Goal: Task Accomplishment & Management: Use online tool/utility

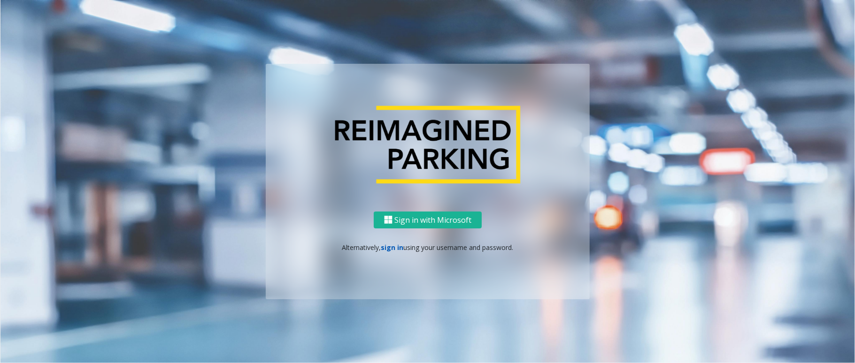
click at [393, 244] on link "sign in" at bounding box center [392, 247] width 23 height 9
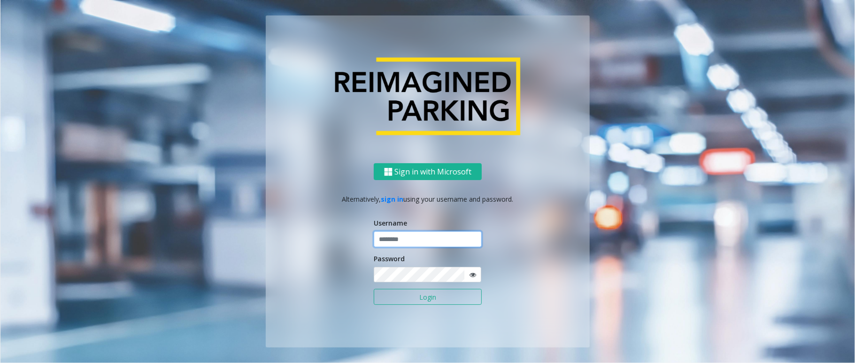
click at [393, 242] on input "text" at bounding box center [428, 239] width 108 height 16
type input "*********"
click at [374, 289] on button "Login" at bounding box center [428, 297] width 108 height 16
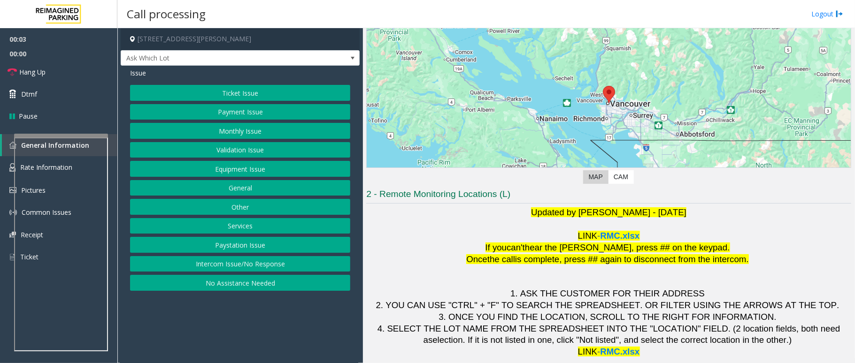
scroll to position [82, 0]
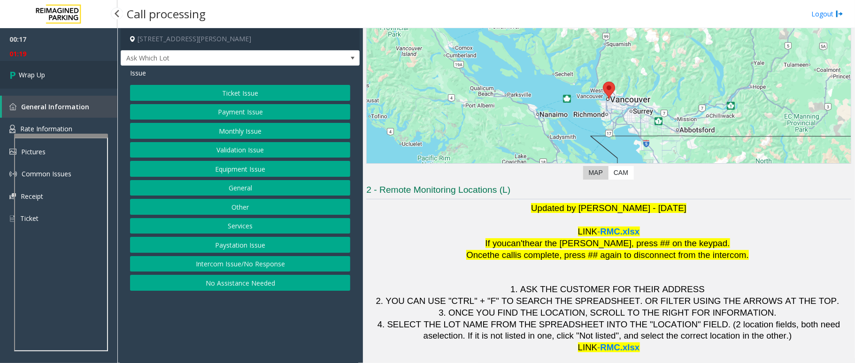
click at [70, 81] on link "Wrap Up" at bounding box center [58, 75] width 117 height 28
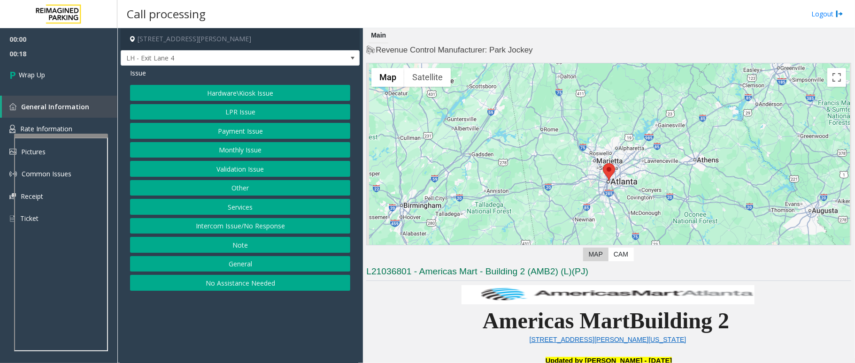
click at [254, 228] on button "Intercom Issue/No Response" at bounding box center [240, 226] width 220 height 16
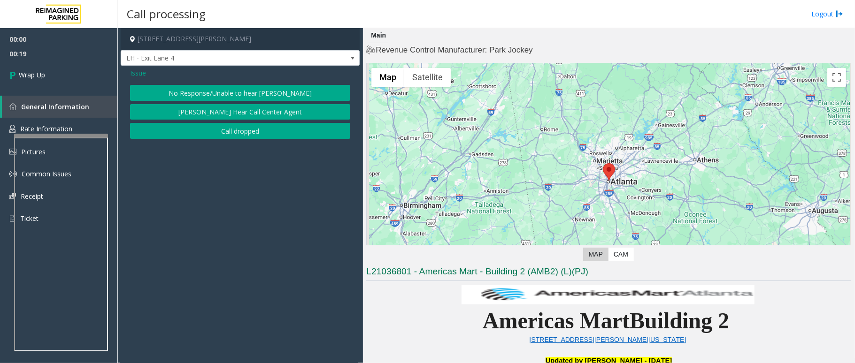
click at [256, 136] on button "Call dropped" at bounding box center [240, 131] width 220 height 16
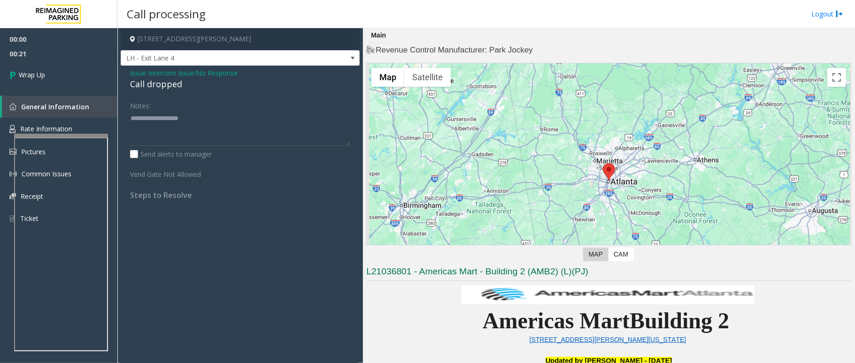
click at [157, 86] on div "Call dropped" at bounding box center [240, 84] width 220 height 13
drag, startPoint x: 157, startPoint y: 86, endPoint x: 53, endPoint y: 68, distance: 105.4
click at [162, 128] on div "Issue - Intercom Issue/No Response Call dropped Notes: Send alerts to manager V…" at bounding box center [240, 138] width 239 height 144
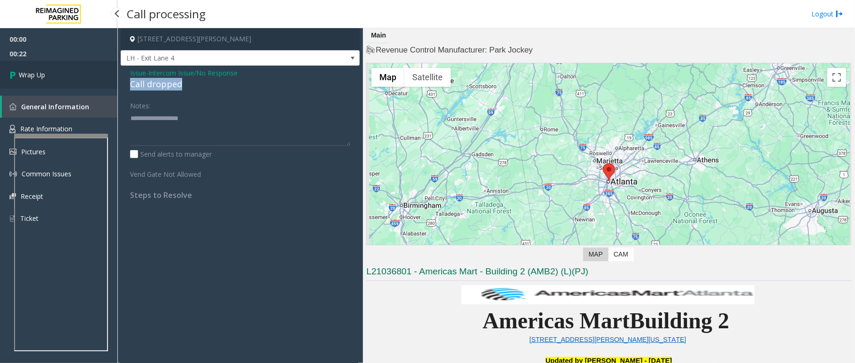
click at [36, 70] on span "Wrap Up" at bounding box center [32, 75] width 26 height 10
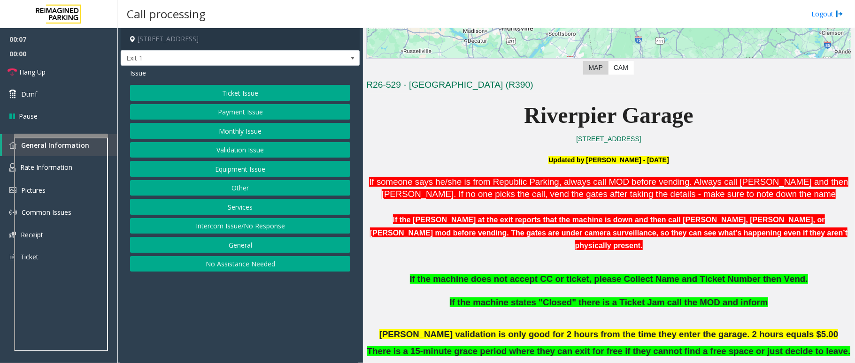
scroll to position [188, 0]
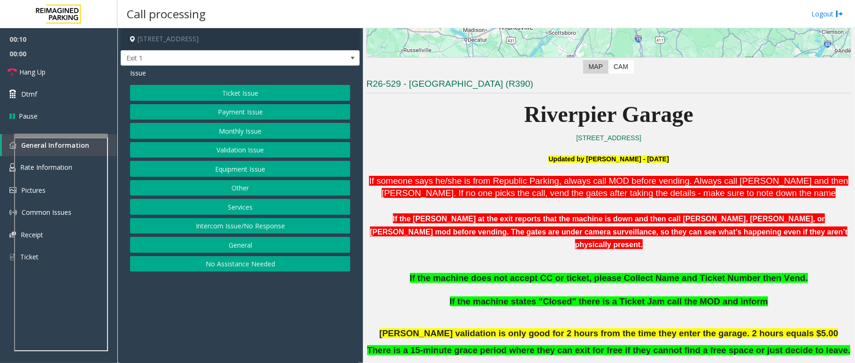
click at [255, 271] on button "No Assistance Needed" at bounding box center [240, 264] width 220 height 16
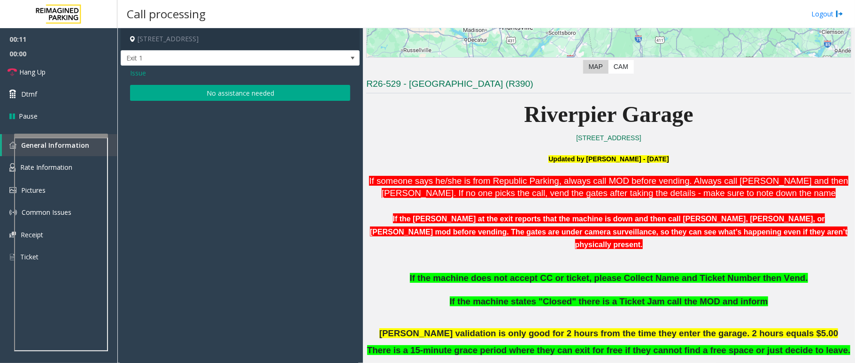
click at [244, 94] on button "No assistance needed" at bounding box center [240, 93] width 220 height 16
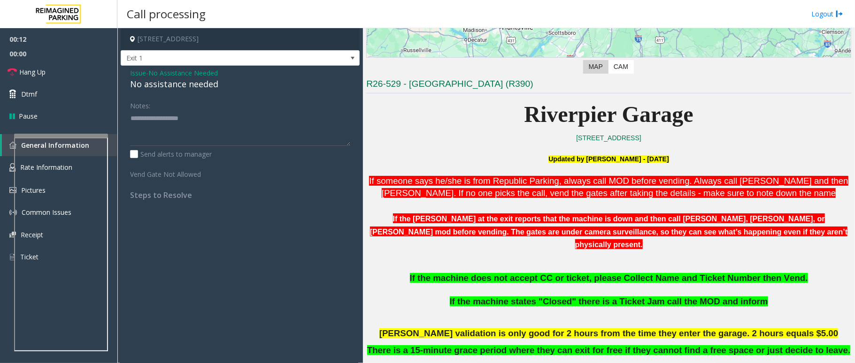
click at [198, 85] on div "No assistance needed" at bounding box center [240, 84] width 220 height 13
drag, startPoint x: 199, startPoint y: 85, endPoint x: 196, endPoint y: 81, distance: 5.1
click at [196, 81] on div "No assistance needed" at bounding box center [240, 84] width 220 height 13
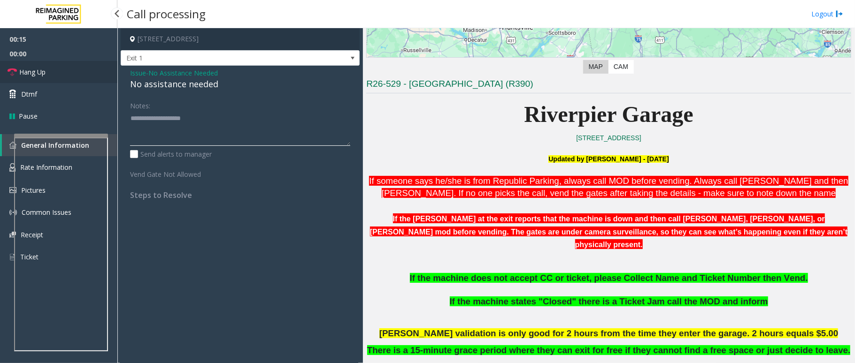
type textarea "**********"
click at [76, 64] on link "Hang Up" at bounding box center [58, 72] width 117 height 22
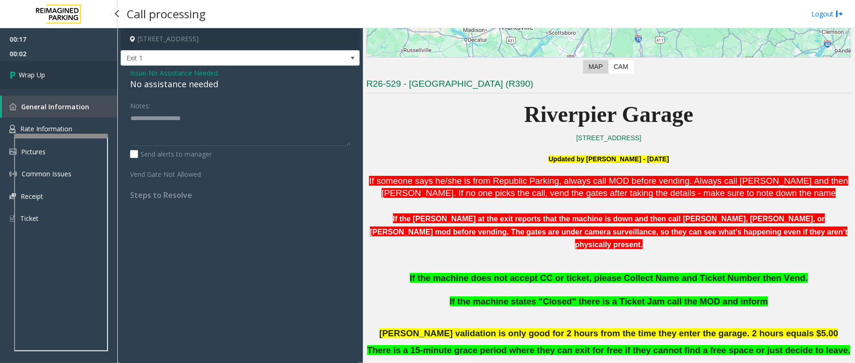
click at [26, 68] on link "Wrap Up" at bounding box center [58, 75] width 117 height 28
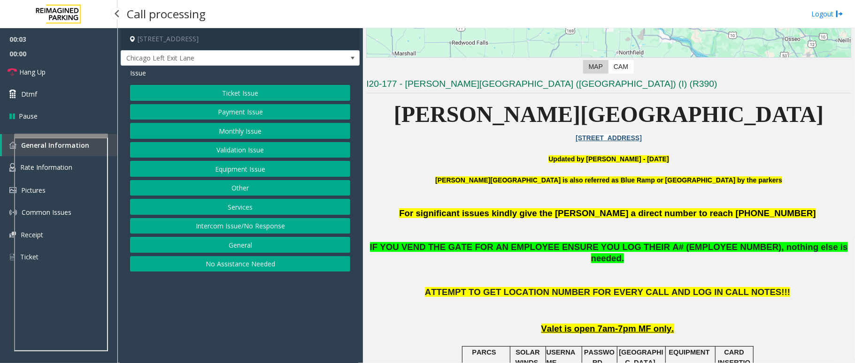
scroll to position [250, 0]
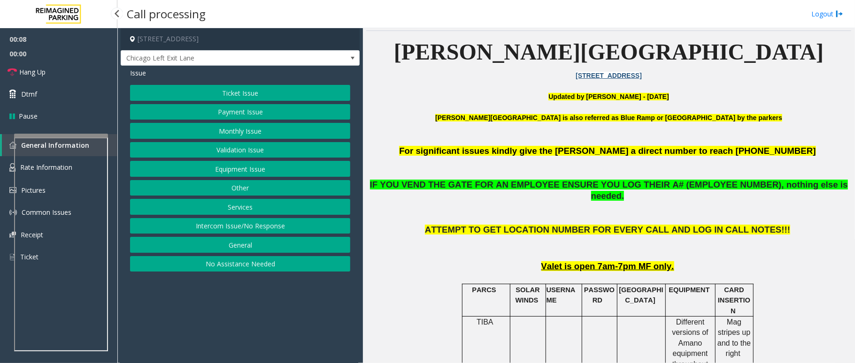
click at [219, 223] on button "Intercom Issue/No Response" at bounding box center [240, 226] width 220 height 16
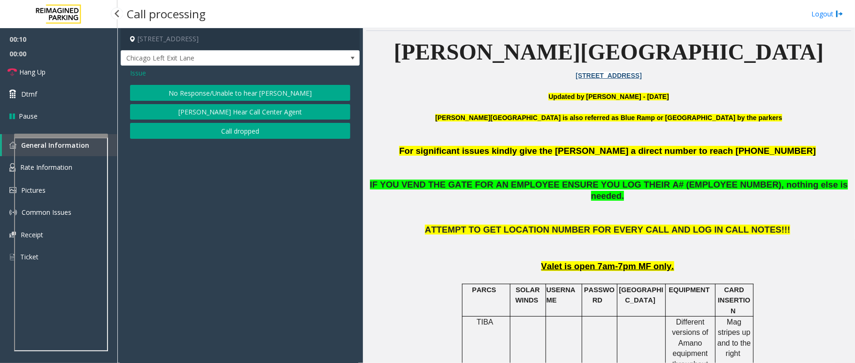
click at [254, 92] on button "No Response/Unable to hear [PERSON_NAME]" at bounding box center [240, 93] width 220 height 16
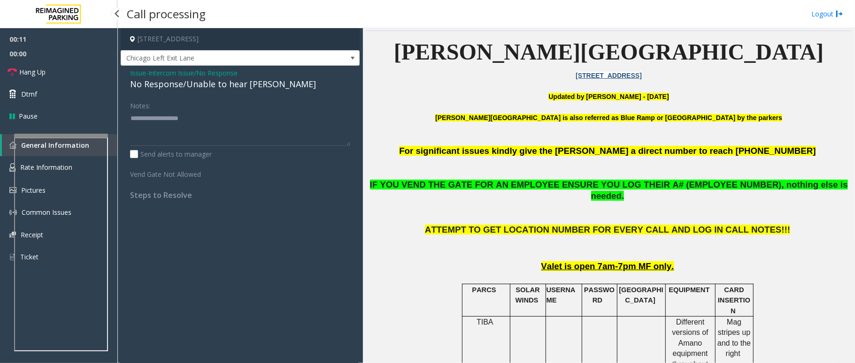
click at [237, 89] on div "No Response/Unable to hear [PERSON_NAME]" at bounding box center [240, 84] width 220 height 13
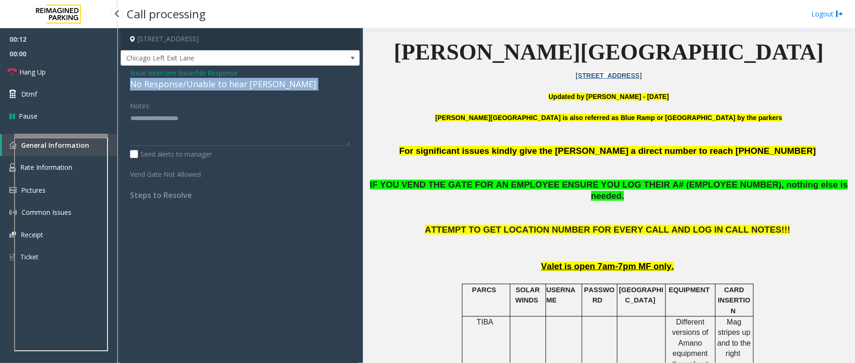
click at [237, 89] on div "No Response/Unable to hear [PERSON_NAME]" at bounding box center [240, 84] width 220 height 13
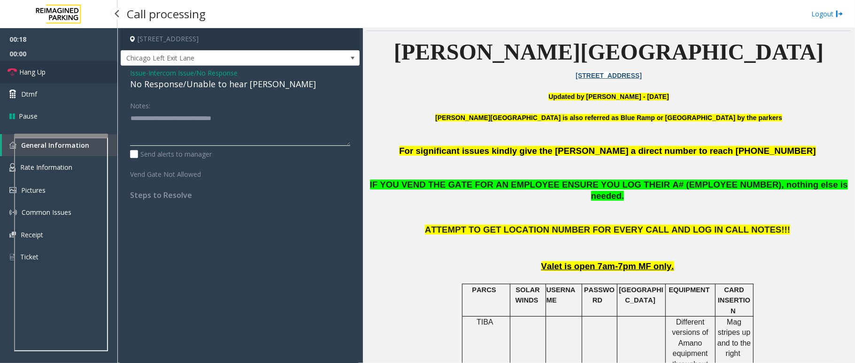
type textarea "**********"
click at [29, 67] on span "Hang Up" at bounding box center [32, 72] width 26 height 10
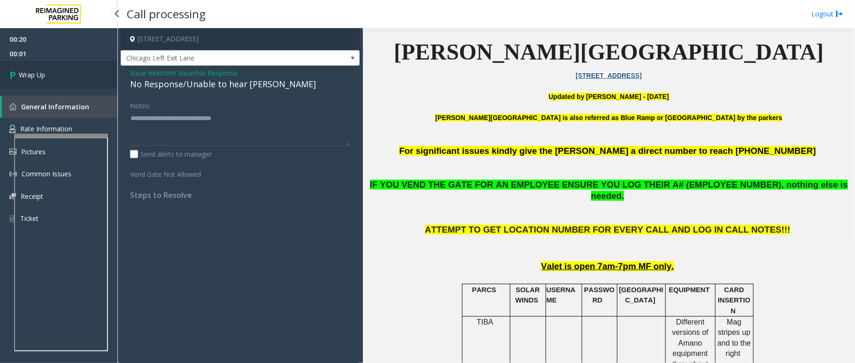
click at [43, 71] on span "Wrap Up" at bounding box center [32, 75] width 26 height 10
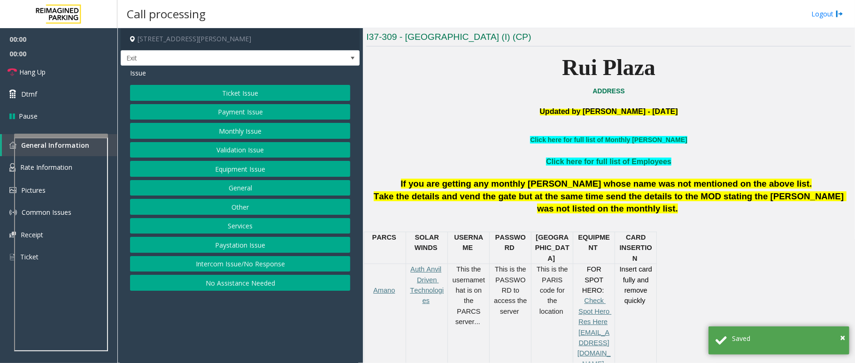
scroll to position [250, 0]
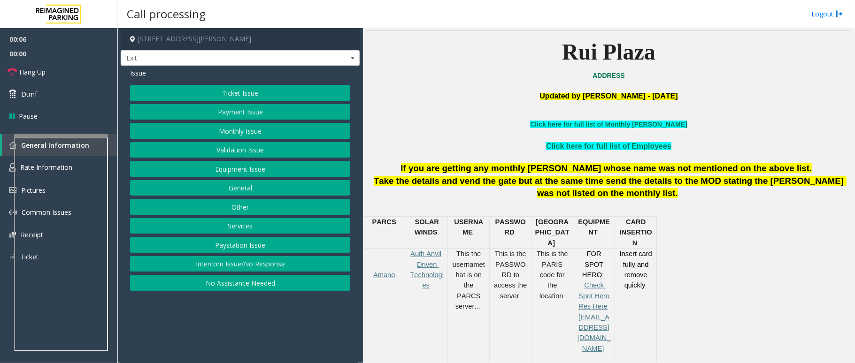
click at [256, 226] on button "Services" at bounding box center [240, 226] width 220 height 16
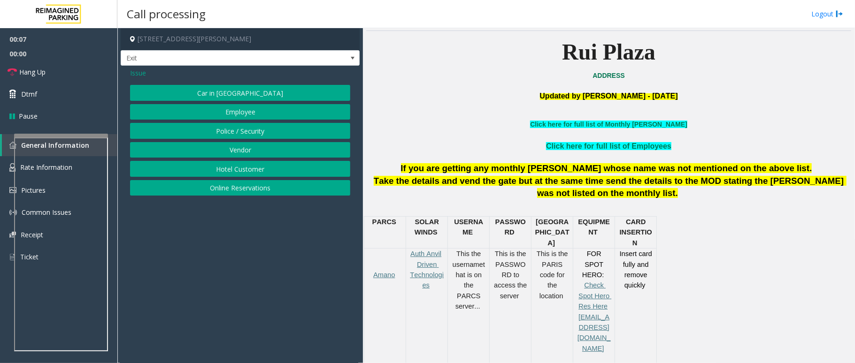
click at [236, 189] on button "Online Reservations" at bounding box center [240, 188] width 220 height 16
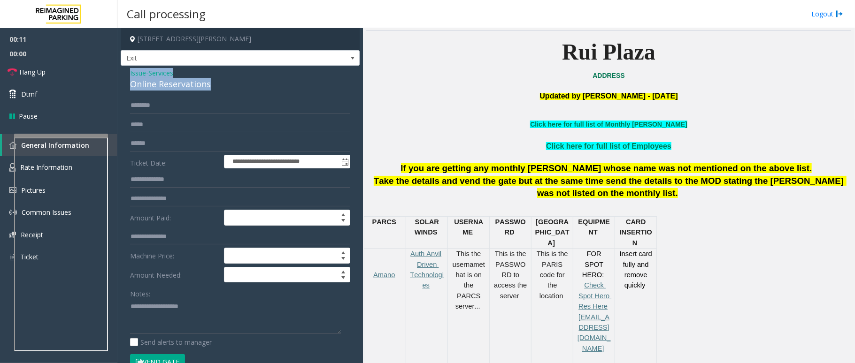
drag, startPoint x: 211, startPoint y: 81, endPoint x: 127, endPoint y: 70, distance: 84.8
click at [127, 70] on div "**********" at bounding box center [240, 338] width 239 height 545
copy div "Issue - Services Online Reservations"
paste textarea "**********"
click at [186, 325] on textarea at bounding box center [235, 316] width 211 height 35
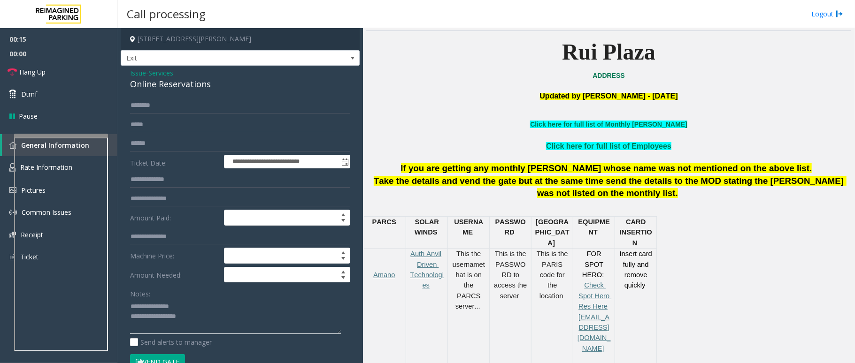
drag, startPoint x: 181, startPoint y: 306, endPoint x: 151, endPoint y: 300, distance: 30.6
click at [151, 300] on textarea at bounding box center [235, 316] width 211 height 35
click at [236, 323] on textarea at bounding box center [235, 316] width 211 height 35
click at [185, 331] on textarea at bounding box center [235, 316] width 211 height 35
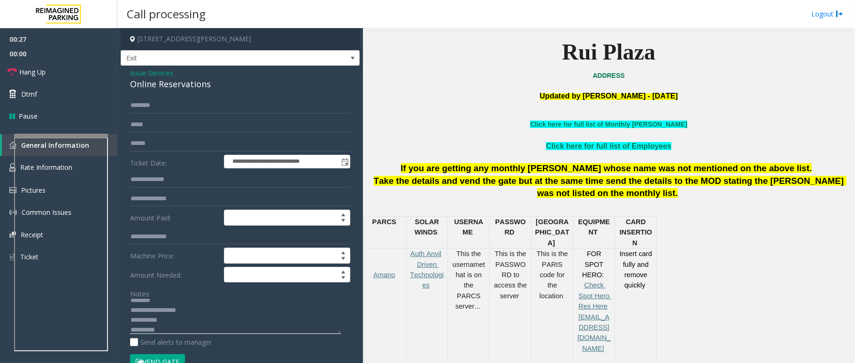
click at [185, 331] on textarea at bounding box center [235, 316] width 211 height 35
click at [186, 106] on input "text" at bounding box center [240, 106] width 220 height 16
click at [173, 323] on textarea at bounding box center [235, 316] width 211 height 35
type textarea "**********"
click at [218, 97] on div "**********" at bounding box center [240, 338] width 239 height 545
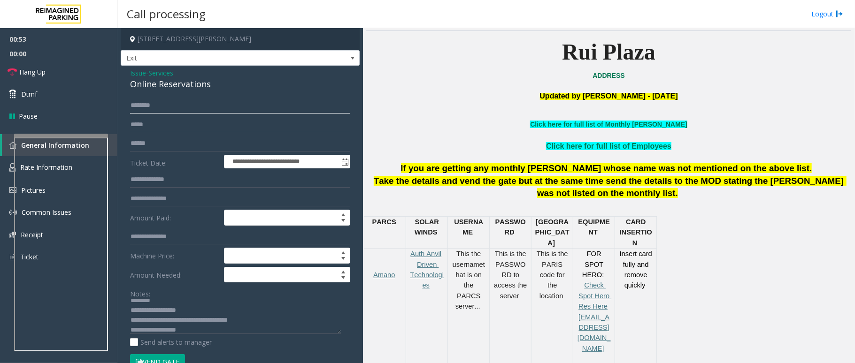
click at [211, 109] on input "text" at bounding box center [240, 106] width 220 height 16
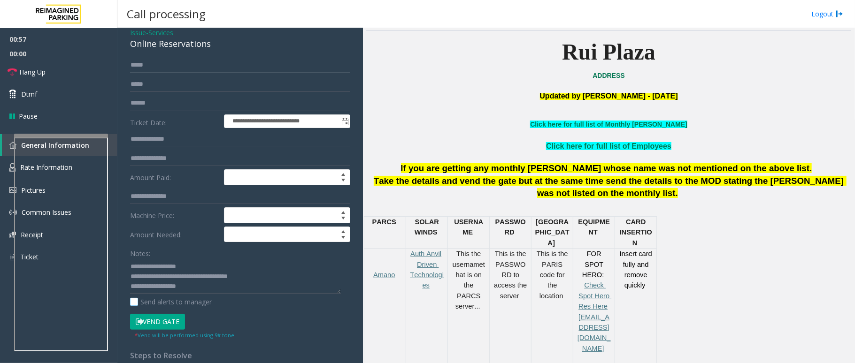
scroll to position [62, 0]
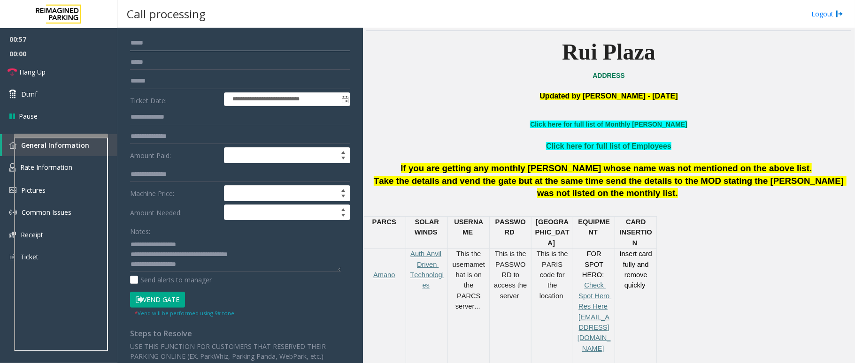
type input "*****"
click at [168, 301] on button "Vend Gate" at bounding box center [157, 300] width 55 height 16
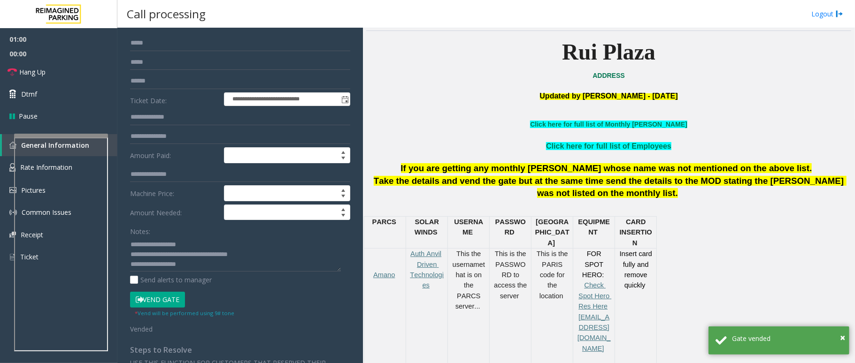
scroll to position [0, 0]
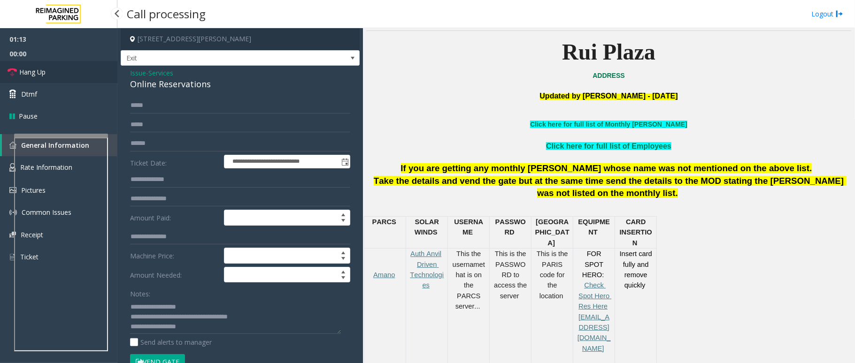
click at [53, 68] on link "Hang Up" at bounding box center [58, 72] width 117 height 22
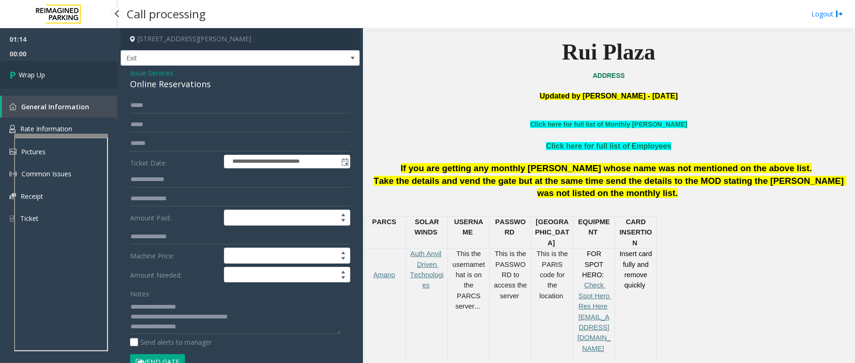
click at [53, 69] on link "Wrap Up" at bounding box center [58, 75] width 117 height 28
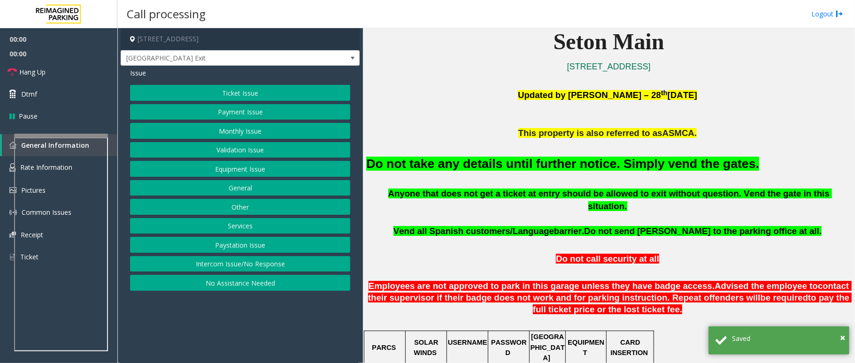
scroll to position [250, 0]
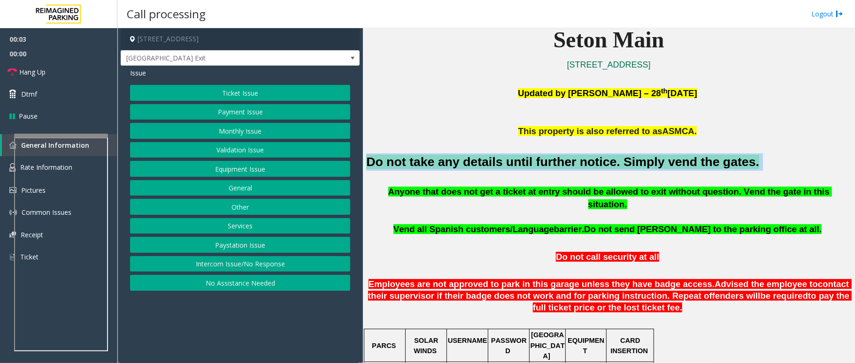
drag, startPoint x: 728, startPoint y: 158, endPoint x: 366, endPoint y: 163, distance: 361.5
click at [366, 163] on h2 "Do not take any details until further notice. Simply vend the gates." at bounding box center [608, 162] width 485 height 17
copy h2 "Do not take any details until further notice. Simply vend the gates."
click at [254, 265] on button "Intercom Issue/No Response" at bounding box center [240, 264] width 220 height 16
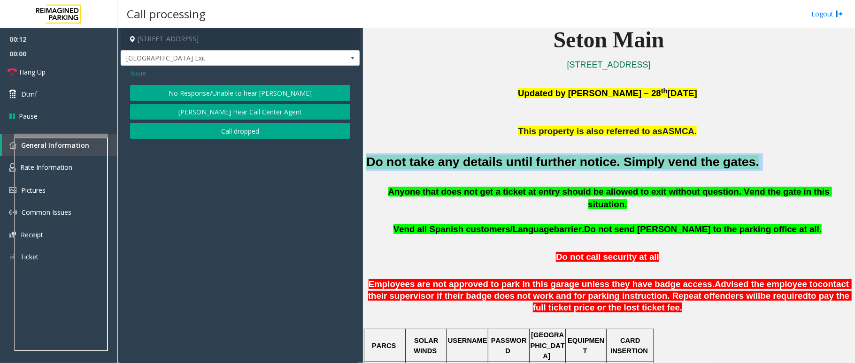
click at [247, 87] on button "No Response/Unable to hear [PERSON_NAME]" at bounding box center [240, 93] width 220 height 16
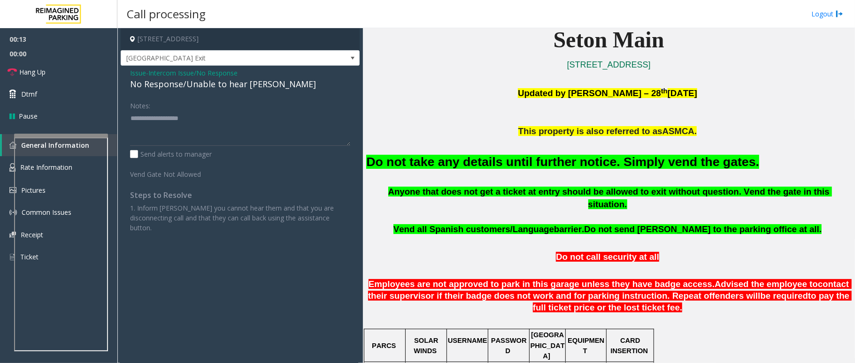
click at [156, 87] on div "No Response/Unable to hear [PERSON_NAME]" at bounding box center [240, 84] width 220 height 13
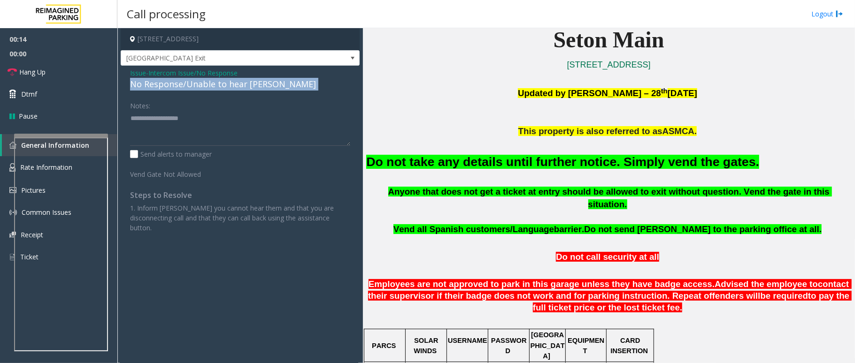
click at [156, 87] on div "No Response/Unable to hear [PERSON_NAME]" at bounding box center [240, 84] width 220 height 13
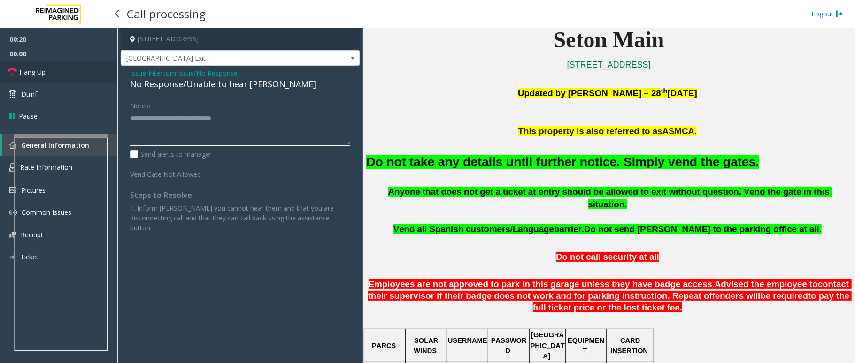
type textarea "**********"
click at [65, 75] on link "Hang Up" at bounding box center [58, 72] width 117 height 22
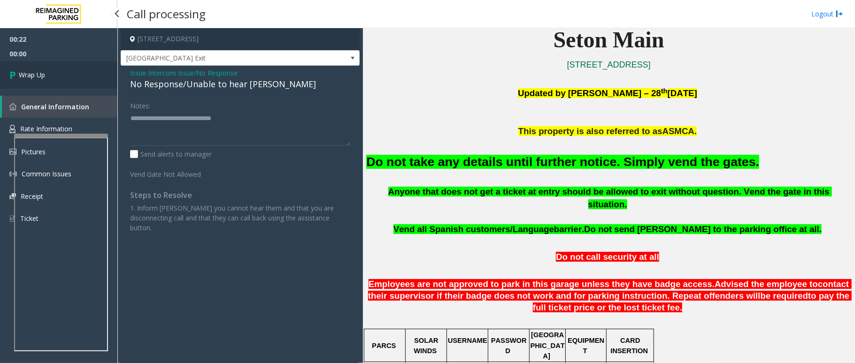
click at [65, 71] on link "Wrap Up" at bounding box center [58, 75] width 117 height 28
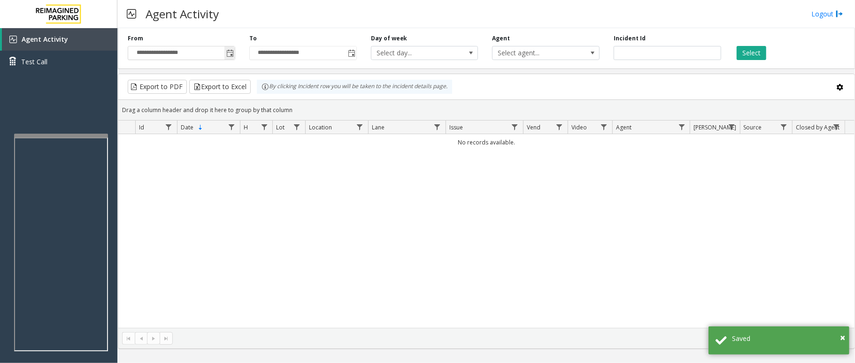
click at [231, 57] on span "Toggle popup" at bounding box center [230, 54] width 8 height 8
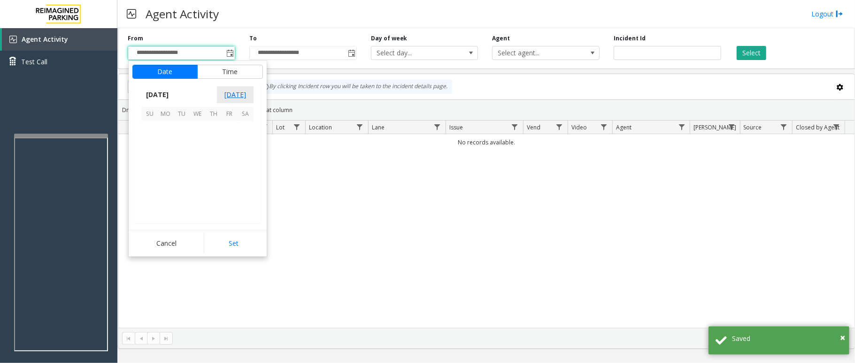
scroll to position [168382, 0]
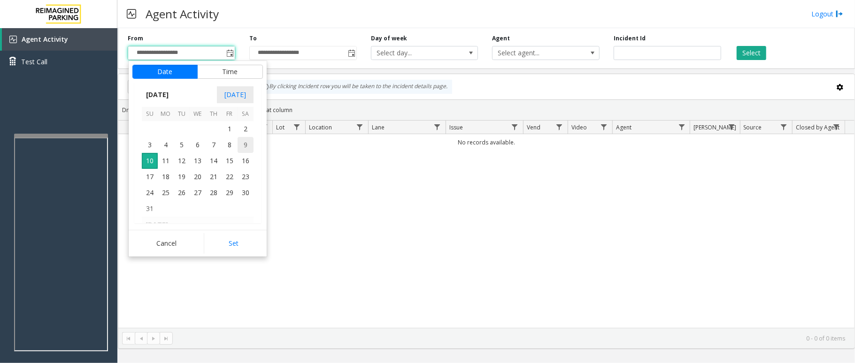
click at [244, 145] on span "9" at bounding box center [246, 145] width 16 height 16
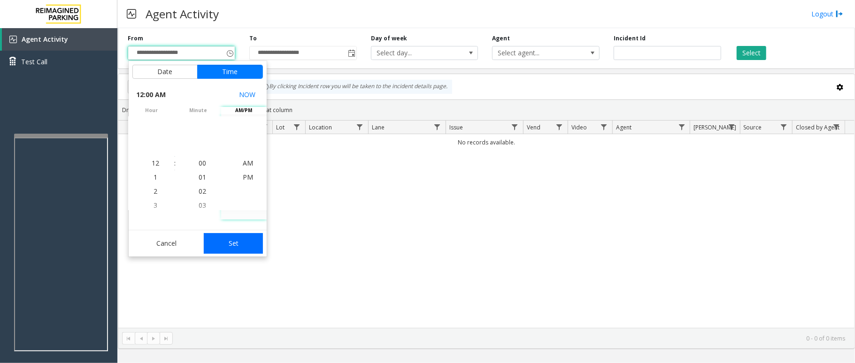
click at [228, 248] on button "Set" at bounding box center [233, 243] width 59 height 21
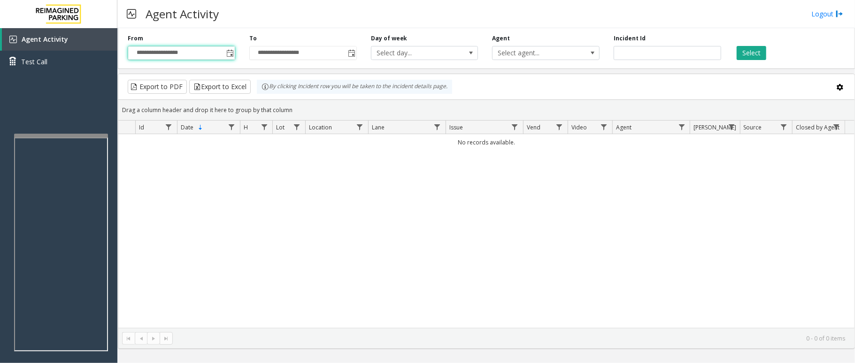
type input "**********"
click at [748, 58] on button "Select" at bounding box center [752, 53] width 30 height 14
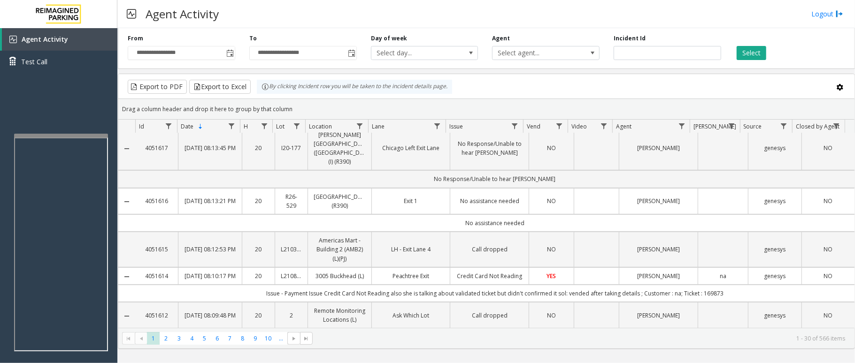
scroll to position [188, 0]
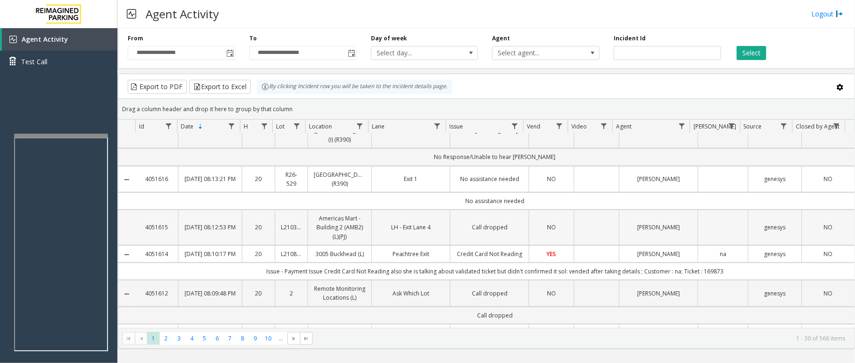
click at [450, 227] on td "Call dropped" at bounding box center [489, 228] width 79 height 36
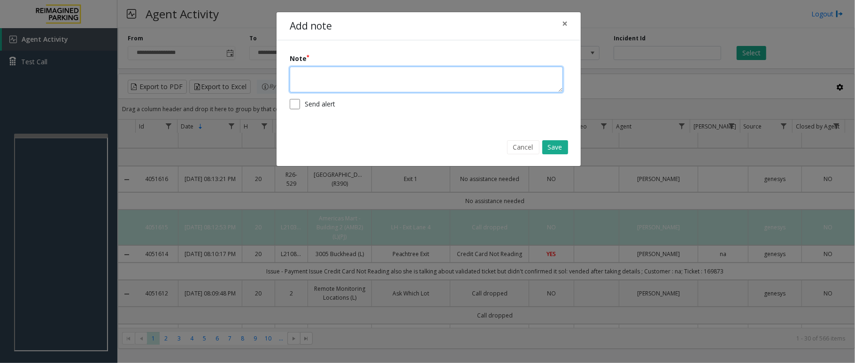
click at [459, 87] on textarea at bounding box center [426, 80] width 273 height 26
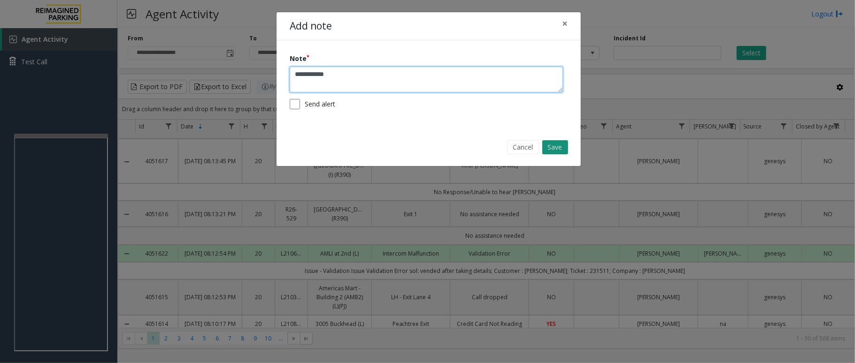
type textarea "**********"
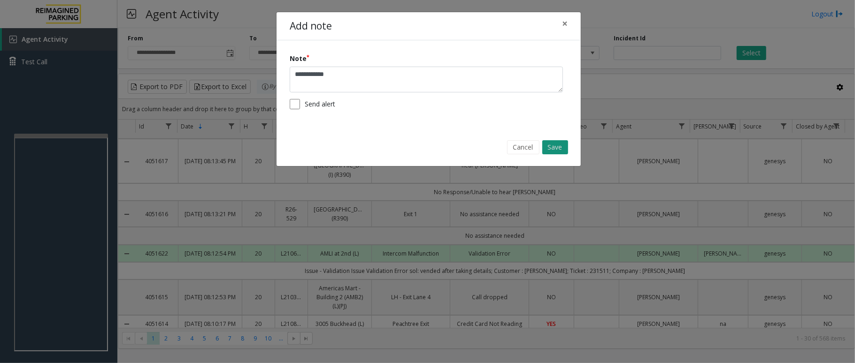
click at [553, 145] on button "Save" at bounding box center [555, 147] width 26 height 14
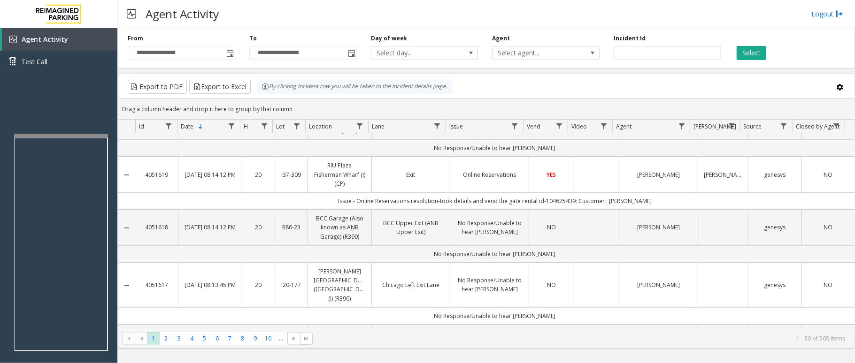
scroll to position [62, 0]
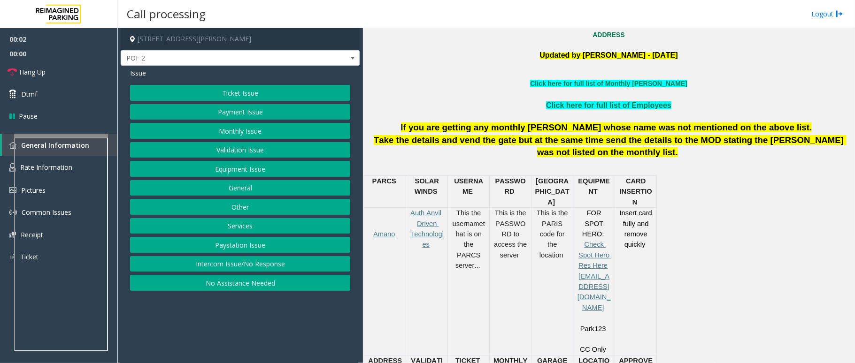
scroll to position [313, 0]
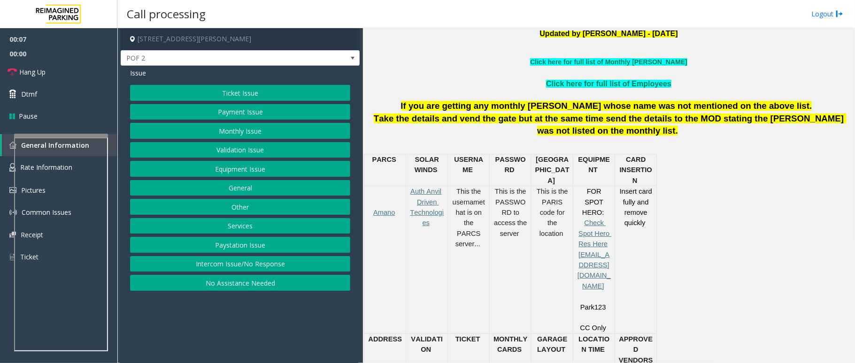
click at [256, 263] on button "Intercom Issue/No Response" at bounding box center [240, 264] width 220 height 16
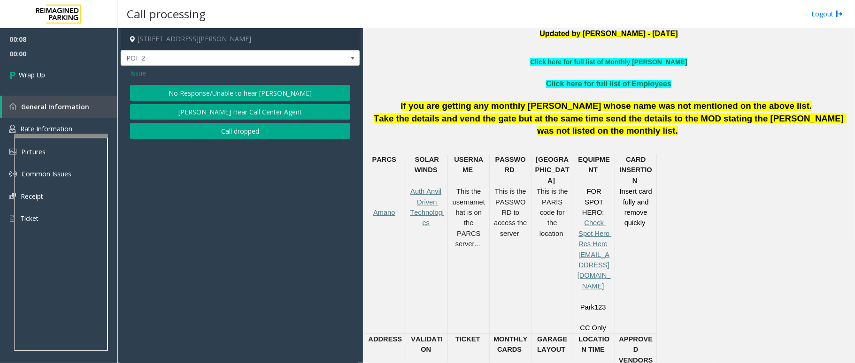
click at [285, 91] on button "No Response/Unable to hear [PERSON_NAME]" at bounding box center [240, 93] width 220 height 16
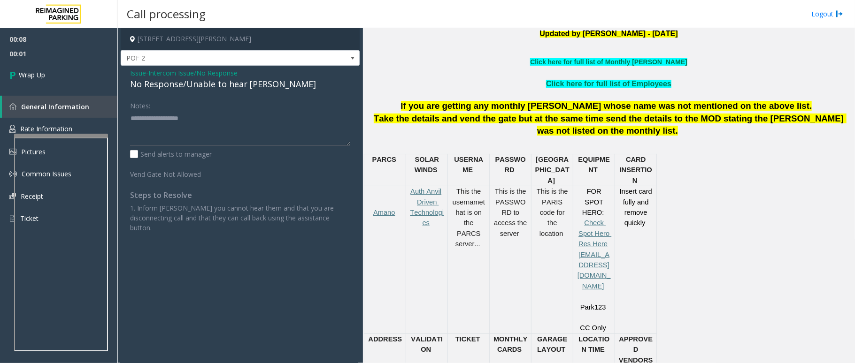
click at [156, 70] on span "Intercom Issue/No Response" at bounding box center [192, 73] width 89 height 10
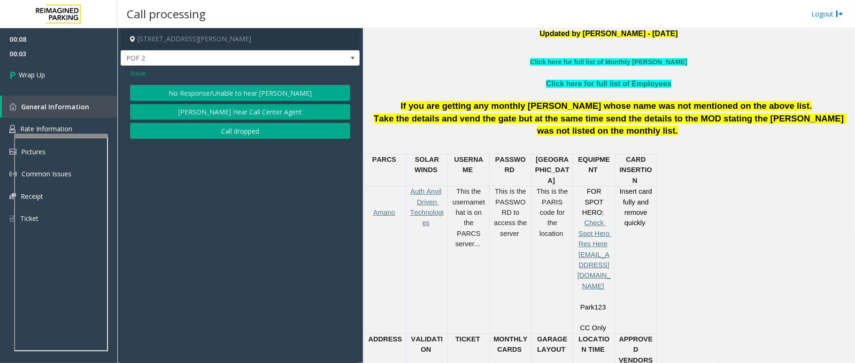
click at [192, 131] on button "Call dropped" at bounding box center [240, 131] width 220 height 16
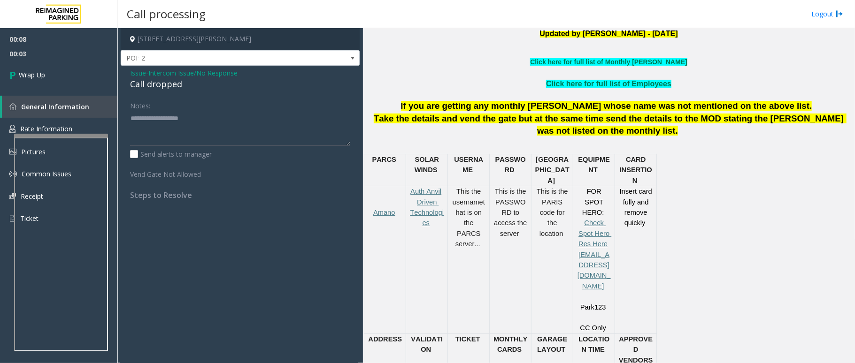
click at [158, 83] on div "Call dropped" at bounding box center [240, 84] width 220 height 13
type textarea "**********"
click at [21, 77] on span "Wrap Up" at bounding box center [32, 75] width 26 height 10
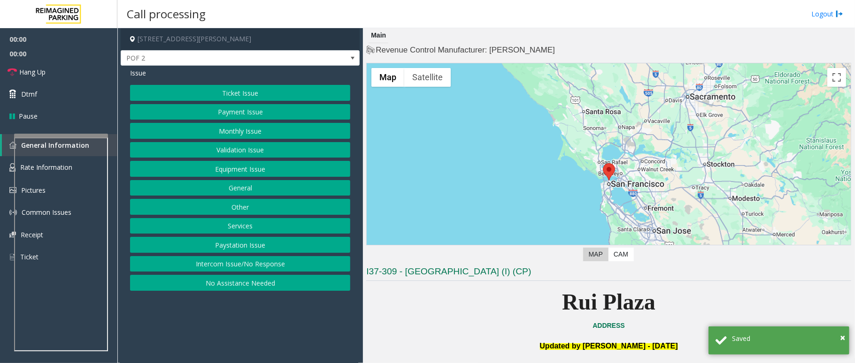
scroll to position [62, 0]
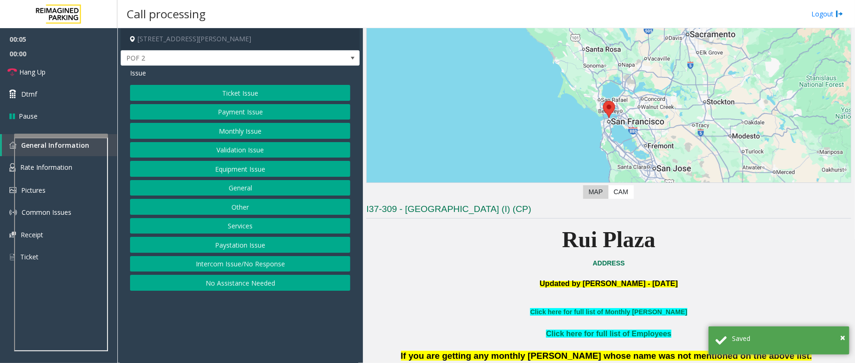
click at [263, 265] on button "Intercom Issue/No Response" at bounding box center [240, 264] width 220 height 16
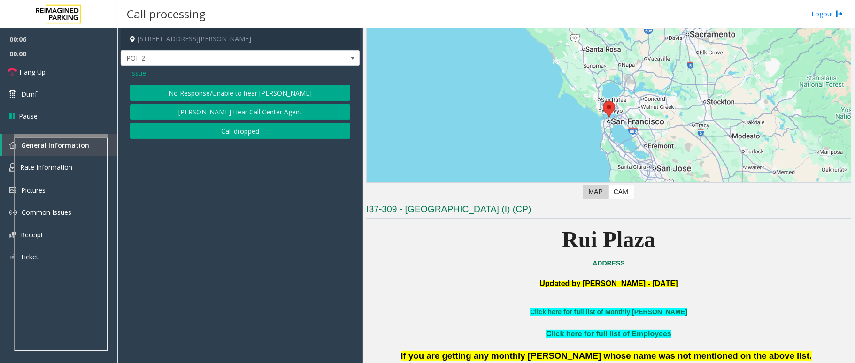
click at [234, 85] on button "No Response/Unable to hear [PERSON_NAME]" at bounding box center [240, 93] width 220 height 16
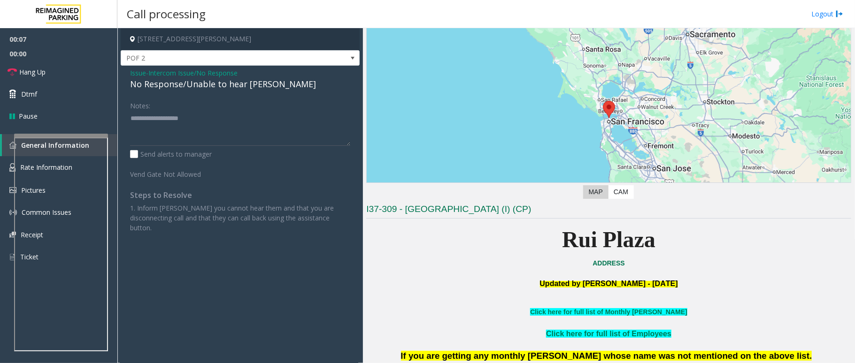
click at [222, 86] on div "No Response/Unable to hear [PERSON_NAME]" at bounding box center [240, 84] width 220 height 13
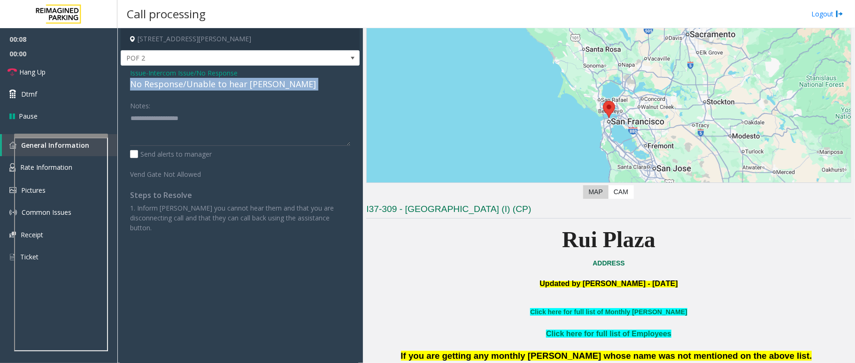
click at [222, 86] on div "No Response/Unable to hear [PERSON_NAME]" at bounding box center [240, 84] width 220 height 13
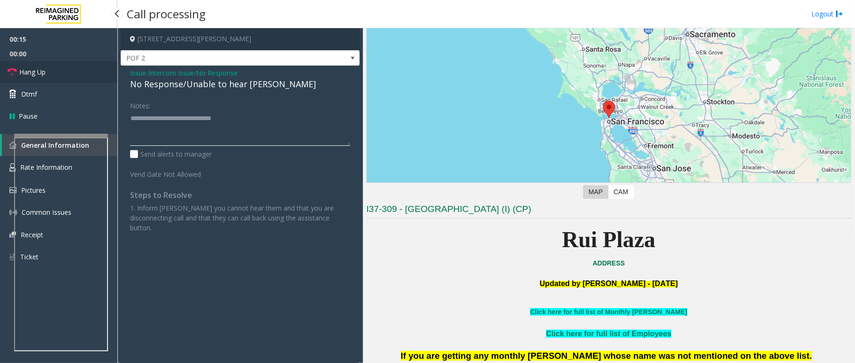
type textarea "**********"
click at [28, 72] on span "Hang Up" at bounding box center [32, 72] width 26 height 10
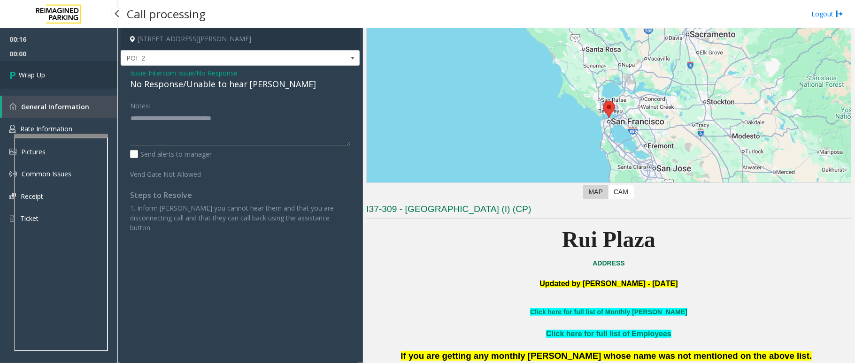
click at [28, 72] on span "Wrap Up" at bounding box center [32, 75] width 26 height 10
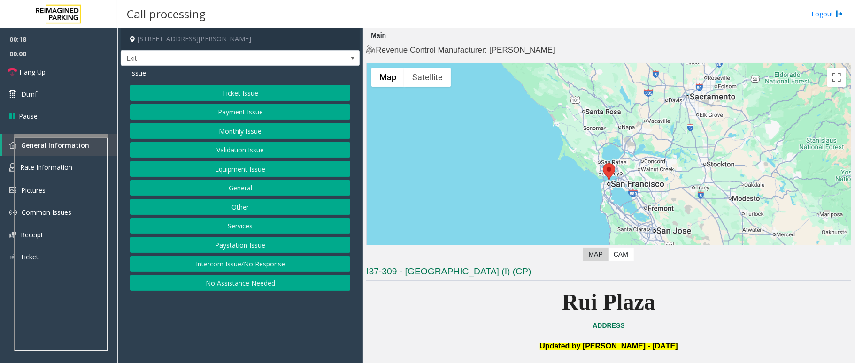
click at [254, 228] on button "Services" at bounding box center [240, 226] width 220 height 16
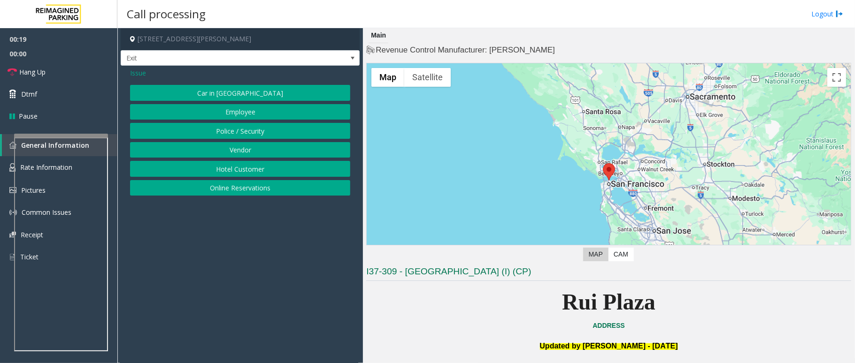
click at [245, 188] on button "Online Reservations" at bounding box center [240, 188] width 220 height 16
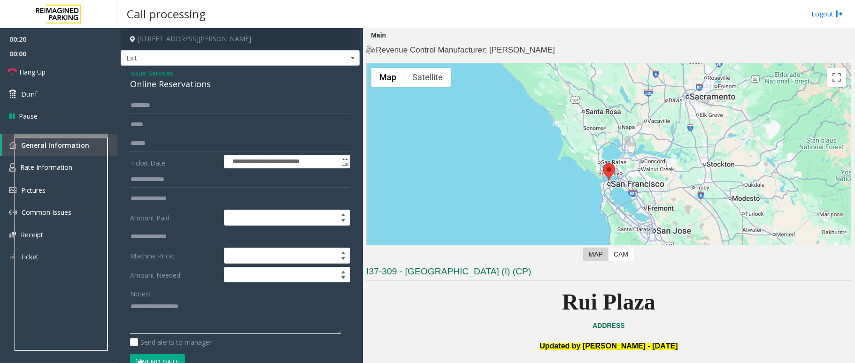
click at [185, 316] on textarea at bounding box center [235, 316] width 211 height 35
click at [177, 108] on input "text" at bounding box center [240, 106] width 220 height 16
click at [182, 104] on input "text" at bounding box center [240, 106] width 220 height 16
click at [168, 320] on textarea at bounding box center [235, 316] width 211 height 35
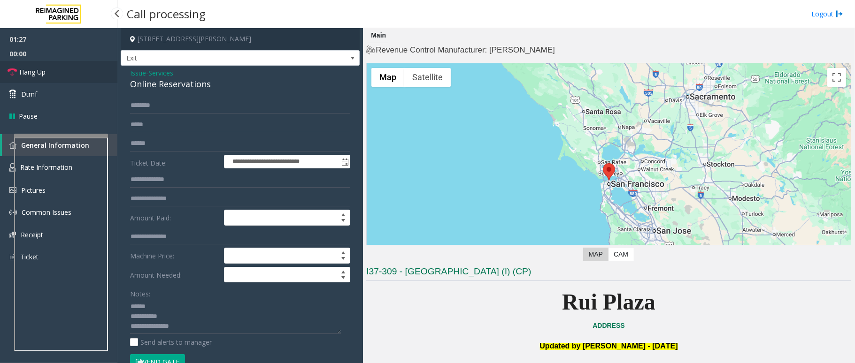
click at [61, 73] on link "Hang Up" at bounding box center [58, 72] width 117 height 22
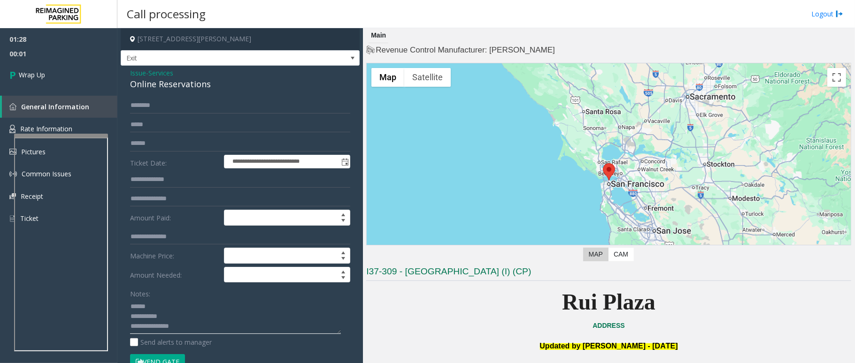
click at [173, 320] on textarea at bounding box center [235, 316] width 211 height 35
click at [168, 312] on textarea at bounding box center [235, 316] width 211 height 35
drag, startPoint x: 203, startPoint y: 83, endPoint x: 139, endPoint y: 85, distance: 64.3
click at [139, 85] on div "Online Reservations" at bounding box center [240, 84] width 220 height 13
click at [218, 82] on div "Online Reservations" at bounding box center [240, 84] width 220 height 13
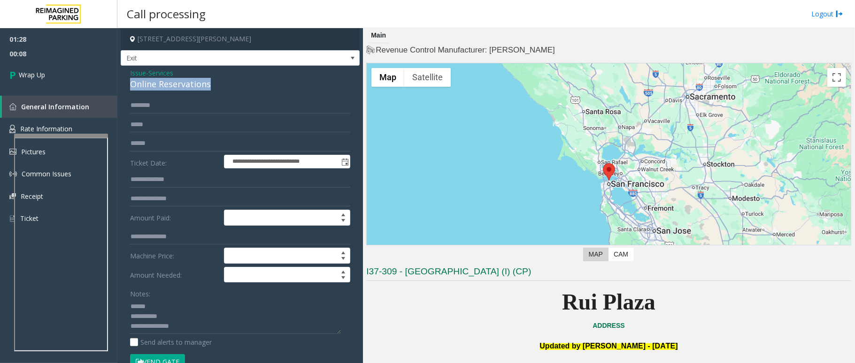
drag, startPoint x: 209, startPoint y: 82, endPoint x: 130, endPoint y: 87, distance: 79.5
click at [130, 87] on div "Online Reservations" at bounding box center [240, 84] width 220 height 13
copy div "Online Reservations"
click at [167, 308] on textarea at bounding box center [235, 316] width 211 height 35
paste textarea "**********"
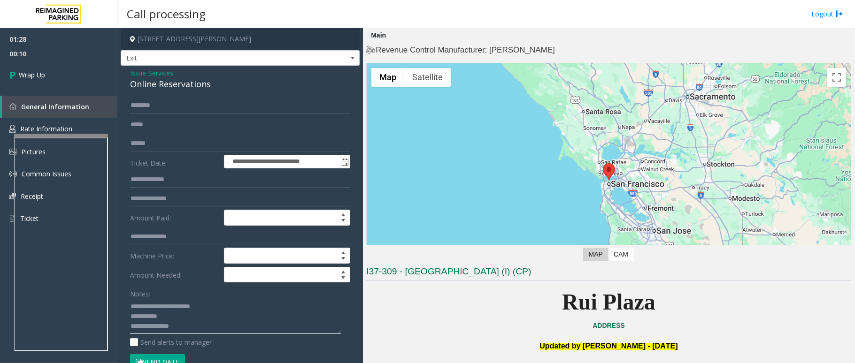
click at [182, 321] on textarea at bounding box center [235, 316] width 211 height 35
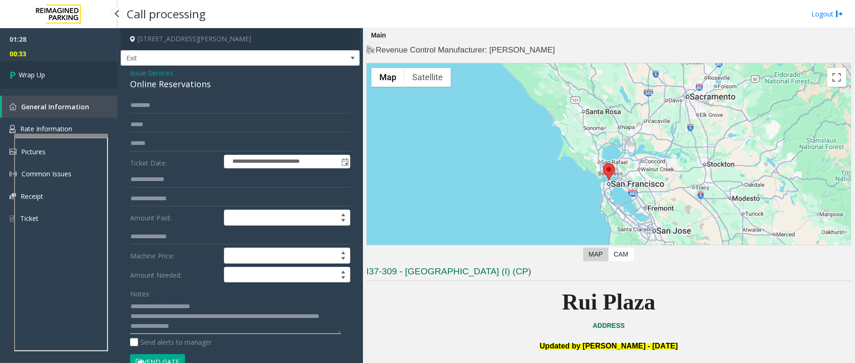
type textarea "**********"
click at [32, 79] on span "Wrap Up" at bounding box center [32, 75] width 26 height 10
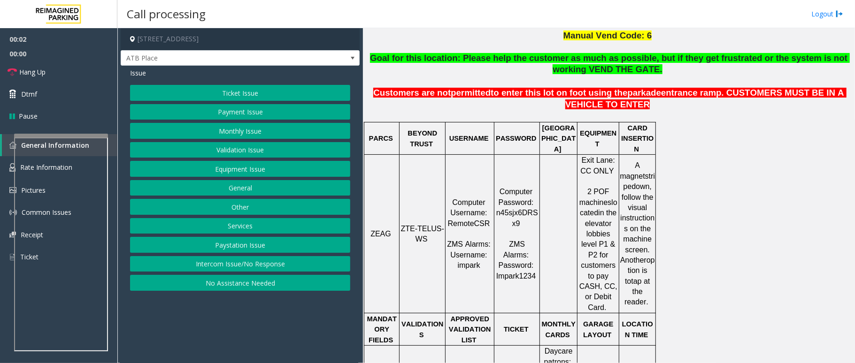
scroll to position [313, 0]
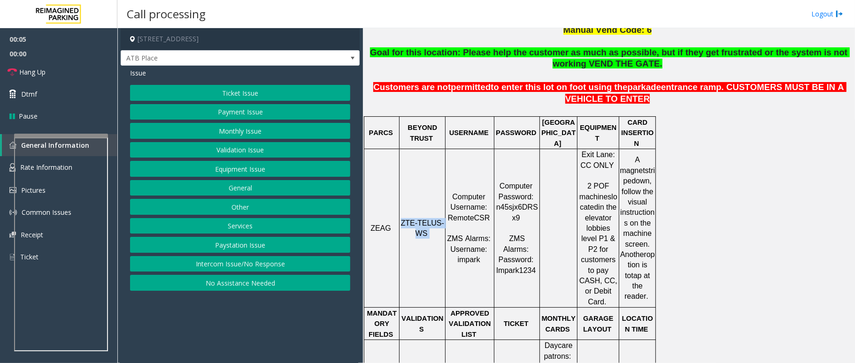
drag, startPoint x: 429, startPoint y: 213, endPoint x: 406, endPoint y: 201, distance: 25.8
click at [406, 218] on p "ZTE-TELUS-WS" at bounding box center [422, 228] width 45 height 21
copy p "ZTE-TELUS-WS"
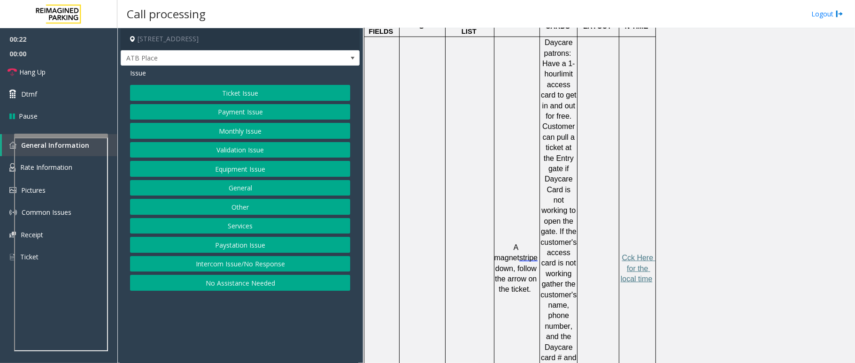
scroll to position [626, 0]
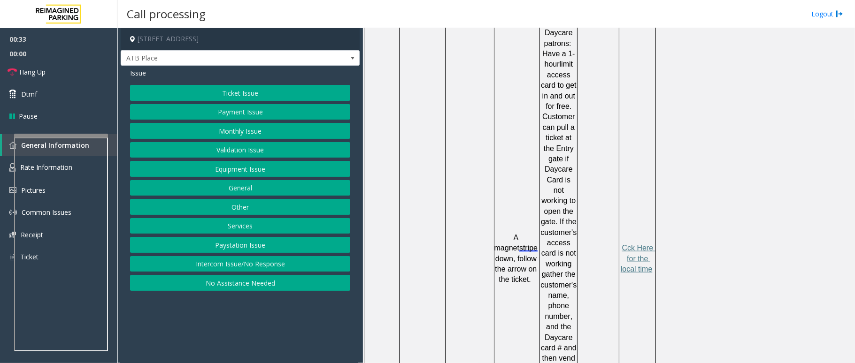
click at [248, 91] on button "Ticket Issue" at bounding box center [240, 93] width 220 height 16
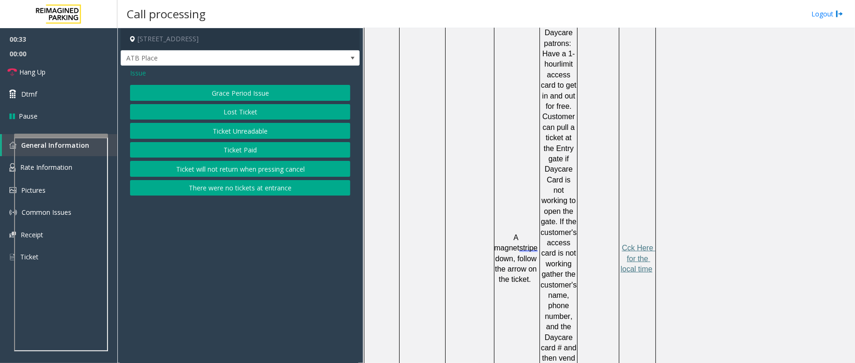
click at [254, 127] on button "Ticket Unreadable" at bounding box center [240, 131] width 220 height 16
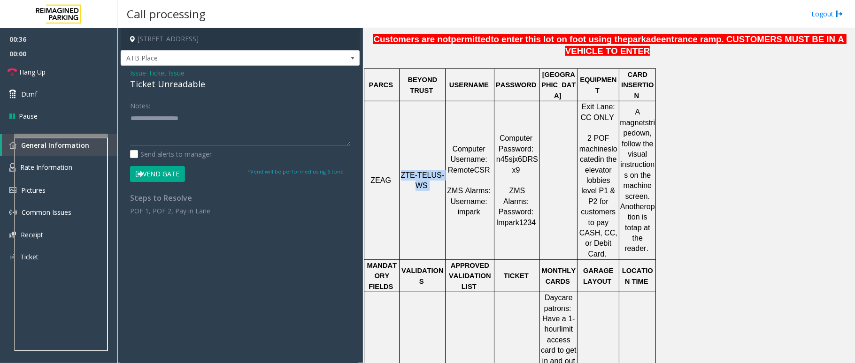
scroll to position [313, 0]
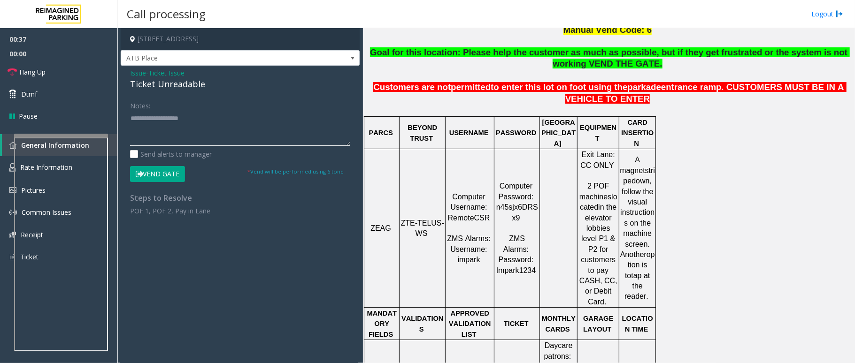
click at [166, 134] on textarea at bounding box center [240, 128] width 220 height 35
drag, startPoint x: 203, startPoint y: 83, endPoint x: 128, endPoint y: 71, distance: 76.0
click at [128, 71] on div "Issue - Ticket Issue Ticket Unreadable Notes: Send alerts to manager Vend Gate …" at bounding box center [240, 146] width 239 height 160
copy div "Issue - Ticket Issue Ticket Unreadable"
paste textarea "**********"
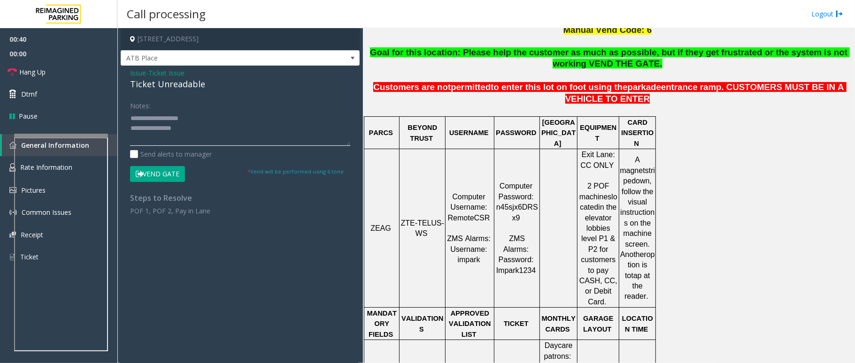
click at [151, 134] on textarea at bounding box center [240, 128] width 220 height 35
drag, startPoint x: 190, startPoint y: 121, endPoint x: 153, endPoint y: 118, distance: 36.7
click at [151, 119] on textarea at bounding box center [240, 128] width 220 height 35
click at [196, 124] on textarea at bounding box center [240, 128] width 220 height 35
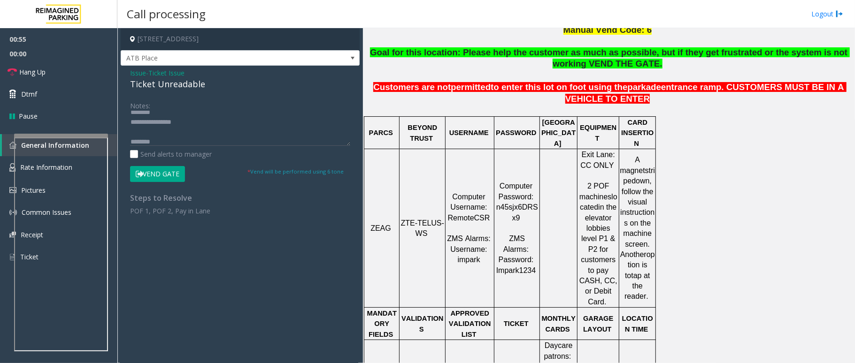
click at [165, 169] on button "Vend Gate" at bounding box center [157, 174] width 55 height 16
click at [206, 126] on textarea at bounding box center [240, 128] width 220 height 35
click at [51, 62] on link "Hang Up" at bounding box center [58, 72] width 117 height 22
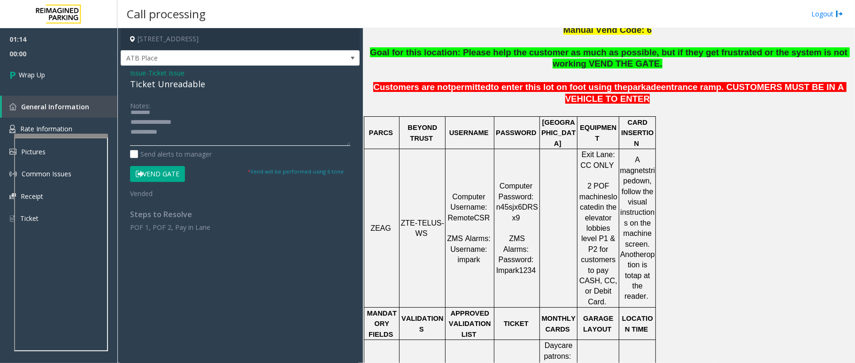
click at [177, 130] on textarea at bounding box center [240, 128] width 220 height 35
click at [130, 138] on textarea at bounding box center [240, 128] width 220 height 35
click at [143, 142] on textarea at bounding box center [240, 128] width 220 height 35
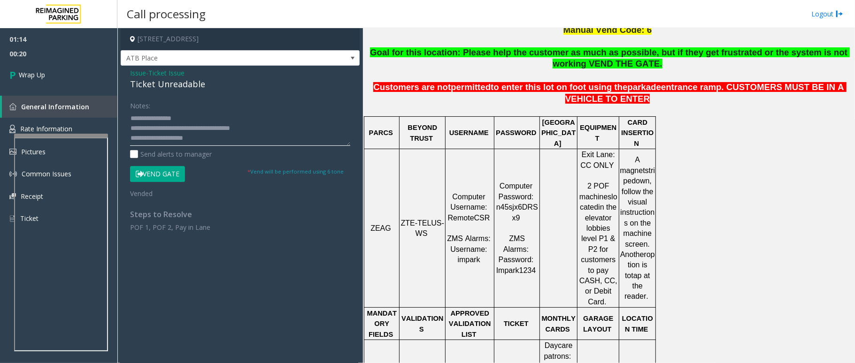
scroll to position [0, 0]
type textarea "**********"
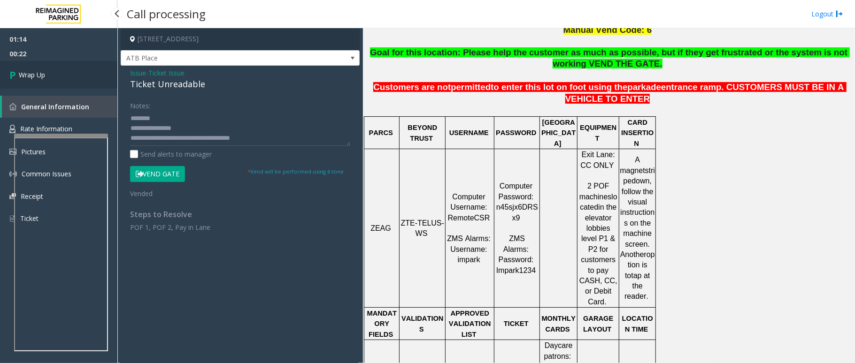
click at [61, 77] on link "Wrap Up" at bounding box center [58, 75] width 117 height 28
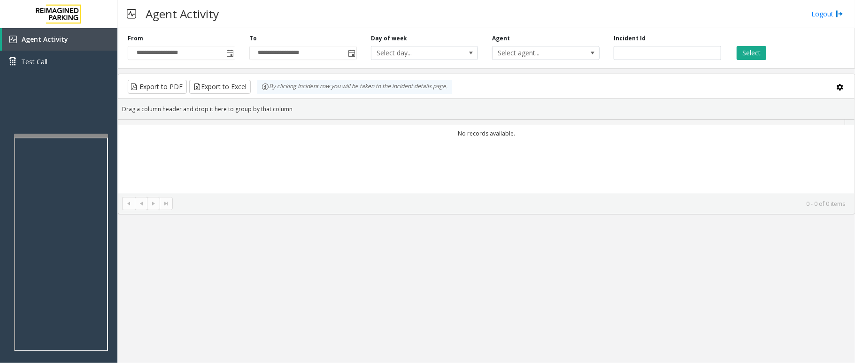
drag, startPoint x: 61, startPoint y: 77, endPoint x: 168, endPoint y: 150, distance: 129.0
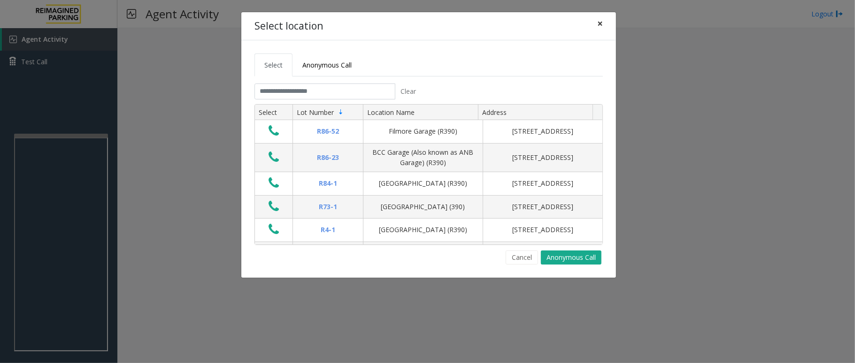
click at [604, 23] on button "×" at bounding box center [600, 23] width 19 height 23
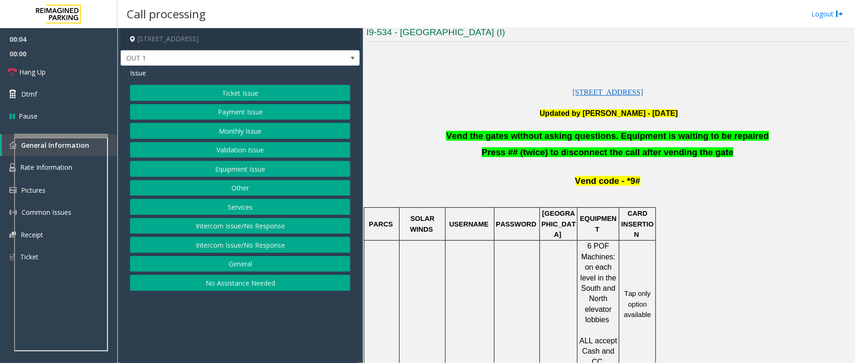
scroll to position [250, 0]
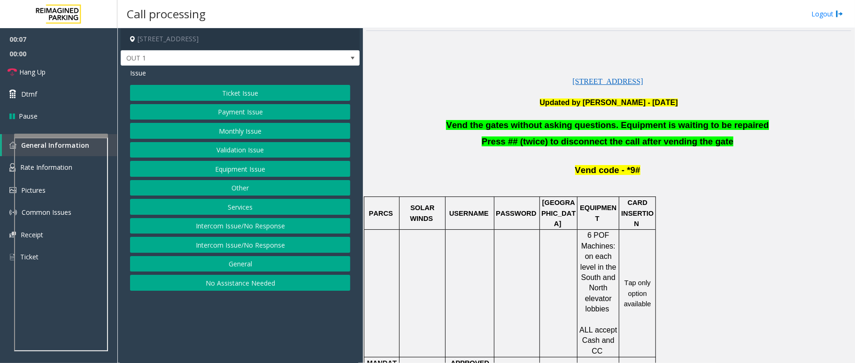
click at [254, 93] on button "Ticket Issue" at bounding box center [240, 93] width 220 height 16
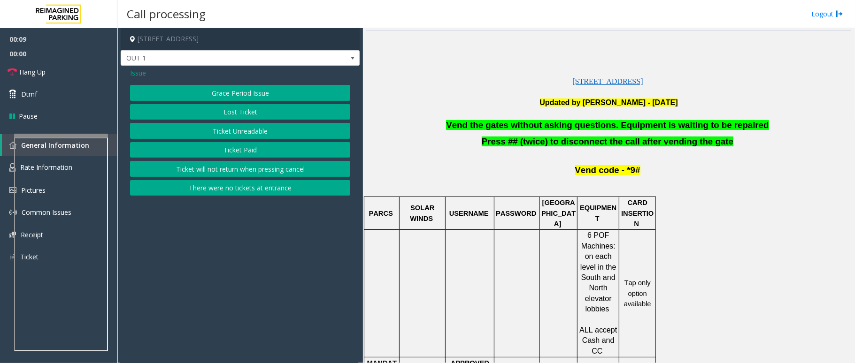
click at [136, 74] on span "Issue" at bounding box center [138, 73] width 16 height 10
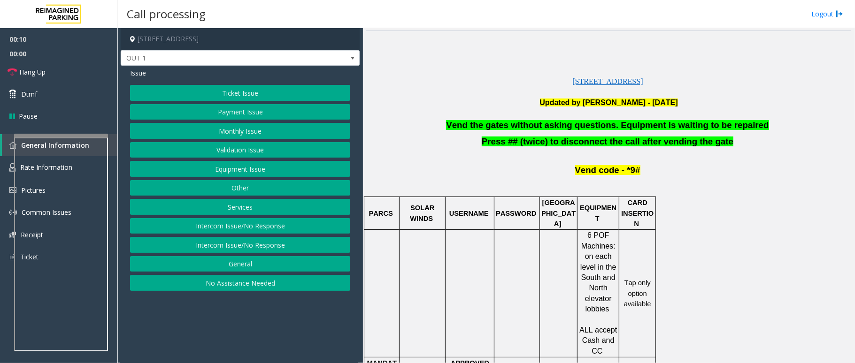
click at [244, 150] on button "Validation Issue" at bounding box center [240, 150] width 220 height 16
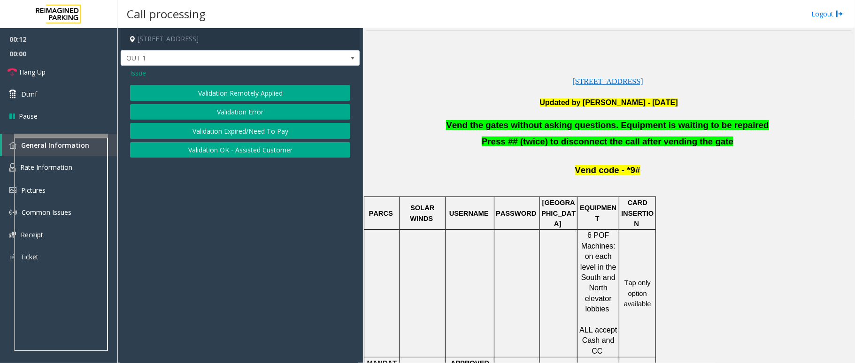
click at [252, 113] on button "Validation Error" at bounding box center [240, 112] width 220 height 16
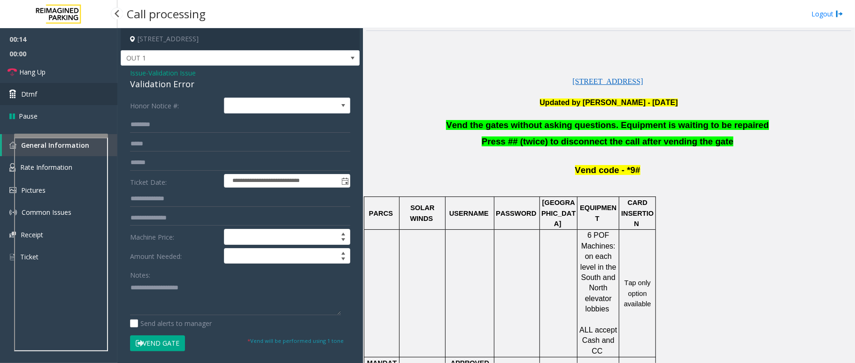
click at [53, 96] on link "Dtmf" at bounding box center [58, 94] width 117 height 22
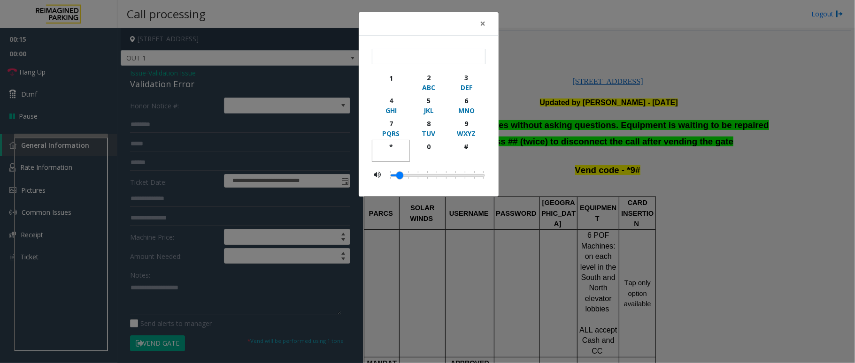
drag, startPoint x: 390, startPoint y: 145, endPoint x: 402, endPoint y: 145, distance: 12.7
click at [390, 146] on div "*" at bounding box center [391, 147] width 26 height 10
click at [464, 127] on div "9" at bounding box center [467, 124] width 26 height 10
click at [466, 151] on div "#" at bounding box center [467, 147] width 26 height 10
type input "***"
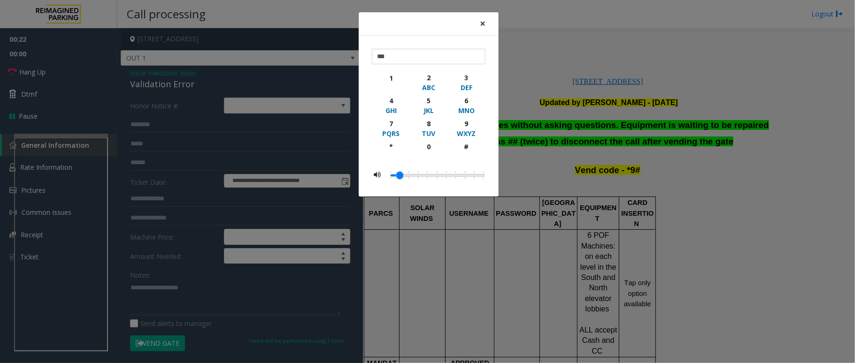
click at [483, 23] on span "×" at bounding box center [483, 23] width 6 height 13
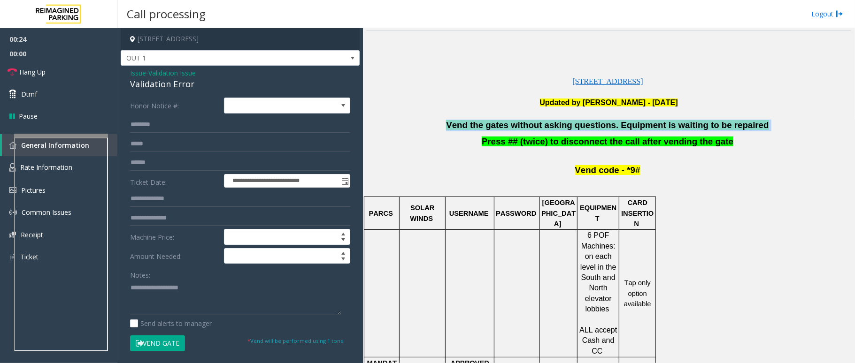
drag, startPoint x: 753, startPoint y: 126, endPoint x: 458, endPoint y: 125, distance: 294.8
click at [458, 125] on p "Vend the gates without asking questions. Equipment is waiting to be repaired" at bounding box center [608, 126] width 485 height 12
copy p "Vend the gates without asking questions. Equipment is waiting to be repaired"
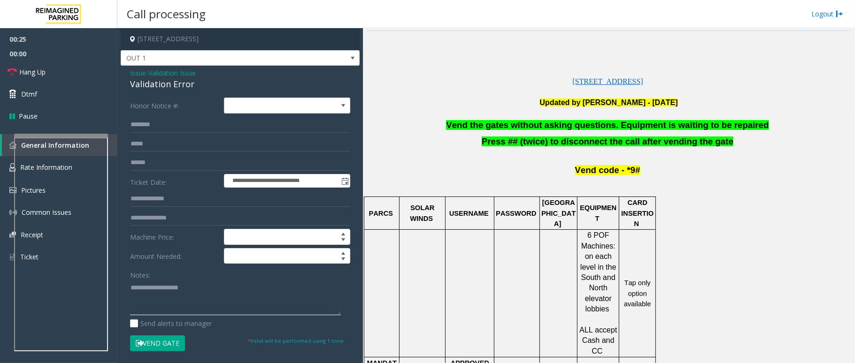
click at [185, 291] on textarea at bounding box center [235, 297] width 211 height 35
paste textarea "**********"
type textarea "**********"
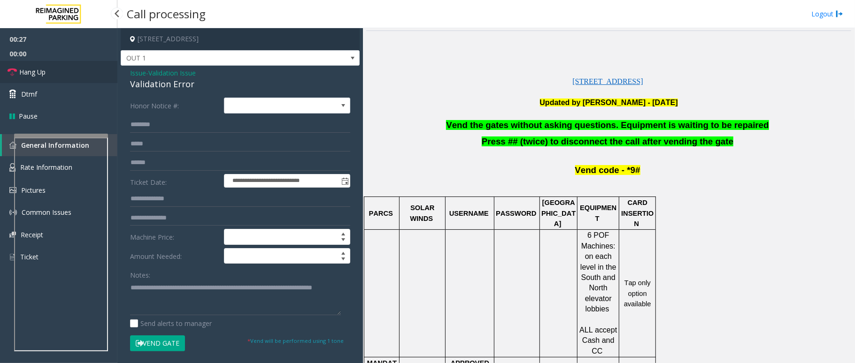
click at [34, 71] on span "Hang Up" at bounding box center [32, 72] width 26 height 10
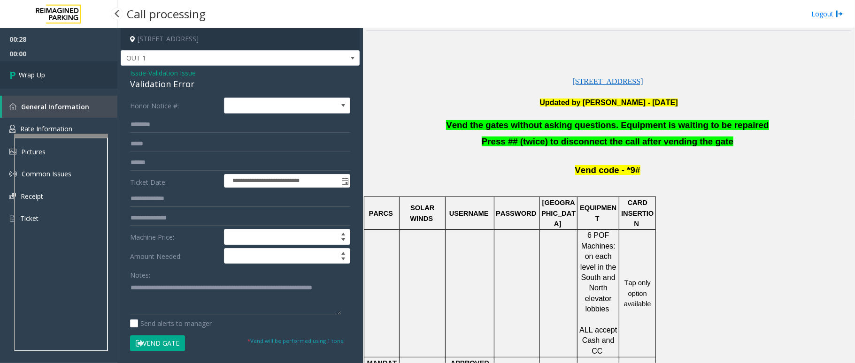
click at [34, 71] on span "Wrap Up" at bounding box center [32, 75] width 26 height 10
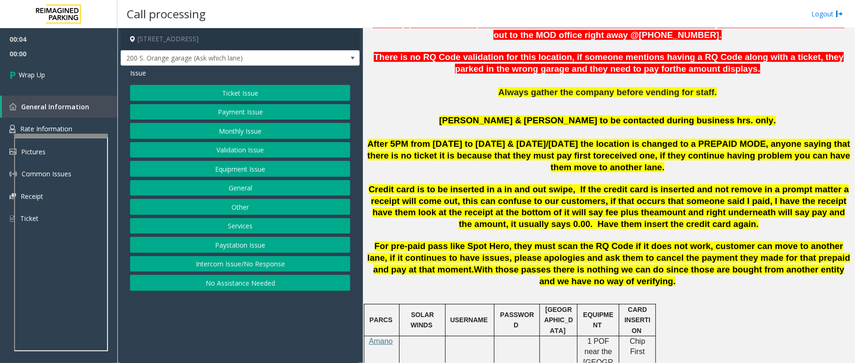
scroll to position [438, 0]
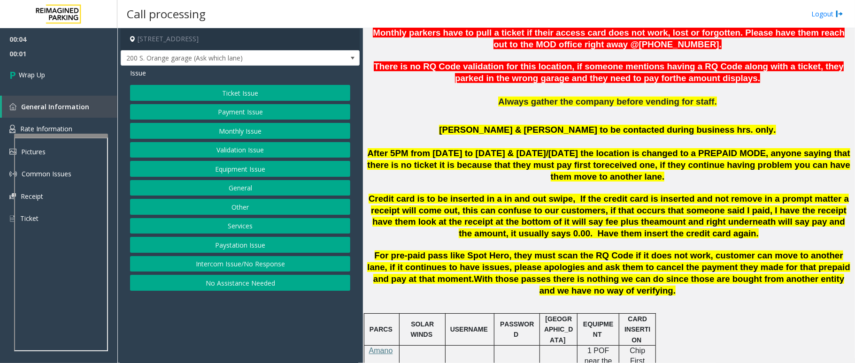
click at [237, 268] on button "Intercom Issue/No Response" at bounding box center [240, 264] width 220 height 16
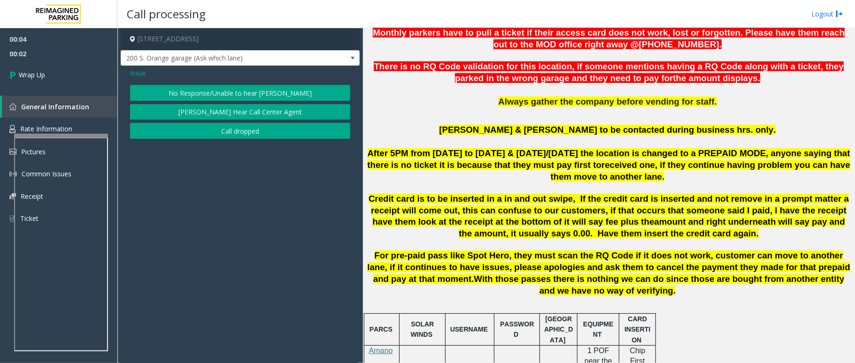
click at [208, 132] on button "Call dropped" at bounding box center [240, 131] width 220 height 16
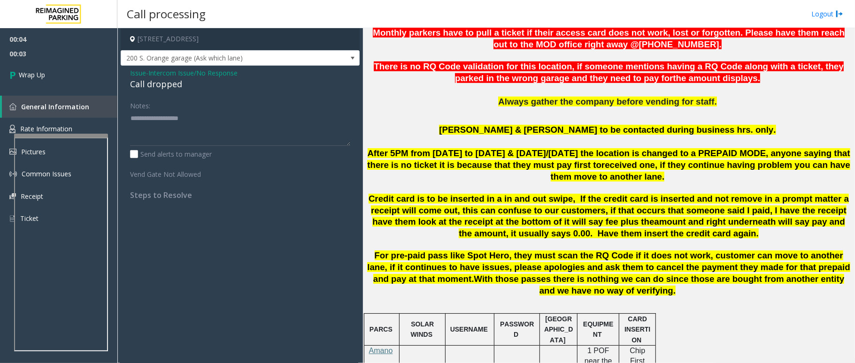
click at [169, 89] on div "Call dropped" at bounding box center [240, 84] width 220 height 13
type textarea "**********"
click at [51, 77] on link "Wrap Up" at bounding box center [58, 75] width 117 height 28
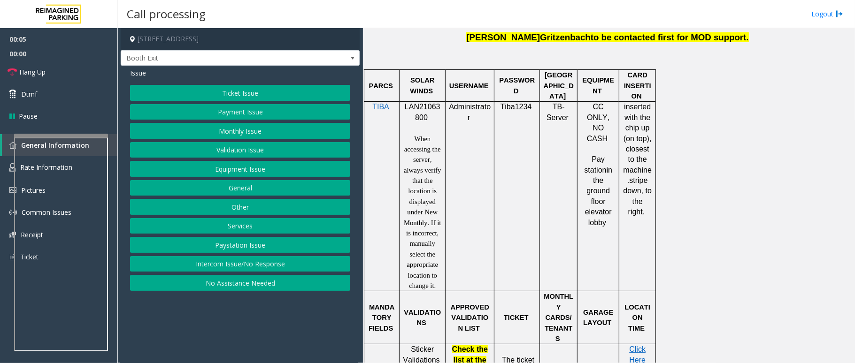
scroll to position [563, 0]
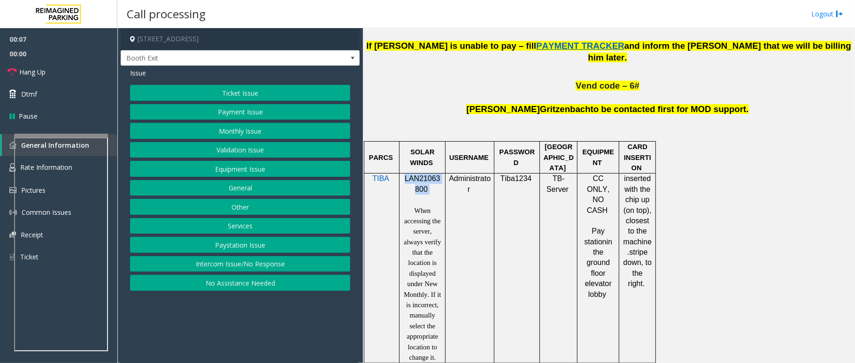
drag, startPoint x: 427, startPoint y: 168, endPoint x: 404, endPoint y: 156, distance: 25.8
click at [404, 174] on p "LAN21063800" at bounding box center [422, 184] width 39 height 21
copy p "LAN21063800"
drag, startPoint x: 445, startPoint y: 166, endPoint x: 438, endPoint y: 164, distance: 6.7
click at [445, 174] on div at bounding box center [445, 269] width 3 height 190
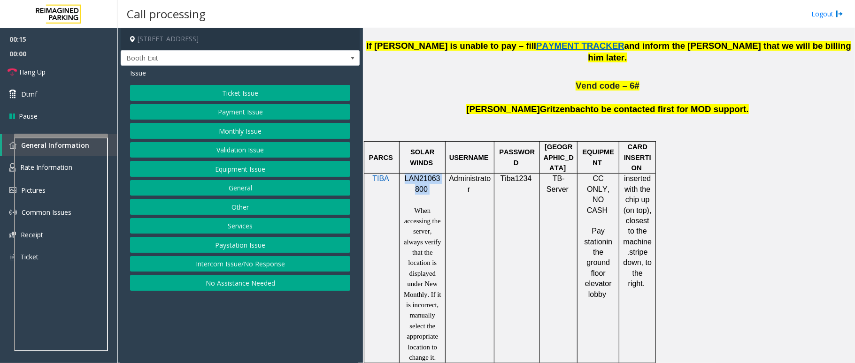
drag, startPoint x: 438, startPoint y: 164, endPoint x: 405, endPoint y: 160, distance: 33.6
click at [405, 174] on p "LAN21063800" at bounding box center [422, 184] width 39 height 21
copy p "LAN21063800"
click at [252, 152] on button "Validation Issue" at bounding box center [240, 150] width 220 height 16
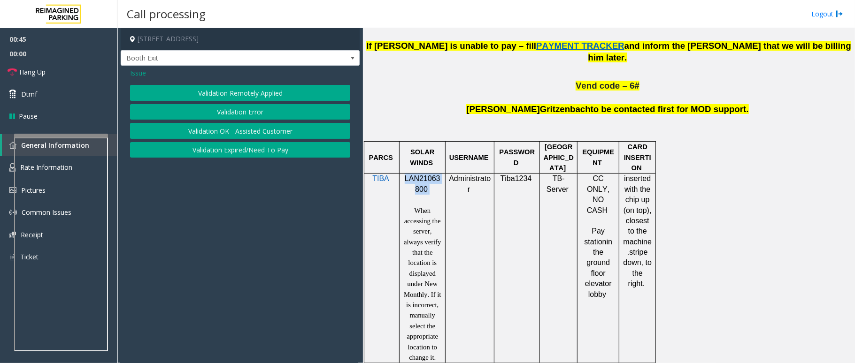
click at [239, 109] on button "Validation Error" at bounding box center [240, 112] width 220 height 16
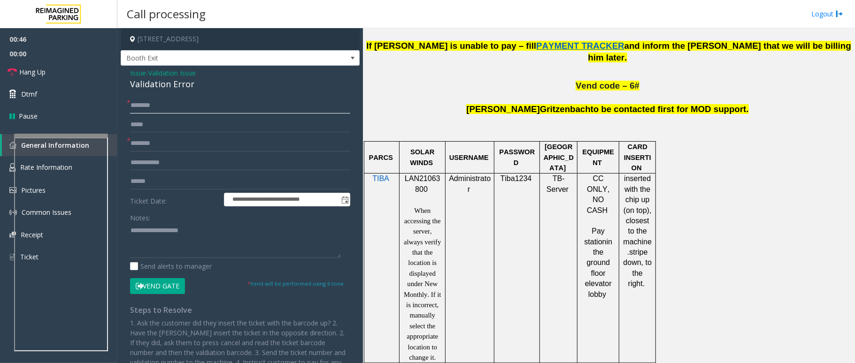
click at [192, 111] on input "text" at bounding box center [240, 106] width 220 height 16
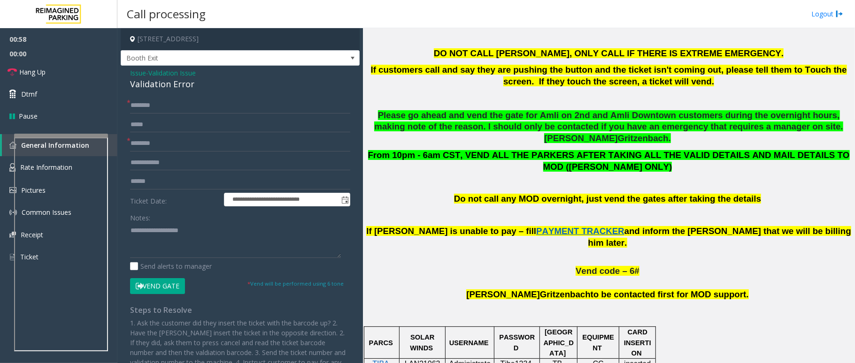
scroll to position [376, 0]
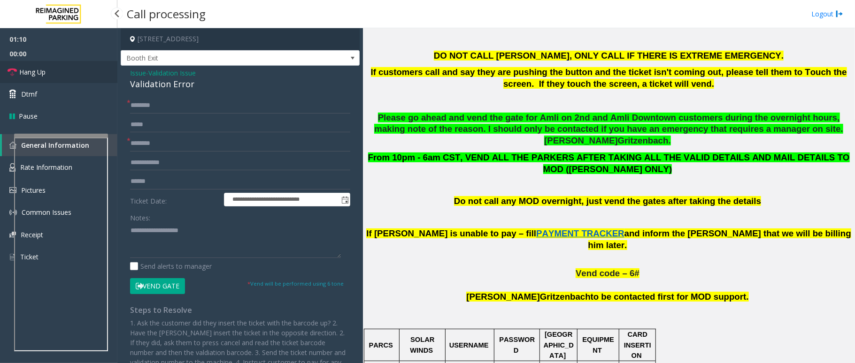
click at [44, 70] on span "Hang Up" at bounding box center [32, 72] width 26 height 10
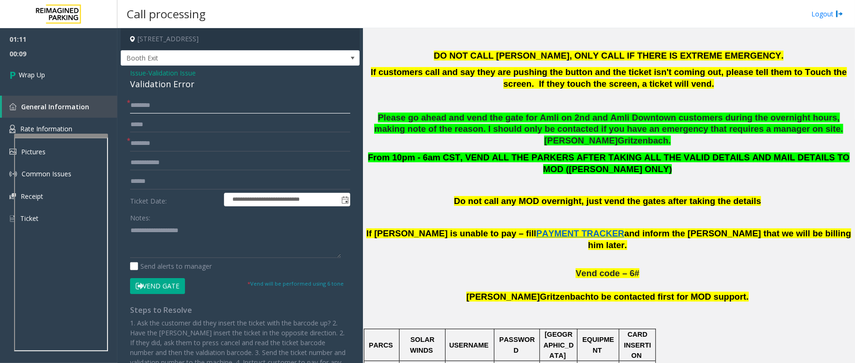
click at [207, 103] on input "text" at bounding box center [240, 106] width 220 height 16
type input "**"
click at [177, 145] on input "text" at bounding box center [240, 144] width 220 height 16
type input "**"
drag, startPoint x: 193, startPoint y: 79, endPoint x: 121, endPoint y: 71, distance: 73.2
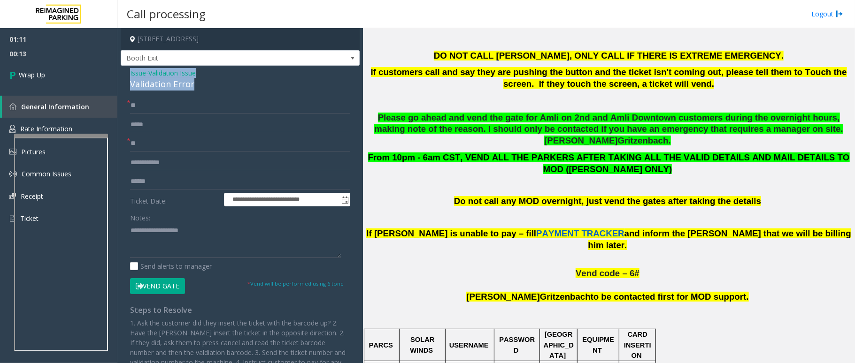
click at [121, 71] on div "**********" at bounding box center [240, 246] width 239 height 361
copy div "Issue - Validation Issue Validation Error"
paste textarea "**********"
click at [176, 243] on textarea at bounding box center [235, 240] width 211 height 35
drag, startPoint x: 204, startPoint y: 235, endPoint x: 153, endPoint y: 228, distance: 51.6
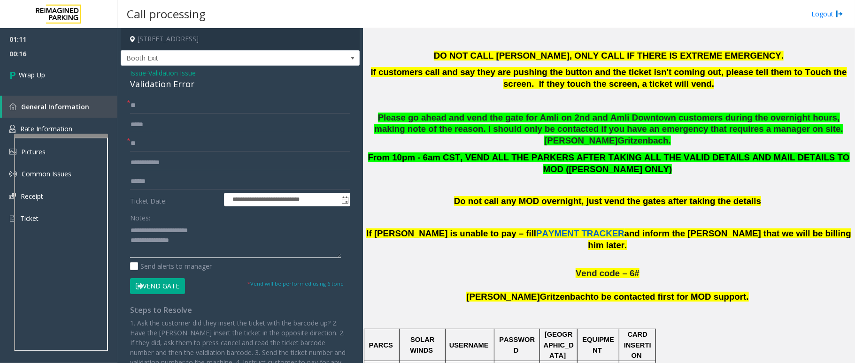
click at [153, 228] on textarea at bounding box center [235, 240] width 211 height 35
click at [185, 245] on textarea at bounding box center [235, 240] width 211 height 35
click at [161, 246] on textarea at bounding box center [235, 240] width 211 height 35
click at [186, 254] on textarea at bounding box center [235, 240] width 211 height 35
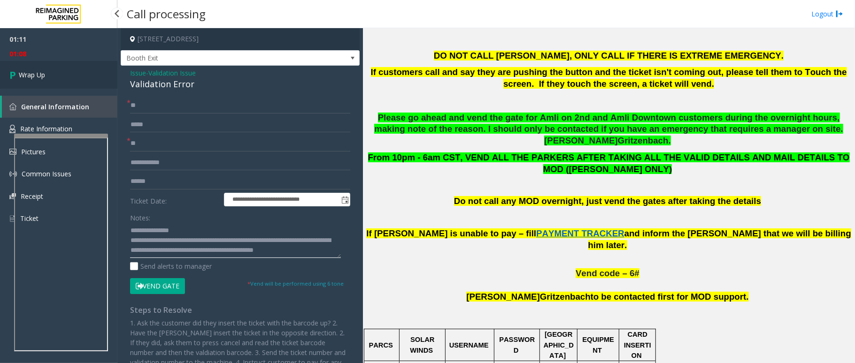
type textarea "**********"
click at [51, 69] on link "Wrap Up" at bounding box center [58, 75] width 117 height 28
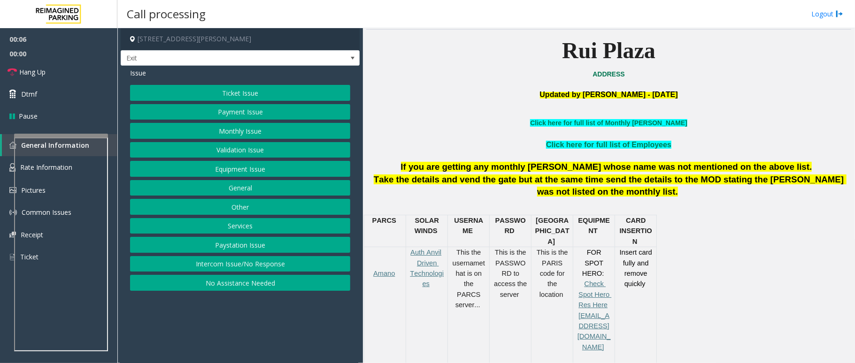
scroll to position [250, 0]
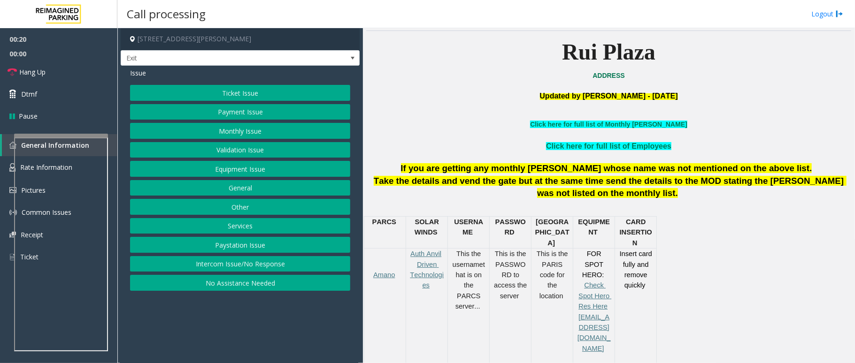
click at [246, 112] on button "Payment Issue" at bounding box center [240, 112] width 220 height 16
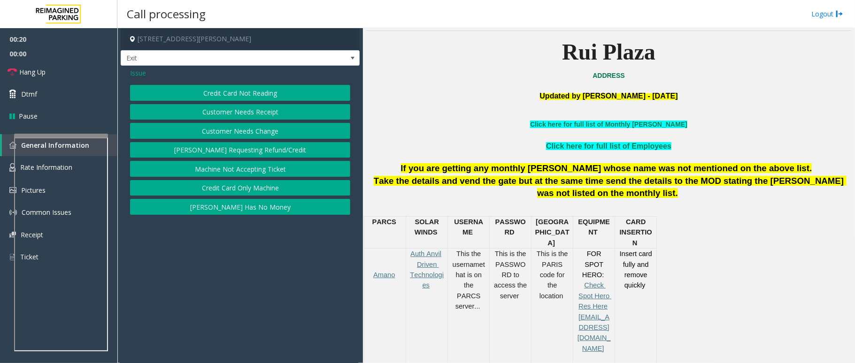
click at [261, 94] on button "Credit Card Not Reading" at bounding box center [240, 93] width 220 height 16
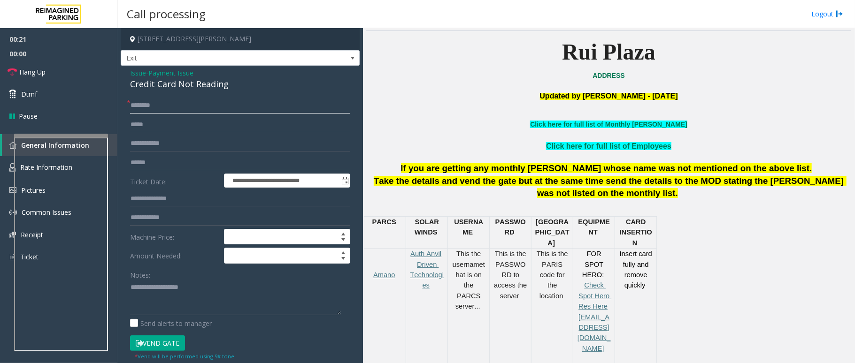
click at [169, 108] on input "text" at bounding box center [240, 106] width 220 height 16
click at [166, 107] on input "**********" at bounding box center [240, 106] width 220 height 16
drag, startPoint x: 167, startPoint y: 105, endPoint x: 98, endPoint y: 100, distance: 69.2
click at [98, 100] on app-root "**********" at bounding box center [427, 181] width 855 height 363
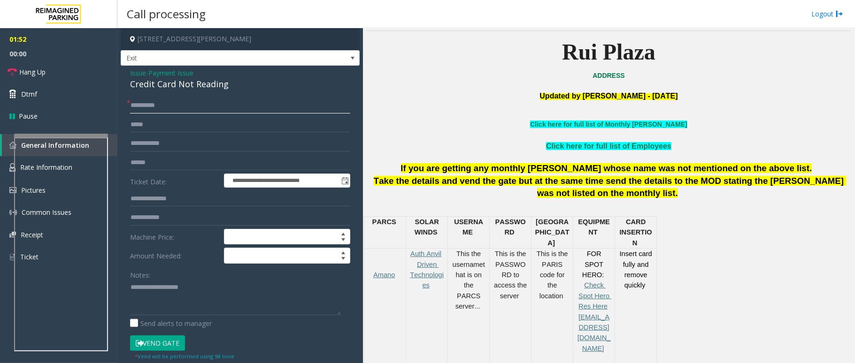
click at [241, 102] on input "**********" at bounding box center [240, 106] width 220 height 16
click at [233, 101] on input "**********" at bounding box center [240, 106] width 220 height 16
click at [161, 107] on input "**********" at bounding box center [240, 106] width 220 height 16
drag, startPoint x: 159, startPoint y: 102, endPoint x: 128, endPoint y: 103, distance: 30.5
click at [130, 103] on div "**********" at bounding box center [240, 106] width 220 height 16
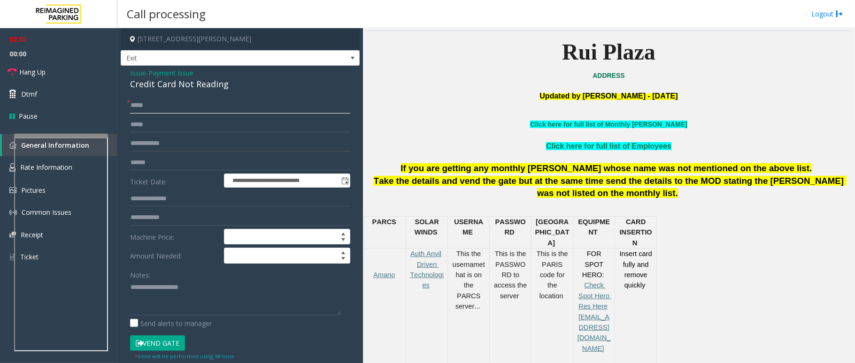
type input "*****"
click at [178, 161] on input "text" at bounding box center [240, 163] width 220 height 16
click at [50, 70] on link "Hang Up" at bounding box center [58, 72] width 117 height 22
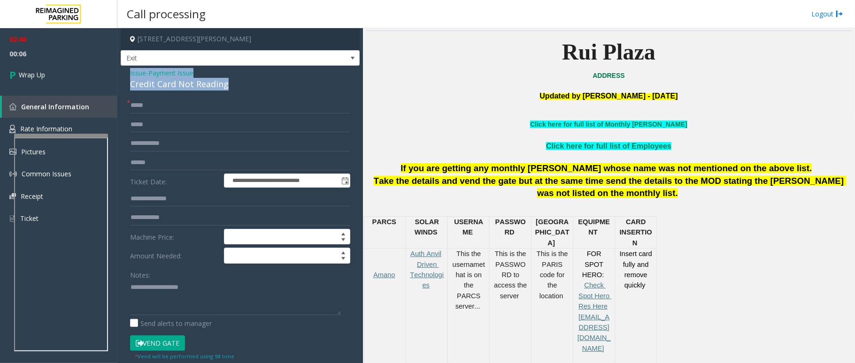
drag, startPoint x: 228, startPoint y: 85, endPoint x: 128, endPoint y: 70, distance: 100.6
click at [128, 70] on div "**********" at bounding box center [240, 294] width 239 height 457
copy div "Issue - Payment Issue Credit Card Not Reading"
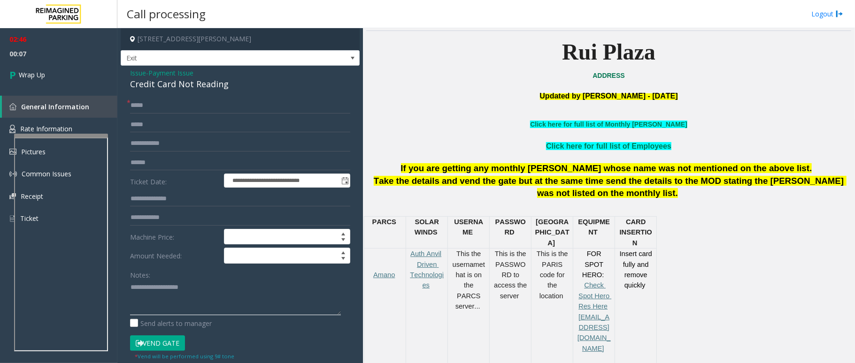
paste textarea "**********"
click at [180, 303] on textarea at bounding box center [235, 297] width 211 height 35
drag, startPoint x: 205, startPoint y: 288, endPoint x: 153, endPoint y: 290, distance: 52.1
click at [153, 290] on textarea at bounding box center [235, 297] width 211 height 35
drag, startPoint x: 211, startPoint y: 305, endPoint x: 217, endPoint y: 299, distance: 8.7
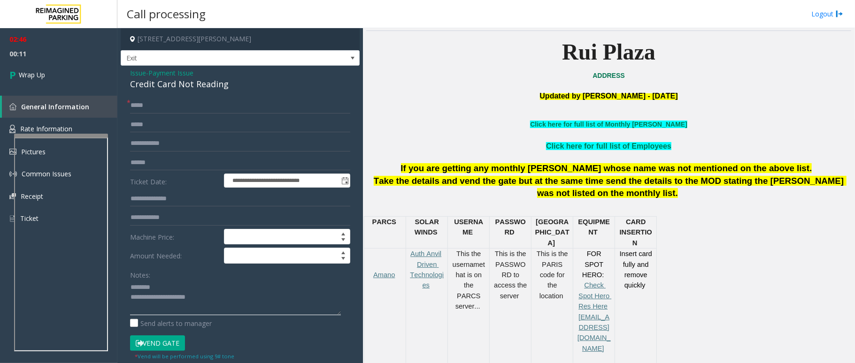
click at [217, 299] on textarea at bounding box center [235, 297] width 211 height 35
type textarea "**********"
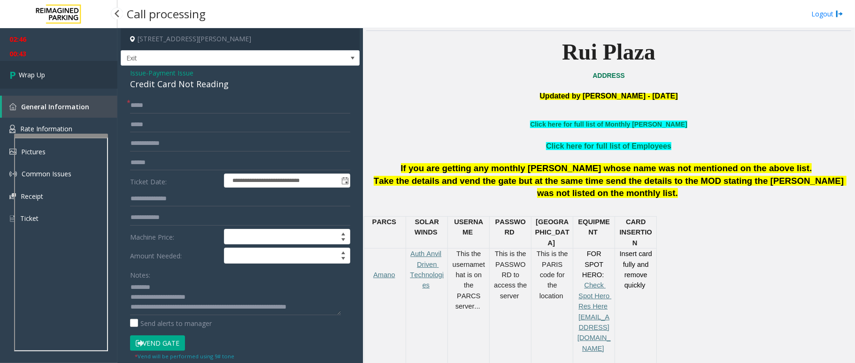
click at [44, 72] on span "Wrap Up" at bounding box center [32, 75] width 26 height 10
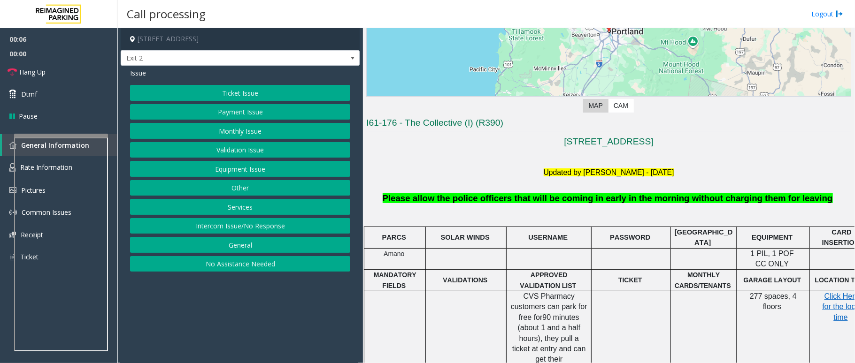
scroll to position [188, 0]
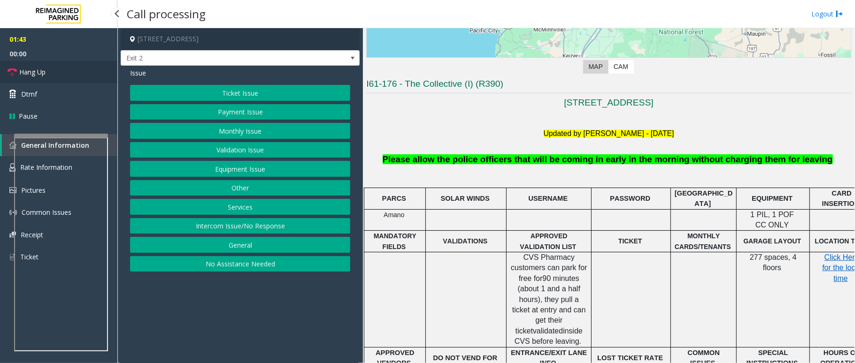
click at [36, 76] on span "Hang Up" at bounding box center [32, 72] width 26 height 10
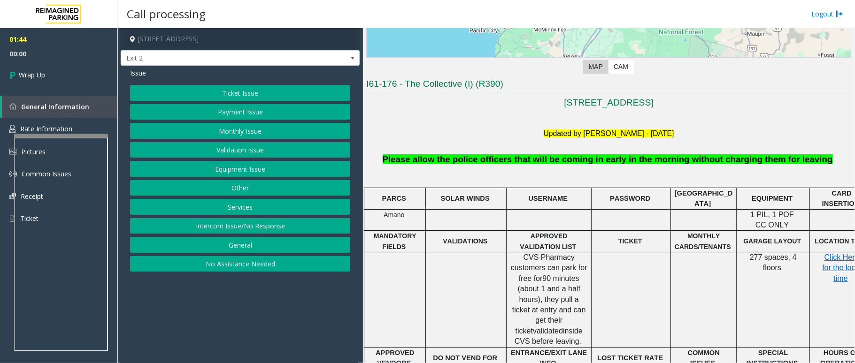
click at [242, 167] on button "Equipment Issue" at bounding box center [240, 169] width 220 height 16
click at [241, 167] on button "Gate / Door Won't Open" at bounding box center [240, 169] width 220 height 16
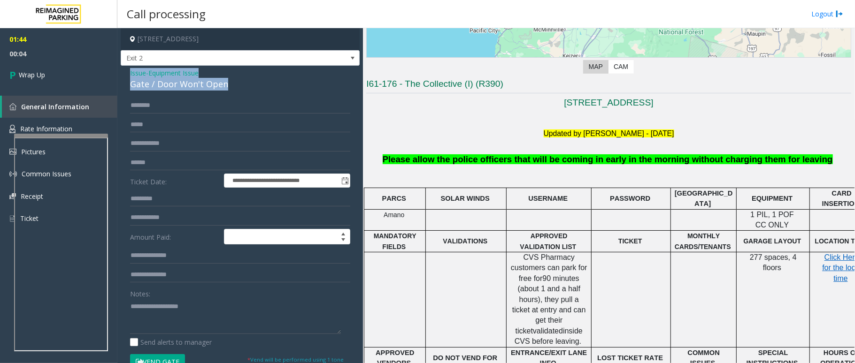
drag, startPoint x: 235, startPoint y: 84, endPoint x: 127, endPoint y: 73, distance: 108.5
click at [127, 73] on div "**********" at bounding box center [240, 294] width 239 height 456
click at [181, 325] on textarea at bounding box center [235, 316] width 211 height 35
paste textarea "**********"
drag, startPoint x: 205, startPoint y: 305, endPoint x: 151, endPoint y: 300, distance: 53.7
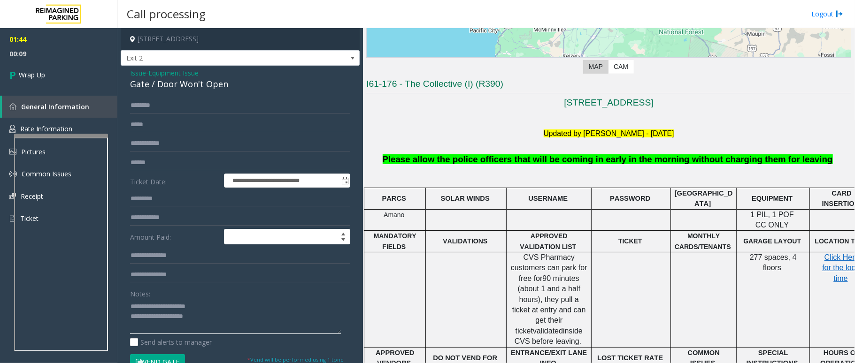
click at [151, 300] on textarea at bounding box center [235, 316] width 211 height 35
click at [271, 325] on textarea at bounding box center [235, 316] width 211 height 35
click at [258, 323] on textarea at bounding box center [235, 316] width 211 height 35
drag, startPoint x: 258, startPoint y: 327, endPoint x: 250, endPoint y: 319, distance: 11.0
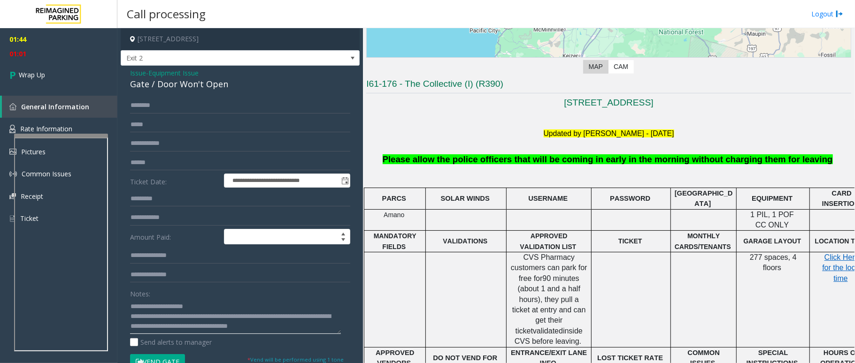
click at [250, 319] on textarea at bounding box center [235, 316] width 211 height 35
type textarea "**********"
click at [63, 72] on link "Wrap Up" at bounding box center [58, 75] width 117 height 28
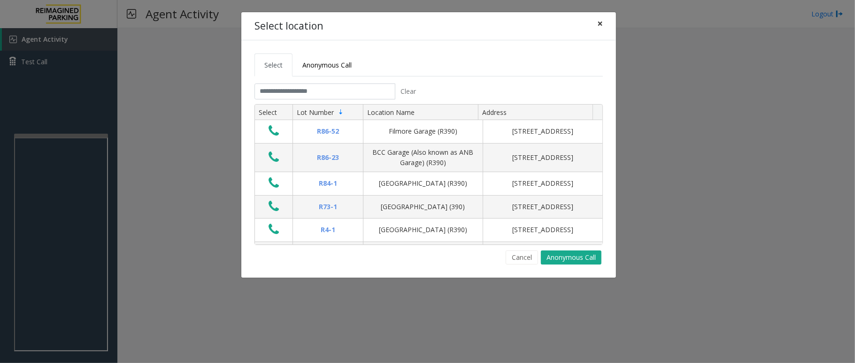
drag, startPoint x: 601, startPoint y: 23, endPoint x: 497, endPoint y: 3, distance: 106.7
click at [601, 23] on span "×" at bounding box center [600, 23] width 6 height 13
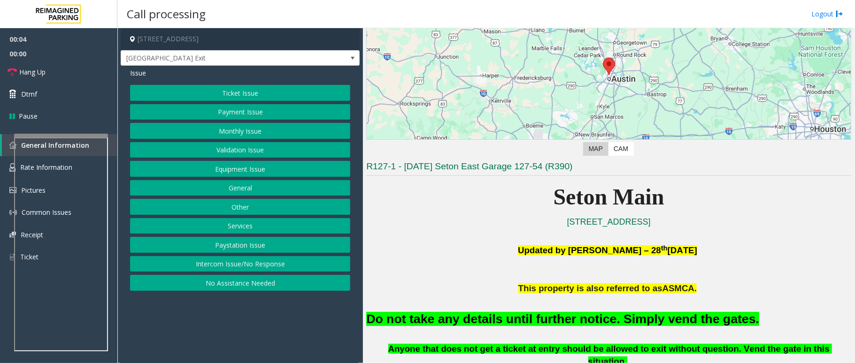
scroll to position [188, 0]
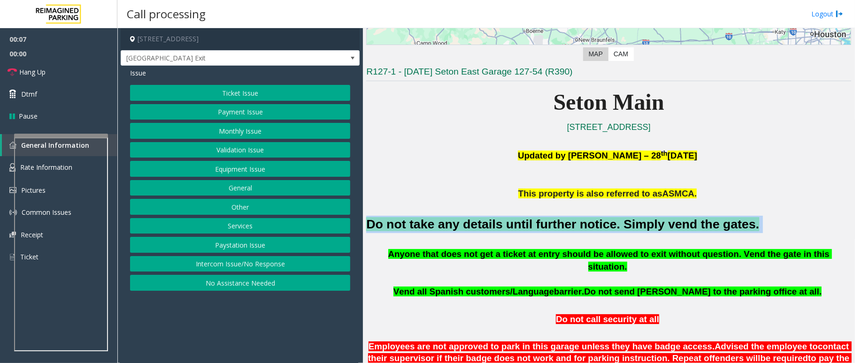
drag, startPoint x: 731, startPoint y: 219, endPoint x: 370, endPoint y: 216, distance: 361.5
click at [370, 216] on div "Do not take any details until further notice. Simply vend the gates." at bounding box center [608, 224] width 485 height 48
click at [257, 168] on button "Equipment Issue" at bounding box center [240, 169] width 220 height 16
click at [269, 167] on button "Gate / Door Won't Open" at bounding box center [240, 169] width 220 height 16
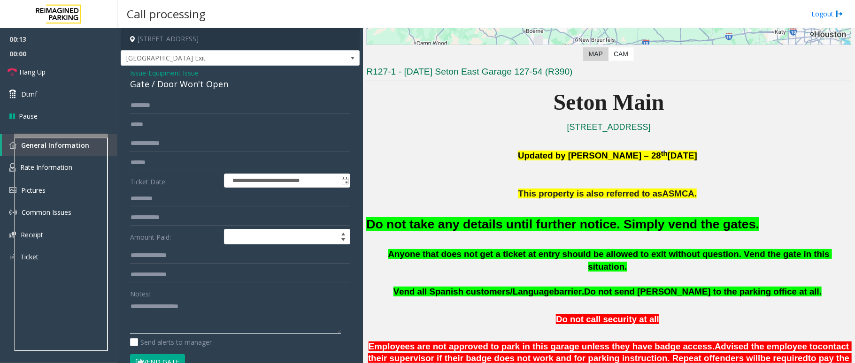
paste textarea "**********"
click at [219, 302] on textarea at bounding box center [235, 316] width 211 height 35
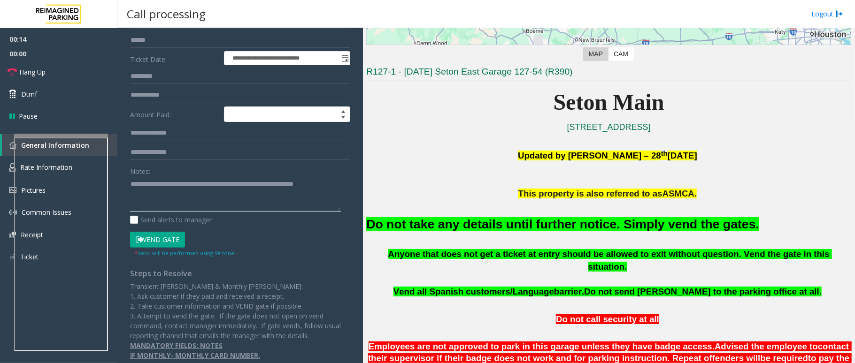
scroll to position [139, 0]
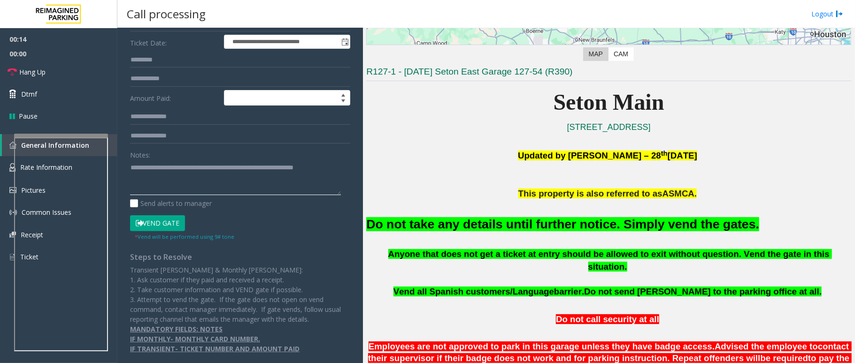
type textarea "**********"
click at [157, 225] on button "Vend Gate" at bounding box center [157, 223] width 55 height 16
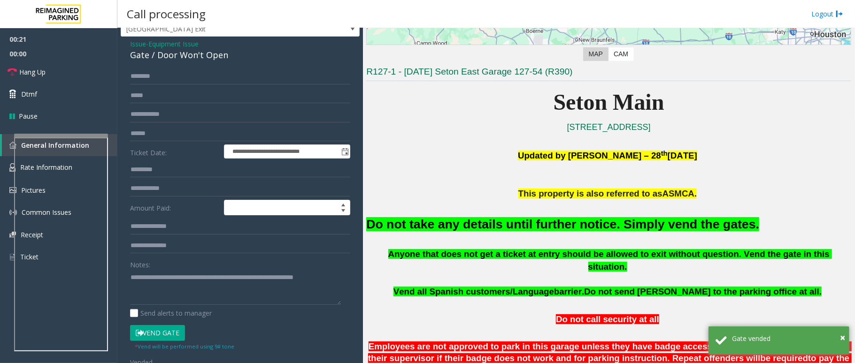
scroll to position [0, 0]
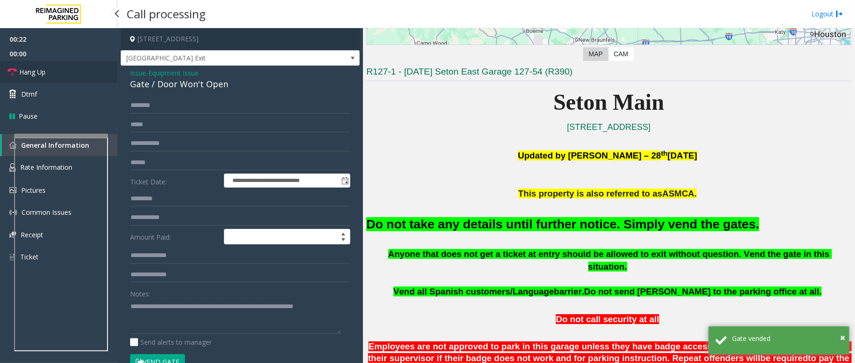
click at [78, 76] on link "Hang Up" at bounding box center [58, 72] width 117 height 22
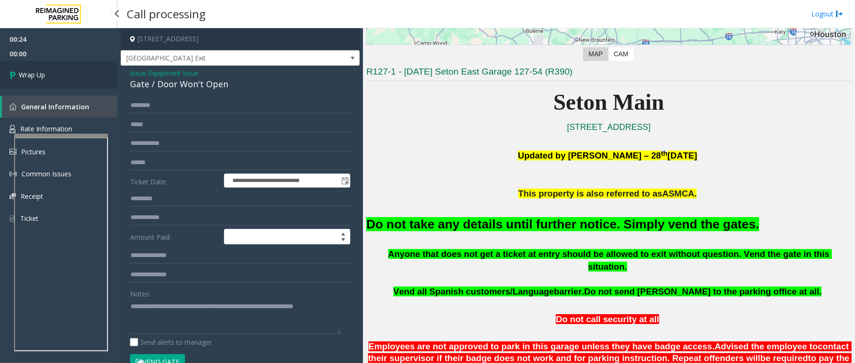
click at [64, 70] on link "Wrap Up" at bounding box center [58, 75] width 117 height 28
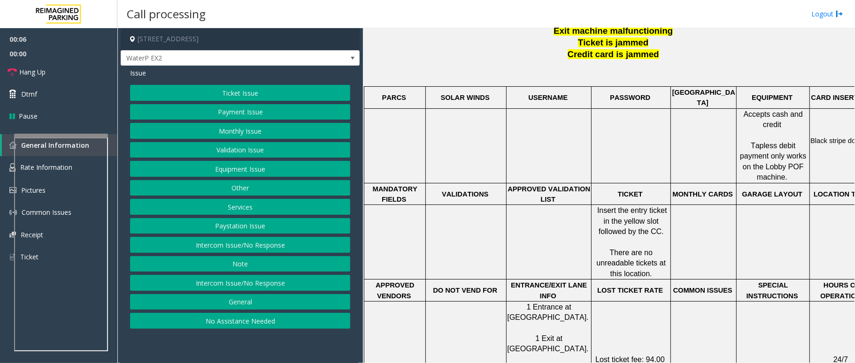
scroll to position [376, 0]
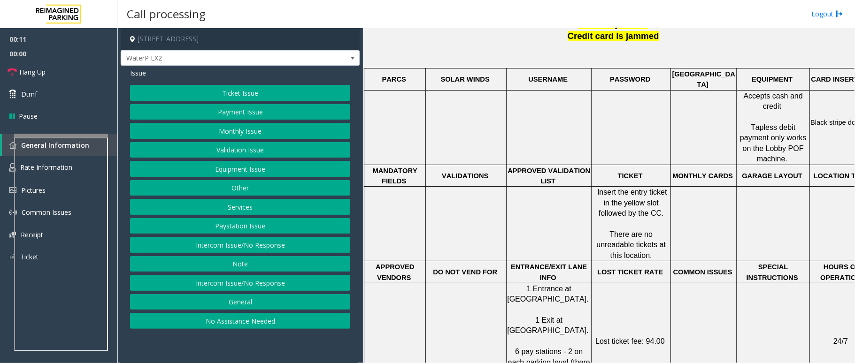
click at [242, 90] on button "Ticket Issue" at bounding box center [240, 93] width 220 height 16
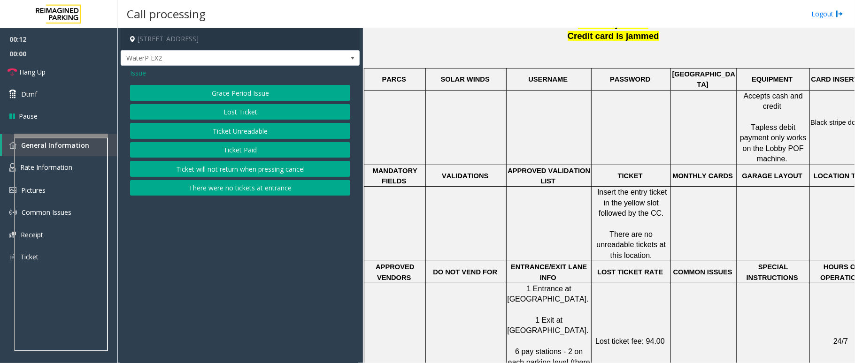
click at [252, 132] on button "Ticket Unreadable" at bounding box center [240, 131] width 220 height 16
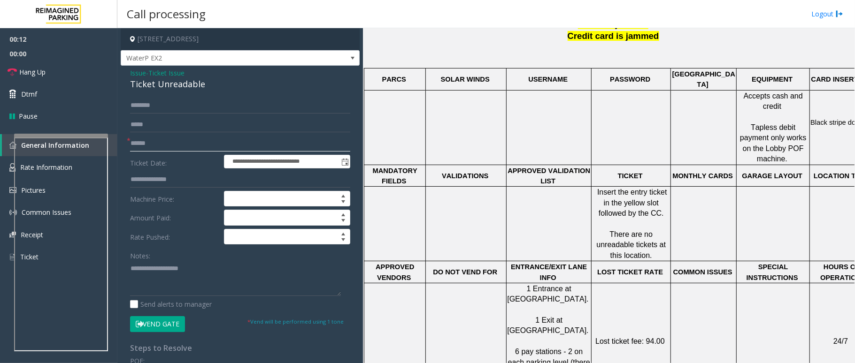
click at [185, 142] on input "text" at bounding box center [240, 144] width 220 height 16
type input "*"
click at [169, 146] on input "*****" at bounding box center [240, 144] width 220 height 16
type input "*****"
click at [164, 108] on input "text" at bounding box center [240, 106] width 220 height 16
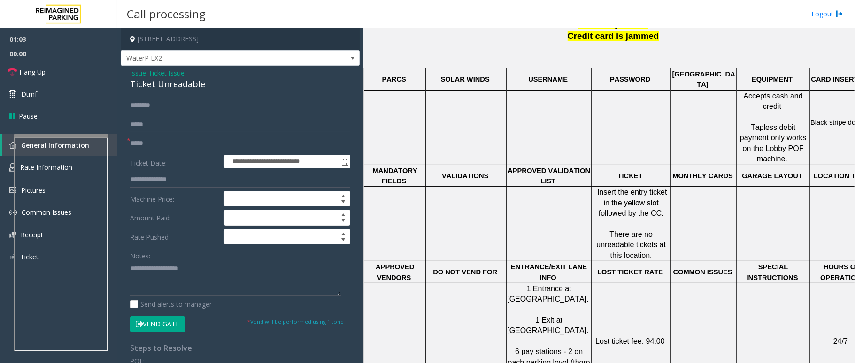
drag, startPoint x: 166, startPoint y: 145, endPoint x: 130, endPoint y: 138, distance: 36.8
click at [130, 138] on div "* *****" at bounding box center [240, 144] width 220 height 16
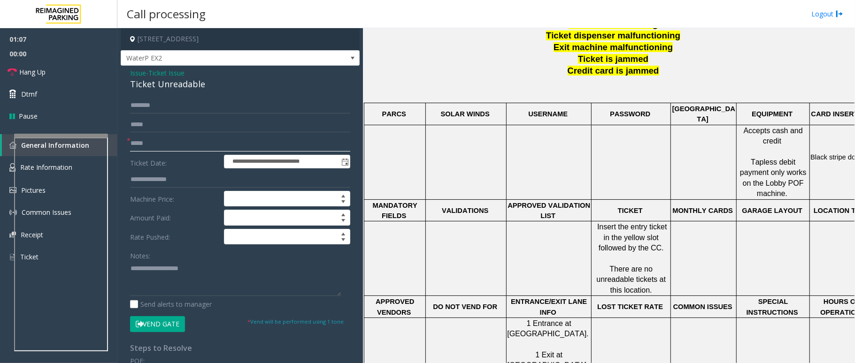
scroll to position [313, 0]
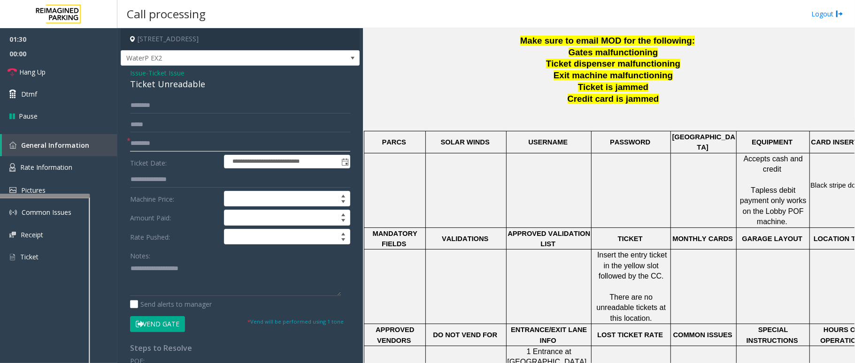
click at [54, 198] on div at bounding box center [43, 196] width 94 height 4
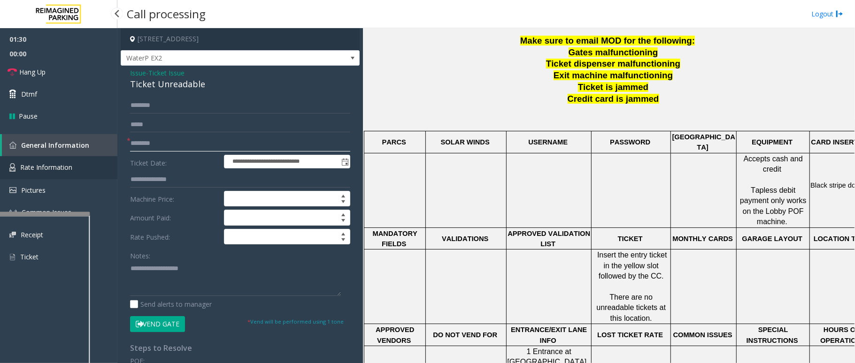
type input "********"
click at [47, 166] on span "Rate Information" at bounding box center [46, 167] width 52 height 9
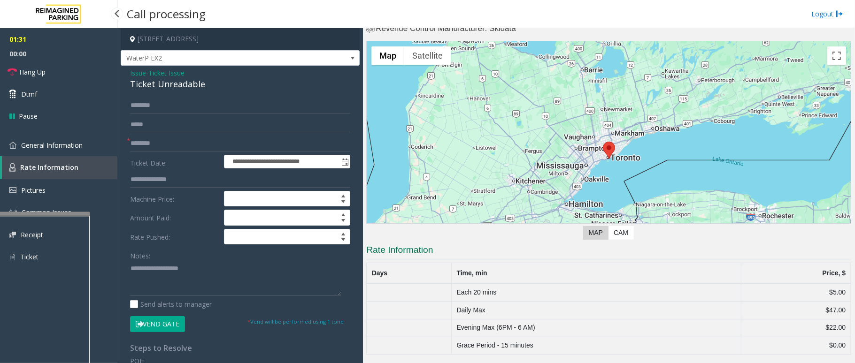
scroll to position [23, 0]
click at [53, 146] on span "General Information" at bounding box center [52, 145] width 62 height 9
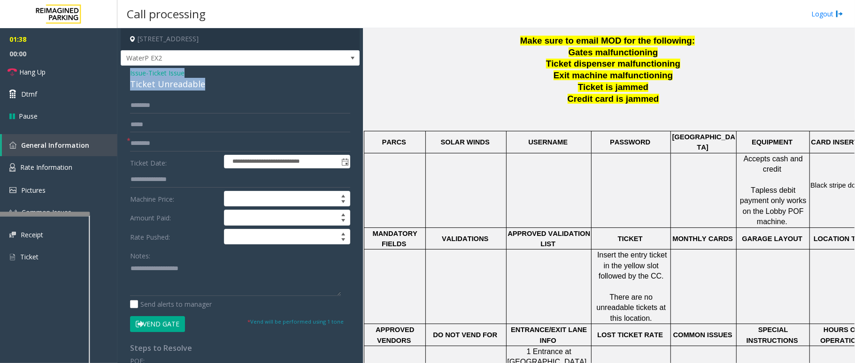
drag, startPoint x: 202, startPoint y: 83, endPoint x: 130, endPoint y: 72, distance: 72.6
click at [130, 72] on div "Issue - Ticket Issue Ticket Unreadable" at bounding box center [240, 79] width 220 height 23
click at [57, 69] on link "Hang Up" at bounding box center [58, 72] width 117 height 22
click at [203, 278] on textarea at bounding box center [235, 278] width 211 height 35
paste textarea "**********"
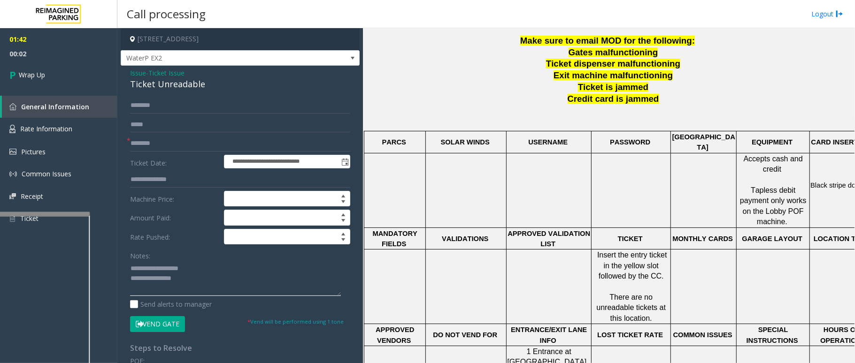
drag, startPoint x: 198, startPoint y: 269, endPoint x: 153, endPoint y: 269, distance: 44.6
click at [153, 269] on textarea at bounding box center [235, 278] width 211 height 35
type textarea "**********"
drag, startPoint x: 177, startPoint y: 145, endPoint x: 130, endPoint y: 143, distance: 46.5
click at [130, 143] on div "* ********" at bounding box center [240, 144] width 220 height 16
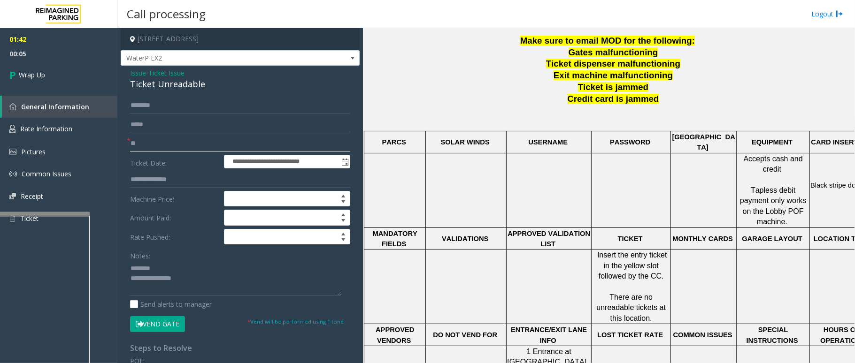
type input "**"
click at [209, 284] on textarea at bounding box center [235, 278] width 211 height 35
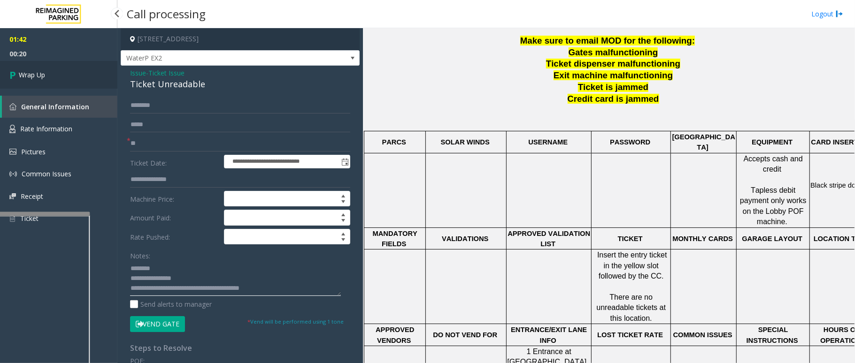
type textarea "**********"
click at [27, 70] on span "Wrap Up" at bounding box center [32, 75] width 26 height 10
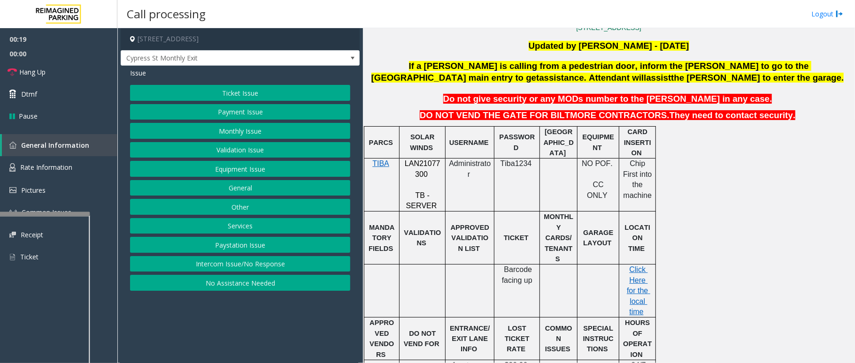
scroll to position [245, 0]
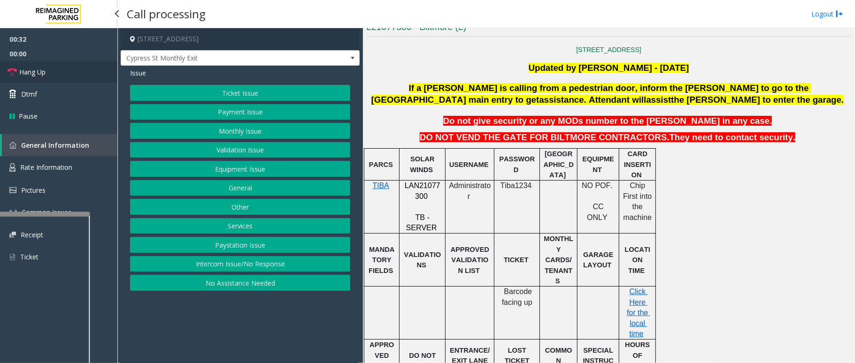
click at [60, 75] on link "Hang Up" at bounding box center [58, 72] width 117 height 22
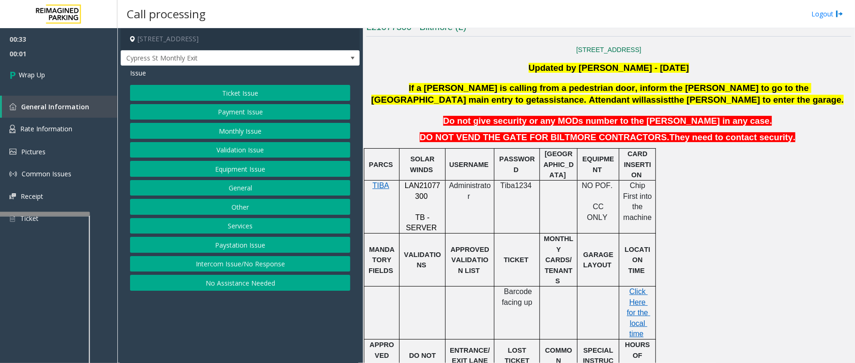
click at [244, 85] on button "Ticket Issue" at bounding box center [240, 93] width 220 height 16
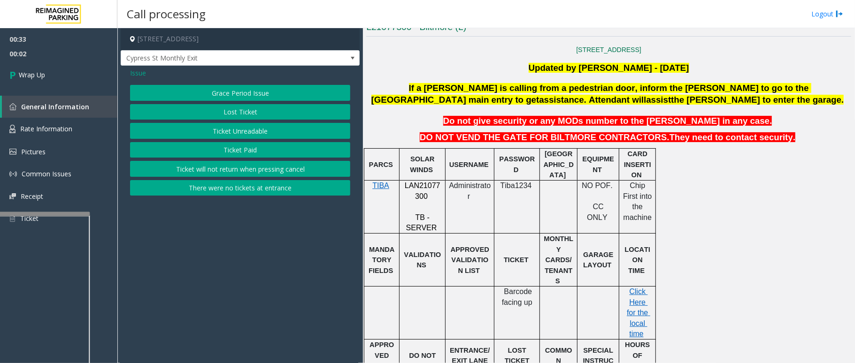
click at [245, 129] on button "Ticket Unreadable" at bounding box center [240, 131] width 220 height 16
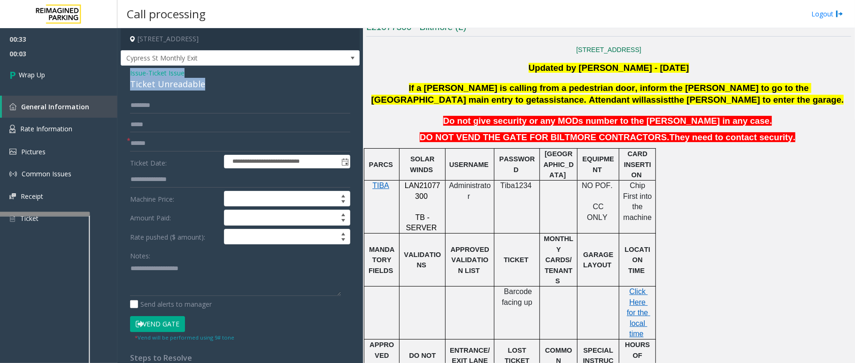
drag, startPoint x: 203, startPoint y: 86, endPoint x: 130, endPoint y: 77, distance: 73.3
click at [130, 77] on div "Issue - Ticket Issue Ticket Unreadable" at bounding box center [240, 79] width 220 height 23
paste textarea "**********"
click at [186, 284] on textarea at bounding box center [235, 278] width 211 height 35
type textarea "**********"
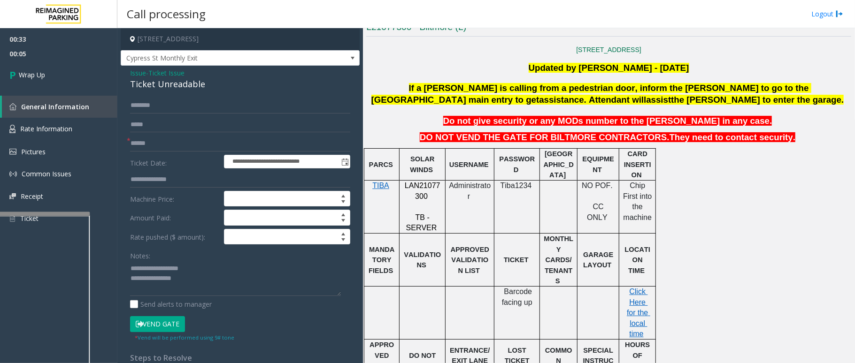
click at [151, 136] on form "**********" at bounding box center [240, 220] width 220 height 244
click at [151, 138] on input "text" at bounding box center [240, 144] width 220 height 16
click at [160, 141] on input "text" at bounding box center [240, 144] width 220 height 16
type input "**"
click at [197, 261] on div "Notes:" at bounding box center [240, 272] width 220 height 48
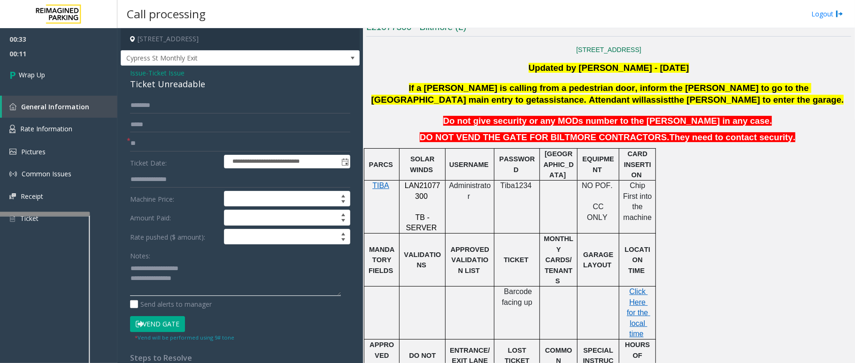
drag, startPoint x: 196, startPoint y: 269, endPoint x: 153, endPoint y: 269, distance: 43.2
click at [153, 269] on textarea at bounding box center [235, 278] width 211 height 35
click at [224, 284] on textarea at bounding box center [235, 278] width 211 height 35
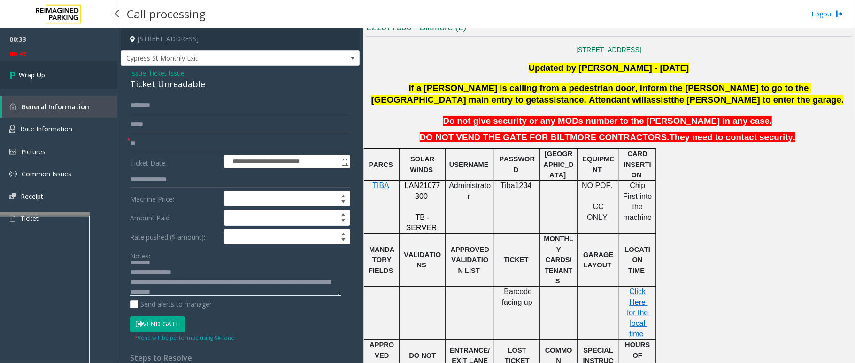
type textarea "**********"
click at [36, 70] on span "Wrap Up" at bounding box center [32, 75] width 26 height 10
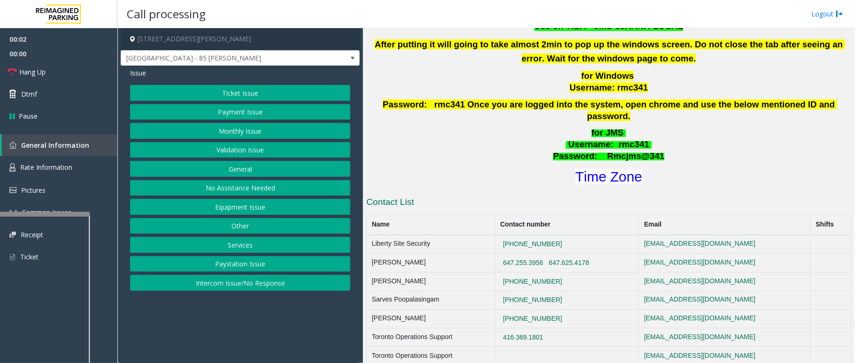
scroll to position [500, 0]
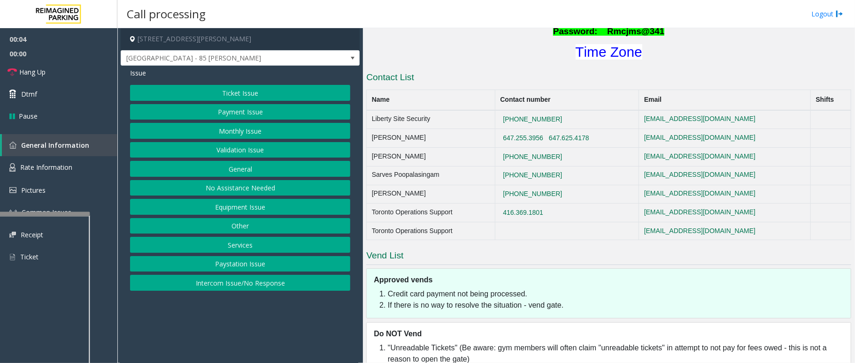
click at [260, 148] on button "Validation Issue" at bounding box center [240, 150] width 220 height 16
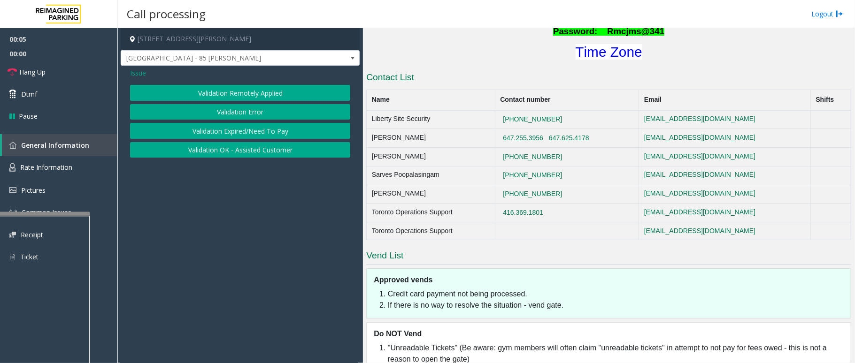
click at [231, 109] on button "Validation Error" at bounding box center [240, 112] width 220 height 16
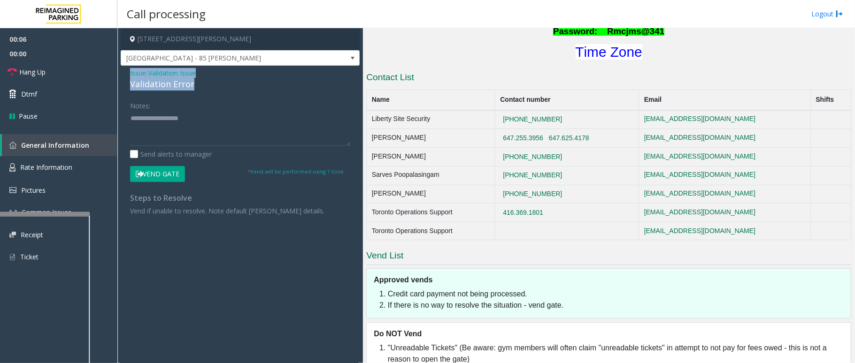
drag, startPoint x: 192, startPoint y: 85, endPoint x: 124, endPoint y: 74, distance: 68.9
click at [124, 74] on div "Issue - Validation Issue Validation Error Notes: Send alerts to manager Vend Ga…" at bounding box center [240, 146] width 239 height 160
paste textarea "**********"
click at [205, 127] on textarea at bounding box center [240, 128] width 220 height 35
drag, startPoint x: 200, startPoint y: 119, endPoint x: 152, endPoint y: 120, distance: 47.9
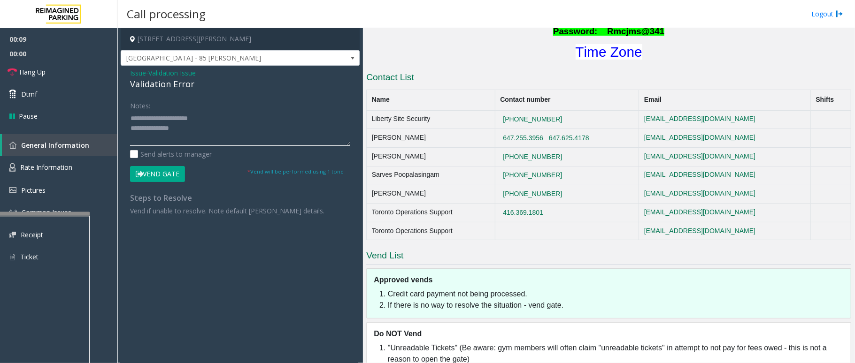
click at [152, 120] on textarea at bounding box center [240, 128] width 220 height 35
click at [630, 44] on font "Time Zone" at bounding box center [609, 51] width 67 height 15
drag, startPoint x: 186, startPoint y: 143, endPoint x: 198, endPoint y: 152, distance: 14.7
click at [190, 145] on textarea at bounding box center [240, 128] width 220 height 35
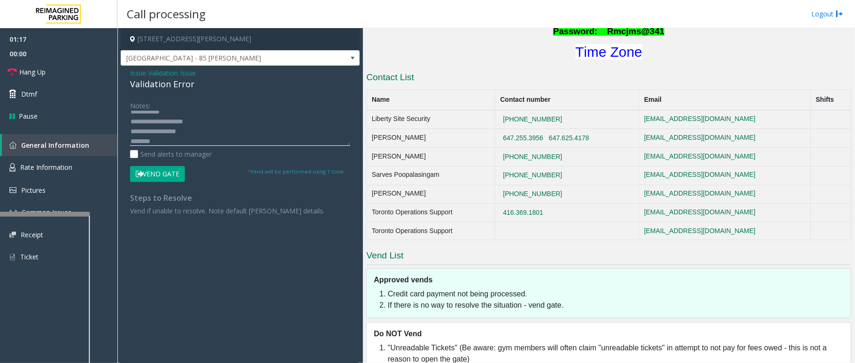
scroll to position [0, 0]
click at [163, 171] on button "Vend Gate" at bounding box center [157, 174] width 55 height 16
click at [181, 140] on textarea at bounding box center [240, 128] width 220 height 35
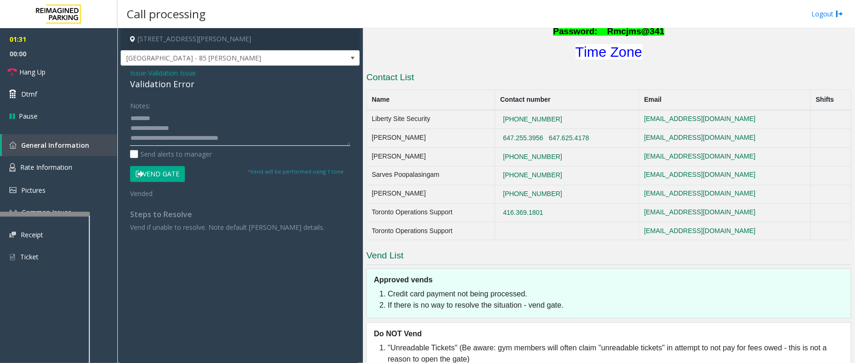
click at [205, 146] on textarea at bounding box center [240, 128] width 220 height 35
click at [200, 141] on textarea at bounding box center [240, 128] width 220 height 35
type textarea "**********"
click at [30, 70] on span "Hang Up" at bounding box center [32, 72] width 26 height 10
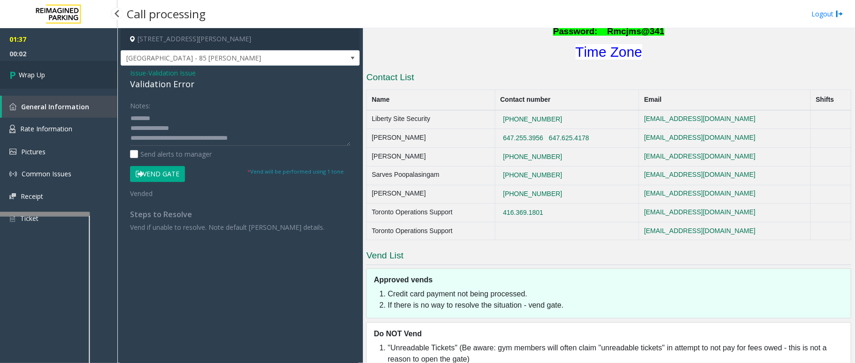
click at [47, 71] on link "Wrap Up" at bounding box center [58, 75] width 117 height 28
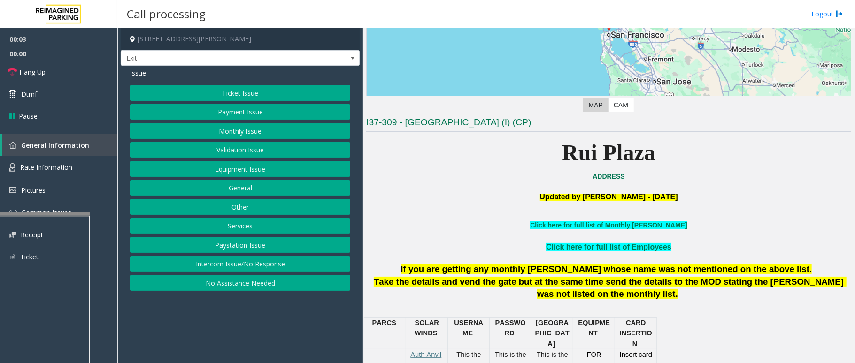
scroll to position [188, 0]
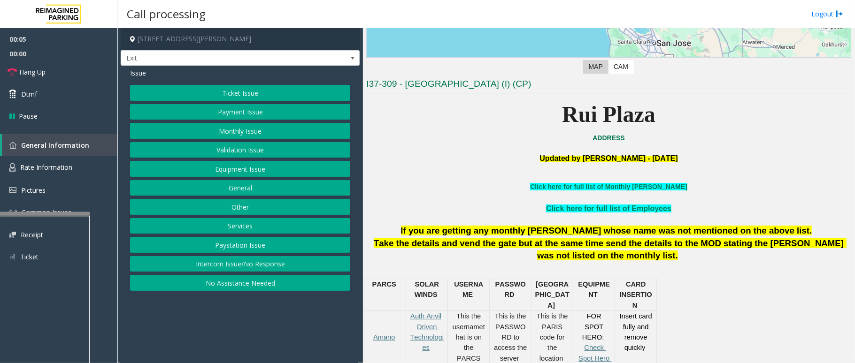
click at [254, 224] on button "Services" at bounding box center [240, 226] width 220 height 16
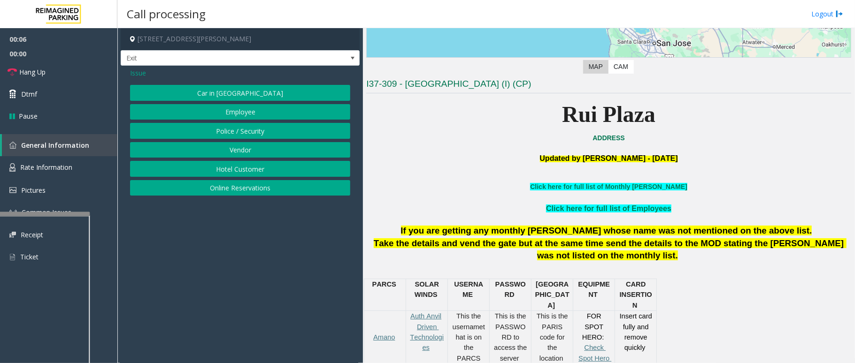
click at [237, 188] on button "Online Reservations" at bounding box center [240, 188] width 220 height 16
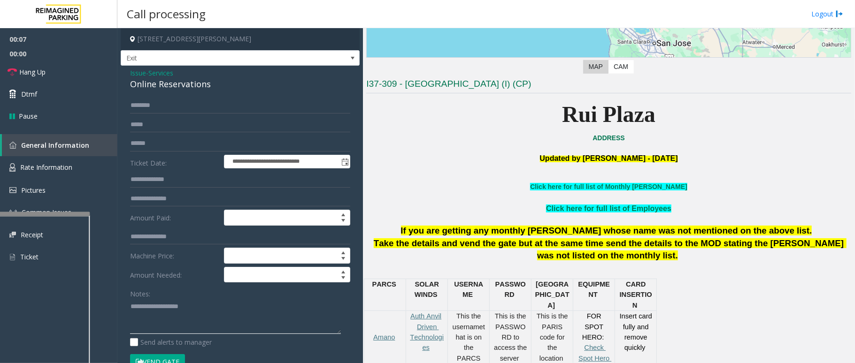
click at [168, 314] on textarea at bounding box center [235, 316] width 211 height 35
click at [165, 104] on input "text" at bounding box center [240, 106] width 220 height 16
click at [150, 109] on input "text" at bounding box center [240, 106] width 220 height 16
click at [159, 104] on input "text" at bounding box center [240, 106] width 220 height 16
click at [214, 83] on div "Online Reservations" at bounding box center [240, 84] width 220 height 13
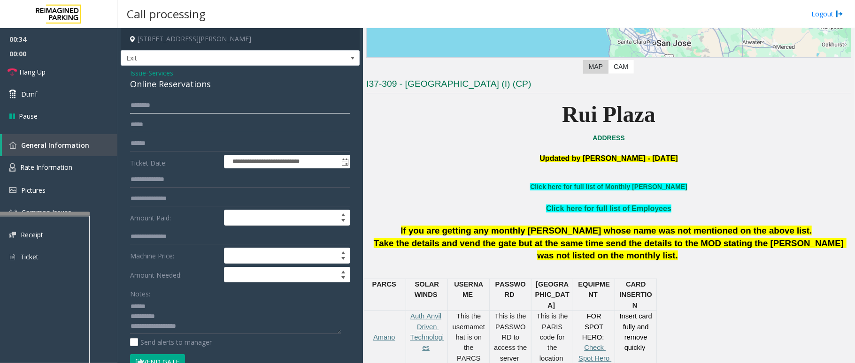
click at [185, 100] on input "text" at bounding box center [240, 106] width 220 height 16
click at [130, 354] on button "Vend Gate" at bounding box center [157, 362] width 55 height 16
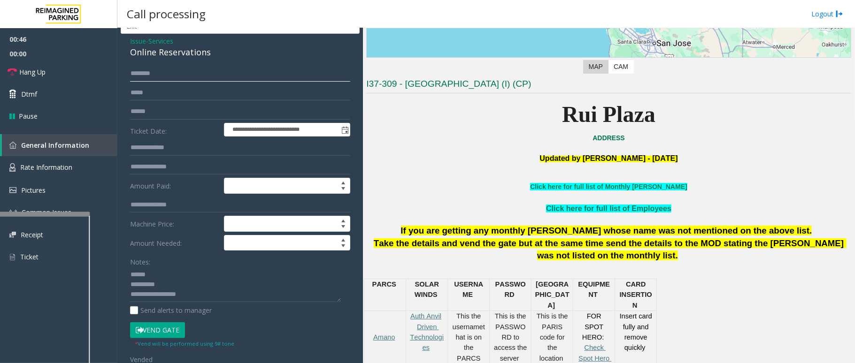
scroll to position [62, 0]
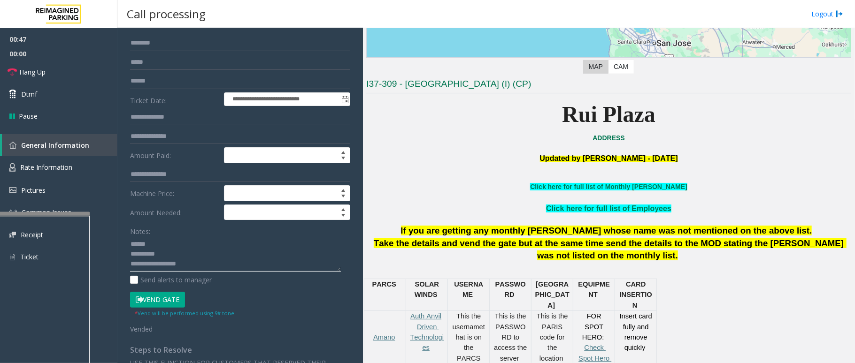
click at [171, 252] on textarea at bounding box center [235, 254] width 211 height 35
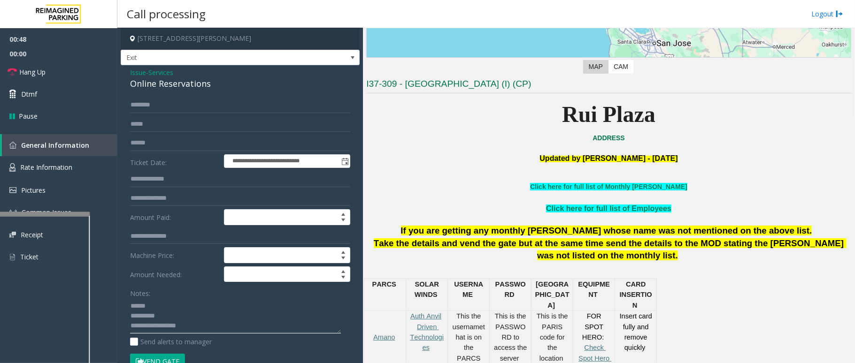
scroll to position [0, 0]
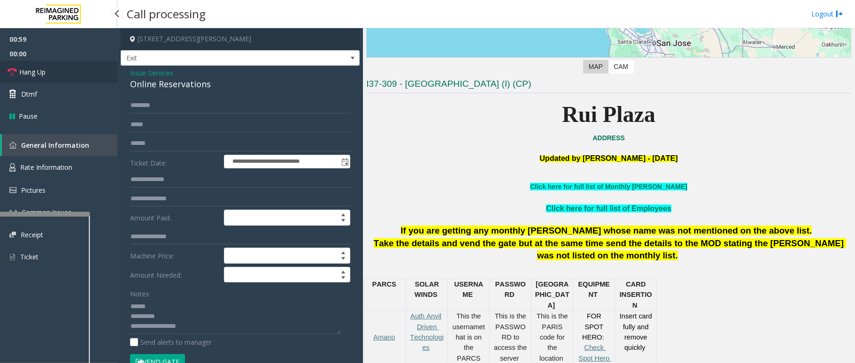
click at [66, 72] on link "Hang Up" at bounding box center [58, 72] width 117 height 22
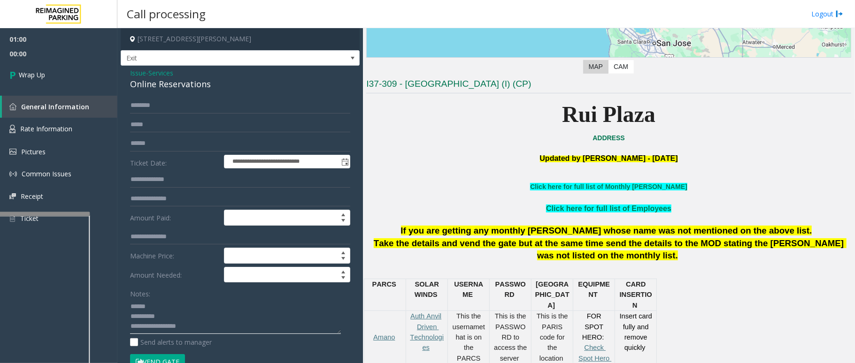
click at [170, 318] on textarea at bounding box center [235, 316] width 211 height 35
click at [184, 83] on div "Online Reservations" at bounding box center [240, 84] width 220 height 13
click at [186, 84] on div "Online Reservations" at bounding box center [240, 84] width 220 height 13
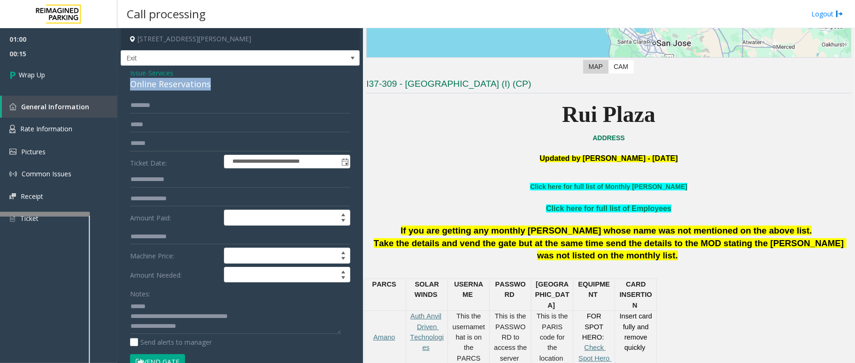
click at [186, 84] on div "Online Reservations" at bounding box center [240, 84] width 220 height 13
paste textarea "**********"
click at [168, 300] on textarea at bounding box center [235, 316] width 211 height 35
drag, startPoint x: 197, startPoint y: 331, endPoint x: 158, endPoint y: 326, distance: 39.3
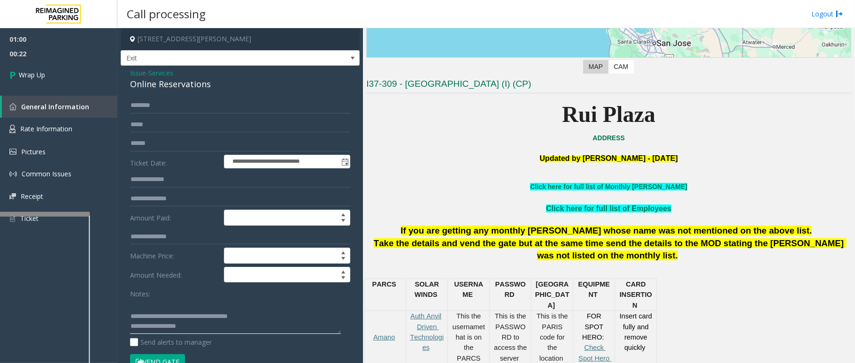
click at [158, 326] on textarea at bounding box center [235, 316] width 211 height 35
type textarea "**********"
click at [55, 68] on link "Wrap Up" at bounding box center [58, 75] width 117 height 28
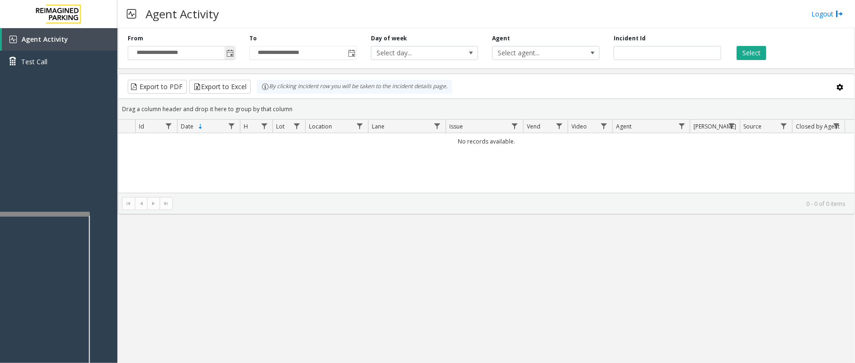
click at [231, 55] on span "Toggle popup" at bounding box center [230, 54] width 8 height 8
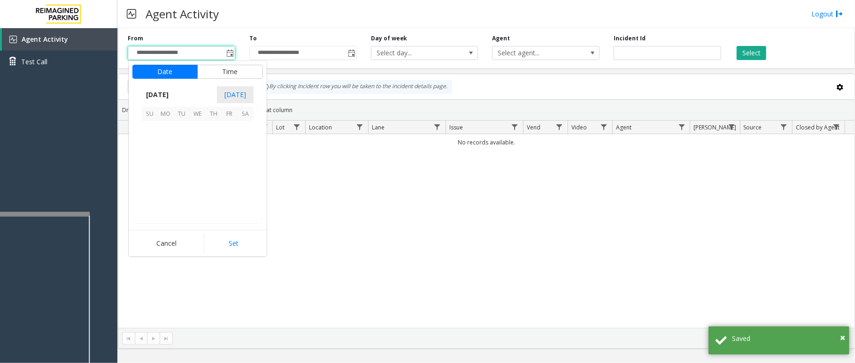
scroll to position [168382, 0]
click at [240, 142] on span "9" at bounding box center [246, 145] width 16 height 16
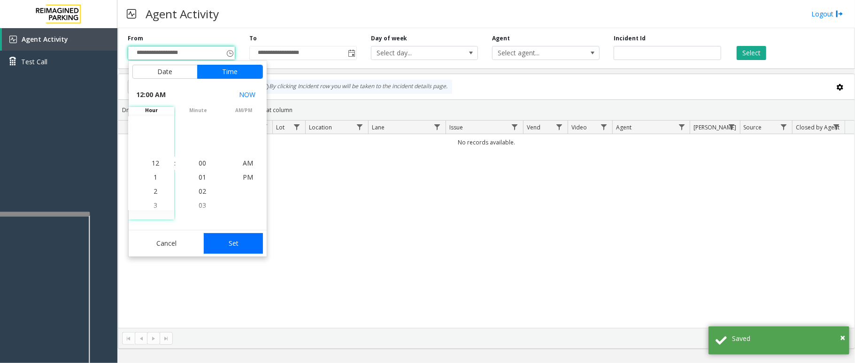
click at [228, 239] on button "Set" at bounding box center [233, 243] width 59 height 21
type input "**********"
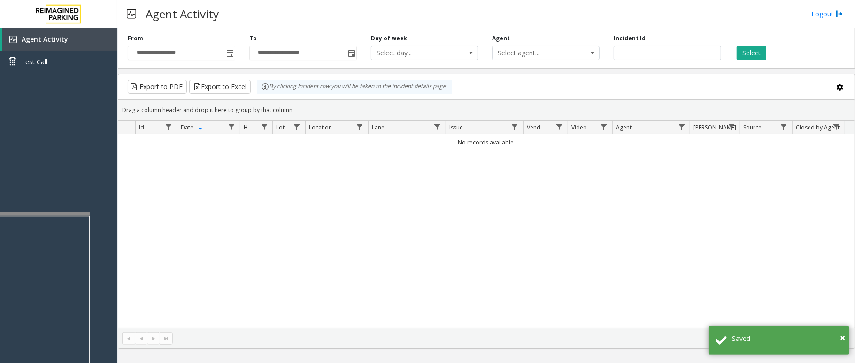
click at [765, 61] on div "**********" at bounding box center [486, 46] width 737 height 45
click at [758, 57] on button "Select" at bounding box center [752, 53] width 30 height 14
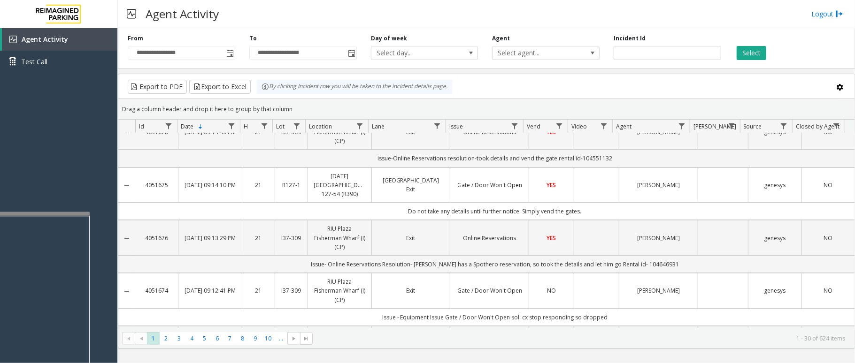
scroll to position [0, 0]
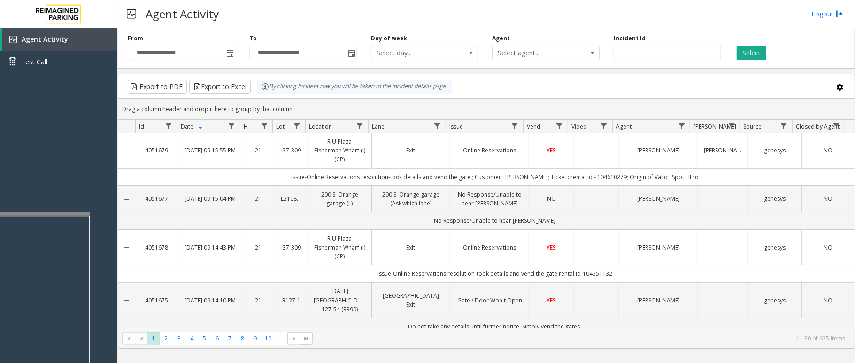
click at [445, 260] on td "Exit" at bounding box center [410, 248] width 79 height 36
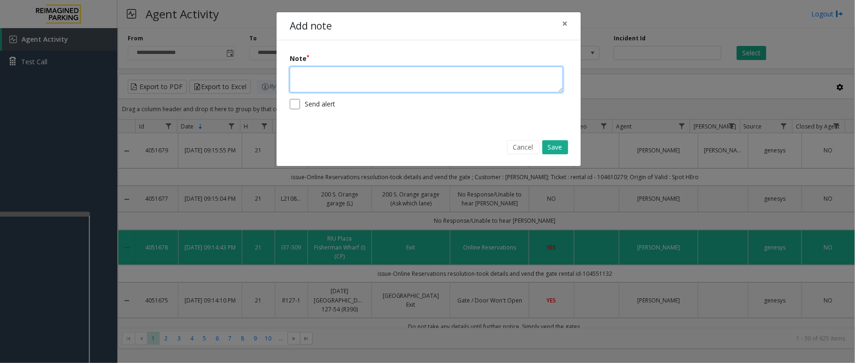
click at [409, 79] on textarea at bounding box center [426, 80] width 273 height 26
type textarea "**********"
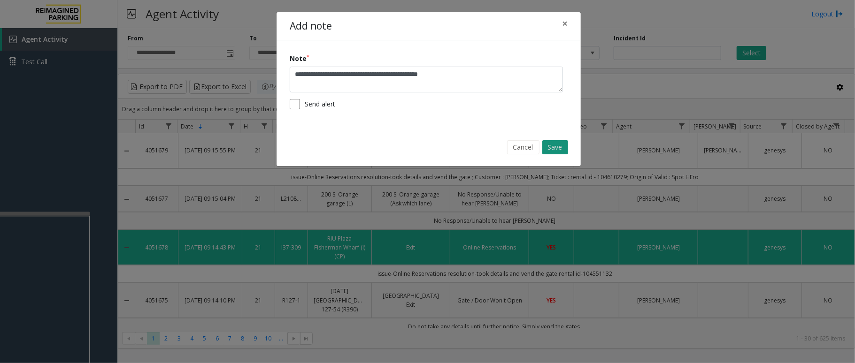
click at [558, 146] on button "Save" at bounding box center [555, 147] width 26 height 14
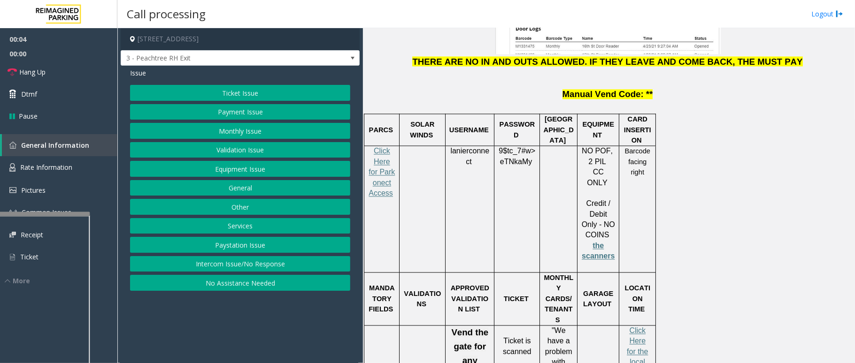
scroll to position [1252, 0]
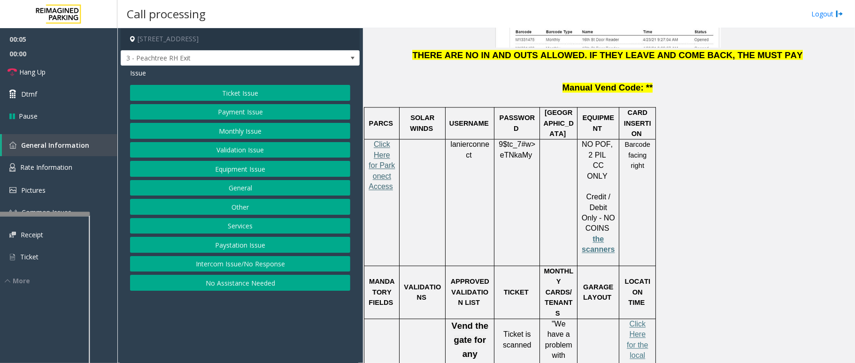
click at [384, 141] on span "Click Here for Parkonect Access" at bounding box center [382, 166] width 26 height 50
drag, startPoint x: 479, startPoint y: 94, endPoint x: 446, endPoint y: 87, distance: 33.6
click at [446, 140] on div "lanierconnect" at bounding box center [470, 150] width 48 height 21
click at [245, 227] on button "Services" at bounding box center [240, 226] width 220 height 16
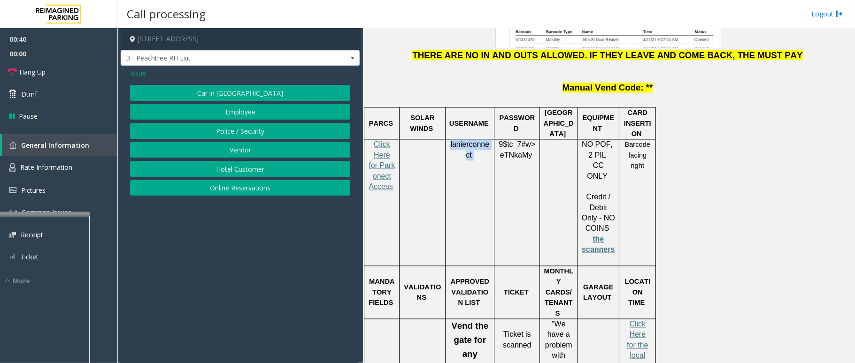
click at [231, 194] on button "Online Reservations" at bounding box center [240, 188] width 220 height 16
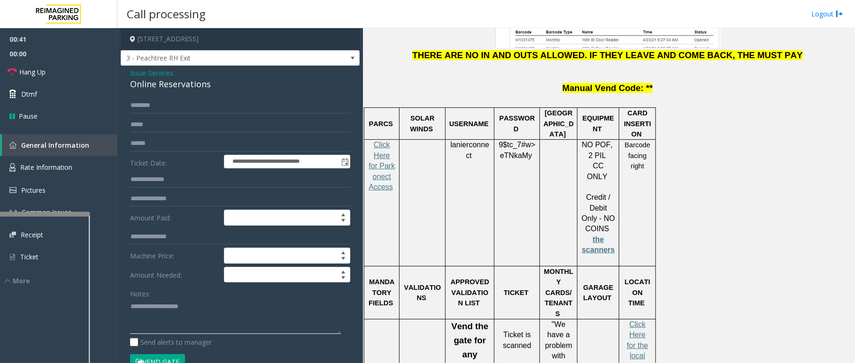
click at [183, 310] on textarea at bounding box center [235, 316] width 211 height 35
click at [131, 308] on textarea at bounding box center [235, 316] width 211 height 35
click at [137, 299] on label "Notes:" at bounding box center [140, 292] width 20 height 13
click at [135, 307] on textarea at bounding box center [235, 316] width 211 height 35
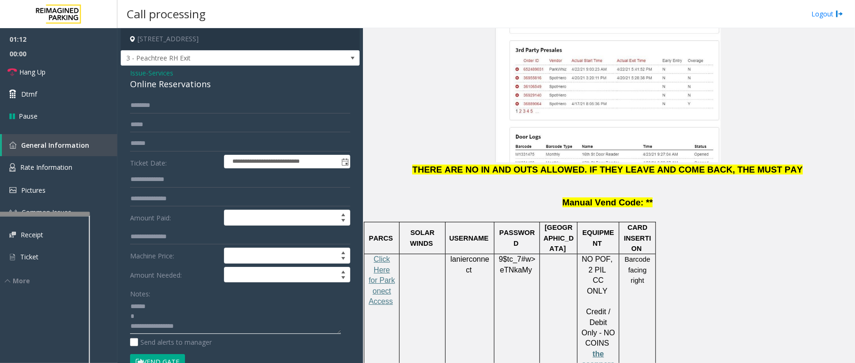
scroll to position [1127, 0]
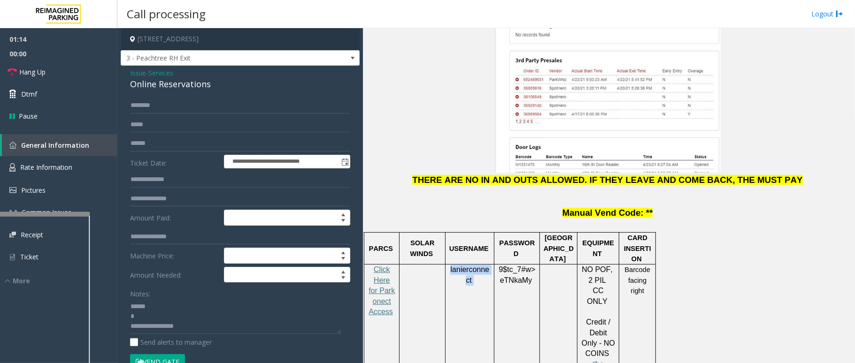
drag, startPoint x: 472, startPoint y: 219, endPoint x: 449, endPoint y: 207, distance: 25.4
click at [449, 265] on p "lanierconnect" at bounding box center [470, 275] width 42 height 21
click at [139, 318] on textarea at bounding box center [235, 316] width 211 height 35
click at [168, 110] on input "text" at bounding box center [240, 106] width 220 height 16
click at [232, 104] on input "text" at bounding box center [240, 106] width 220 height 16
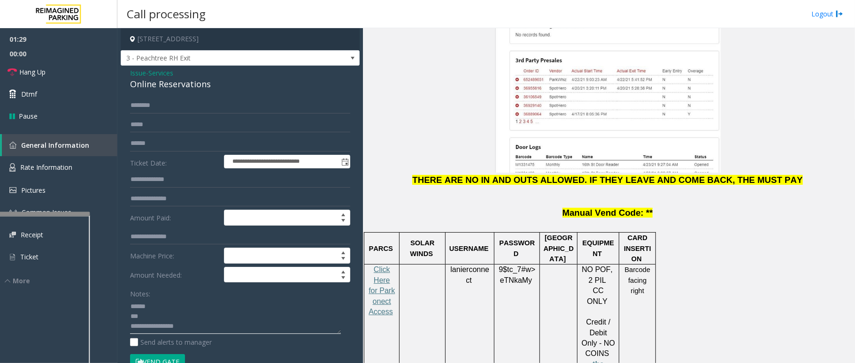
click at [151, 318] on textarea at bounding box center [235, 316] width 211 height 35
click at [41, 70] on span "Hang Up" at bounding box center [32, 72] width 26 height 10
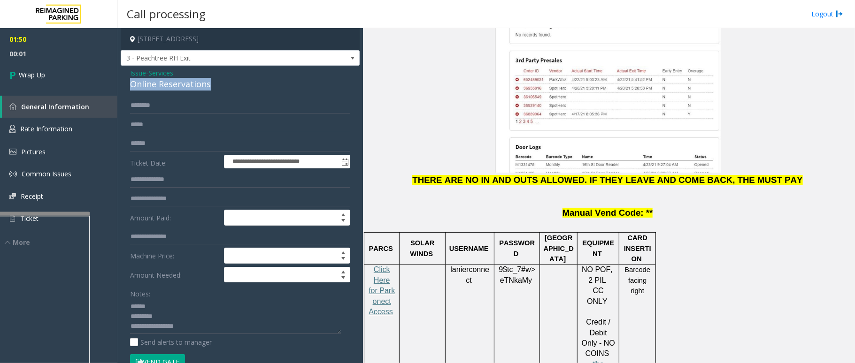
drag, startPoint x: 213, startPoint y: 86, endPoint x: 131, endPoint y: 85, distance: 82.2
click at [131, 85] on div "Online Reservations" at bounding box center [240, 84] width 220 height 13
paste textarea "**********"
click at [158, 303] on textarea at bounding box center [235, 316] width 211 height 35
click at [164, 312] on textarea at bounding box center [235, 316] width 211 height 35
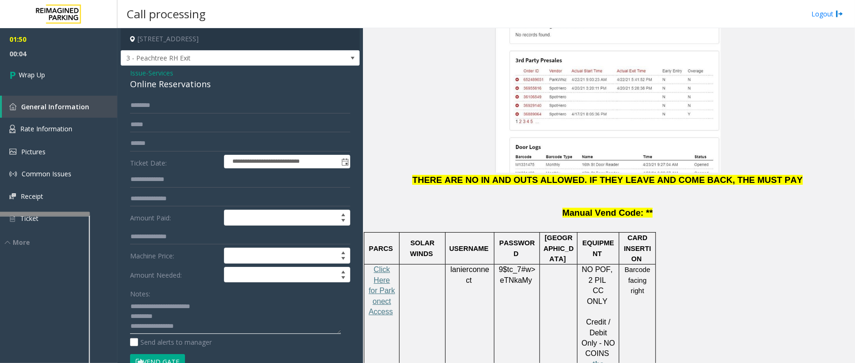
click at [161, 317] on textarea at bounding box center [235, 316] width 211 height 35
click at [296, 315] on textarea at bounding box center [235, 316] width 211 height 35
click at [199, 320] on textarea at bounding box center [235, 316] width 211 height 35
type textarea "**********"
click at [36, 72] on span "Wrap Up" at bounding box center [32, 75] width 26 height 10
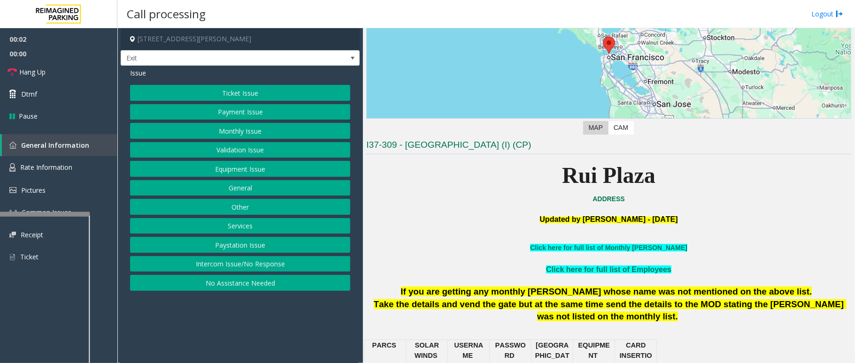
scroll to position [125, 0]
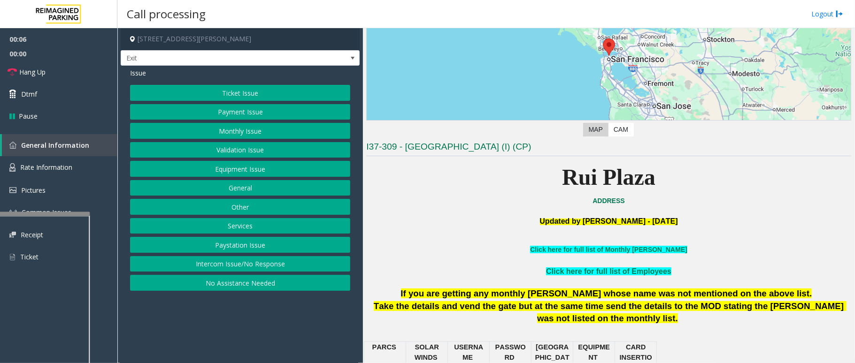
click at [244, 225] on button "Services" at bounding box center [240, 226] width 220 height 16
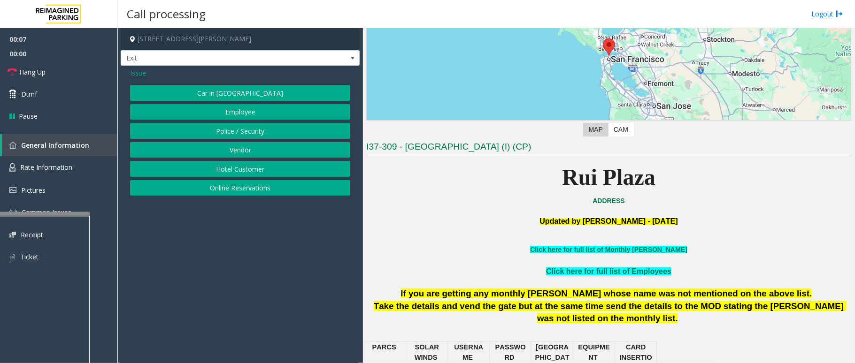
click at [236, 186] on button "Online Reservations" at bounding box center [240, 188] width 220 height 16
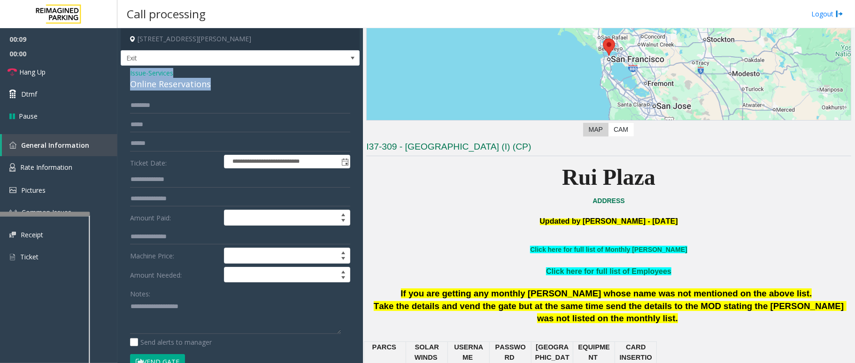
drag, startPoint x: 215, startPoint y: 83, endPoint x: 123, endPoint y: 70, distance: 92.4
click at [123, 70] on div "**********" at bounding box center [240, 338] width 239 height 545
paste textarea "**********"
click at [190, 322] on textarea at bounding box center [235, 316] width 211 height 35
click at [199, 319] on textarea at bounding box center [235, 316] width 211 height 35
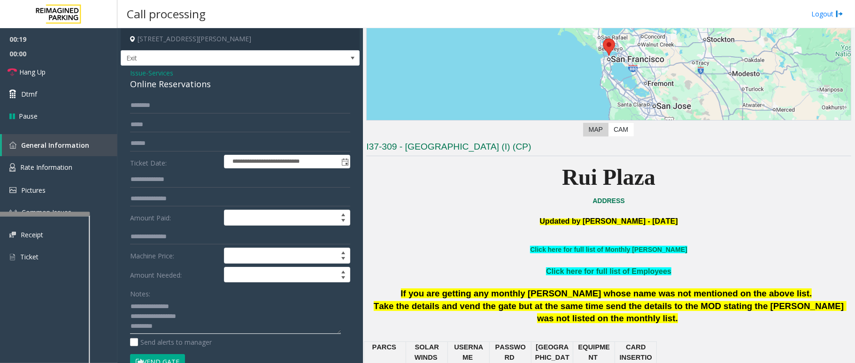
type textarea "**********"
click at [171, 108] on input "text" at bounding box center [240, 106] width 220 height 16
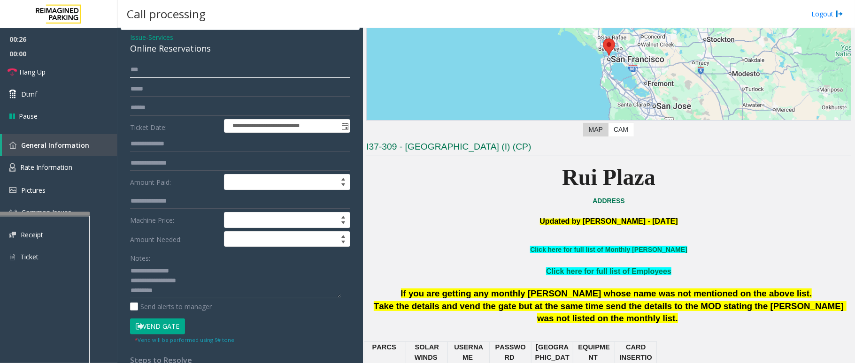
scroll to position [188, 0]
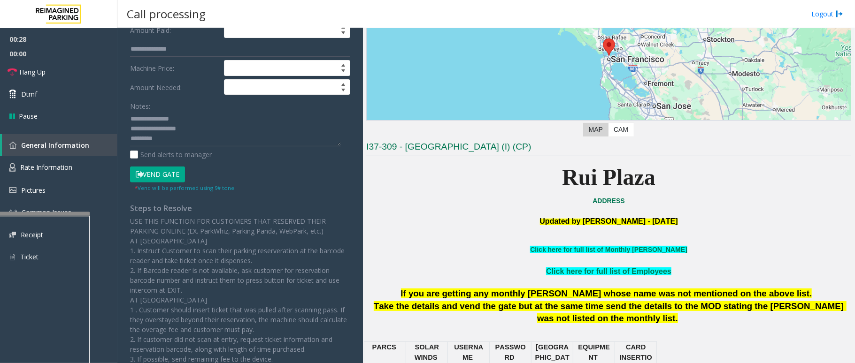
type input "***"
click at [166, 177] on button "Vend Gate" at bounding box center [157, 175] width 55 height 16
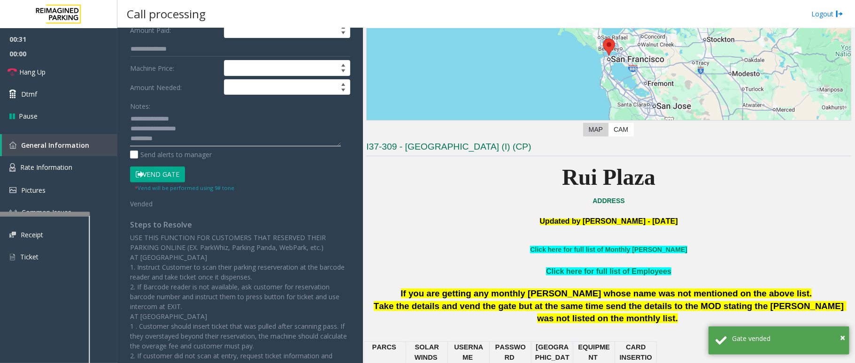
drag, startPoint x: 192, startPoint y: 119, endPoint x: 151, endPoint y: 117, distance: 41.4
click at [151, 117] on textarea at bounding box center [235, 128] width 211 height 35
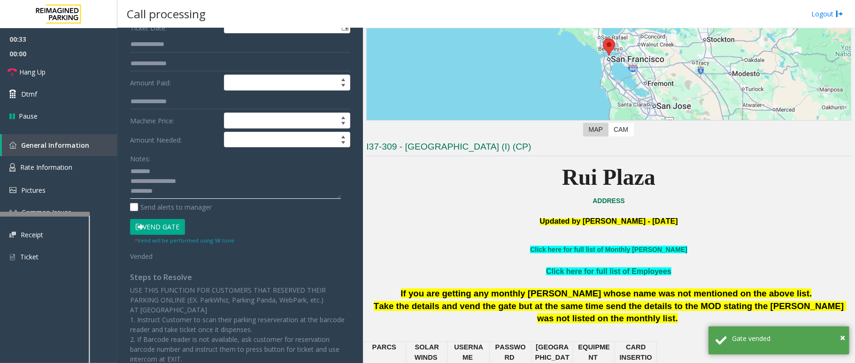
scroll to position [0, 0]
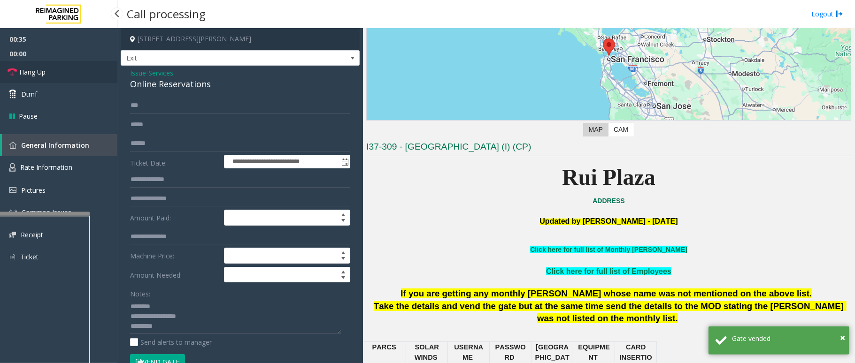
click at [51, 69] on link "Hang Up" at bounding box center [58, 72] width 117 height 22
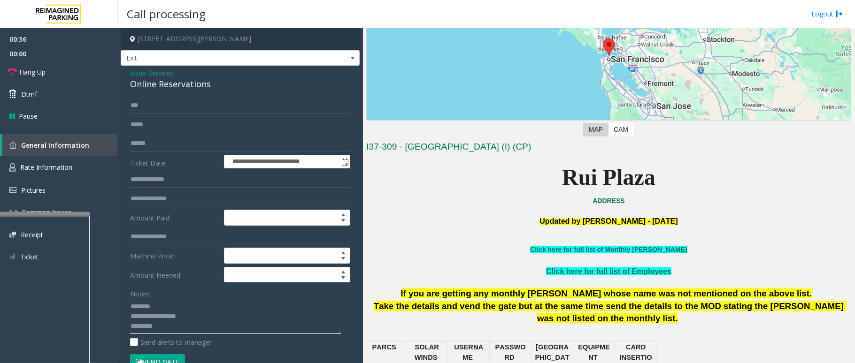
click at [181, 325] on textarea at bounding box center [235, 316] width 211 height 35
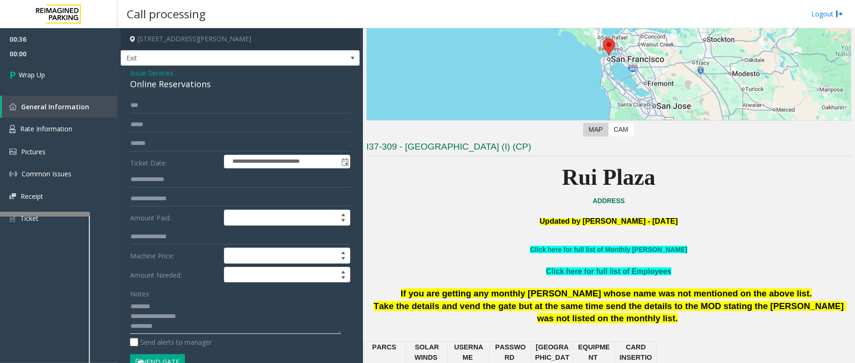
click at [132, 325] on textarea at bounding box center [235, 316] width 211 height 35
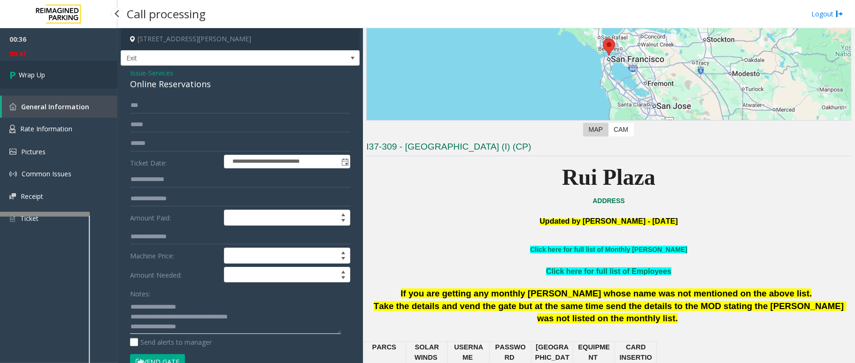
type textarea "**********"
click at [42, 72] on span "Wrap Up" at bounding box center [32, 75] width 26 height 10
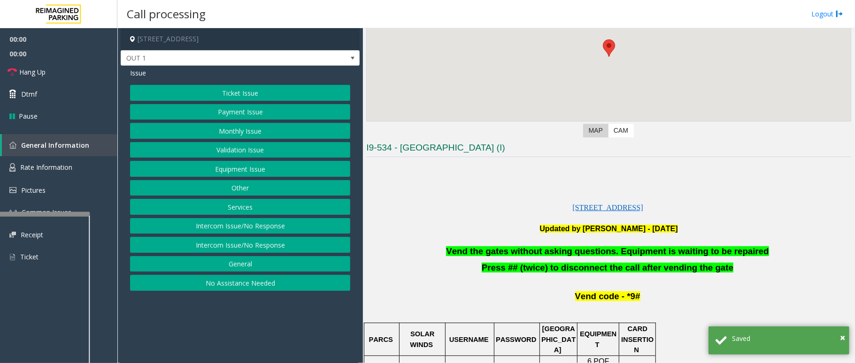
scroll to position [125, 0]
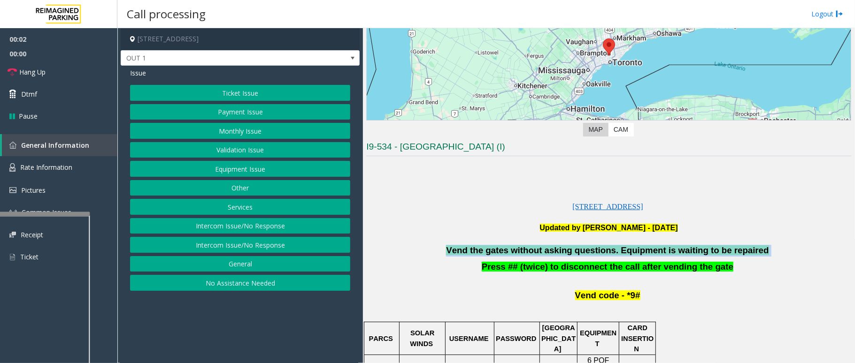
drag, startPoint x: 759, startPoint y: 247, endPoint x: 569, endPoint y: 239, distance: 189.8
click at [254, 91] on button "Ticket Issue" at bounding box center [240, 93] width 220 height 16
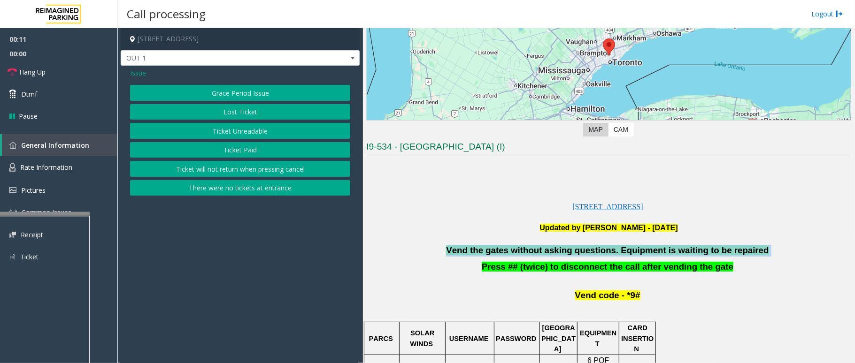
click at [265, 136] on button "Ticket Unreadable" at bounding box center [240, 131] width 220 height 16
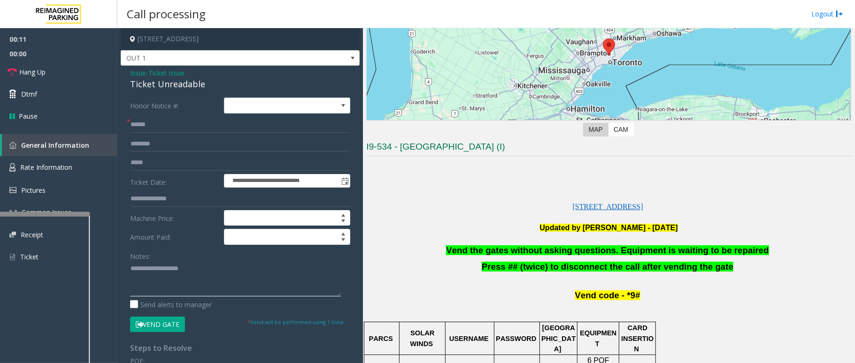
click at [214, 270] on textarea at bounding box center [235, 278] width 211 height 35
paste textarea "**********"
type textarea "**********"
click at [168, 327] on button "Vend Gate" at bounding box center [157, 325] width 55 height 16
click at [171, 127] on input "text" at bounding box center [240, 125] width 220 height 16
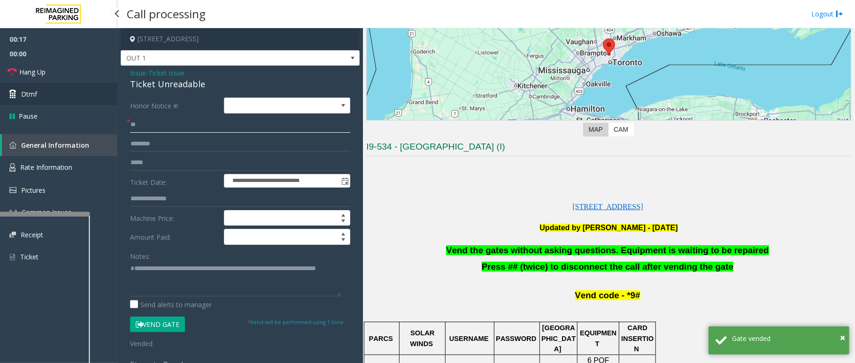
type input "**"
click at [52, 97] on link "Dtmf" at bounding box center [58, 94] width 117 height 22
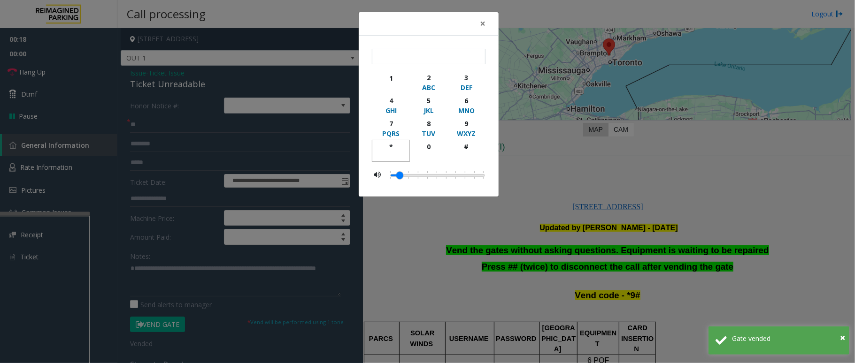
click at [389, 146] on div "*" at bounding box center [391, 147] width 26 height 10
click at [469, 124] on div "9" at bounding box center [467, 124] width 26 height 10
click at [461, 147] on div "#" at bounding box center [467, 147] width 26 height 10
type input "***"
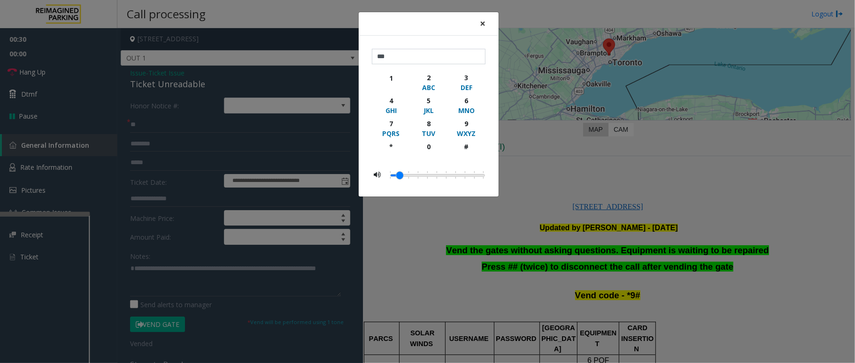
click at [482, 23] on span "×" at bounding box center [483, 23] width 6 height 13
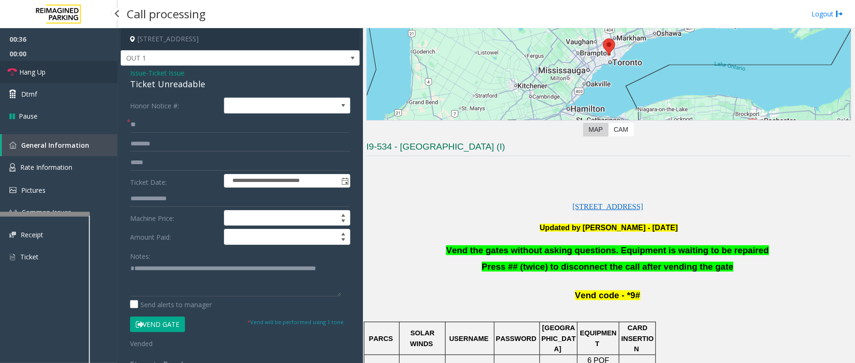
click at [38, 66] on link "Hang Up" at bounding box center [58, 72] width 117 height 22
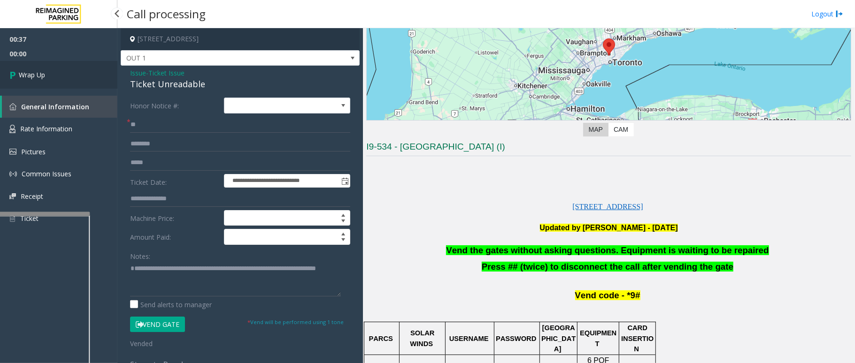
click at [37, 74] on span "Wrap Up" at bounding box center [32, 75] width 26 height 10
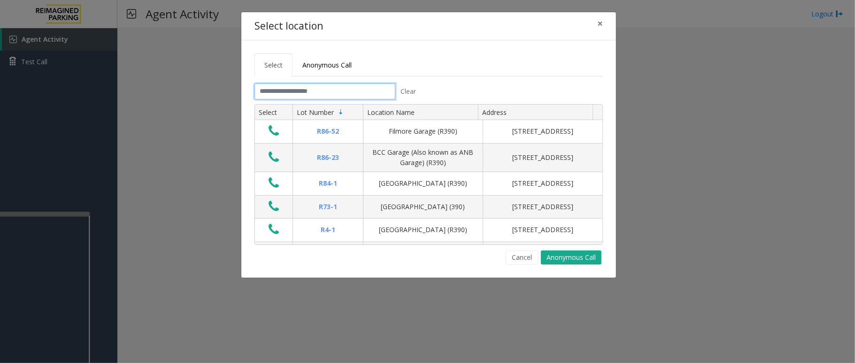
click at [287, 95] on input "text" at bounding box center [324, 92] width 141 height 16
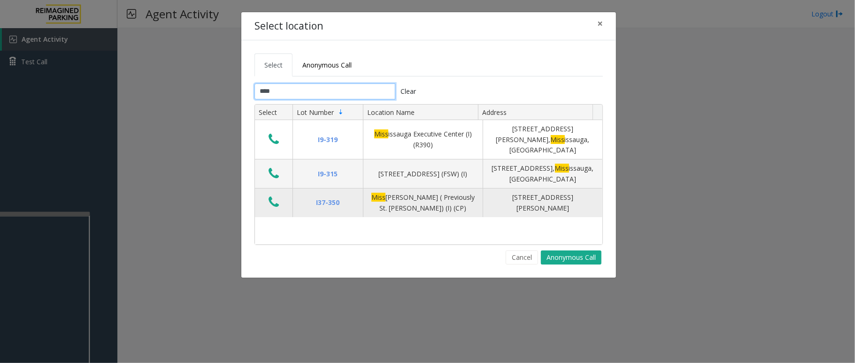
type input "****"
click at [275, 196] on icon "Data table" at bounding box center [274, 202] width 10 height 13
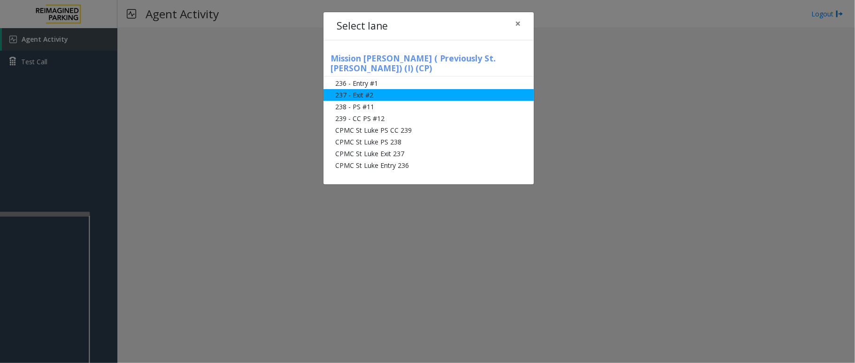
click at [369, 89] on li "237 - Exit #2" at bounding box center [428, 95] width 210 height 12
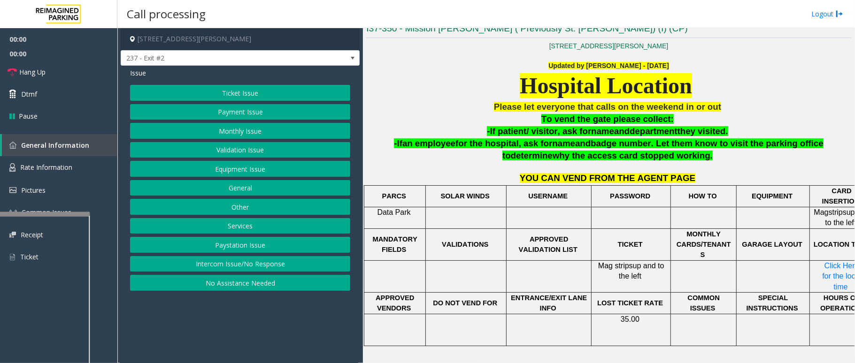
scroll to position [251, 0]
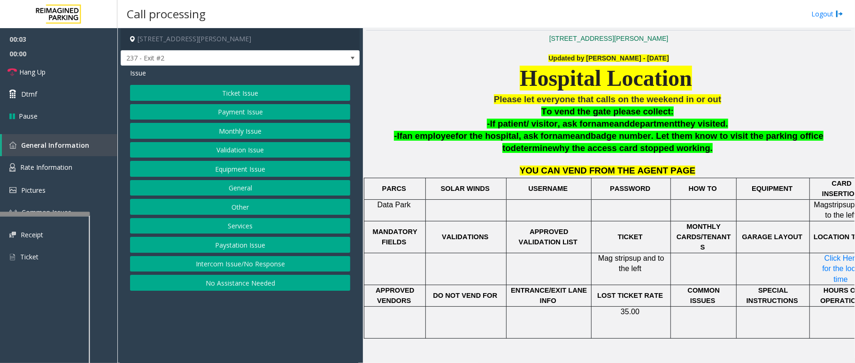
click at [252, 132] on button "Monthly Issue" at bounding box center [240, 131] width 220 height 16
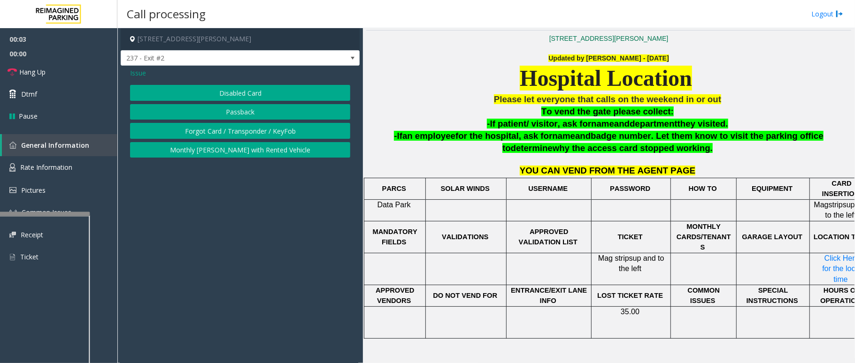
click at [241, 87] on button "Disabled Card" at bounding box center [240, 93] width 220 height 16
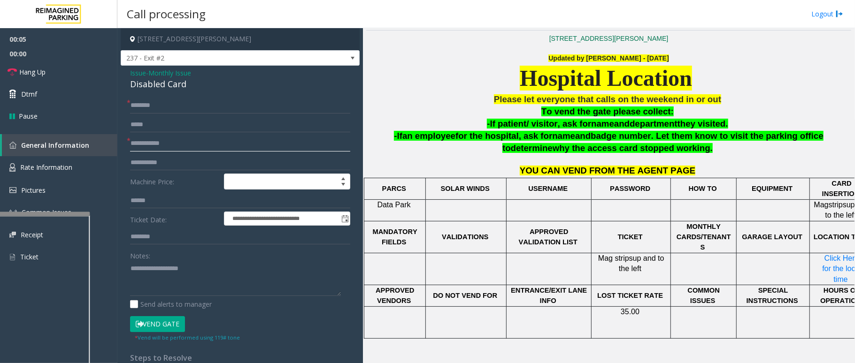
click at [170, 142] on input "text" at bounding box center [240, 144] width 220 height 16
drag, startPoint x: 186, startPoint y: 84, endPoint x: 128, endPoint y: 72, distance: 59.8
click at [128, 72] on div "**********" at bounding box center [240, 319] width 239 height 507
paste textarea "**********"
click at [182, 280] on textarea at bounding box center [235, 278] width 211 height 35
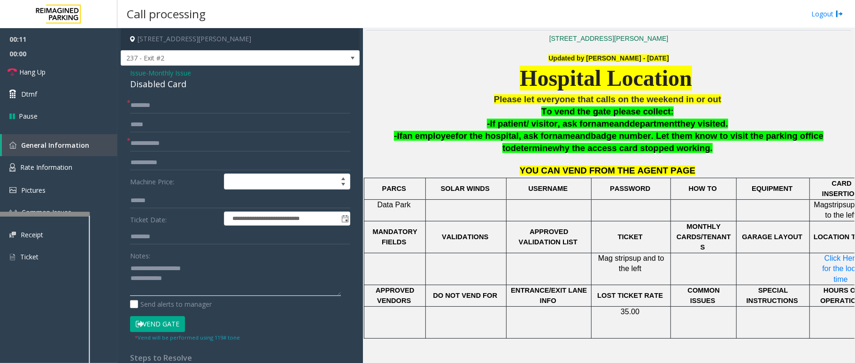
drag, startPoint x: 198, startPoint y: 266, endPoint x: 151, endPoint y: 265, distance: 47.4
click at [151, 265] on textarea at bounding box center [235, 278] width 211 height 35
click at [191, 285] on textarea at bounding box center [235, 278] width 211 height 35
type textarea "**********"
click at [154, 137] on input "text" at bounding box center [240, 144] width 220 height 16
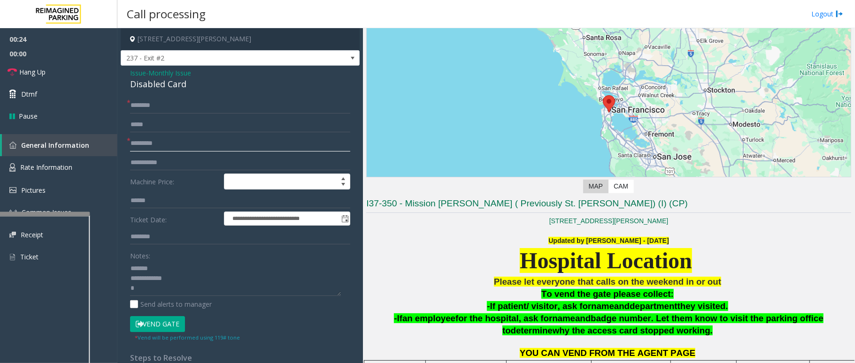
scroll to position [63, 0]
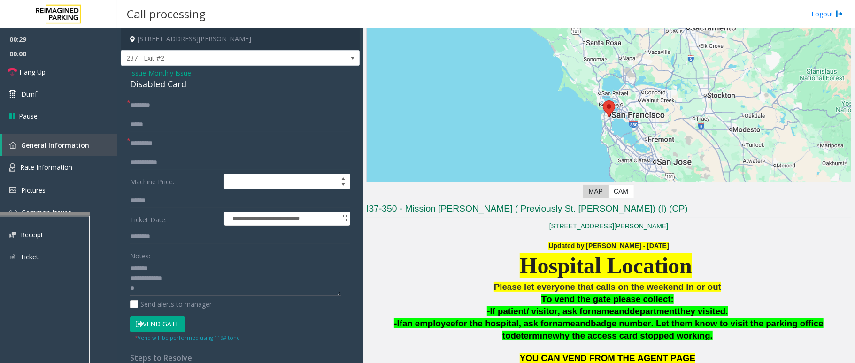
type input "*********"
click at [160, 103] on input "text" at bounding box center [240, 106] width 220 height 16
type input "*******"
click at [149, 290] on textarea at bounding box center [235, 278] width 211 height 35
click at [155, 325] on button "Vend Gate" at bounding box center [157, 324] width 55 height 16
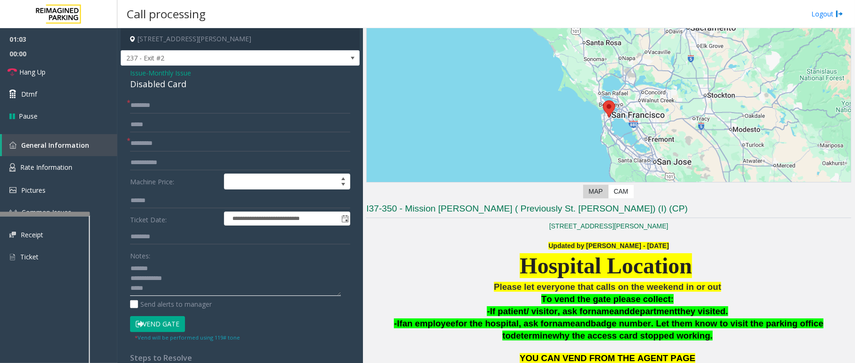
click at [162, 288] on textarea at bounding box center [235, 278] width 211 height 35
type textarea "**********"
click at [59, 69] on link "Hang Up" at bounding box center [58, 72] width 117 height 22
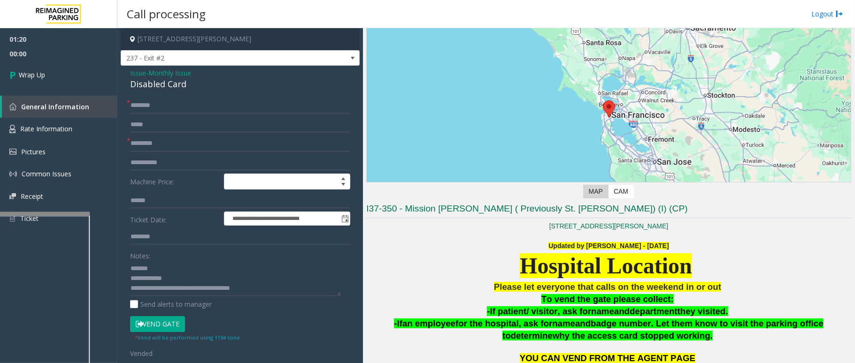
scroll to position [62, 0]
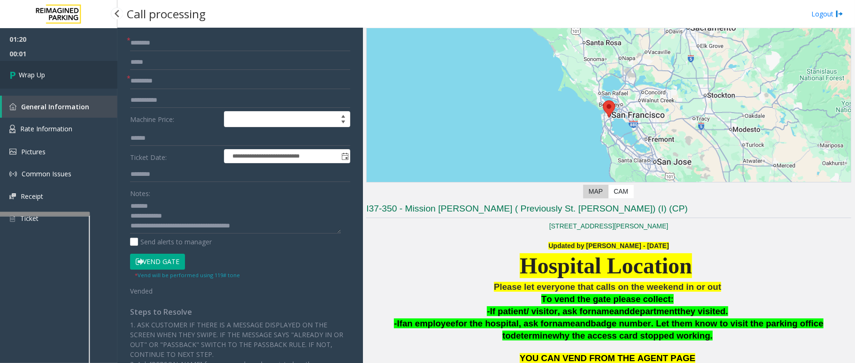
click at [36, 70] on span "Wrap Up" at bounding box center [32, 75] width 26 height 10
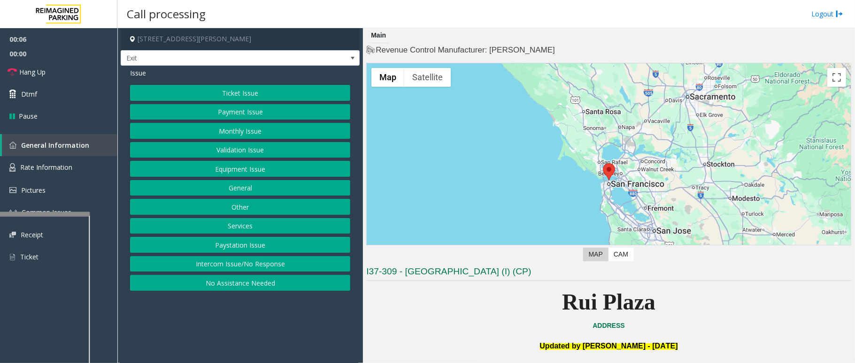
click at [247, 227] on button "Services" at bounding box center [240, 226] width 220 height 16
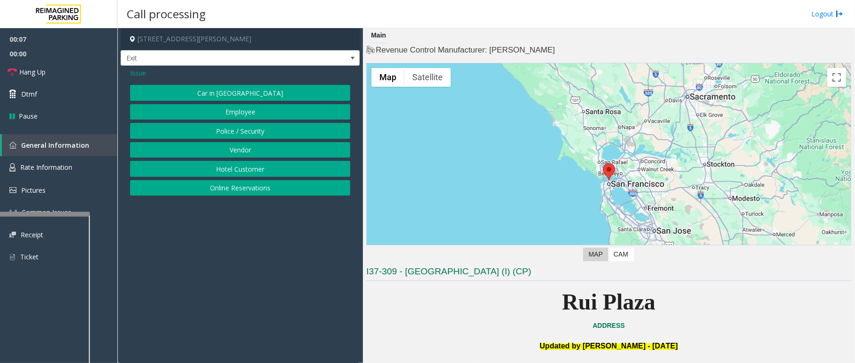
click at [236, 186] on button "Online Reservations" at bounding box center [240, 188] width 220 height 16
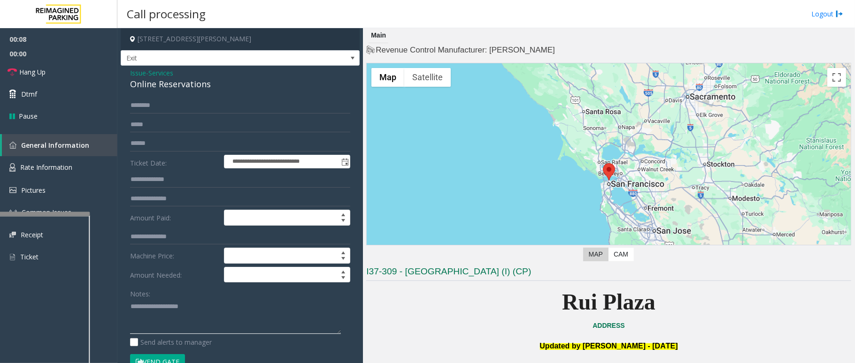
drag, startPoint x: 173, startPoint y: 317, endPoint x: 224, endPoint y: 194, distance: 133.7
click at [175, 317] on textarea at bounding box center [235, 316] width 211 height 35
click at [172, 331] on textarea at bounding box center [235, 316] width 211 height 35
type textarea "**********"
click at [158, 109] on input "text" at bounding box center [240, 106] width 220 height 16
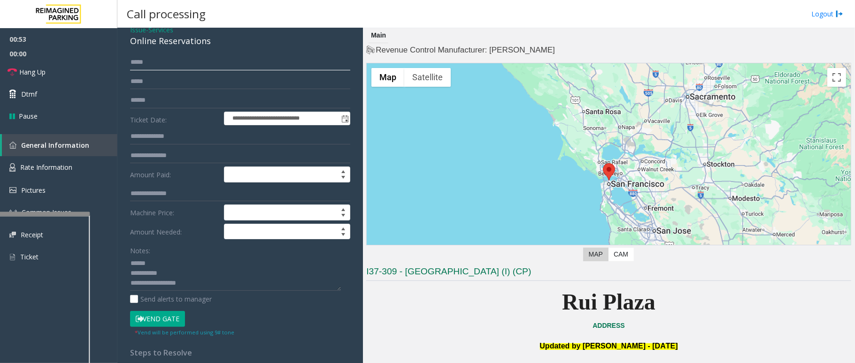
scroll to position [62, 0]
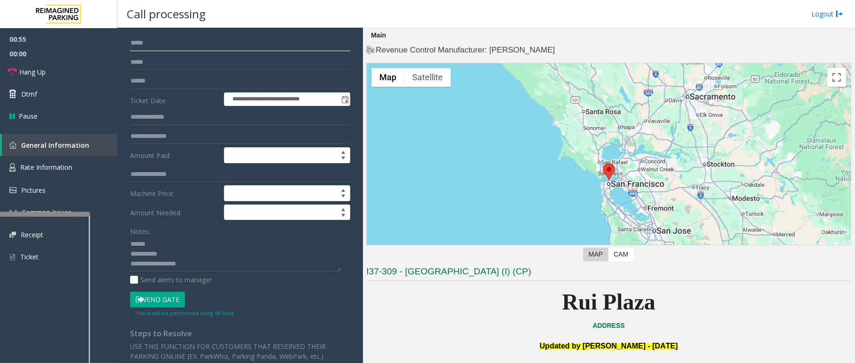
type input "*****"
click at [177, 303] on button "Vend Gate" at bounding box center [157, 300] width 55 height 16
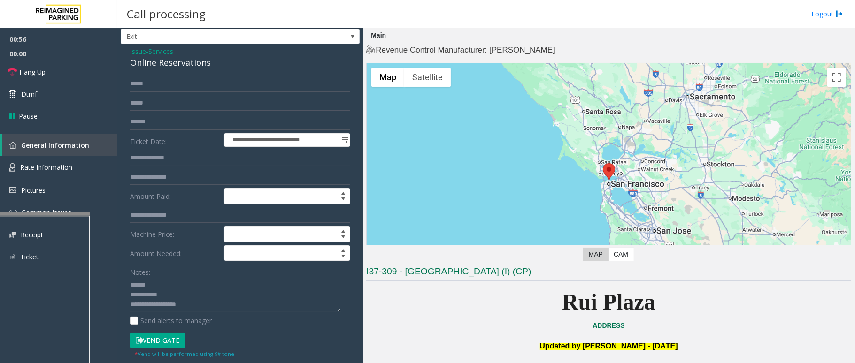
scroll to position [0, 0]
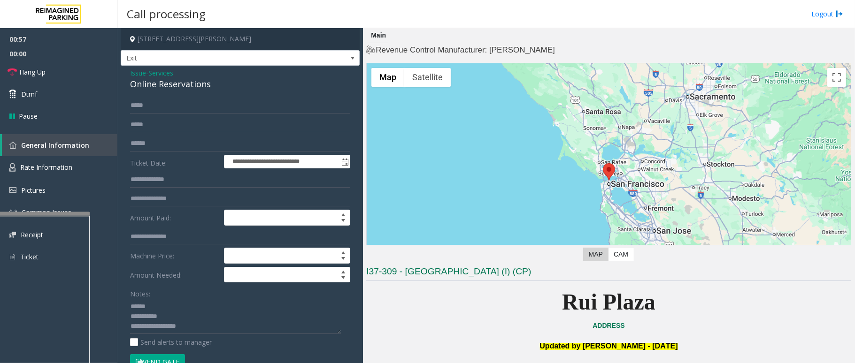
click at [189, 85] on div "Online Reservations" at bounding box center [240, 84] width 220 height 13
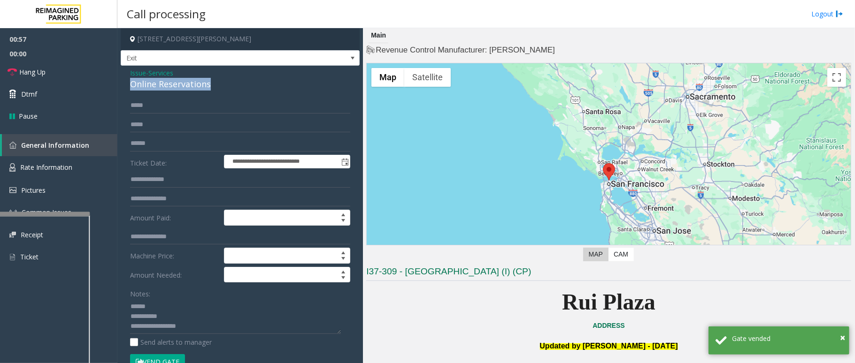
click at [189, 85] on div "Online Reservations" at bounding box center [240, 84] width 220 height 13
click at [158, 305] on textarea at bounding box center [235, 316] width 211 height 35
paste textarea "**********"
click at [173, 325] on textarea at bounding box center [235, 316] width 211 height 35
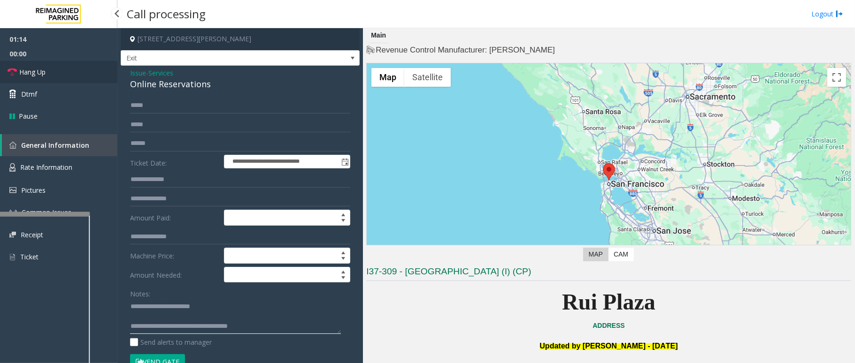
type textarea "**********"
click at [25, 70] on span "Hang Up" at bounding box center [32, 72] width 26 height 10
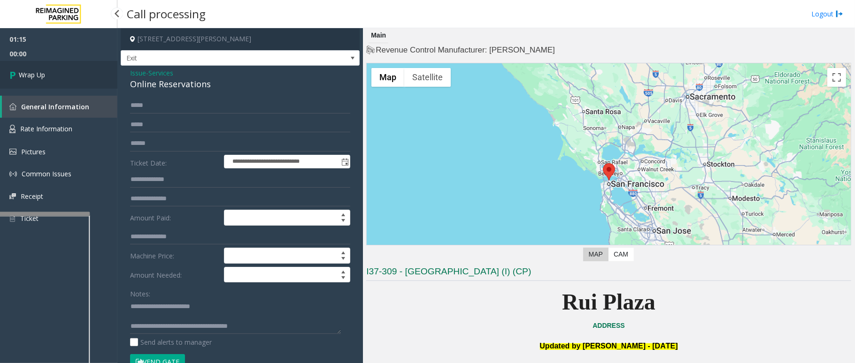
click at [25, 70] on span "Wrap Up" at bounding box center [32, 75] width 26 height 10
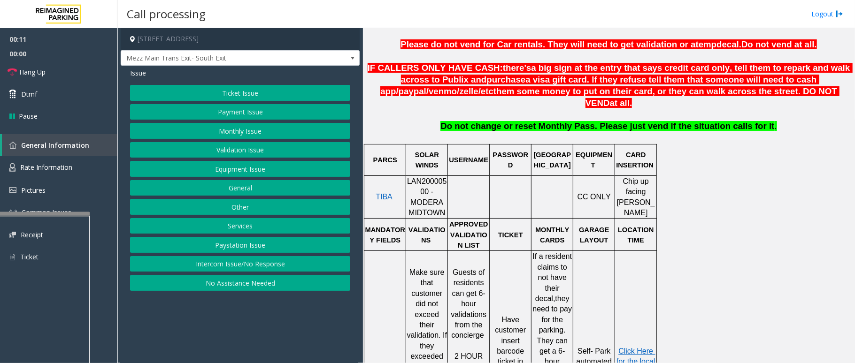
scroll to position [376, 0]
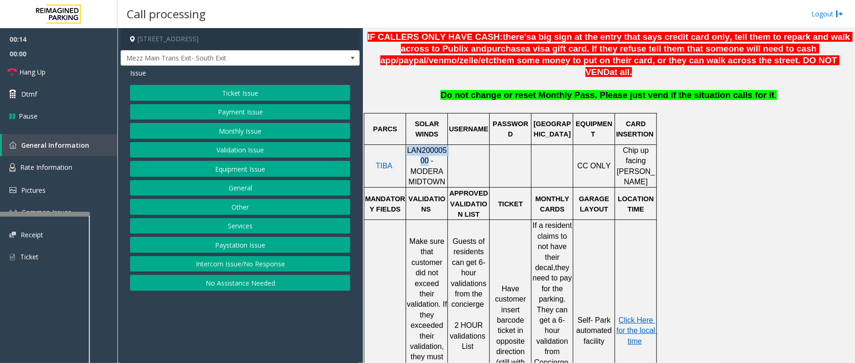
drag, startPoint x: 412, startPoint y: 153, endPoint x: 408, endPoint y: 142, distance: 12.0
click at [408, 146] on span "LAN20000500 - MODERA MIDTOWN" at bounding box center [427, 165] width 40 height 39
click at [68, 169] on span "Rate Information" at bounding box center [46, 167] width 52 height 9
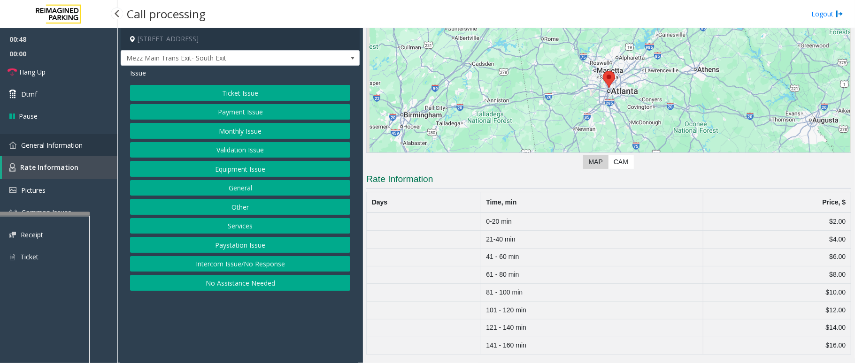
click at [50, 144] on span "General Information" at bounding box center [52, 145] width 62 height 9
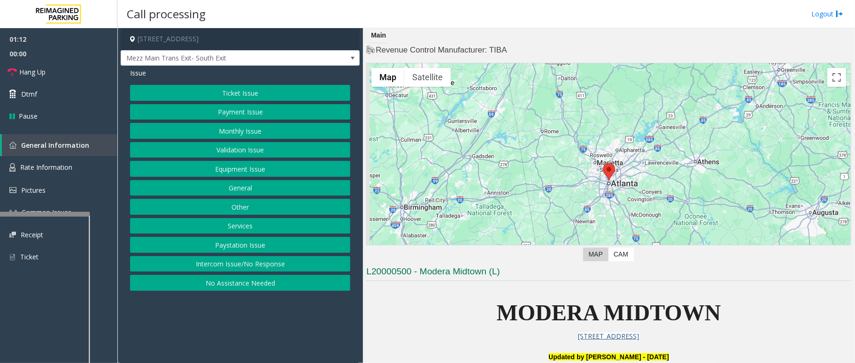
click at [235, 91] on button "Ticket Issue" at bounding box center [240, 93] width 220 height 16
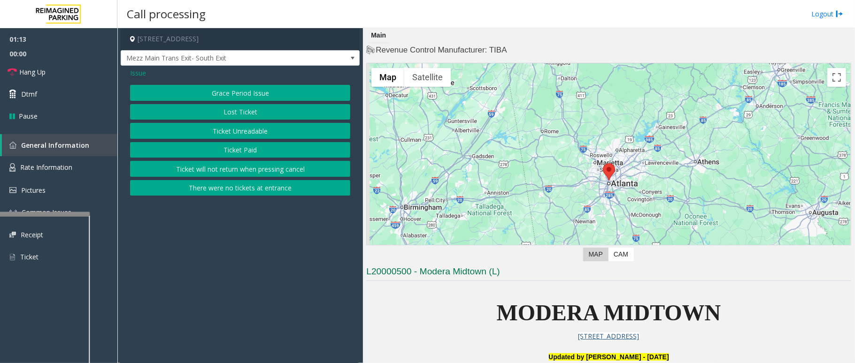
click at [237, 109] on button "Lost Ticket" at bounding box center [240, 112] width 220 height 16
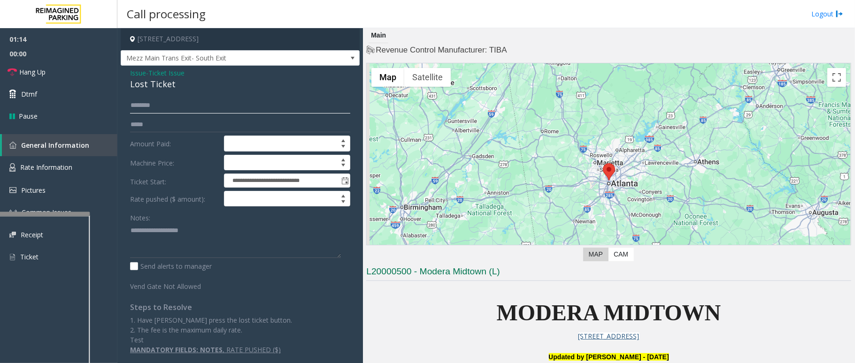
click at [237, 109] on input "text" at bounding box center [240, 106] width 220 height 16
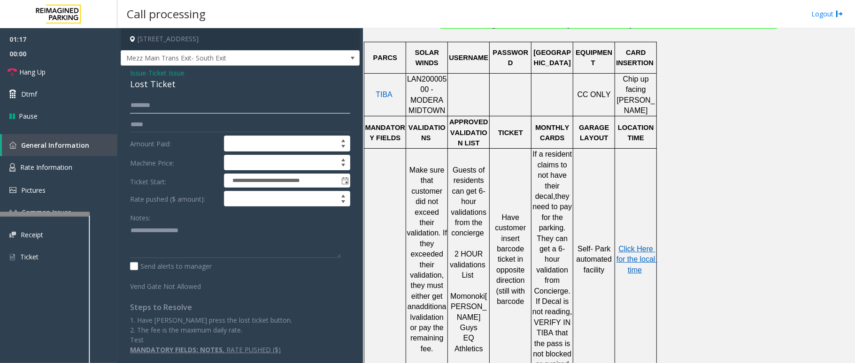
scroll to position [438, 0]
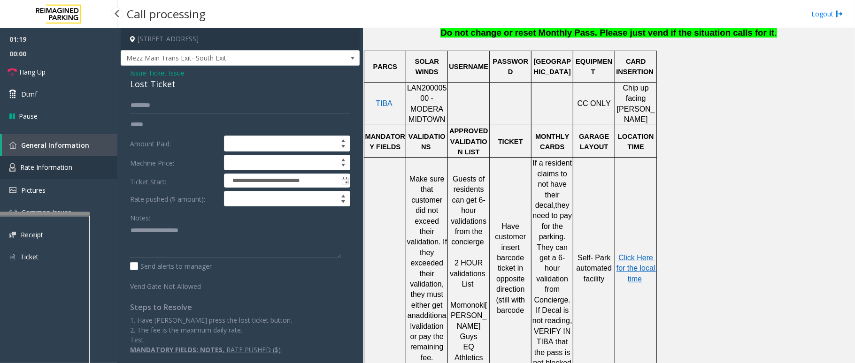
click at [34, 169] on span "Rate Information" at bounding box center [46, 167] width 52 height 9
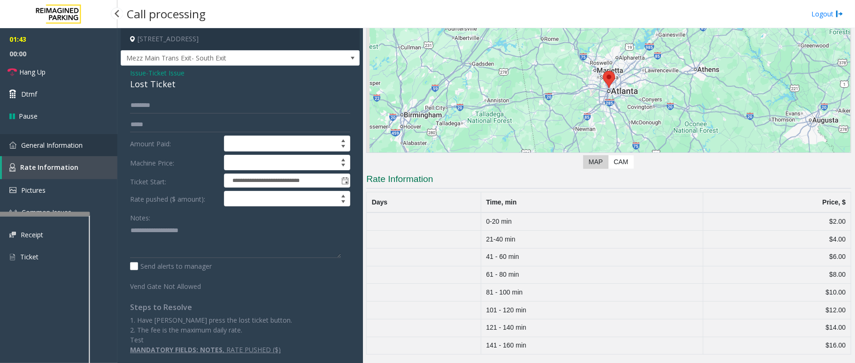
click at [34, 149] on link "General Information" at bounding box center [58, 145] width 117 height 22
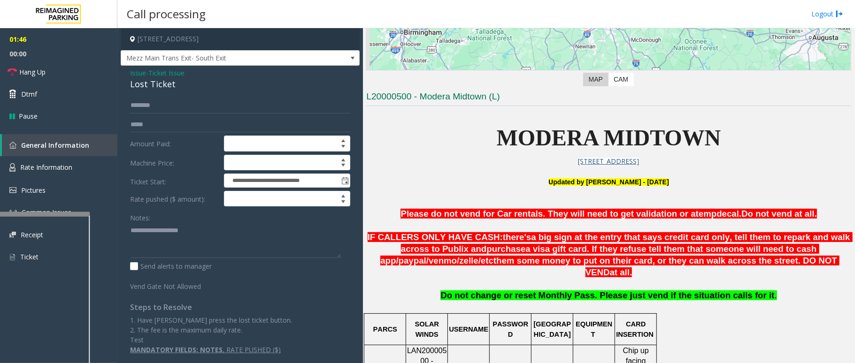
scroll to position [125, 0]
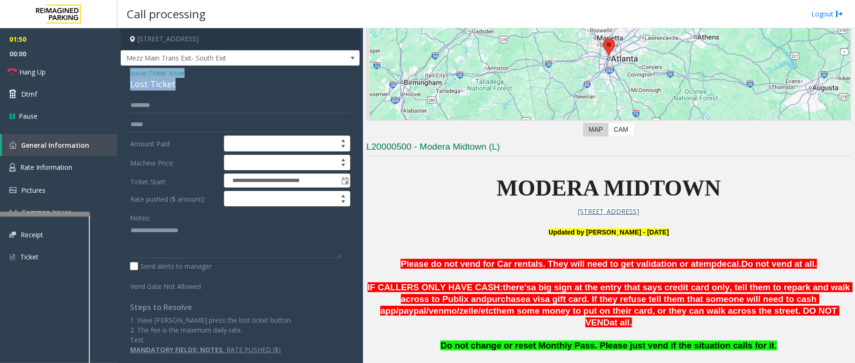
drag, startPoint x: 179, startPoint y: 85, endPoint x: 128, endPoint y: 72, distance: 52.4
click at [128, 72] on div "**********" at bounding box center [240, 215] width 239 height 299
click at [185, 240] on textarea at bounding box center [235, 240] width 211 height 35
paste textarea "**********"
click at [84, 74] on link "Hang Up" at bounding box center [58, 72] width 117 height 22
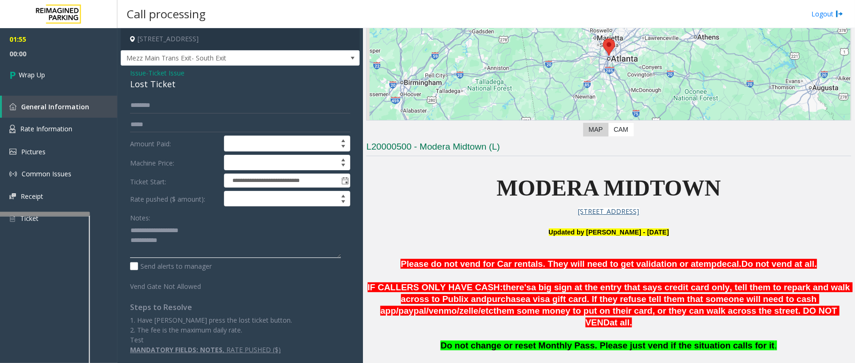
drag, startPoint x: 193, startPoint y: 231, endPoint x: 150, endPoint y: 229, distance: 43.2
click at [150, 229] on textarea at bounding box center [235, 240] width 211 height 35
click at [188, 236] on textarea at bounding box center [235, 240] width 211 height 35
click at [213, 244] on textarea at bounding box center [235, 240] width 211 height 35
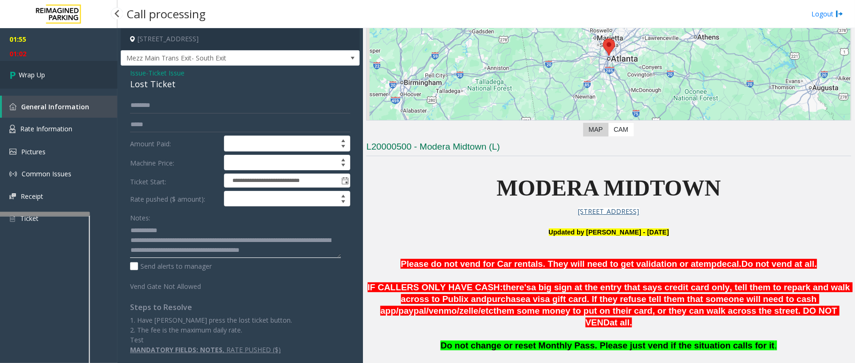
type textarea "**********"
click at [50, 81] on link "Wrap Up" at bounding box center [58, 75] width 117 height 28
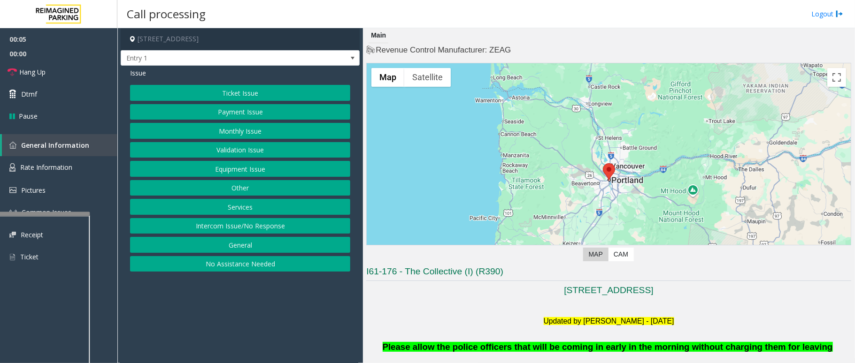
click at [232, 265] on button "No Assistance Needed" at bounding box center [240, 264] width 220 height 16
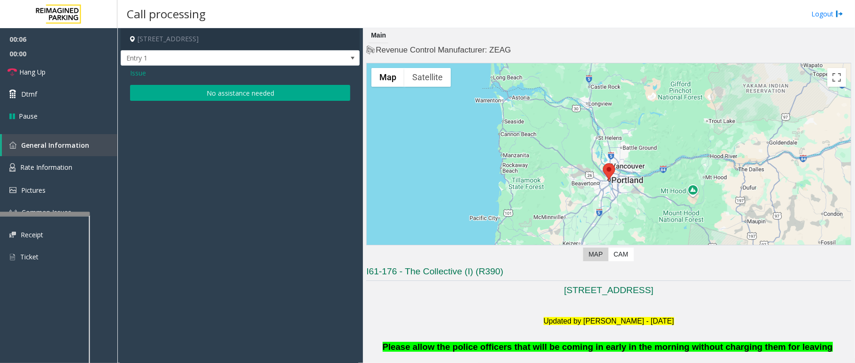
click at [222, 98] on button "No assistance needed" at bounding box center [240, 93] width 220 height 16
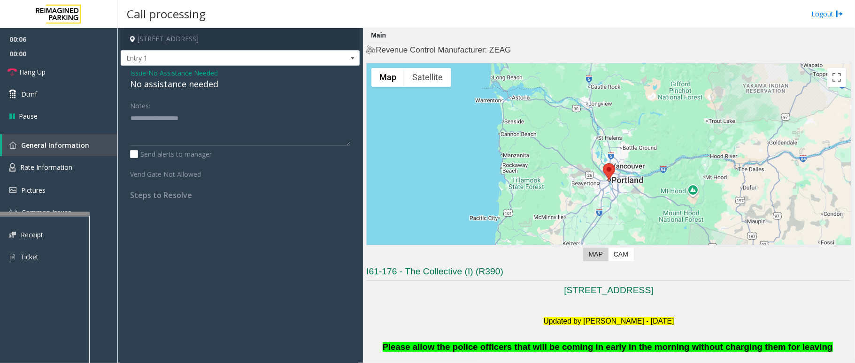
click at [194, 84] on div "No assistance needed" at bounding box center [240, 84] width 220 height 13
type textarea "**********"
click at [69, 66] on link "Hang Up" at bounding box center [58, 72] width 117 height 22
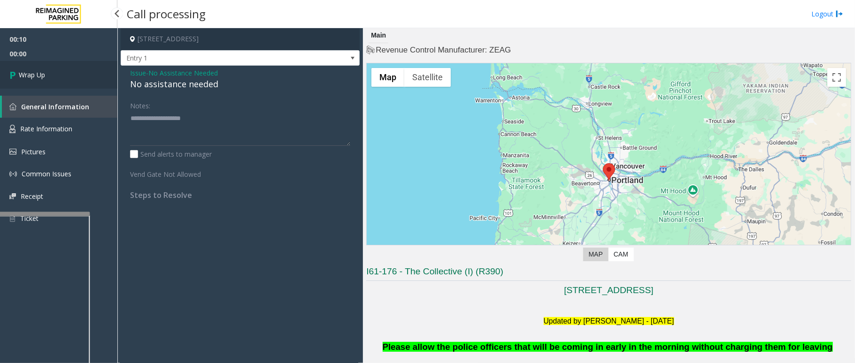
click at [38, 79] on span "Wrap Up" at bounding box center [32, 75] width 26 height 10
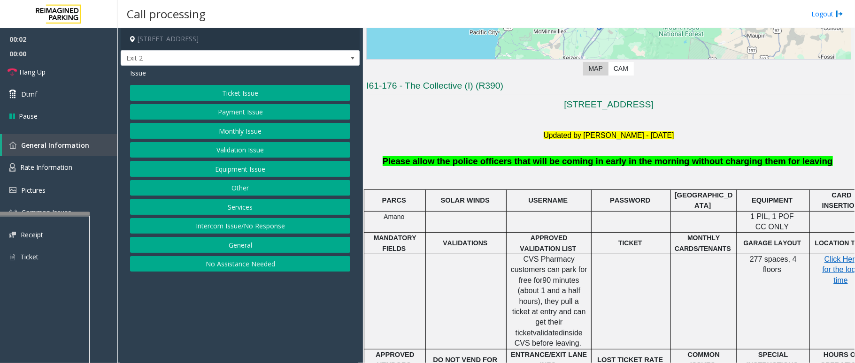
scroll to position [188, 0]
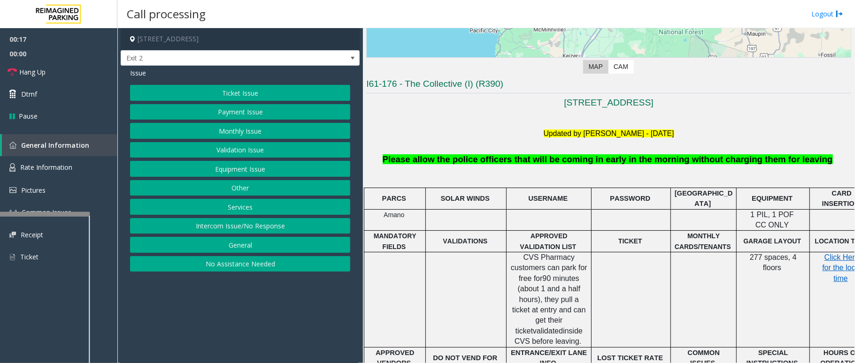
click at [273, 92] on button "Ticket Issue" at bounding box center [240, 93] width 220 height 16
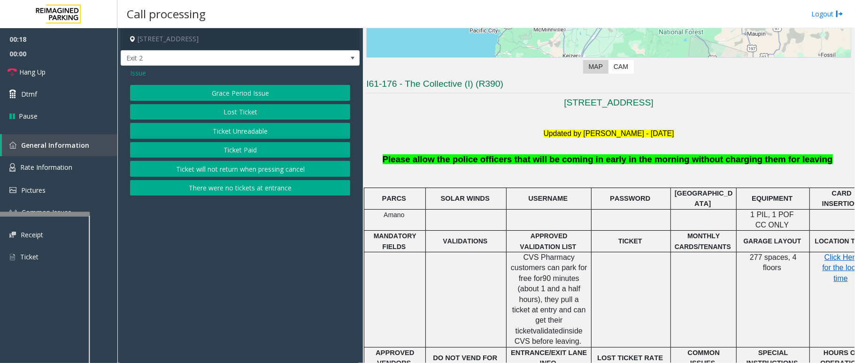
click at [248, 134] on button "Ticket Unreadable" at bounding box center [240, 131] width 220 height 16
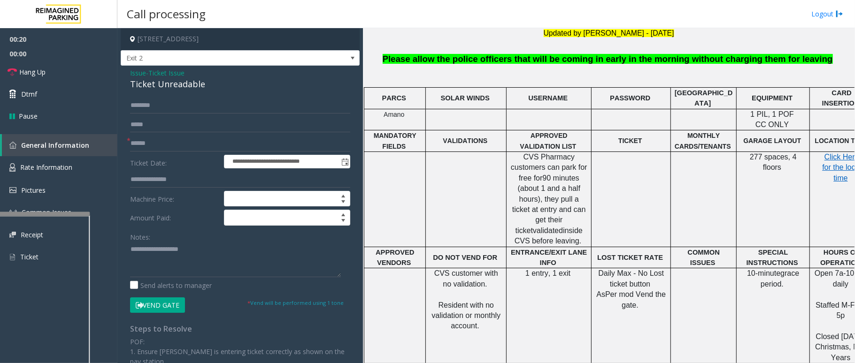
scroll to position [250, 0]
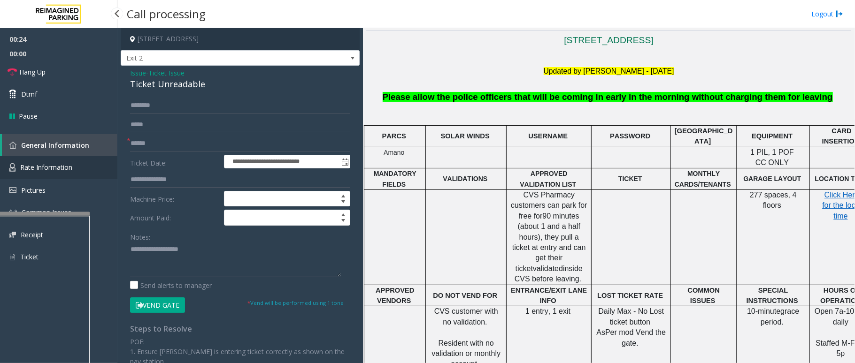
click at [56, 163] on span "Rate Information" at bounding box center [46, 167] width 52 height 9
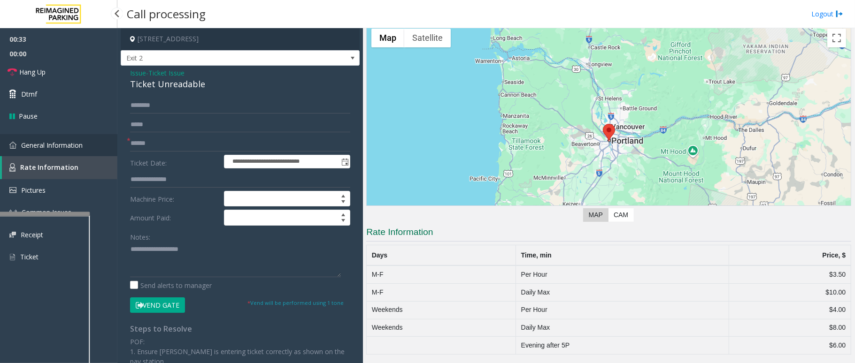
click at [76, 145] on span "General Information" at bounding box center [52, 145] width 62 height 9
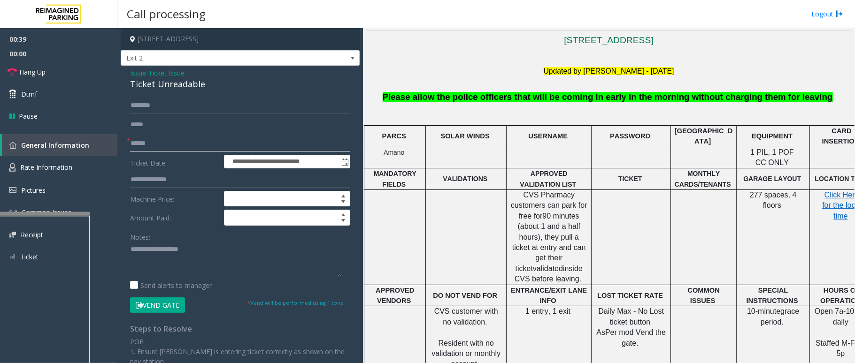
click at [155, 146] on input "text" at bounding box center [240, 144] width 220 height 16
click at [28, 69] on span "Hang Up" at bounding box center [32, 72] width 26 height 10
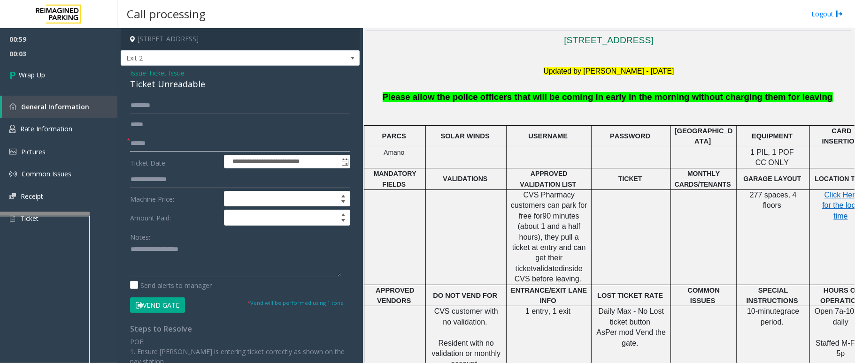
click at [167, 140] on input "text" at bounding box center [240, 144] width 220 height 16
type input "**"
drag, startPoint x: 193, startPoint y: 89, endPoint x: 200, endPoint y: 87, distance: 6.3
click at [200, 87] on div "Ticket Unreadable" at bounding box center [240, 84] width 220 height 13
click at [201, 85] on div "Ticket Unreadable" at bounding box center [240, 84] width 220 height 13
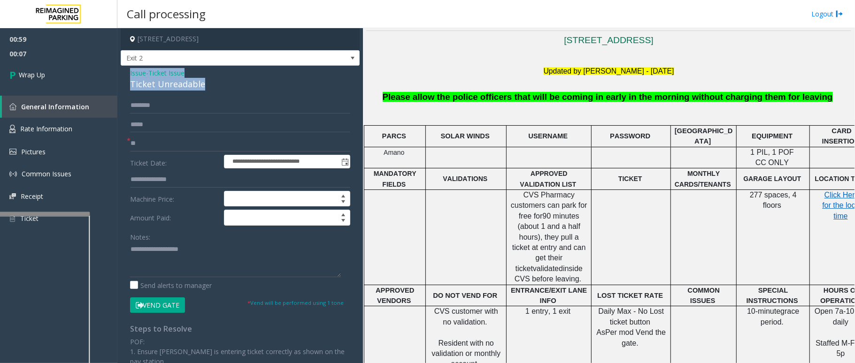
drag, startPoint x: 201, startPoint y: 85, endPoint x: 134, endPoint y: 73, distance: 68.2
click at [134, 73] on div "Issue - Ticket Issue Ticket Unreadable" at bounding box center [240, 79] width 220 height 23
click at [158, 247] on textarea at bounding box center [235, 259] width 211 height 35
paste textarea "**********"
drag, startPoint x: 192, startPoint y: 248, endPoint x: 151, endPoint y: 250, distance: 40.4
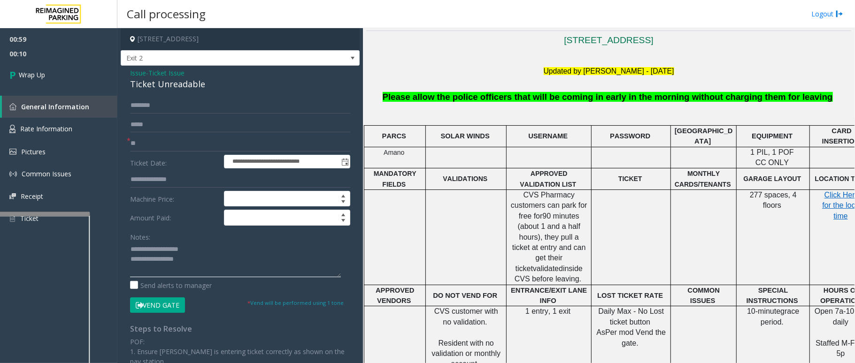
click at [151, 250] on textarea at bounding box center [235, 259] width 211 height 35
click at [234, 260] on textarea at bounding box center [235, 259] width 211 height 35
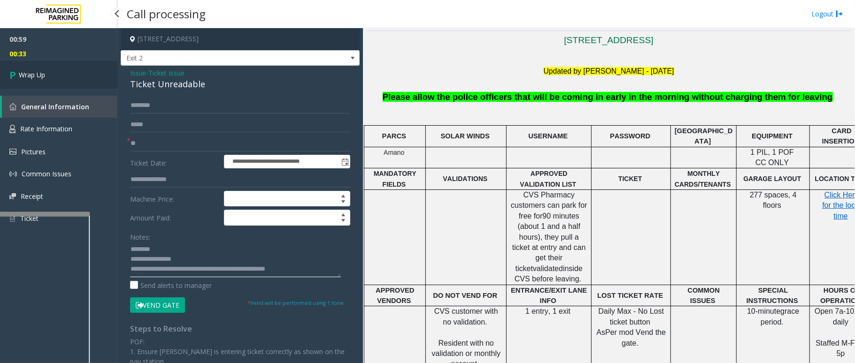
type textarea "**********"
click at [48, 76] on link "Wrap Up" at bounding box center [58, 75] width 117 height 28
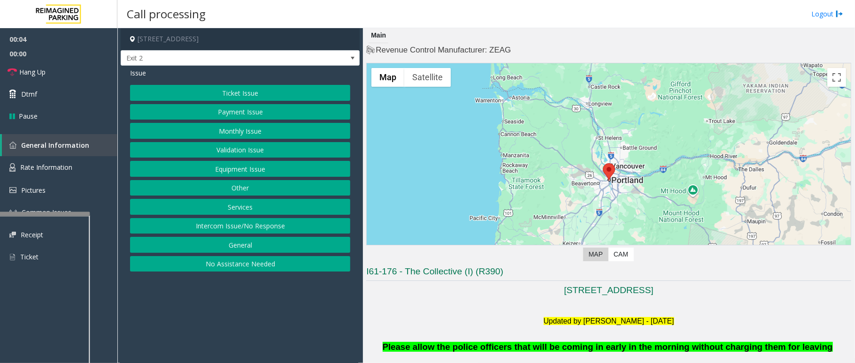
click at [263, 89] on button "Ticket Issue" at bounding box center [240, 93] width 220 height 16
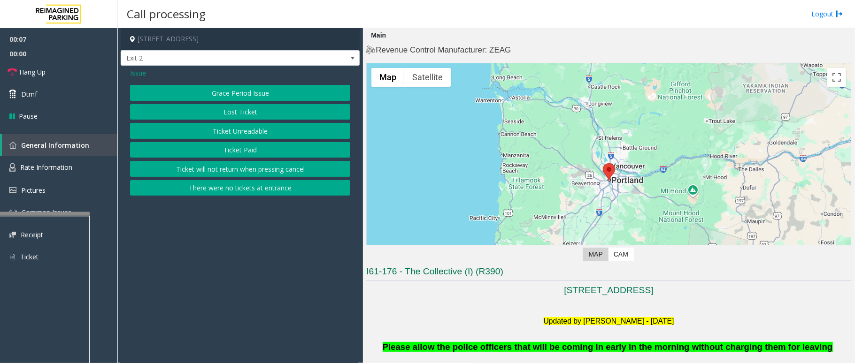
click at [254, 130] on button "Ticket Unreadable" at bounding box center [240, 131] width 220 height 16
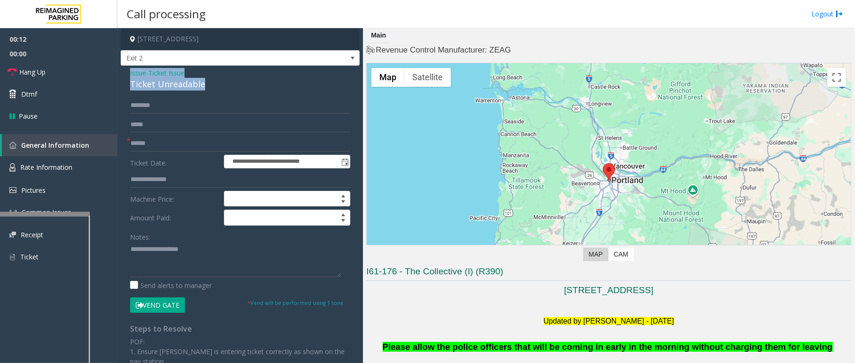
drag, startPoint x: 203, startPoint y: 79, endPoint x: 125, endPoint y: 72, distance: 78.8
click at [125, 72] on div "**********" at bounding box center [240, 280] width 239 height 429
paste textarea "**********"
click at [223, 274] on textarea at bounding box center [235, 259] width 211 height 35
drag, startPoint x: 198, startPoint y: 248, endPoint x: 152, endPoint y: 252, distance: 46.1
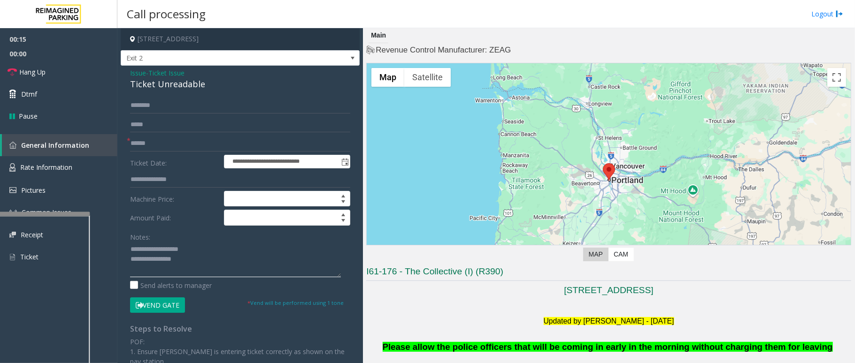
click at [152, 252] on textarea at bounding box center [235, 259] width 211 height 35
type textarea "**********"
click at [175, 146] on input "text" at bounding box center [240, 144] width 220 height 16
click at [238, 139] on input "text" at bounding box center [240, 144] width 220 height 16
type input "*********"
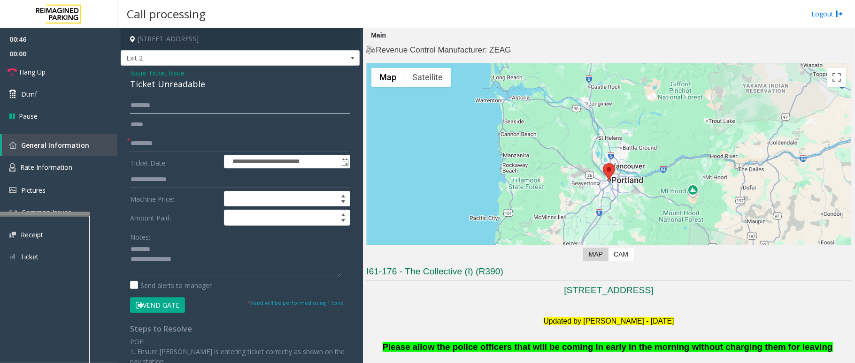
click at [197, 103] on input "text" at bounding box center [240, 106] width 220 height 16
type input "********"
click at [175, 306] on button "Vend Gate" at bounding box center [157, 306] width 55 height 16
click at [208, 267] on textarea at bounding box center [235, 259] width 211 height 35
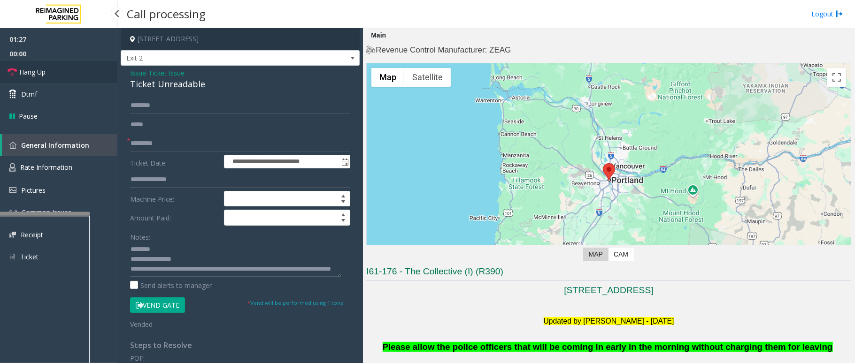
type textarea "**********"
click at [36, 79] on link "Hang Up" at bounding box center [58, 72] width 117 height 22
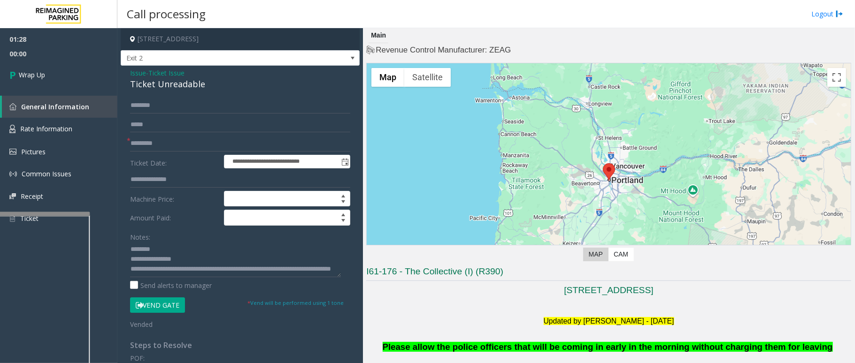
scroll to position [10, 0]
click at [57, 69] on link "Wrap Up" at bounding box center [58, 75] width 117 height 28
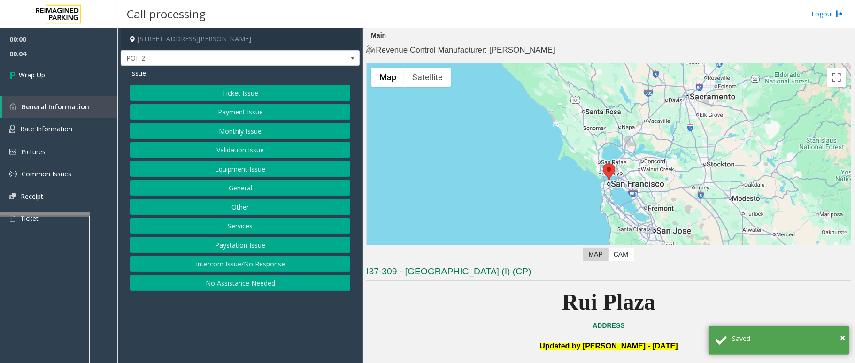
click at [241, 263] on button "Intercom Issue/No Response" at bounding box center [240, 264] width 220 height 16
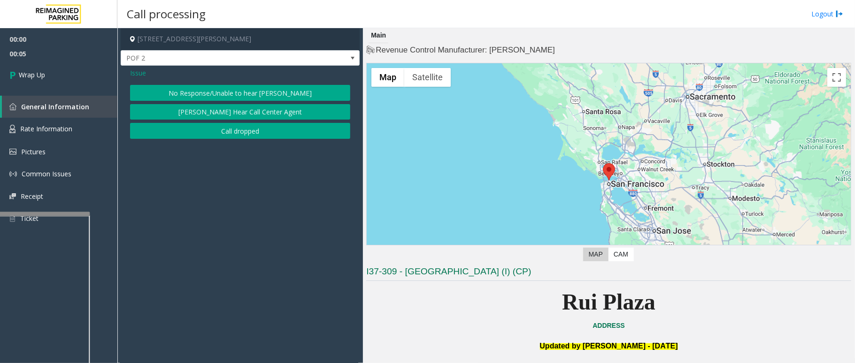
click at [231, 136] on button "Call dropped" at bounding box center [240, 131] width 220 height 16
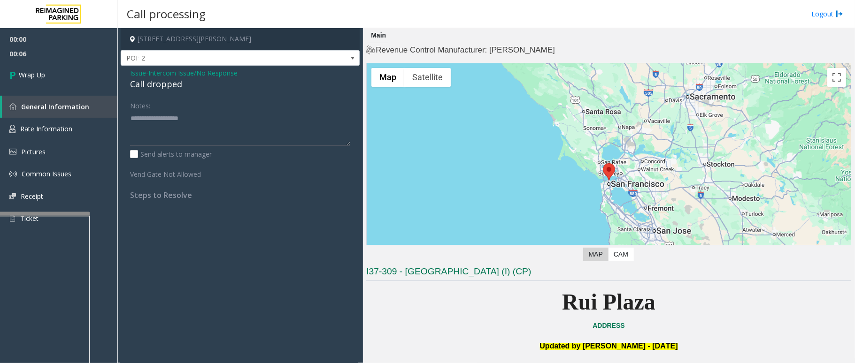
click at [169, 83] on div "Call dropped" at bounding box center [240, 84] width 220 height 13
type textarea "**********"
click at [39, 70] on span "Wrap Up" at bounding box center [32, 75] width 26 height 10
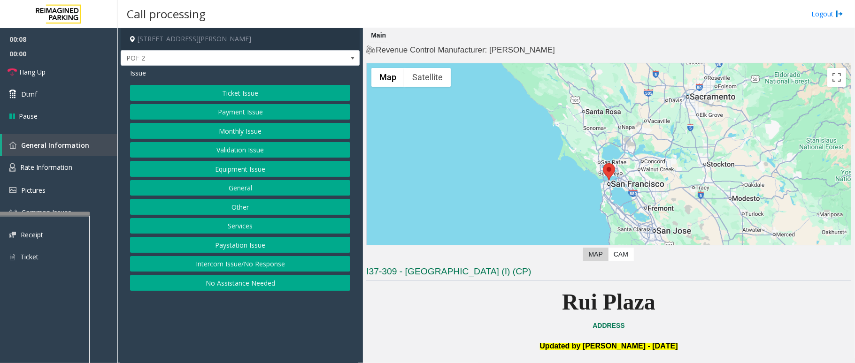
click at [258, 266] on button "Intercom Issue/No Response" at bounding box center [240, 264] width 220 height 16
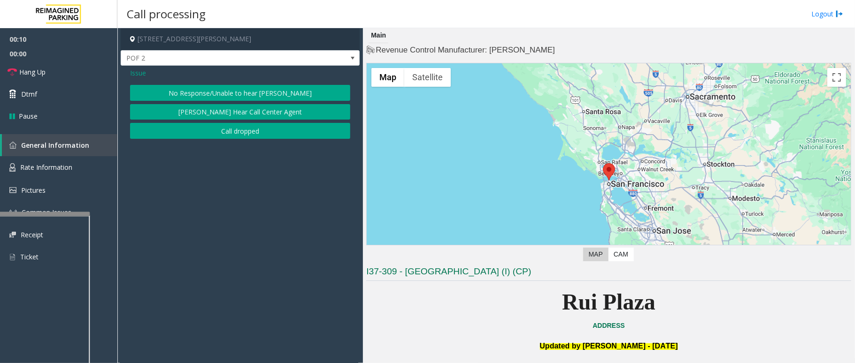
click at [281, 96] on button "No Response/Unable to hear [PERSON_NAME]" at bounding box center [240, 93] width 220 height 16
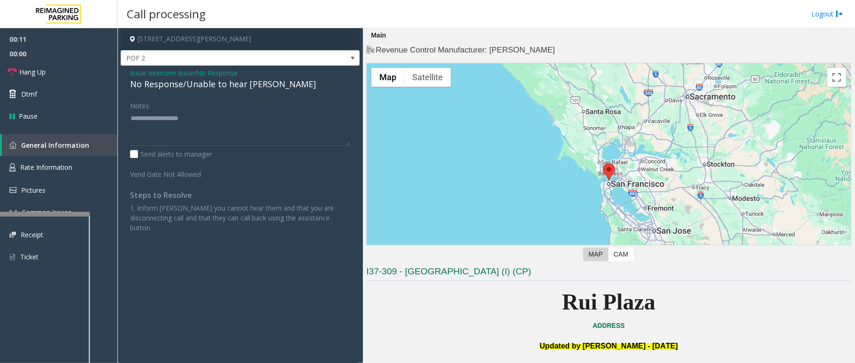
click at [239, 86] on div "No Response/Unable to hear [PERSON_NAME]" at bounding box center [240, 84] width 220 height 13
click at [219, 88] on div "No Response/Unable to hear [PERSON_NAME]" at bounding box center [240, 84] width 220 height 13
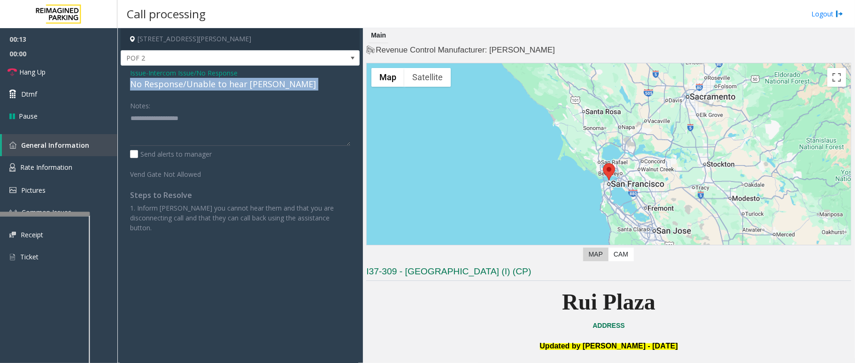
click at [219, 88] on div "No Response/Unable to hear [PERSON_NAME]" at bounding box center [240, 84] width 220 height 13
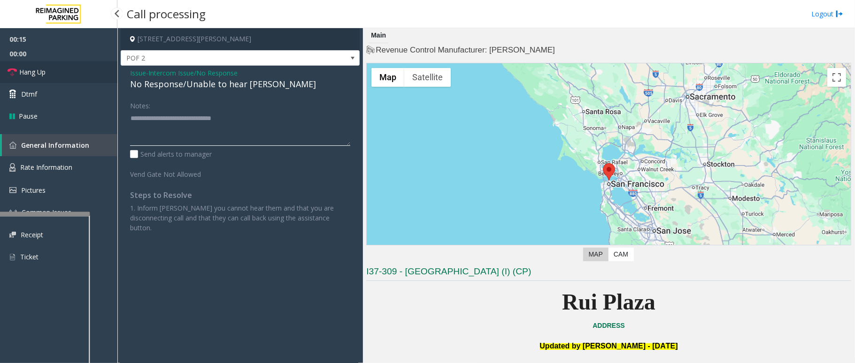
type textarea "**********"
click at [75, 69] on link "Hang Up" at bounding box center [58, 72] width 117 height 22
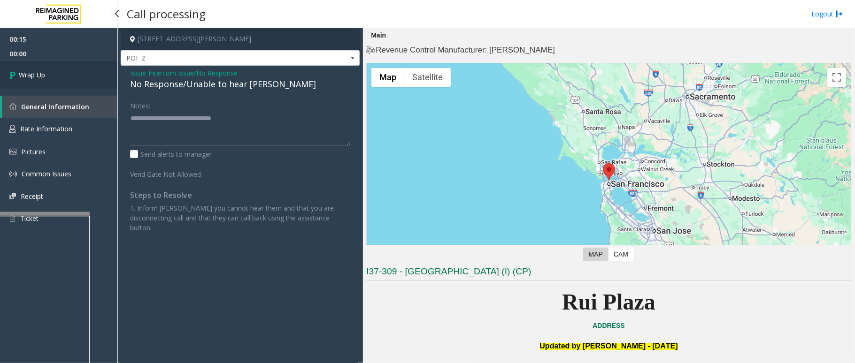
click at [23, 68] on link "Wrap Up" at bounding box center [58, 75] width 117 height 28
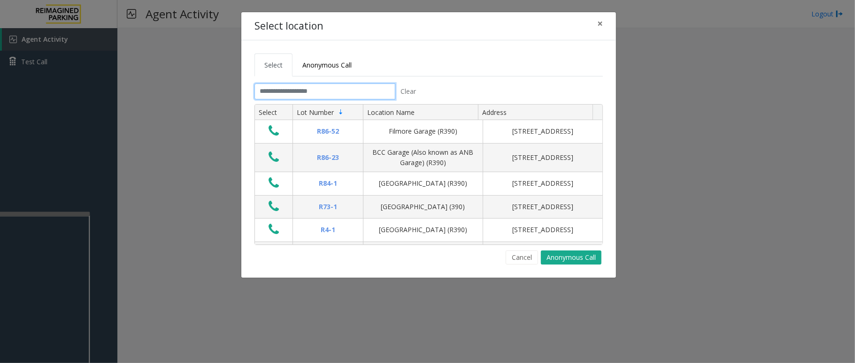
click at [336, 91] on input "text" at bounding box center [324, 92] width 141 height 16
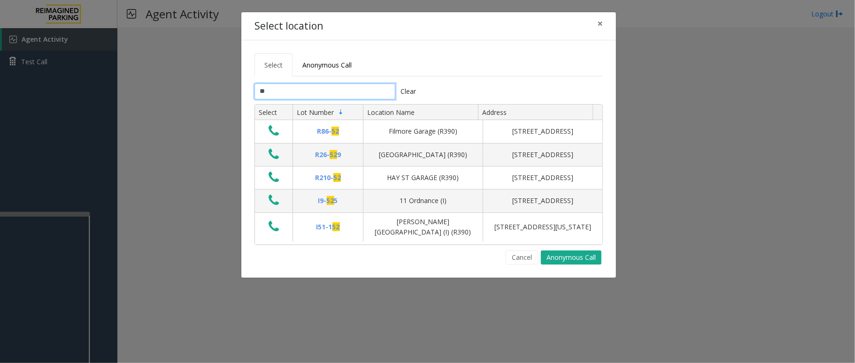
type input "*"
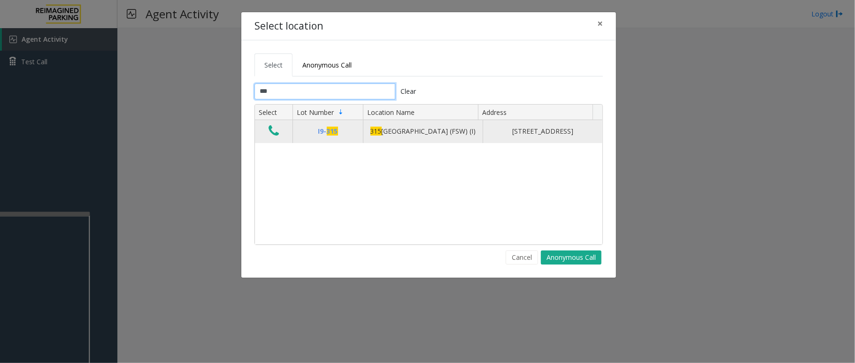
type input "***"
click at [272, 132] on icon "Data table" at bounding box center [274, 130] width 10 height 13
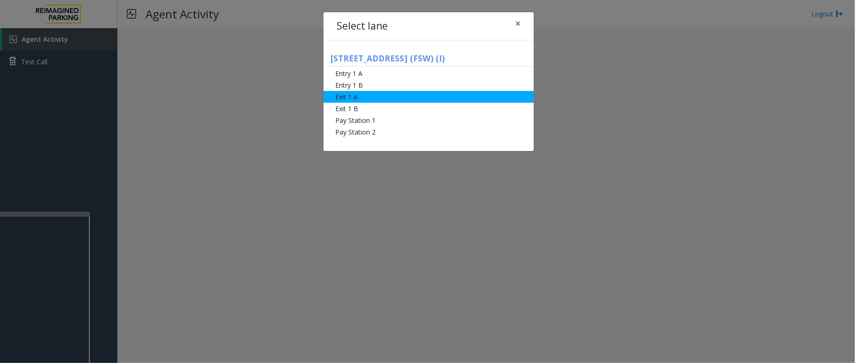
click at [361, 96] on li "Exit 1 A" at bounding box center [428, 97] width 210 height 12
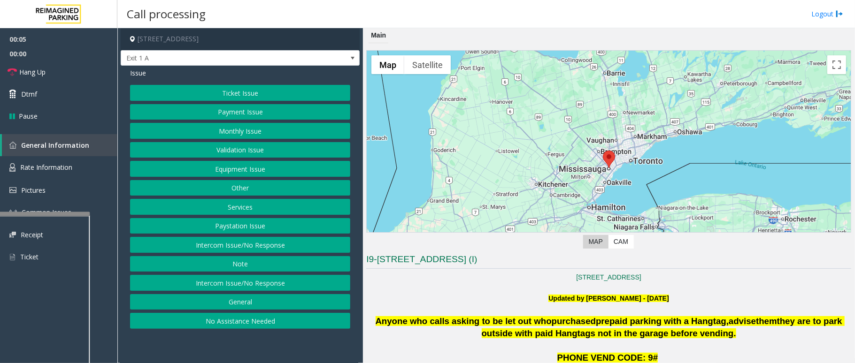
click at [251, 208] on button "Services" at bounding box center [240, 207] width 220 height 16
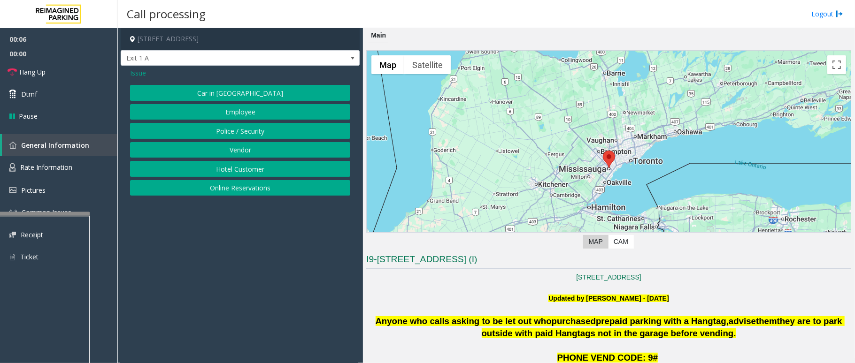
click at [220, 192] on button "Online Reservations" at bounding box center [240, 188] width 220 height 16
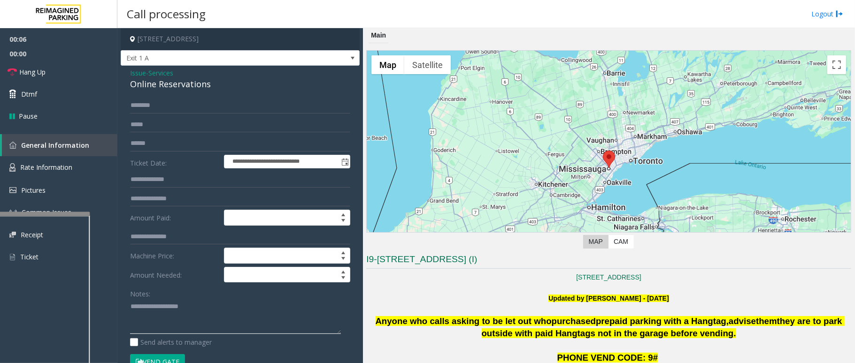
click at [178, 318] on textarea at bounding box center [235, 316] width 211 height 35
type textarea "*"
click at [169, 327] on textarea at bounding box center [235, 316] width 211 height 35
type textarea "**********"
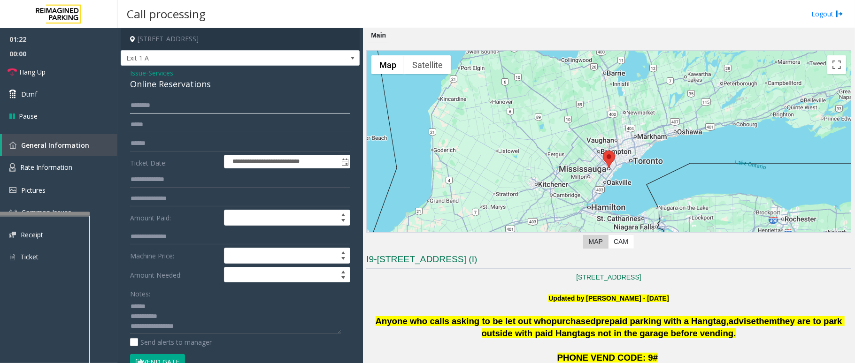
click at [172, 104] on input "text" at bounding box center [240, 106] width 220 height 16
click at [171, 103] on input "*****" at bounding box center [240, 106] width 220 height 16
click at [174, 103] on input "*****" at bounding box center [240, 106] width 220 height 16
type input "*****"
click at [203, 85] on div "Online Reservations" at bounding box center [240, 84] width 220 height 13
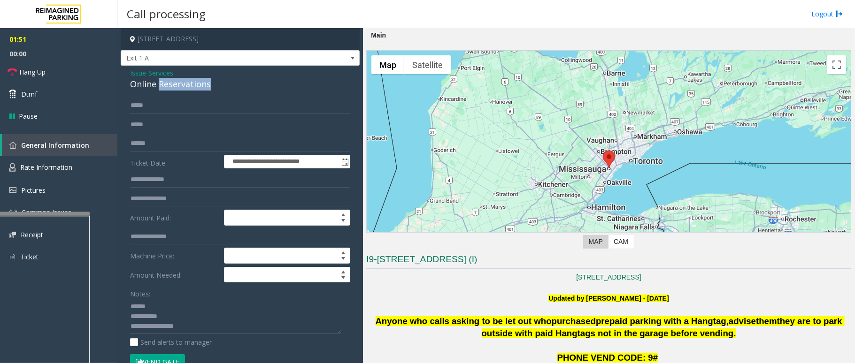
click at [203, 85] on div "Online Reservations" at bounding box center [240, 84] width 220 height 13
click at [158, 306] on textarea at bounding box center [235, 316] width 211 height 35
paste textarea "**********"
click at [183, 322] on textarea at bounding box center [235, 316] width 211 height 35
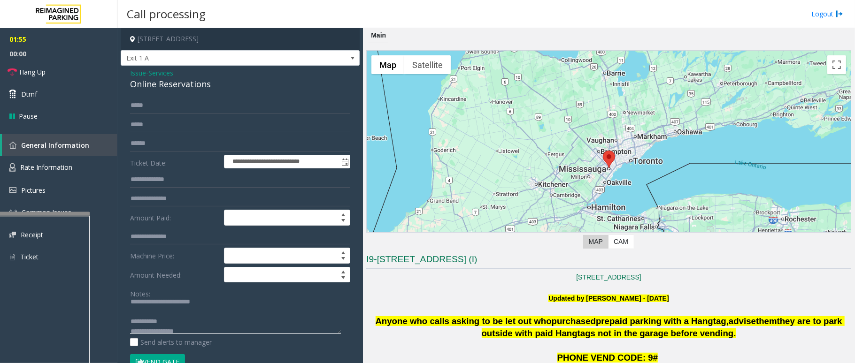
scroll to position [9, 0]
click at [175, 357] on button "Vend Gate" at bounding box center [157, 362] width 55 height 16
click at [168, 316] on textarea at bounding box center [235, 316] width 211 height 35
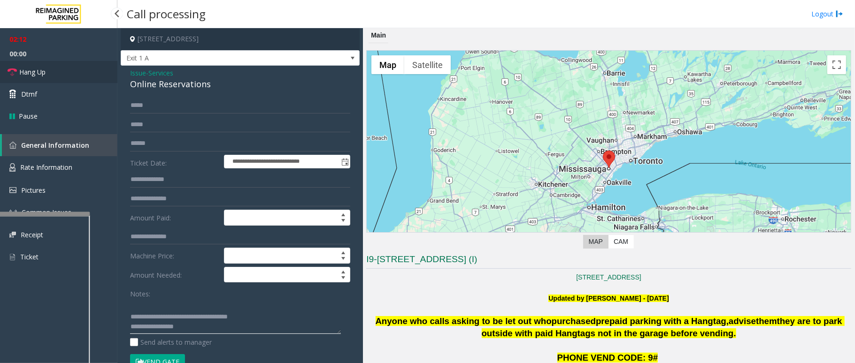
type textarea "**********"
click at [47, 68] on link "Hang Up" at bounding box center [58, 72] width 117 height 22
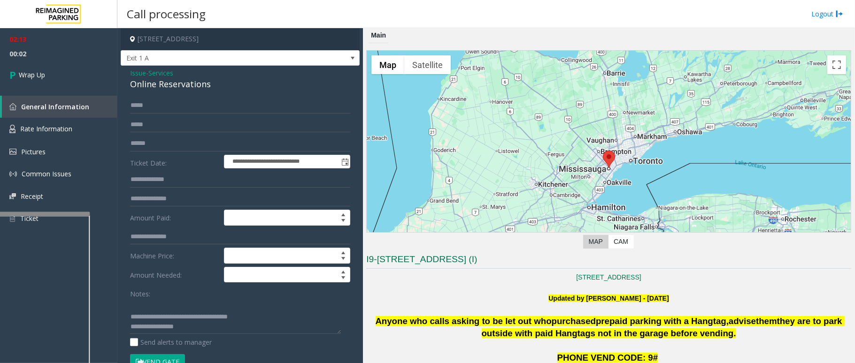
scroll to position [0, 0]
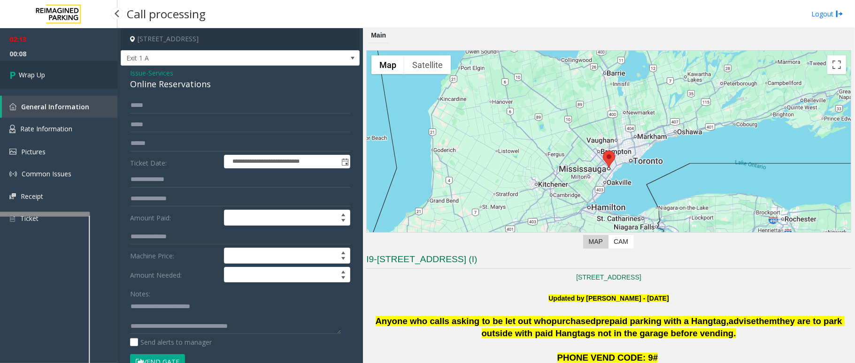
click at [34, 69] on link "Wrap Up" at bounding box center [58, 75] width 117 height 28
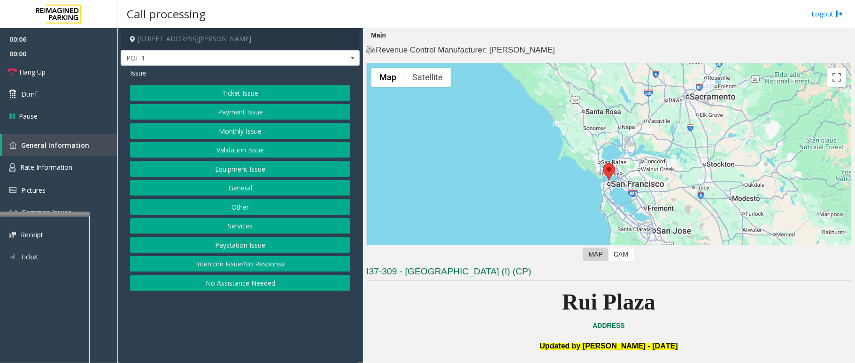
click at [231, 285] on button "No Assistance Needed" at bounding box center [240, 283] width 220 height 16
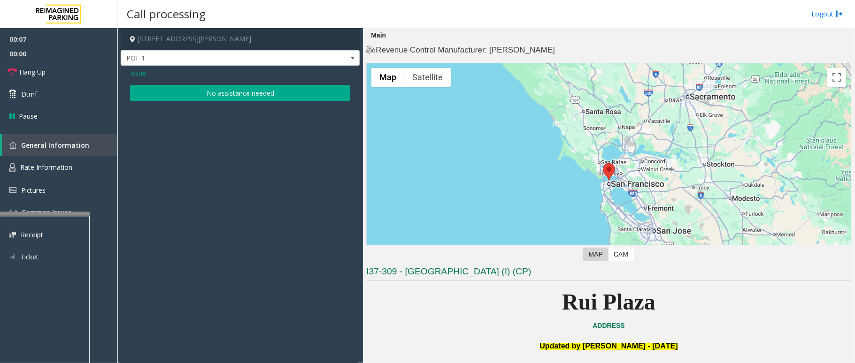
click at [228, 91] on button "No assistance needed" at bounding box center [240, 93] width 220 height 16
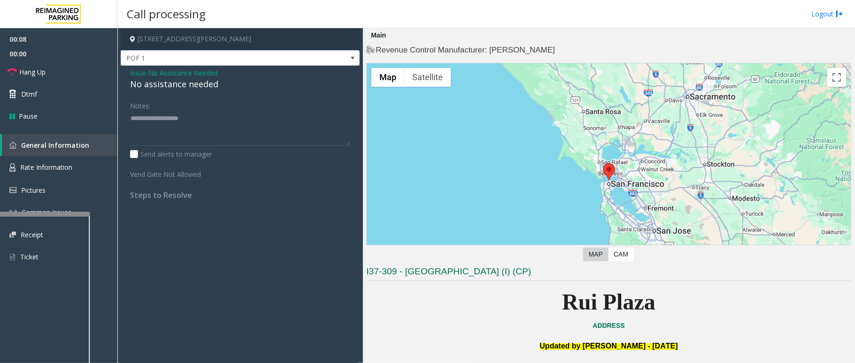
click at [199, 85] on div "No assistance needed" at bounding box center [240, 84] width 220 height 13
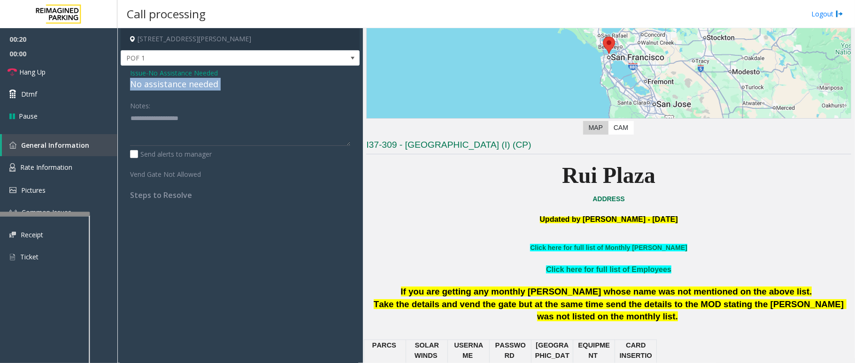
scroll to position [125, 0]
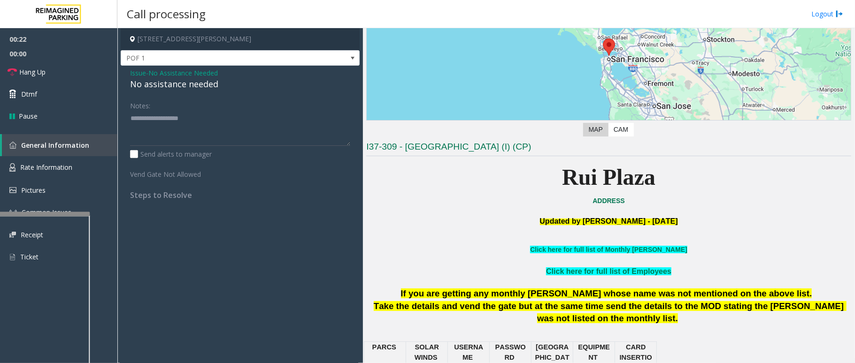
click at [175, 72] on span "No Assistance Needed" at bounding box center [182, 73] width 69 height 10
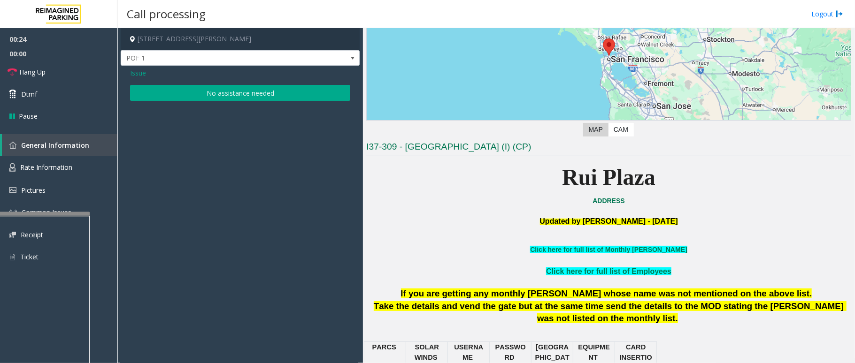
click at [144, 72] on span "Issue" at bounding box center [138, 73] width 16 height 10
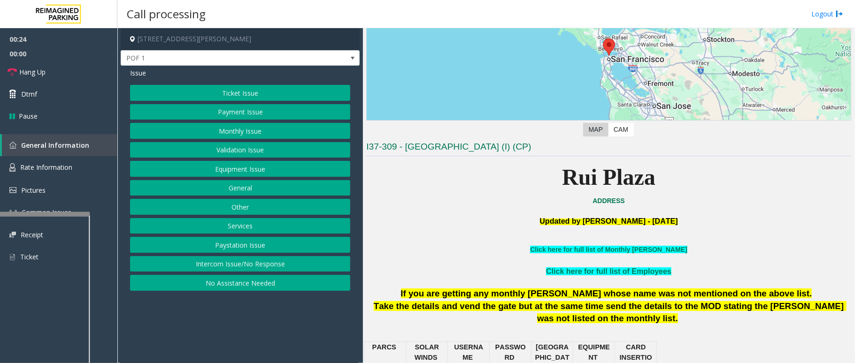
click at [229, 91] on button "Ticket Issue" at bounding box center [240, 93] width 220 height 16
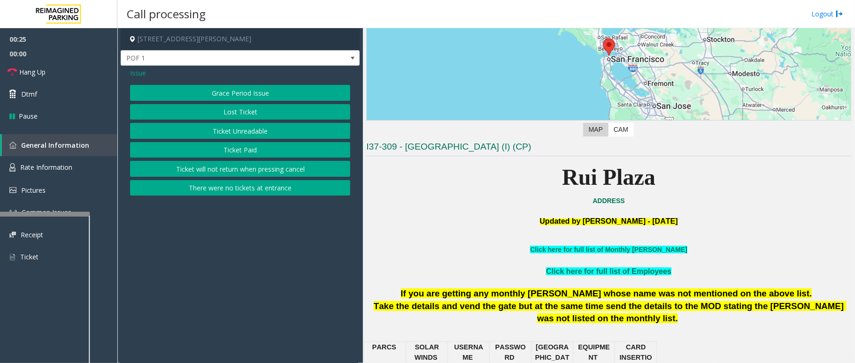
click at [218, 128] on button "Ticket Unreadable" at bounding box center [240, 131] width 220 height 16
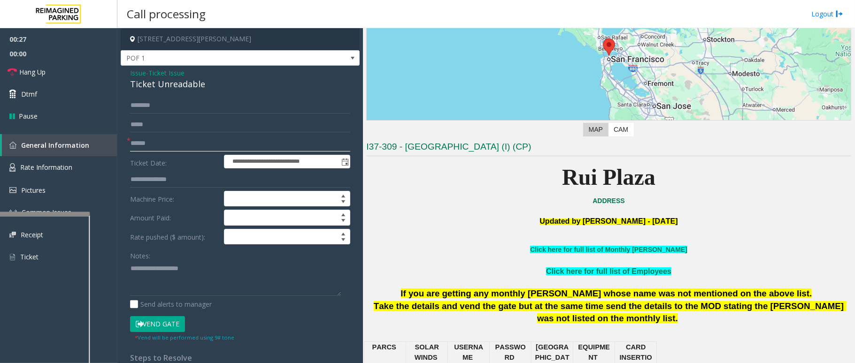
click at [189, 148] on input "text" at bounding box center [240, 144] width 220 height 16
type input "**"
drag, startPoint x: 204, startPoint y: 83, endPoint x: 124, endPoint y: 73, distance: 80.0
click at [124, 73] on div "**********" at bounding box center [240, 295] width 239 height 458
click at [201, 284] on textarea at bounding box center [235, 278] width 211 height 35
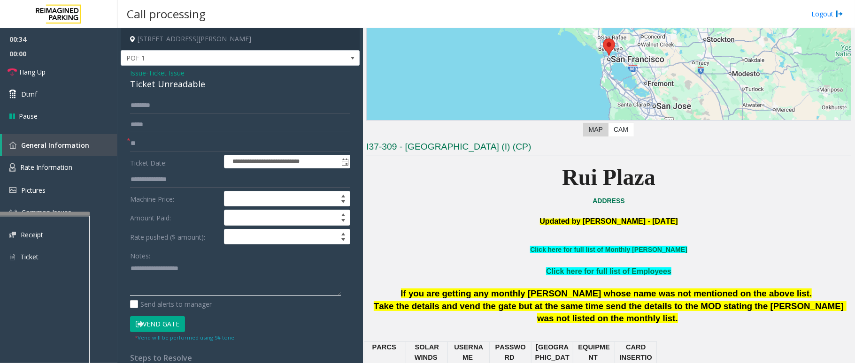
paste textarea "**********"
drag, startPoint x: 195, startPoint y: 269, endPoint x: 153, endPoint y: 269, distance: 42.3
click at [153, 269] on textarea at bounding box center [235, 278] width 211 height 35
click at [201, 278] on textarea at bounding box center [235, 278] width 211 height 35
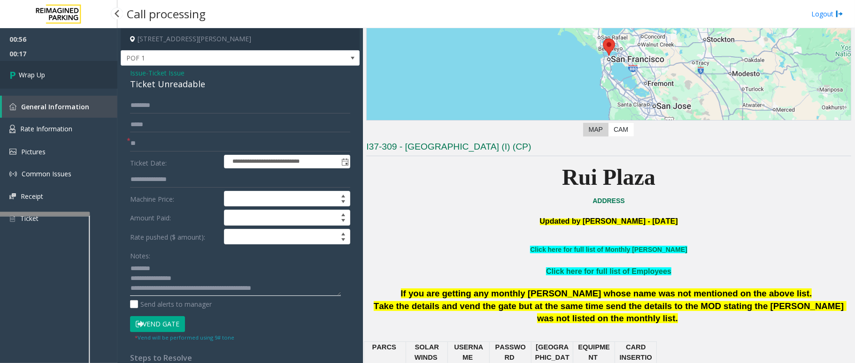
type textarea "**********"
click at [48, 73] on link "Wrap Up" at bounding box center [58, 75] width 117 height 28
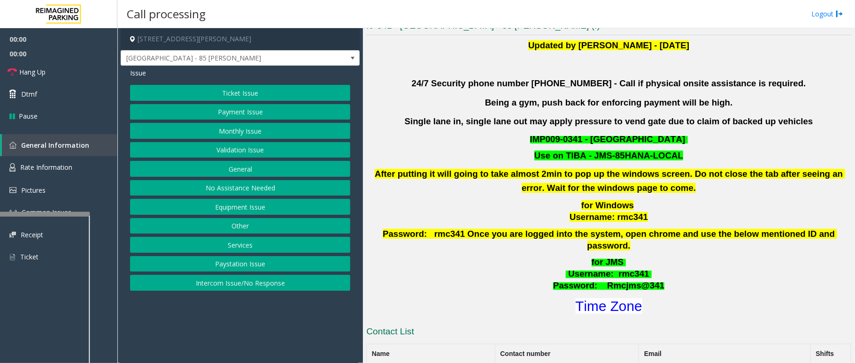
scroll to position [376, 0]
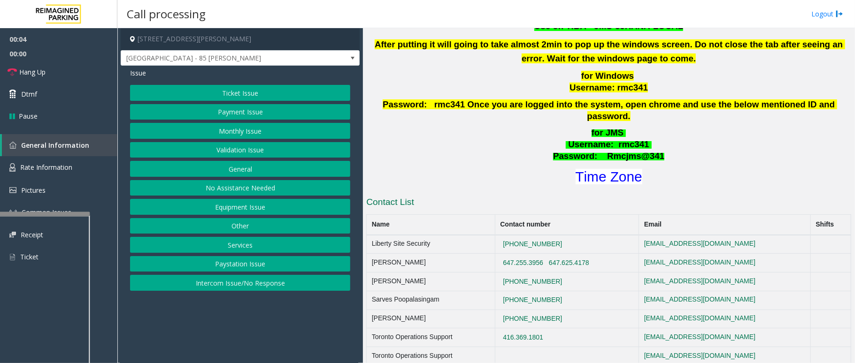
click at [247, 150] on button "Validation Issue" at bounding box center [240, 150] width 220 height 16
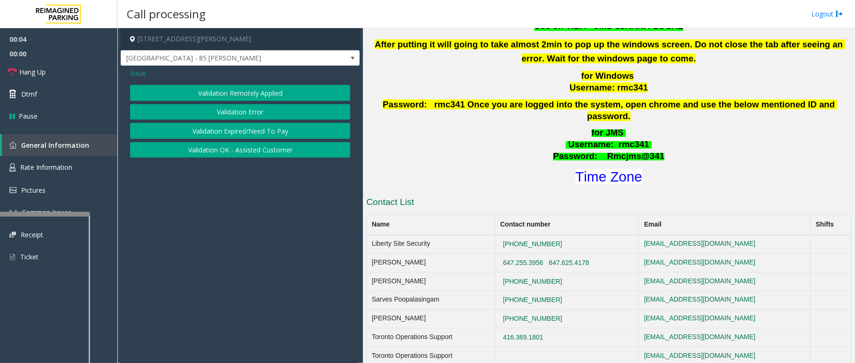
click at [254, 108] on button "Validation Error" at bounding box center [240, 112] width 220 height 16
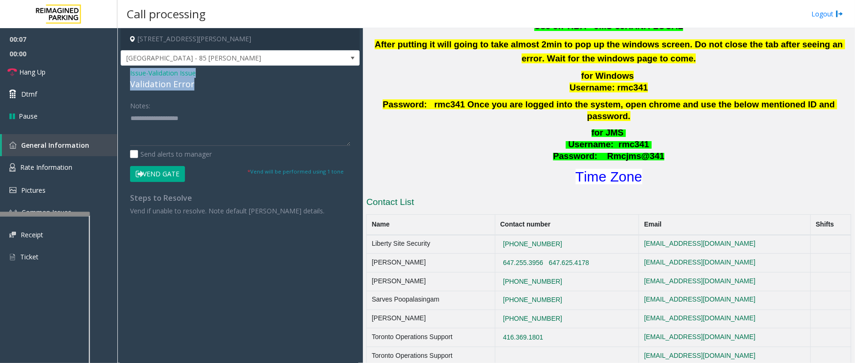
drag, startPoint x: 196, startPoint y: 83, endPoint x: 130, endPoint y: 72, distance: 67.1
click at [130, 72] on div "Issue - Validation Issue Validation Error" at bounding box center [240, 79] width 220 height 23
click at [168, 138] on textarea at bounding box center [240, 128] width 220 height 35
paste textarea "**********"
drag, startPoint x: 204, startPoint y: 117, endPoint x: 154, endPoint y: 116, distance: 49.8
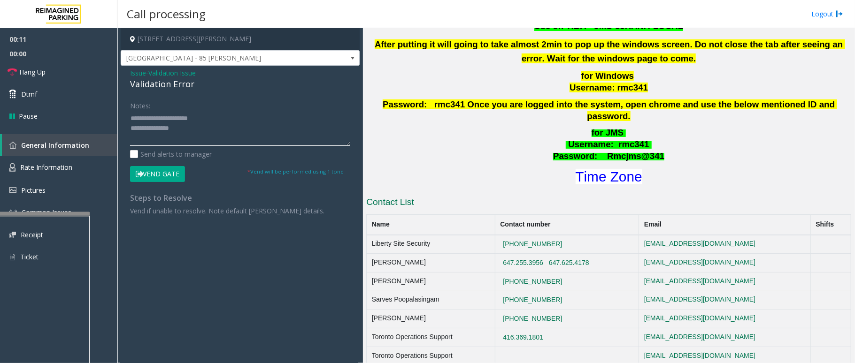
click at [154, 116] on textarea at bounding box center [240, 128] width 220 height 35
click at [183, 129] on textarea at bounding box center [240, 128] width 220 height 35
click at [610, 169] on font "Time Zone" at bounding box center [609, 176] width 67 height 15
click at [229, 143] on textarea at bounding box center [240, 128] width 220 height 35
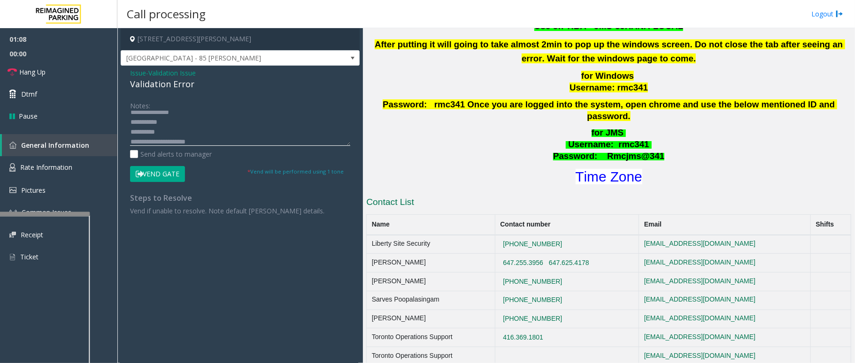
scroll to position [26, 0]
drag, startPoint x: 244, startPoint y: 36, endPoint x: 194, endPoint y: 38, distance: 49.8
click at [194, 38] on h4 "[STREET_ADDRESS][PERSON_NAME]" at bounding box center [240, 39] width 239 height 22
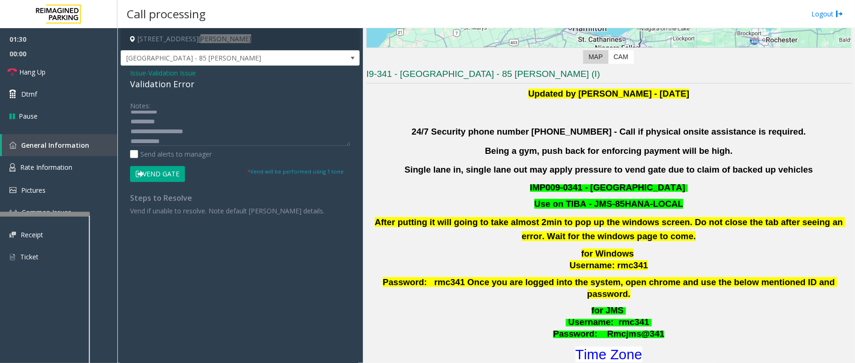
scroll to position [188, 0]
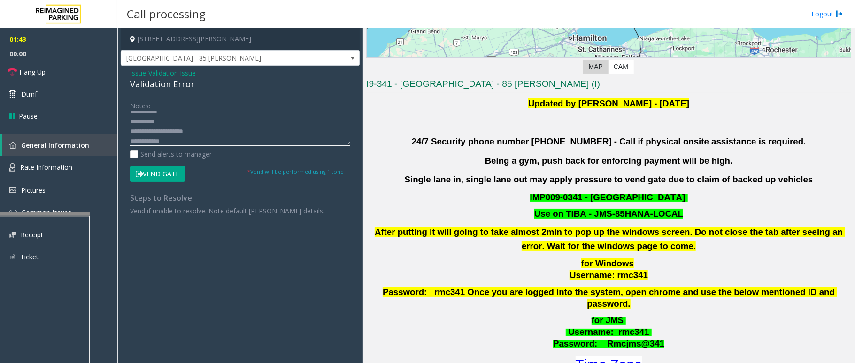
click at [212, 138] on textarea at bounding box center [240, 128] width 220 height 35
click at [38, 67] on link "Hang Up" at bounding box center [58, 72] width 117 height 22
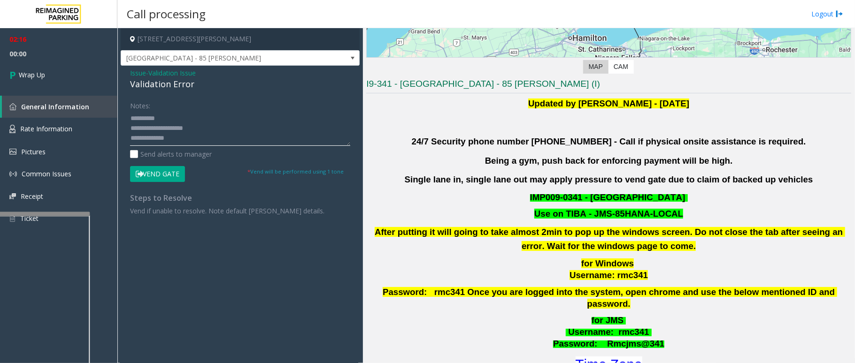
click at [178, 146] on textarea at bounding box center [240, 128] width 220 height 35
click at [179, 136] on textarea at bounding box center [240, 128] width 220 height 35
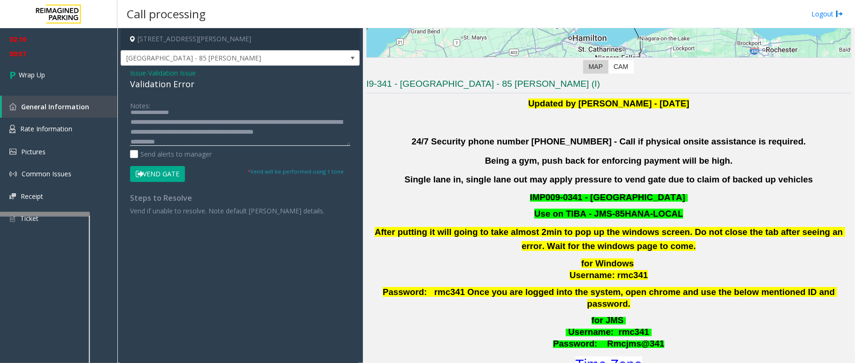
scroll to position [59, 0]
click at [177, 131] on textarea at bounding box center [240, 128] width 220 height 35
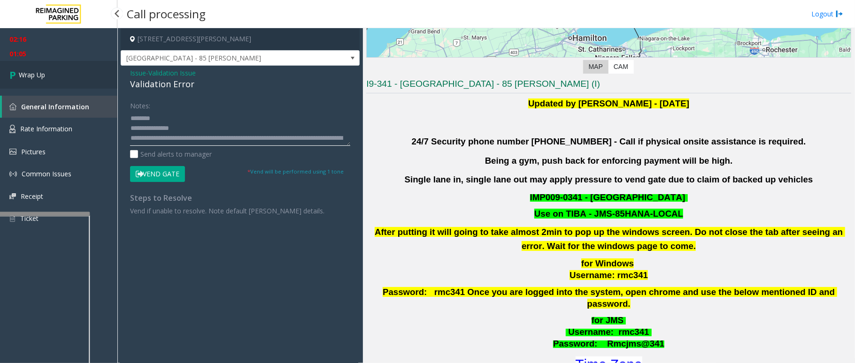
type textarea "**********"
click at [44, 76] on span "Wrap Up" at bounding box center [32, 75] width 26 height 10
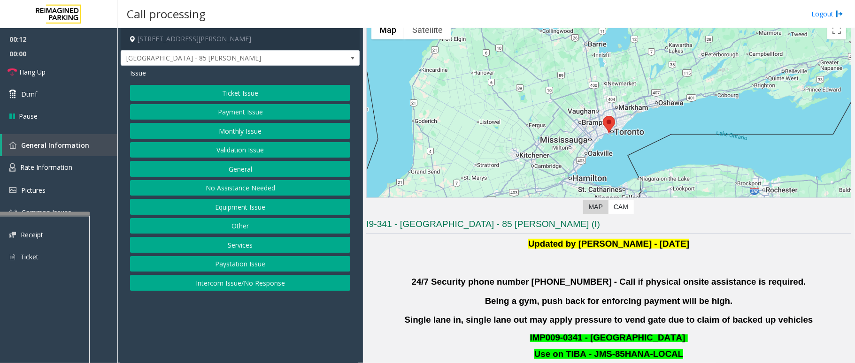
scroll to position [313, 0]
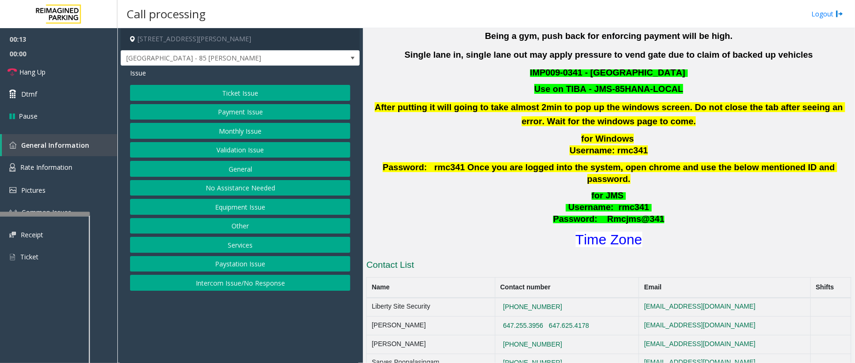
click at [228, 149] on button "Validation Issue" at bounding box center [240, 150] width 220 height 16
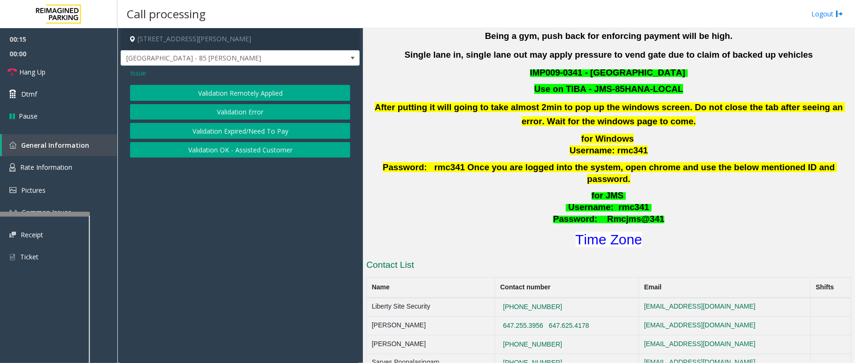
click at [243, 104] on button "Validation Error" at bounding box center [240, 112] width 220 height 16
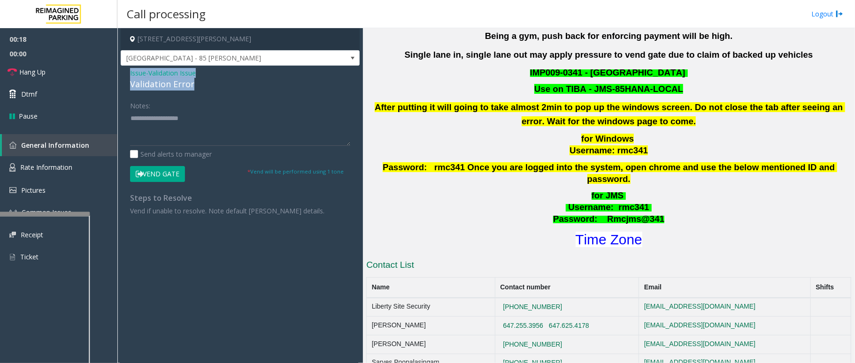
drag, startPoint x: 192, startPoint y: 82, endPoint x: 129, endPoint y: 73, distance: 64.4
click at [129, 73] on div "Issue - Validation Issue Validation Error Notes: Send alerts to manager Vend Ga…" at bounding box center [240, 146] width 239 height 160
paste textarea "**********"
click at [168, 139] on textarea at bounding box center [240, 128] width 220 height 35
drag, startPoint x: 205, startPoint y: 119, endPoint x: 153, endPoint y: 119, distance: 51.6
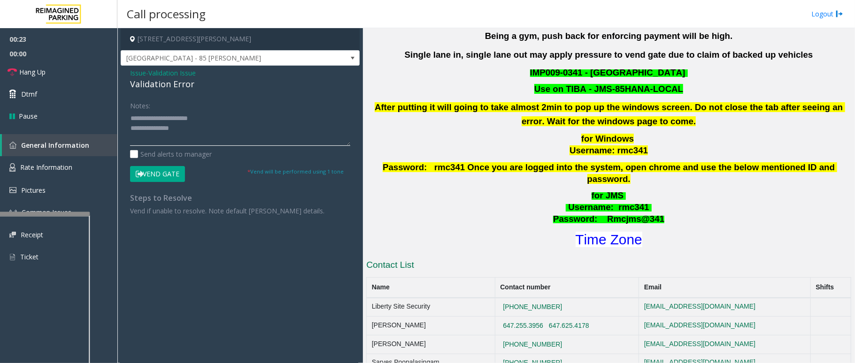
click at [153, 119] on textarea at bounding box center [240, 128] width 220 height 35
click at [187, 126] on textarea at bounding box center [240, 128] width 220 height 35
click at [613, 232] on font "Time Zone" at bounding box center [609, 239] width 67 height 15
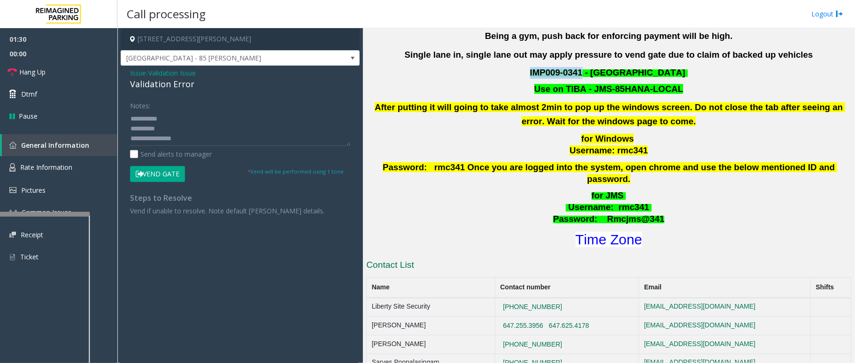
drag, startPoint x: 584, startPoint y: 76, endPoint x: 534, endPoint y: 69, distance: 50.1
click at [534, 69] on span "IMP009-0341 - [GEOGRAPHIC_DATA]" at bounding box center [607, 73] width 155 height 10
click at [232, 139] on textarea at bounding box center [240, 128] width 220 height 35
click at [222, 138] on textarea at bounding box center [240, 128] width 220 height 35
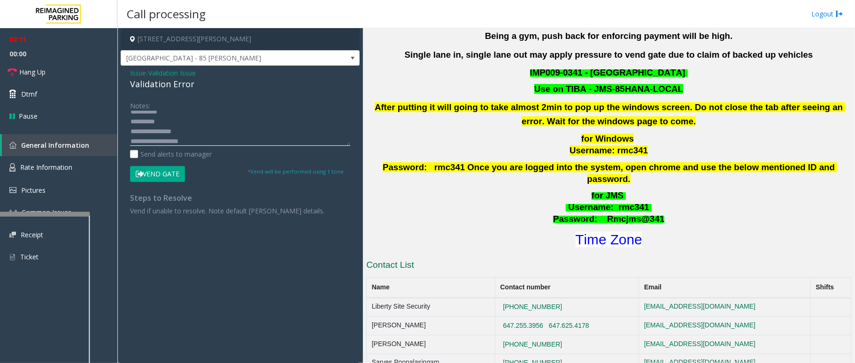
scroll to position [250, 0]
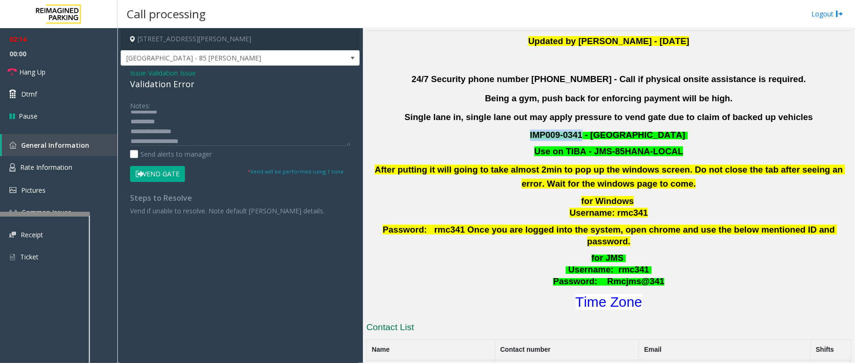
drag, startPoint x: 581, startPoint y: 135, endPoint x: 528, endPoint y: 133, distance: 53.1
click at [528, 133] on p "IMP009-0341 - [GEOGRAPHIC_DATA]" at bounding box center [608, 136] width 487 height 12
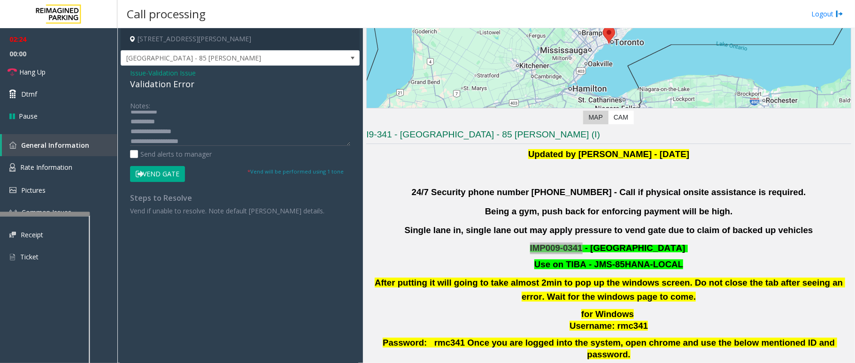
scroll to position [125, 0]
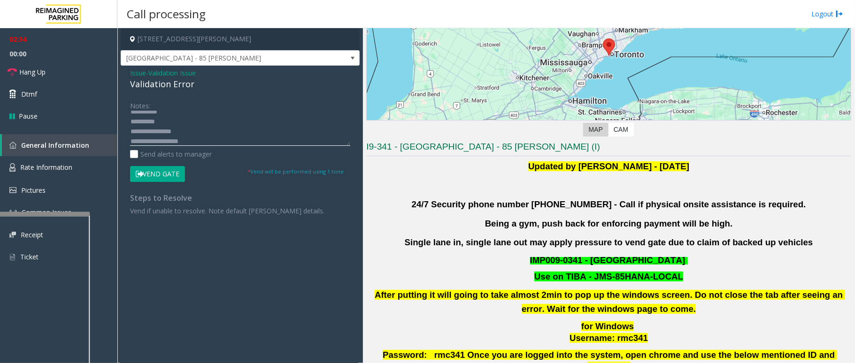
click at [224, 136] on textarea at bounding box center [240, 128] width 220 height 35
click at [223, 142] on textarea at bounding box center [240, 128] width 220 height 35
click at [172, 179] on button "Vend Gate" at bounding box center [157, 174] width 55 height 16
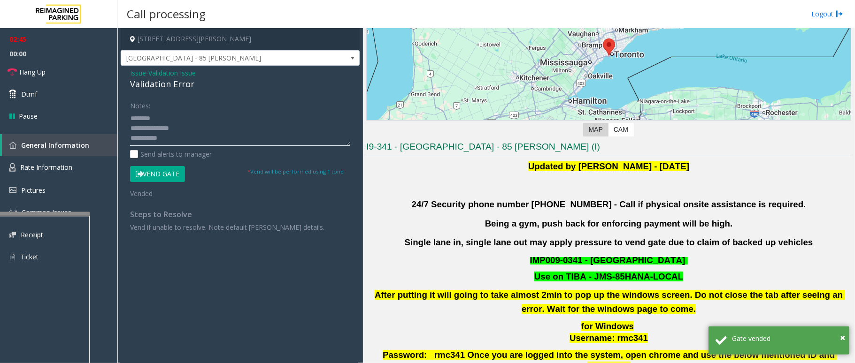
click at [185, 133] on textarea at bounding box center [240, 128] width 220 height 35
click at [201, 119] on textarea at bounding box center [240, 128] width 220 height 35
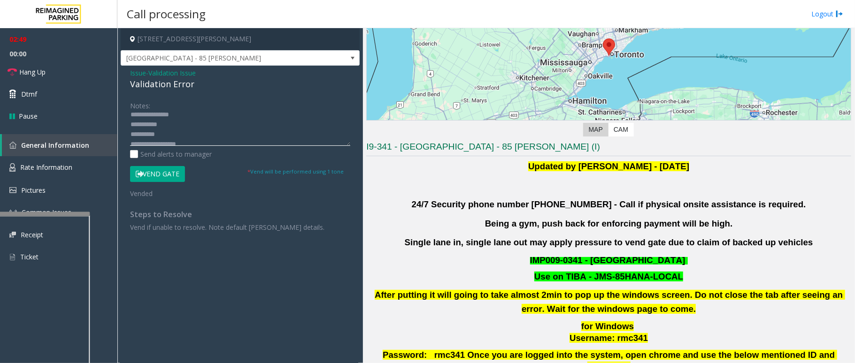
scroll to position [0, 0]
click at [169, 137] on textarea at bounding box center [240, 128] width 220 height 35
type textarea "**********"
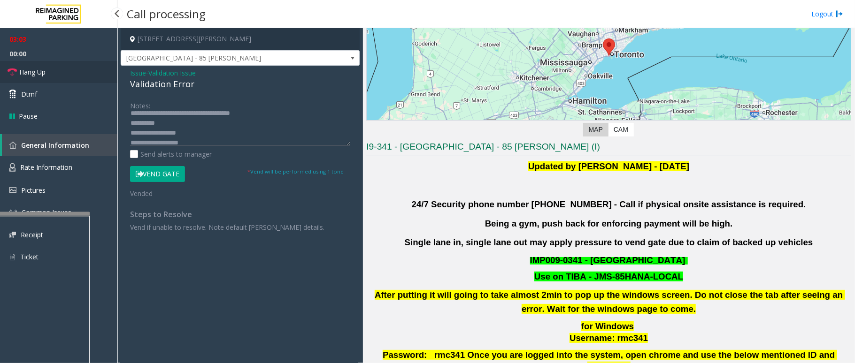
click at [46, 73] on span "Hang Up" at bounding box center [32, 72] width 26 height 10
click at [46, 70] on link "Hang Up" at bounding box center [58, 72] width 117 height 22
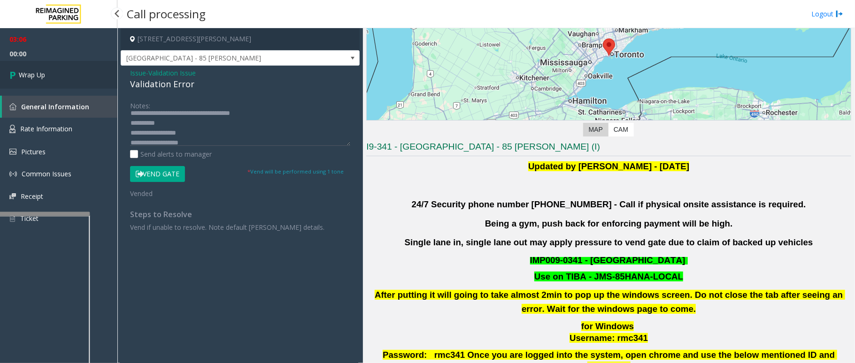
click at [46, 70] on link "Wrap Up" at bounding box center [58, 75] width 117 height 28
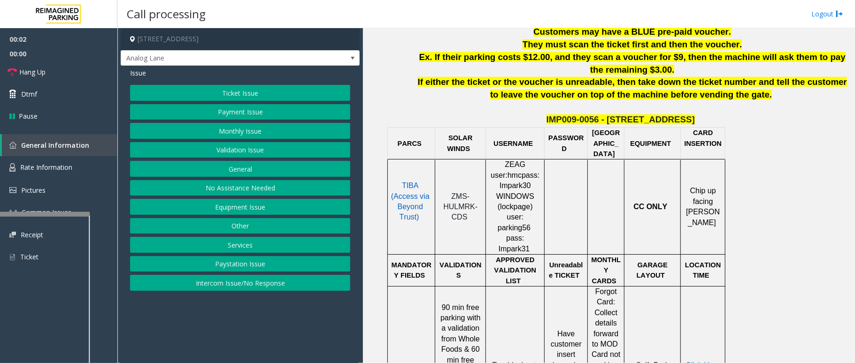
scroll to position [376, 0]
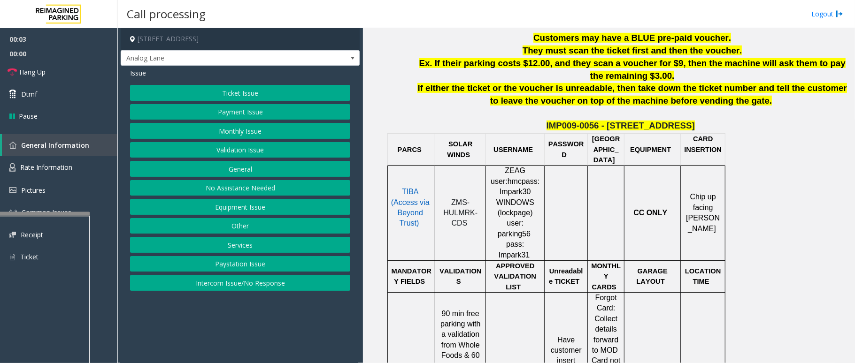
click at [420, 207] on span "TIBA (Access via Beyond Trust)" at bounding box center [410, 207] width 38 height 39
drag, startPoint x: 609, startPoint y: 143, endPoint x: 549, endPoint y: 143, distance: 59.6
click at [549, 132] on p "IMP009-0056 - [STREET_ADDRESS]" at bounding box center [620, 126] width 461 height 13
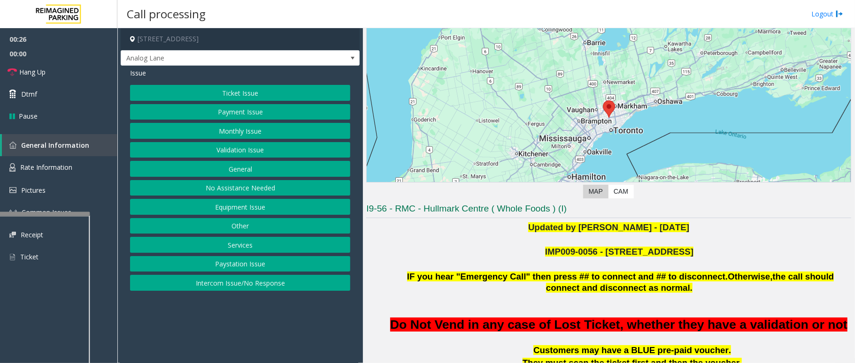
scroll to position [0, 0]
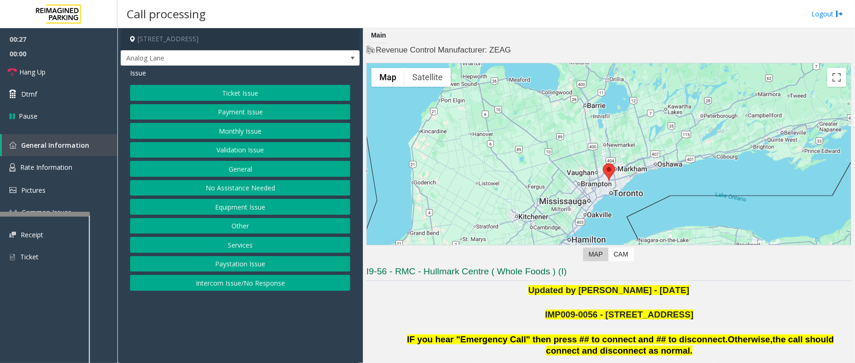
click at [293, 92] on button "Ticket Issue" at bounding box center [240, 93] width 220 height 16
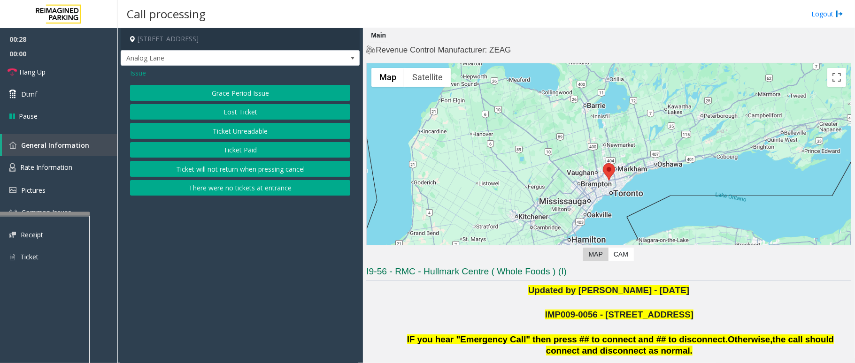
click at [224, 126] on button "Ticket Unreadable" at bounding box center [240, 131] width 220 height 16
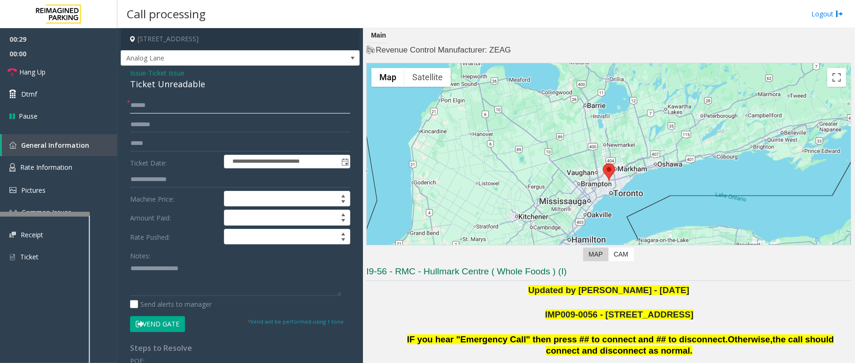
click at [183, 106] on input "text" at bounding box center [240, 106] width 220 height 16
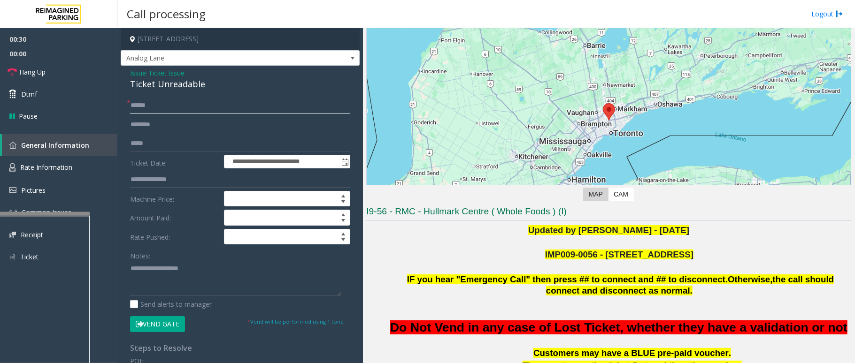
scroll to position [250, 0]
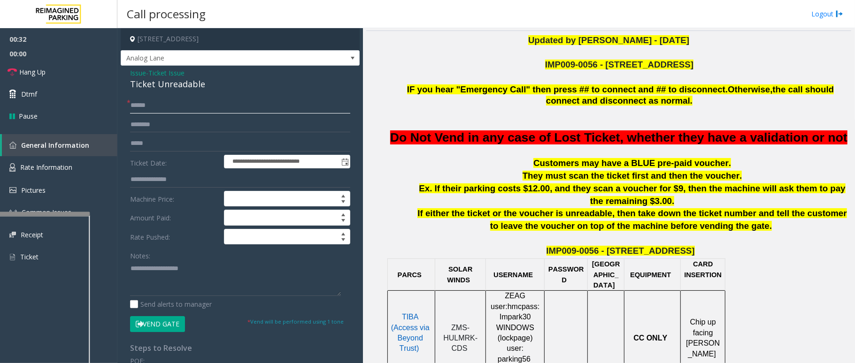
click at [167, 104] on input "text" at bounding box center [240, 106] width 220 height 16
click at [408, 339] on p "TIBA (Access via Beyond Trust)" at bounding box center [410, 338] width 43 height 53
click at [235, 105] on input "text" at bounding box center [240, 106] width 220 height 16
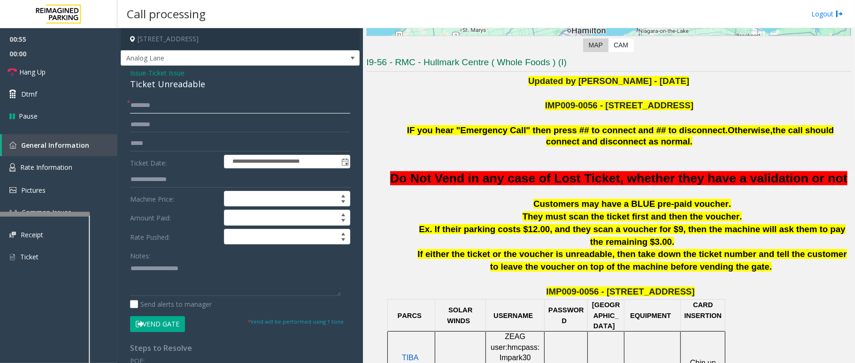
scroll to position [188, 0]
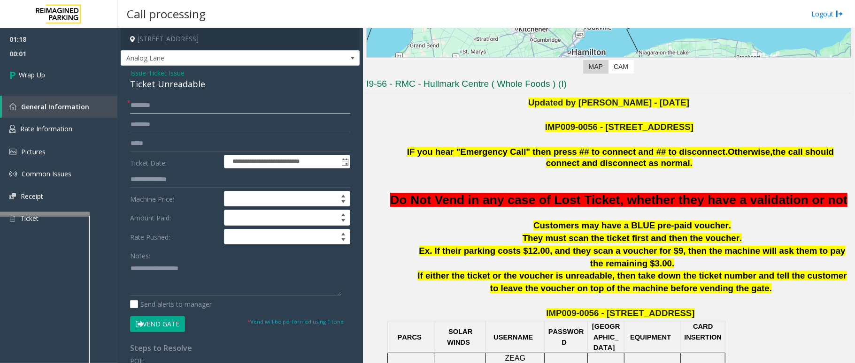
type input "********"
drag, startPoint x: 201, startPoint y: 86, endPoint x: 124, endPoint y: 77, distance: 77.6
click at [124, 77] on div "**********" at bounding box center [240, 295] width 239 height 458
paste textarea "**********"
click at [173, 273] on textarea at bounding box center [235, 278] width 211 height 35
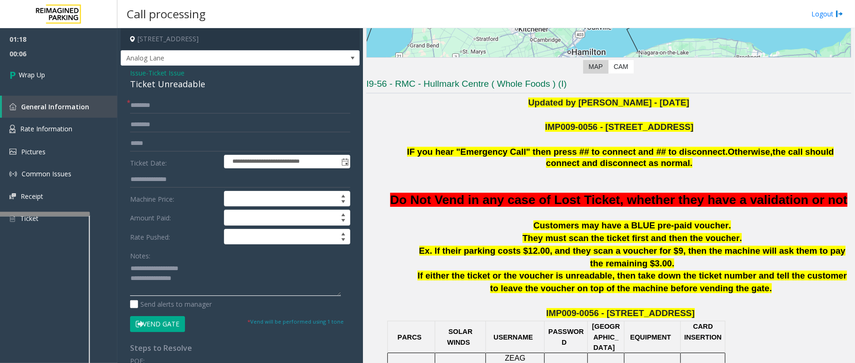
drag, startPoint x: 189, startPoint y: 269, endPoint x: 153, endPoint y: 269, distance: 36.1
click at [153, 269] on textarea at bounding box center [235, 278] width 211 height 35
click at [207, 284] on textarea at bounding box center [235, 278] width 211 height 35
click at [194, 299] on div "Notes: Send alerts to manager" at bounding box center [240, 279] width 220 height 62
click at [196, 287] on textarea at bounding box center [235, 278] width 211 height 35
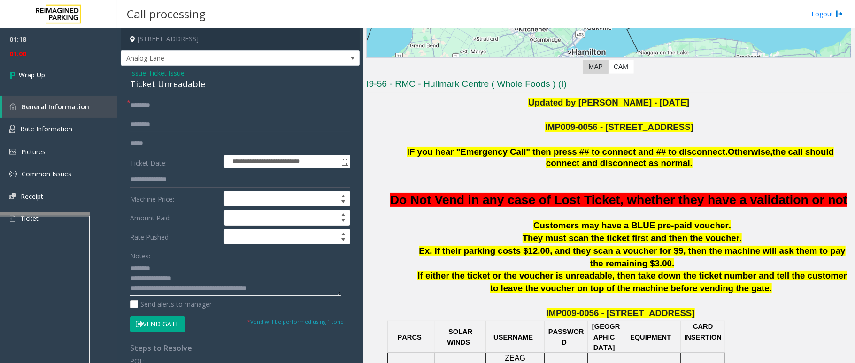
click at [196, 290] on textarea at bounding box center [235, 278] width 211 height 35
click at [197, 291] on textarea at bounding box center [235, 278] width 211 height 35
type textarea "**********"
click at [39, 70] on span "Wrap Up" at bounding box center [32, 75] width 26 height 10
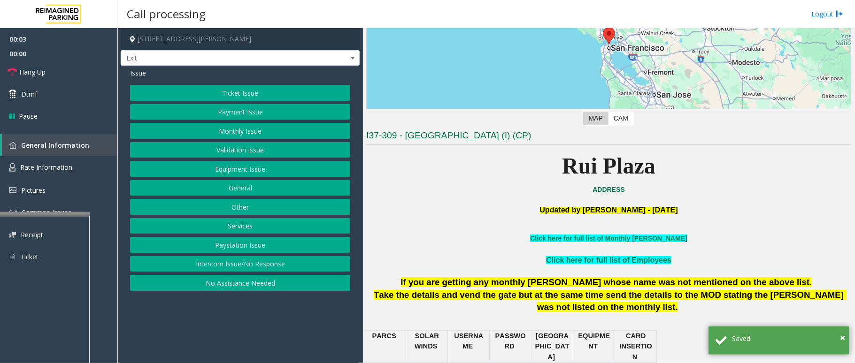
scroll to position [188, 0]
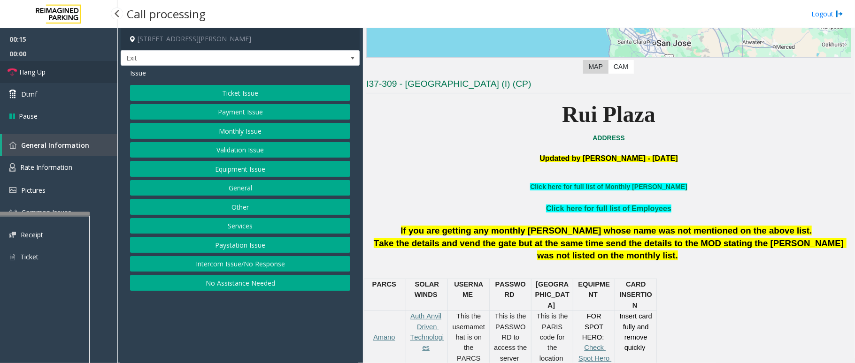
click at [43, 71] on span "Hang Up" at bounding box center [32, 72] width 26 height 10
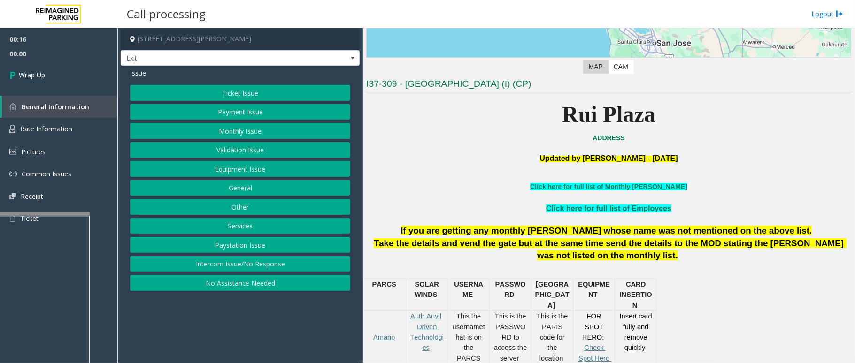
click at [215, 261] on button "Intercom Issue/No Response" at bounding box center [240, 264] width 220 height 16
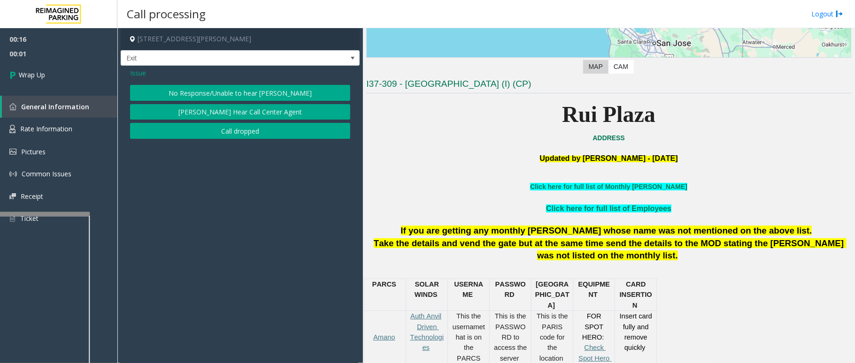
click at [207, 94] on button "No Response/Unable to hear [PERSON_NAME]" at bounding box center [240, 93] width 220 height 16
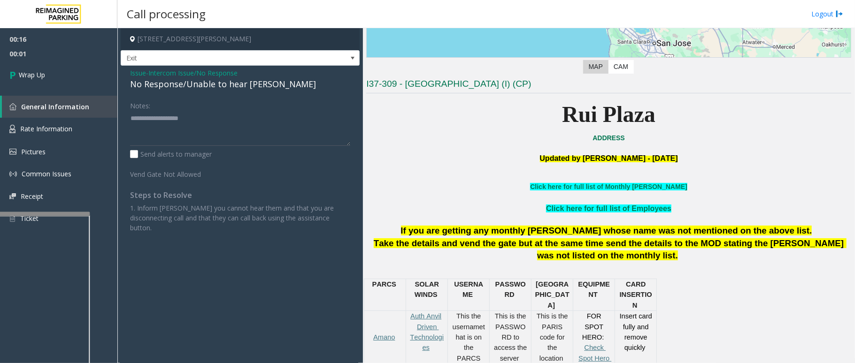
click at [206, 80] on div "No Response/Unable to hear [PERSON_NAME]" at bounding box center [240, 84] width 220 height 13
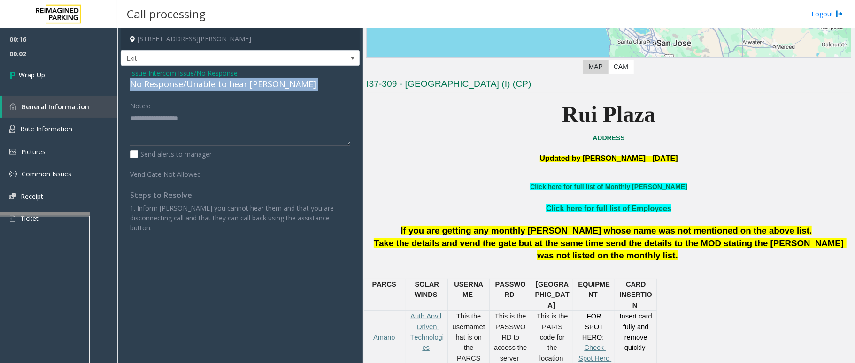
click at [206, 80] on div "No Response/Unable to hear [PERSON_NAME]" at bounding box center [240, 84] width 220 height 13
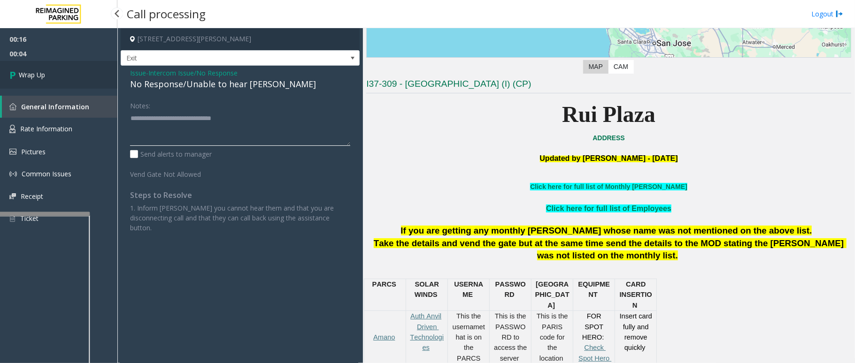
type textarea "**********"
click at [10, 73] on icon at bounding box center [13, 74] width 9 height 15
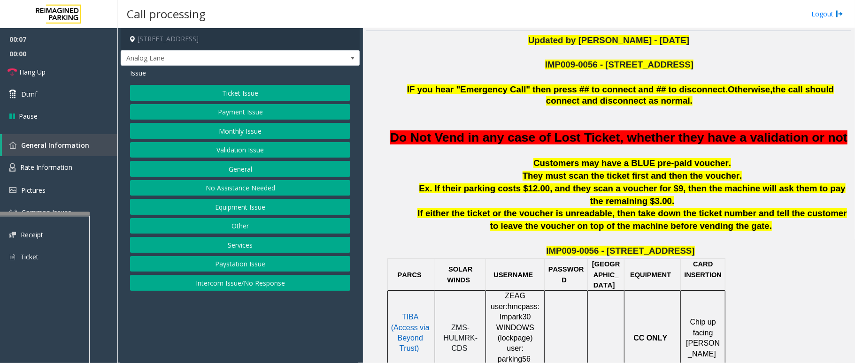
scroll to position [313, 0]
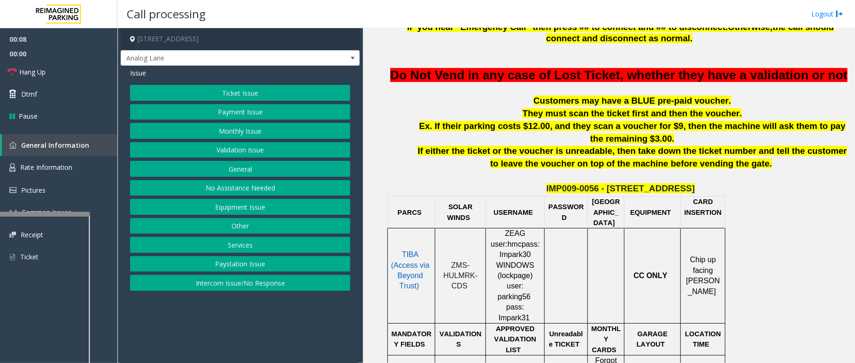
click at [260, 88] on button "Ticket Issue" at bounding box center [240, 93] width 220 height 16
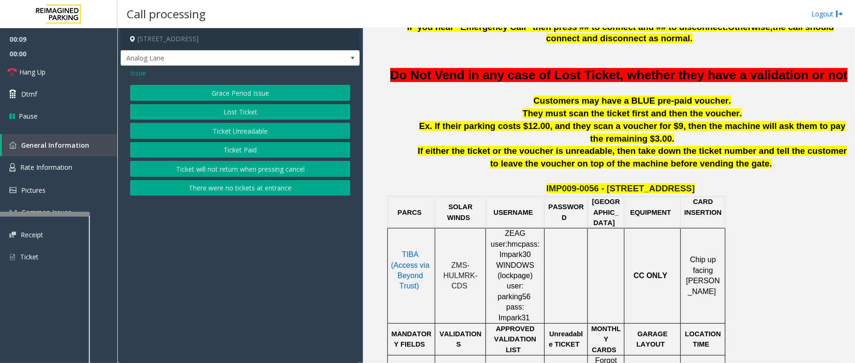
click at [231, 128] on button "Ticket Unreadable" at bounding box center [240, 131] width 220 height 16
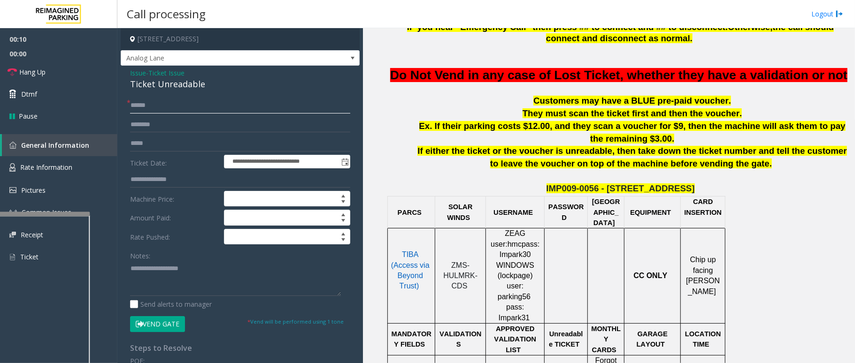
click at [161, 103] on input "text" at bounding box center [240, 106] width 220 height 16
click at [177, 106] on input "text" at bounding box center [240, 106] width 220 height 16
type input "********"
click at [199, 75] on div "Issue - Ticket Issue Ticket Unreadable" at bounding box center [240, 79] width 220 height 23
drag, startPoint x: 206, startPoint y: 84, endPoint x: 122, endPoint y: 68, distance: 85.1
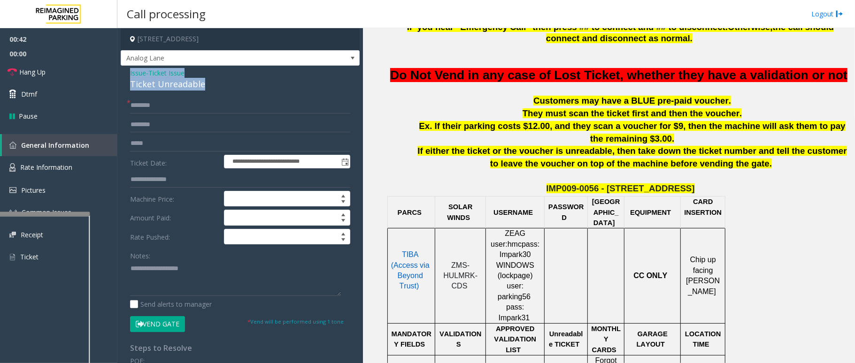
click at [122, 68] on div "**********" at bounding box center [240, 295] width 239 height 458
click at [44, 69] on span "Hang Up" at bounding box center [32, 72] width 26 height 10
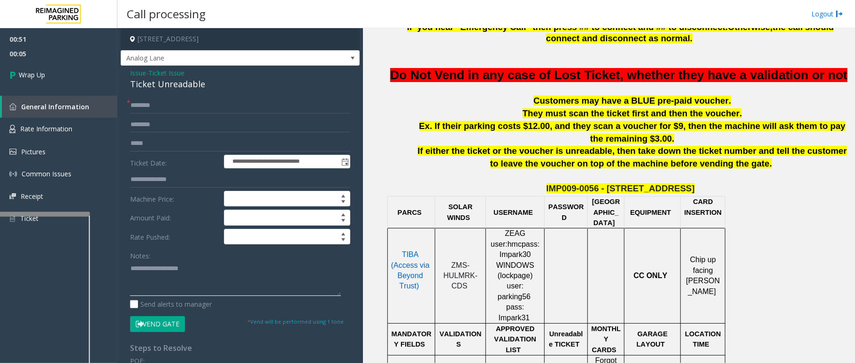
paste textarea "**********"
click at [189, 274] on textarea at bounding box center [235, 278] width 211 height 35
drag, startPoint x: 192, startPoint y: 269, endPoint x: 151, endPoint y: 268, distance: 41.3
click at [151, 268] on textarea at bounding box center [235, 278] width 211 height 35
click at [190, 280] on textarea at bounding box center [235, 278] width 211 height 35
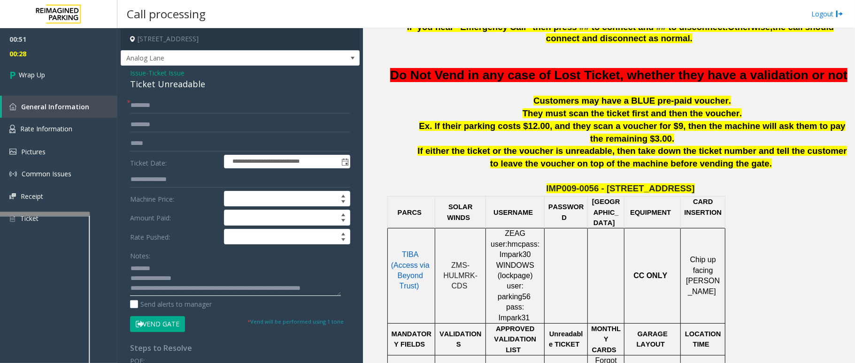
scroll to position [6, 0]
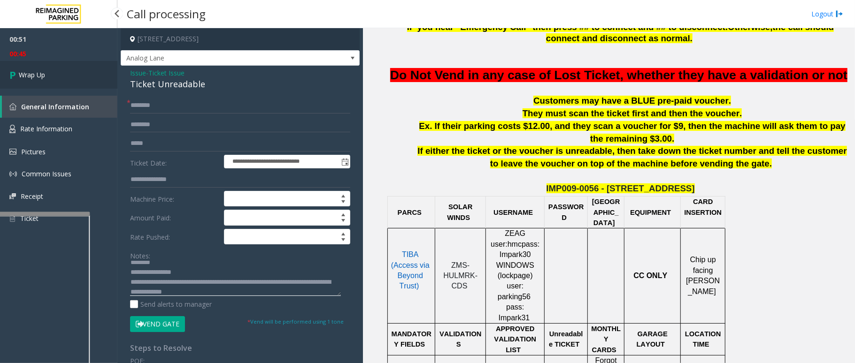
type textarea "**********"
click at [40, 71] on span "Wrap Up" at bounding box center [32, 75] width 26 height 10
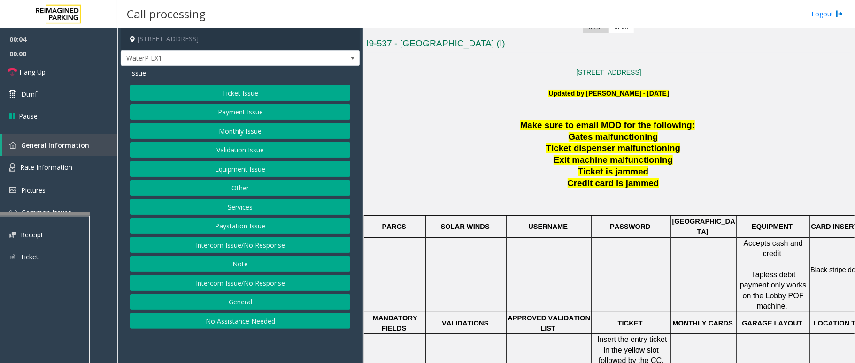
scroll to position [250, 0]
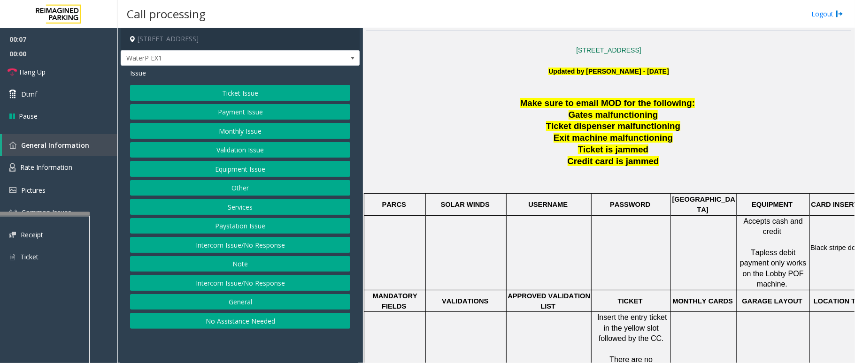
click at [237, 245] on button "Intercom Issue/No Response" at bounding box center [240, 245] width 220 height 16
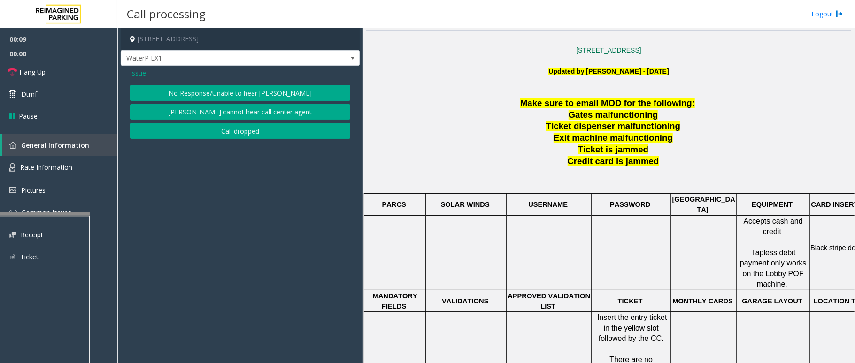
click at [277, 88] on button "No Response/Unable to hear [PERSON_NAME]" at bounding box center [240, 93] width 220 height 16
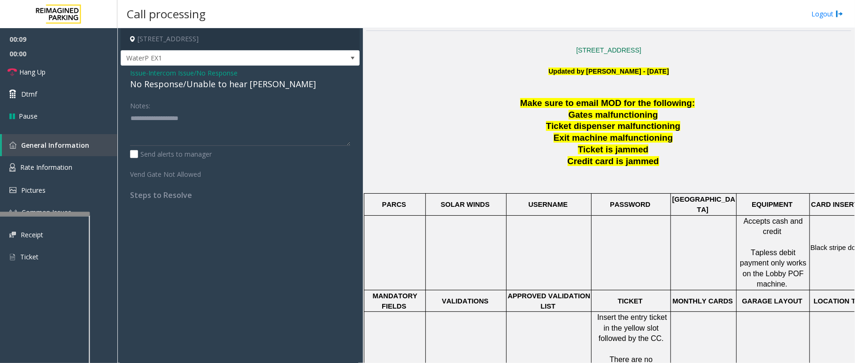
click at [220, 85] on div "No Response/Unable to hear [PERSON_NAME]" at bounding box center [240, 84] width 220 height 13
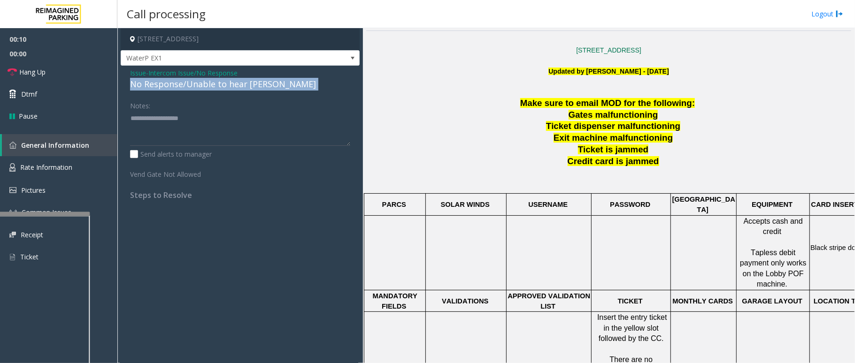
click at [220, 85] on div "No Response/Unable to hear [PERSON_NAME]" at bounding box center [240, 84] width 220 height 13
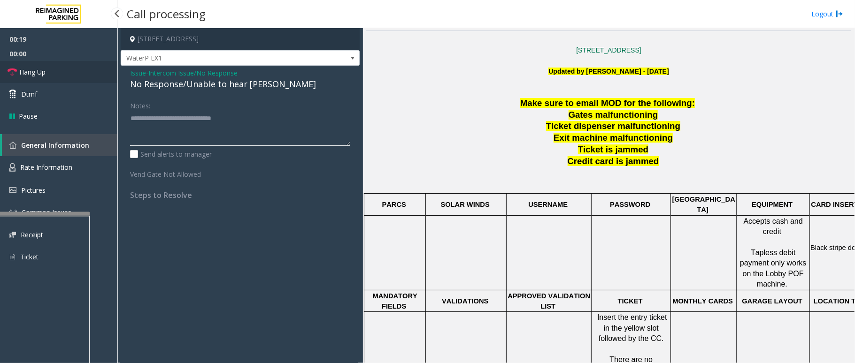
type textarea "**********"
click at [31, 74] on span "Hang Up" at bounding box center [32, 72] width 26 height 10
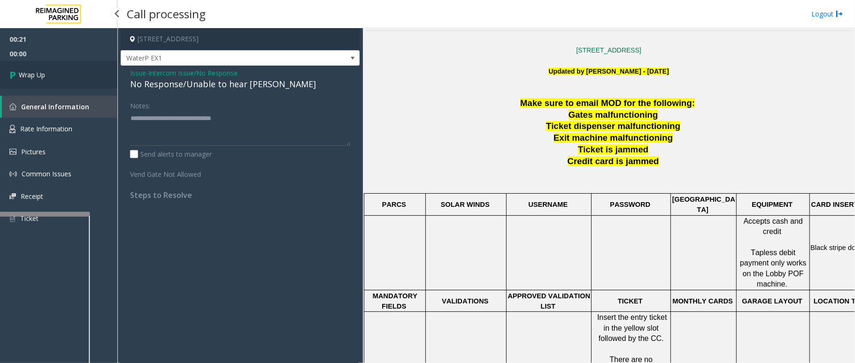
click at [54, 70] on link "Wrap Up" at bounding box center [58, 75] width 117 height 28
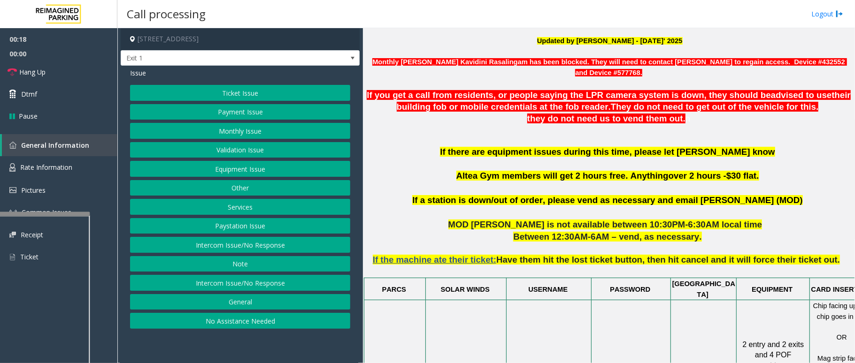
scroll to position [250, 0]
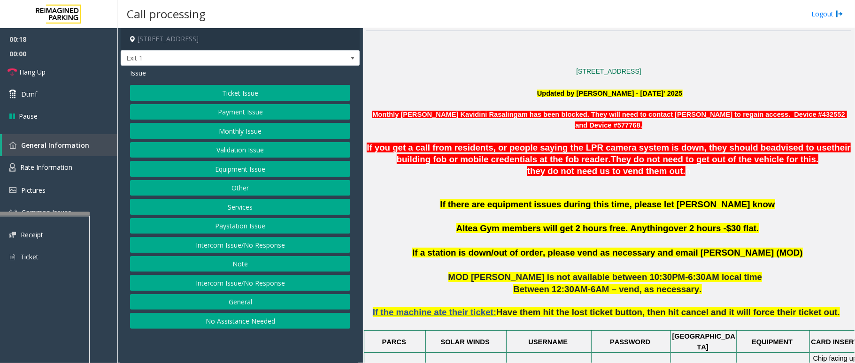
click at [242, 130] on button "Monthly Issue" at bounding box center [240, 131] width 220 height 16
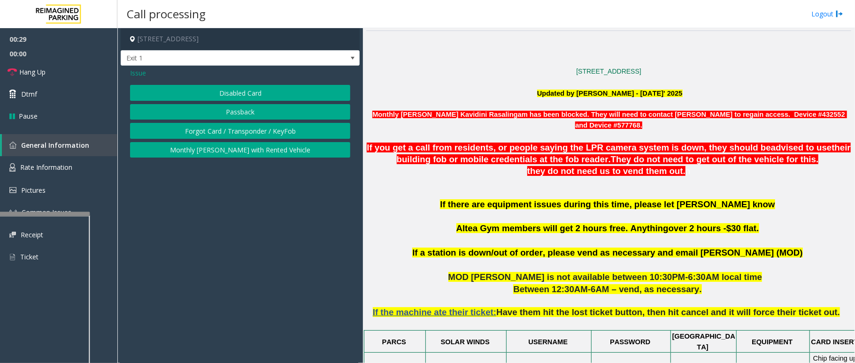
click at [284, 96] on button "Disabled Card" at bounding box center [240, 93] width 220 height 16
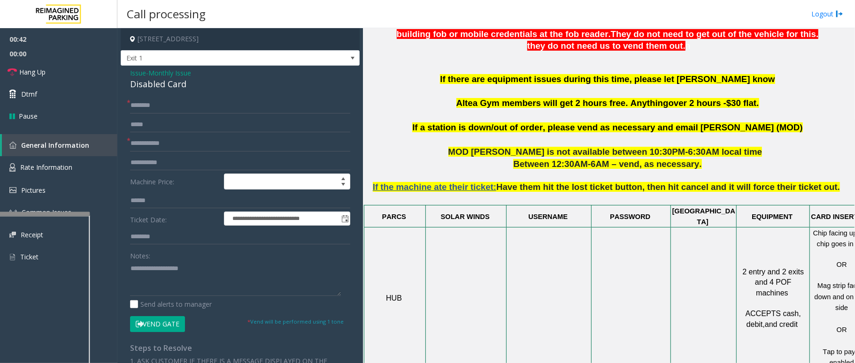
scroll to position [313, 0]
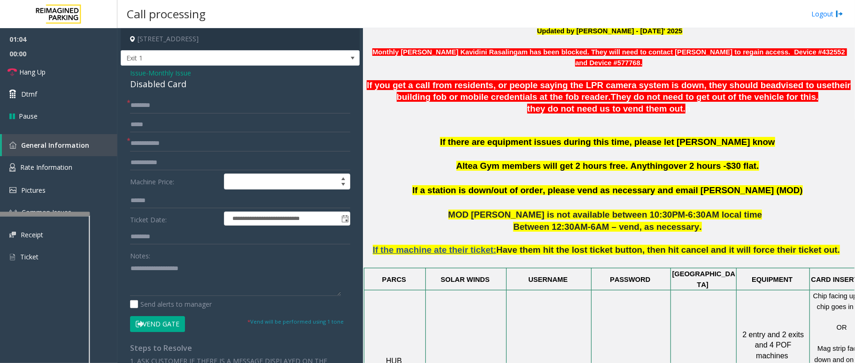
drag, startPoint x: 205, startPoint y: 96, endPoint x: 200, endPoint y: 100, distance: 6.7
click at [205, 98] on div "**********" at bounding box center [240, 314] width 239 height 497
click at [200, 100] on input "text" at bounding box center [240, 106] width 220 height 16
click at [155, 107] on input "***" at bounding box center [240, 106] width 220 height 16
click at [165, 108] on input "***" at bounding box center [240, 106] width 220 height 16
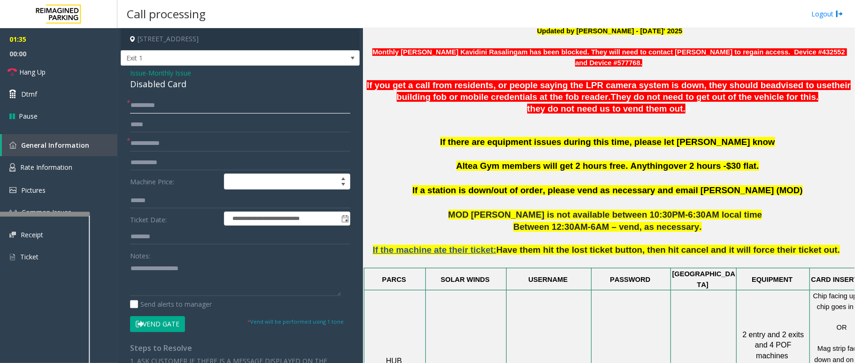
click at [137, 104] on input "**********" at bounding box center [240, 106] width 220 height 16
type input "**********"
click at [173, 146] on input "text" at bounding box center [240, 144] width 220 height 16
type input "*"
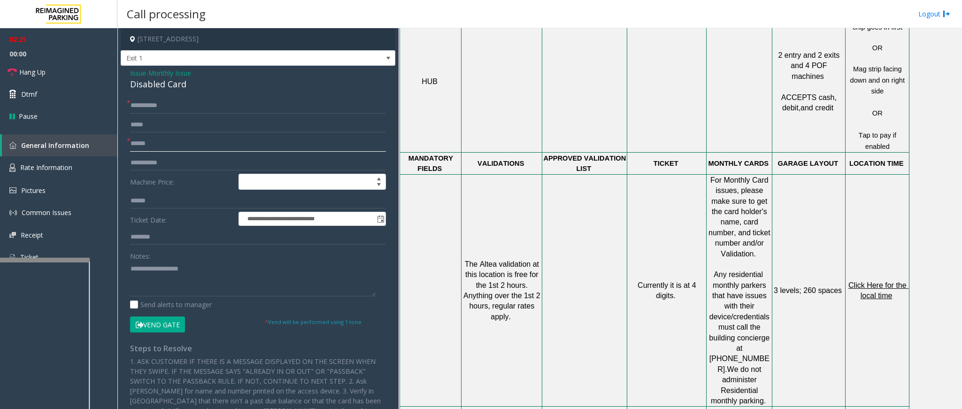
scroll to position [605, 0]
type input "******"
click at [854, 281] on span "Click Here for the local time" at bounding box center [878, 290] width 60 height 18
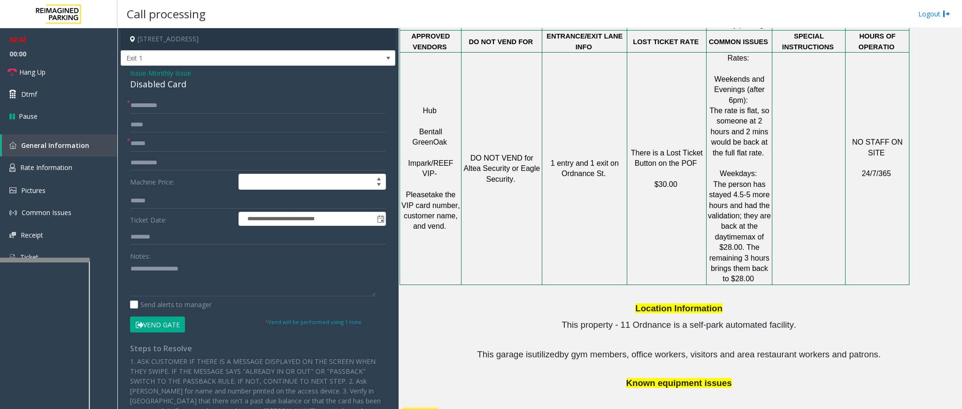
scroll to position [1238, 0]
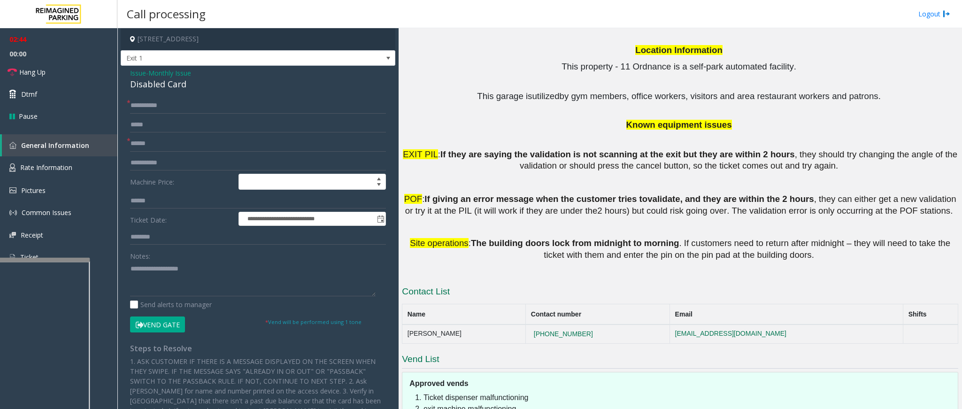
click at [558, 324] on td "[PHONE_NUMBER]" at bounding box center [598, 333] width 144 height 19
drag, startPoint x: 558, startPoint y: 275, endPoint x: 499, endPoint y: 273, distance: 59.2
click at [499, 324] on tr "[PERSON_NAME] [PHONE_NUMBER] [EMAIL_ADDRESS][DOMAIN_NAME]" at bounding box center [680, 333] width 556 height 19
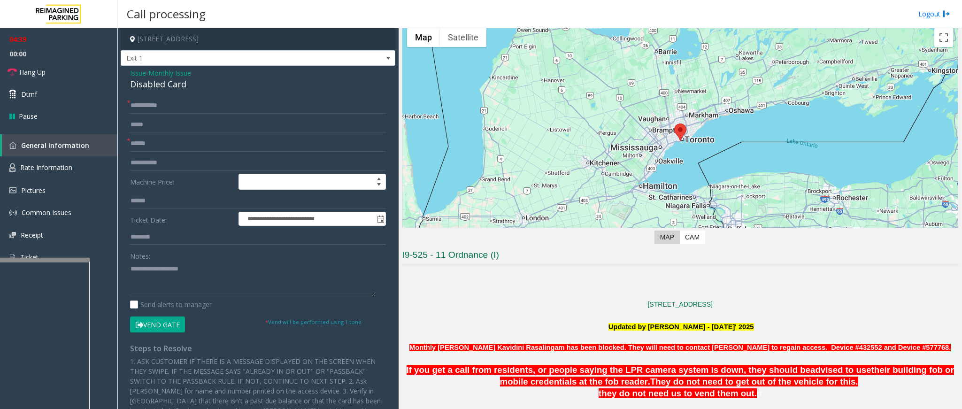
scroll to position [39, 0]
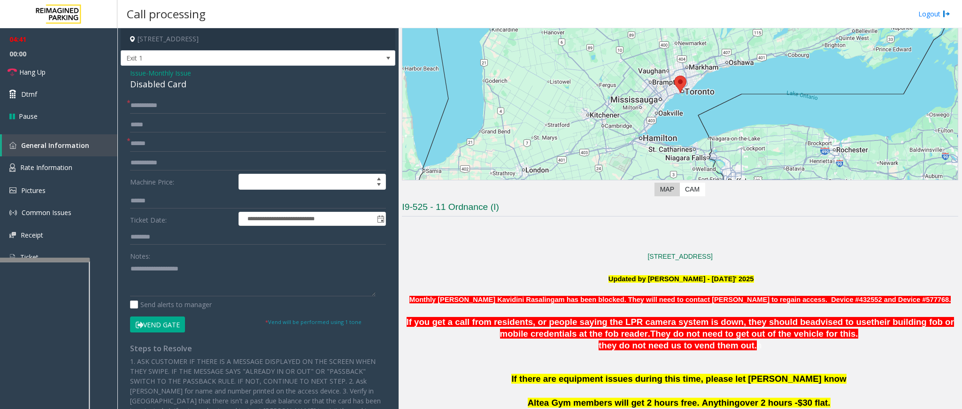
scroll to position [110, 0]
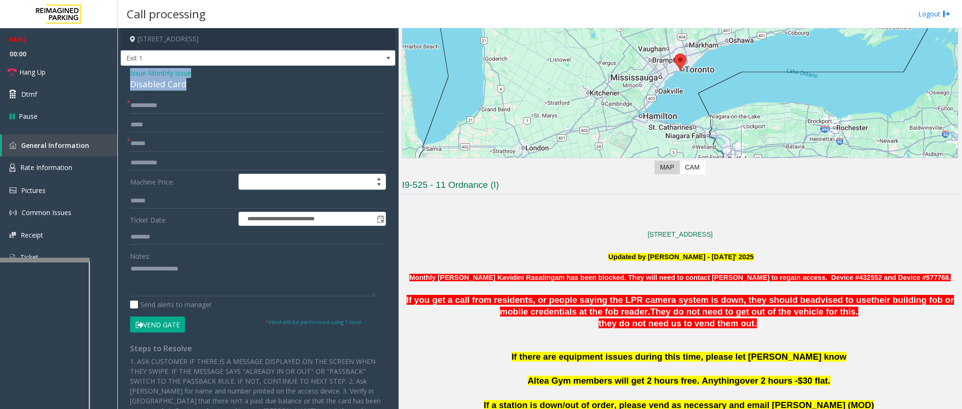
drag, startPoint x: 187, startPoint y: 85, endPoint x: 124, endPoint y: 75, distance: 63.8
click at [124, 75] on div "**********" at bounding box center [258, 300] width 275 height 468
copy div "Issue - Monthly Issue Disabled Card"
paste textarea "**********"
click at [144, 286] on textarea at bounding box center [253, 278] width 246 height 35
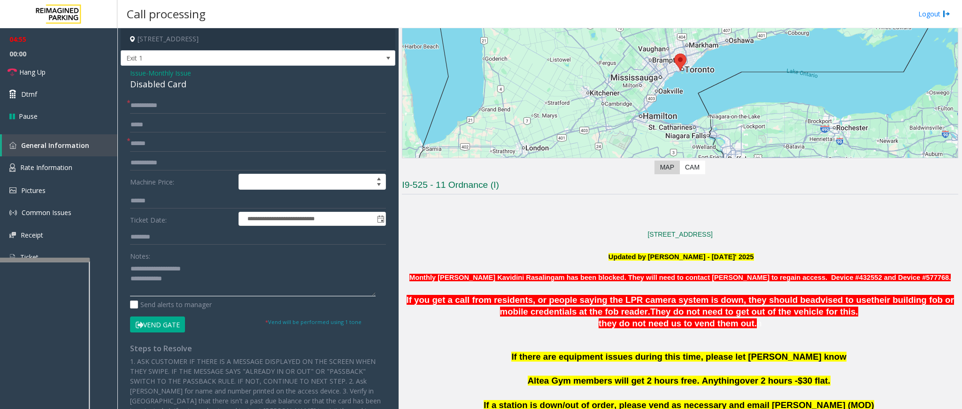
drag, startPoint x: 198, startPoint y: 266, endPoint x: 153, endPoint y: 265, distance: 45.1
click at [153, 265] on textarea at bounding box center [253, 278] width 246 height 35
click at [182, 281] on textarea at bounding box center [253, 278] width 246 height 35
click at [151, 329] on button "Vend Gate" at bounding box center [157, 324] width 55 height 16
click at [168, 290] on textarea at bounding box center [253, 278] width 246 height 35
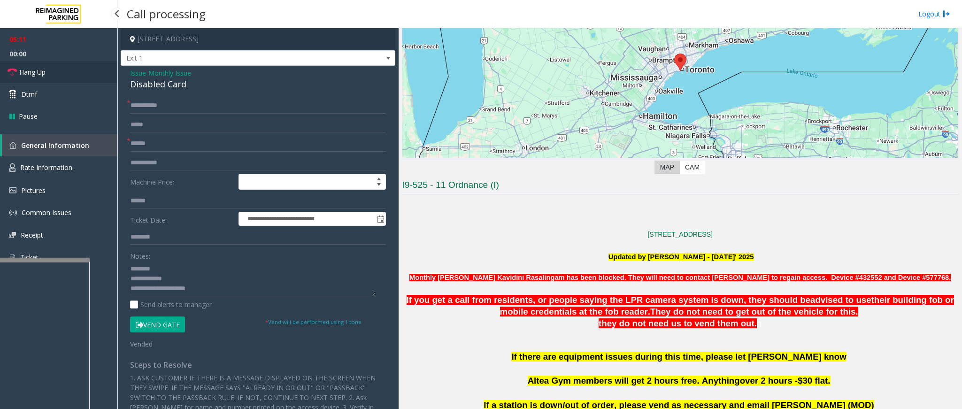
click at [54, 75] on link "Hang Up" at bounding box center [58, 72] width 117 height 22
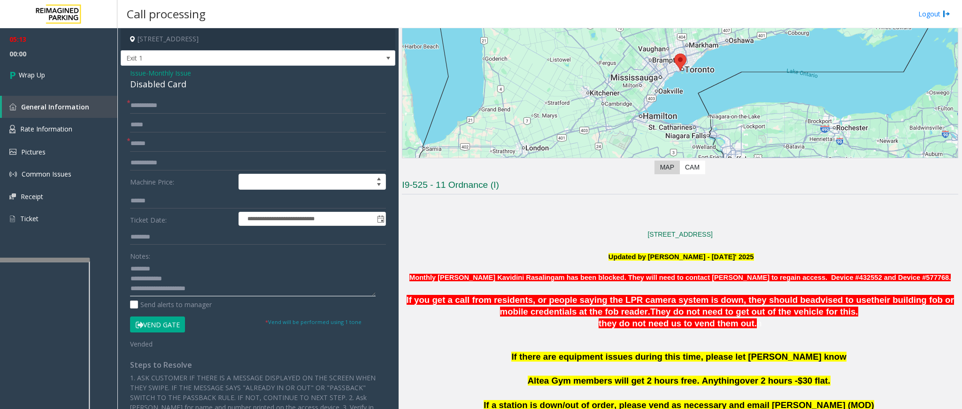
drag, startPoint x: 210, startPoint y: 292, endPoint x: 165, endPoint y: 293, distance: 44.6
click at [165, 293] on textarea at bounding box center [253, 278] width 246 height 35
click at [203, 293] on textarea at bounding box center [253, 278] width 246 height 35
drag, startPoint x: 203, startPoint y: 293, endPoint x: 196, endPoint y: 293, distance: 6.6
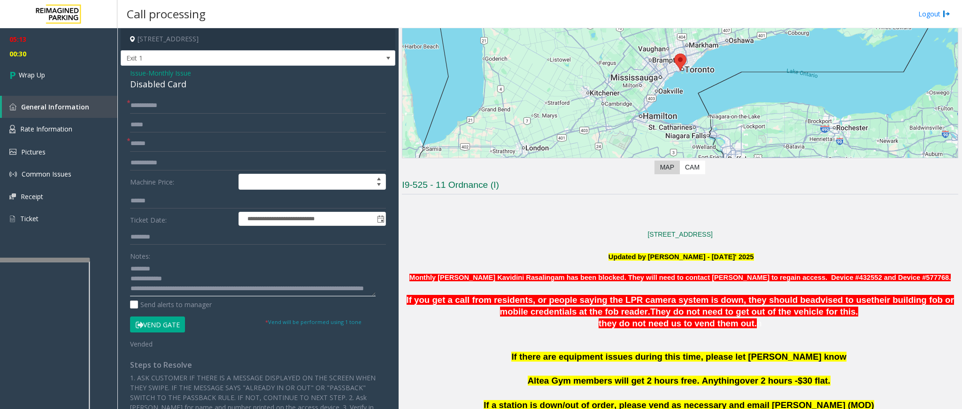
click at [196, 293] on textarea at bounding box center [253, 278] width 246 height 35
click at [200, 289] on textarea at bounding box center [253, 278] width 246 height 35
click at [205, 293] on textarea at bounding box center [253, 278] width 246 height 35
click at [203, 292] on textarea at bounding box center [253, 278] width 246 height 35
type textarea "**********"
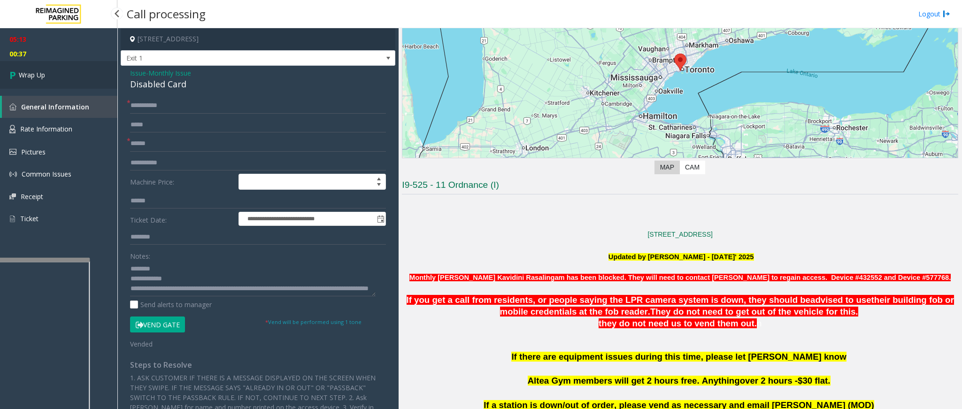
click at [54, 69] on link "Wrap Up" at bounding box center [58, 75] width 117 height 28
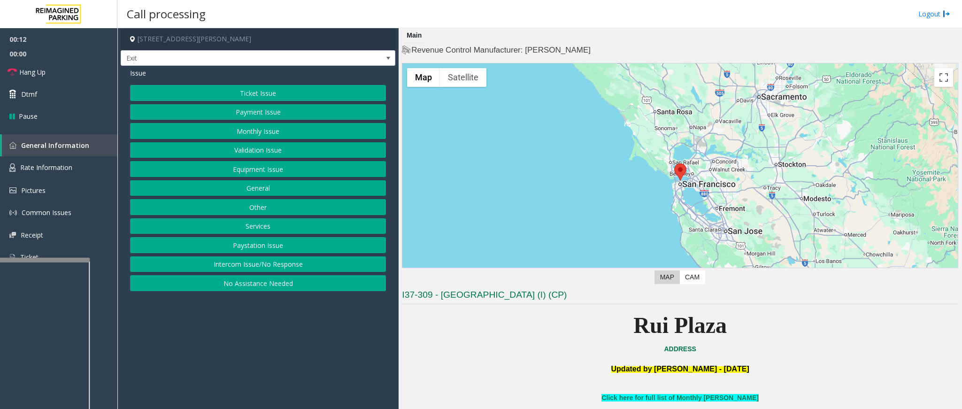
click at [265, 225] on button "Services" at bounding box center [258, 226] width 256 height 16
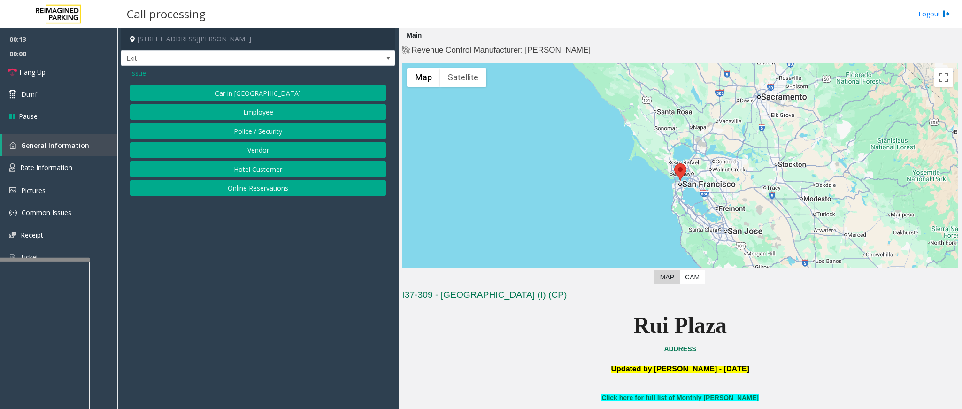
click at [283, 192] on button "Online Reservations" at bounding box center [258, 188] width 256 height 16
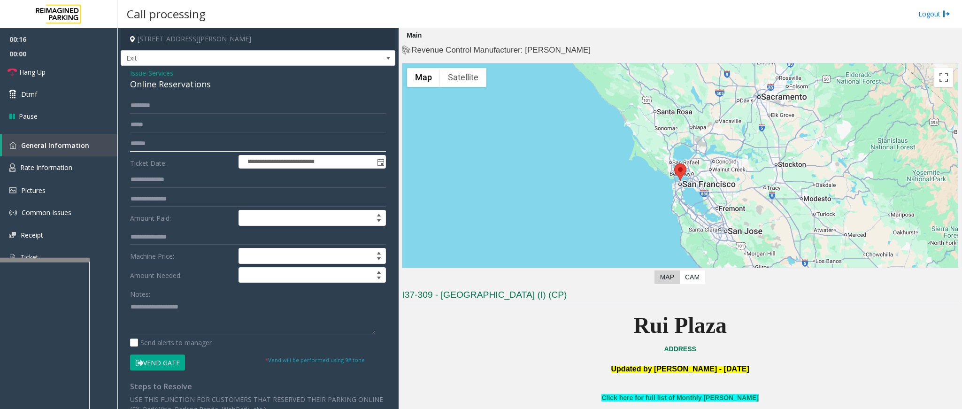
click at [166, 148] on input "text" at bounding box center [258, 144] width 256 height 16
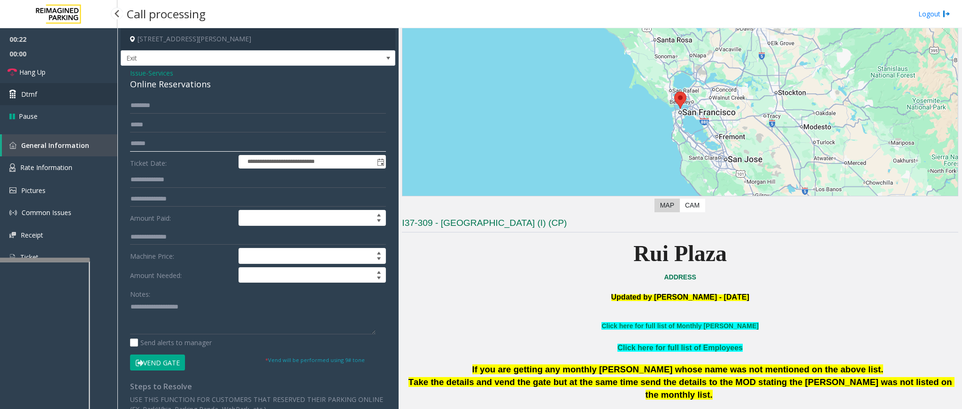
scroll to position [70, 0]
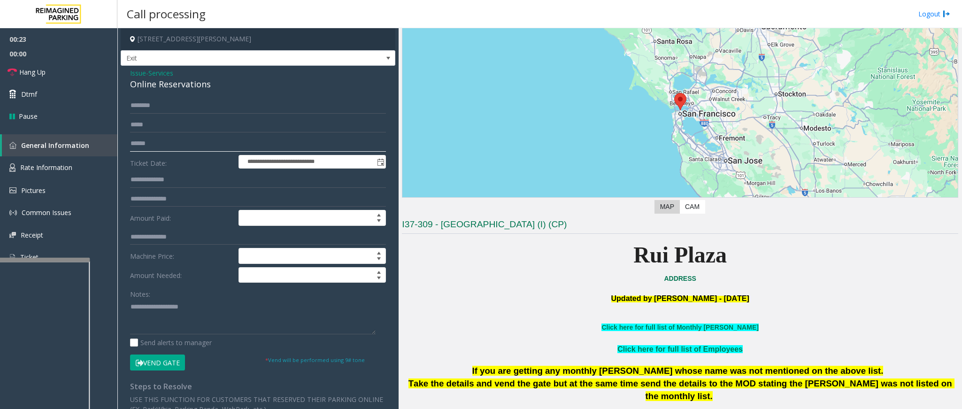
click at [144, 138] on input "text" at bounding box center [258, 144] width 256 height 16
click at [220, 83] on div "Online Reservations" at bounding box center [258, 84] width 256 height 13
click at [158, 68] on span "Services" at bounding box center [160, 73] width 25 height 10
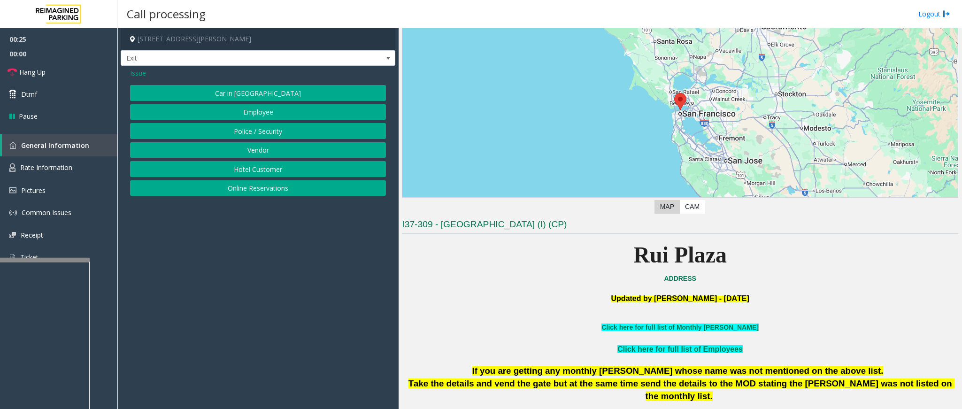
click at [144, 69] on span "Issue" at bounding box center [138, 73] width 16 height 10
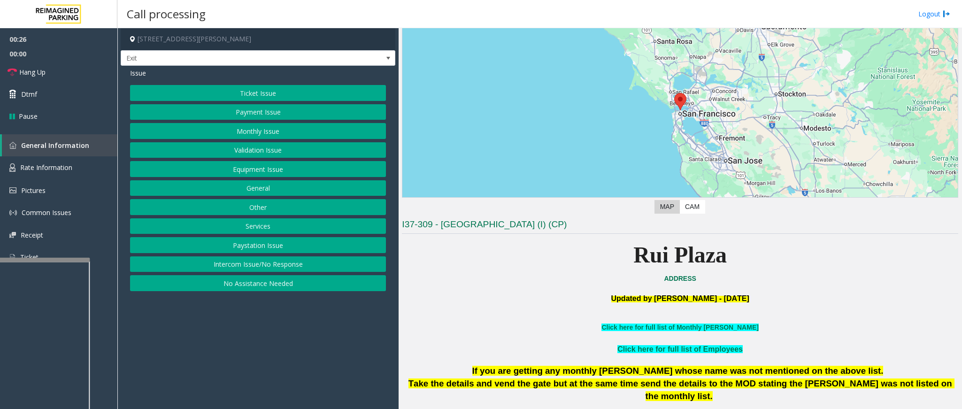
click at [240, 91] on button "Ticket Issue" at bounding box center [258, 93] width 256 height 16
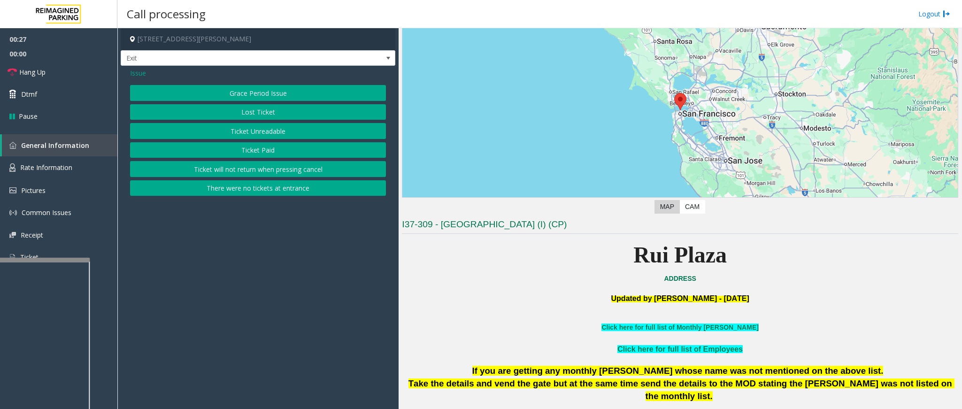
click at [231, 130] on button "Ticket Unreadable" at bounding box center [258, 131] width 256 height 16
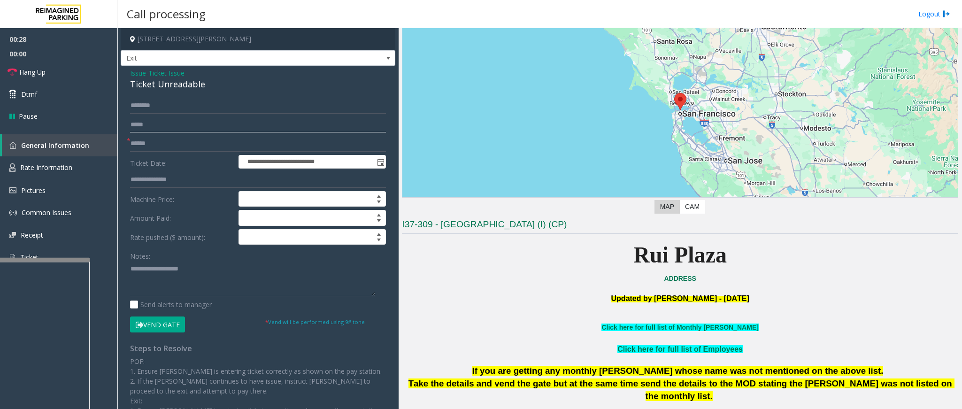
click at [165, 126] on input "text" at bounding box center [258, 125] width 256 height 16
click at [163, 142] on input "text" at bounding box center [258, 144] width 256 height 16
type input "*******"
click at [168, 320] on button "Vend Gate" at bounding box center [157, 324] width 55 height 16
drag, startPoint x: 208, startPoint y: 79, endPoint x: 124, endPoint y: 69, distance: 83.7
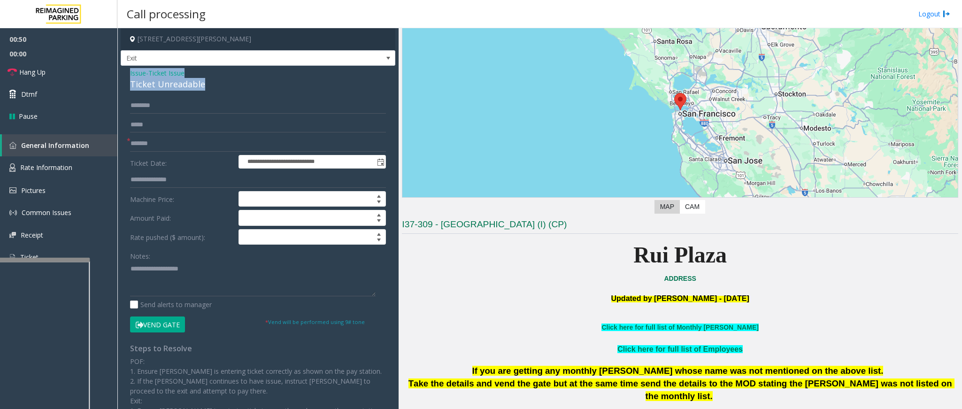
click at [124, 69] on div "**********" at bounding box center [258, 280] width 275 height 428
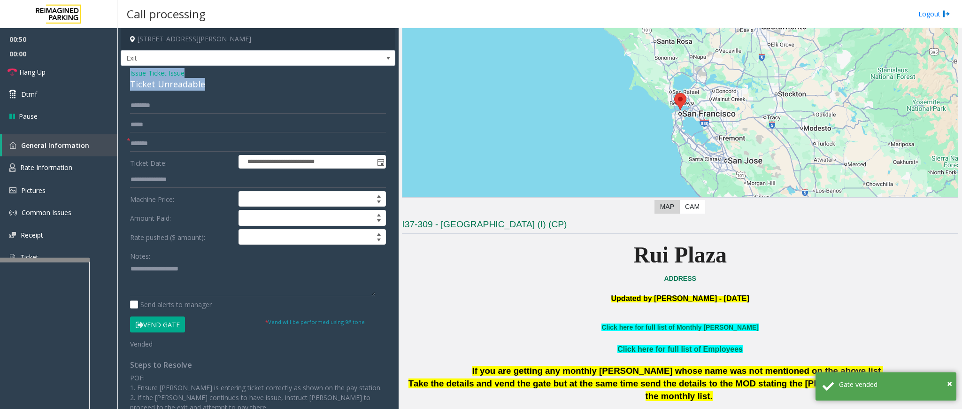
copy div "Issue - Ticket Issue Ticket Unreadable"
paste textarea "**********"
click at [160, 278] on textarea at bounding box center [253, 278] width 246 height 35
drag, startPoint x: 192, startPoint y: 268, endPoint x: 155, endPoint y: 272, distance: 36.8
click at [155, 272] on textarea at bounding box center [253, 278] width 246 height 35
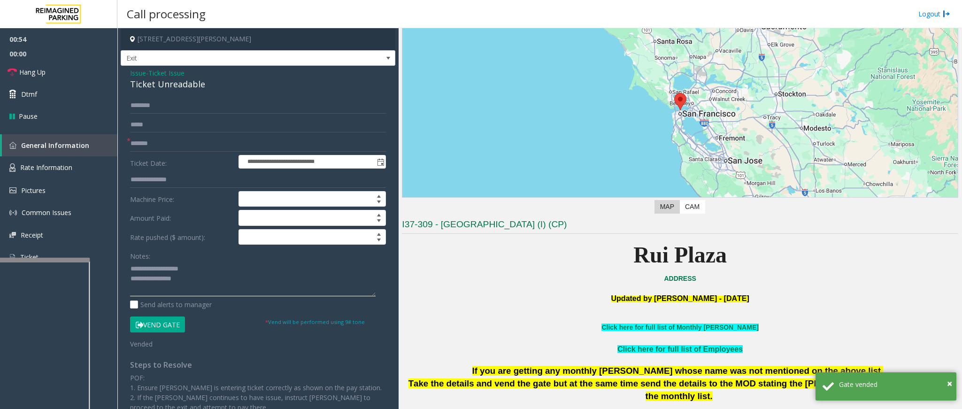
drag, startPoint x: 154, startPoint y: 272, endPoint x: 208, endPoint y: 269, distance: 54.0
click at [208, 269] on textarea at bounding box center [253, 278] width 246 height 35
click at [210, 287] on textarea at bounding box center [253, 278] width 246 height 35
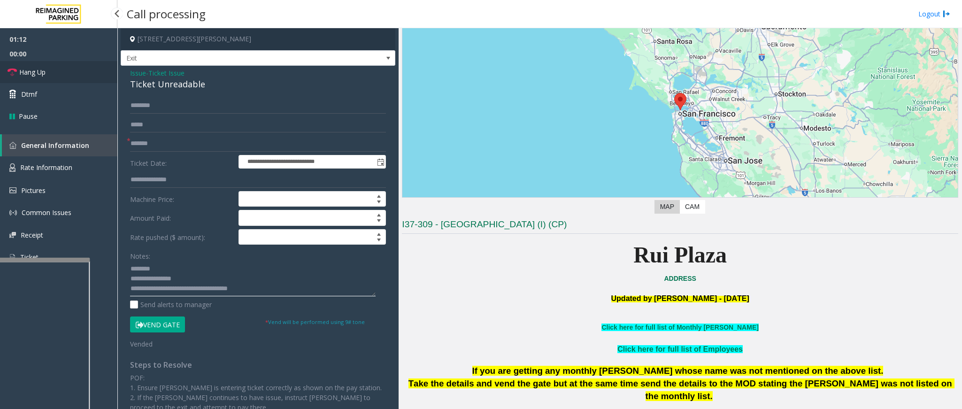
type textarea "**********"
click at [51, 64] on link "Hang Up" at bounding box center [58, 72] width 117 height 22
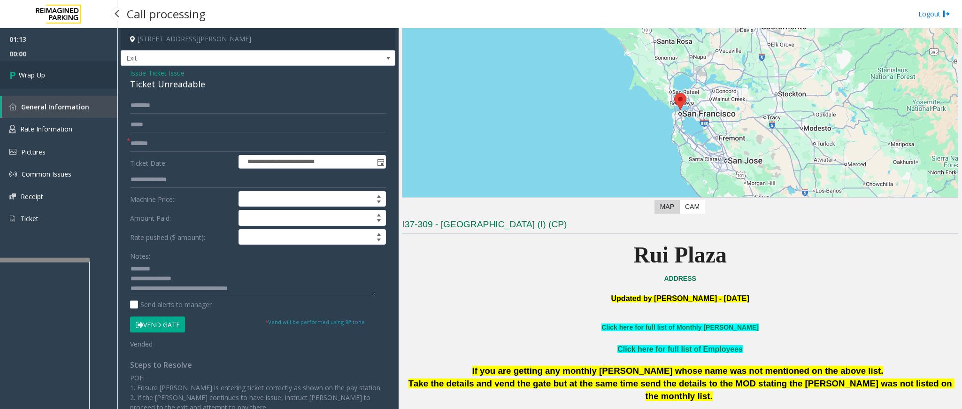
click at [46, 67] on link "Wrap Up" at bounding box center [58, 75] width 117 height 28
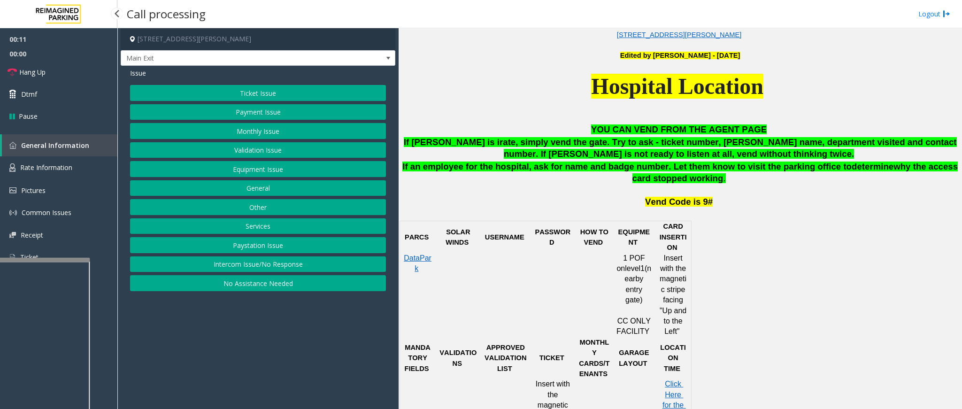
scroll to position [423, 0]
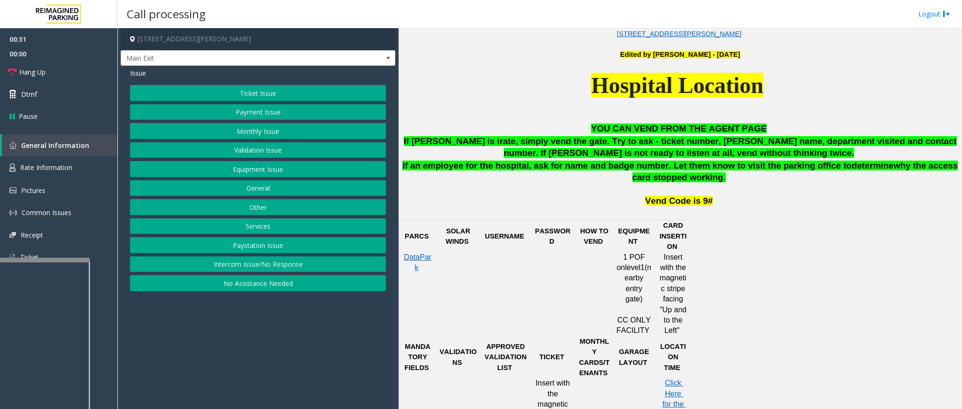
click at [327, 93] on button "Ticket Issue" at bounding box center [258, 93] width 256 height 16
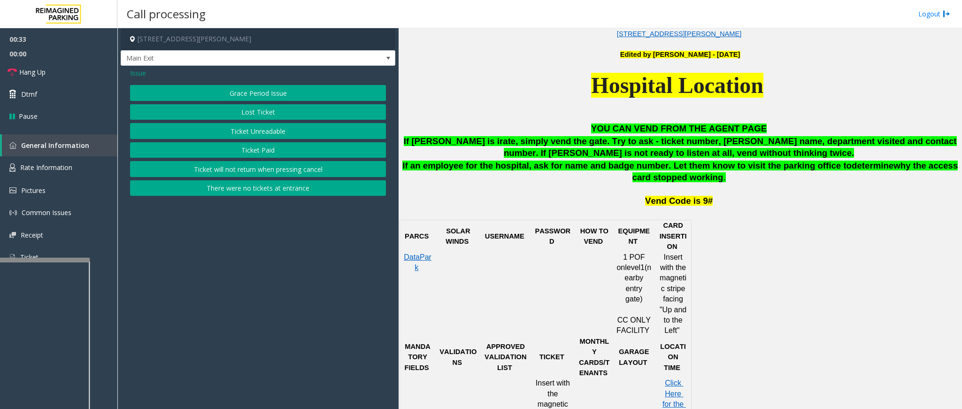
click at [251, 130] on button "Ticket Unreadable" at bounding box center [258, 131] width 256 height 16
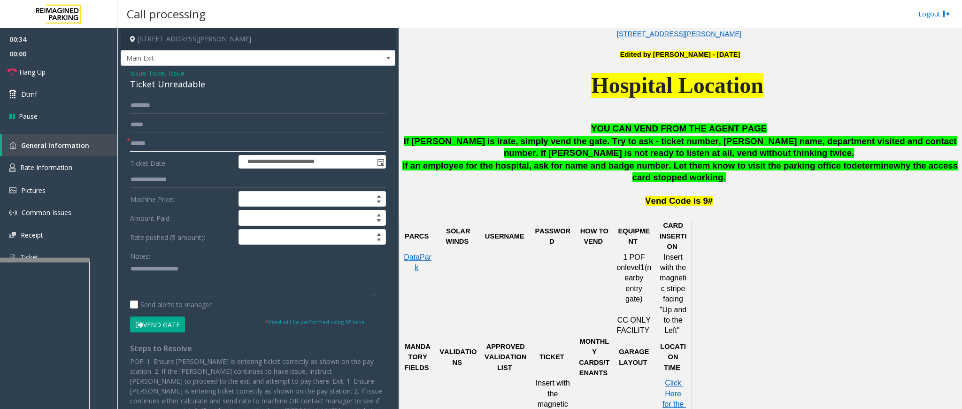
click at [186, 145] on input "text" at bounding box center [258, 144] width 256 height 16
click at [138, 145] on input "****" at bounding box center [258, 144] width 256 height 16
type input "******"
click at [209, 104] on input "text" at bounding box center [258, 106] width 256 height 16
click at [38, 71] on span "Hang Up" at bounding box center [32, 72] width 26 height 10
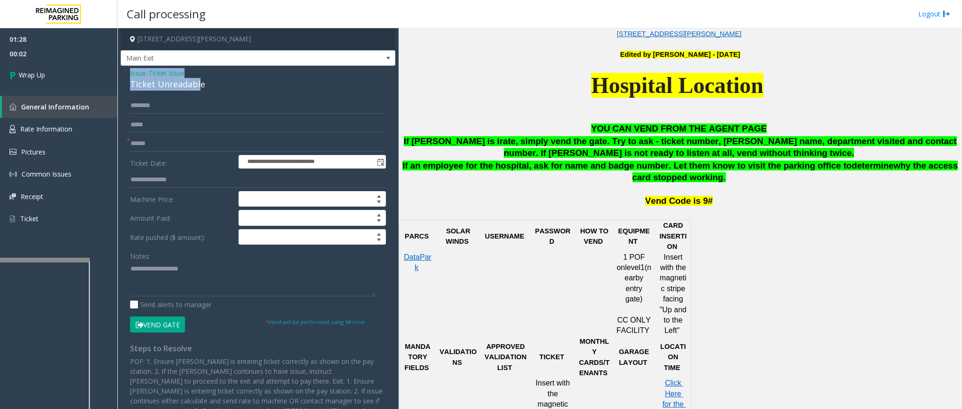
drag, startPoint x: 199, startPoint y: 78, endPoint x: 130, endPoint y: 71, distance: 68.9
click at [130, 71] on div "Issue - Ticket Issue Ticket Unreadable" at bounding box center [258, 79] width 256 height 23
copy div "Issue - Ticket Issue Ticket Unreadabl"
paste textarea "**********"
click at [191, 281] on textarea at bounding box center [253, 278] width 246 height 35
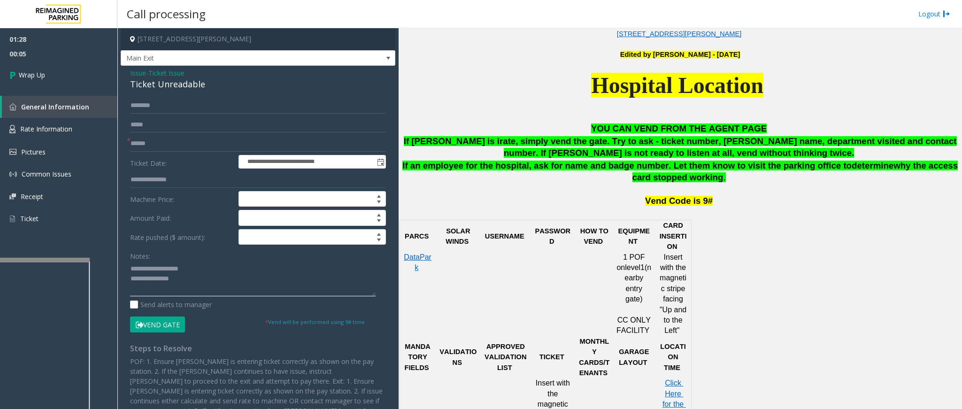
drag, startPoint x: 196, startPoint y: 269, endPoint x: 151, endPoint y: 269, distance: 44.6
click at [151, 269] on textarea at bounding box center [253, 278] width 246 height 35
click at [192, 274] on textarea at bounding box center [253, 278] width 246 height 35
click at [192, 280] on textarea at bounding box center [253, 278] width 246 height 35
click at [202, 292] on textarea at bounding box center [253, 278] width 246 height 35
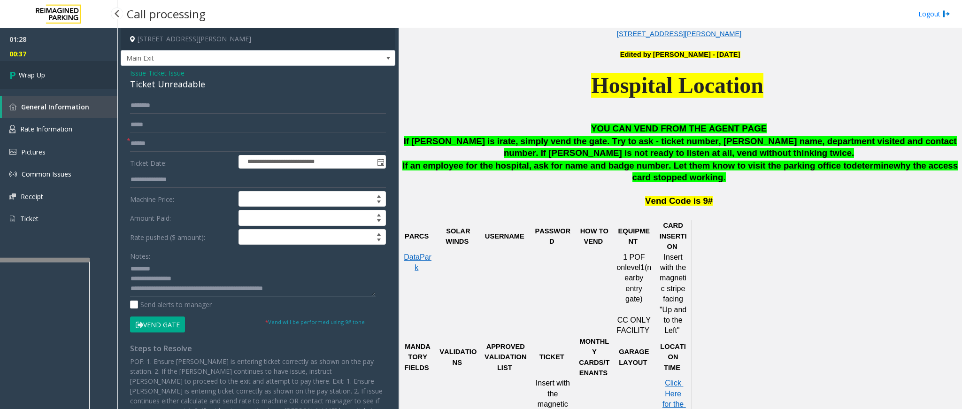
type textarea "**********"
click at [78, 76] on link "Wrap Up" at bounding box center [58, 75] width 117 height 28
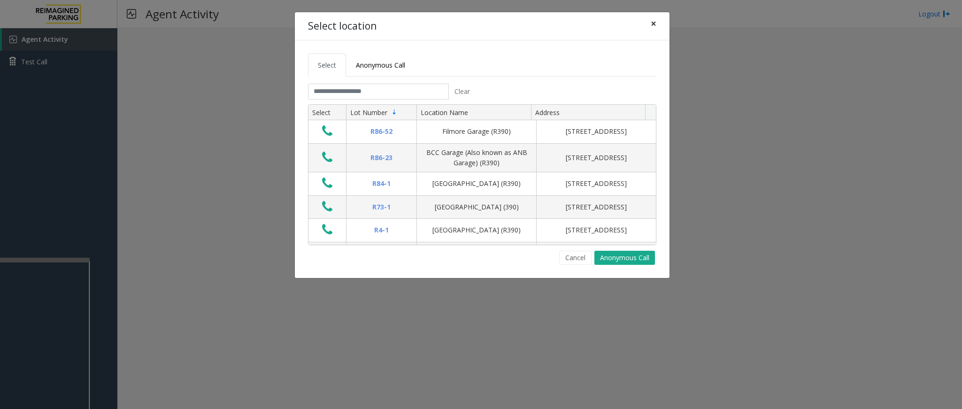
drag, startPoint x: 651, startPoint y: 23, endPoint x: 584, endPoint y: 35, distance: 67.3
click at [584, 35] on div "Select location ×" at bounding box center [482, 26] width 375 height 29
click at [359, 92] on input "text" at bounding box center [378, 92] width 141 height 16
click at [375, 92] on input "text" at bounding box center [378, 92] width 141 height 16
click at [384, 96] on input "text" at bounding box center [378, 92] width 141 height 16
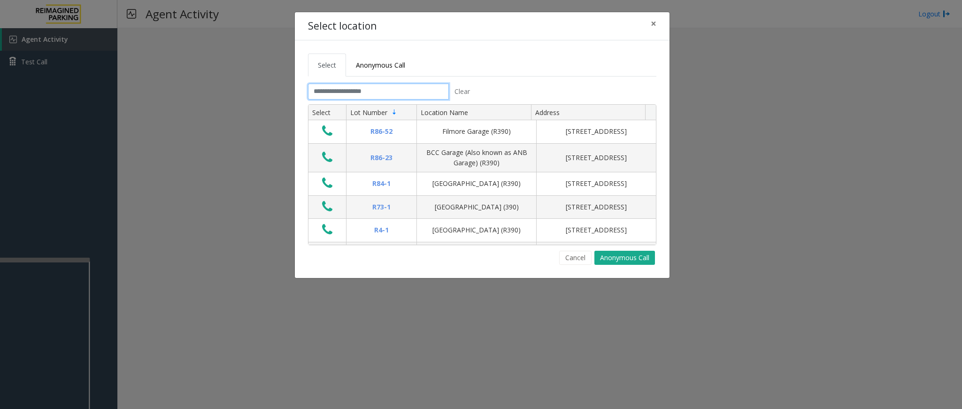
click at [406, 90] on input "text" at bounding box center [378, 92] width 141 height 16
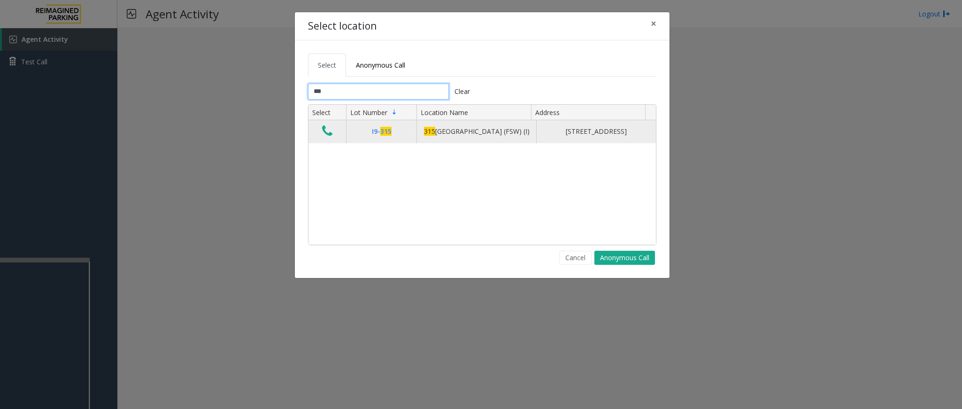
type input "***"
click at [328, 130] on icon "Data table" at bounding box center [327, 130] width 10 height 13
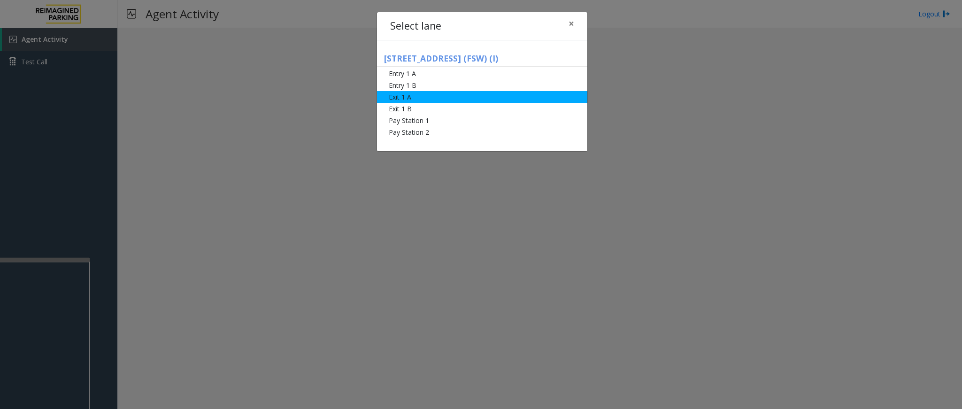
click at [410, 96] on li "Exit 1 A" at bounding box center [482, 97] width 210 height 12
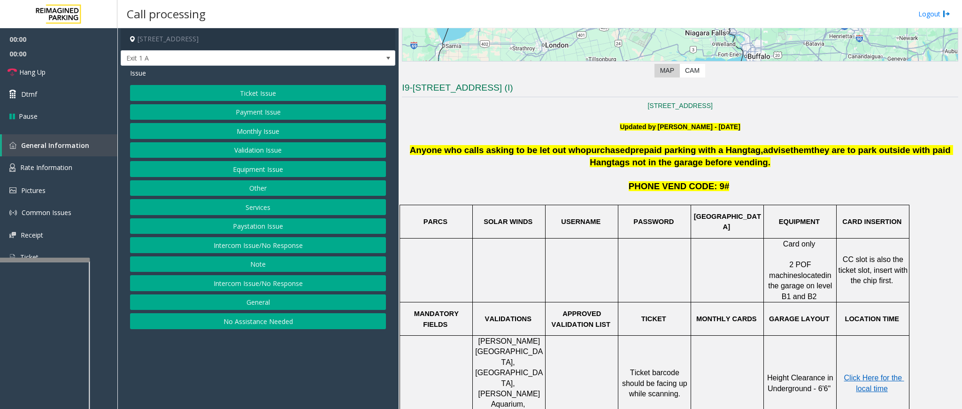
scroll to position [211, 0]
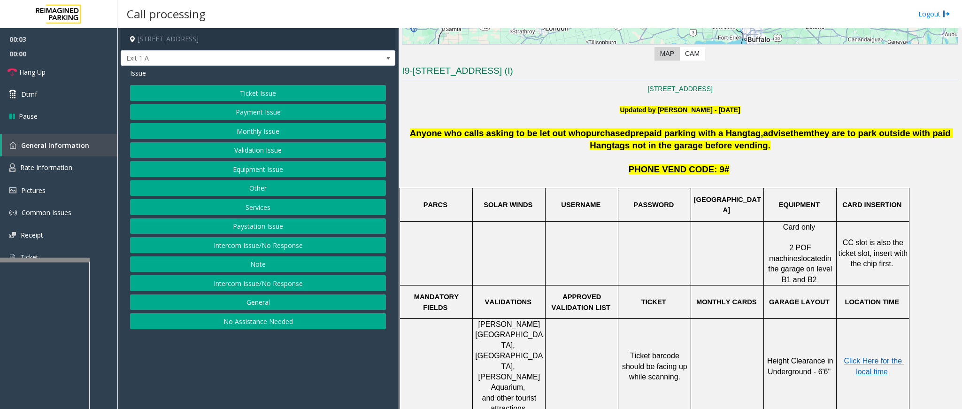
click at [275, 93] on button "Ticket Issue" at bounding box center [258, 93] width 256 height 16
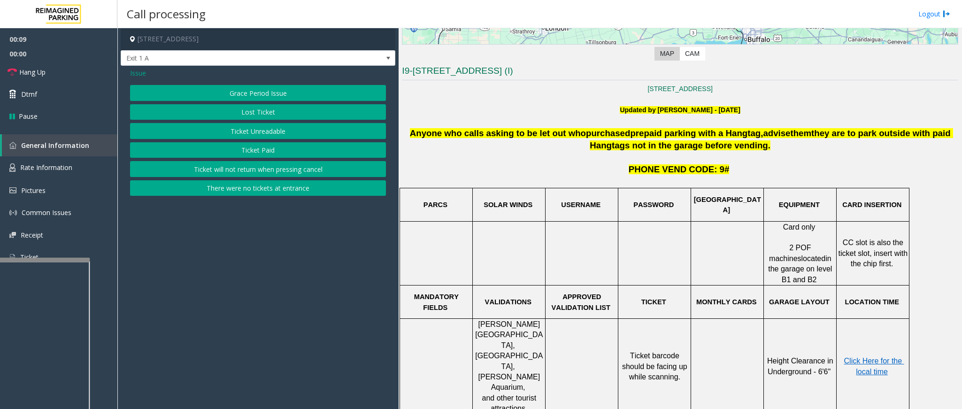
click at [269, 129] on button "Ticket Unreadable" at bounding box center [258, 131] width 256 height 16
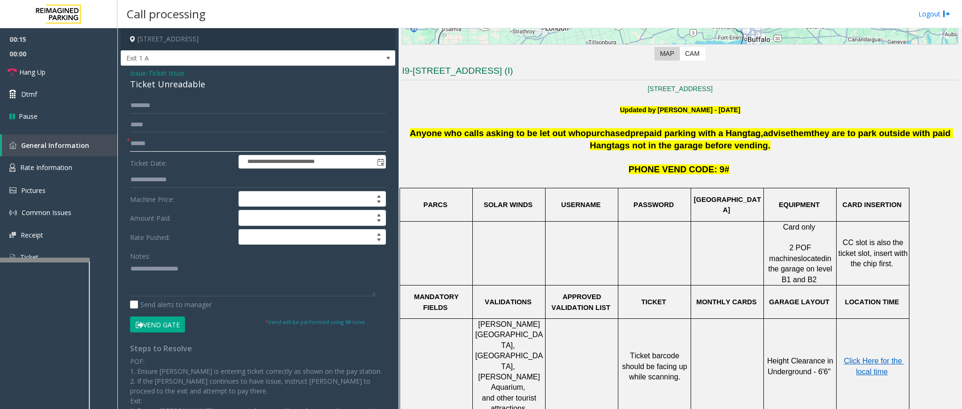
click at [187, 145] on input "text" at bounding box center [258, 144] width 256 height 16
drag, startPoint x: 206, startPoint y: 83, endPoint x: 130, endPoint y: 76, distance: 76.8
click at [130, 76] on div "Issue - Ticket Issue Ticket Unreadable" at bounding box center [258, 79] width 256 height 23
copy div "Issue - Ticket Issue Ticket Unreadable"
click at [215, 287] on textarea at bounding box center [253, 278] width 246 height 35
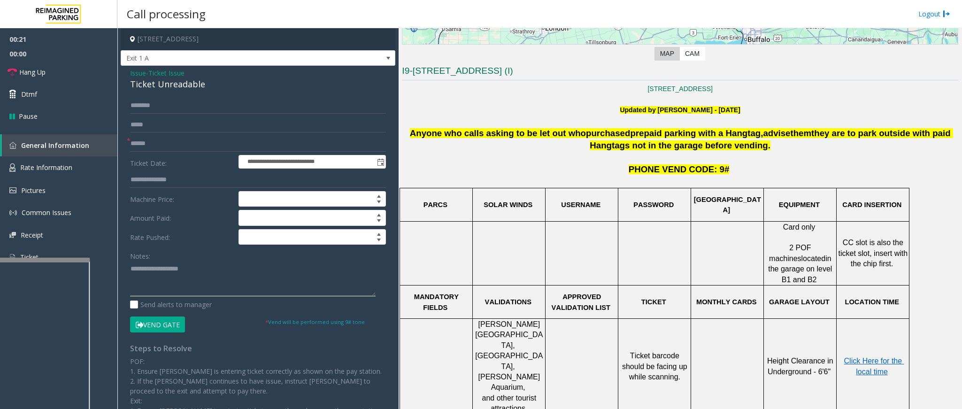
paste textarea "**********"
drag, startPoint x: 191, startPoint y: 269, endPoint x: 152, endPoint y: 269, distance: 38.5
click at [152, 269] on textarea at bounding box center [253, 278] width 246 height 35
click at [214, 292] on textarea at bounding box center [253, 278] width 246 height 35
type textarea "**********"
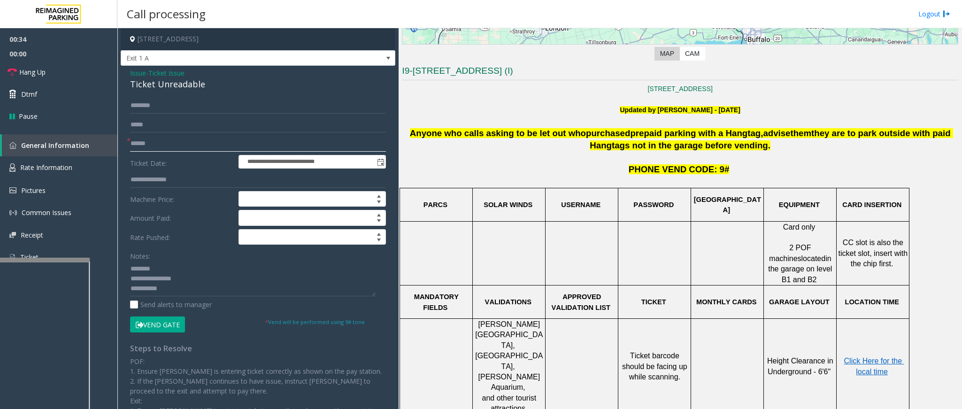
click at [165, 143] on input "text" at bounding box center [258, 144] width 256 height 16
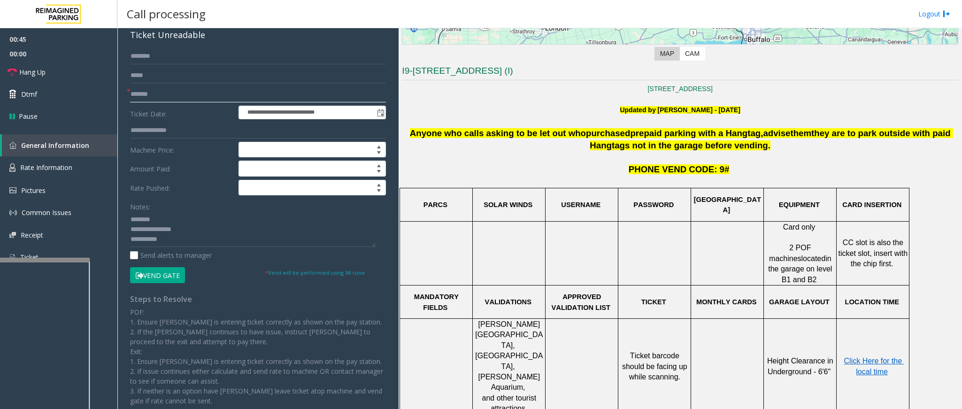
scroll to position [0, 0]
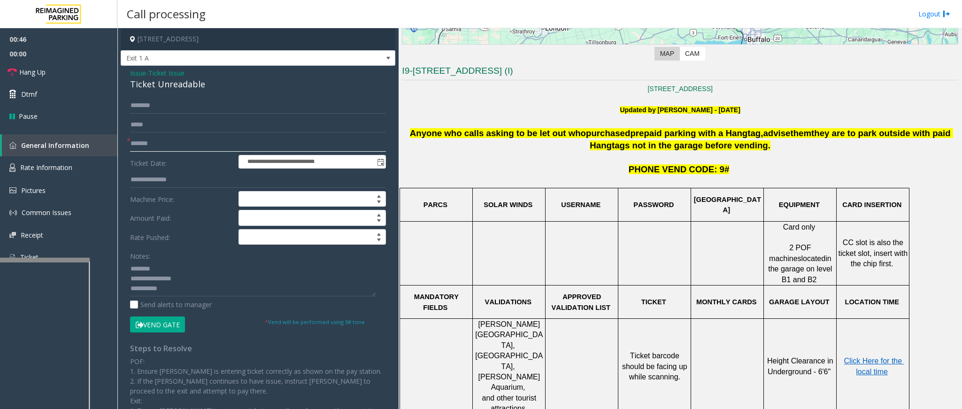
type input "*******"
click at [167, 328] on button "Vend Gate" at bounding box center [157, 324] width 55 height 16
click at [179, 293] on textarea at bounding box center [253, 278] width 246 height 35
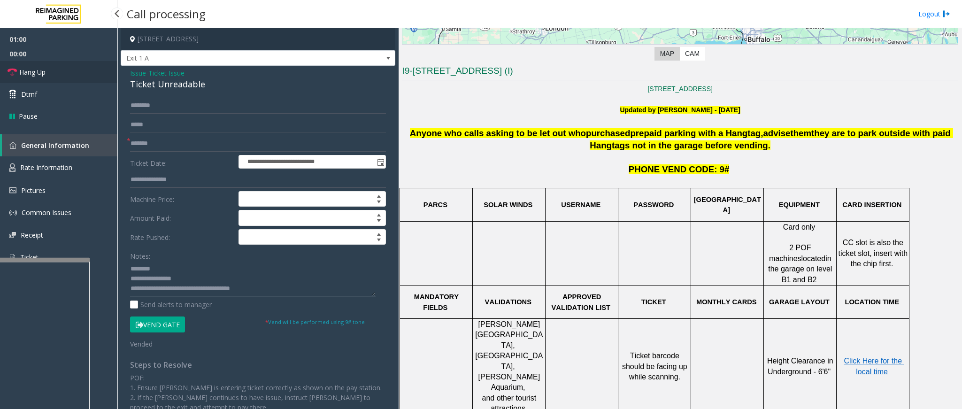
type textarea "**********"
click at [56, 72] on link "Hang Up" at bounding box center [58, 72] width 117 height 22
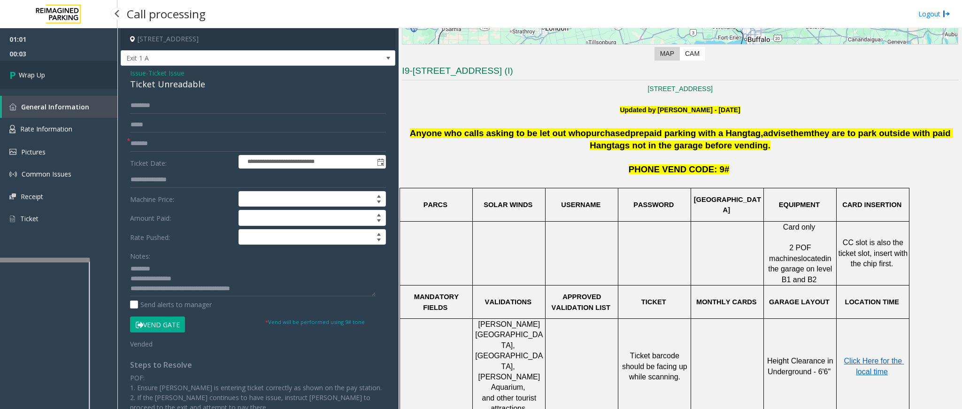
click at [48, 69] on link "Wrap Up" at bounding box center [58, 75] width 117 height 28
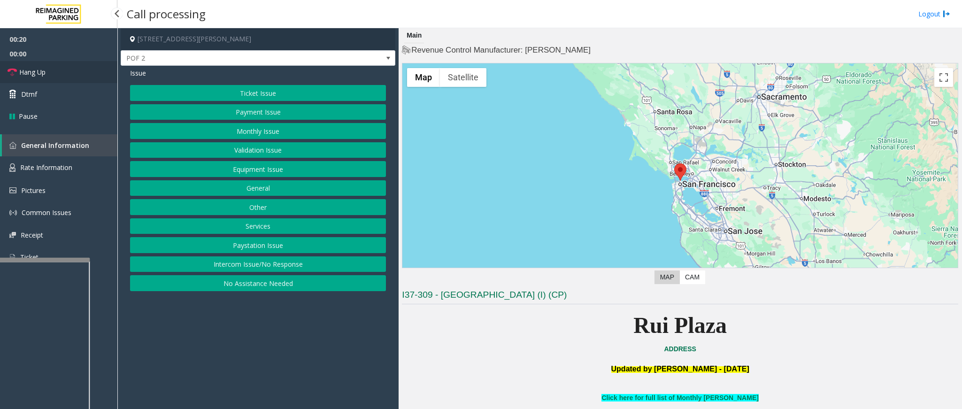
click at [54, 70] on link "Hang Up" at bounding box center [58, 72] width 117 height 22
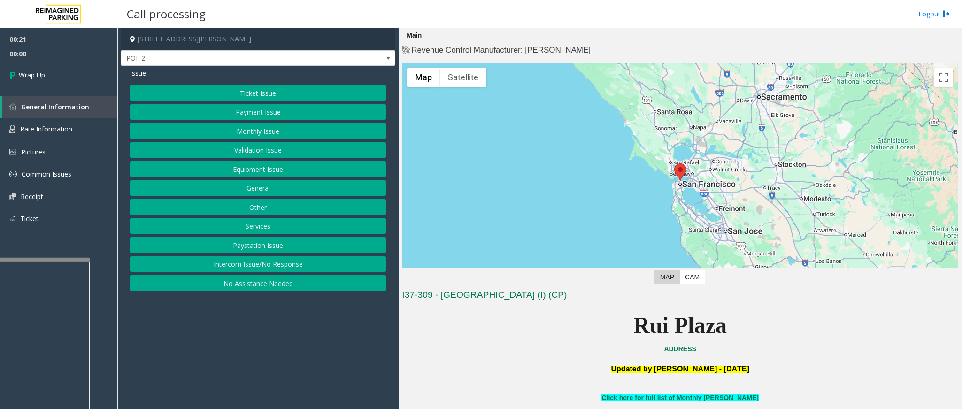
click at [262, 263] on button "Intercom Issue/No Response" at bounding box center [258, 264] width 256 height 16
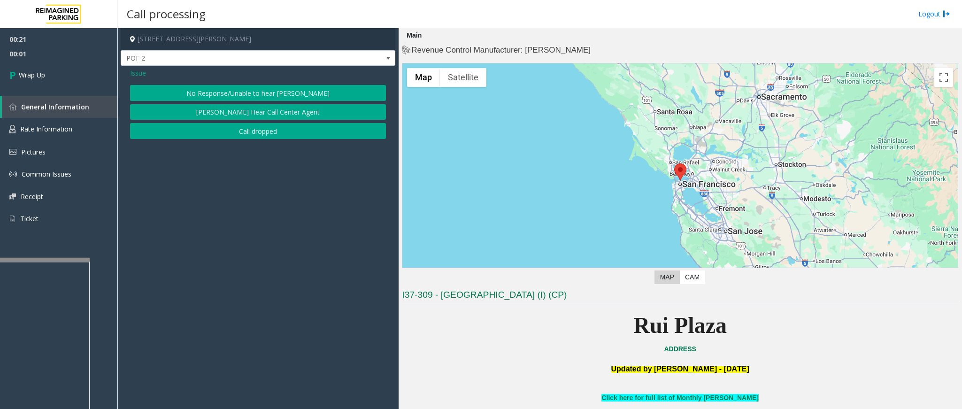
click at [215, 93] on button "No Response/Unable to hear [PERSON_NAME]" at bounding box center [258, 93] width 256 height 16
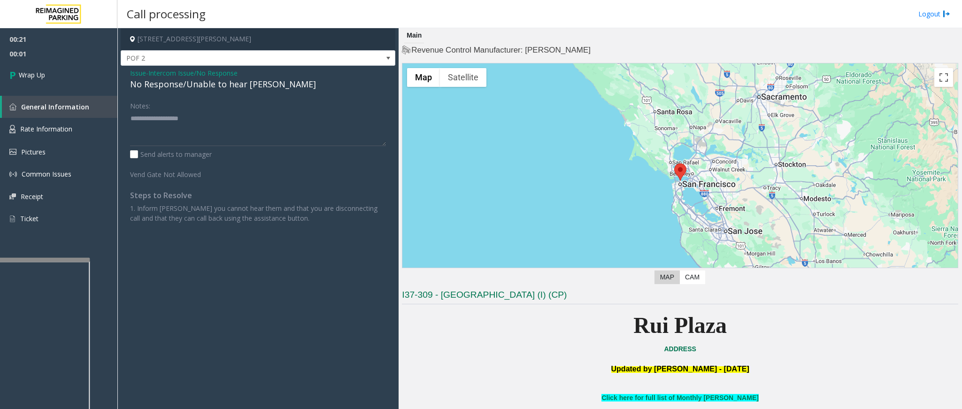
click at [204, 89] on div "No Response/Unable to hear [PERSON_NAME]" at bounding box center [258, 84] width 256 height 13
type textarea "**********"
click at [41, 72] on span "Wrap Up" at bounding box center [32, 75] width 26 height 10
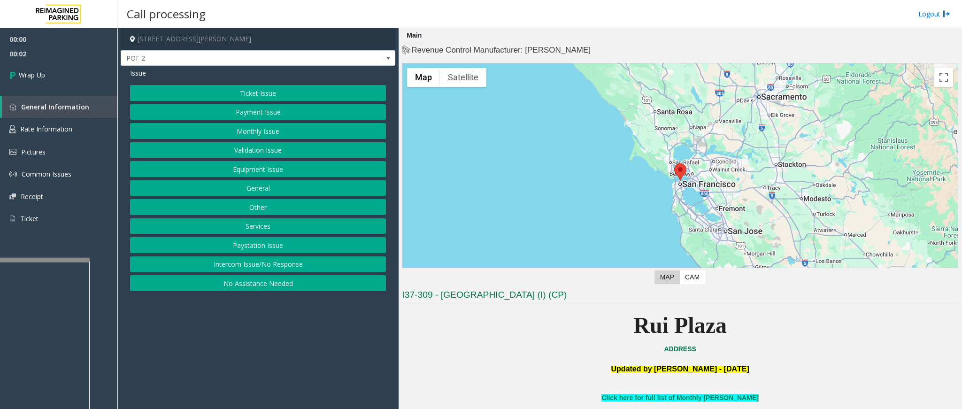
click at [262, 264] on button "Intercom Issue/No Response" at bounding box center [258, 264] width 256 height 16
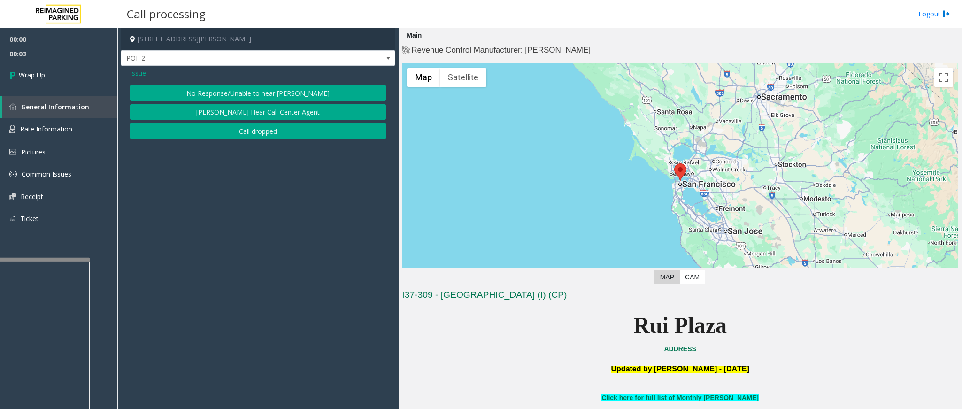
click at [251, 128] on button "Call dropped" at bounding box center [258, 131] width 256 height 16
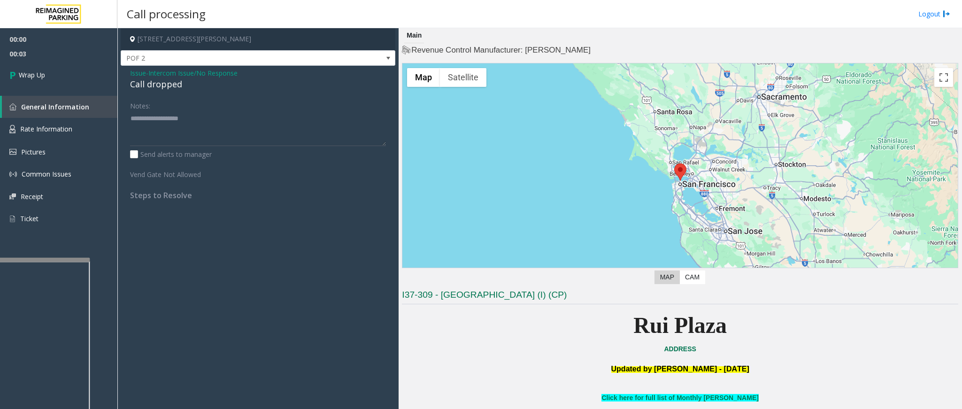
click at [166, 85] on div "Call dropped" at bounding box center [258, 84] width 256 height 13
type textarea "**********"
click at [34, 75] on span "Wrap Up" at bounding box center [32, 75] width 26 height 10
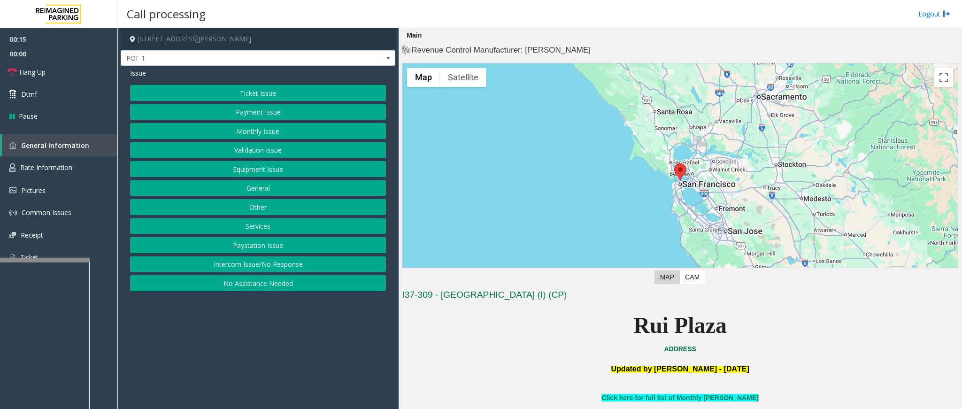
click at [261, 110] on button "Payment Issue" at bounding box center [258, 112] width 256 height 16
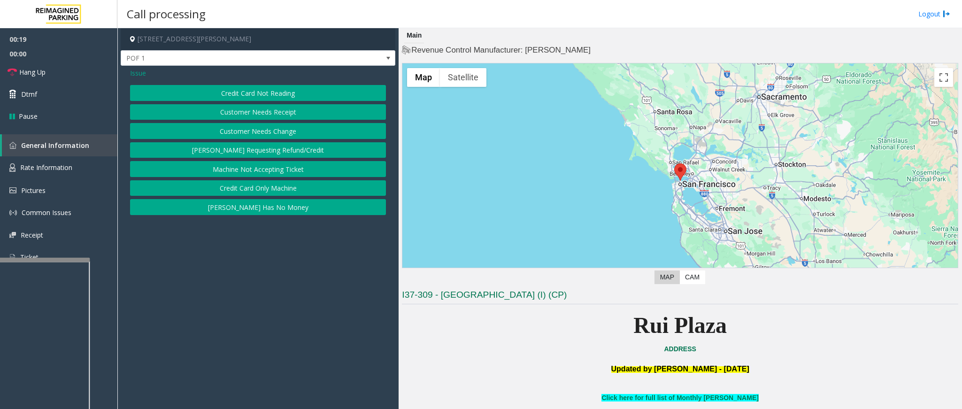
click at [261, 95] on button "Credit Card Not Reading" at bounding box center [258, 93] width 256 height 16
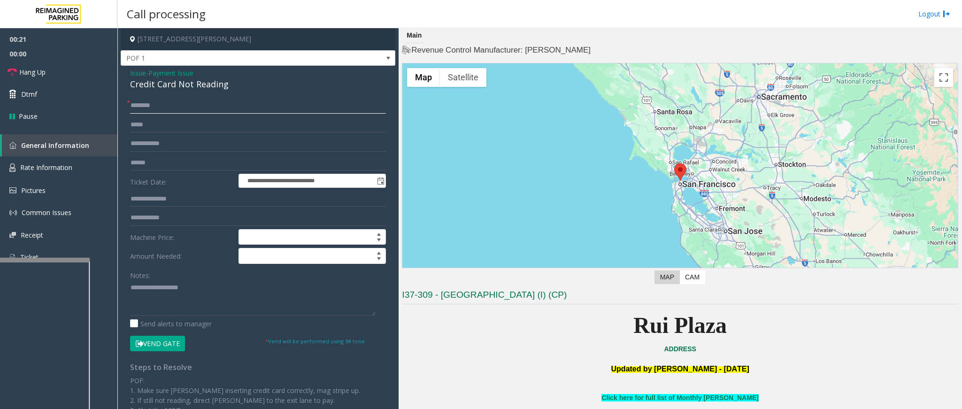
click at [185, 103] on input "text" at bounding box center [258, 106] width 256 height 16
type input "**"
drag, startPoint x: 230, startPoint y: 85, endPoint x: 122, endPoint y: 75, distance: 108.9
click at [122, 75] on div "**********" at bounding box center [258, 279] width 275 height 427
copy div "Issue - Payment Issue Credit Card Not Reading"
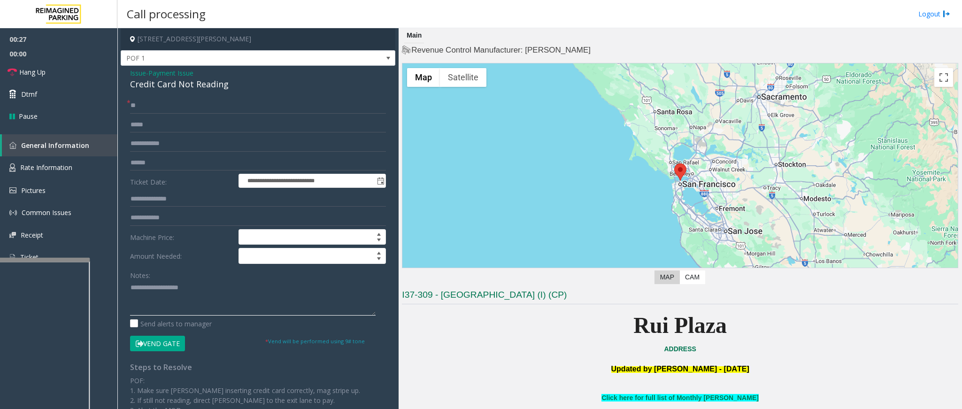
click at [196, 302] on textarea at bounding box center [253, 297] width 246 height 35
paste textarea "**********"
drag, startPoint x: 203, startPoint y: 288, endPoint x: 151, endPoint y: 286, distance: 51.7
click at [151, 286] on textarea at bounding box center [253, 297] width 246 height 35
click at [265, 309] on textarea at bounding box center [253, 297] width 246 height 35
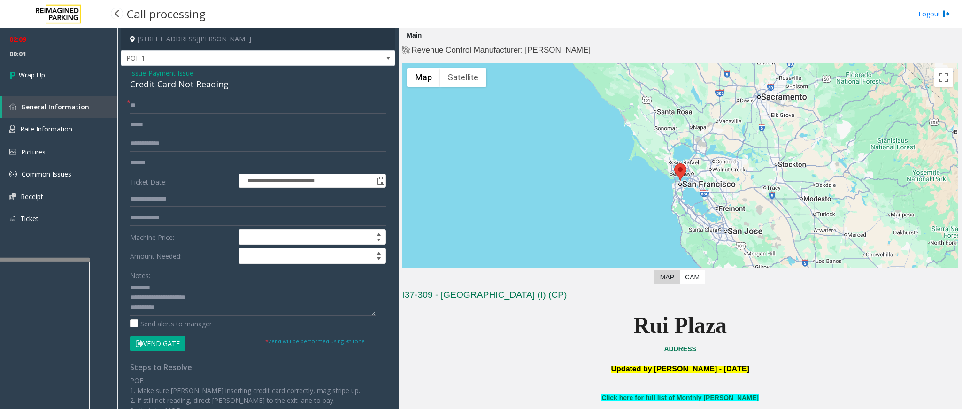
click at [75, 35] on span "02:09" at bounding box center [58, 39] width 117 height 15
click at [185, 309] on textarea at bounding box center [253, 297] width 246 height 35
click at [198, 307] on textarea at bounding box center [253, 297] width 246 height 35
type textarea "**********"
click at [56, 75] on link "Wrap Up" at bounding box center [58, 75] width 117 height 28
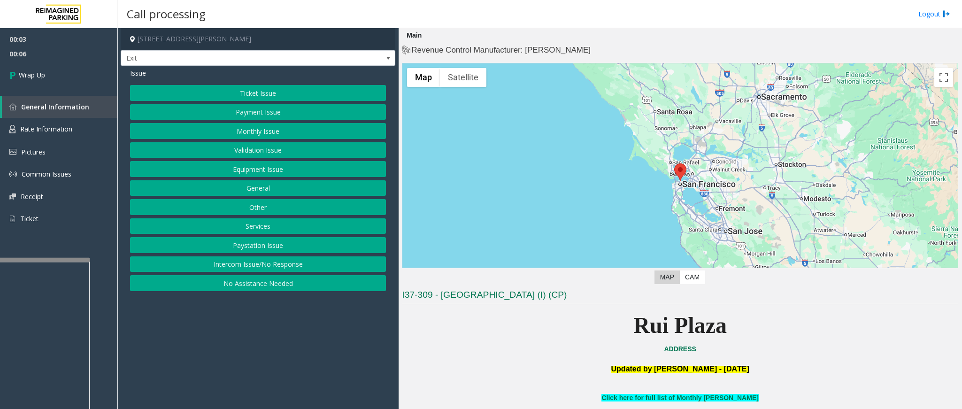
click at [241, 269] on button "Intercom Issue/No Response" at bounding box center [258, 264] width 256 height 16
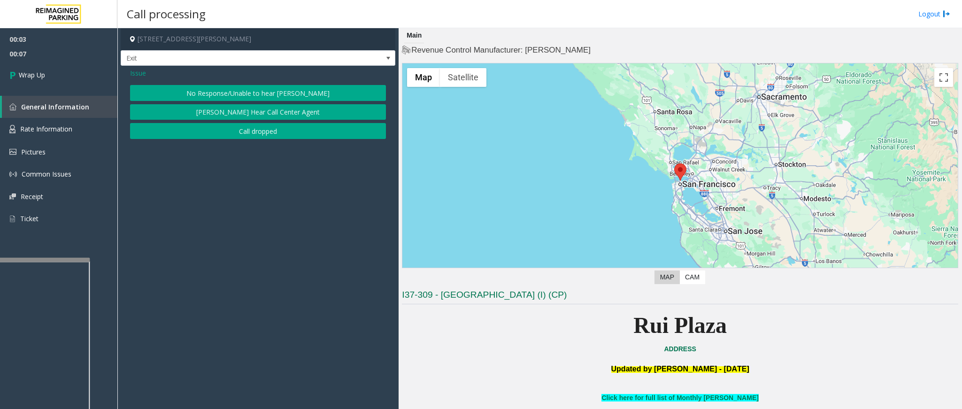
click at [229, 135] on button "Call dropped" at bounding box center [258, 131] width 256 height 16
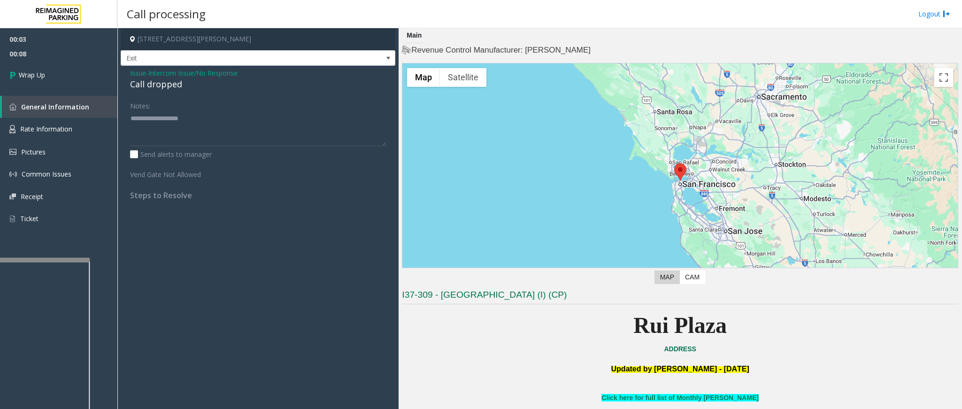
click at [164, 87] on div "Call dropped" at bounding box center [258, 84] width 256 height 13
type textarea "**********"
click at [61, 68] on link "Wrap Up" at bounding box center [58, 75] width 117 height 28
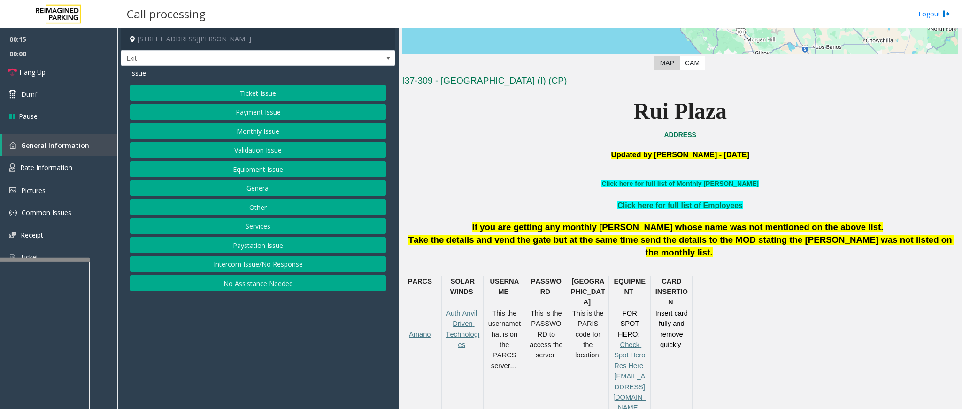
scroll to position [211, 0]
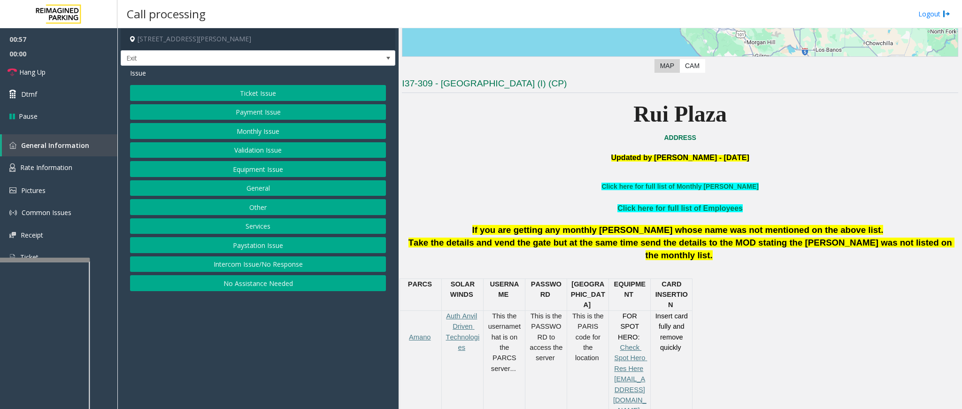
click at [282, 114] on button "Payment Issue" at bounding box center [258, 112] width 256 height 16
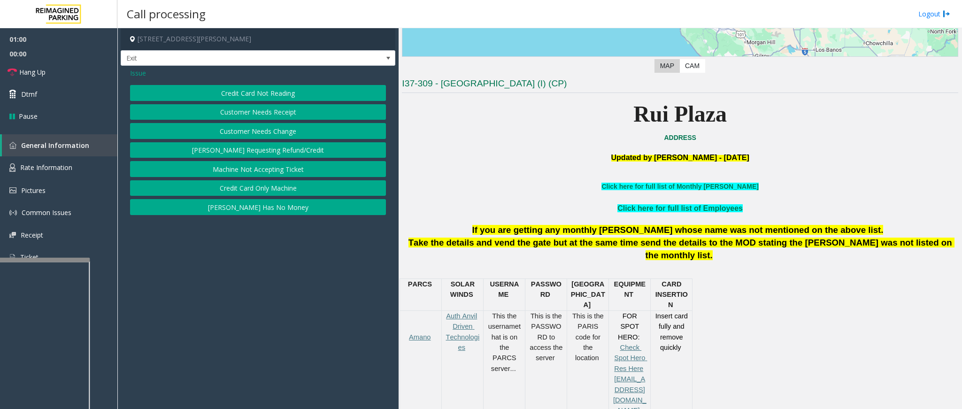
click at [286, 96] on button "Credit Card Not Reading" at bounding box center [258, 93] width 256 height 16
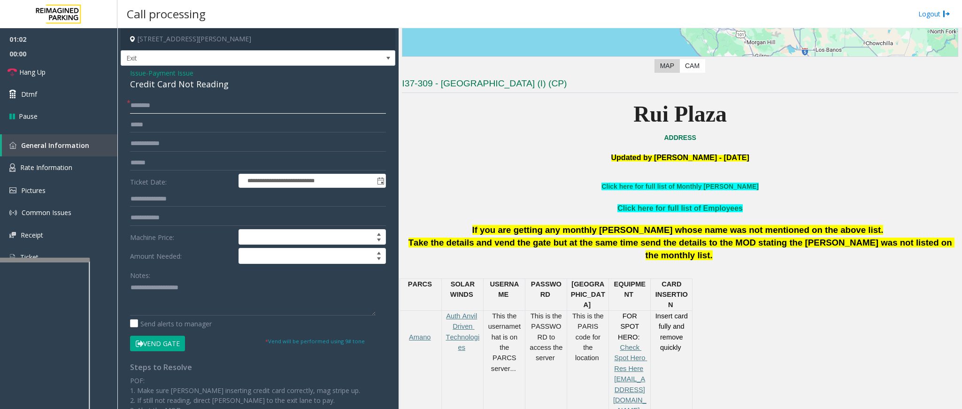
click at [161, 104] on input "text" at bounding box center [258, 106] width 256 height 16
click at [152, 167] on input "text" at bounding box center [258, 163] width 256 height 16
type input "******"
click at [313, 105] on input "text" at bounding box center [258, 106] width 256 height 16
type input "********"
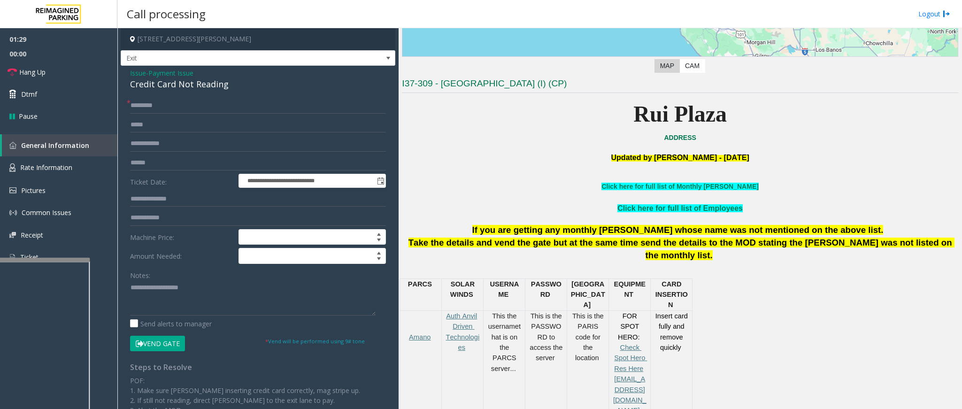
click at [234, 75] on div "Issue - Payment Issue Credit Card Not Reading" at bounding box center [258, 79] width 256 height 23
drag, startPoint x: 230, startPoint y: 85, endPoint x: 128, endPoint y: 73, distance: 102.5
click at [128, 73] on div "**********" at bounding box center [258, 279] width 275 height 427
copy div "Issue - Payment Issue Credit Card Not Reading"
click at [188, 300] on textarea at bounding box center [253, 297] width 246 height 35
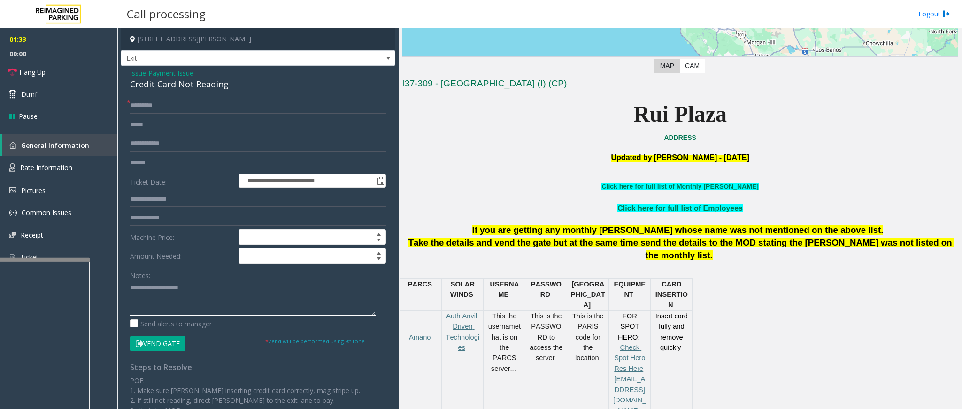
paste textarea "**********"
drag, startPoint x: 202, startPoint y: 288, endPoint x: 154, endPoint y: 284, distance: 48.5
click at [154, 284] on textarea at bounding box center [253, 297] width 246 height 35
type textarea "**********"
click at [206, 101] on input "********" at bounding box center [258, 106] width 256 height 16
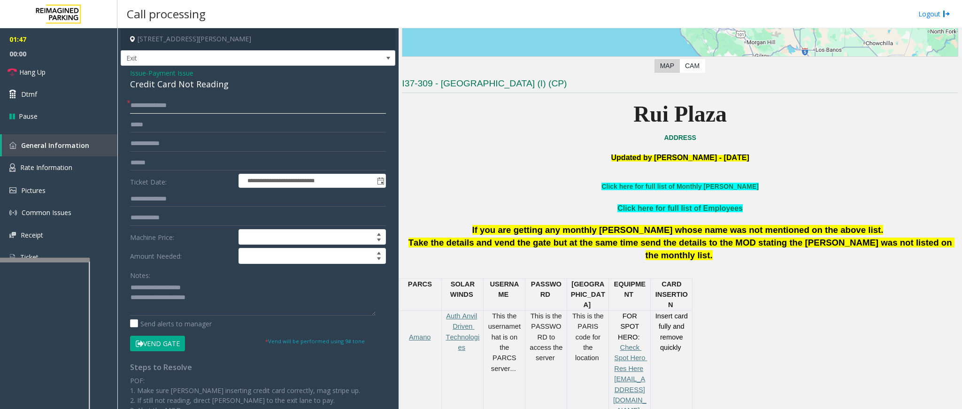
drag, startPoint x: 157, startPoint y: 103, endPoint x: 129, endPoint y: 111, distance: 29.4
click at [129, 111] on div "**********" at bounding box center [258, 291] width 270 height 386
click at [131, 108] on input "********" at bounding box center [258, 106] width 256 height 16
click at [175, 348] on button "Vend Gate" at bounding box center [157, 344] width 55 height 16
click at [134, 105] on input "********" at bounding box center [258, 106] width 256 height 16
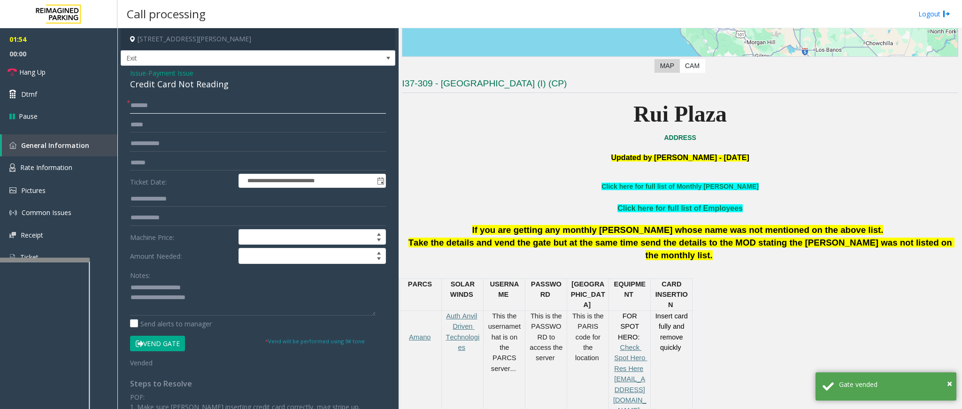
type input "*****"
drag, startPoint x: 204, startPoint y: 290, endPoint x: 151, endPoint y: 287, distance: 53.1
click at [151, 287] on textarea at bounding box center [253, 297] width 246 height 35
click at [217, 299] on textarea at bounding box center [253, 297] width 246 height 35
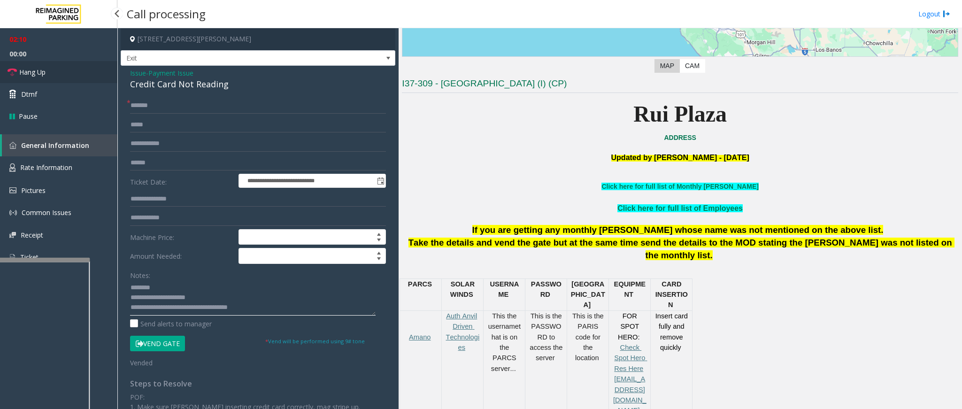
type textarea "**********"
click at [53, 72] on link "Hang Up" at bounding box center [58, 72] width 117 height 22
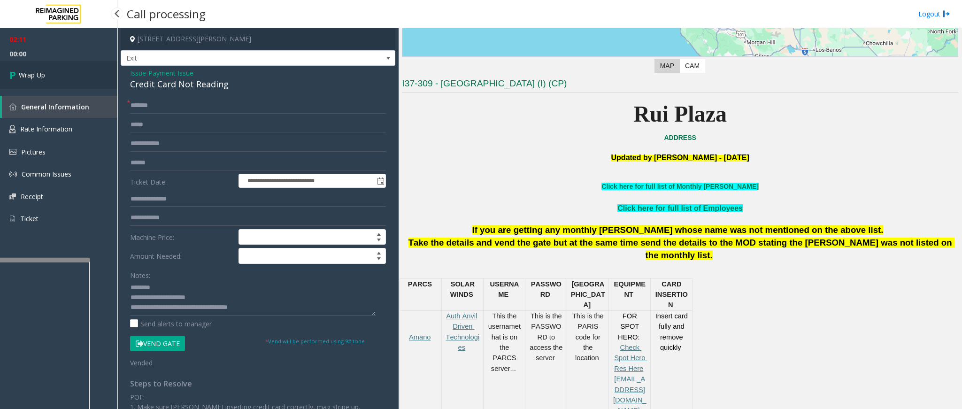
click at [53, 69] on link "Wrap Up" at bounding box center [58, 75] width 117 height 28
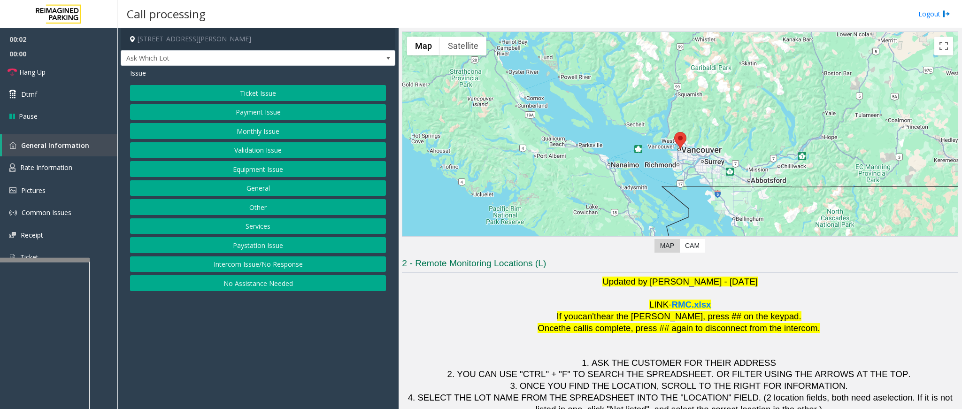
scroll to position [60, 0]
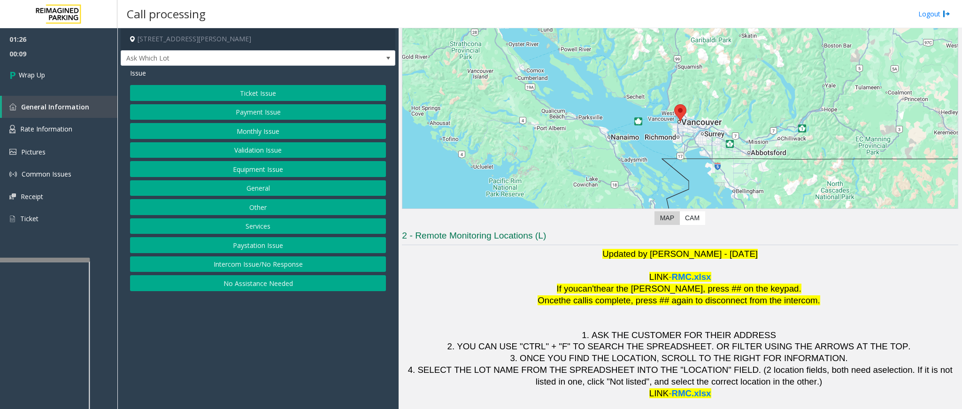
click at [308, 145] on button "Validation Issue" at bounding box center [258, 150] width 256 height 16
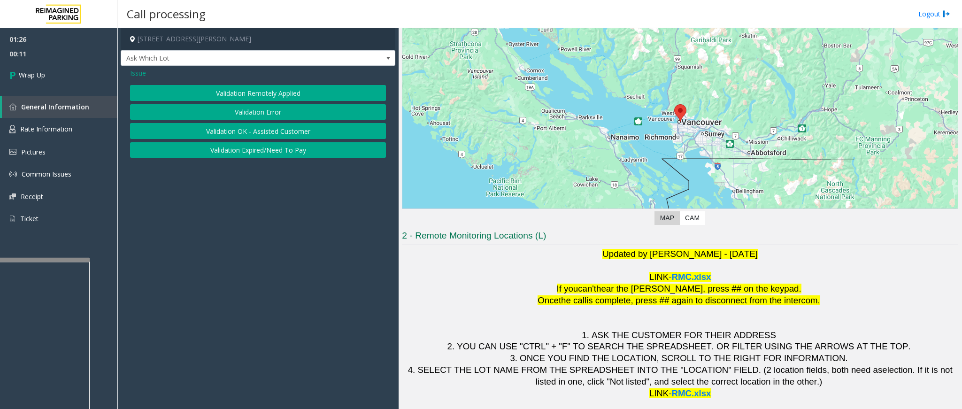
click at [290, 112] on button "Validation Error" at bounding box center [258, 112] width 256 height 16
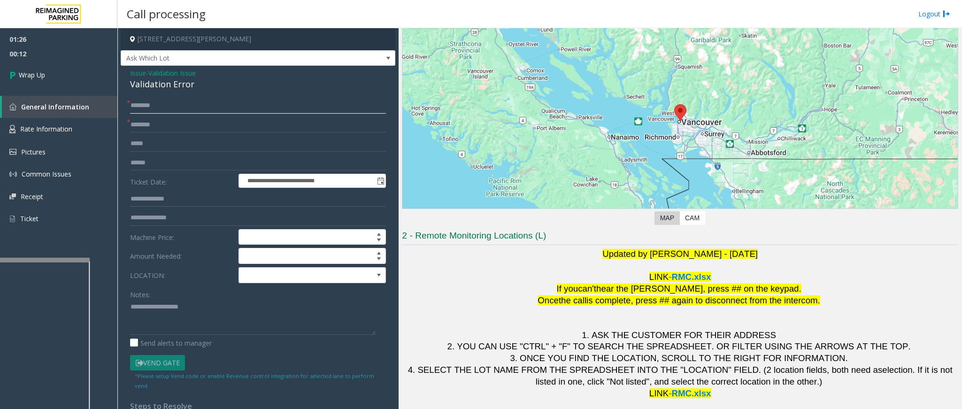
click at [182, 106] on input "text" at bounding box center [258, 106] width 256 height 16
type input "**"
click at [164, 123] on input "*" at bounding box center [258, 125] width 256 height 16
type input "**"
drag, startPoint x: 192, startPoint y: 85, endPoint x: 124, endPoint y: 71, distance: 69.5
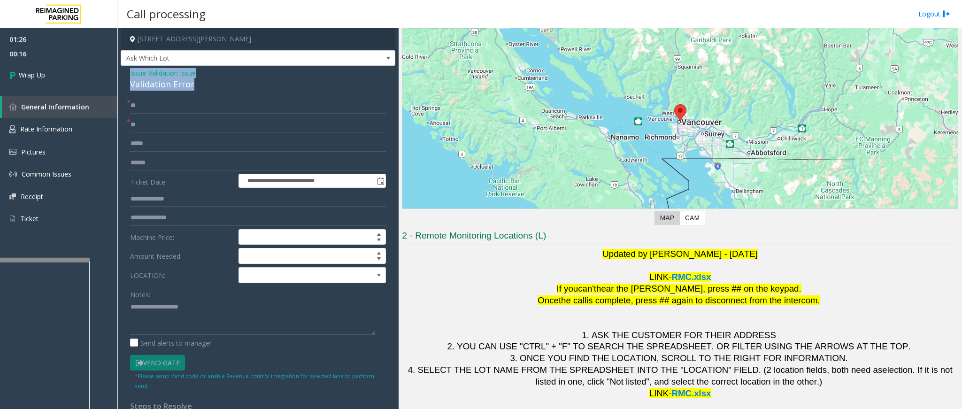
click at [124, 71] on div "**********" at bounding box center [258, 309] width 275 height 486
copy div "Issue - Validation Issue Validation Error"
paste textarea "**********"
click at [167, 310] on textarea at bounding box center [253, 317] width 246 height 35
drag, startPoint x: 203, startPoint y: 306, endPoint x: 153, endPoint y: 307, distance: 50.7
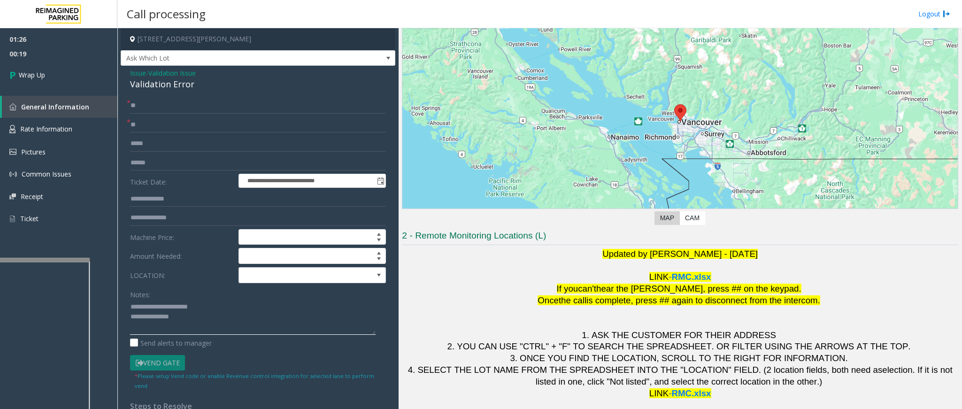
click at [153, 307] on textarea at bounding box center [253, 317] width 246 height 35
click at [214, 327] on textarea at bounding box center [253, 317] width 246 height 35
click at [223, 331] on textarea at bounding box center [253, 317] width 246 height 35
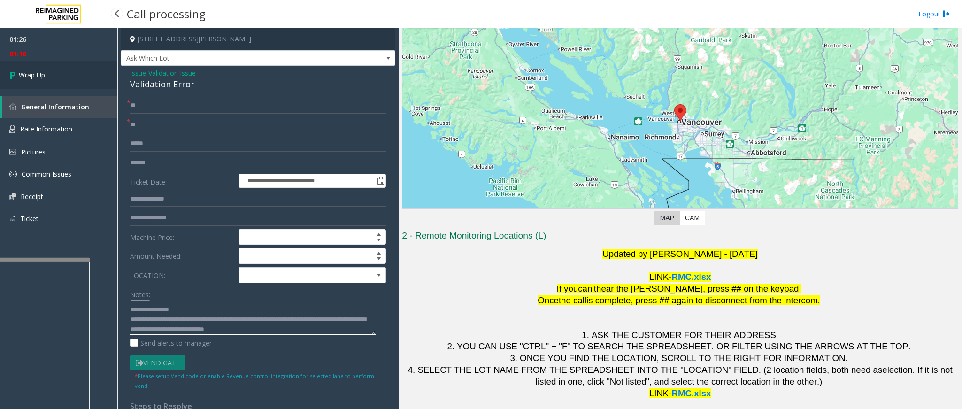
type textarea "**********"
click at [62, 77] on link "Wrap Up" at bounding box center [58, 75] width 117 height 28
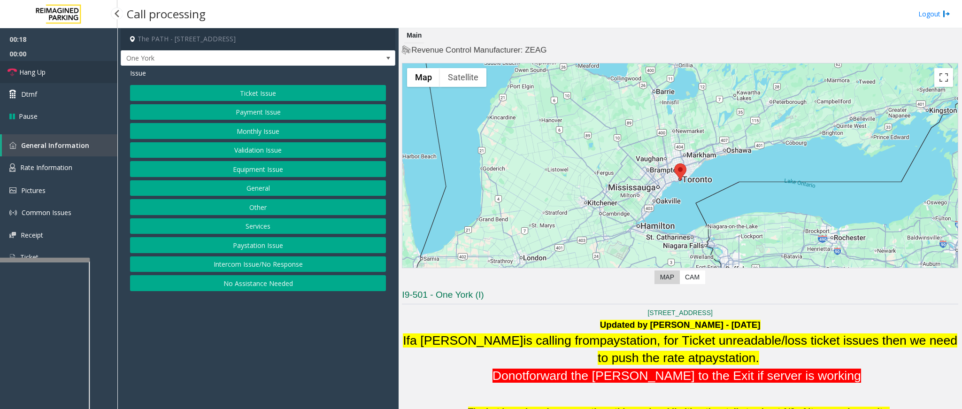
click at [38, 69] on span "Hang Up" at bounding box center [32, 72] width 26 height 10
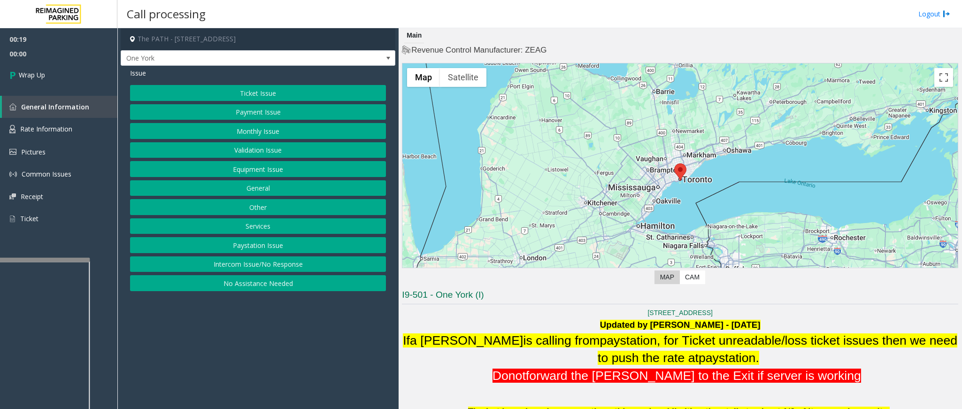
click at [241, 268] on button "Intercom Issue/No Response" at bounding box center [258, 264] width 256 height 16
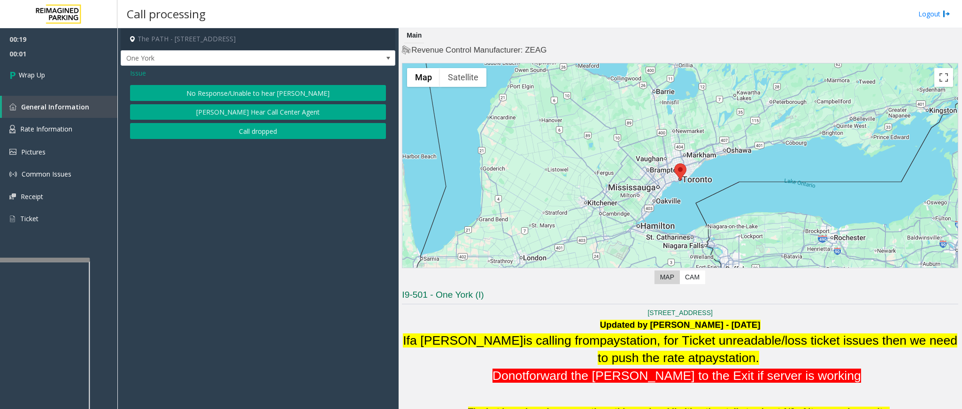
click at [246, 96] on button "No Response/Unable to hear [PERSON_NAME]" at bounding box center [258, 93] width 256 height 16
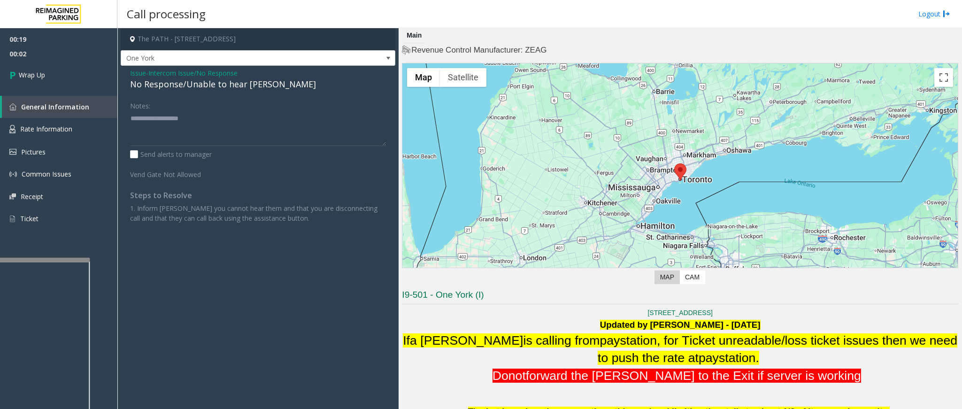
click at [234, 90] on div "No Response/Unable to hear [PERSON_NAME]" at bounding box center [258, 84] width 256 height 13
type textarea "**********"
click at [54, 79] on link "Wrap Up" at bounding box center [58, 75] width 117 height 28
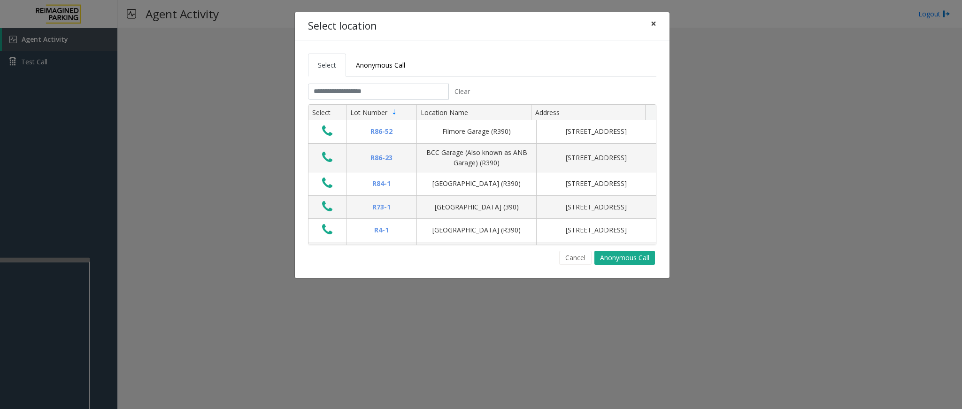
drag, startPoint x: 654, startPoint y: 23, endPoint x: 648, endPoint y: 19, distance: 6.8
click at [641, 22] on div "Select location ×" at bounding box center [482, 26] width 375 height 29
drag, startPoint x: 649, startPoint y: 19, endPoint x: 561, endPoint y: 38, distance: 90.4
click at [561, 38] on div "Select location ×" at bounding box center [482, 26] width 375 height 29
click at [369, 96] on input "text" at bounding box center [378, 92] width 141 height 16
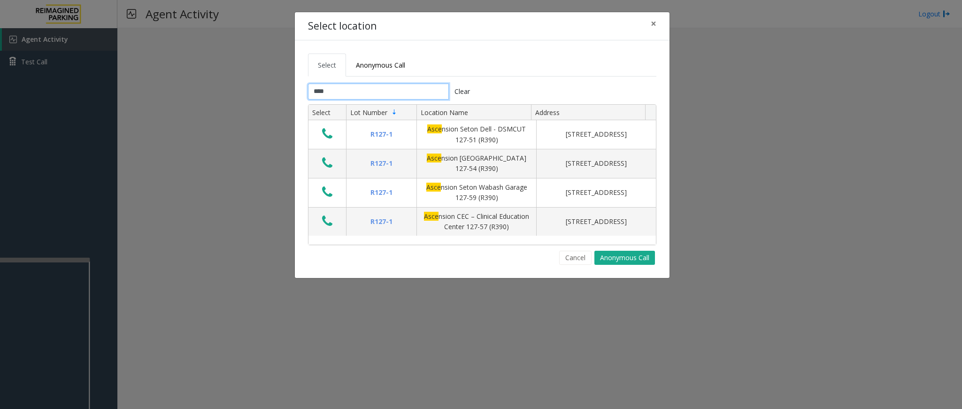
click at [362, 92] on input "****" at bounding box center [378, 92] width 141 height 16
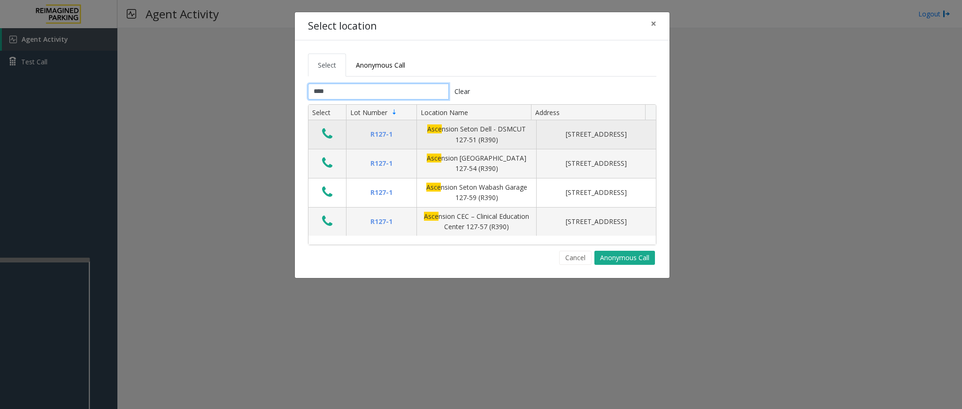
type input "****"
click at [327, 131] on icon "Data table" at bounding box center [327, 133] width 10 height 13
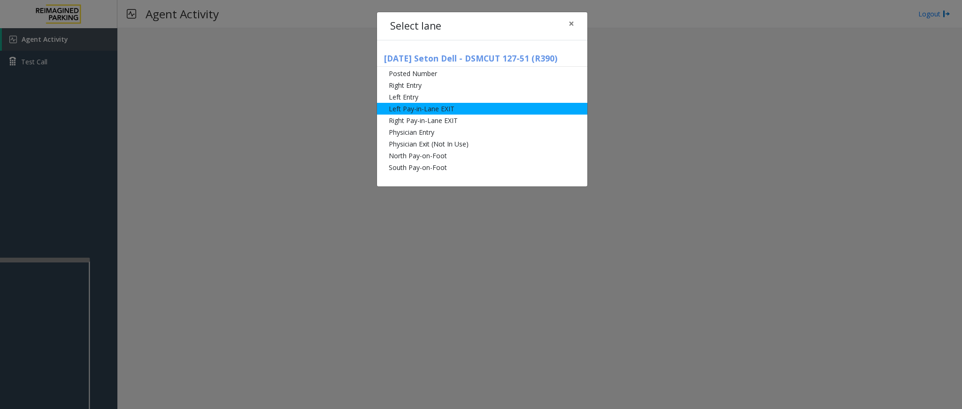
click at [455, 106] on li "Left Pay-in-Lane EXIT" at bounding box center [482, 109] width 210 height 12
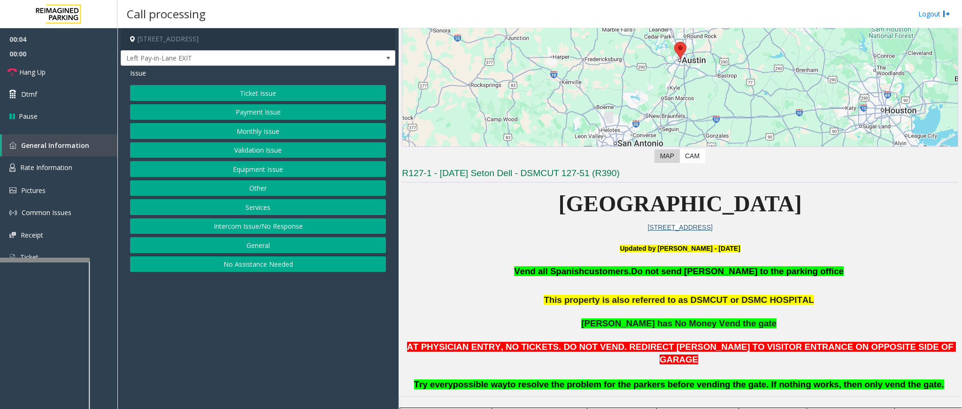
scroll to position [141, 0]
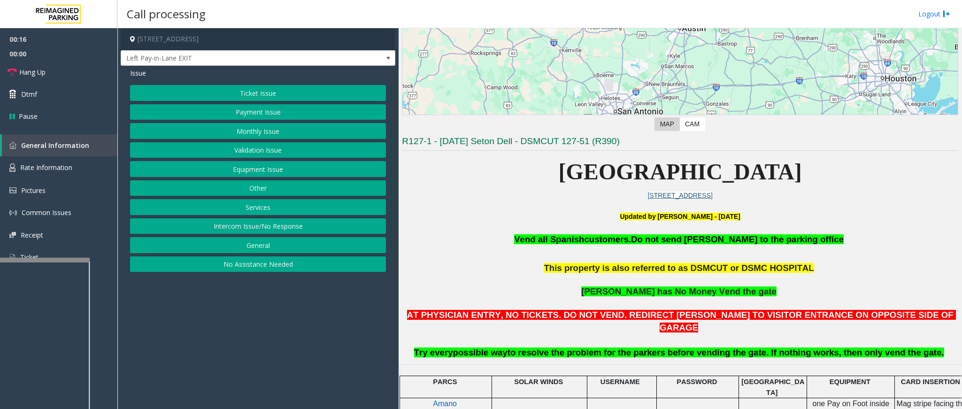
click at [262, 111] on button "Payment Issue" at bounding box center [258, 112] width 256 height 16
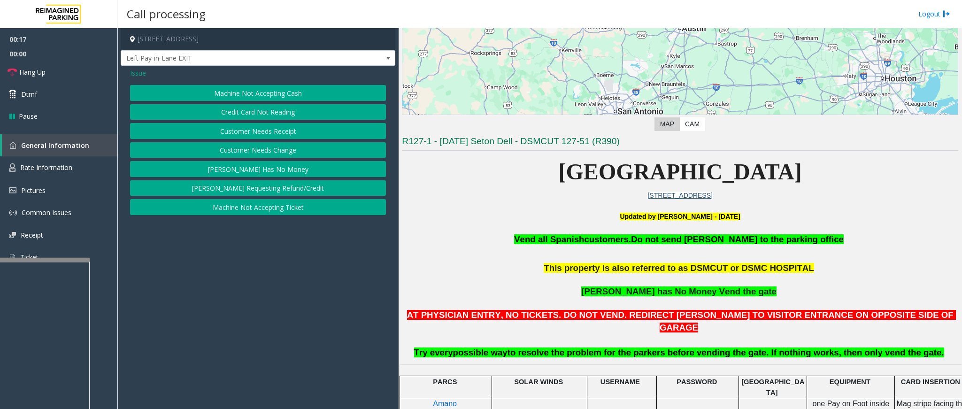
click at [258, 169] on button "[PERSON_NAME] Has No Money" at bounding box center [258, 169] width 256 height 16
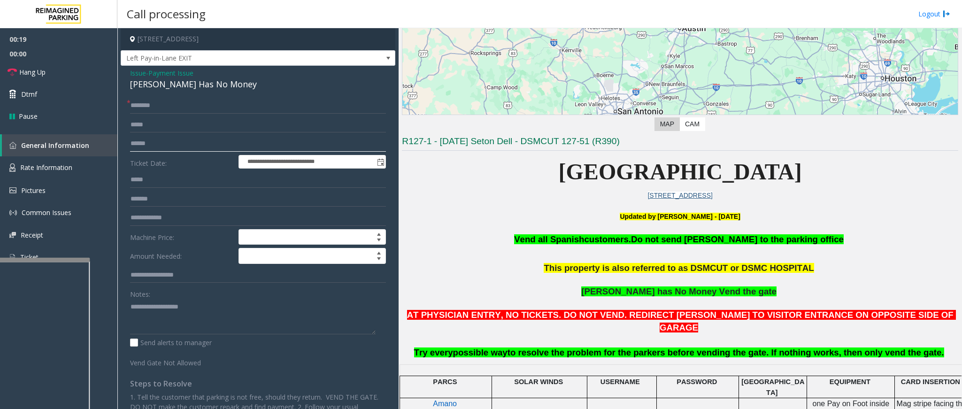
click at [159, 143] on input "text" at bounding box center [258, 144] width 256 height 16
type input "******"
click at [212, 103] on input "text" at bounding box center [258, 106] width 256 height 16
type input "**********"
drag, startPoint x: 215, startPoint y: 84, endPoint x: 127, endPoint y: 70, distance: 88.8
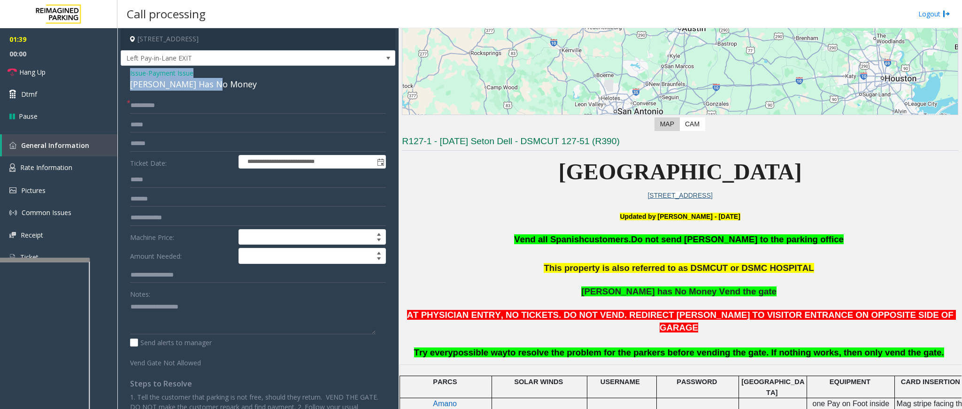
click at [127, 70] on div "**********" at bounding box center [258, 258] width 275 height 384
copy div "Issue - Payment Issue Parker Has No Money"
paste textarea "**********"
drag, startPoint x: 169, startPoint y: 324, endPoint x: 171, endPoint y: 318, distance: 6.3
click at [170, 324] on textarea at bounding box center [253, 316] width 246 height 35
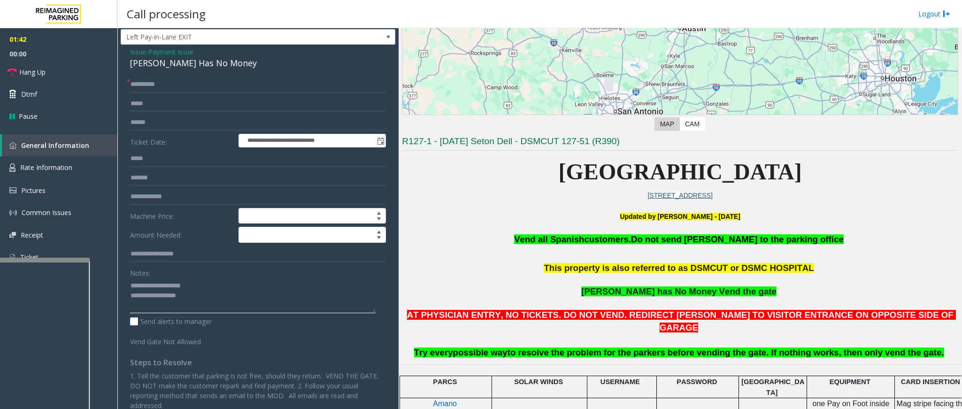
scroll to position [0, 0]
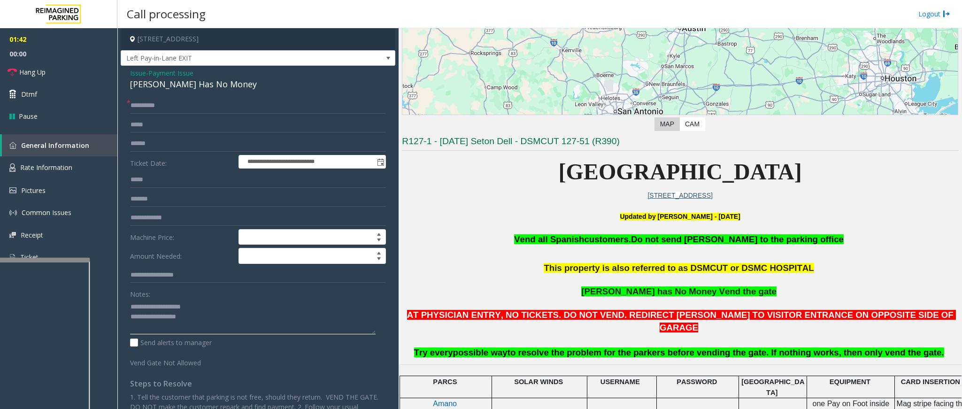
type textarea "**********"
click at [179, 70] on span "Payment Issue" at bounding box center [170, 73] width 45 height 10
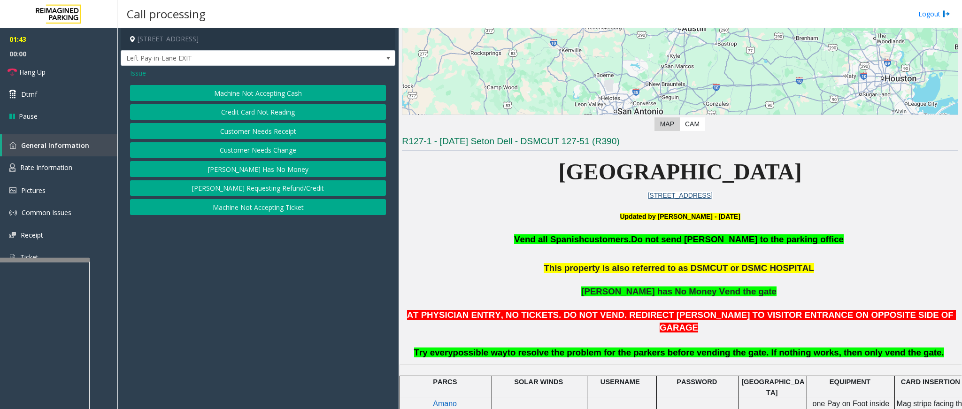
click at [138, 76] on span "Issue" at bounding box center [138, 73] width 16 height 10
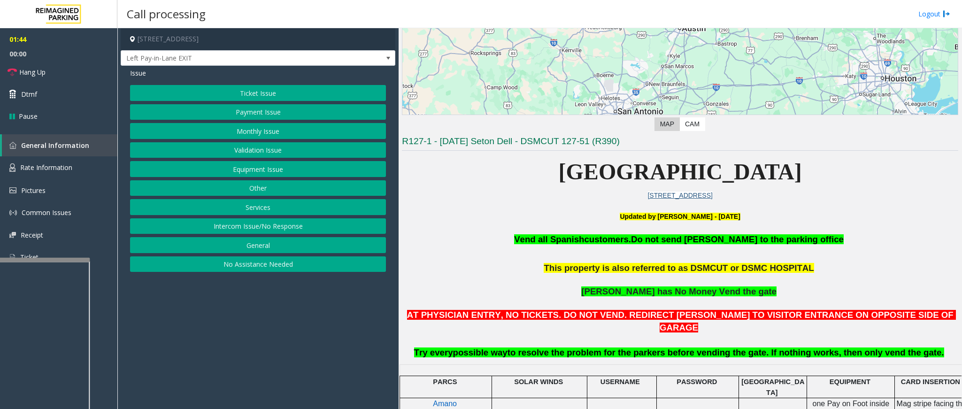
click at [221, 93] on button "Ticket Issue" at bounding box center [258, 93] width 256 height 16
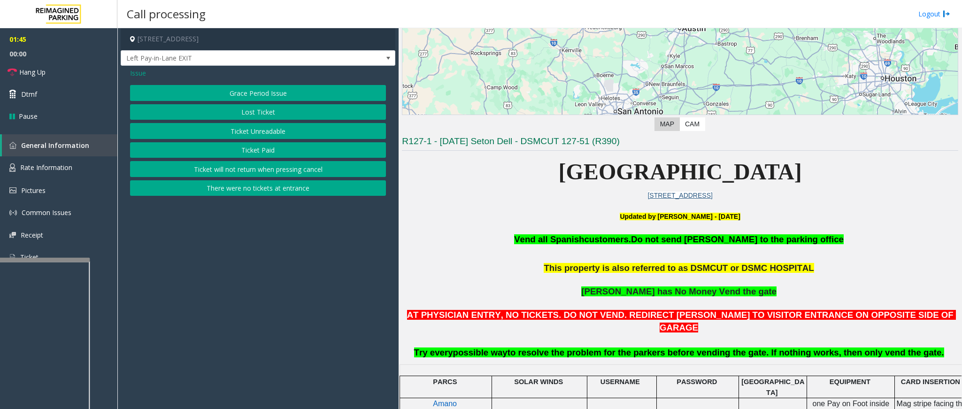
click at [232, 134] on button "Ticket Unreadable" at bounding box center [258, 131] width 256 height 16
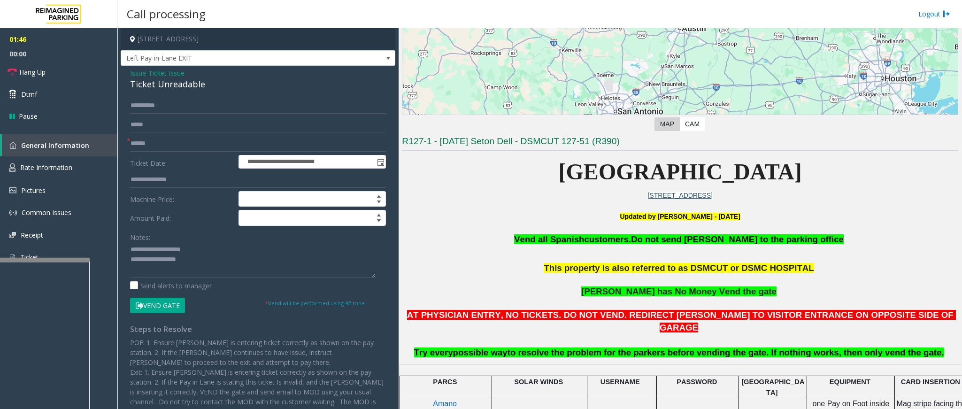
click at [151, 306] on button "Vend Gate" at bounding box center [157, 306] width 55 height 16
click at [173, 72] on span "Ticket Issue" at bounding box center [166, 73] width 36 height 10
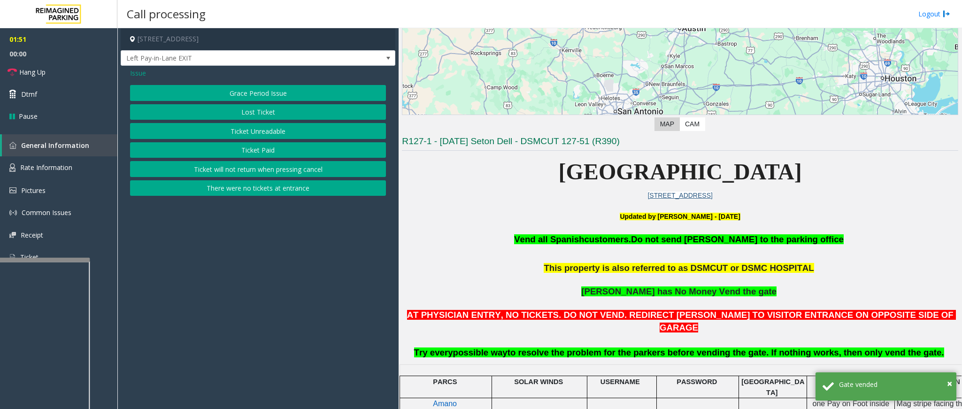
click at [143, 74] on span "Issue" at bounding box center [138, 73] width 16 height 10
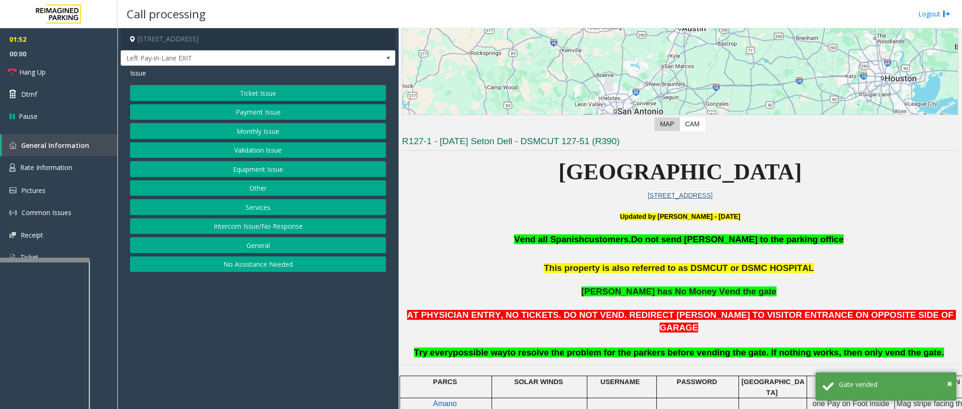
click at [254, 113] on button "Payment Issue" at bounding box center [258, 112] width 256 height 16
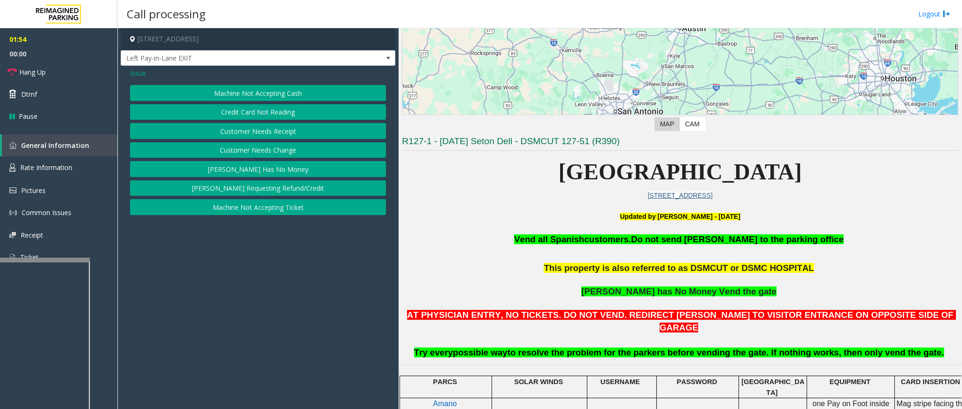
click at [258, 172] on button "[PERSON_NAME] Has No Money" at bounding box center [258, 169] width 256 height 16
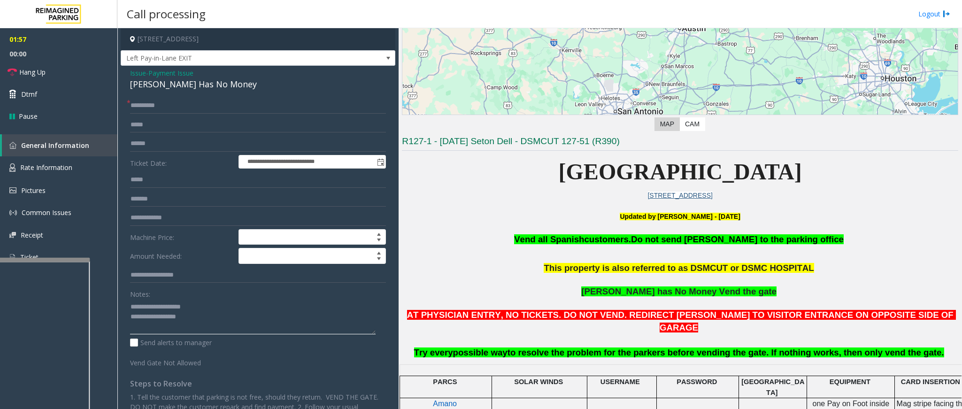
drag, startPoint x: 201, startPoint y: 308, endPoint x: 152, endPoint y: 306, distance: 49.3
click at [152, 306] on textarea at bounding box center [253, 316] width 246 height 35
click at [237, 324] on textarea at bounding box center [253, 316] width 246 height 35
drag, startPoint x: 41, startPoint y: 59, endPoint x: 44, endPoint y: 65, distance: 6.3
click at [44, 65] on ul "02:06 00:00 Hang Up Dtmf Pause" at bounding box center [58, 77] width 117 height 99
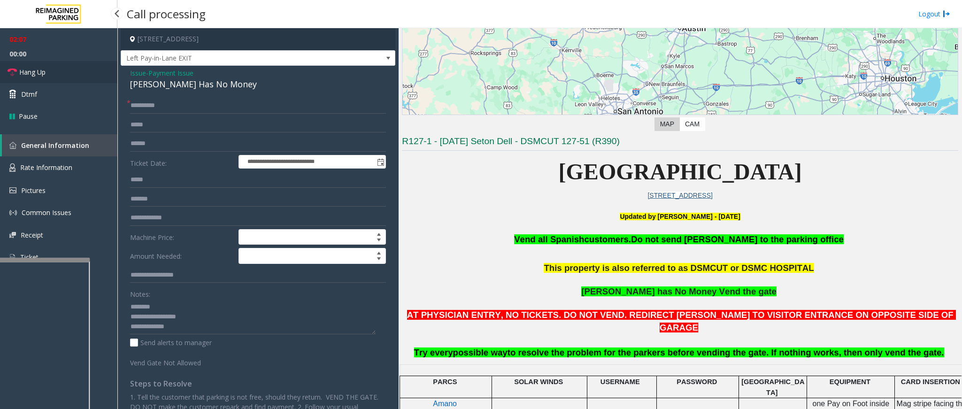
click at [44, 65] on link "Hang Up" at bounding box center [58, 72] width 117 height 22
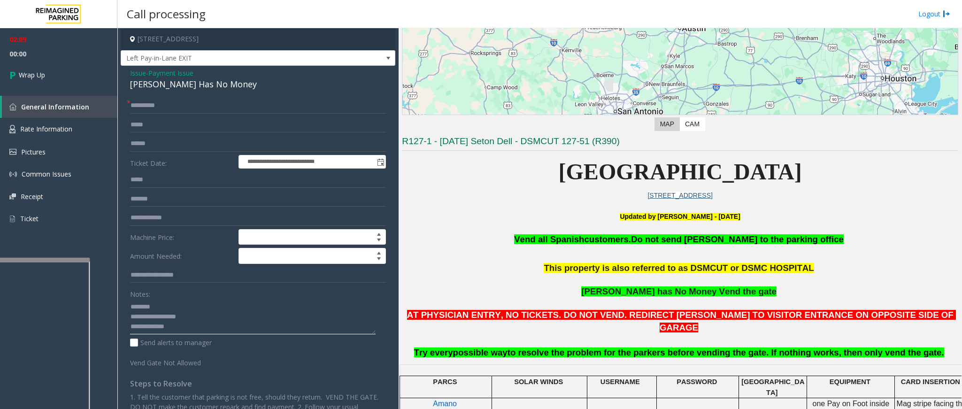
click at [182, 333] on textarea at bounding box center [253, 316] width 246 height 35
type textarea "**********"
click at [44, 61] on link "Wrap Up" at bounding box center [58, 75] width 117 height 28
click at [44, 65] on link "Wrap Up" at bounding box center [58, 75] width 117 height 28
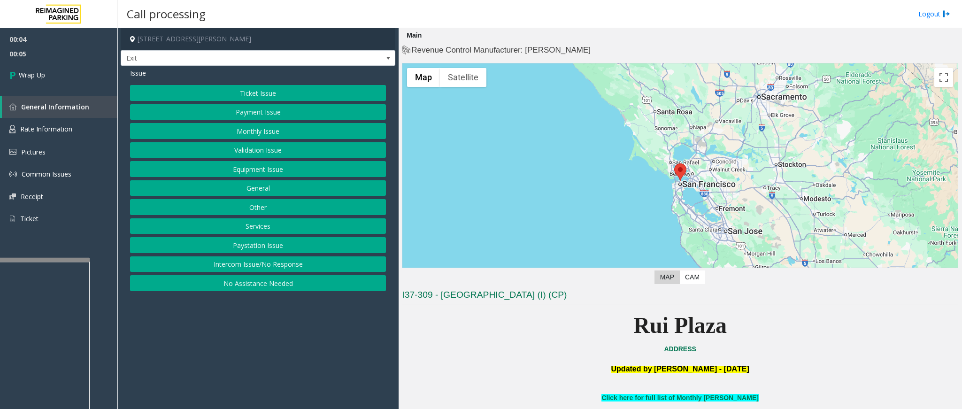
click at [272, 266] on button "Intercom Issue/No Response" at bounding box center [258, 264] width 256 height 16
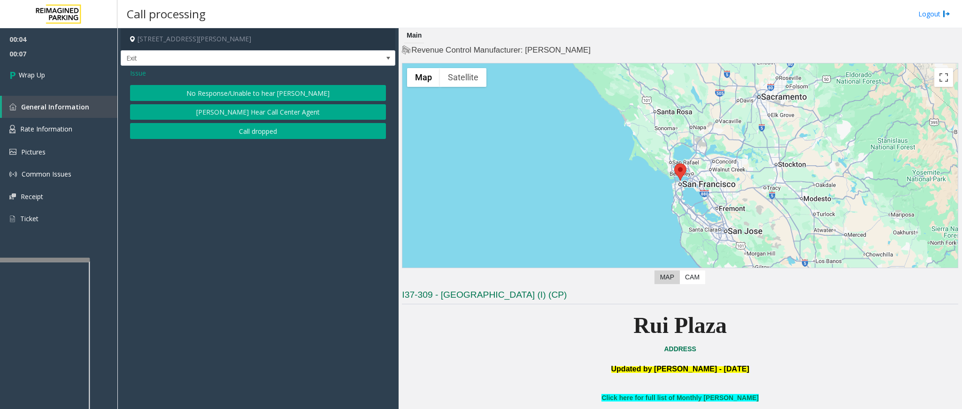
click at [241, 86] on button "No Response/Unable to hear [PERSON_NAME]" at bounding box center [258, 93] width 256 height 16
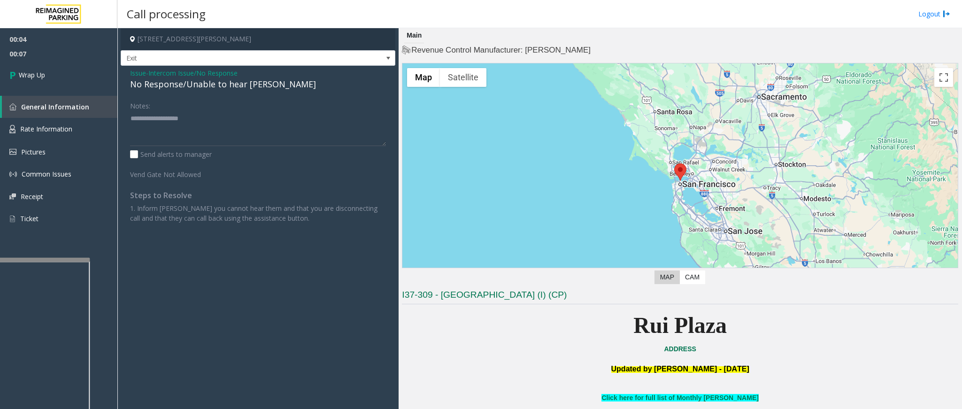
click at [238, 87] on div "No Response/Unable to hear [PERSON_NAME]" at bounding box center [258, 84] width 256 height 13
type textarea "**********"
click at [71, 70] on link "Wrap Up" at bounding box center [58, 75] width 117 height 28
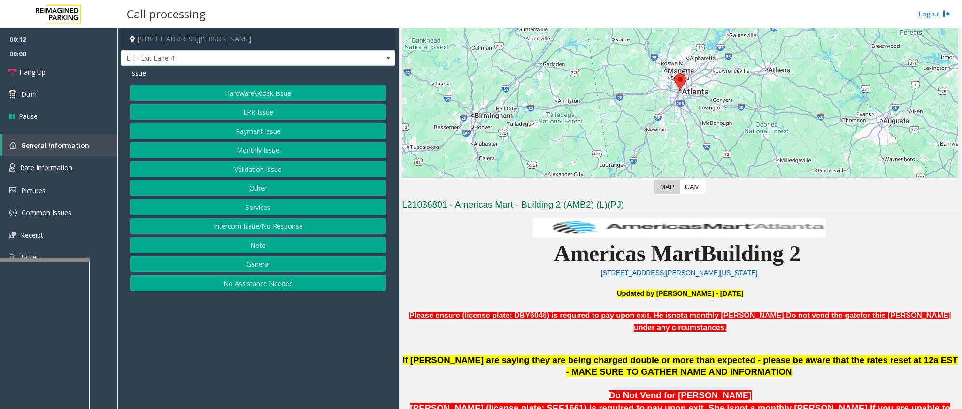
scroll to position [282, 0]
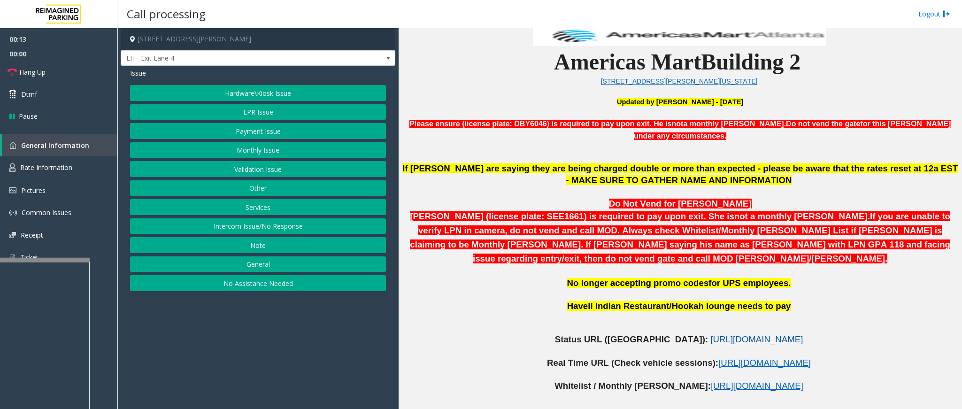
click at [710, 334] on span "[URL][DOMAIN_NAME]" at bounding box center [756, 339] width 92 height 10
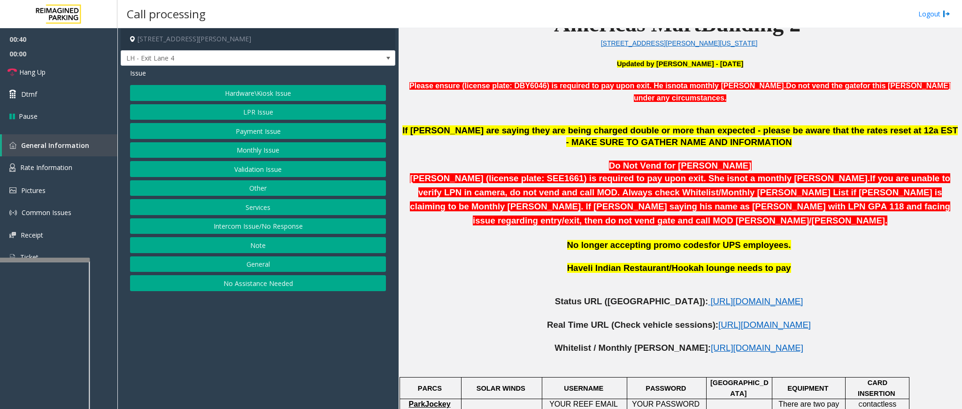
scroll to position [352, 0]
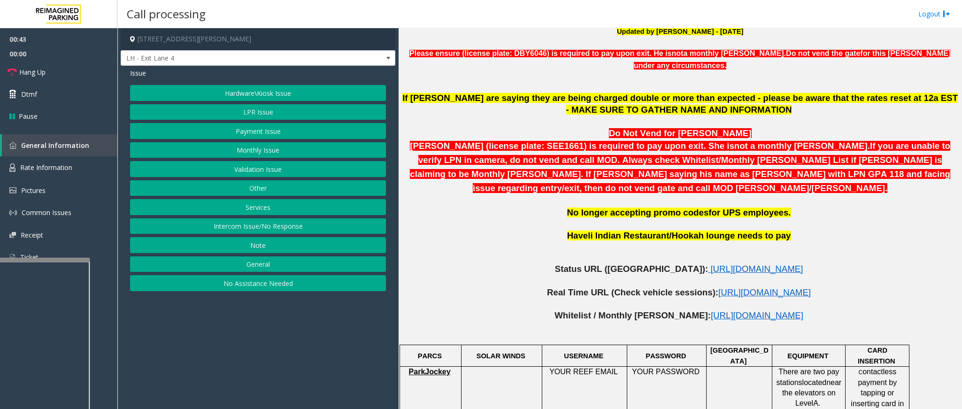
click at [252, 114] on button "LPR Issue" at bounding box center [258, 112] width 256 height 16
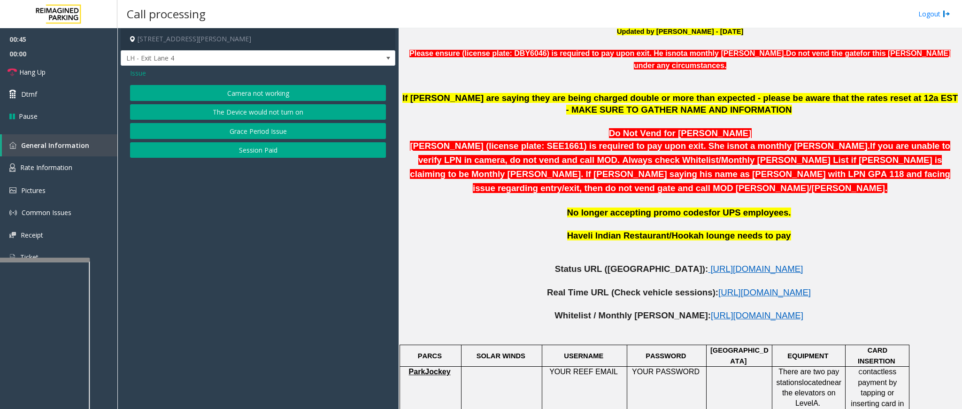
click at [254, 94] on button "Camera not working" at bounding box center [258, 93] width 256 height 16
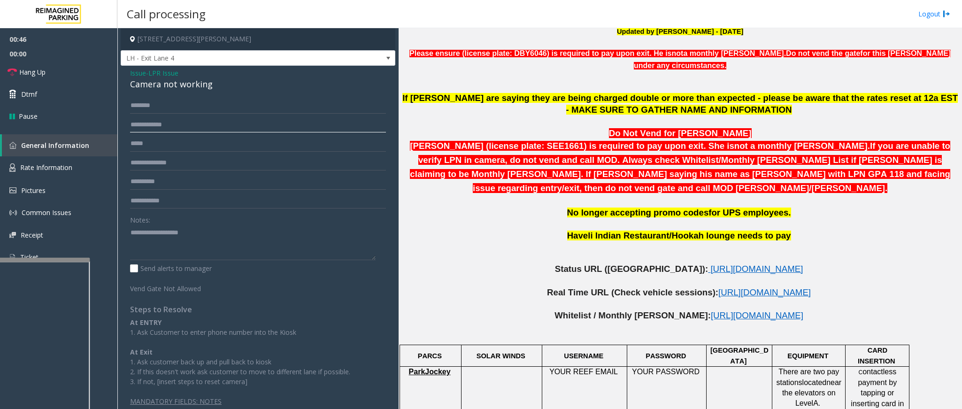
click at [183, 127] on input "text" at bounding box center [258, 125] width 256 height 16
click at [162, 121] on input "text" at bounding box center [258, 125] width 256 height 16
click at [277, 120] on input "text" at bounding box center [258, 125] width 256 height 16
type input "******"
click at [200, 103] on input "text" at bounding box center [258, 106] width 256 height 16
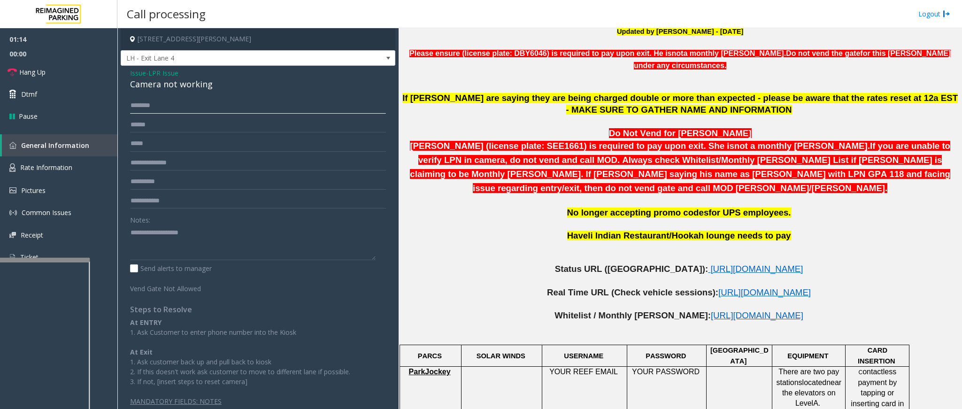
click at [182, 106] on input "text" at bounding box center [258, 106] width 256 height 16
click at [186, 96] on div "Issue - LPR Issue Camera not working ****** Notes: Send alerts to manager Vend …" at bounding box center [258, 241] width 275 height 350
click at [186, 104] on input "text" at bounding box center [258, 106] width 256 height 16
click at [190, 104] on input "text" at bounding box center [258, 106] width 256 height 16
drag, startPoint x: 147, startPoint y: 109, endPoint x: 130, endPoint y: 109, distance: 17.4
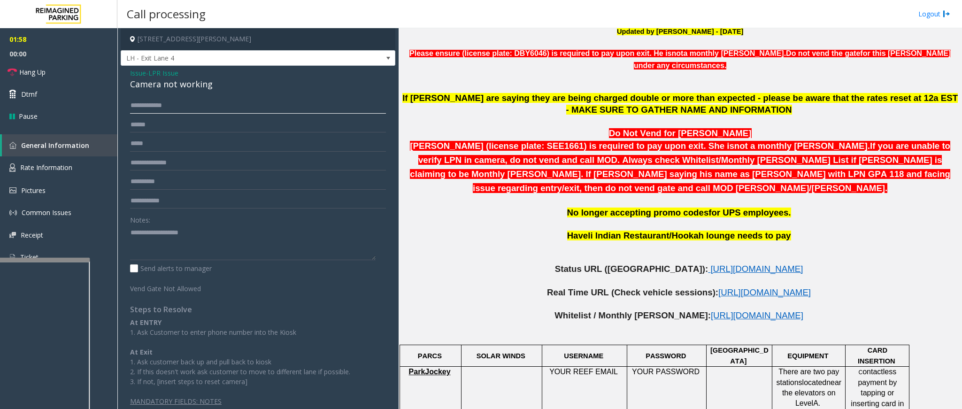
click at [130, 109] on input "**********" at bounding box center [258, 106] width 256 height 16
type input "*******"
drag, startPoint x: 222, startPoint y: 87, endPoint x: 123, endPoint y: 69, distance: 100.7
click at [123, 69] on div "Issue - LPR Issue Camera not working ******* ****** Notes: Send alerts to manag…" at bounding box center [258, 241] width 275 height 350
copy div "Issue - LPR Issue Camera not working"
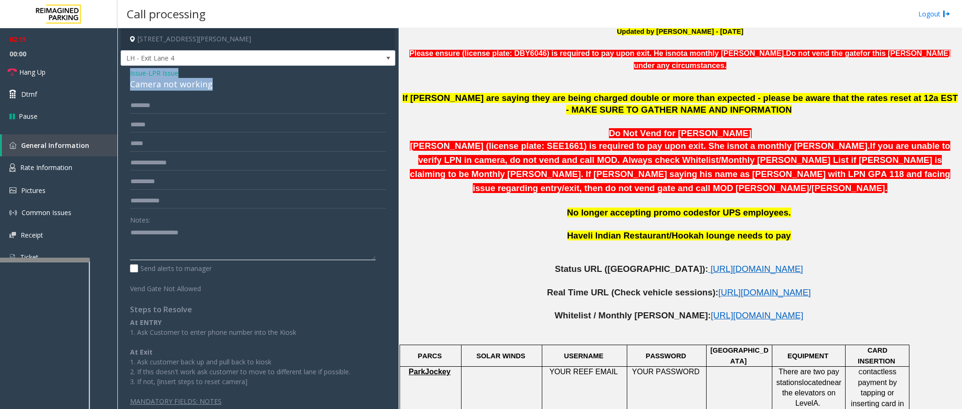
paste textarea "**********"
drag, startPoint x: 217, startPoint y: 251, endPoint x: 198, endPoint y: 236, distance: 25.1
click at [217, 251] on textarea at bounding box center [253, 242] width 246 height 35
drag, startPoint x: 196, startPoint y: 234, endPoint x: 154, endPoint y: 227, distance: 42.8
click at [154, 227] on textarea at bounding box center [253, 242] width 246 height 35
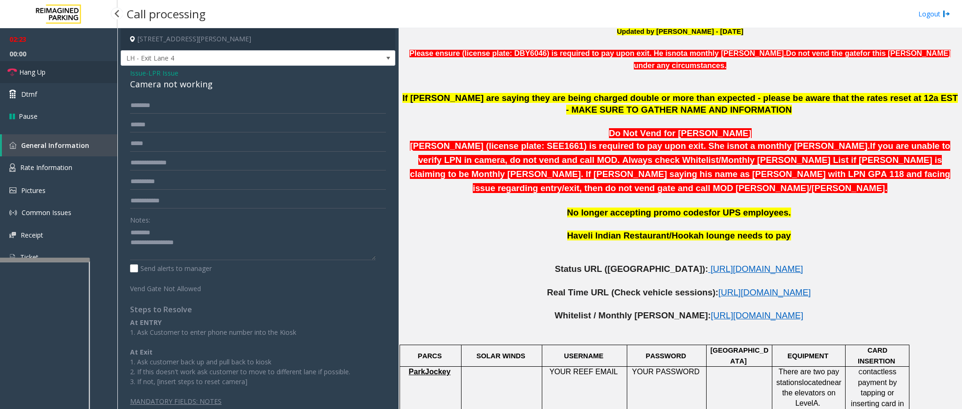
click at [37, 64] on link "Hang Up" at bounding box center [58, 72] width 117 height 22
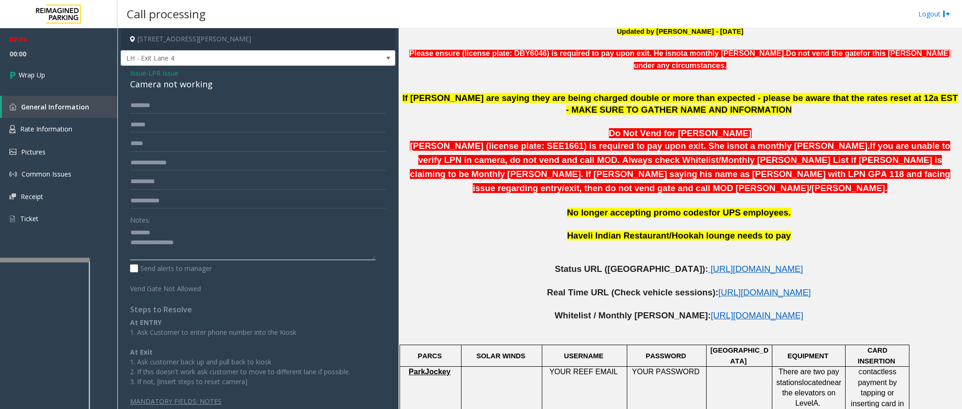
click at [233, 248] on textarea at bounding box center [253, 242] width 246 height 35
type textarea "**********"
click at [46, 73] on link "Wrap Up" at bounding box center [58, 75] width 117 height 28
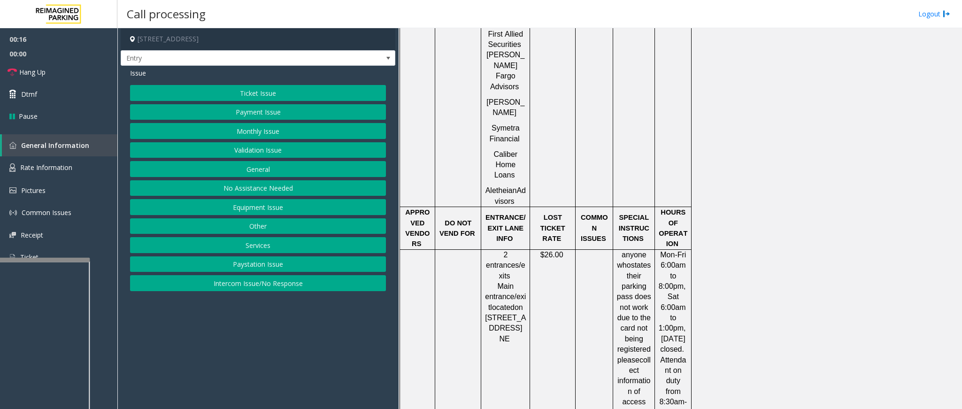
scroll to position [651, 0]
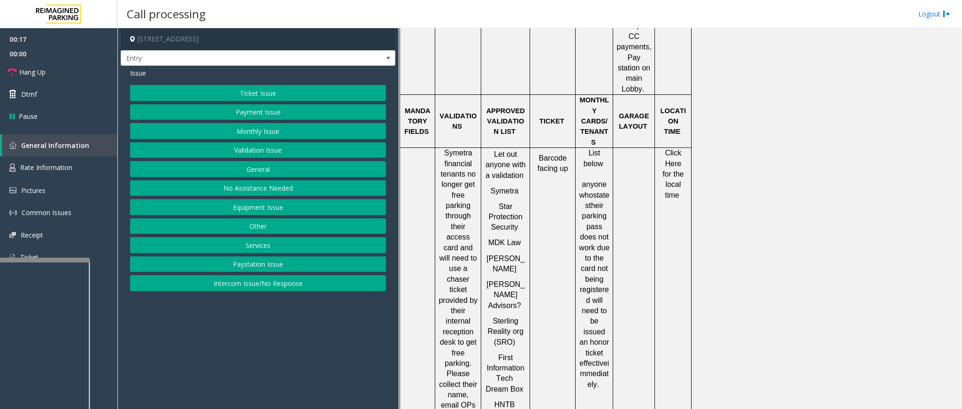
click at [673, 149] on span "Click Here for the local time" at bounding box center [673, 174] width 23 height 50
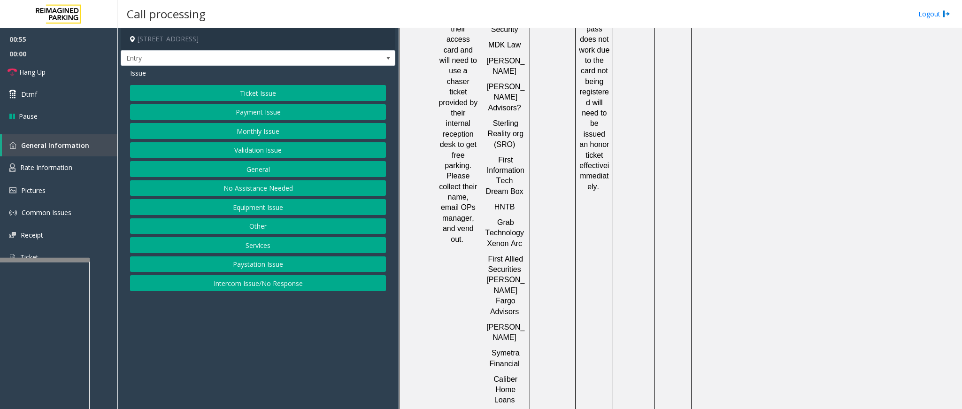
scroll to position [1073, 0]
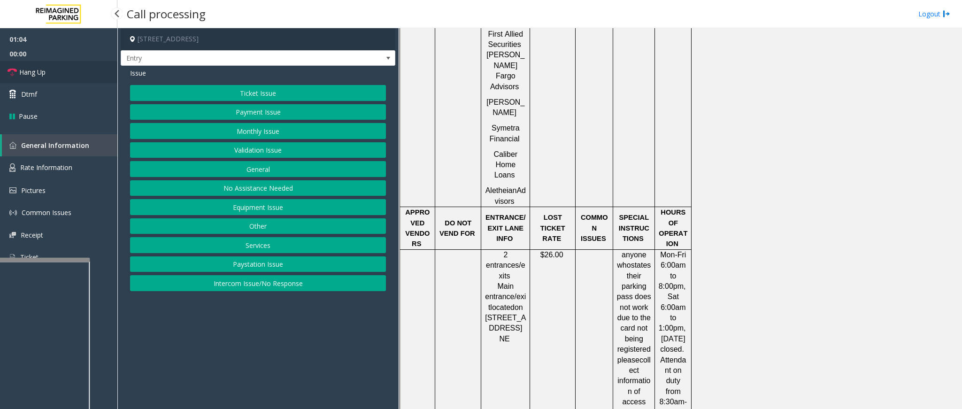
click at [37, 68] on span "Hang Up" at bounding box center [32, 72] width 26 height 10
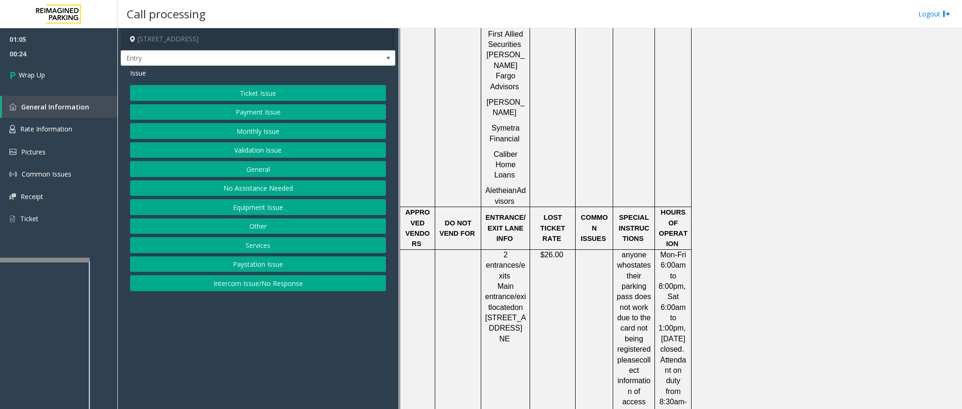
click at [256, 165] on button "General" at bounding box center [258, 169] width 256 height 16
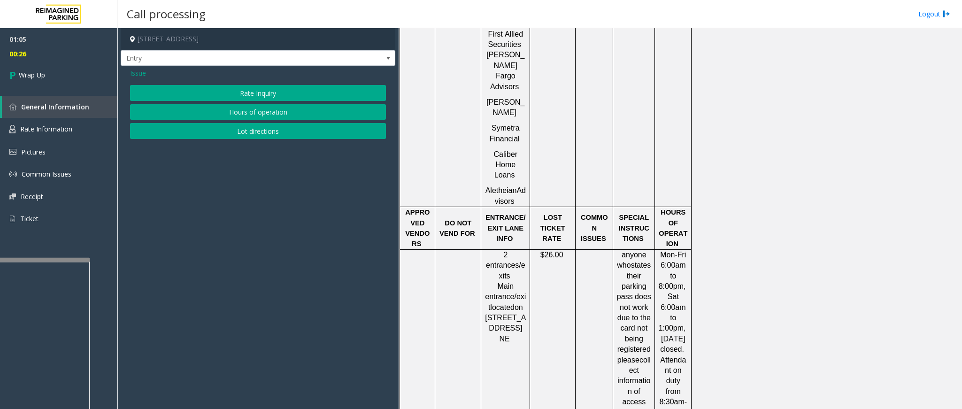
click at [258, 110] on button "Hours of operation" at bounding box center [258, 112] width 256 height 16
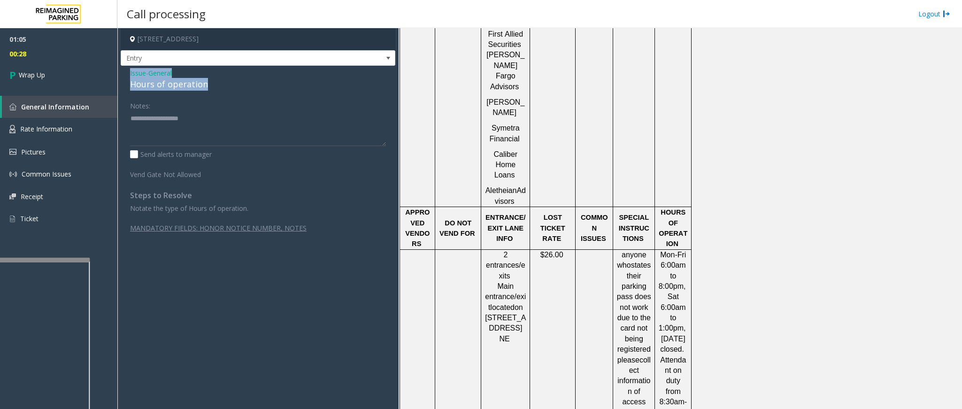
drag, startPoint x: 208, startPoint y: 83, endPoint x: 123, endPoint y: 70, distance: 86.4
click at [123, 70] on div "Issue - General Hours of operation Notes: Send alerts to manager Vend Gate Not …" at bounding box center [258, 189] width 275 height 246
copy div "Issue - General Hours of operation"
paste textarea "**********"
click at [168, 134] on textarea at bounding box center [258, 128] width 256 height 35
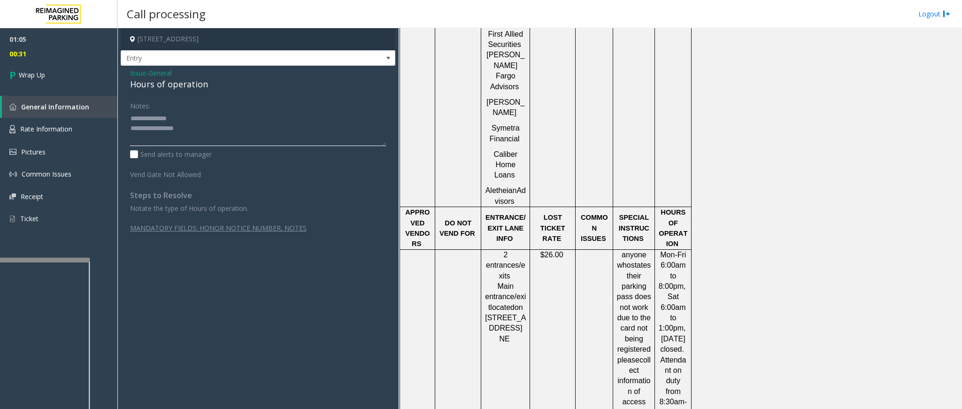
drag, startPoint x: 179, startPoint y: 119, endPoint x: 153, endPoint y: 121, distance: 26.9
click at [153, 121] on textarea at bounding box center [258, 128] width 256 height 35
click at [205, 128] on textarea at bounding box center [258, 128] width 256 height 35
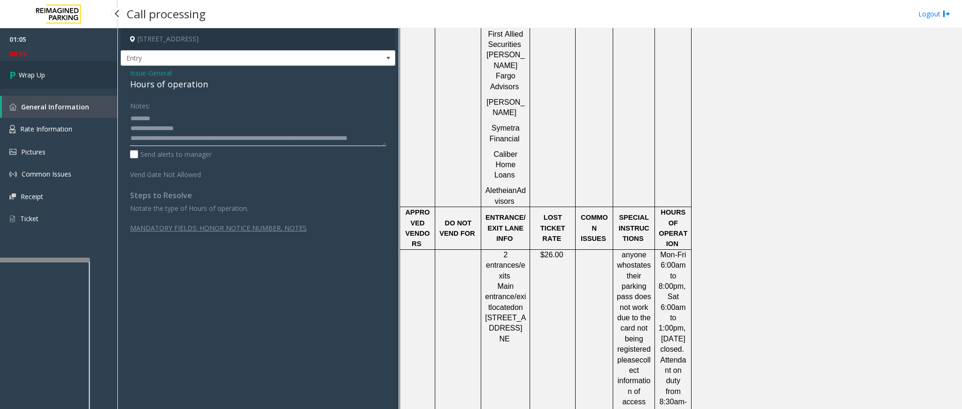
type textarea "**********"
click at [18, 65] on link "Wrap Up" at bounding box center [58, 75] width 117 height 28
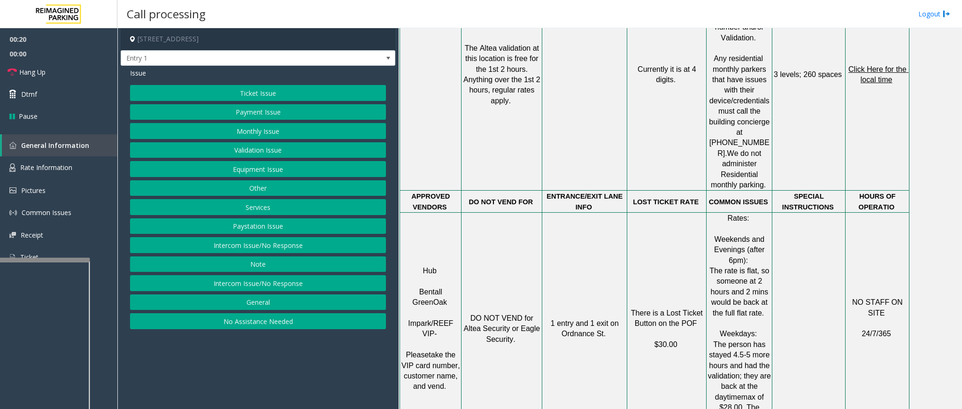
scroll to position [845, 0]
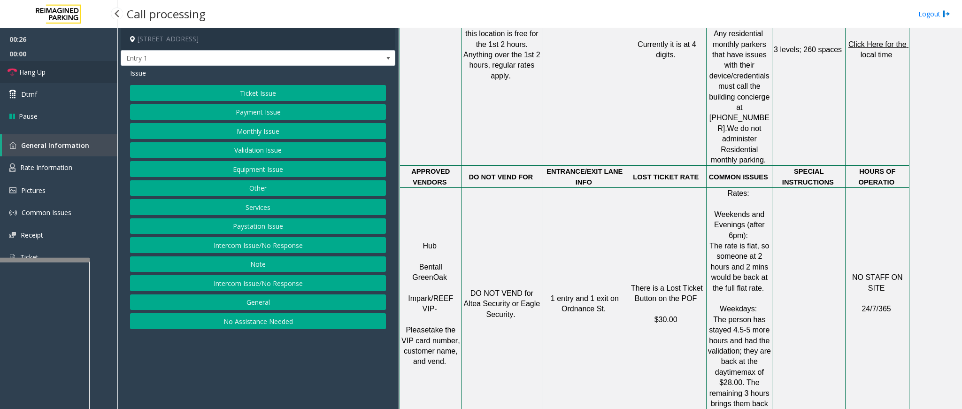
click at [47, 74] on link "Hang Up" at bounding box center [58, 72] width 117 height 22
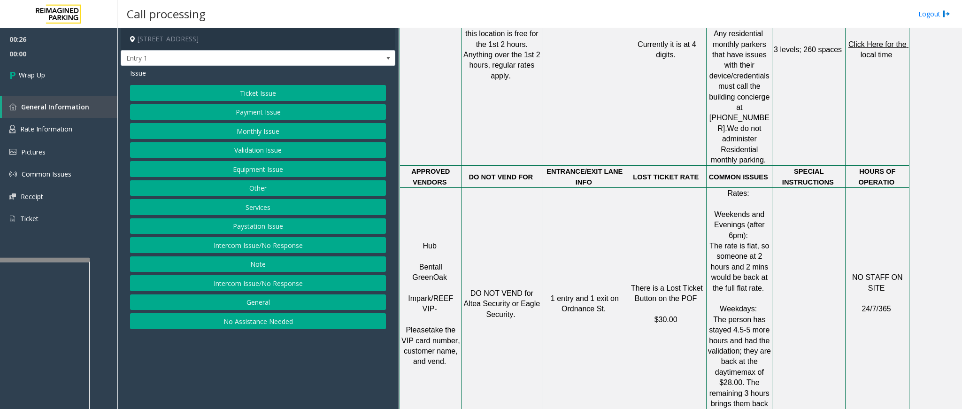
click at [268, 246] on button "Intercom Issue/No Response" at bounding box center [258, 245] width 256 height 16
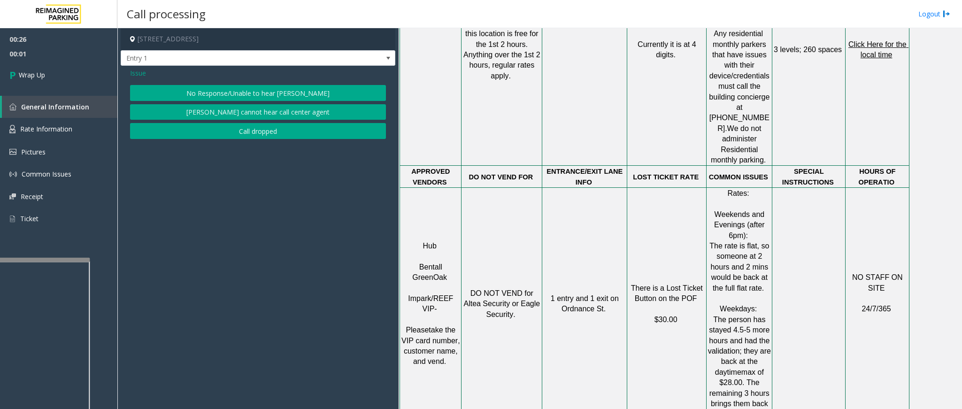
click at [282, 92] on button "No Response/Unable to hear [PERSON_NAME]" at bounding box center [258, 93] width 256 height 16
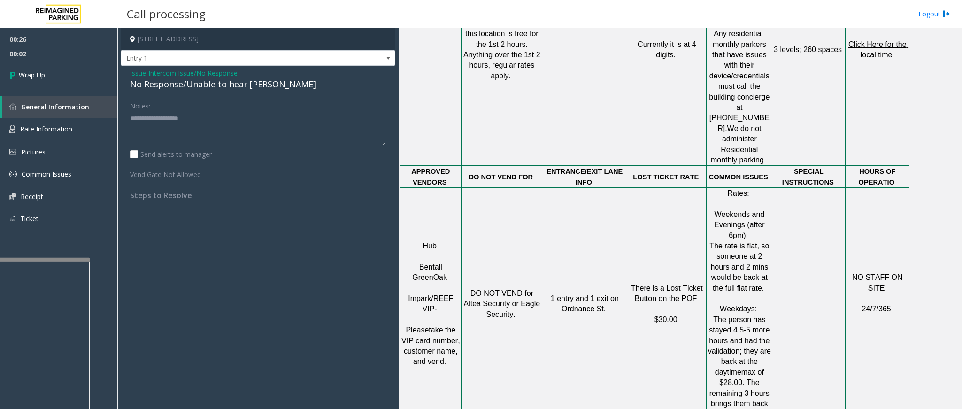
click at [250, 90] on div "No Response/Unable to hear [PERSON_NAME]" at bounding box center [258, 84] width 256 height 13
click at [254, 86] on div "Issue - Intercom Issue/No Response No Response/Unable to hear parker" at bounding box center [258, 79] width 256 height 23
click at [253, 86] on div "No Response/Unable to hear [PERSON_NAME]" at bounding box center [258, 84] width 256 height 13
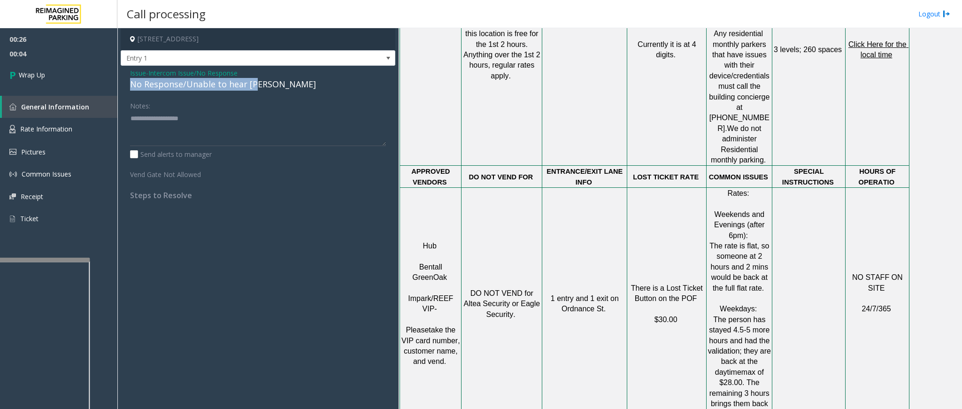
click at [253, 86] on div "No Response/Unable to hear [PERSON_NAME]" at bounding box center [258, 84] width 256 height 13
type textarea "**********"
click at [58, 70] on link "Wrap Up" at bounding box center [58, 75] width 117 height 28
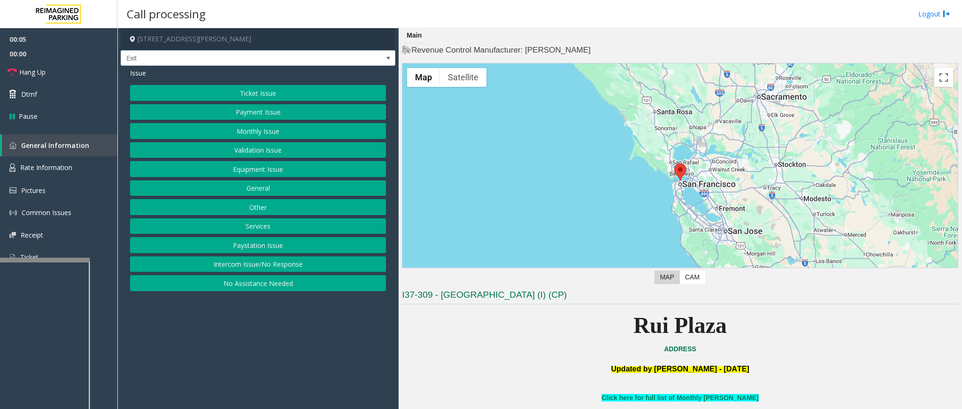
click at [305, 229] on button "Services" at bounding box center [258, 226] width 256 height 16
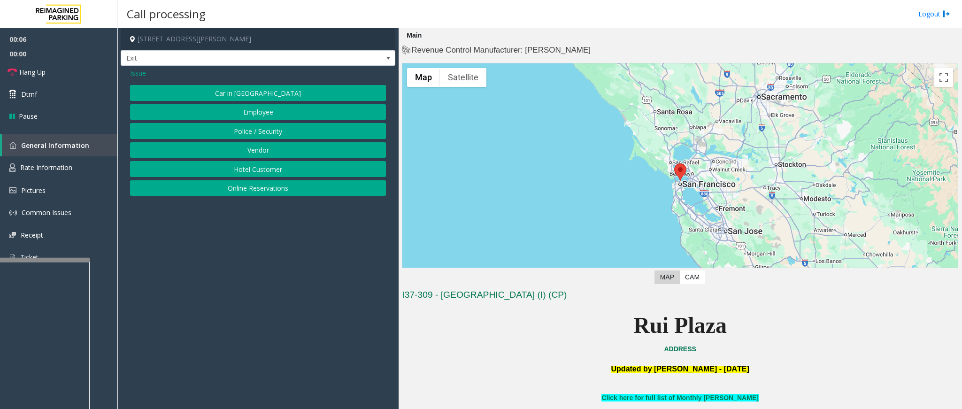
click at [258, 189] on button "Online Reservations" at bounding box center [258, 188] width 256 height 16
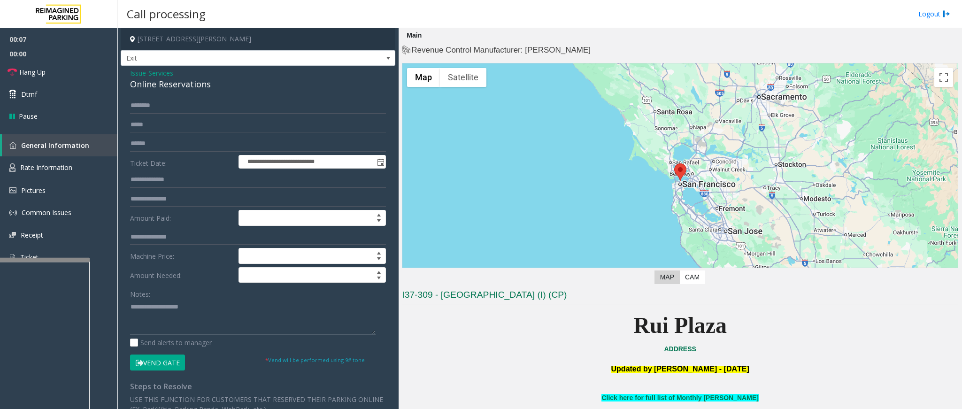
drag, startPoint x: 220, startPoint y: 324, endPoint x: 486, endPoint y: 279, distance: 270.1
click at [228, 327] on textarea at bounding box center [253, 316] width 246 height 35
click at [165, 310] on textarea at bounding box center [253, 316] width 246 height 35
click at [160, 309] on textarea at bounding box center [253, 316] width 246 height 35
type textarea "*********"
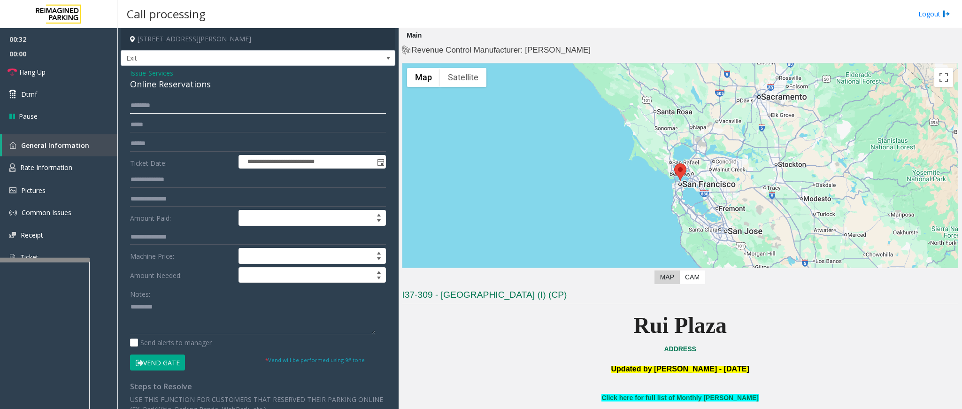
click at [180, 103] on input "text" at bounding box center [258, 106] width 256 height 16
click at [141, 104] on input "**********" at bounding box center [258, 106] width 256 height 16
click at [177, 108] on input "**********" at bounding box center [258, 106] width 256 height 16
click at [168, 106] on input "**********" at bounding box center [258, 106] width 256 height 16
click at [166, 106] on input "**********" at bounding box center [258, 106] width 256 height 16
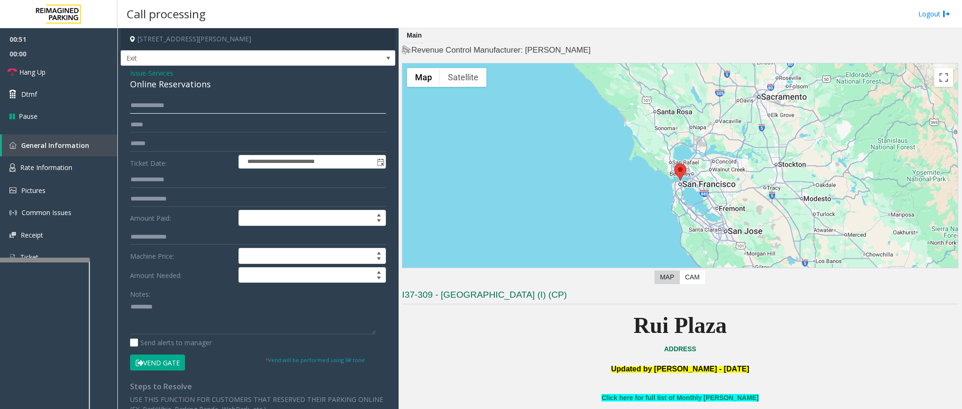
type input "**********"
click at [176, 365] on button "Vend Gate" at bounding box center [157, 362] width 55 height 16
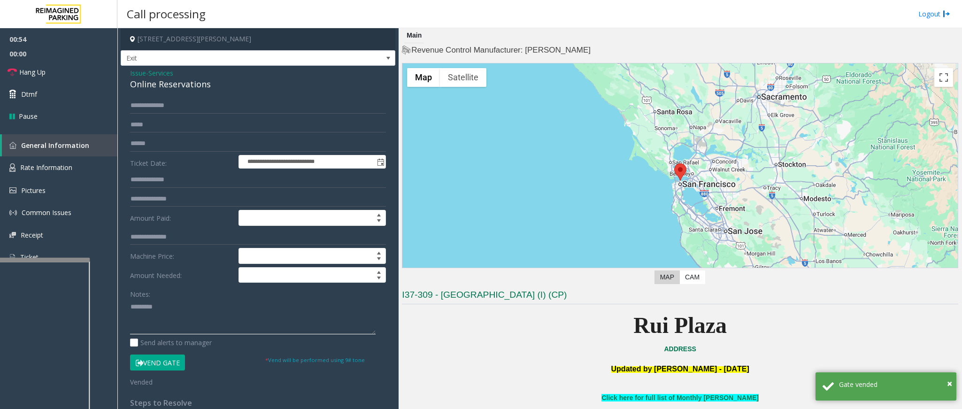
click at [130, 313] on textarea at bounding box center [253, 316] width 246 height 35
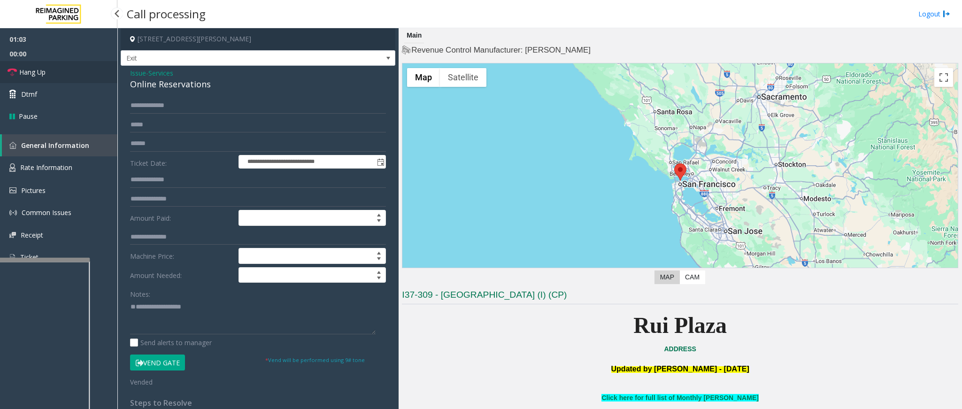
click at [72, 65] on link "Hang Up" at bounding box center [58, 72] width 117 height 22
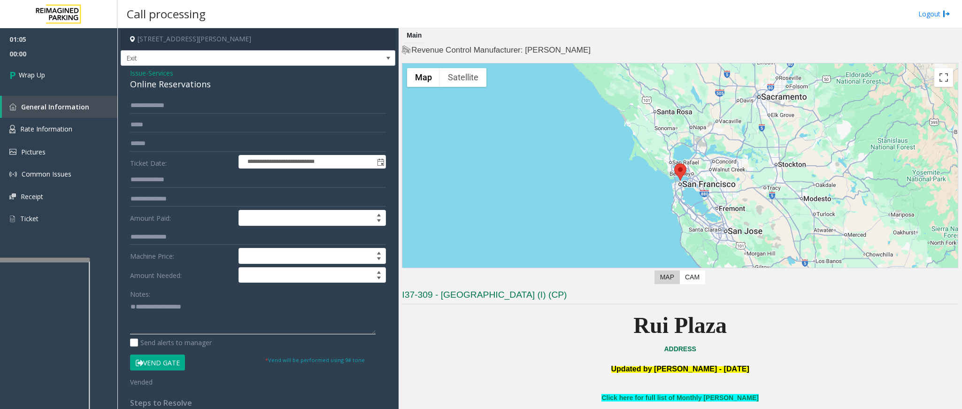
click at [134, 312] on textarea at bounding box center [253, 316] width 246 height 35
click at [179, 80] on div "Online Reservations" at bounding box center [258, 84] width 256 height 13
paste textarea "**********"
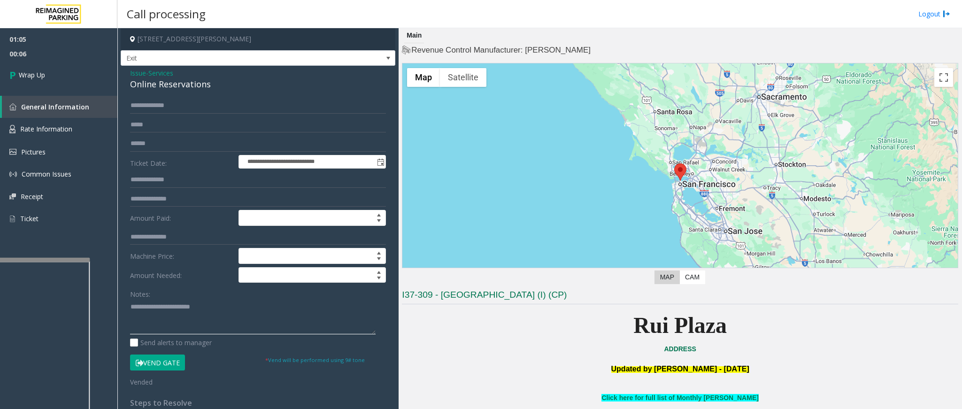
click at [170, 305] on textarea at bounding box center [253, 316] width 246 height 35
type textarea "**********"
click at [39, 74] on span "Wrap Up" at bounding box center [32, 75] width 26 height 10
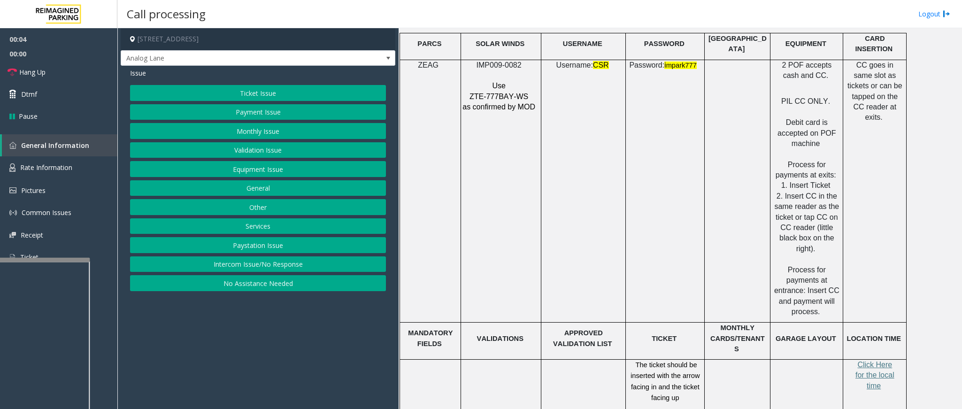
scroll to position [1338, 0]
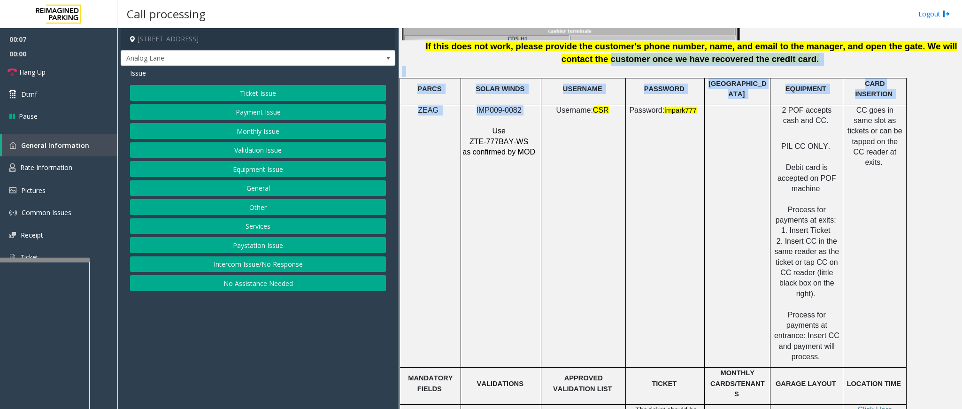
drag, startPoint x: 524, startPoint y: 43, endPoint x: 496, endPoint y: 41, distance: 28.2
click at [496, 41] on div "When ending the calls from this location PRESS ## . There should not be any mis…" at bounding box center [680, 129] width 556 height 1169
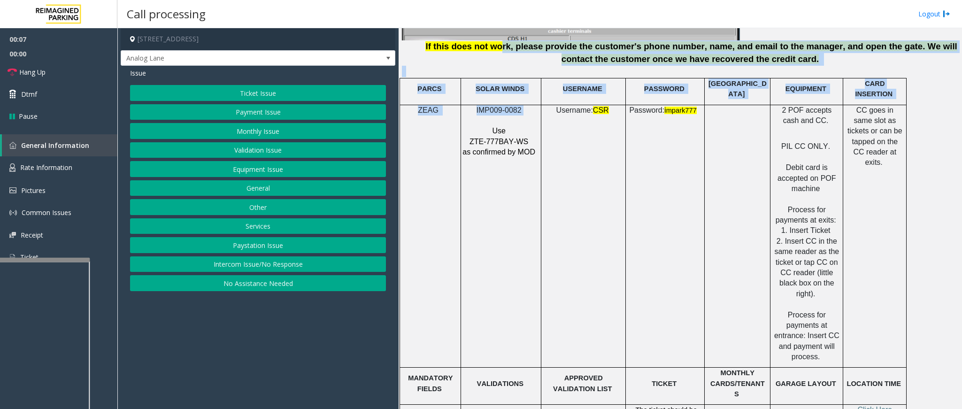
scroll to position [1290, 0]
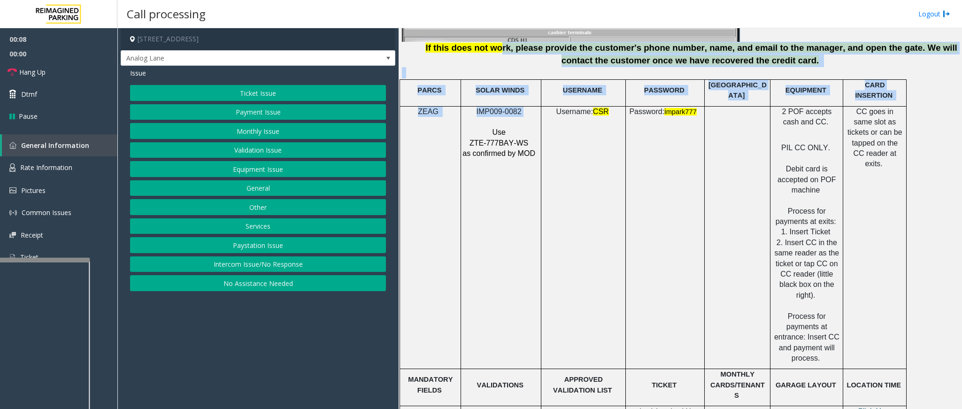
click at [519, 108] on span "IMP009-0082" at bounding box center [499, 112] width 45 height 8
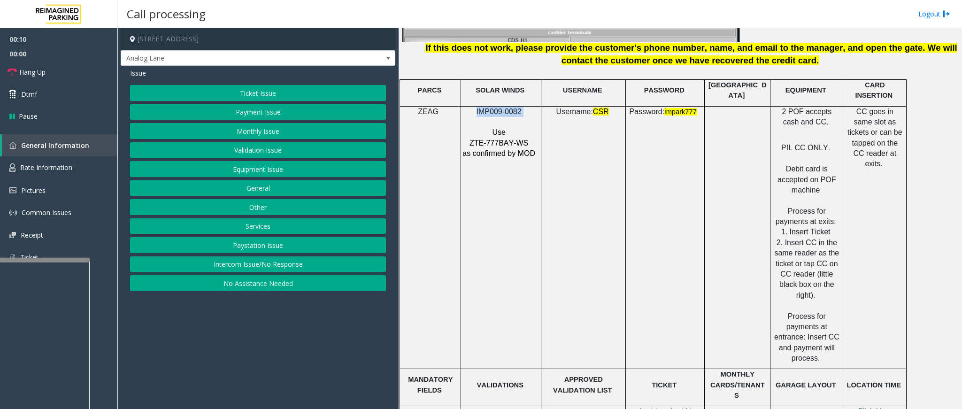
drag, startPoint x: 530, startPoint y: 93, endPoint x: 470, endPoint y: 92, distance: 59.2
click at [470, 107] on p "IMP009-0082" at bounding box center [500, 112] width 76 height 10
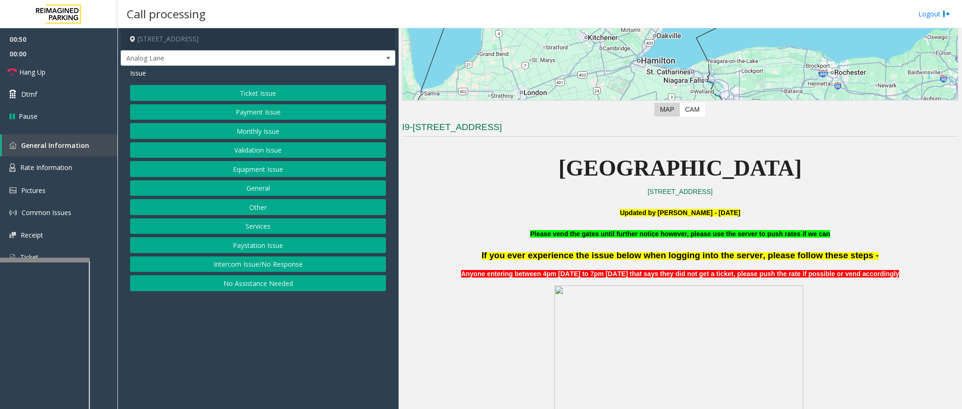
scroll to position [211, 0]
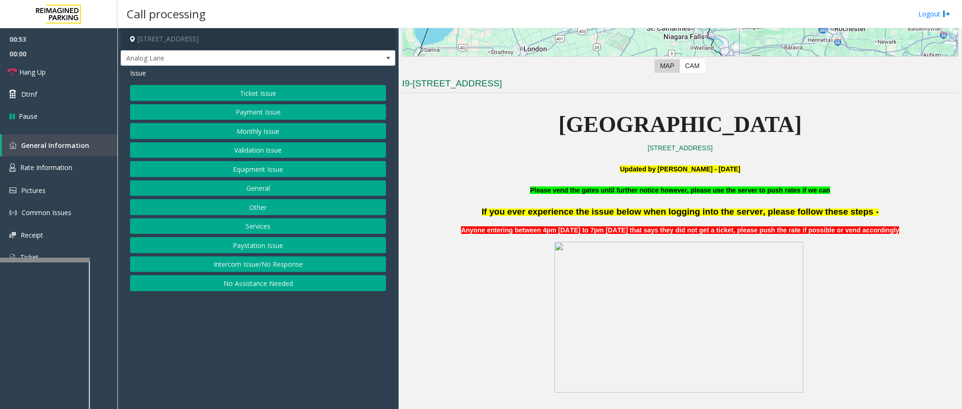
click at [257, 113] on button "Payment Issue" at bounding box center [258, 112] width 256 height 16
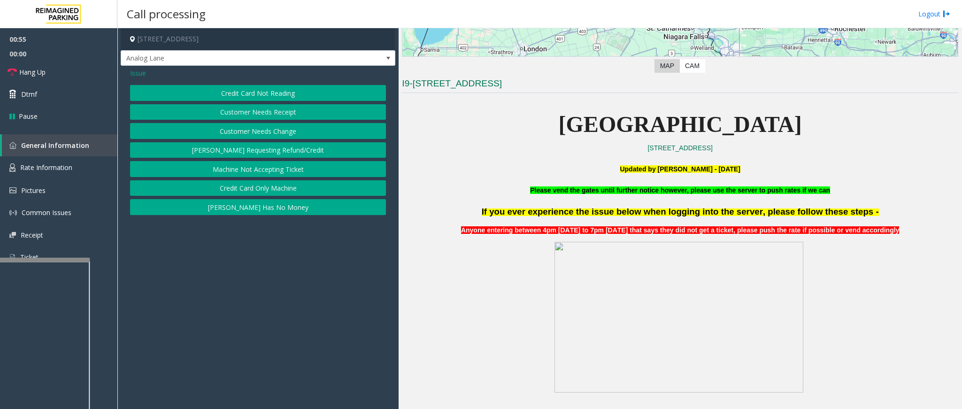
click at [267, 187] on button "Credit Card Only Machine" at bounding box center [258, 188] width 256 height 16
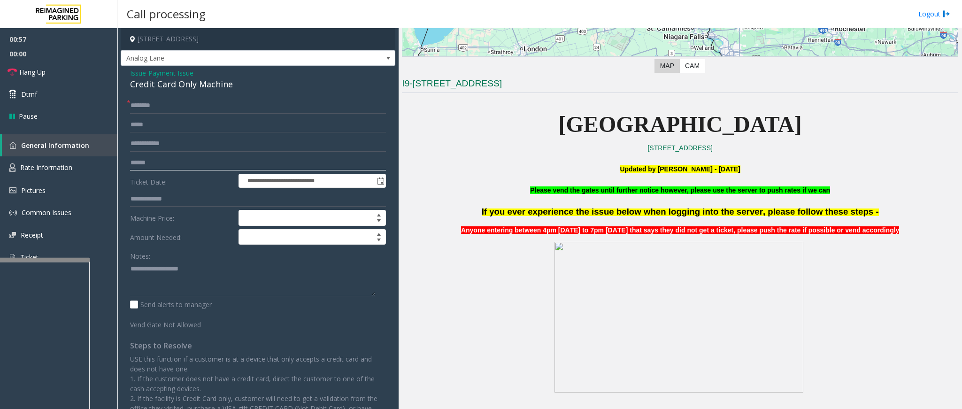
click at [156, 166] on input "text" at bounding box center [258, 163] width 256 height 16
type input "********"
click at [193, 97] on div "**********" at bounding box center [258, 273] width 275 height 415
click at [186, 103] on input "text" at bounding box center [258, 106] width 256 height 16
click at [186, 105] on input "text" at bounding box center [258, 106] width 256 height 16
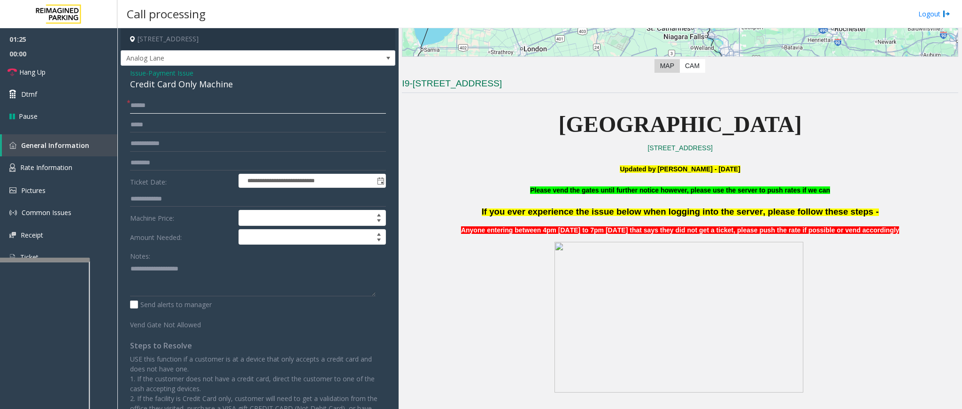
type input "******"
click at [166, 73] on span "Payment Issue" at bounding box center [170, 73] width 45 height 10
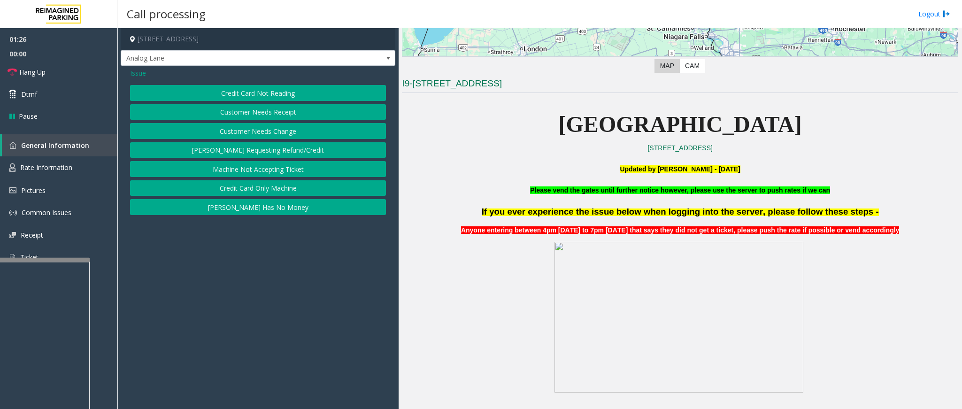
click at [132, 74] on span "Issue" at bounding box center [138, 73] width 16 height 10
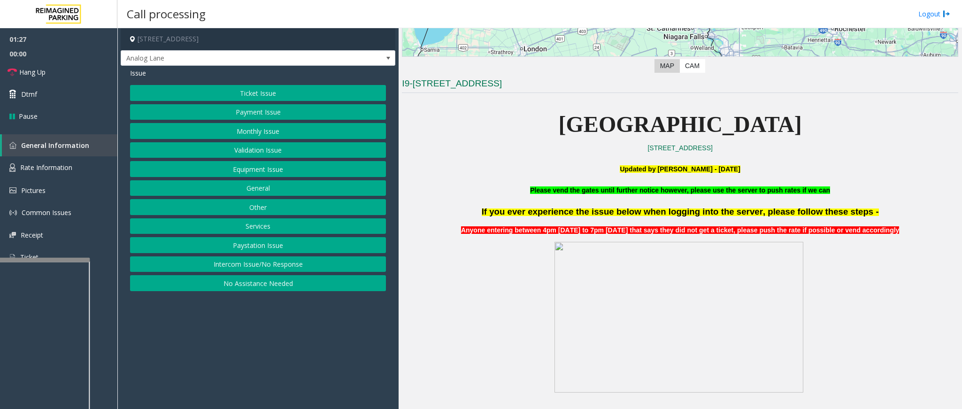
click at [215, 93] on button "Ticket Issue" at bounding box center [258, 93] width 256 height 16
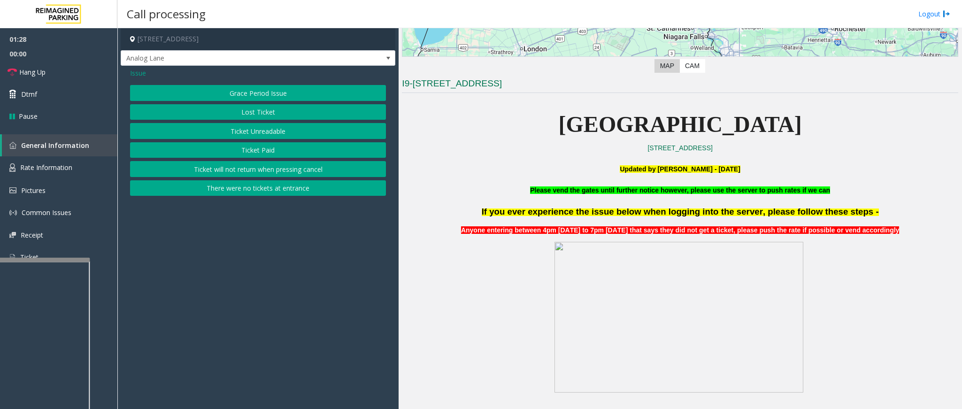
click at [261, 133] on button "Ticket Unreadable" at bounding box center [258, 131] width 256 height 16
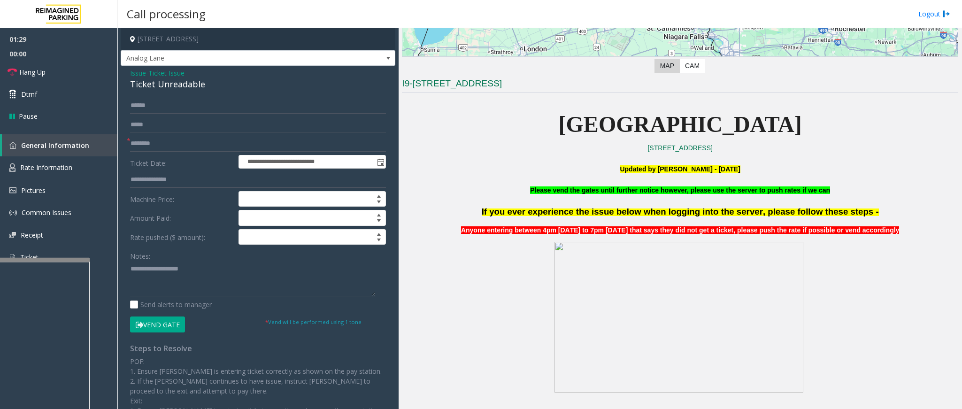
click at [177, 332] on button "Vend Gate" at bounding box center [157, 324] width 55 height 16
click at [175, 71] on span "Ticket Issue" at bounding box center [166, 73] width 36 height 10
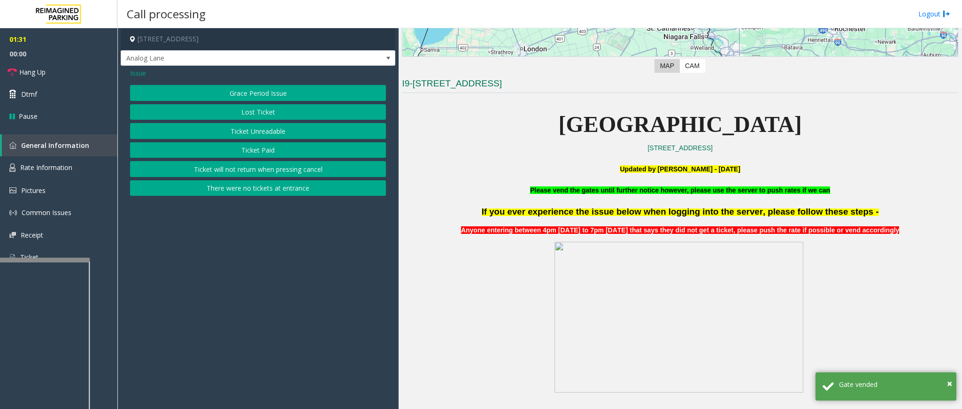
click at [140, 77] on span "Issue" at bounding box center [138, 73] width 16 height 10
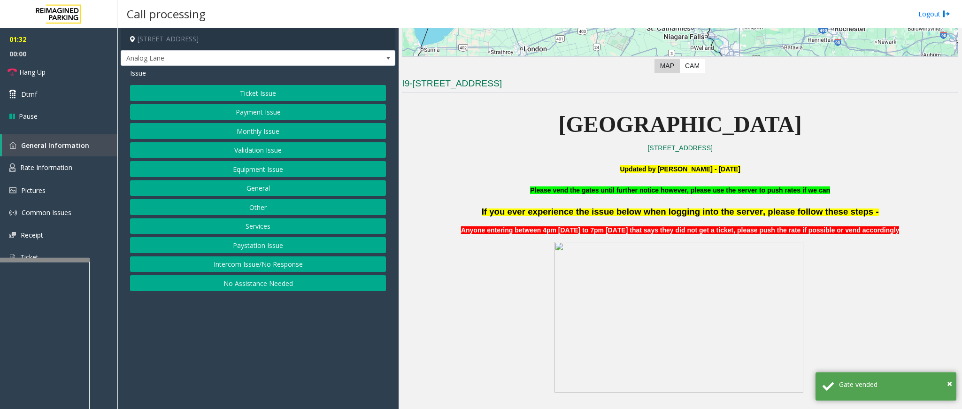
click at [245, 114] on button "Payment Issue" at bounding box center [258, 112] width 256 height 16
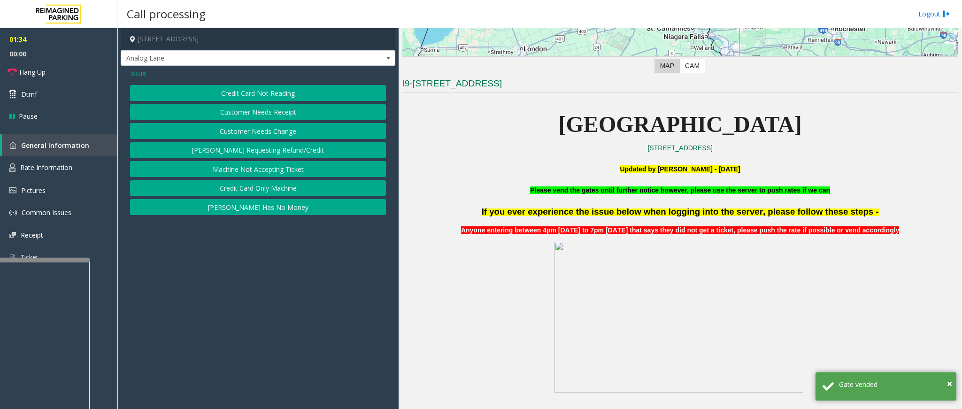
click at [241, 189] on button "Credit Card Only Machine" at bounding box center [258, 188] width 256 height 16
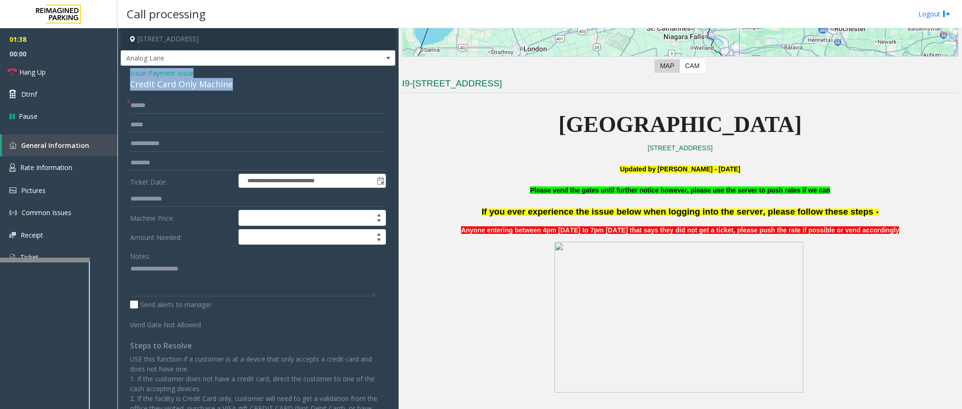
drag, startPoint x: 234, startPoint y: 85, endPoint x: 127, endPoint y: 75, distance: 107.5
click at [127, 75] on div "**********" at bounding box center [258, 273] width 275 height 415
click at [199, 284] on textarea at bounding box center [253, 278] width 246 height 35
paste textarea "**********"
drag, startPoint x: 200, startPoint y: 268, endPoint x: 149, endPoint y: 268, distance: 51.2
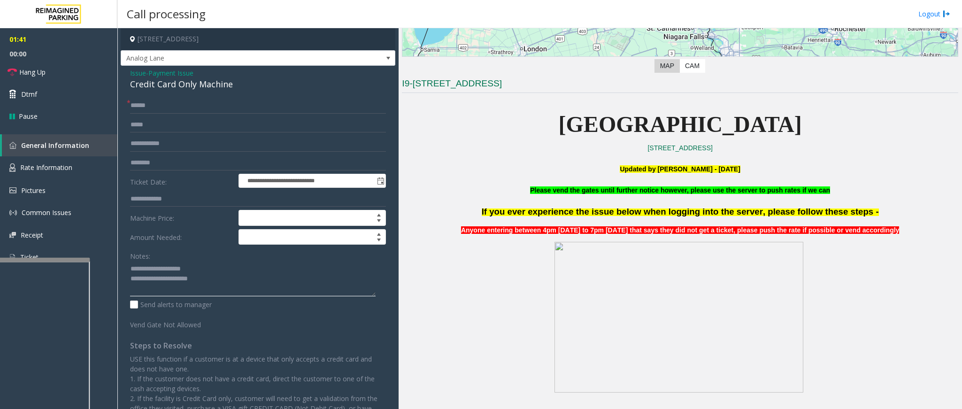
click at [149, 268] on textarea at bounding box center [253, 278] width 246 height 35
click at [58, 68] on link "Hang Up" at bounding box center [58, 72] width 117 height 22
click at [148, 267] on textarea at bounding box center [253, 278] width 246 height 35
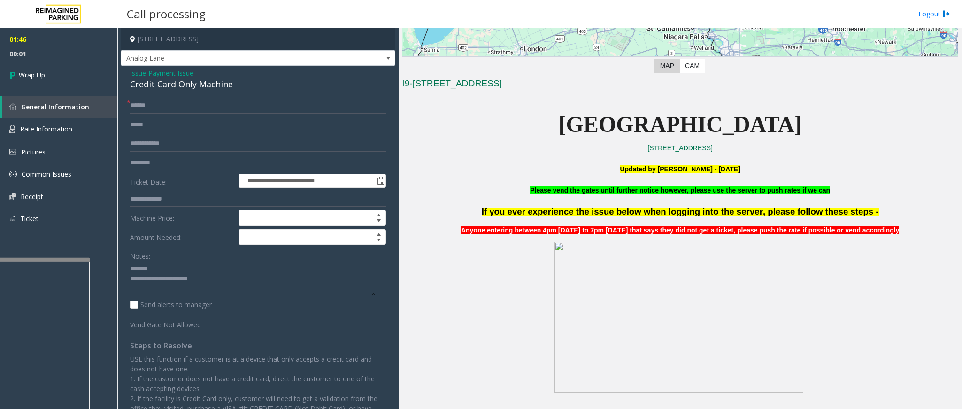
drag, startPoint x: 242, startPoint y: 286, endPoint x: 213, endPoint y: 279, distance: 29.8
click at [243, 286] on textarea at bounding box center [253, 278] width 246 height 35
click at [141, 279] on textarea at bounding box center [253, 278] width 246 height 35
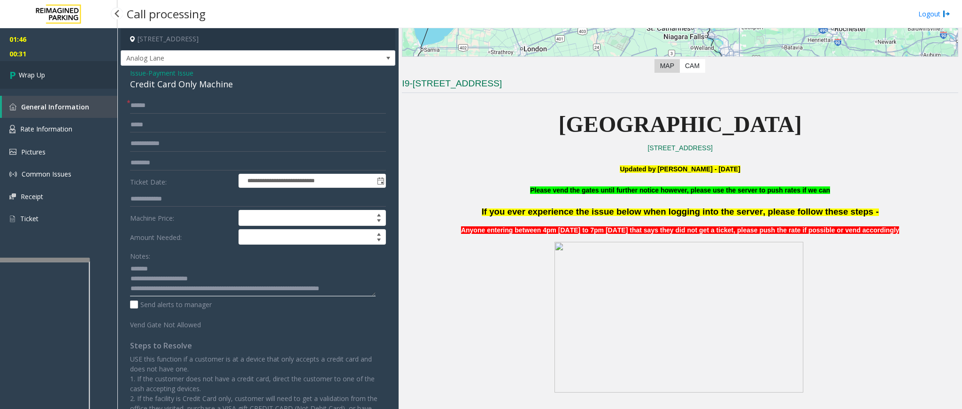
type textarea "**********"
click at [27, 72] on span "Wrap Up" at bounding box center [32, 75] width 26 height 10
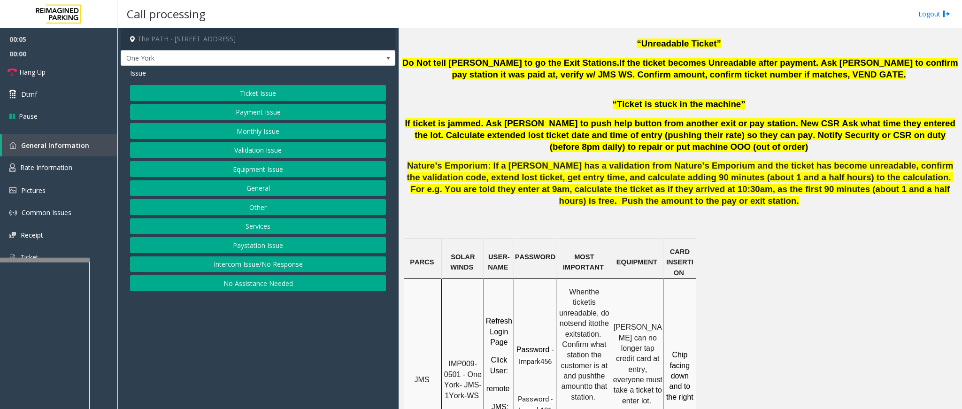
scroll to position [775, 0]
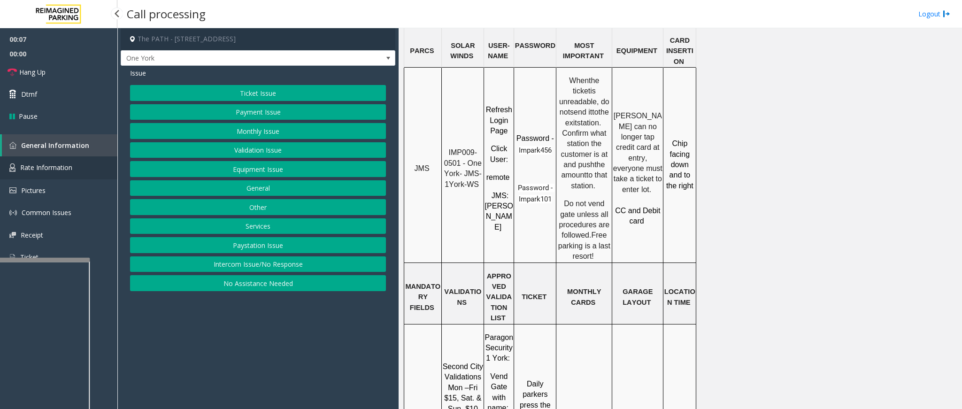
click at [64, 161] on link "Rate Information" at bounding box center [58, 167] width 117 height 23
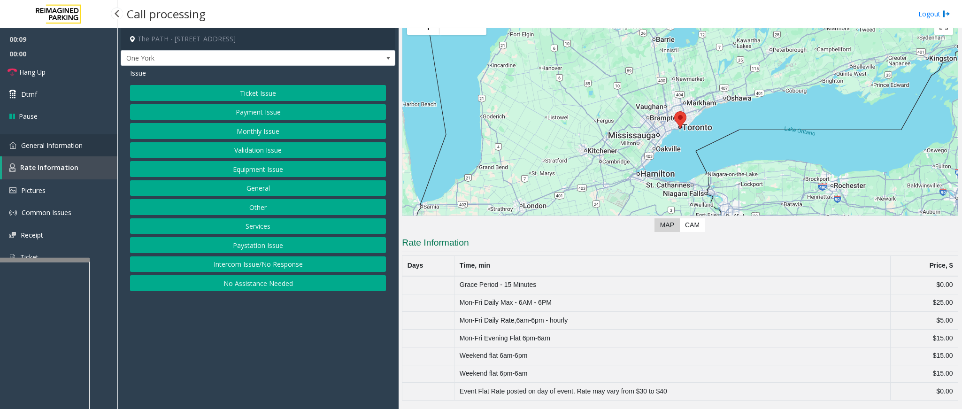
click at [42, 143] on span "General Information" at bounding box center [52, 145] width 62 height 9
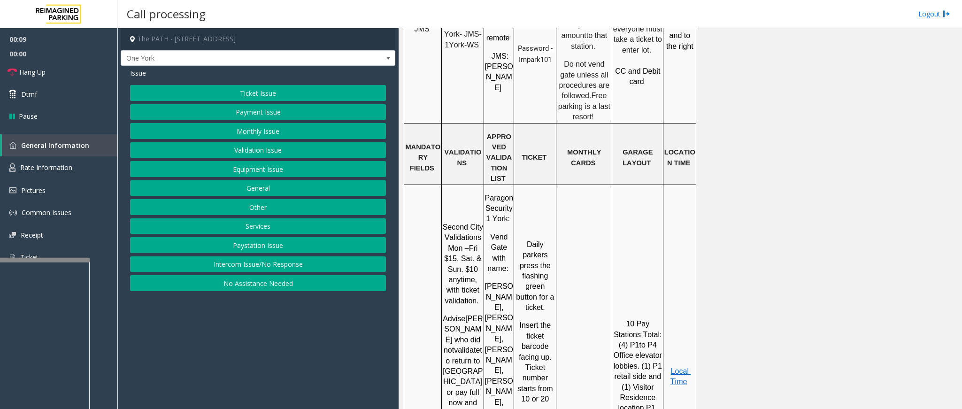
scroll to position [915, 0]
click at [684, 366] on span "Local Time" at bounding box center [680, 375] width 21 height 18
click at [37, 168] on span "Rate Information" at bounding box center [46, 167] width 52 height 9
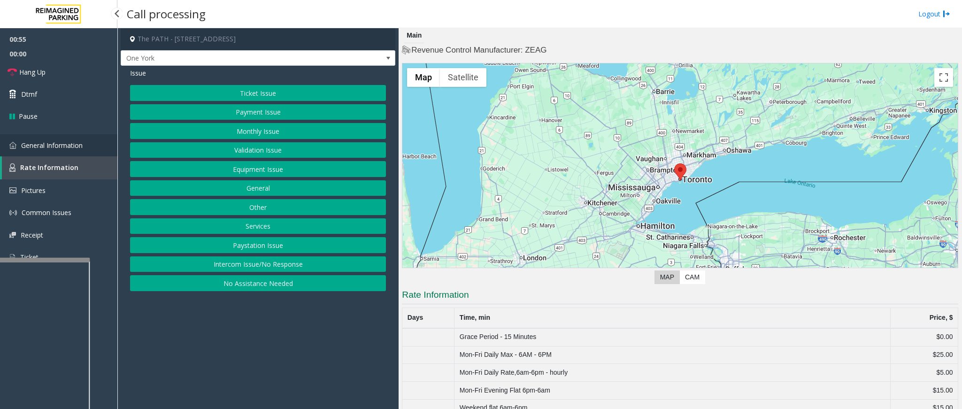
click at [65, 141] on span "General Information" at bounding box center [52, 145] width 62 height 9
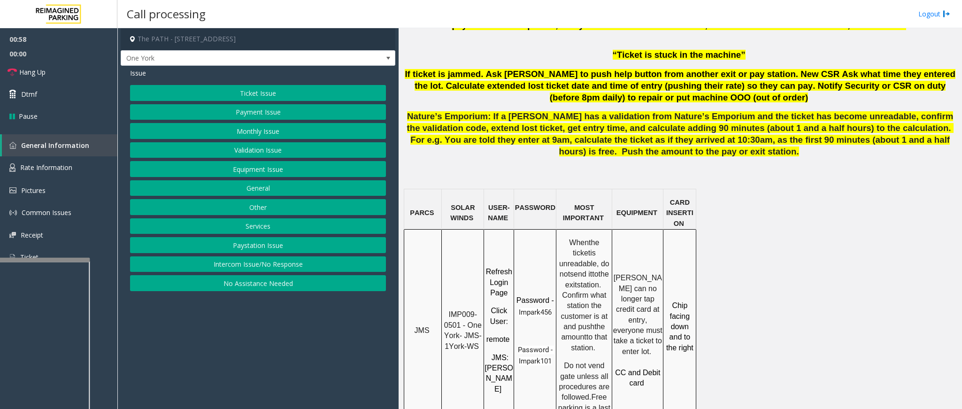
scroll to position [634, 0]
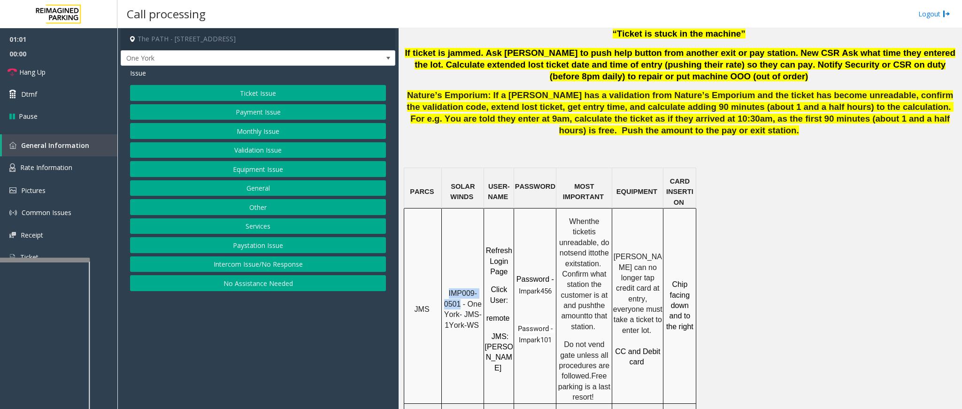
drag, startPoint x: 460, startPoint y: 269, endPoint x: 449, endPoint y: 261, distance: 13.6
click at [449, 288] on p "IMP009-0501 - One York- JMS-1York-WS" at bounding box center [462, 309] width 41 height 42
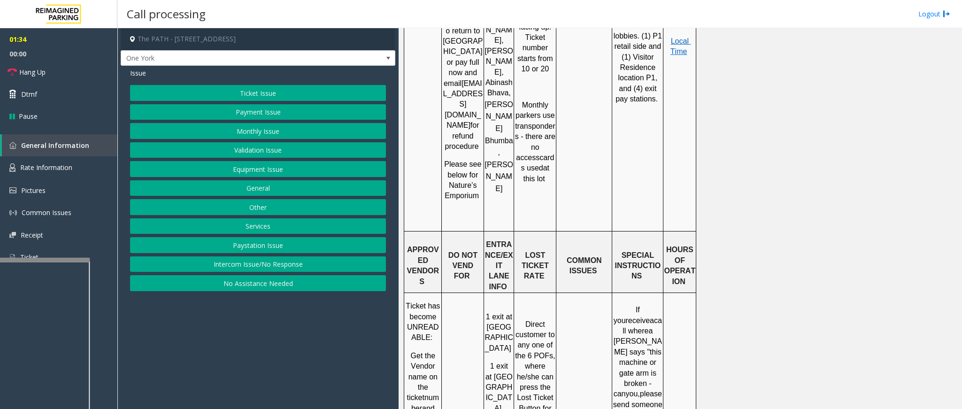
scroll to position [1197, 0]
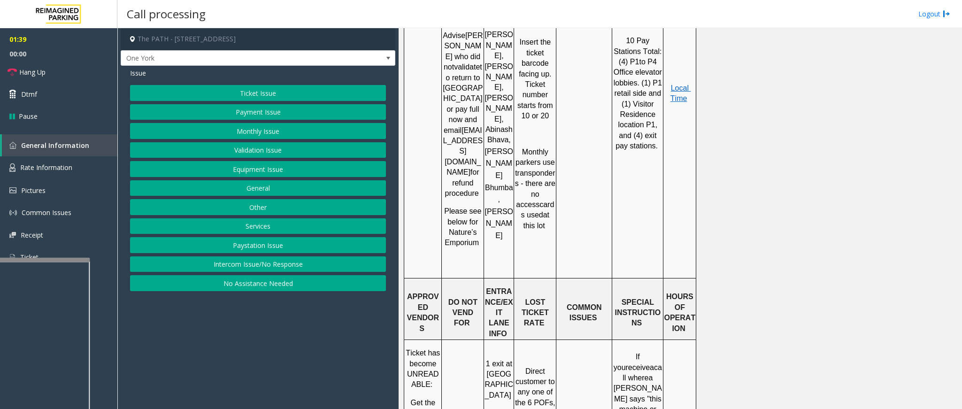
click at [267, 88] on button "Ticket Issue" at bounding box center [258, 93] width 256 height 16
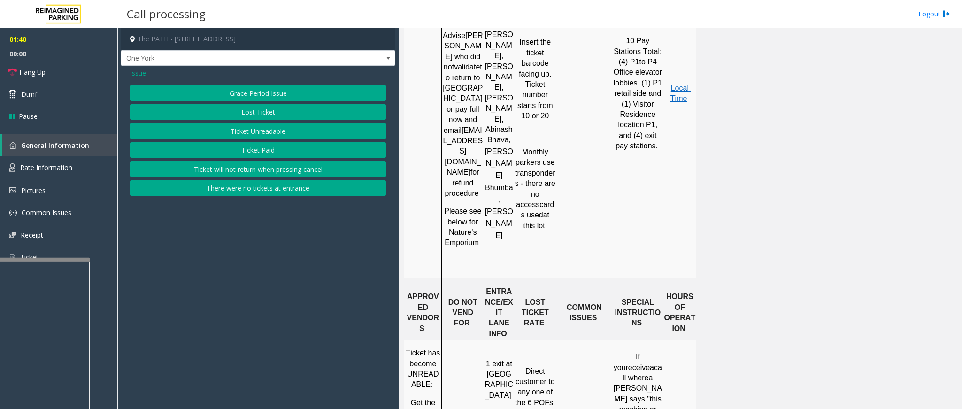
click at [249, 148] on button "Ticket Paid" at bounding box center [258, 150] width 256 height 16
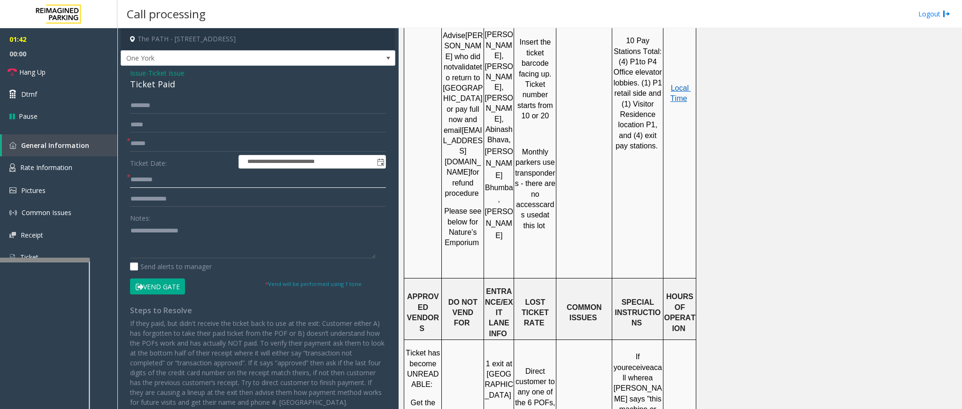
click at [169, 180] on input "text" at bounding box center [258, 180] width 256 height 16
click at [143, 140] on input "text" at bounding box center [258, 144] width 256 height 16
click at [171, 146] on input "text" at bounding box center [258, 144] width 256 height 16
click at [152, 142] on input "text" at bounding box center [258, 144] width 256 height 16
click at [200, 142] on input "text" at bounding box center [258, 144] width 256 height 16
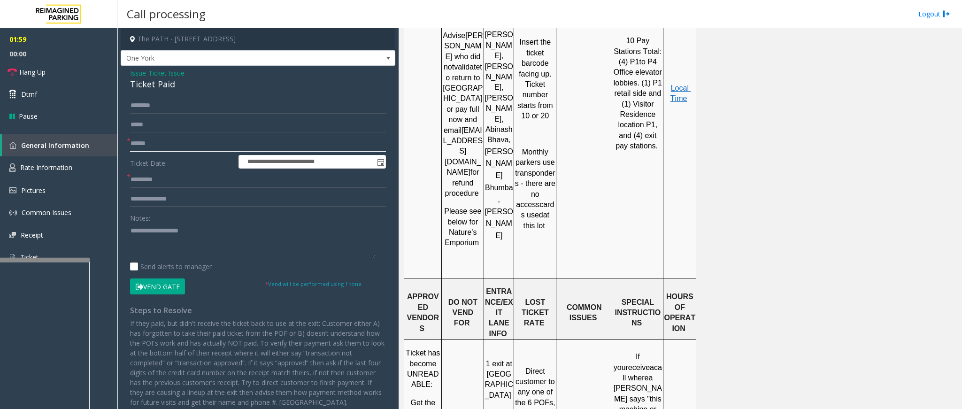
click at [204, 139] on input "text" at bounding box center [258, 144] width 256 height 16
drag, startPoint x: 175, startPoint y: 85, endPoint x: 130, endPoint y: 76, distance: 45.4
click at [130, 76] on div "Issue - Ticket Issue Ticket Paid" at bounding box center [258, 79] width 256 height 23
paste textarea "**********"
click at [192, 232] on textarea at bounding box center [253, 240] width 246 height 35
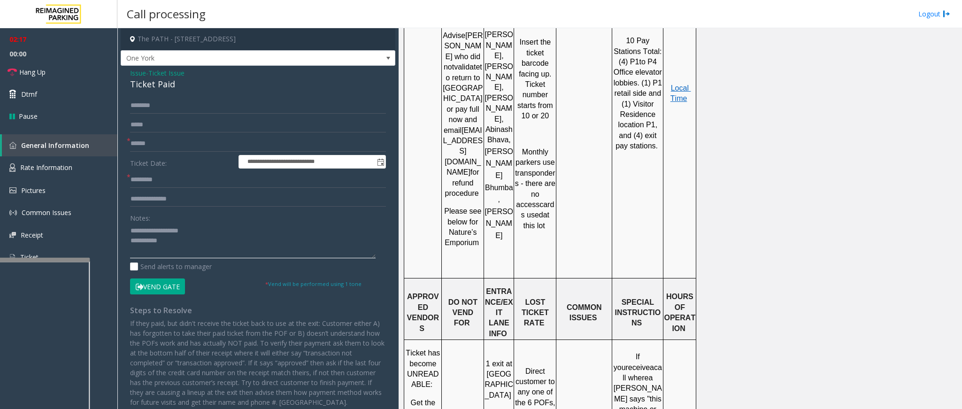
drag, startPoint x: 192, startPoint y: 232, endPoint x: 169, endPoint y: 233, distance: 22.1
click at [155, 228] on textarea at bounding box center [253, 240] width 246 height 35
type textarea "**********"
click at [156, 140] on input "text" at bounding box center [258, 144] width 256 height 16
click at [157, 140] on input "text" at bounding box center [258, 144] width 256 height 16
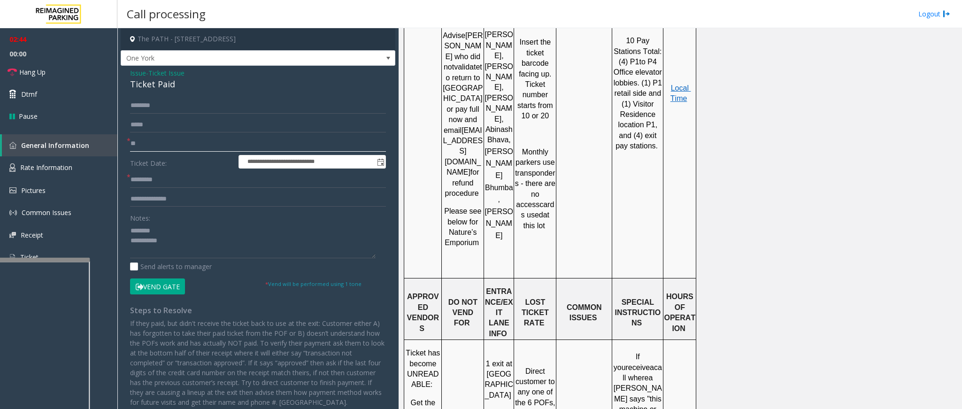
type input "*"
type input "********"
click at [186, 108] on input "text" at bounding box center [258, 106] width 256 height 16
type input "****"
click at [185, 177] on input "text" at bounding box center [258, 180] width 256 height 16
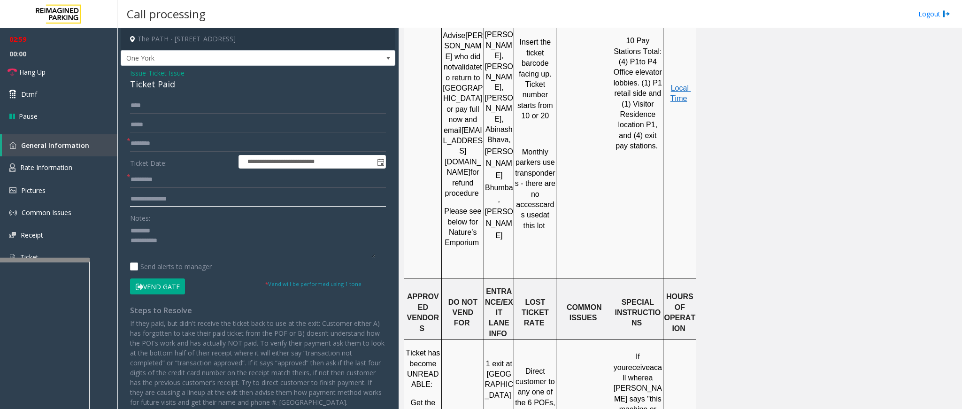
click at [177, 198] on input "text" at bounding box center [258, 199] width 256 height 16
type input "**********"
click at [157, 185] on input "text" at bounding box center [258, 180] width 256 height 16
click at [213, 243] on textarea at bounding box center [253, 240] width 246 height 35
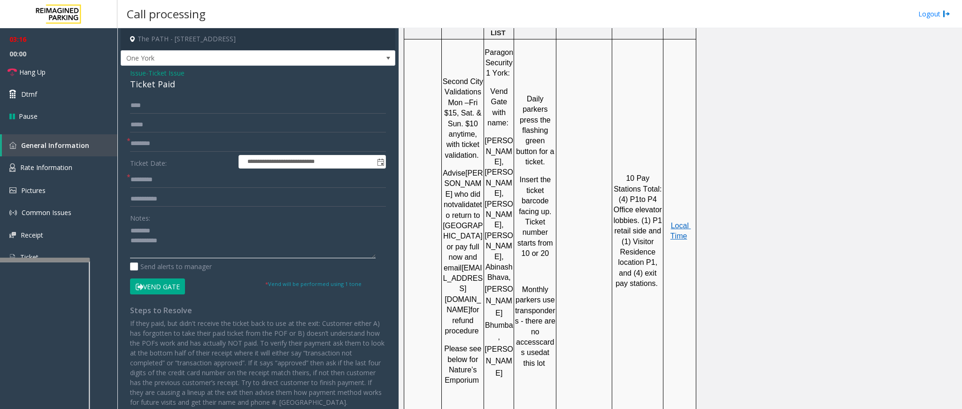
scroll to position [1056, 0]
click at [678, 225] on span "Local Time" at bounding box center [680, 234] width 21 height 18
click at [175, 245] on textarea at bounding box center [253, 240] width 246 height 35
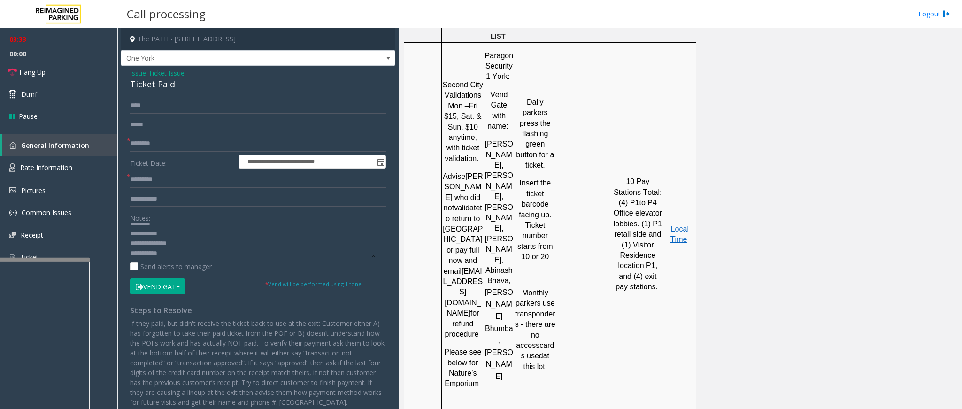
scroll to position [10, 0]
type textarea "**********"
click at [153, 173] on input "text" at bounding box center [258, 180] width 256 height 16
type input "********"
click at [155, 285] on button "Vend Gate" at bounding box center [157, 286] width 55 height 16
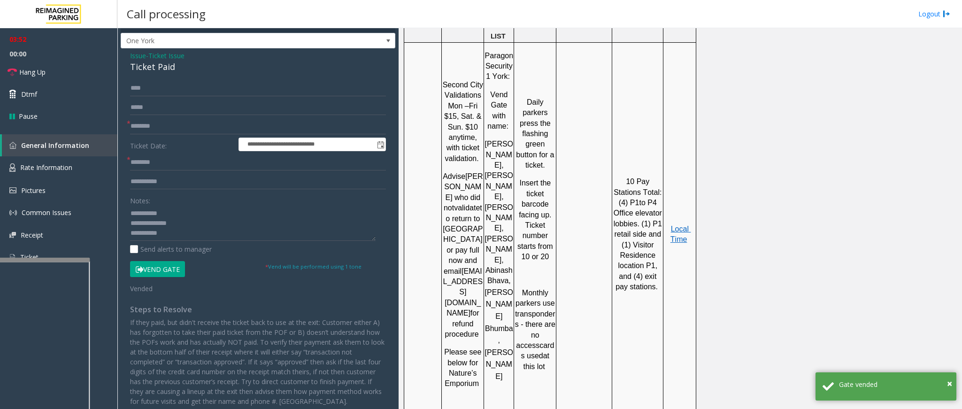
scroll to position [34, 0]
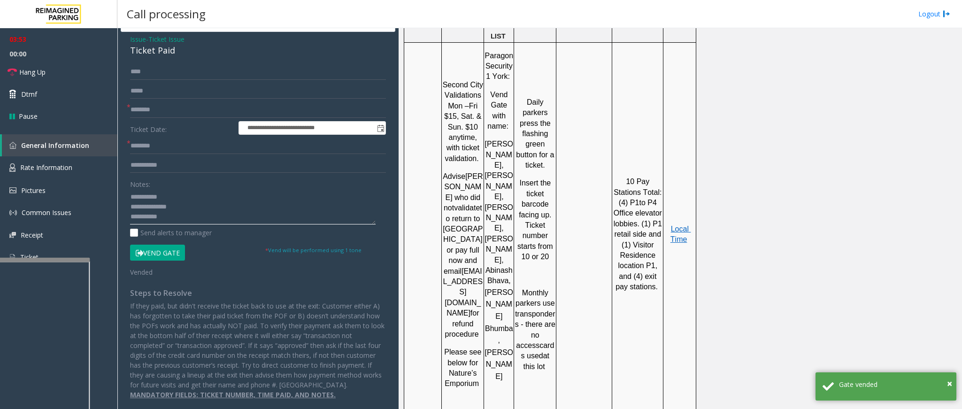
click at [186, 216] on textarea at bounding box center [253, 206] width 246 height 35
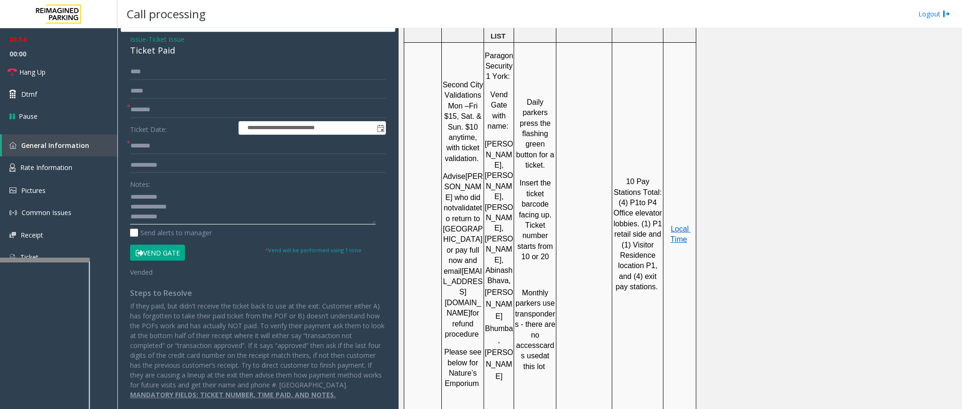
click at [201, 216] on textarea at bounding box center [253, 206] width 246 height 35
click at [211, 217] on textarea at bounding box center [253, 206] width 246 height 35
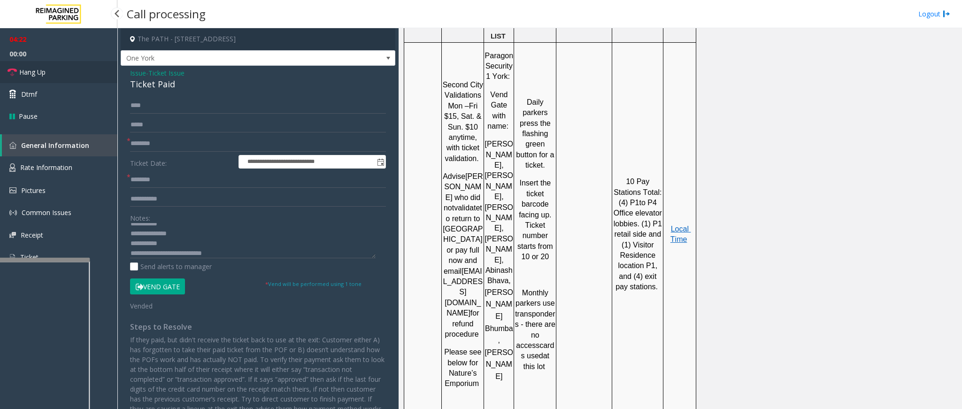
click at [44, 72] on span "Hang Up" at bounding box center [32, 72] width 26 height 10
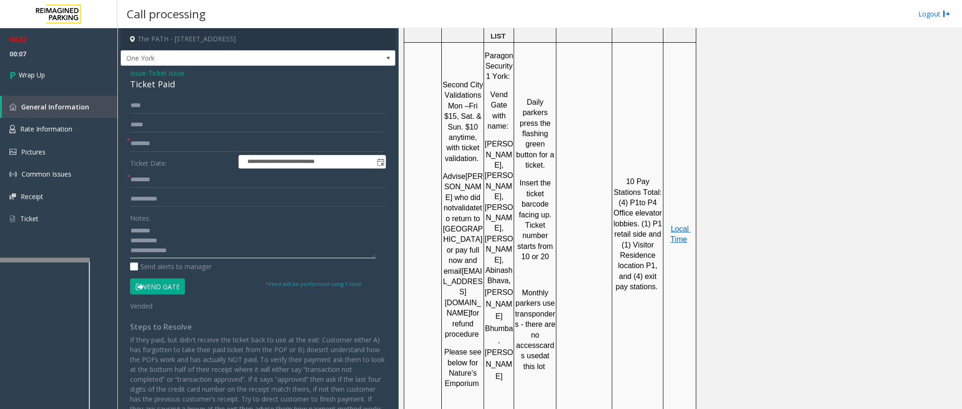
click at [182, 250] on textarea at bounding box center [253, 240] width 246 height 35
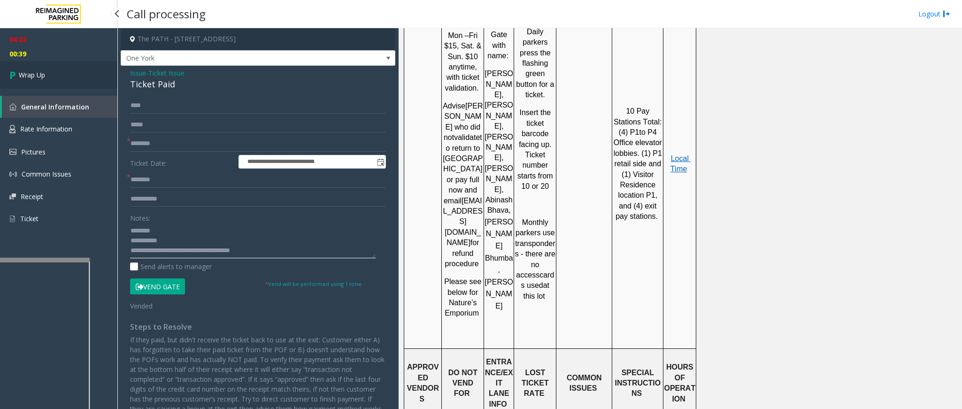
type textarea "**********"
click at [49, 76] on link "Wrap Up" at bounding box center [58, 75] width 117 height 28
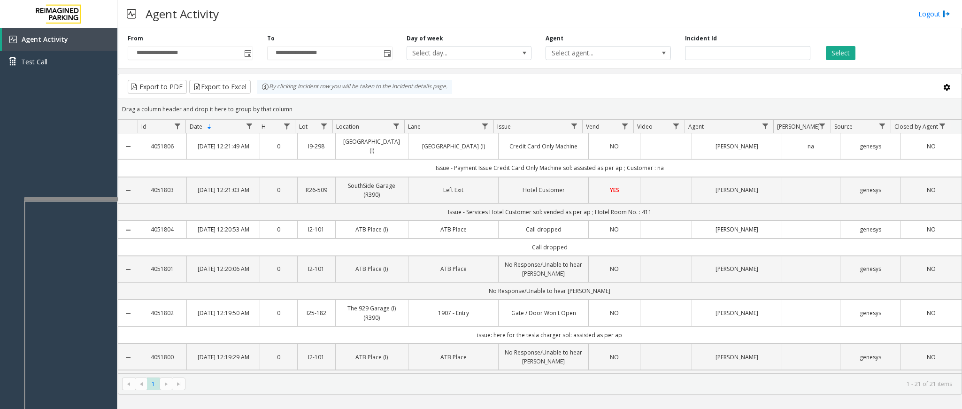
click at [87, 197] on div at bounding box center [71, 199] width 94 height 4
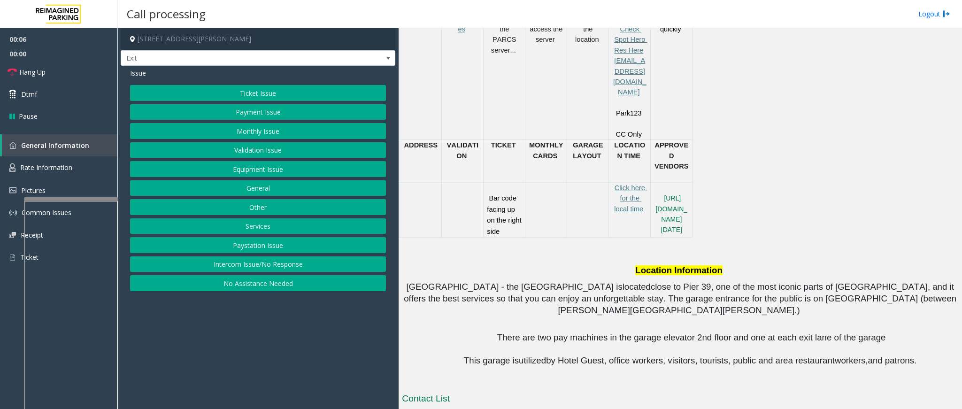
scroll to position [563, 0]
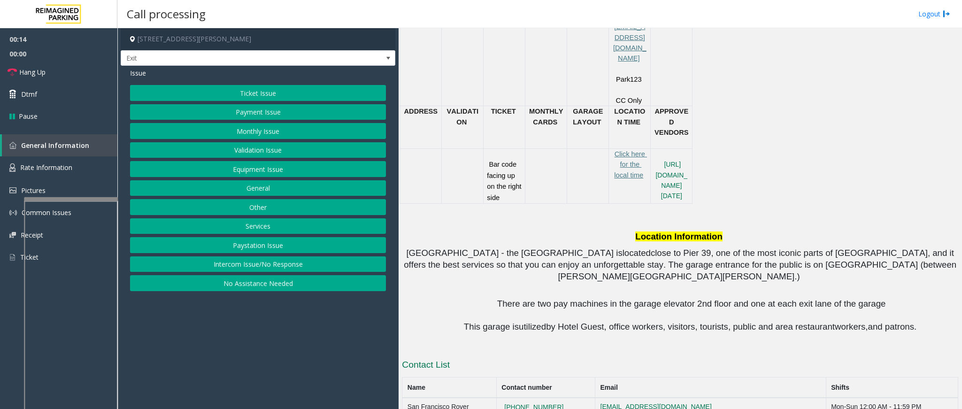
click at [266, 229] on button "Services" at bounding box center [258, 226] width 256 height 16
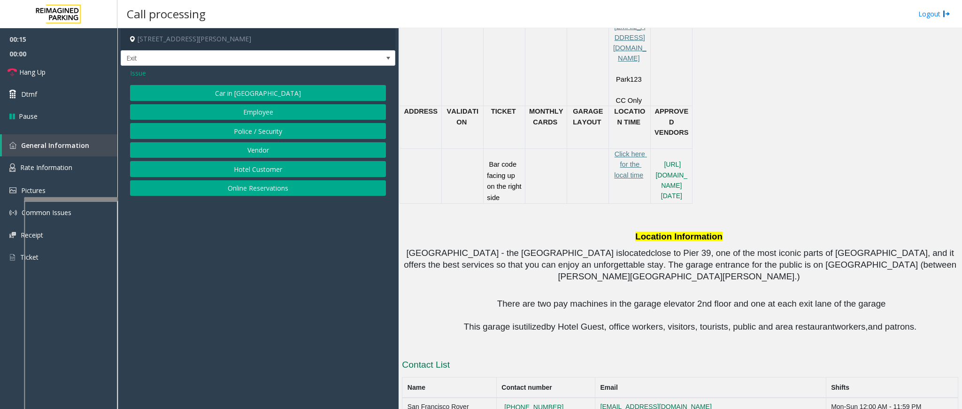
click at [254, 196] on button "Online Reservations" at bounding box center [258, 188] width 256 height 16
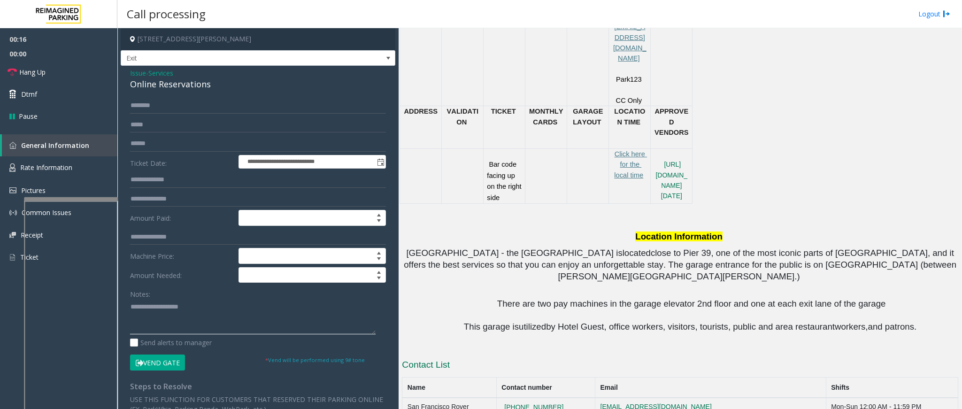
click at [210, 331] on textarea at bounding box center [253, 316] width 246 height 35
type textarea "**********"
click at [142, 96] on div "**********" at bounding box center [258, 328] width 275 height 525
click at [144, 104] on input "text" at bounding box center [258, 106] width 256 height 16
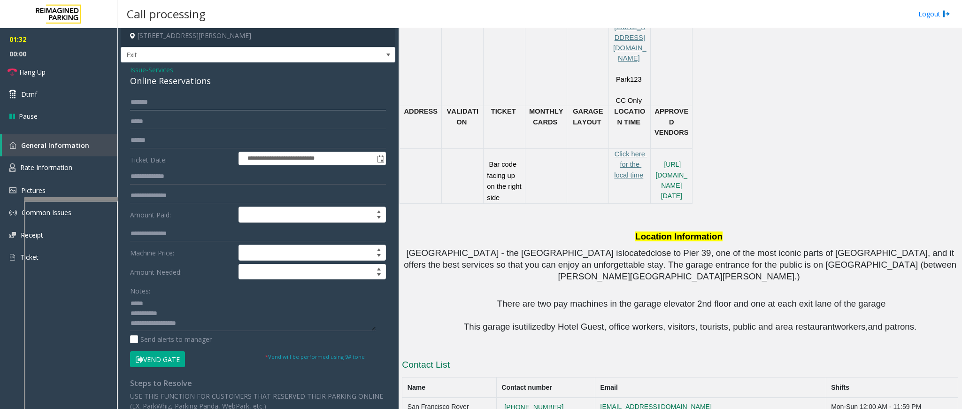
scroll to position [0, 0]
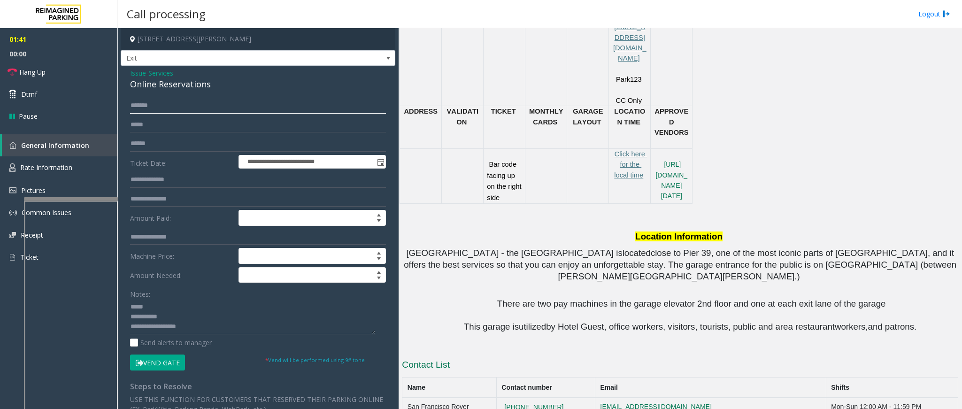
type input "******"
click at [159, 307] on textarea at bounding box center [253, 316] width 246 height 35
click at [169, 362] on button "Vend Gate" at bounding box center [157, 362] width 55 height 16
click at [193, 86] on div "Online Reservations" at bounding box center [258, 84] width 256 height 13
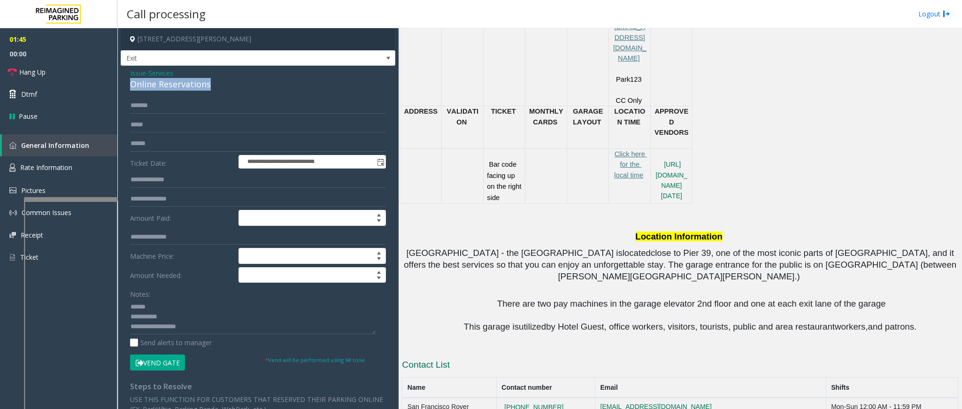
click at [193, 86] on div "Online Reservations" at bounding box center [258, 84] width 256 height 13
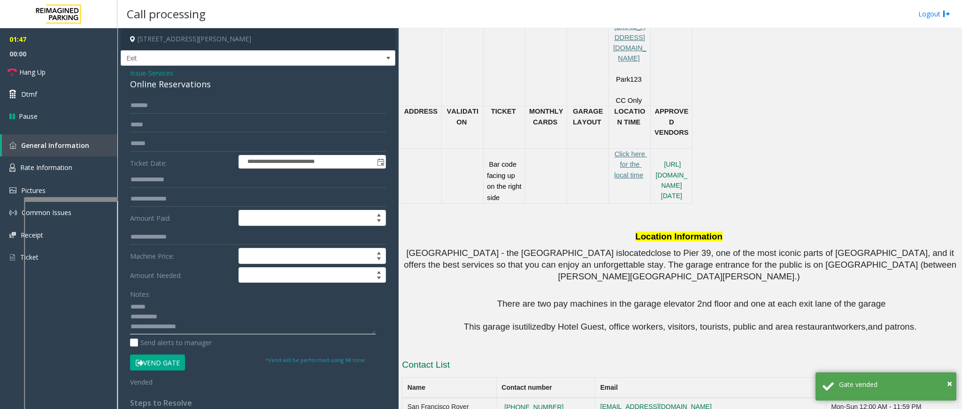
paste textarea "**********"
click at [168, 308] on textarea at bounding box center [253, 316] width 246 height 35
click at [175, 326] on textarea at bounding box center [253, 316] width 246 height 35
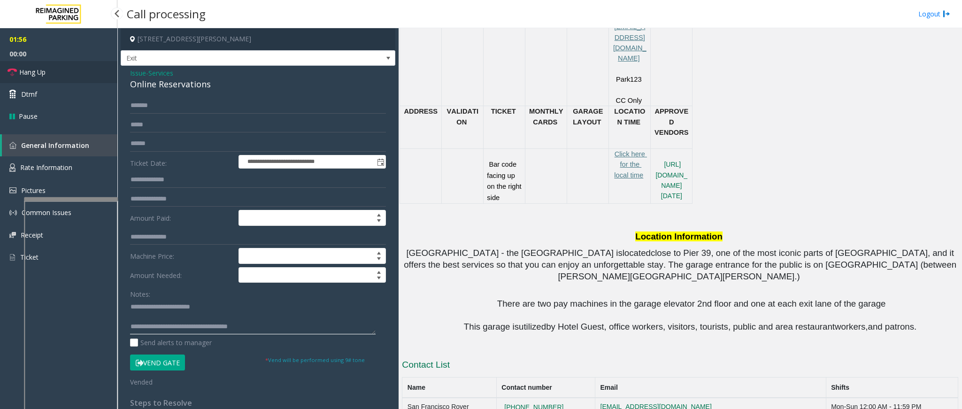
type textarea "**********"
click at [57, 72] on link "Hang Up" at bounding box center [58, 72] width 117 height 22
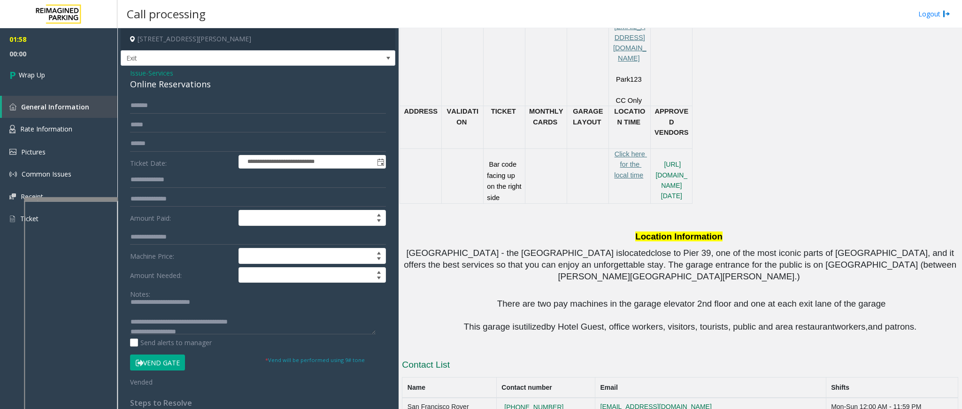
scroll to position [10, 0]
click at [49, 77] on link "Wrap Up" at bounding box center [58, 75] width 117 height 28
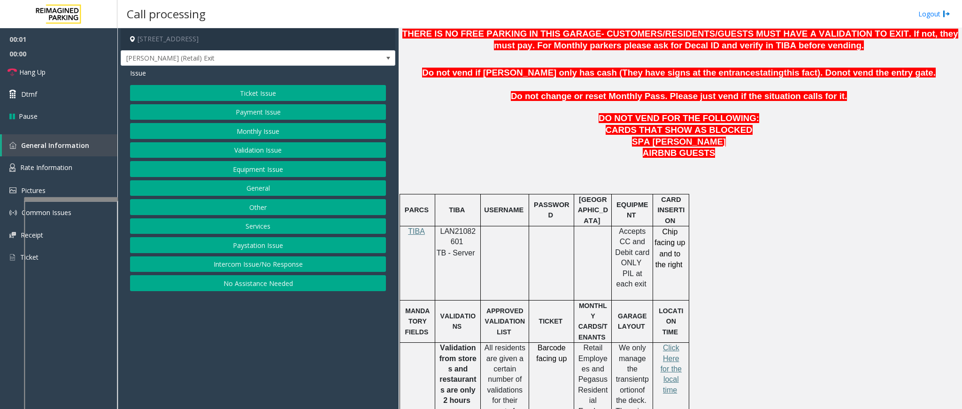
scroll to position [423, 0]
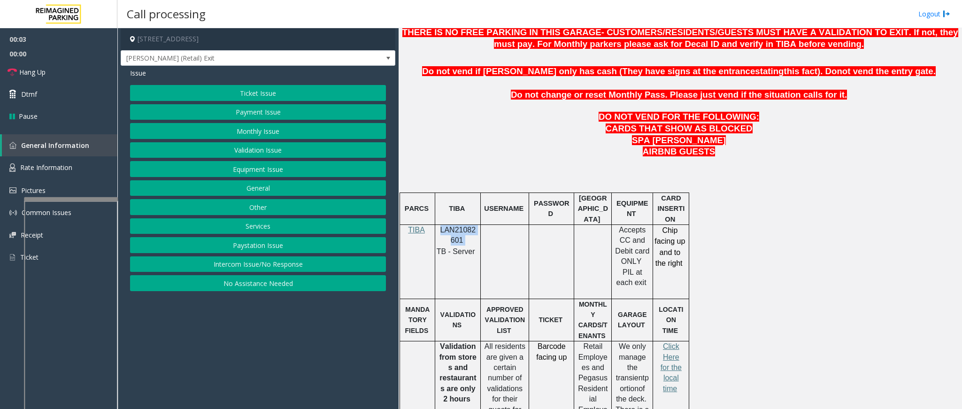
drag, startPoint x: 465, startPoint y: 242, endPoint x: 441, endPoint y: 235, distance: 25.0
click at [441, 235] on p "LAN21082601" at bounding box center [457, 235] width 38 height 21
click at [55, 161] on link "Rate Information" at bounding box center [58, 167] width 117 height 23
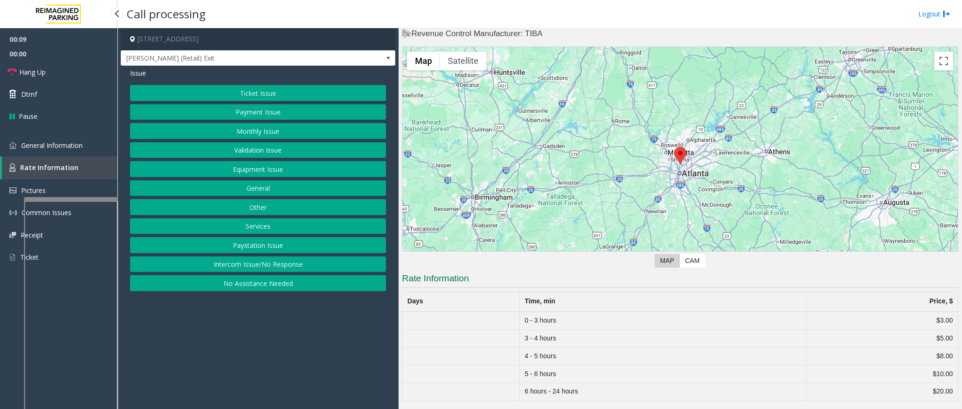
scroll to position [18, 0]
click at [68, 141] on span "General Information" at bounding box center [52, 145] width 62 height 9
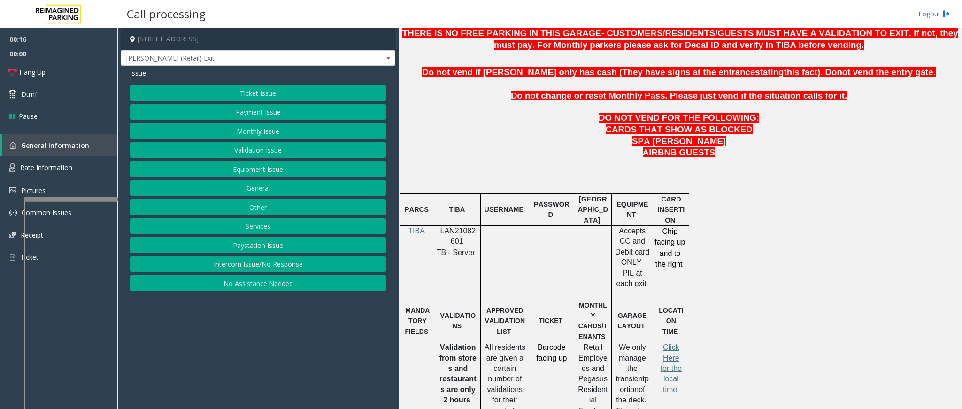
scroll to position [423, 0]
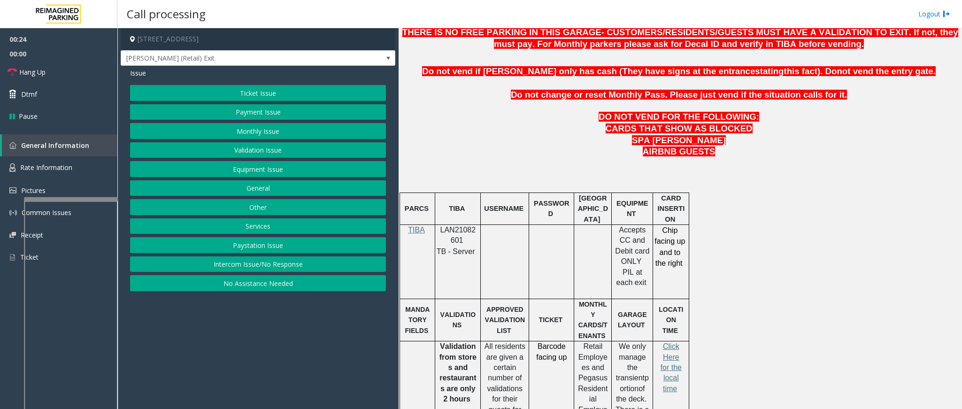
click at [247, 110] on button "Payment Issue" at bounding box center [258, 112] width 256 height 16
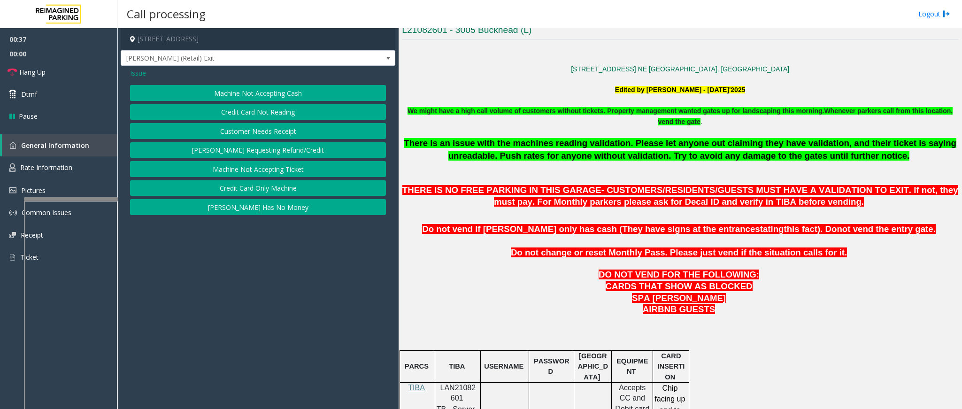
scroll to position [493, 0]
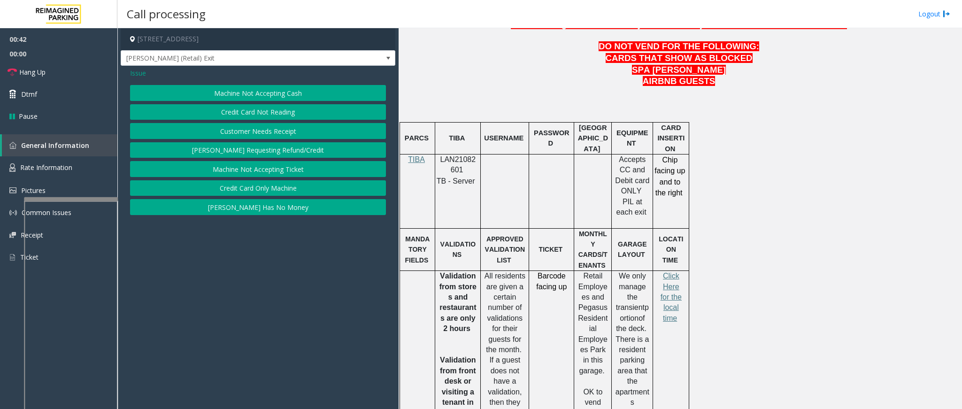
click at [278, 113] on button "Credit Card Not Reading" at bounding box center [258, 112] width 256 height 16
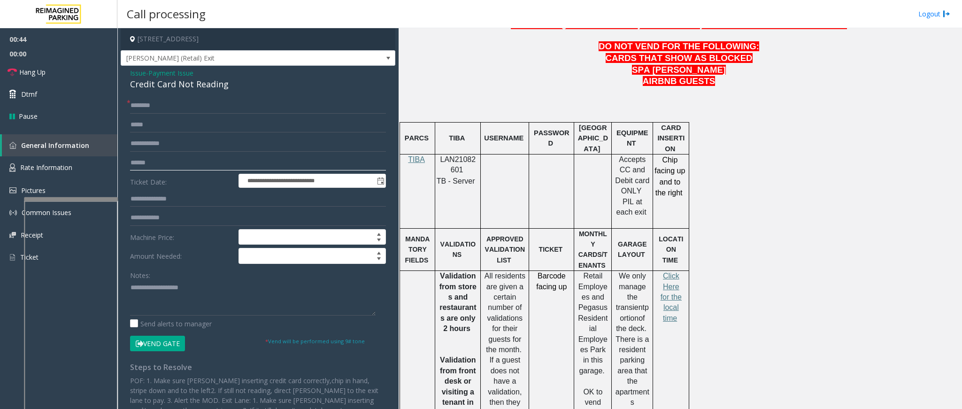
click at [151, 161] on input "text" at bounding box center [258, 163] width 256 height 16
type input "*******"
click at [217, 103] on input "text" at bounding box center [258, 106] width 256 height 16
type input "*"
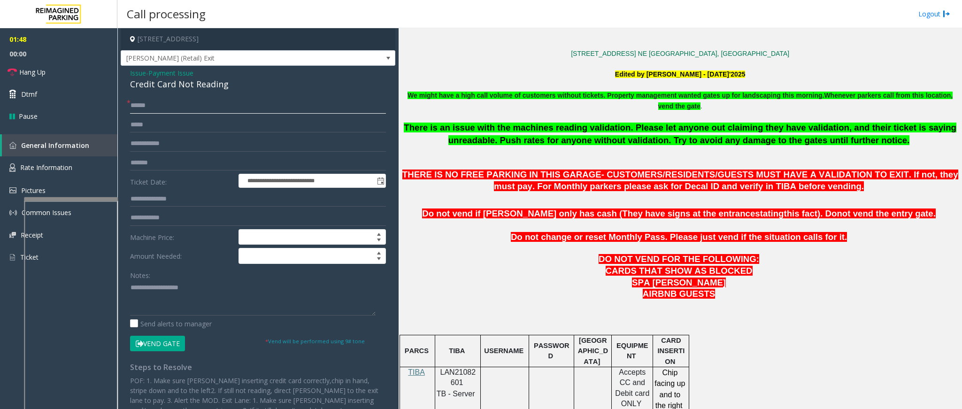
scroll to position [282, 0]
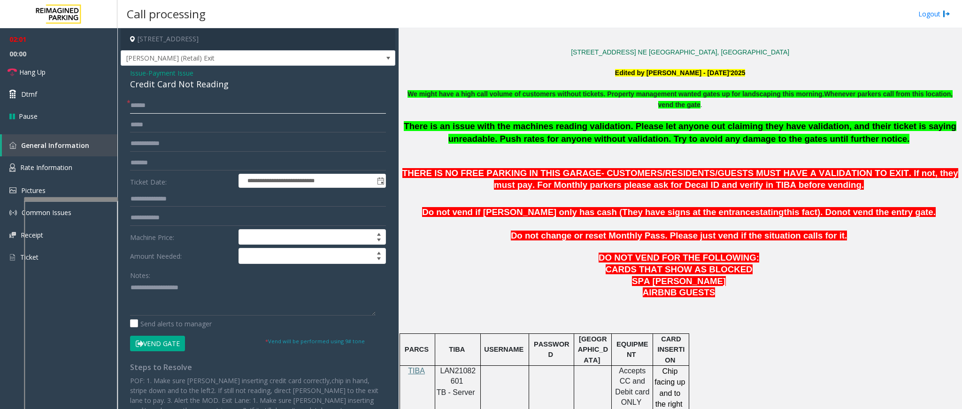
type input "******"
click at [169, 344] on button "Vend Gate" at bounding box center [157, 344] width 55 height 16
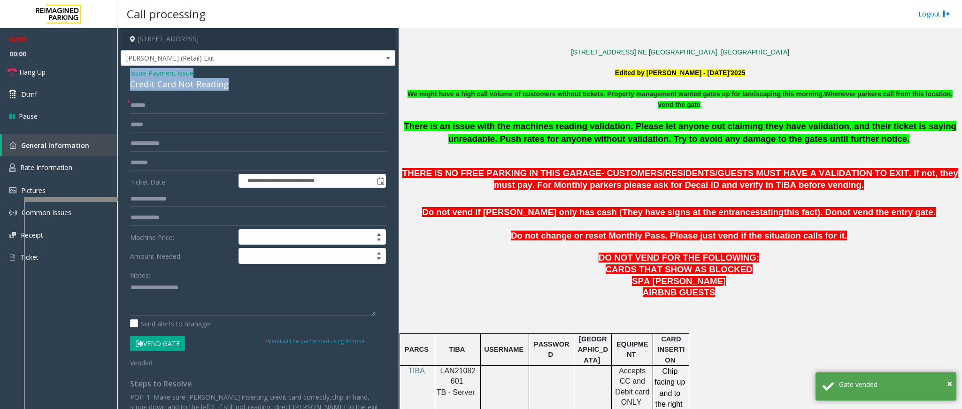
drag, startPoint x: 229, startPoint y: 85, endPoint x: 127, endPoint y: 72, distance: 102.7
click at [127, 72] on div "**********" at bounding box center [258, 263] width 275 height 394
paste textarea "**********"
click at [161, 292] on textarea at bounding box center [253, 297] width 246 height 35
drag, startPoint x: 206, startPoint y: 292, endPoint x: 153, endPoint y: 283, distance: 53.7
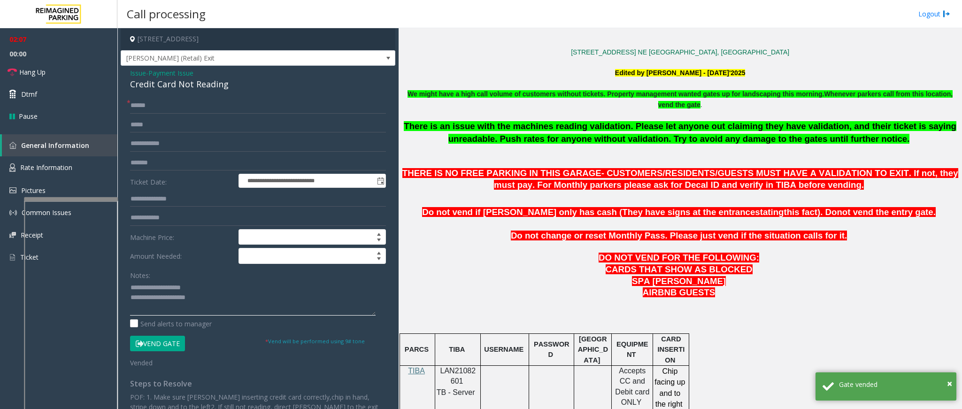
click at [153, 283] on textarea at bounding box center [253, 297] width 246 height 35
click at [212, 300] on textarea at bounding box center [253, 297] width 246 height 35
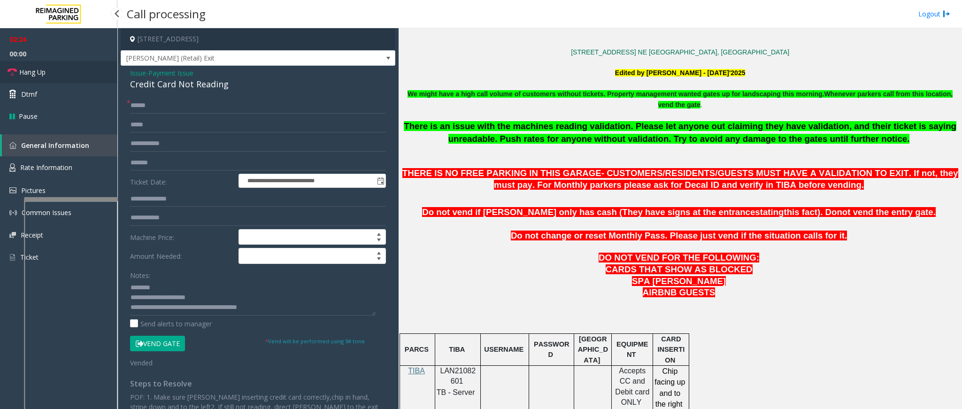
click at [63, 68] on link "Hang Up" at bounding box center [58, 72] width 117 height 22
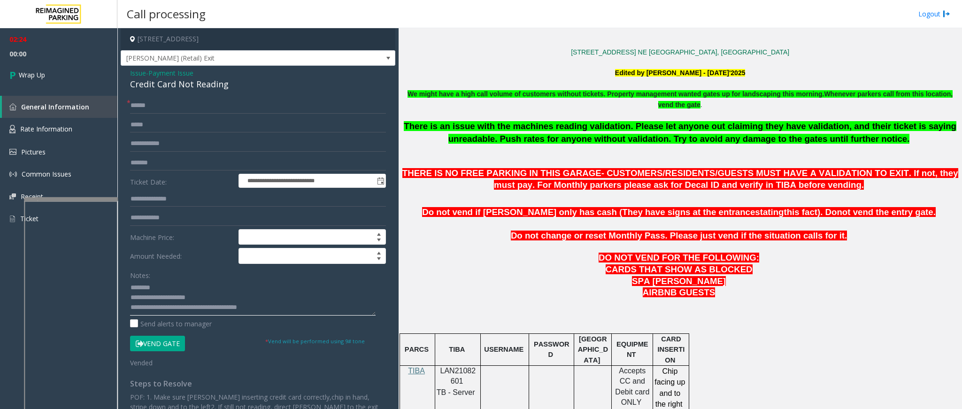
click at [255, 315] on textarea at bounding box center [253, 297] width 246 height 35
click at [265, 310] on textarea at bounding box center [253, 297] width 246 height 35
type textarea "**********"
click at [42, 73] on span "Wrap Up" at bounding box center [32, 75] width 26 height 10
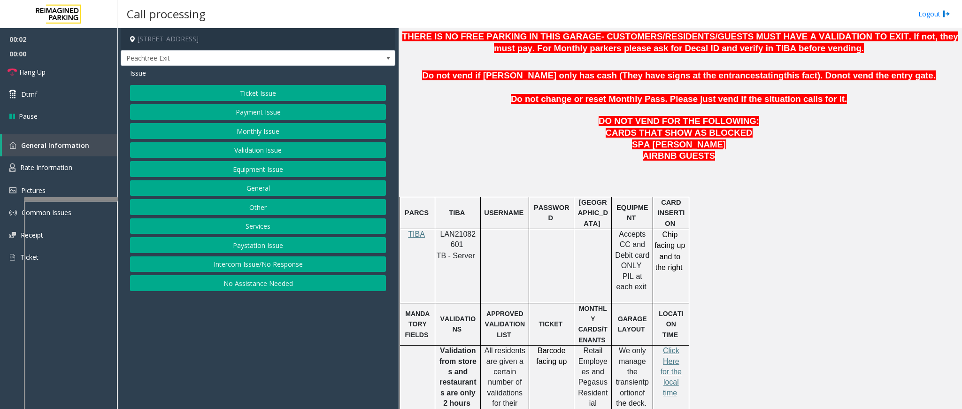
scroll to position [423, 0]
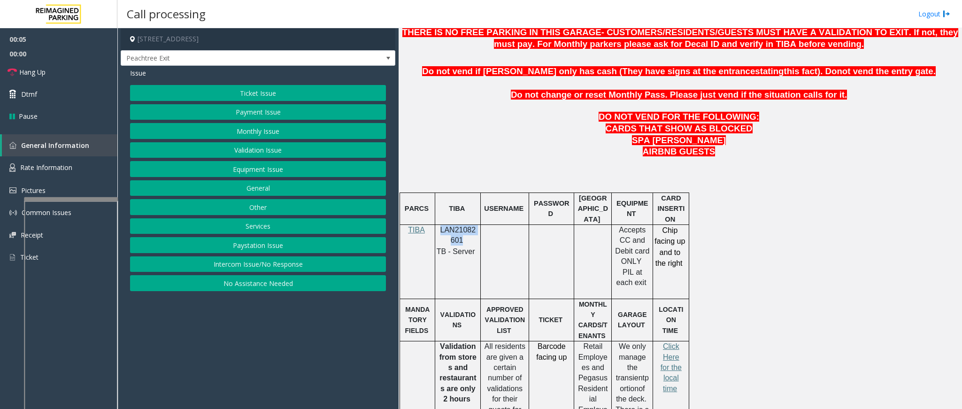
drag, startPoint x: 461, startPoint y: 248, endPoint x: 440, endPoint y: 237, distance: 23.3
click at [440, 237] on p "LAN21082601" at bounding box center [457, 235] width 38 height 21
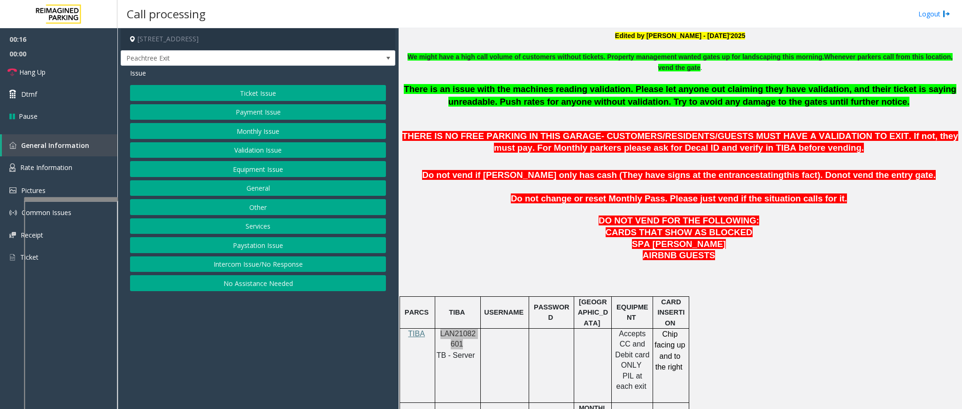
scroll to position [352, 0]
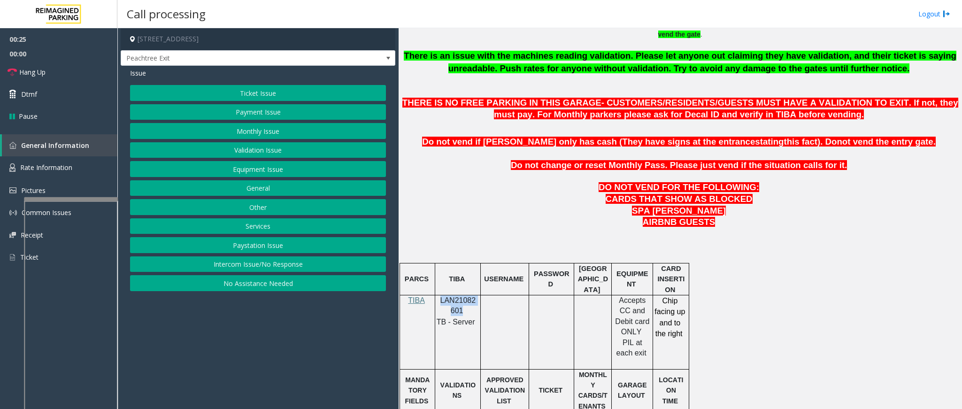
click at [262, 110] on button "Payment Issue" at bounding box center [258, 112] width 256 height 16
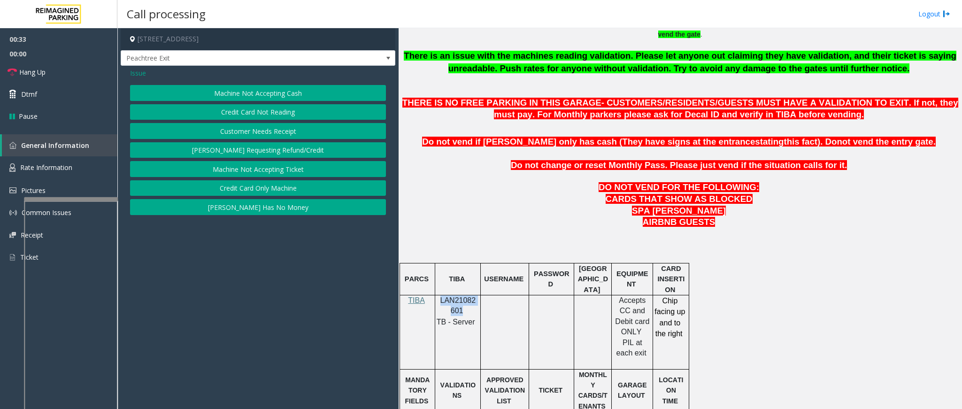
click at [270, 110] on button "Credit Card Not Reading" at bounding box center [258, 112] width 256 height 16
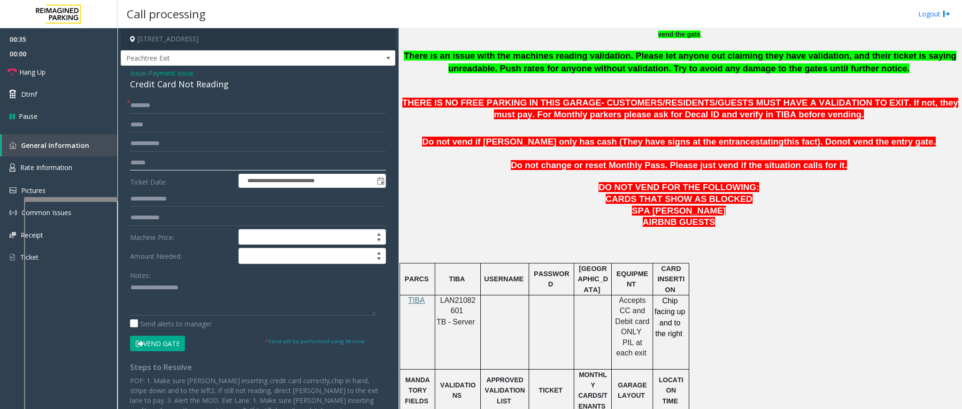
click at [157, 161] on input "text" at bounding box center [258, 163] width 256 height 16
drag, startPoint x: 228, startPoint y: 82, endPoint x: 128, endPoint y: 74, distance: 100.4
click at [128, 74] on div "**********" at bounding box center [258, 255] width 275 height 378
paste textarea "**********"
click at [224, 303] on textarea at bounding box center [253, 297] width 246 height 35
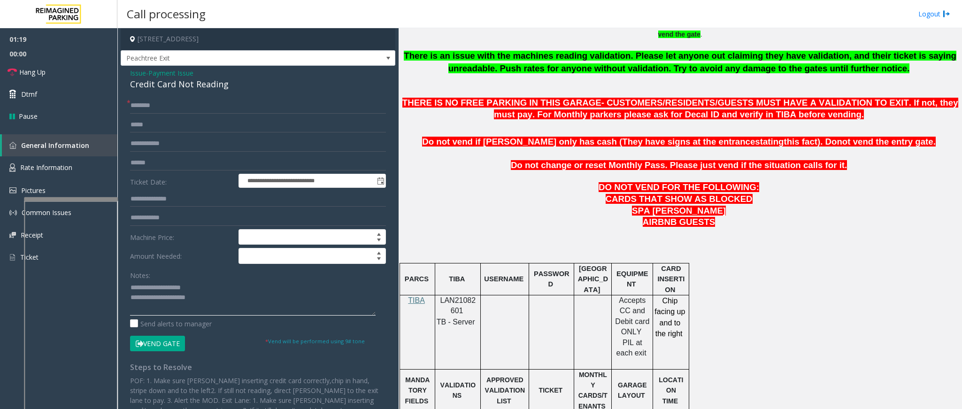
drag, startPoint x: 208, startPoint y: 285, endPoint x: 151, endPoint y: 287, distance: 56.4
click at [151, 287] on textarea at bounding box center [253, 297] width 246 height 35
click at [217, 304] on textarea at bounding box center [253, 297] width 246 height 35
click at [28, 64] on link "Hang Up" at bounding box center [58, 72] width 117 height 22
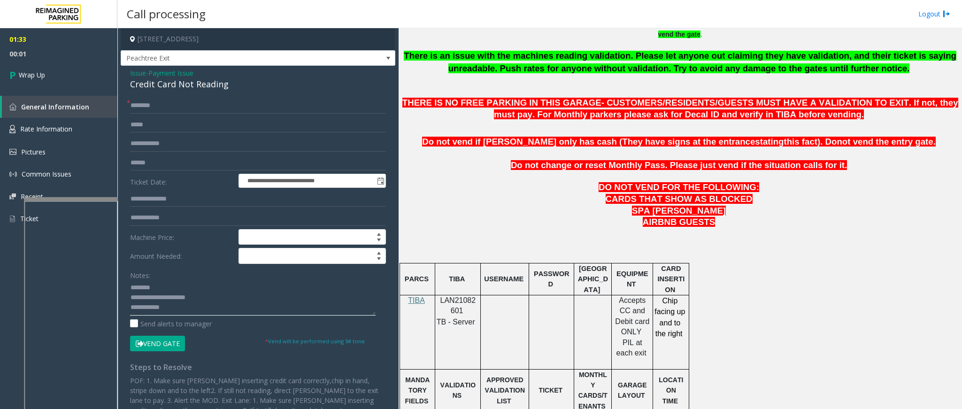
click at [177, 308] on textarea at bounding box center [253, 297] width 246 height 35
type textarea "**********"
click at [183, 98] on input "text" at bounding box center [258, 106] width 256 height 16
type input "**"
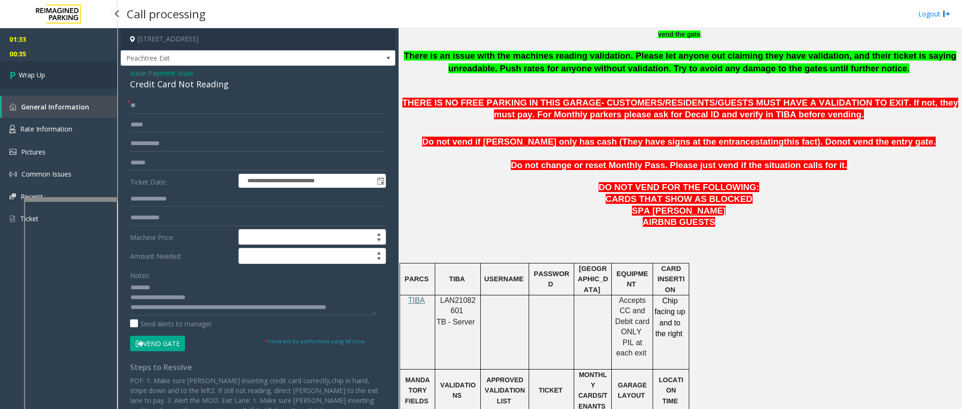
click at [43, 75] on span "Wrap Up" at bounding box center [32, 75] width 26 height 10
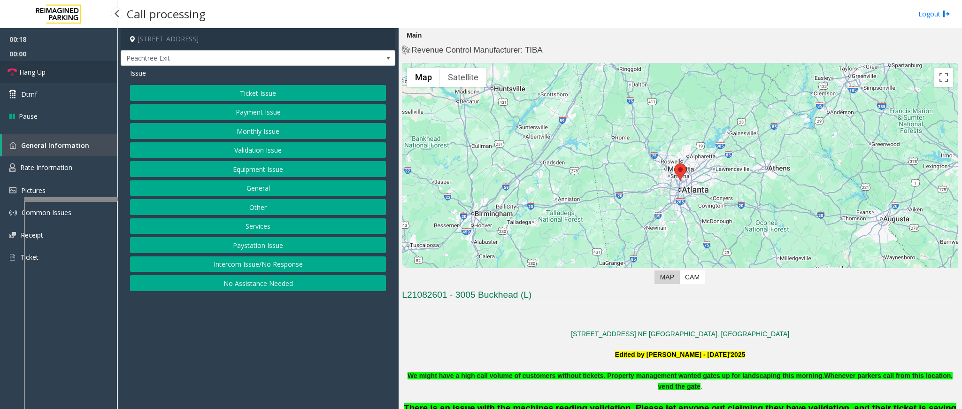
click at [41, 65] on link "Hang Up" at bounding box center [58, 72] width 117 height 22
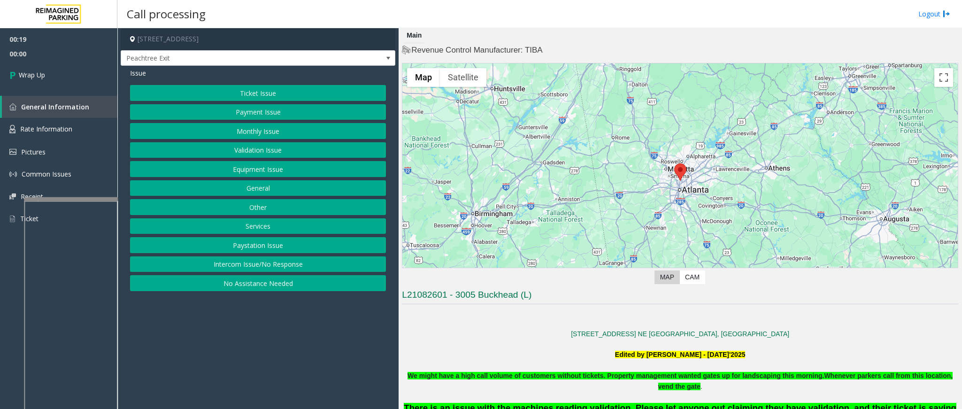
click at [238, 267] on button "Intercom Issue/No Response" at bounding box center [258, 264] width 256 height 16
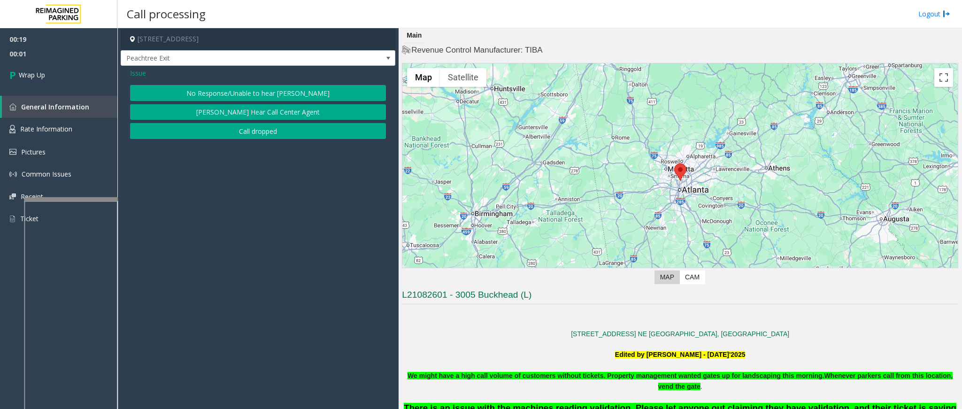
click at [209, 88] on button "No Response/Unable to hear [PERSON_NAME]" at bounding box center [258, 93] width 256 height 16
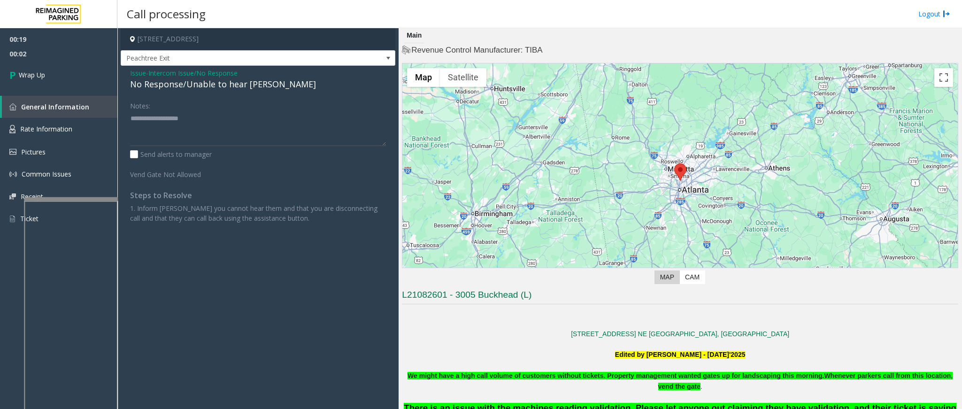
click at [204, 81] on div "No Response/Unable to hear [PERSON_NAME]" at bounding box center [258, 84] width 256 height 13
click at [204, 82] on div "No Response/Unable to hear [PERSON_NAME]" at bounding box center [258, 84] width 256 height 13
type textarea "**********"
click at [27, 74] on span "Wrap Up" at bounding box center [32, 75] width 26 height 10
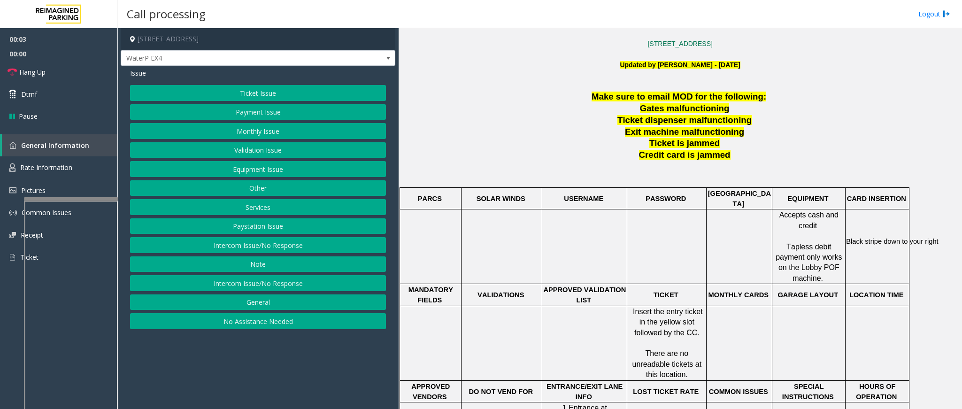
scroll to position [282, 0]
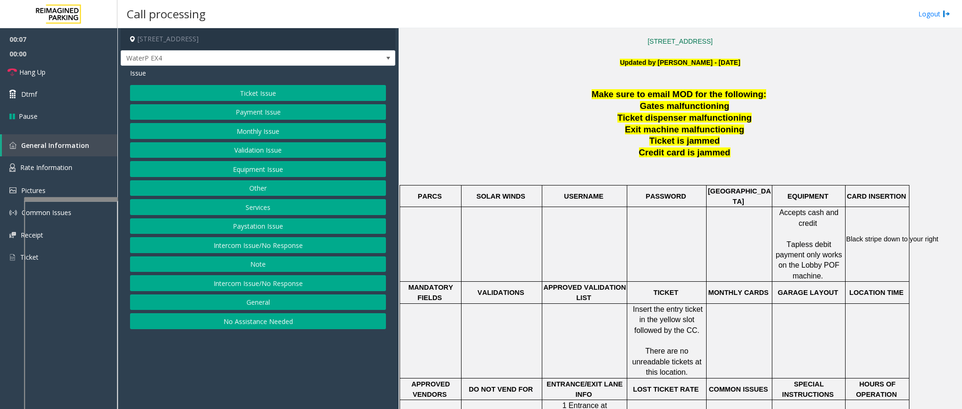
click at [268, 210] on button "Services" at bounding box center [258, 207] width 256 height 16
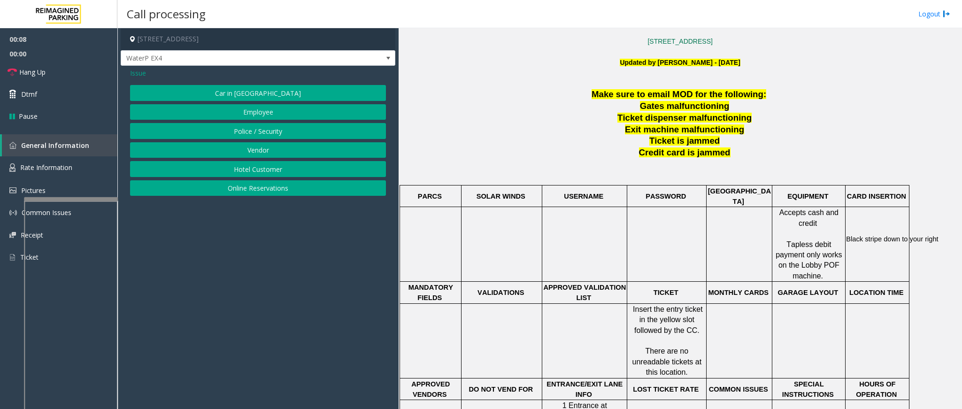
click at [246, 192] on button "Online Reservations" at bounding box center [258, 188] width 256 height 16
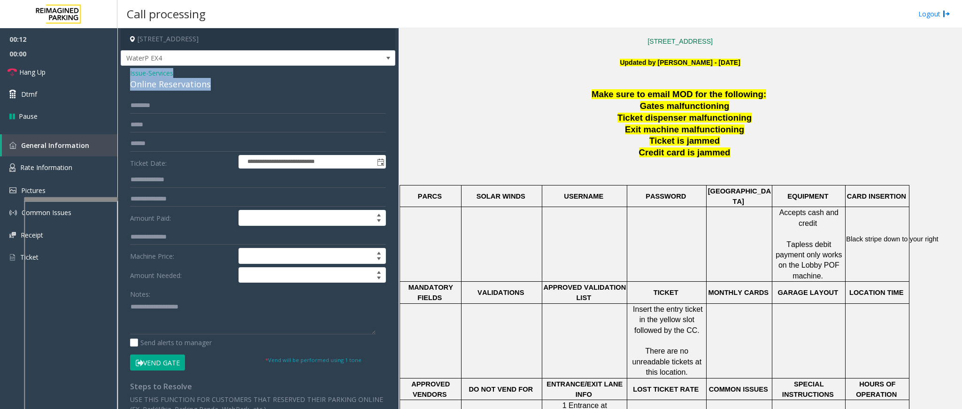
drag, startPoint x: 208, startPoint y: 85, endPoint x: 127, endPoint y: 75, distance: 82.2
click at [127, 75] on div "**********" at bounding box center [258, 328] width 275 height 525
click at [178, 334] on textarea at bounding box center [253, 316] width 246 height 35
paste textarea "**********"
drag, startPoint x: 179, startPoint y: 310, endPoint x: 151, endPoint y: 305, distance: 29.1
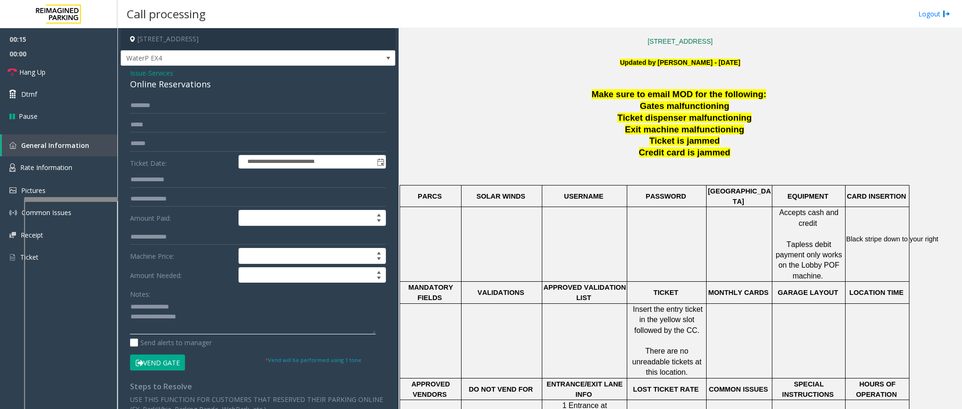
click at [151, 305] on textarea at bounding box center [253, 316] width 246 height 35
click at [210, 313] on textarea at bounding box center [253, 316] width 246 height 35
click at [207, 319] on textarea at bounding box center [253, 316] width 246 height 35
click at [172, 319] on textarea at bounding box center [253, 316] width 246 height 35
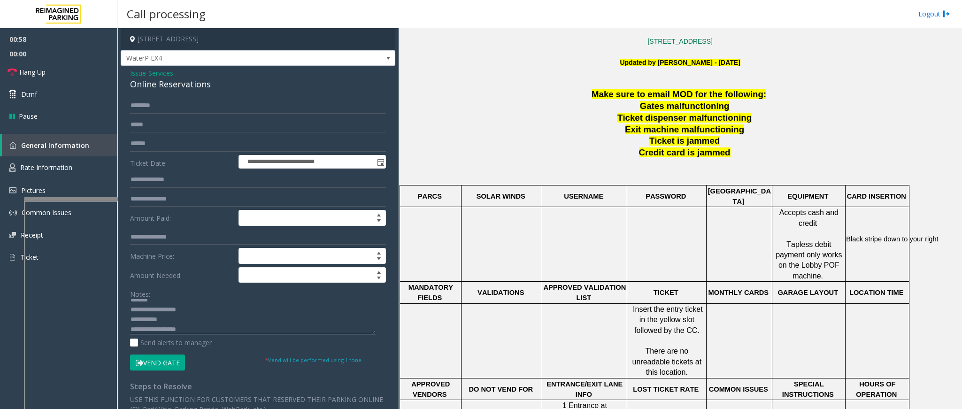
click at [185, 330] on textarea at bounding box center [253, 316] width 246 height 35
type textarea "**********"
click at [181, 110] on input "text" at bounding box center [258, 106] width 256 height 16
click at [201, 108] on input "text" at bounding box center [258, 106] width 256 height 16
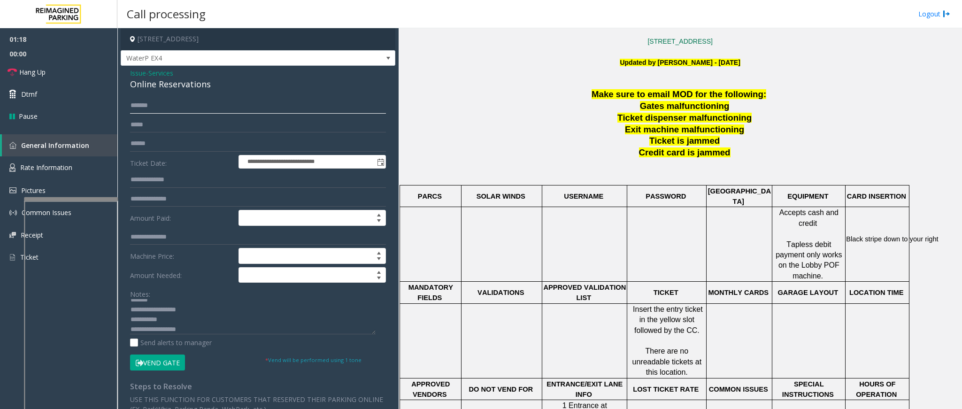
drag, startPoint x: 197, startPoint y: 108, endPoint x: 131, endPoint y: 106, distance: 65.8
click at [131, 106] on input "*******" at bounding box center [258, 106] width 256 height 16
click at [224, 114] on form "**********" at bounding box center [258, 234] width 256 height 273
click at [223, 104] on input "*******" at bounding box center [258, 106] width 256 height 16
click at [151, 106] on input "*******" at bounding box center [258, 106] width 256 height 16
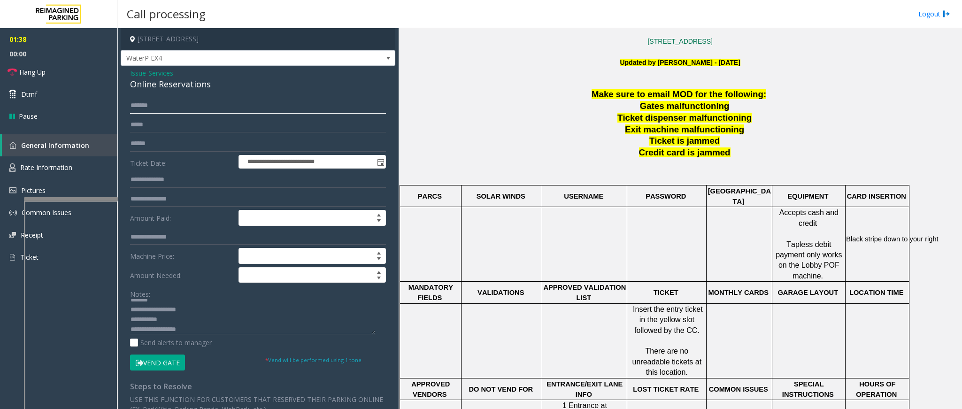
type input "*******"
click at [162, 370] on button "Vend Gate" at bounding box center [157, 362] width 55 height 16
click at [189, 317] on textarea at bounding box center [253, 316] width 246 height 35
click at [20, 73] on link "Hang Up" at bounding box center [58, 72] width 117 height 22
click at [236, 319] on textarea at bounding box center [253, 316] width 246 height 35
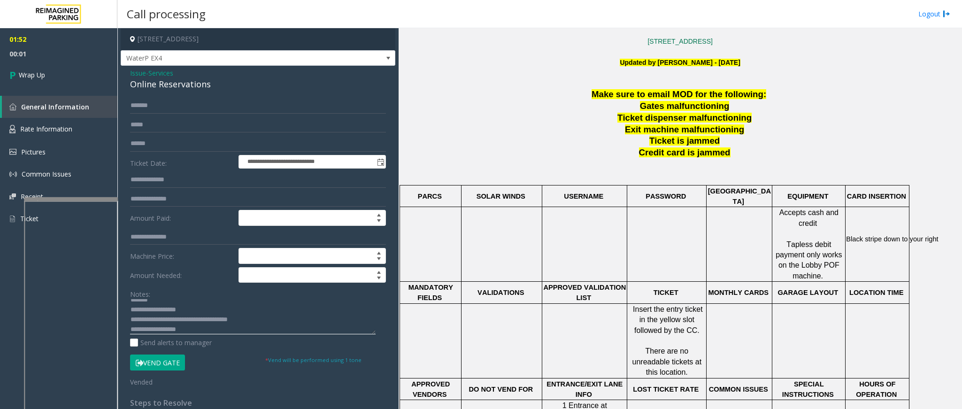
click at [250, 324] on textarea at bounding box center [253, 316] width 246 height 35
type textarea "**********"
click at [30, 74] on span "Wrap Up" at bounding box center [32, 75] width 26 height 10
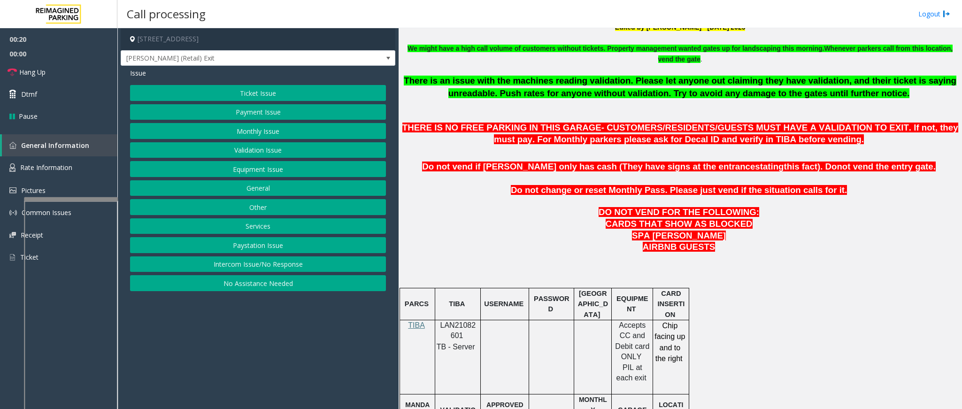
scroll to position [352, 0]
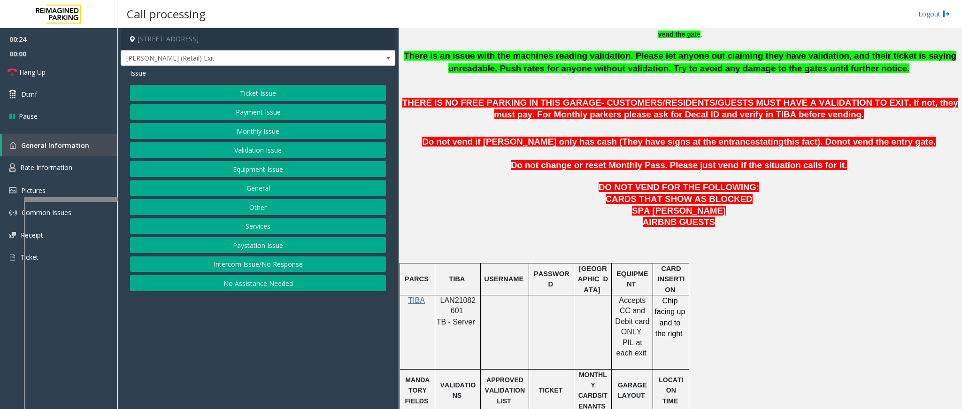
click at [284, 113] on button "Payment Issue" at bounding box center [258, 112] width 256 height 16
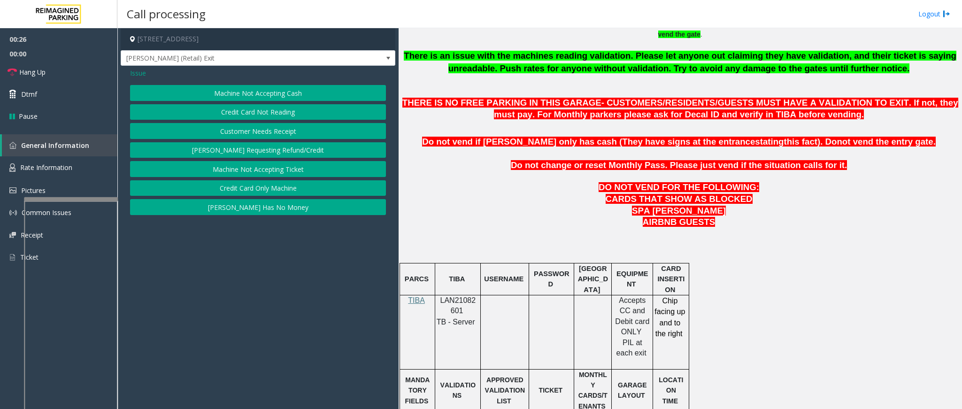
click at [275, 117] on button "Credit Card Not Reading" at bounding box center [258, 112] width 256 height 16
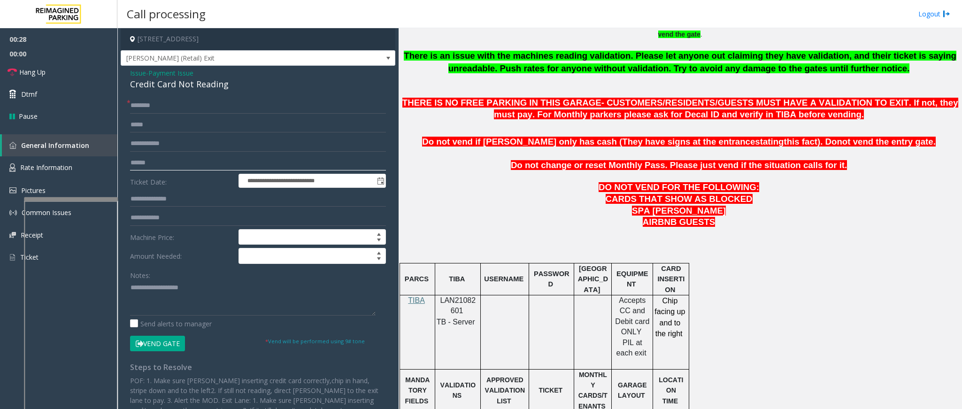
click at [168, 164] on input "text" at bounding box center [258, 163] width 256 height 16
type input "*******"
click at [196, 108] on input "text" at bounding box center [258, 106] width 256 height 16
drag, startPoint x: 192, startPoint y: 108, endPoint x: 158, endPoint y: 105, distance: 33.9
click at [158, 105] on input "**********" at bounding box center [258, 106] width 256 height 16
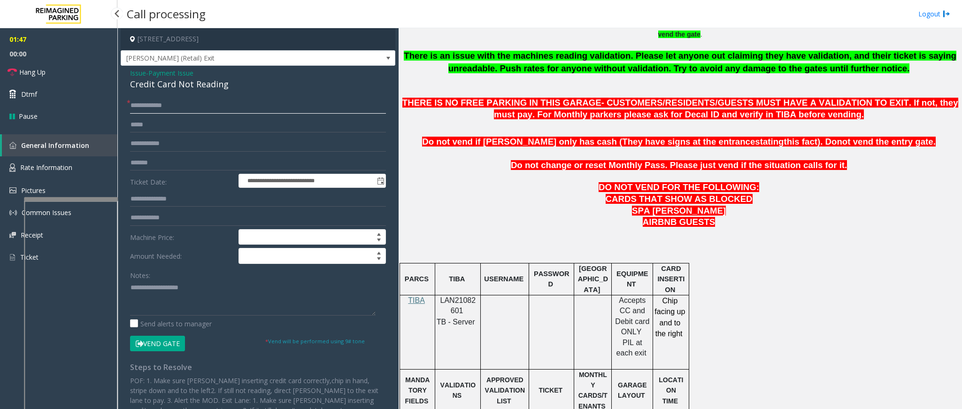
click at [157, 104] on input "**********" at bounding box center [258, 106] width 256 height 16
drag, startPoint x: 157, startPoint y: 107, endPoint x: 128, endPoint y: 105, distance: 28.7
click at [130, 105] on div "**********" at bounding box center [258, 106] width 256 height 16
type input "******"
drag, startPoint x: 229, startPoint y: 86, endPoint x: 118, endPoint y: 77, distance: 110.6
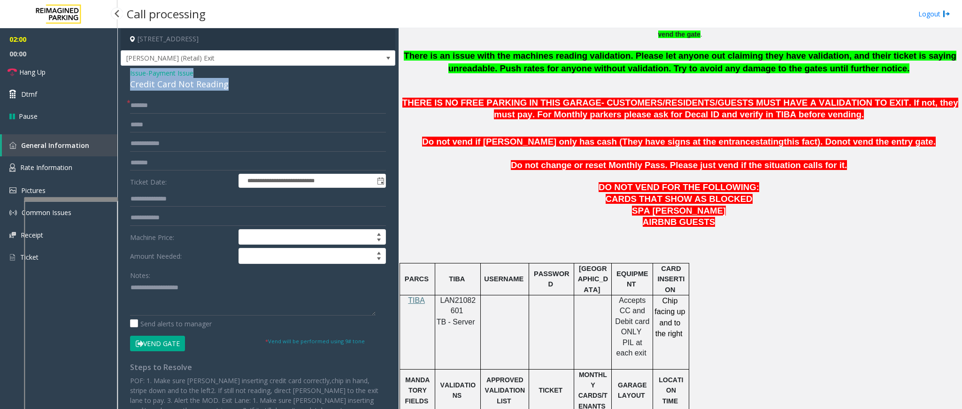
click at [118, 77] on app-call-processing-form "**********" at bounding box center [257, 218] width 281 height 381
paste textarea "**********"
click at [200, 310] on textarea at bounding box center [253, 297] width 246 height 35
click at [182, 340] on button "Vend Gate" at bounding box center [157, 344] width 55 height 16
drag, startPoint x: 206, startPoint y: 291, endPoint x: 151, endPoint y: 289, distance: 54.5
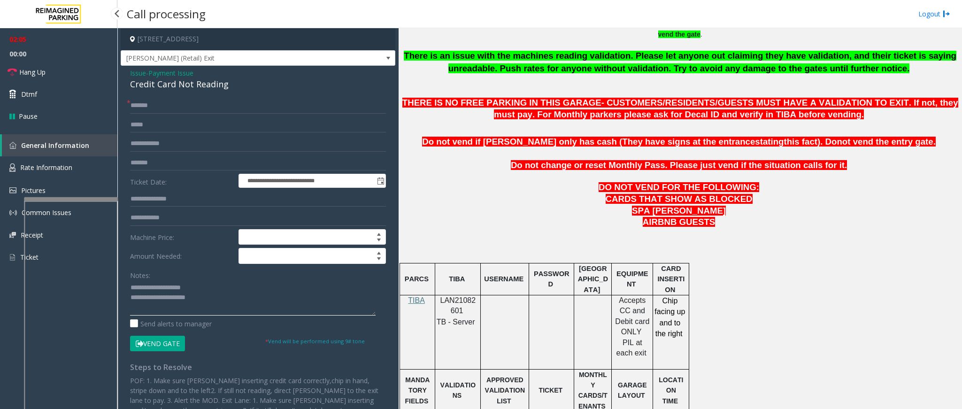
click at [151, 289] on textarea at bounding box center [253, 297] width 246 height 35
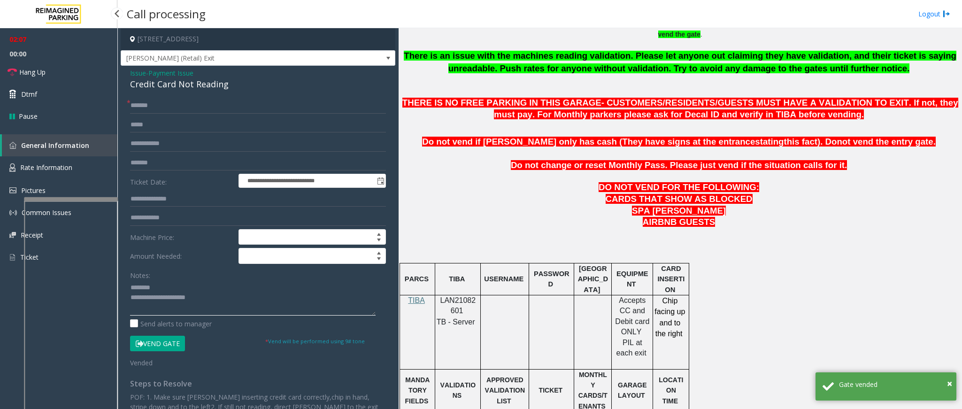
click at [212, 302] on textarea at bounding box center [253, 297] width 246 height 35
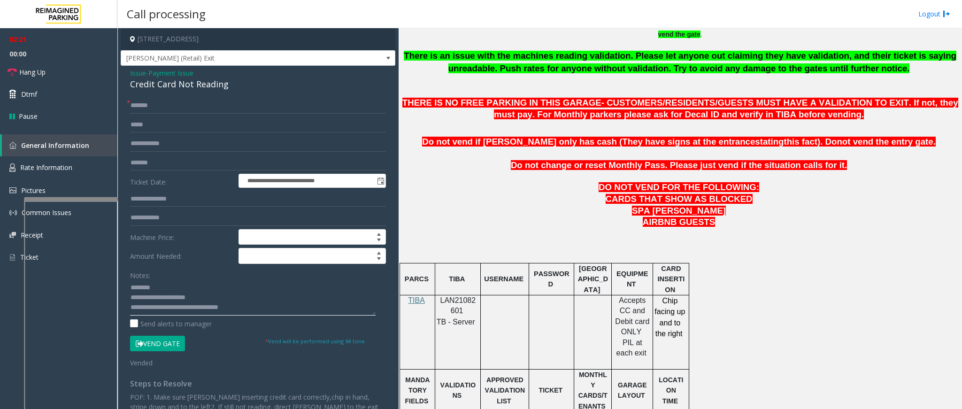
click at [256, 310] on textarea at bounding box center [253, 297] width 246 height 35
type textarea "**********"
click at [77, 79] on link "Hang Up" at bounding box center [58, 72] width 117 height 22
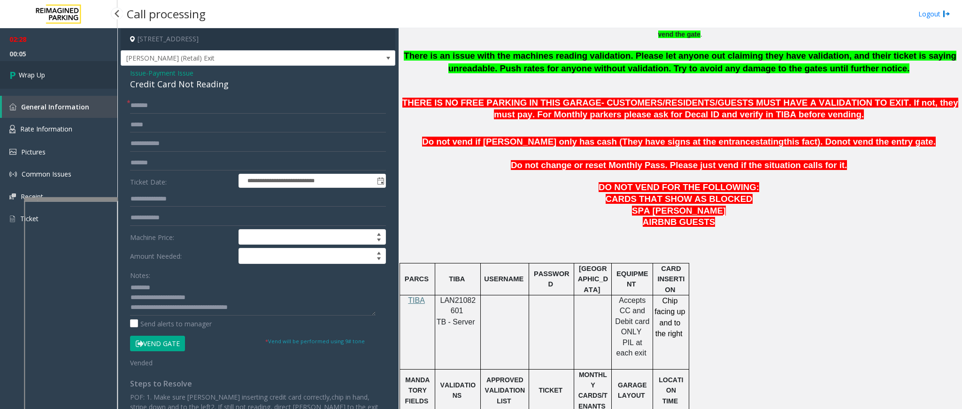
click at [32, 77] on span "Wrap Up" at bounding box center [32, 75] width 26 height 10
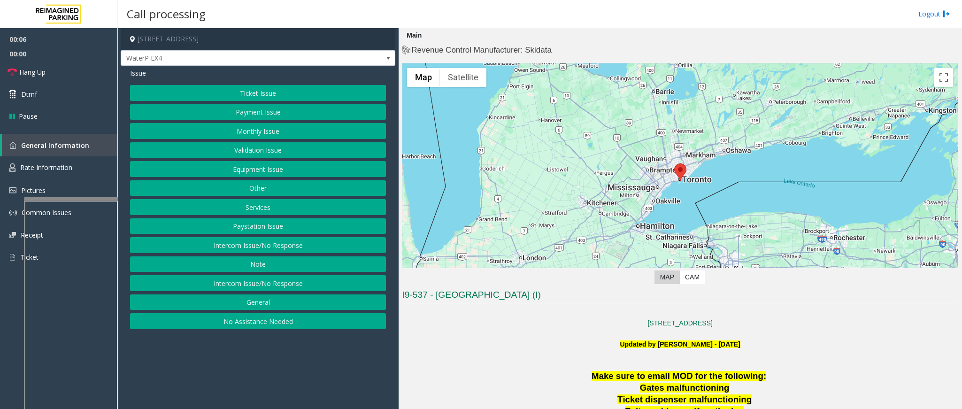
click at [266, 98] on button "Ticket Issue" at bounding box center [258, 93] width 256 height 16
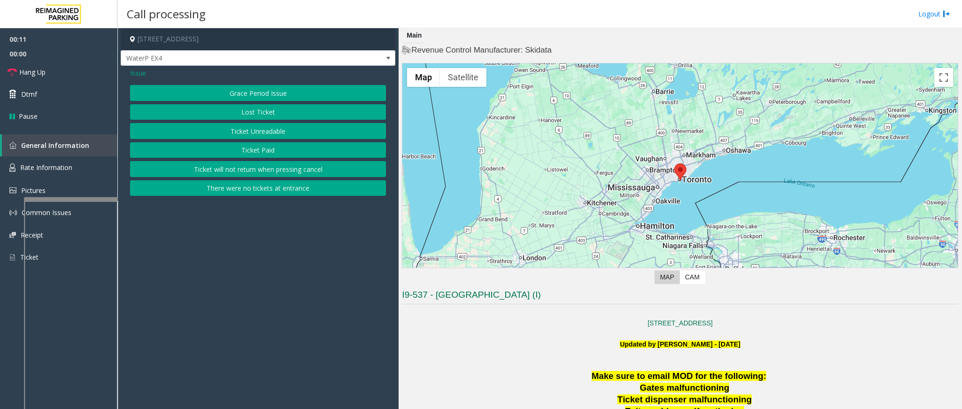
click at [256, 131] on button "Ticket Unreadable" at bounding box center [258, 131] width 256 height 16
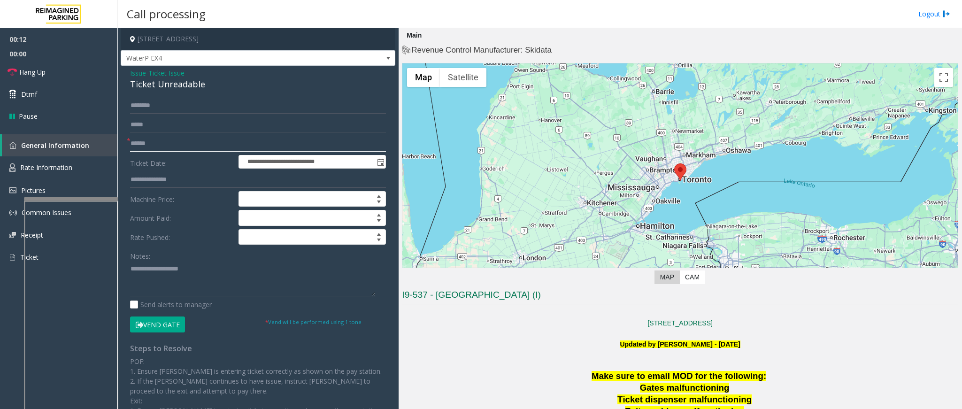
click at [156, 143] on input "text" at bounding box center [258, 144] width 256 height 16
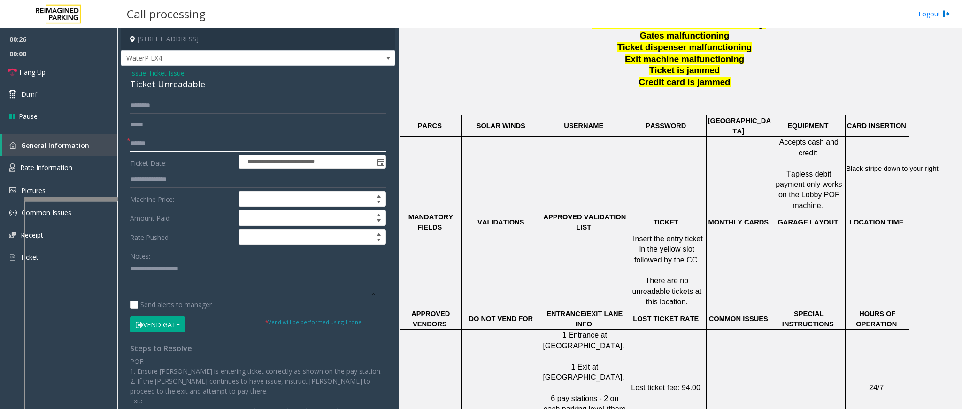
click at [177, 139] on input "text" at bounding box center [258, 144] width 256 height 16
click at [176, 142] on input "text" at bounding box center [258, 144] width 256 height 16
click at [193, 146] on input "**********" at bounding box center [258, 144] width 256 height 16
drag, startPoint x: 224, startPoint y: 141, endPoint x: 232, endPoint y: 137, distance: 9.0
click at [232, 137] on input "**********" at bounding box center [258, 144] width 256 height 16
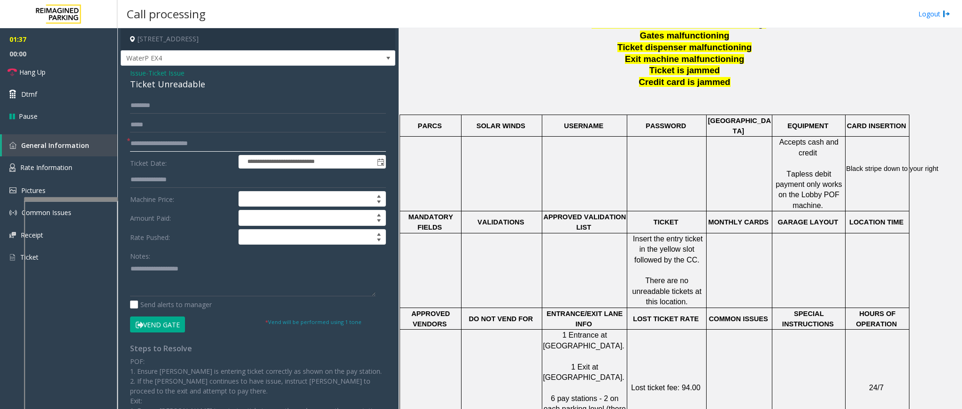
click at [204, 145] on input "**********" at bounding box center [258, 144] width 256 height 16
drag, startPoint x: 224, startPoint y: 145, endPoint x: 205, endPoint y: 143, distance: 19.9
click at [205, 143] on input "**********" at bounding box center [258, 144] width 256 height 16
click at [200, 144] on input "**********" at bounding box center [258, 144] width 256 height 16
type input "**********"
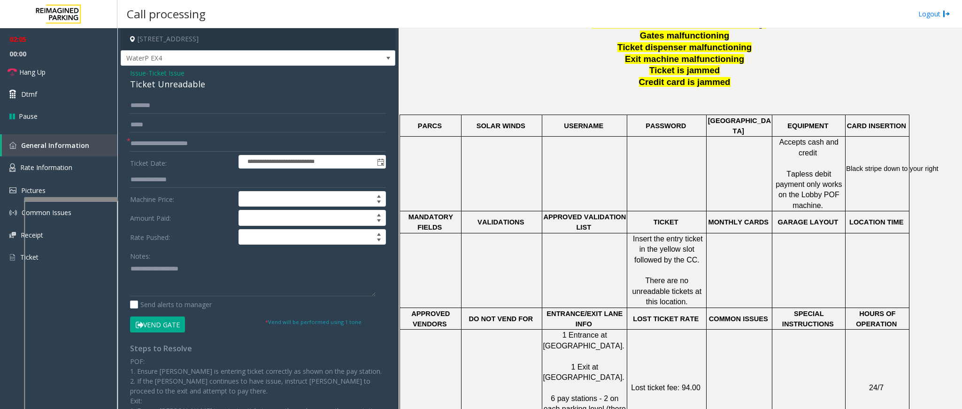
click at [172, 337] on div "**********" at bounding box center [258, 291] width 270 height 387
click at [169, 332] on button "Vend Gate" at bounding box center [157, 324] width 55 height 16
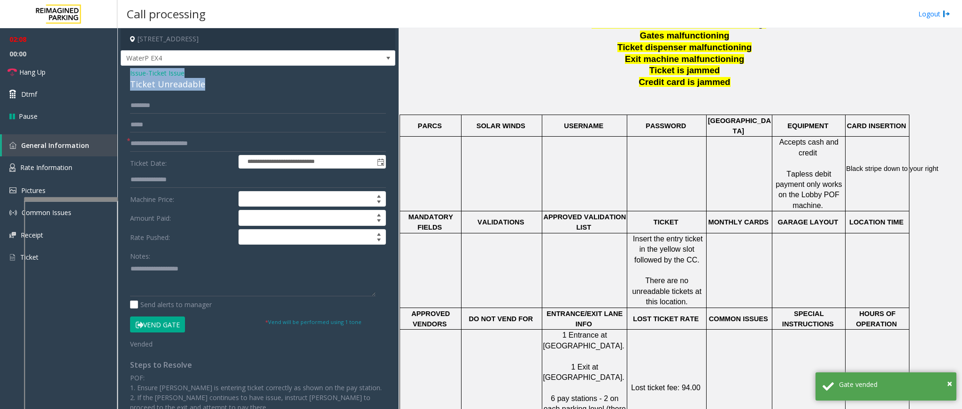
drag, startPoint x: 205, startPoint y: 85, endPoint x: 130, endPoint y: 72, distance: 76.3
click at [130, 72] on div "Issue - Ticket Issue Ticket Unreadable" at bounding box center [258, 79] width 256 height 23
click at [161, 271] on textarea at bounding box center [253, 278] width 246 height 35
paste textarea "**********"
drag, startPoint x: 188, startPoint y: 271, endPoint x: 152, endPoint y: 269, distance: 35.7
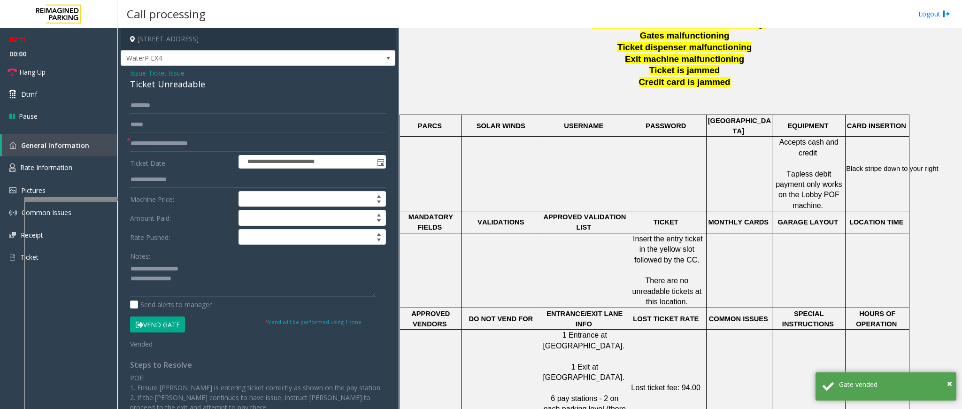
click at [152, 269] on textarea at bounding box center [253, 278] width 246 height 35
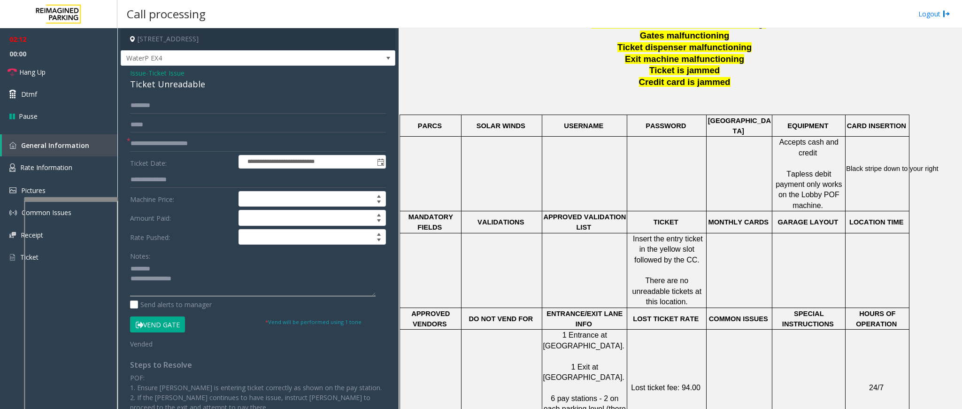
click at [197, 284] on textarea at bounding box center [253, 278] width 246 height 35
click at [30, 65] on link "Hang Up" at bounding box center [58, 72] width 117 height 22
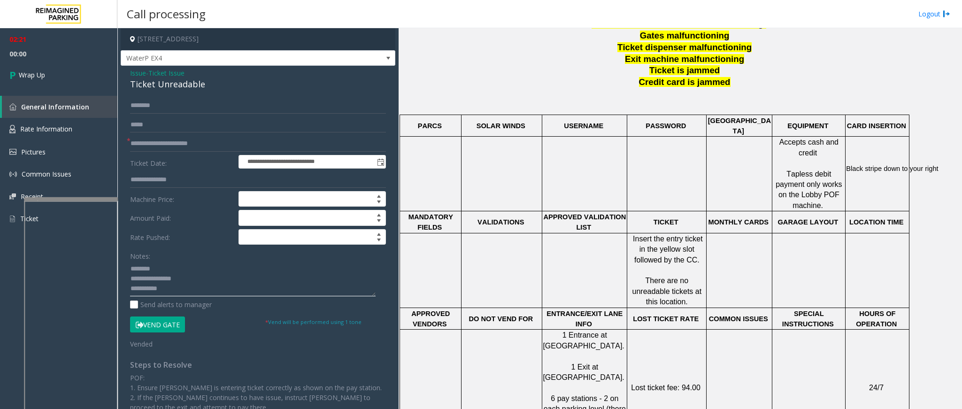
click at [191, 295] on textarea at bounding box center [253, 278] width 246 height 35
type textarea "**********"
click at [34, 68] on link "Wrap Up" at bounding box center [58, 75] width 117 height 28
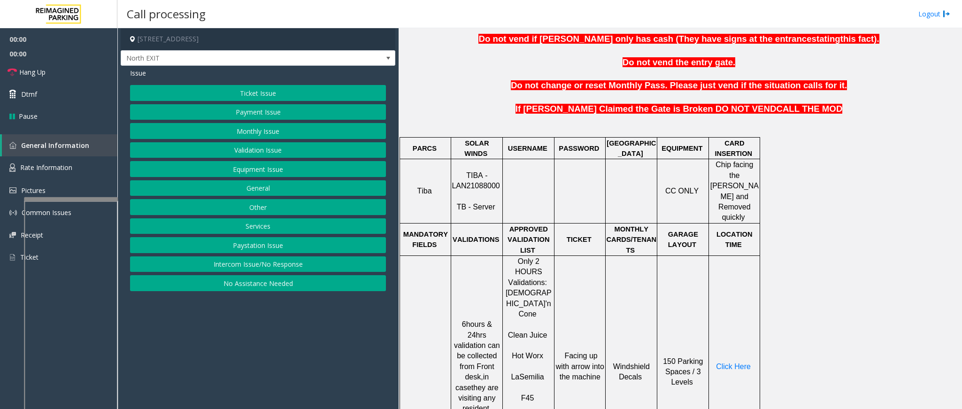
scroll to position [423, 0]
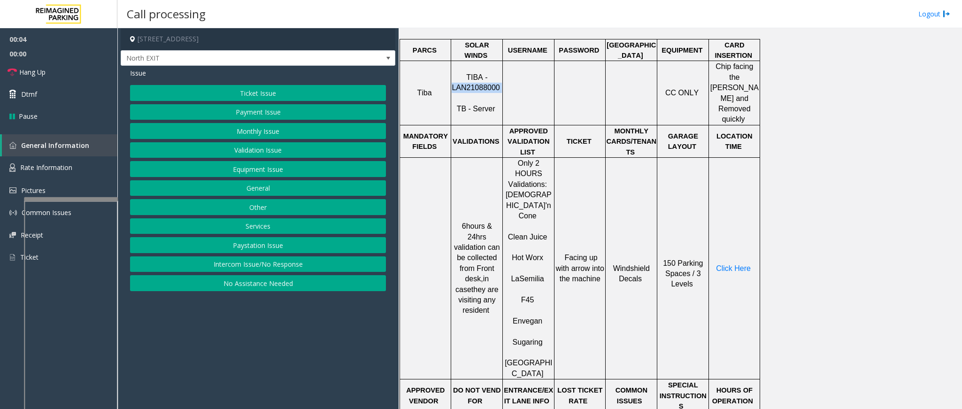
drag, startPoint x: 502, startPoint y: 81, endPoint x: 453, endPoint y: 80, distance: 49.3
click at [453, 80] on p "TIBA - LAN21088000 TB - Server" at bounding box center [477, 93] width 50 height 42
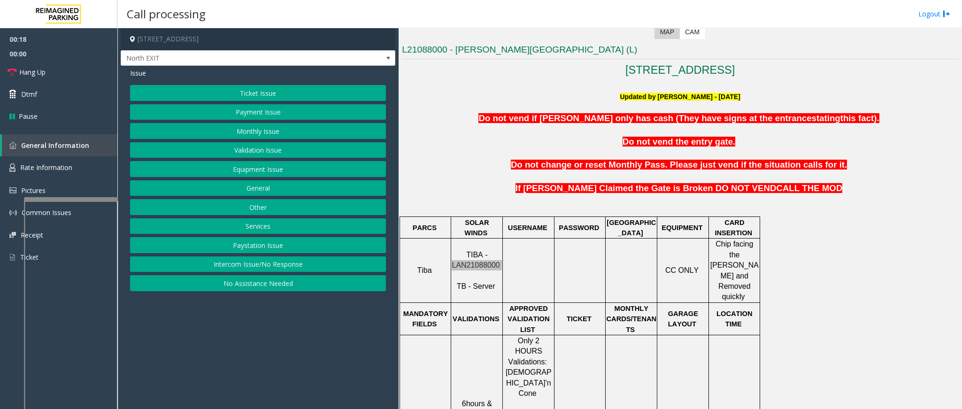
scroll to position [211, 0]
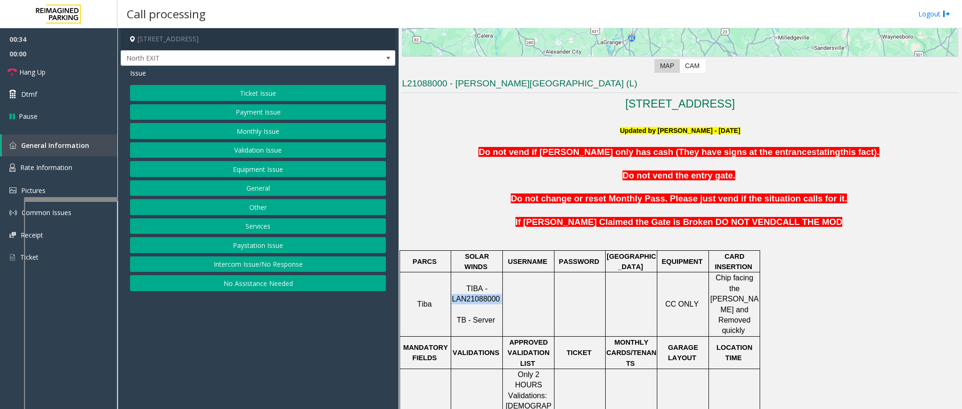
drag, startPoint x: 265, startPoint y: 89, endPoint x: 254, endPoint y: 109, distance: 22.7
click at [255, 109] on div "Ticket Issue Payment Issue Monthly Issue Validation Issue Equipment Issue Gener…" at bounding box center [258, 188] width 256 height 206
click at [253, 110] on button "Payment Issue" at bounding box center [258, 112] width 256 height 16
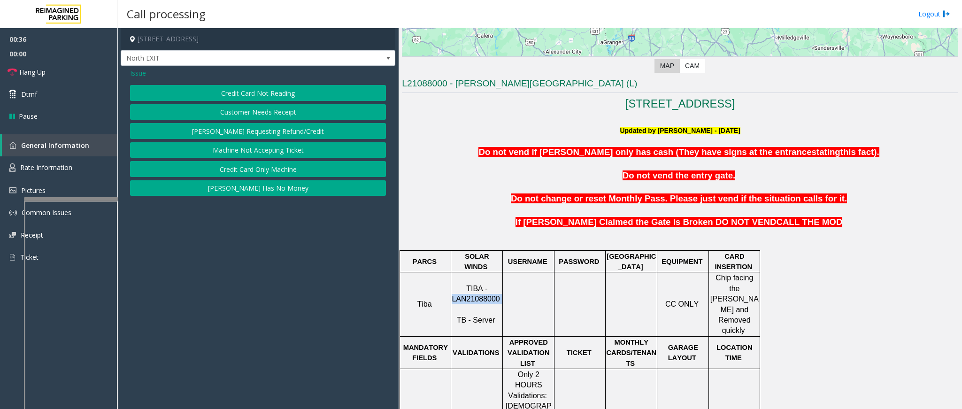
click at [264, 92] on button "Credit Card Not Reading" at bounding box center [258, 93] width 256 height 16
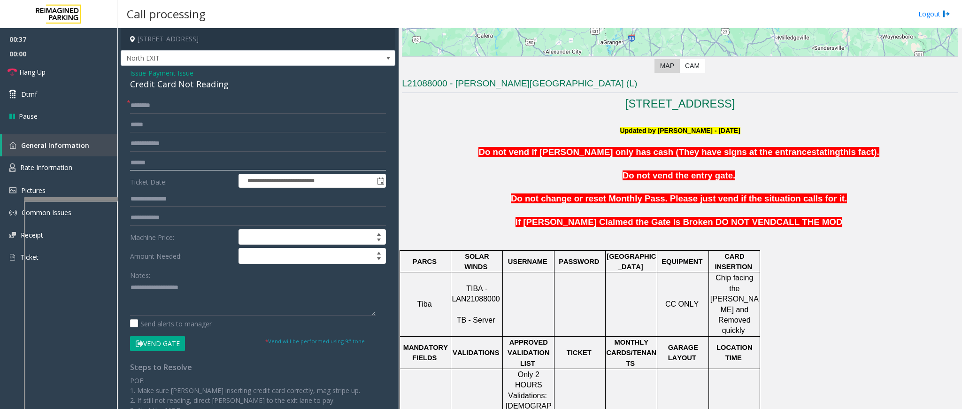
click at [167, 163] on input "text" at bounding box center [258, 163] width 256 height 16
click at [231, 86] on div "Credit Card Not Reading" at bounding box center [258, 84] width 256 height 13
click at [222, 103] on input "text" at bounding box center [258, 106] width 256 height 16
type input "*******"
click at [167, 158] on input "text" at bounding box center [258, 163] width 256 height 16
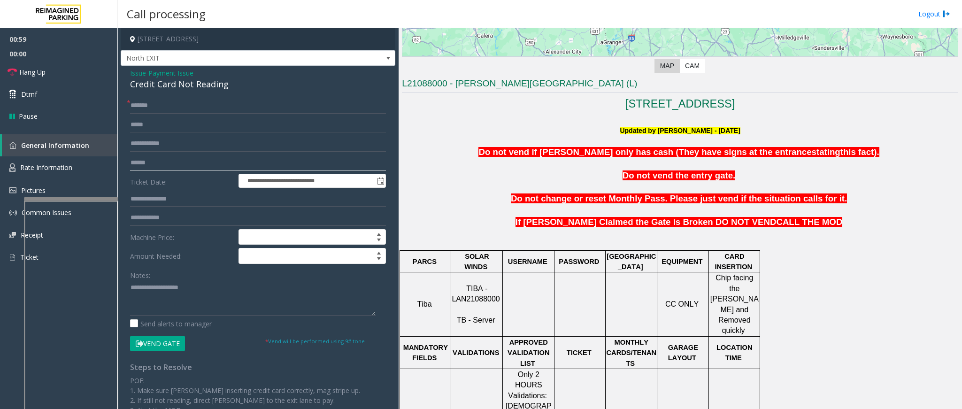
click at [203, 164] on input "text" at bounding box center [258, 163] width 256 height 16
click at [255, 161] on input "******" at bounding box center [258, 163] width 256 height 16
click at [178, 161] on input "*******" at bounding box center [258, 163] width 256 height 16
type input "*******"
click at [154, 351] on button "Vend Gate" at bounding box center [157, 344] width 55 height 16
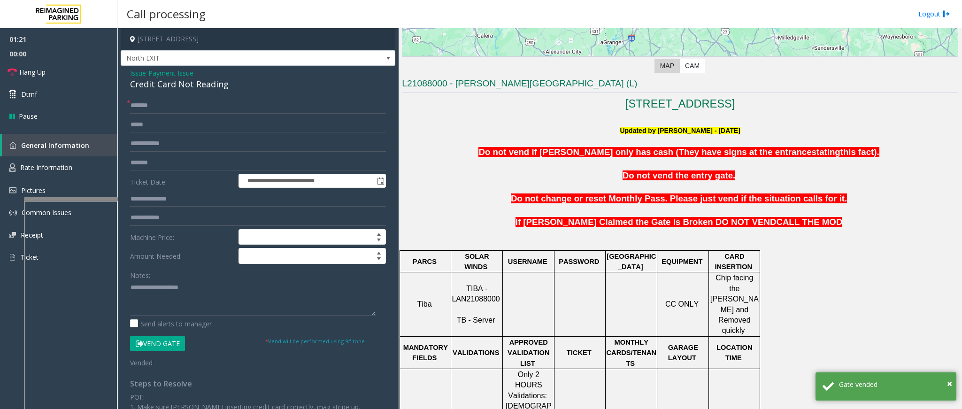
drag, startPoint x: 154, startPoint y: 351, endPoint x: 269, endPoint y: 294, distance: 128.3
click at [269, 294] on form "**********" at bounding box center [258, 233] width 256 height 270
drag, startPoint x: 230, startPoint y: 86, endPoint x: 130, endPoint y: 72, distance: 100.9
click at [130, 72] on div "Issue - Payment Issue Credit Card Not Reading" at bounding box center [258, 79] width 256 height 23
paste textarea "**********"
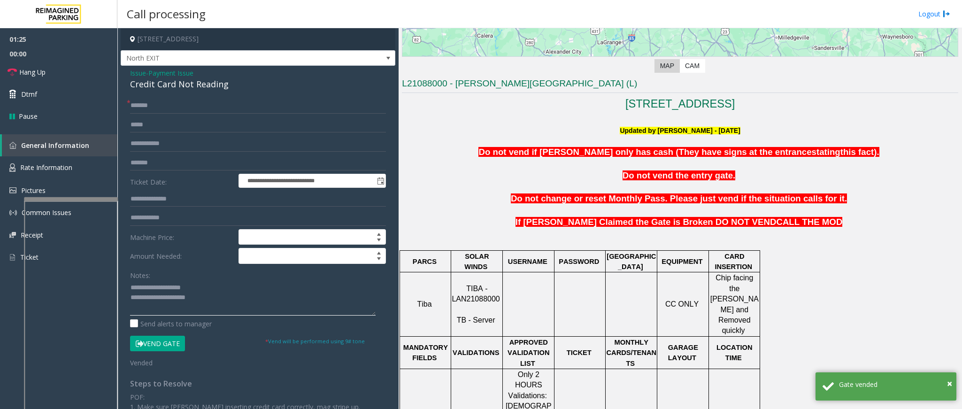
click at [175, 295] on textarea at bounding box center [253, 297] width 246 height 35
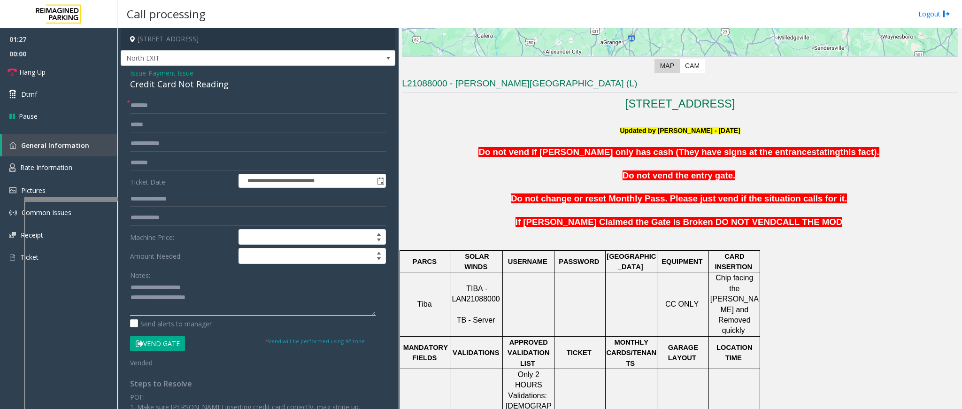
drag, startPoint x: 196, startPoint y: 288, endPoint x: 154, endPoint y: 292, distance: 42.9
click at [154, 292] on textarea at bounding box center [253, 297] width 246 height 35
click at [229, 301] on textarea at bounding box center [253, 297] width 246 height 35
click at [36, 76] on span "Hang Up" at bounding box center [32, 72] width 26 height 10
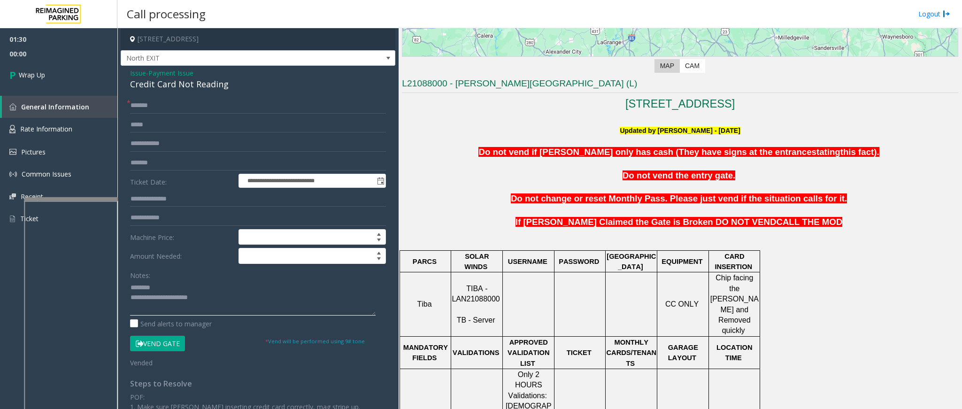
click at [222, 308] on textarea at bounding box center [253, 297] width 246 height 35
type textarea "**********"
click at [44, 75] on span "Wrap Up" at bounding box center [32, 75] width 26 height 10
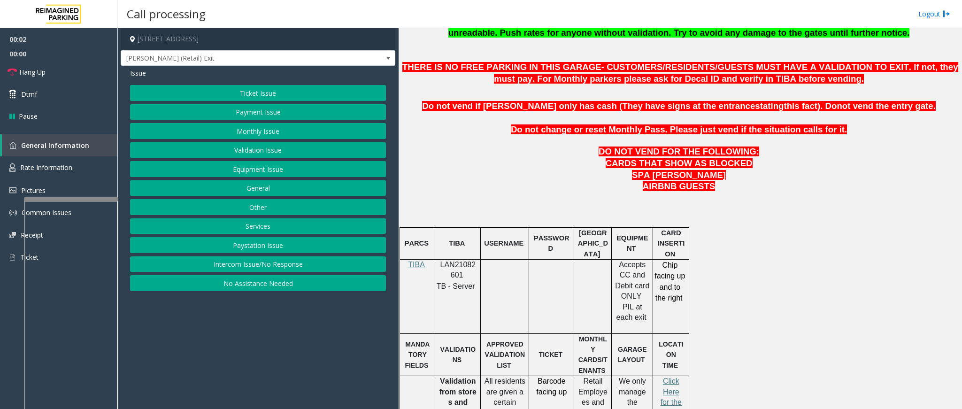
scroll to position [423, 0]
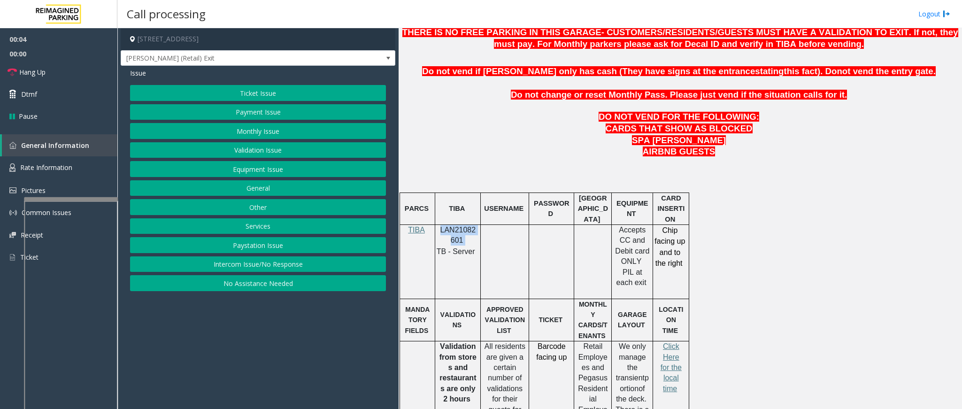
drag, startPoint x: 466, startPoint y: 248, endPoint x: 441, endPoint y: 236, distance: 28.3
click at [441, 237] on p "LAN21082601" at bounding box center [457, 235] width 38 height 21
drag, startPoint x: 269, startPoint y: 113, endPoint x: 276, endPoint y: 110, distance: 7.2
click at [276, 110] on button "Payment Issue" at bounding box center [258, 112] width 256 height 16
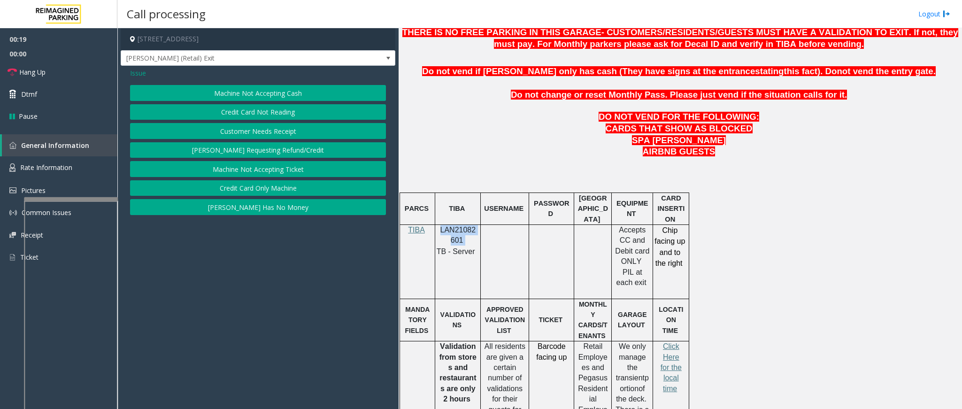
click at [270, 113] on button "Credit Card Not Reading" at bounding box center [258, 112] width 256 height 16
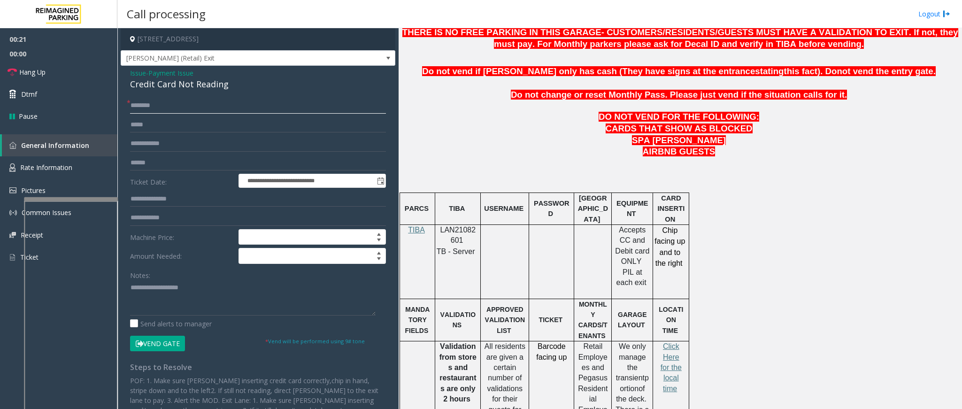
click at [172, 103] on input "text" at bounding box center [258, 106] width 256 height 16
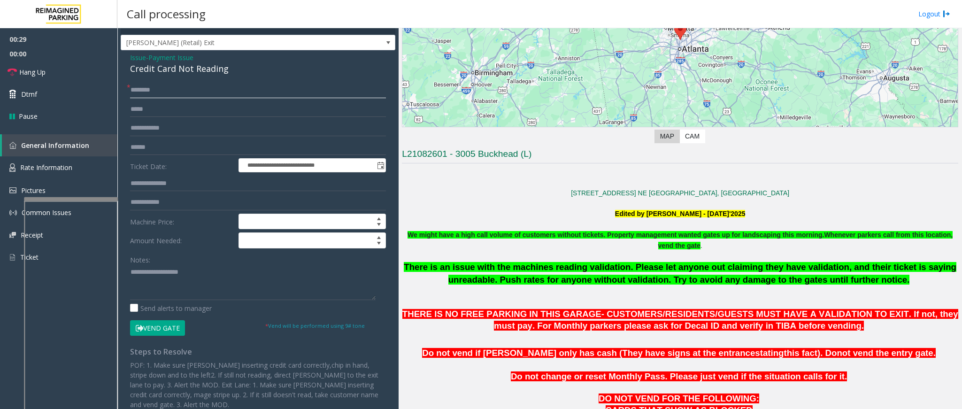
scroll to position [8, 0]
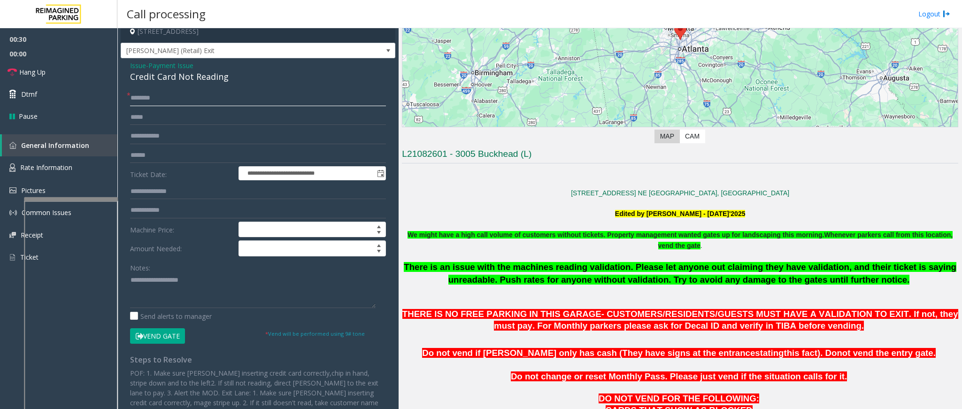
click at [165, 96] on input "text" at bounding box center [258, 98] width 256 height 16
type input "*****"
click at [146, 159] on form "**********" at bounding box center [258, 217] width 256 height 254
click at [148, 158] on input "text" at bounding box center [258, 155] width 256 height 16
click at [158, 158] on input "text" at bounding box center [258, 155] width 256 height 16
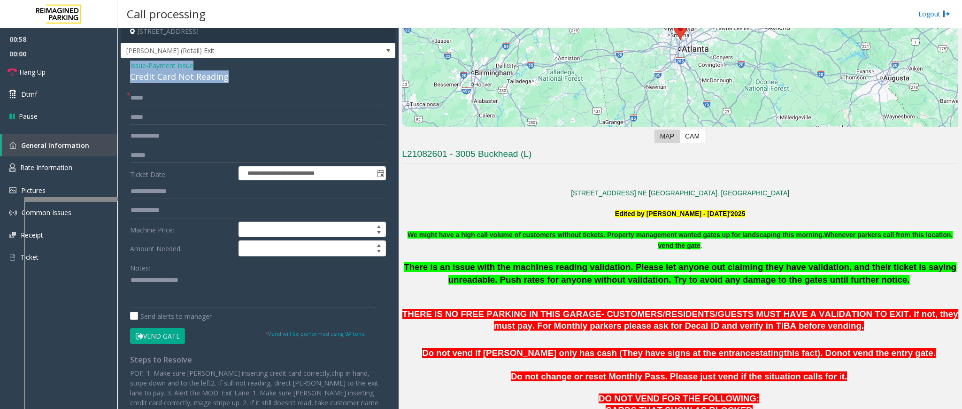
drag, startPoint x: 230, startPoint y: 78, endPoint x: 128, endPoint y: 66, distance: 102.5
click at [128, 66] on div "**********" at bounding box center [258, 247] width 275 height 378
paste textarea "**********"
click at [170, 288] on textarea at bounding box center [253, 290] width 246 height 35
drag, startPoint x: 202, startPoint y: 279, endPoint x: 153, endPoint y: 282, distance: 49.3
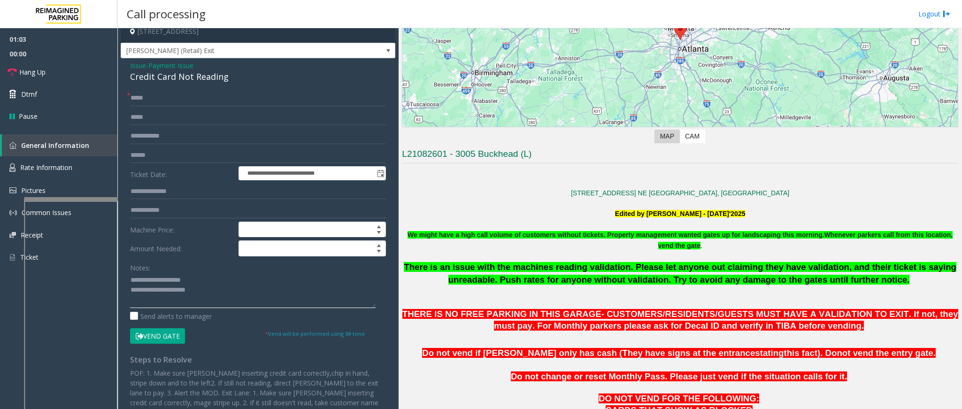
click at [153, 282] on textarea at bounding box center [253, 290] width 246 height 35
click at [232, 287] on textarea at bounding box center [253, 290] width 246 height 35
type textarea "**********"
click at [187, 147] on input "text" at bounding box center [258, 155] width 256 height 16
type input "*******"
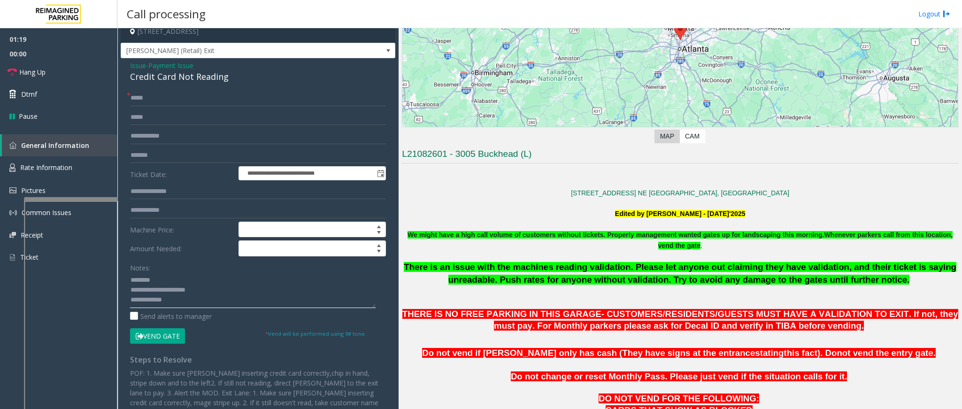
click at [174, 305] on textarea at bounding box center [253, 290] width 246 height 35
click at [168, 337] on button "Vend Gate" at bounding box center [157, 336] width 55 height 16
click at [162, 305] on textarea at bounding box center [253, 290] width 246 height 35
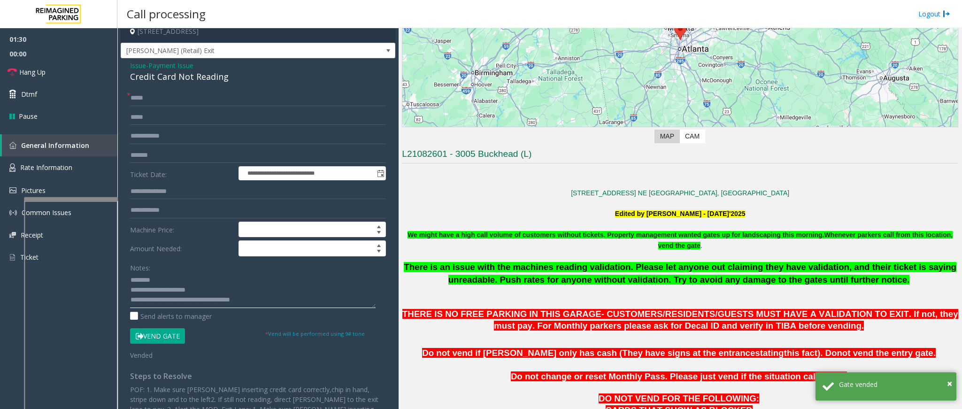
drag, startPoint x: 162, startPoint y: 305, endPoint x: 143, endPoint y: 300, distance: 19.7
click at [143, 300] on textarea at bounding box center [253, 290] width 246 height 35
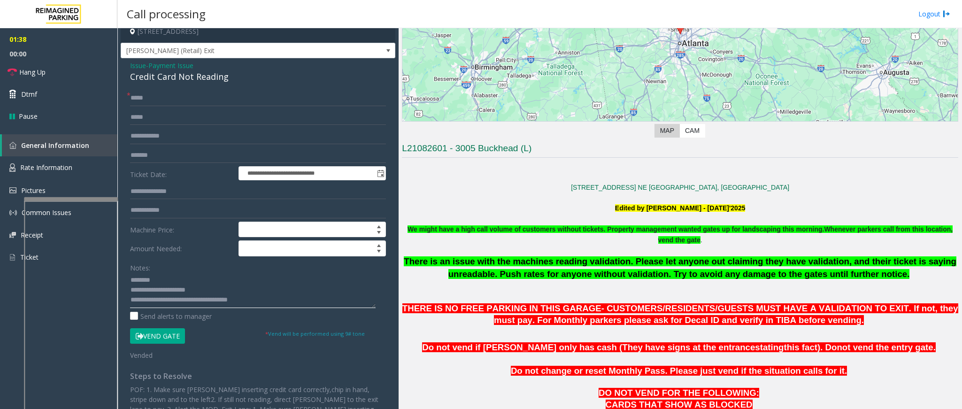
scroll to position [141, 0]
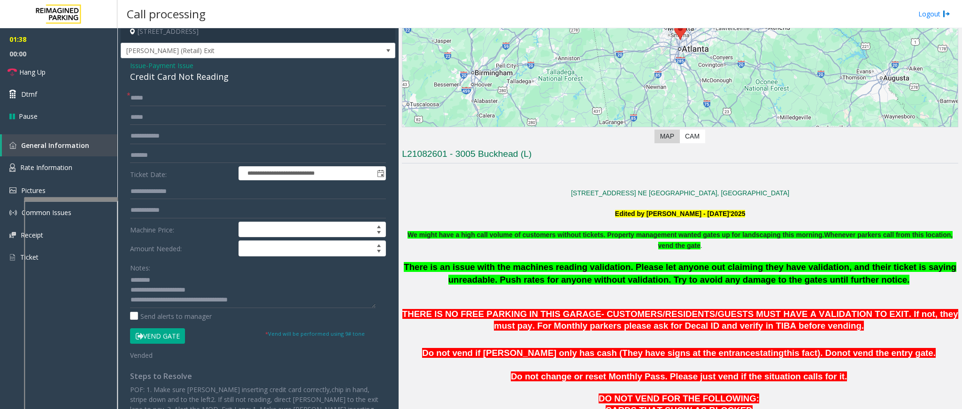
click at [800, 168] on p at bounding box center [680, 172] width 556 height 10
click at [54, 70] on link "Hang Up" at bounding box center [58, 72] width 117 height 22
click at [271, 300] on textarea at bounding box center [253, 290] width 246 height 35
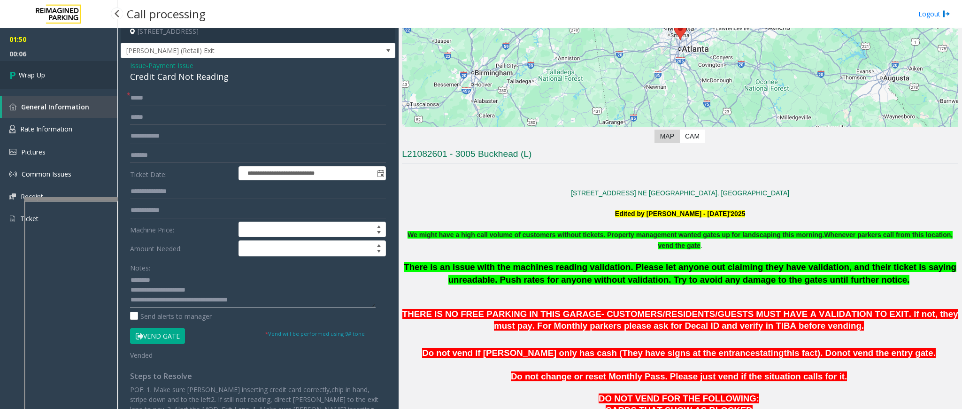
type textarea "**********"
click at [35, 79] on span "Wrap Up" at bounding box center [32, 75] width 26 height 10
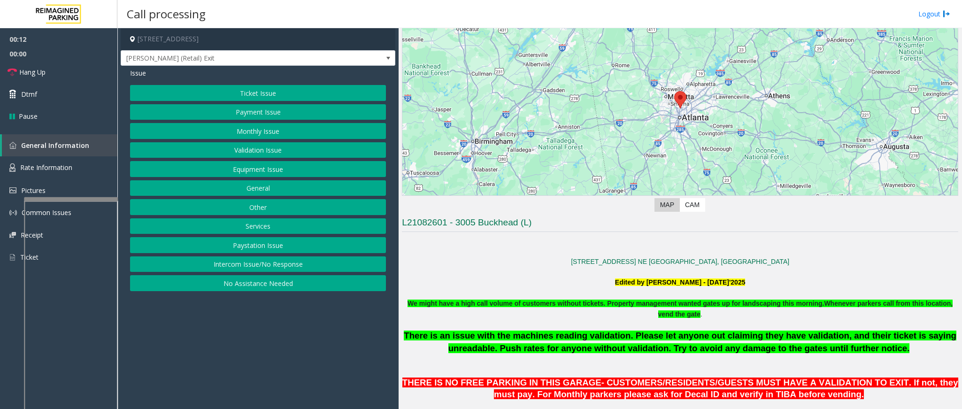
scroll to position [70, 0]
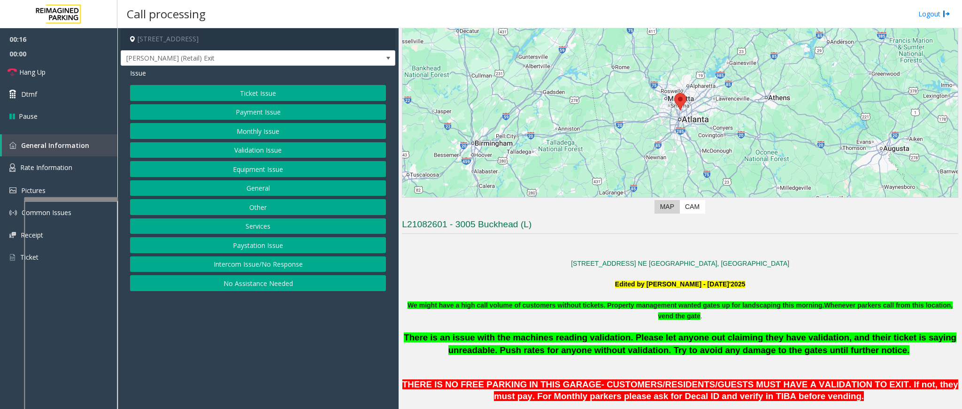
click at [277, 112] on button "Payment Issue" at bounding box center [258, 112] width 256 height 16
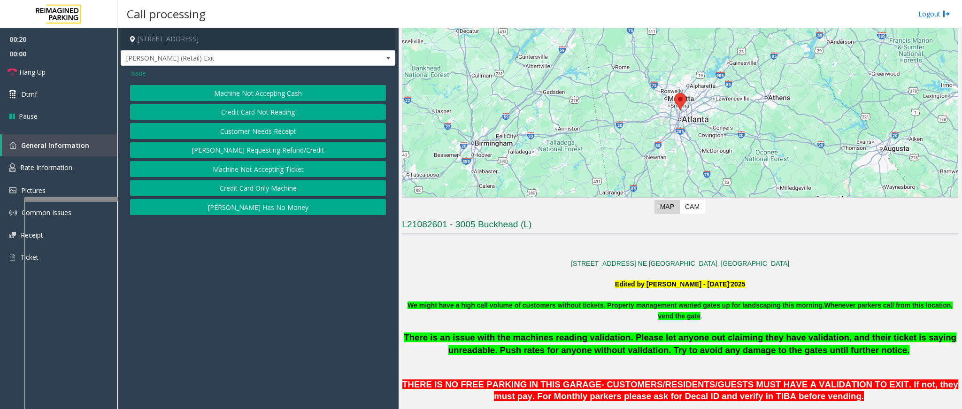
click at [270, 110] on button "Credit Card Not Reading" at bounding box center [258, 112] width 256 height 16
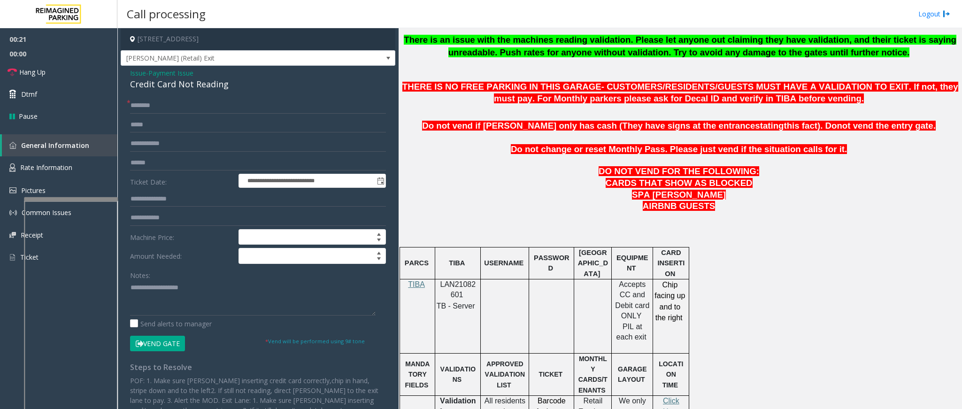
scroll to position [352, 0]
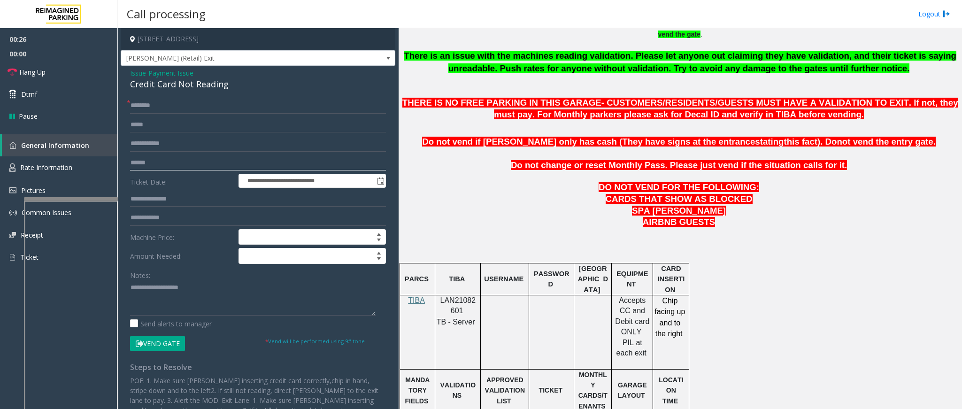
click at [148, 165] on input "text" at bounding box center [258, 163] width 256 height 16
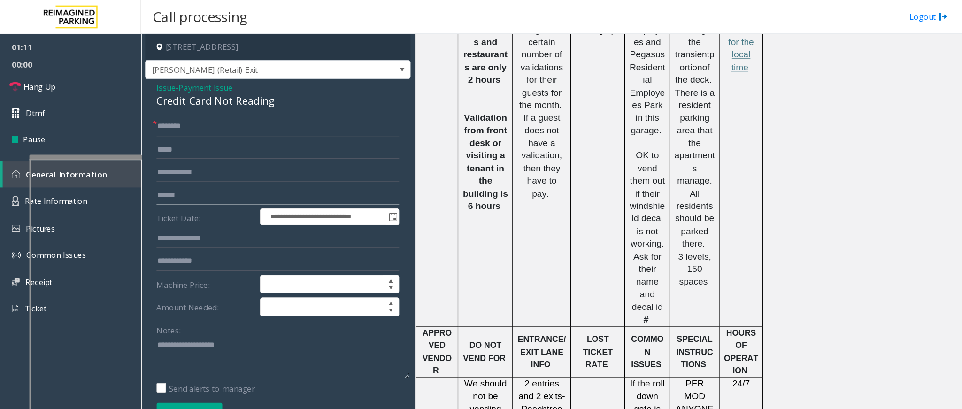
scroll to position [757, 0]
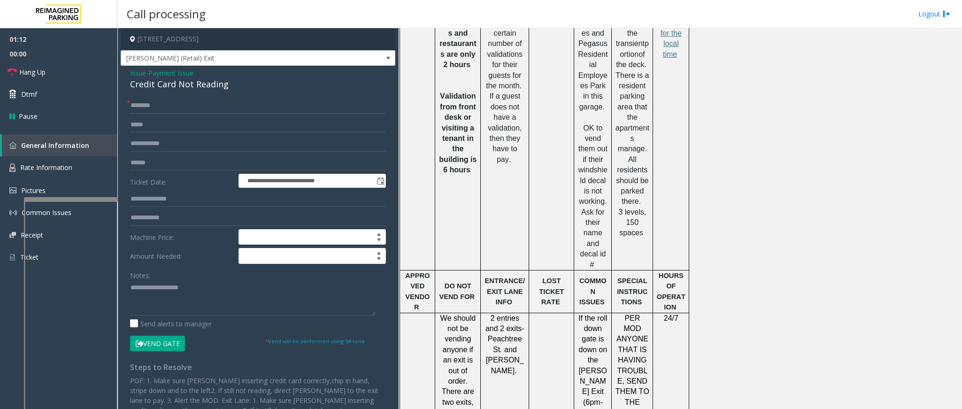
click at [752, 122] on div "PARCS TIBA USERNAME PASSWORD PARIS EQUIPMENT CARD INSERTION TIBA LAN21082601 TB…" at bounding box center [679, 301] width 559 height 886
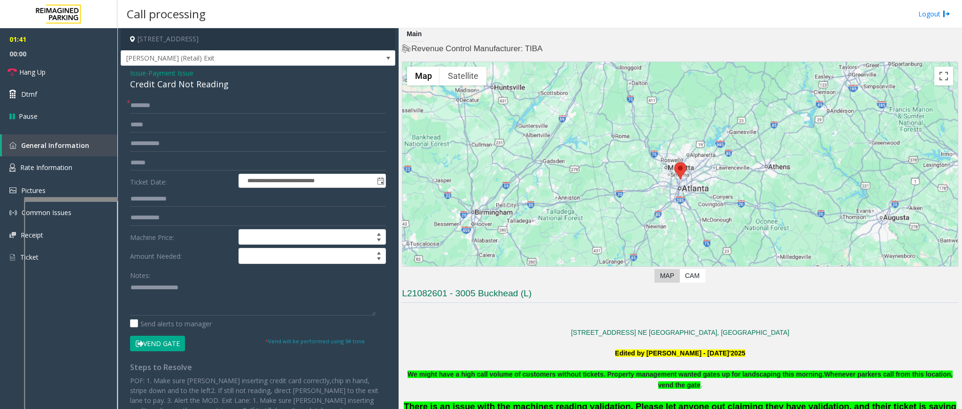
scroll to position [0, 0]
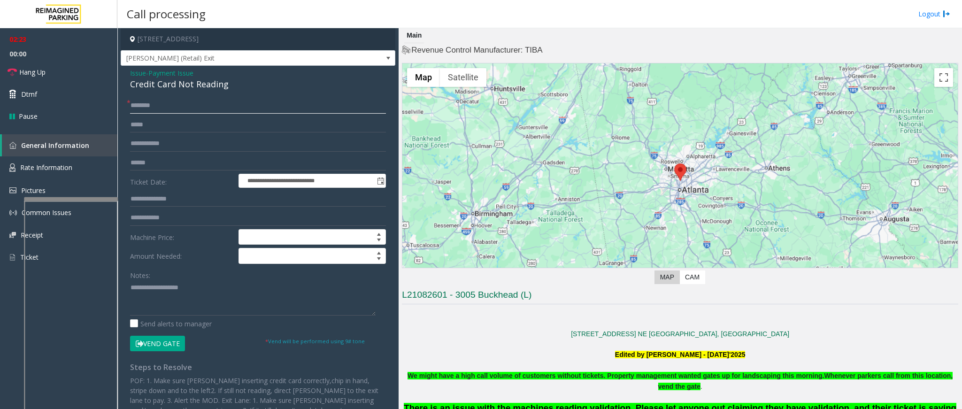
click at [202, 103] on input "text" at bounding box center [258, 106] width 256 height 16
click at [175, 154] on form "**********" at bounding box center [258, 225] width 256 height 254
click at [174, 158] on input "text" at bounding box center [258, 163] width 256 height 16
click at [35, 70] on span "Hang Up" at bounding box center [32, 72] width 26 height 10
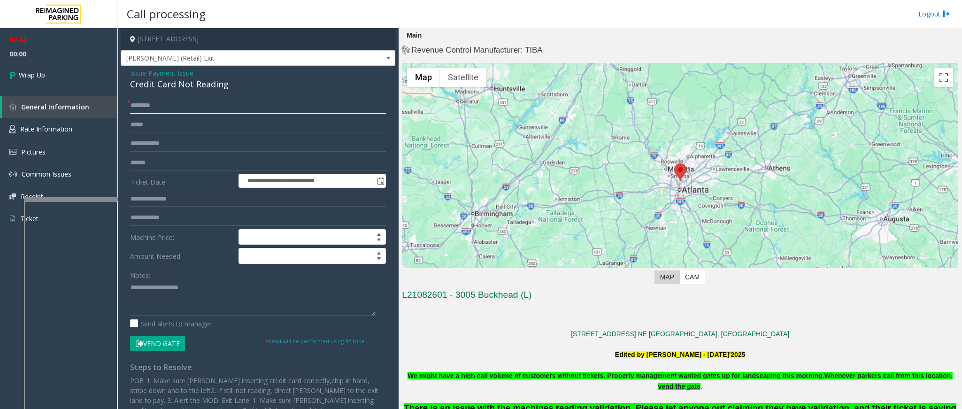
click at [206, 104] on input "text" at bounding box center [258, 106] width 256 height 16
type input "*"
type input "**"
drag, startPoint x: 228, startPoint y: 84, endPoint x: 127, endPoint y: 71, distance: 101.7
click at [127, 71] on div "**********" at bounding box center [258, 255] width 275 height 378
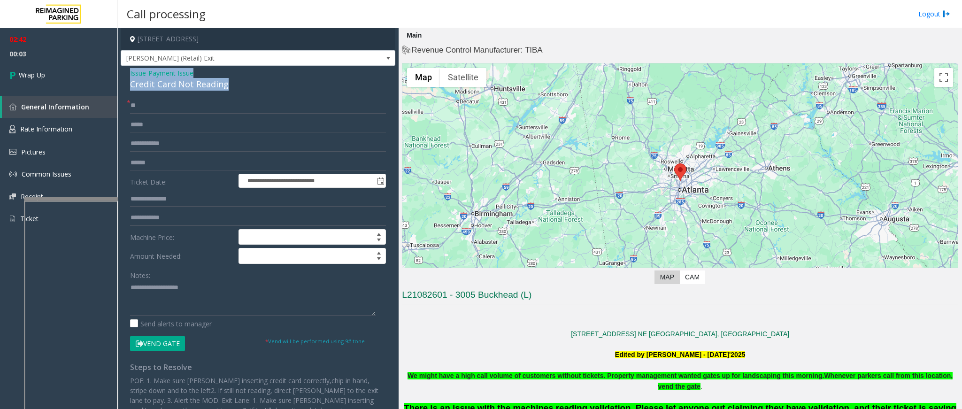
copy div "Issue - Payment Issue Credit Card Not Reading"
paste textarea "**********"
click at [155, 300] on textarea at bounding box center [253, 297] width 246 height 35
drag, startPoint x: 200, startPoint y: 287, endPoint x: 152, endPoint y: 289, distance: 47.9
click at [152, 289] on textarea at bounding box center [253, 297] width 246 height 35
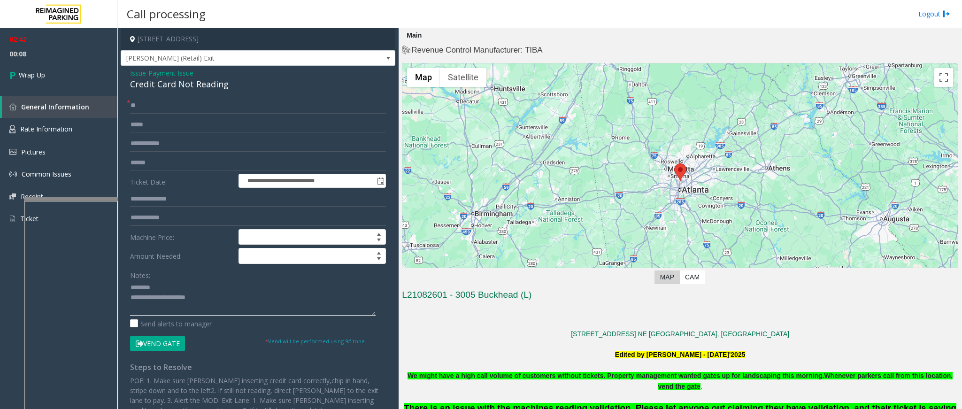
click at [210, 307] on textarea at bounding box center [253, 297] width 246 height 35
type textarea "**********"
click at [42, 80] on link "Wrap Up" at bounding box center [58, 75] width 117 height 28
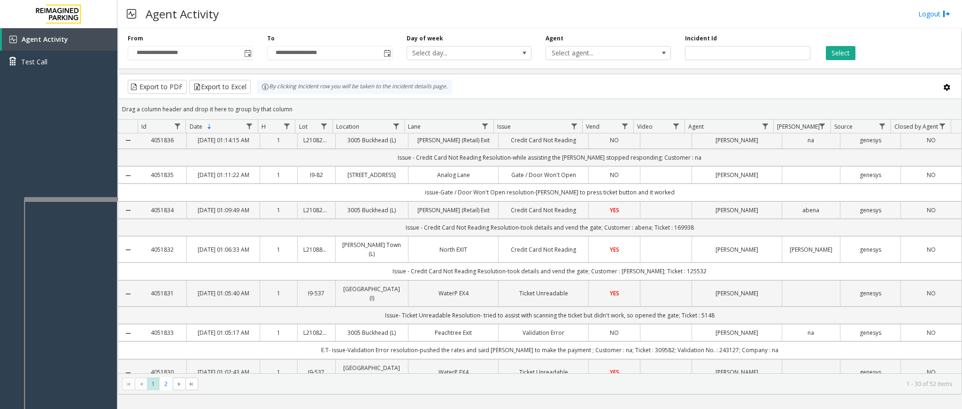
scroll to position [70, 0]
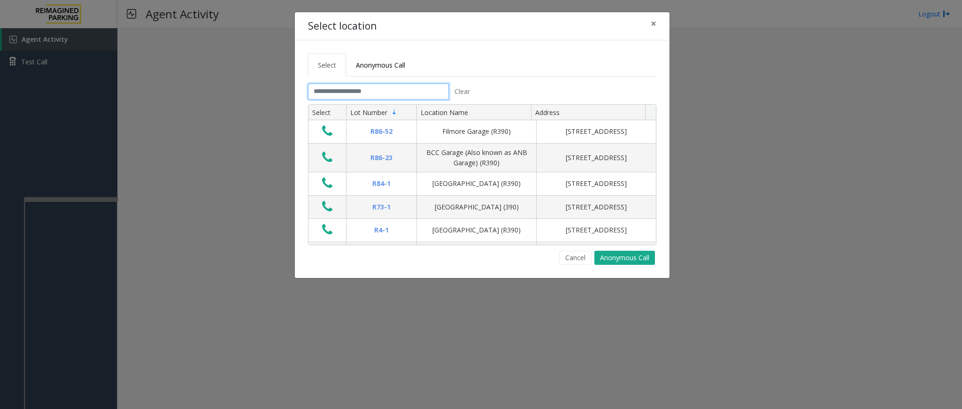
click at [355, 87] on input "text" at bounding box center [378, 92] width 141 height 16
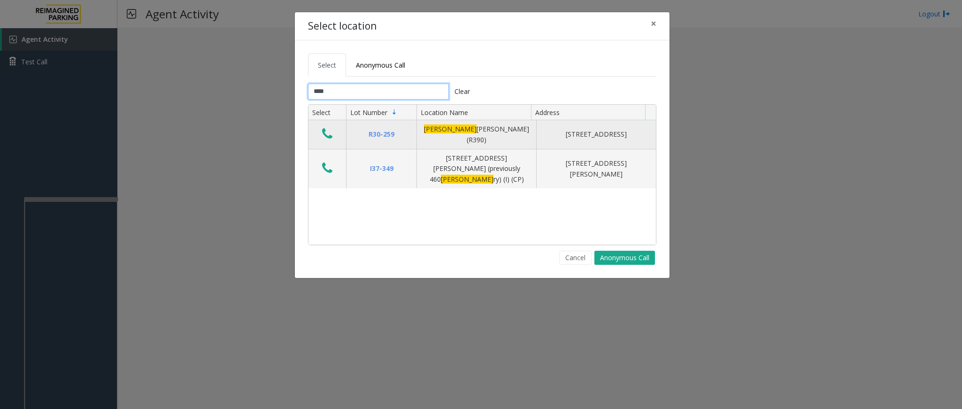
type input "****"
click at [325, 131] on icon "Data table" at bounding box center [327, 133] width 10 height 13
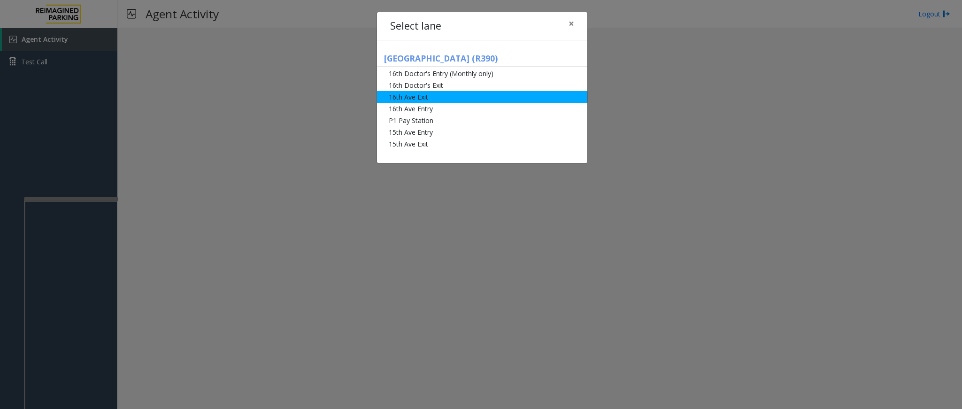
click at [416, 96] on li "16th Ave Exit" at bounding box center [482, 97] width 210 height 12
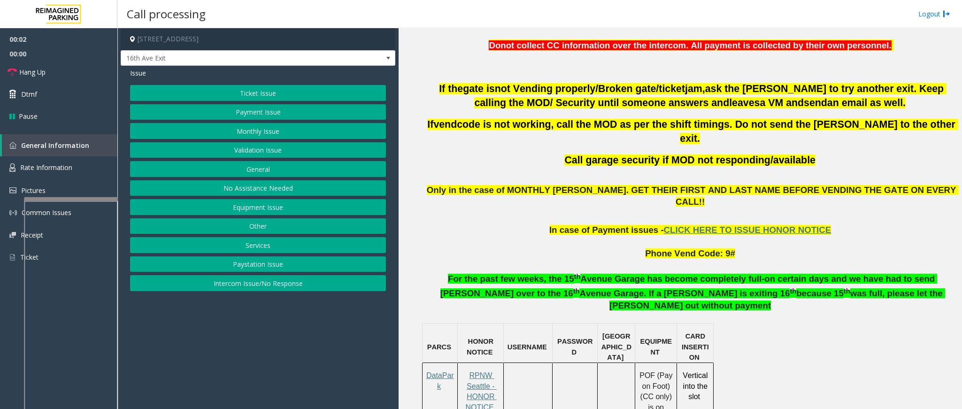
scroll to position [423, 0]
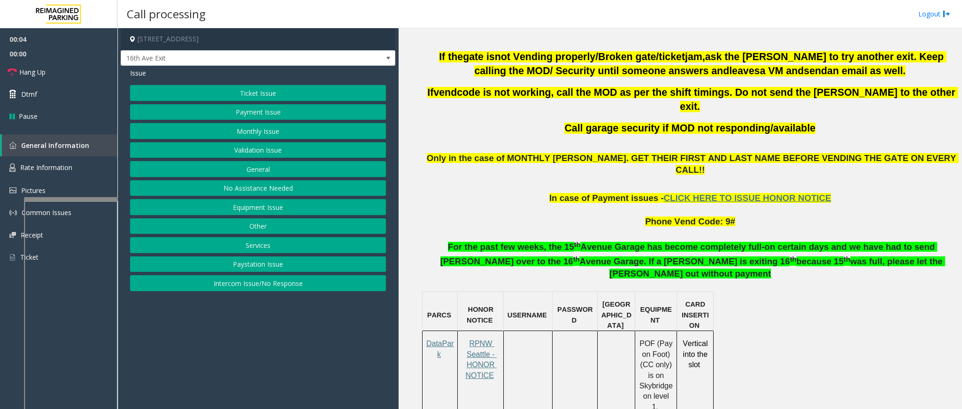
click at [272, 90] on button "Ticket Issue" at bounding box center [258, 93] width 256 height 16
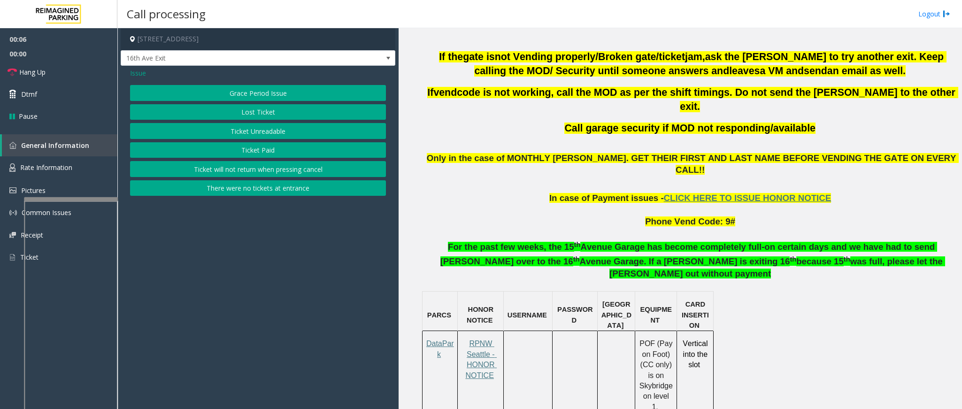
click at [254, 134] on button "Ticket Unreadable" at bounding box center [258, 131] width 256 height 16
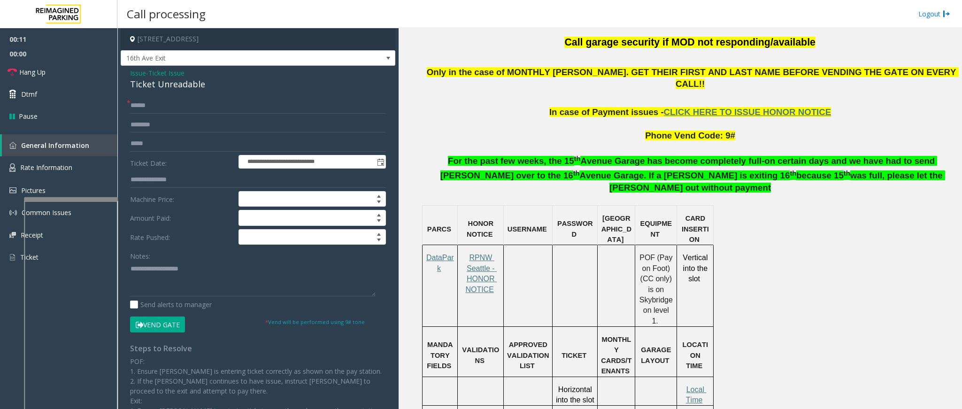
scroll to position [493, 0]
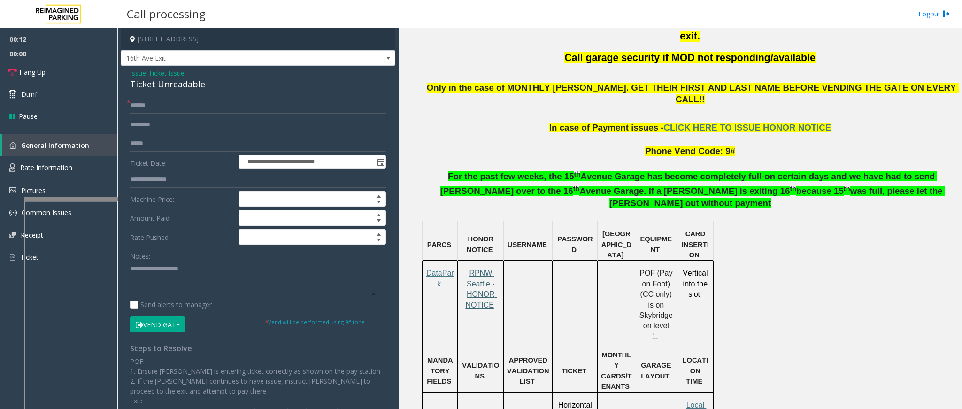
click at [485, 269] on span "RPNW Seattle - HONOR NOTICE" at bounding box center [480, 288] width 31 height 39
click at [142, 107] on input "text" at bounding box center [258, 106] width 256 height 16
click at [214, 101] on input "text" at bounding box center [258, 106] width 256 height 16
click at [160, 113] on input "text" at bounding box center [258, 106] width 256 height 16
click at [199, 108] on input "text" at bounding box center [258, 106] width 256 height 16
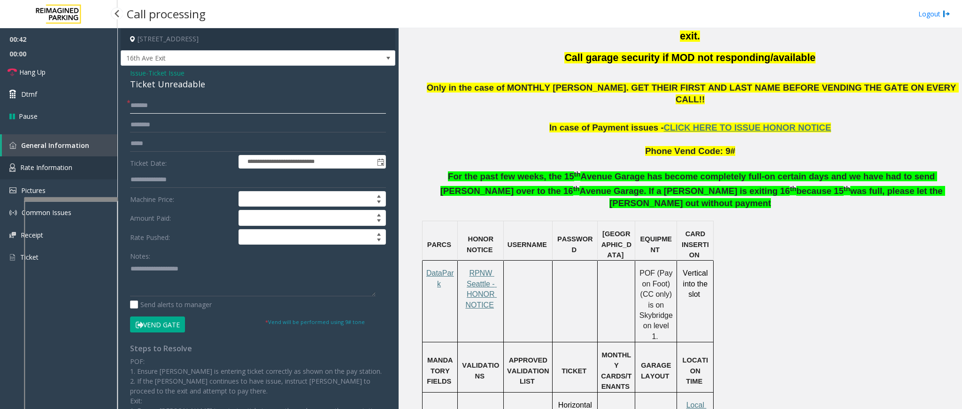
type input "*******"
click at [47, 165] on span "Rate Information" at bounding box center [46, 167] width 52 height 9
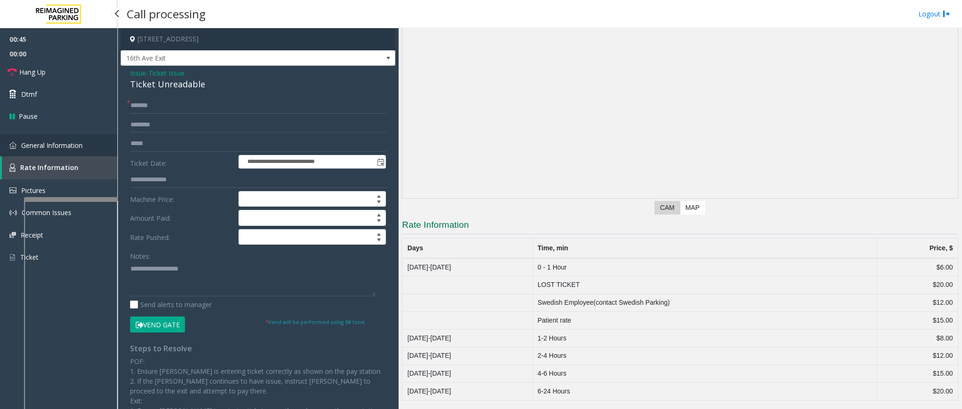
click at [52, 145] on span "General Information" at bounding box center [52, 145] width 62 height 9
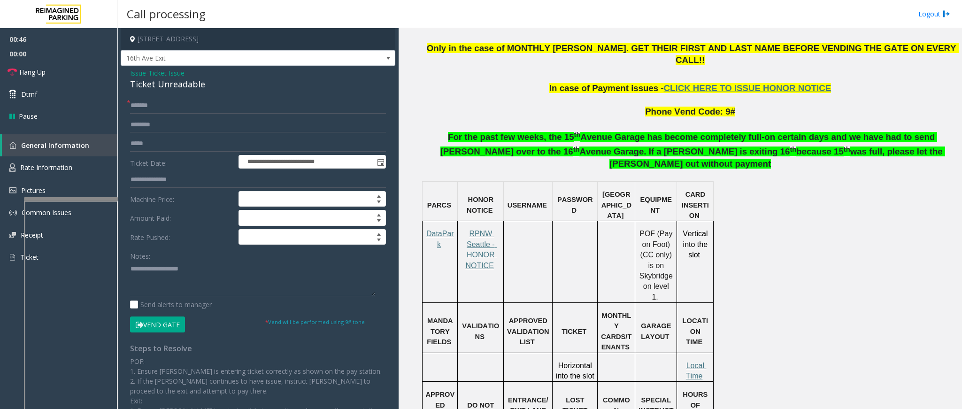
scroll to position [634, 0]
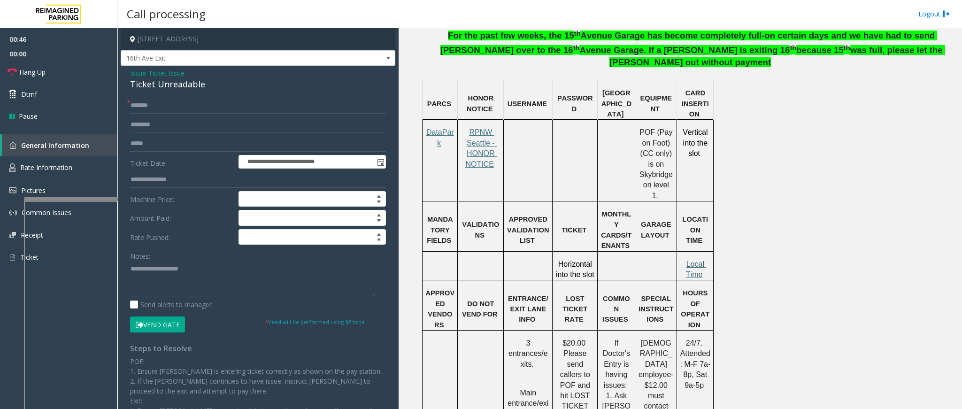
click at [696, 260] on span "Local Time" at bounding box center [696, 269] width 21 height 18
click at [49, 168] on span "Rate Information" at bounding box center [46, 167] width 52 height 9
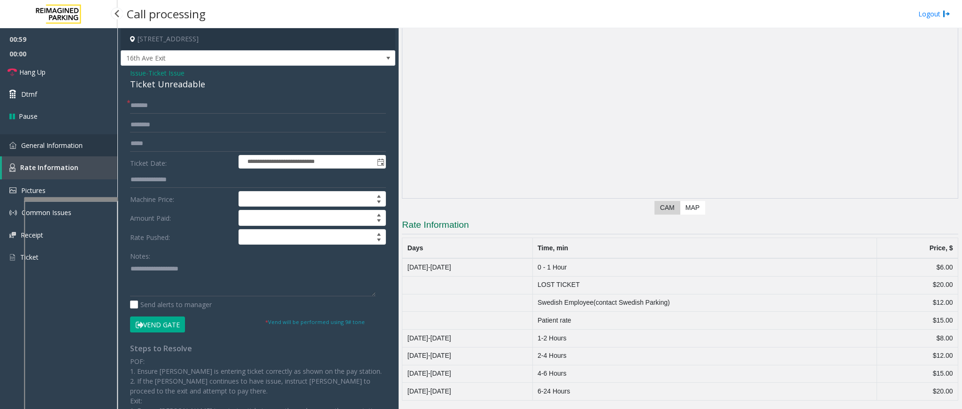
click at [55, 141] on span "General Information" at bounding box center [52, 145] width 62 height 9
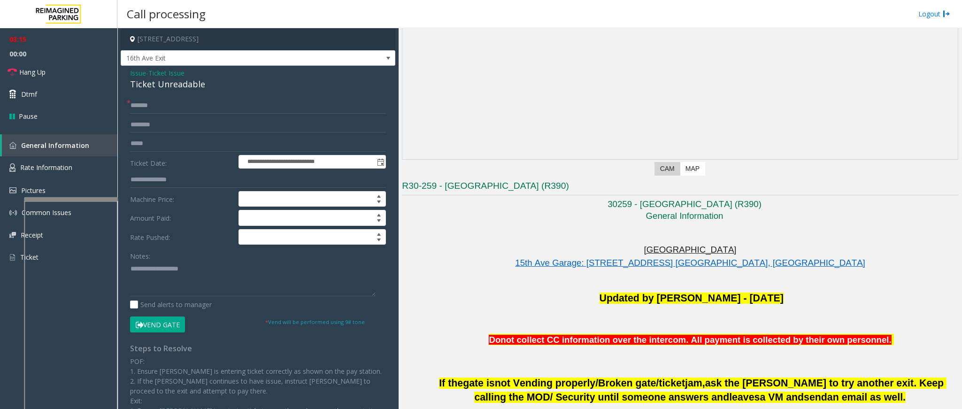
scroll to position [70, 0]
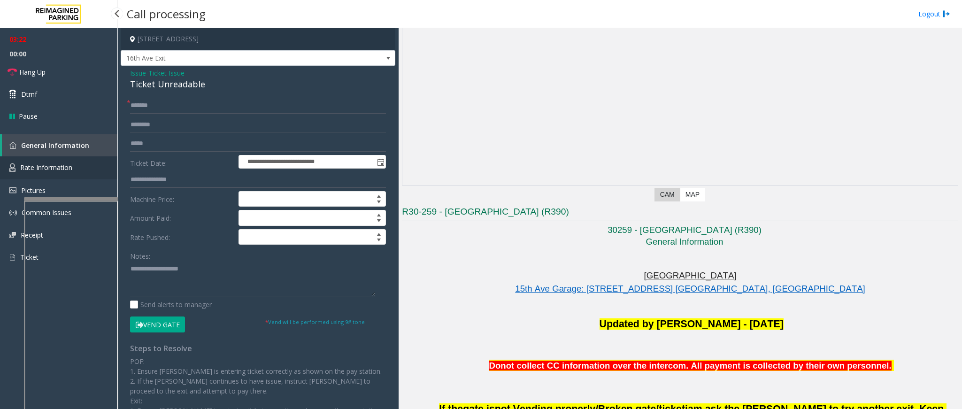
click at [44, 165] on span "Rate Information" at bounding box center [46, 167] width 52 height 9
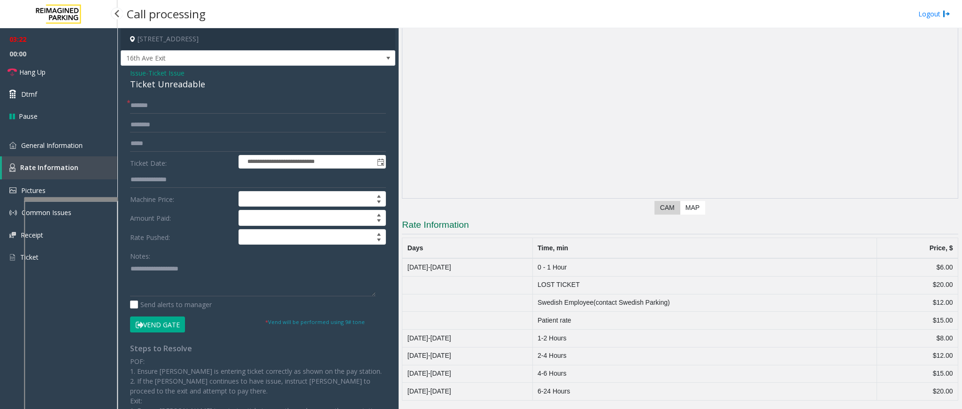
scroll to position [60, 0]
click at [37, 149] on link "General Information" at bounding box center [58, 145] width 117 height 22
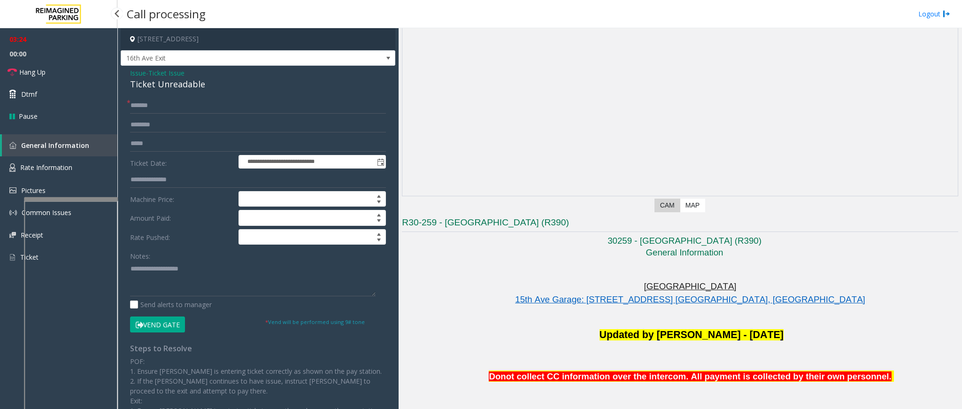
scroll to position [70, 0]
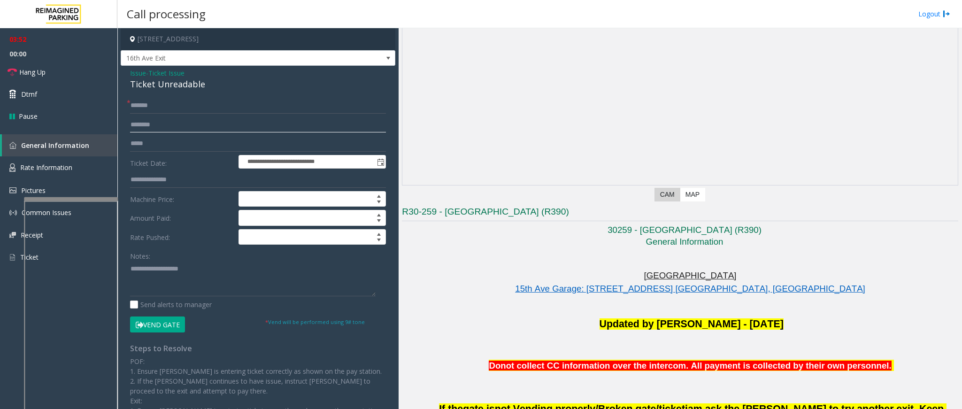
click at [188, 128] on input "text" at bounding box center [258, 125] width 256 height 16
type input "*****"
click at [216, 284] on textarea at bounding box center [253, 278] width 246 height 35
click at [167, 320] on button "Vend Gate" at bounding box center [157, 324] width 55 height 16
drag, startPoint x: 209, startPoint y: 87, endPoint x: 125, endPoint y: 68, distance: 85.8
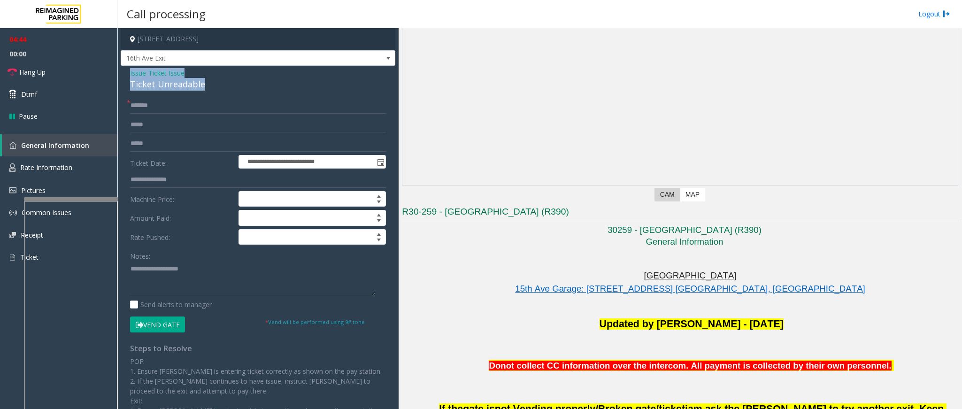
click at [125, 68] on div "**********" at bounding box center [258, 285] width 275 height 438
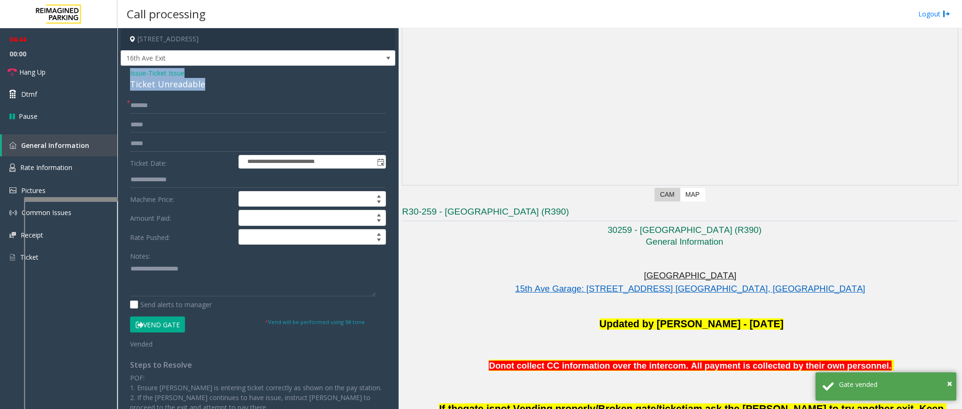
copy div "Issue - Ticket Issue Ticket Unreadable"
click at [185, 265] on textarea at bounding box center [253, 278] width 246 height 35
paste textarea "**********"
drag, startPoint x: 191, startPoint y: 267, endPoint x: 151, endPoint y: 268, distance: 39.5
click at [151, 268] on textarea at bounding box center [253, 278] width 246 height 35
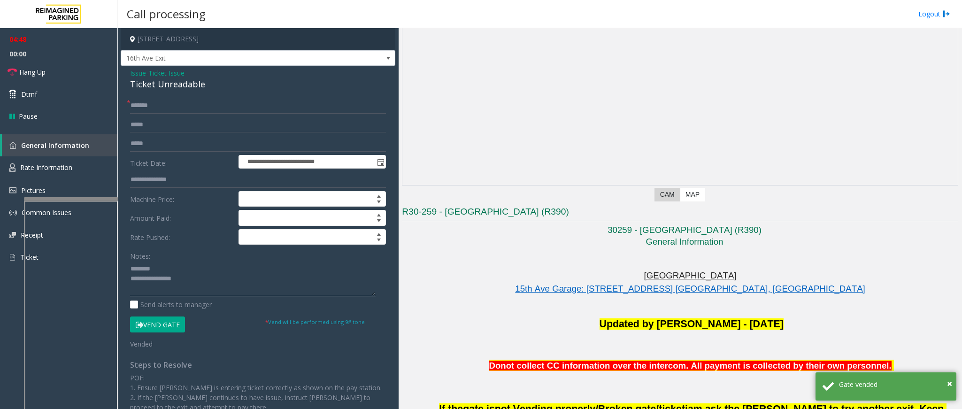
click at [213, 284] on textarea at bounding box center [253, 278] width 246 height 35
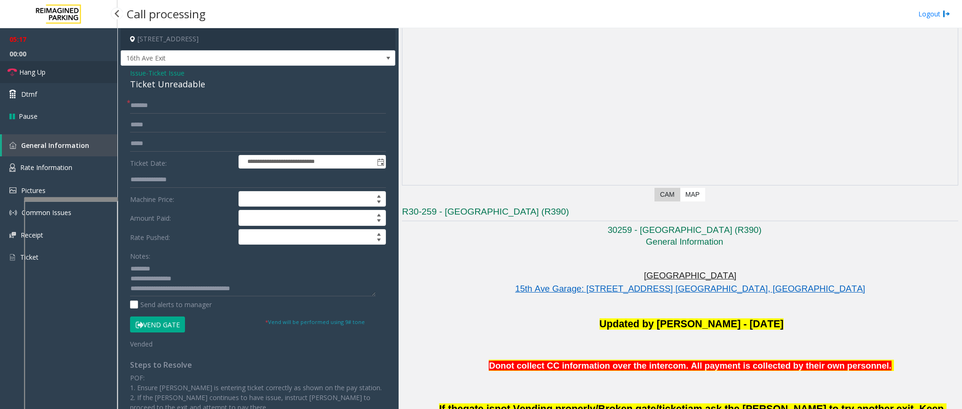
click at [21, 71] on span "Hang Up" at bounding box center [32, 72] width 26 height 10
click at [278, 296] on textarea at bounding box center [253, 278] width 246 height 35
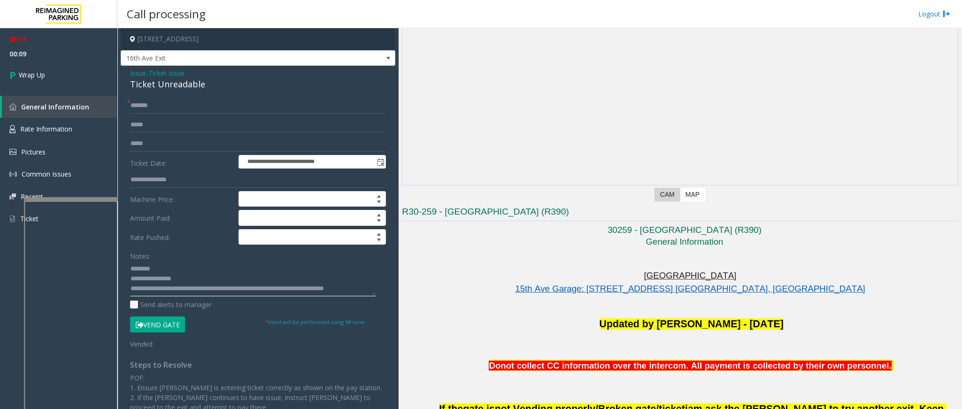
scroll to position [7, 0]
click at [351, 283] on textarea at bounding box center [253, 278] width 246 height 35
click at [171, 290] on textarea at bounding box center [253, 278] width 246 height 35
type textarea "**********"
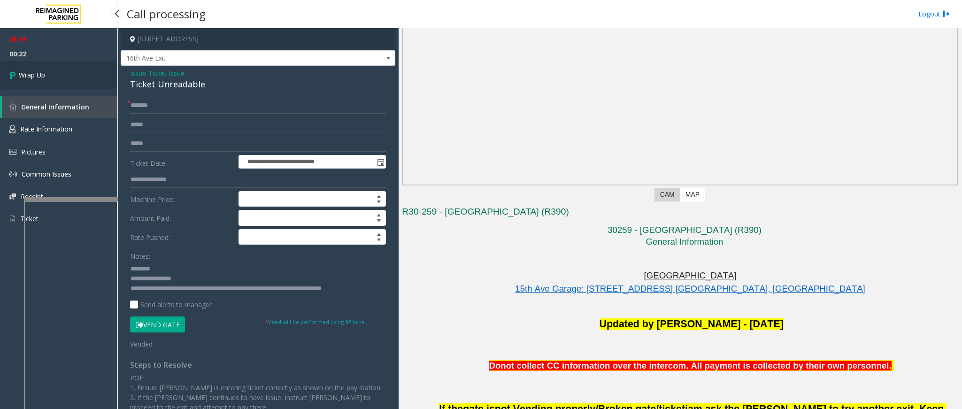
click at [59, 71] on link "Wrap Up" at bounding box center [58, 75] width 117 height 28
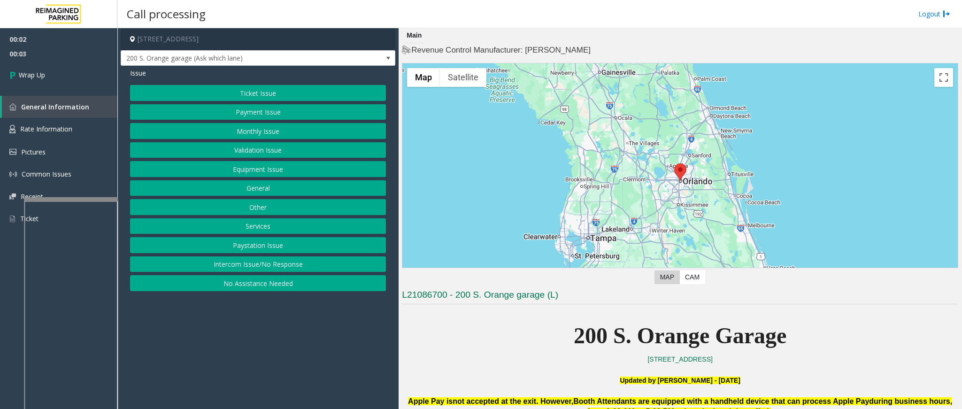
click at [270, 268] on button "Intercom Issue/No Response" at bounding box center [258, 264] width 256 height 16
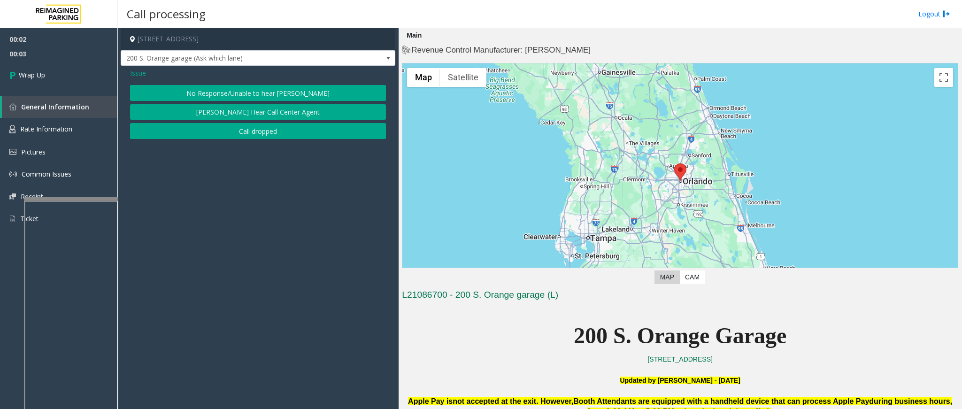
click at [241, 137] on button "Call dropped" at bounding box center [258, 131] width 256 height 16
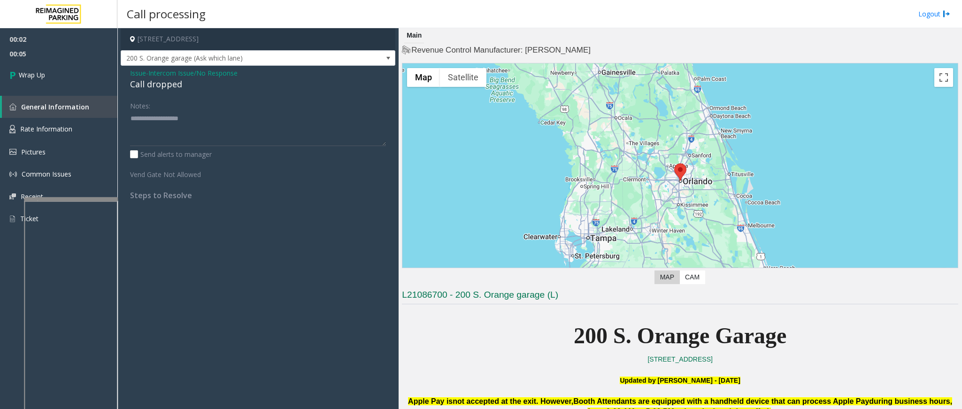
click at [161, 81] on div "Call dropped" at bounding box center [258, 84] width 256 height 13
type textarea "**********"
click at [49, 75] on link "Wrap Up" at bounding box center [58, 75] width 117 height 28
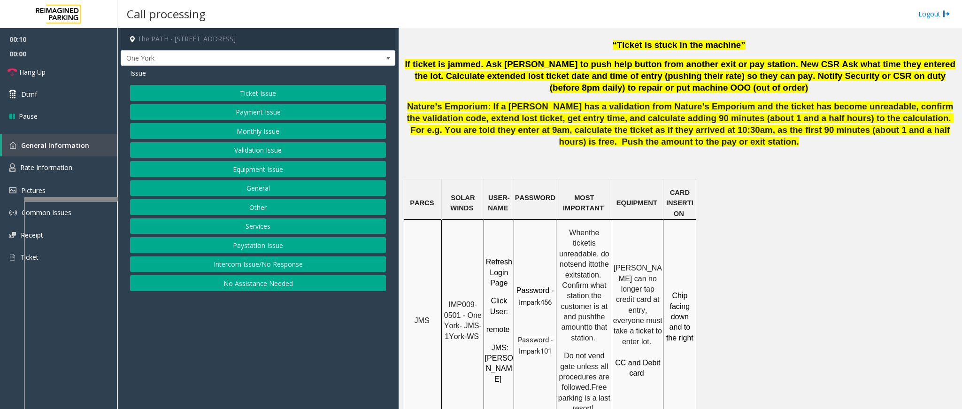
scroll to position [634, 0]
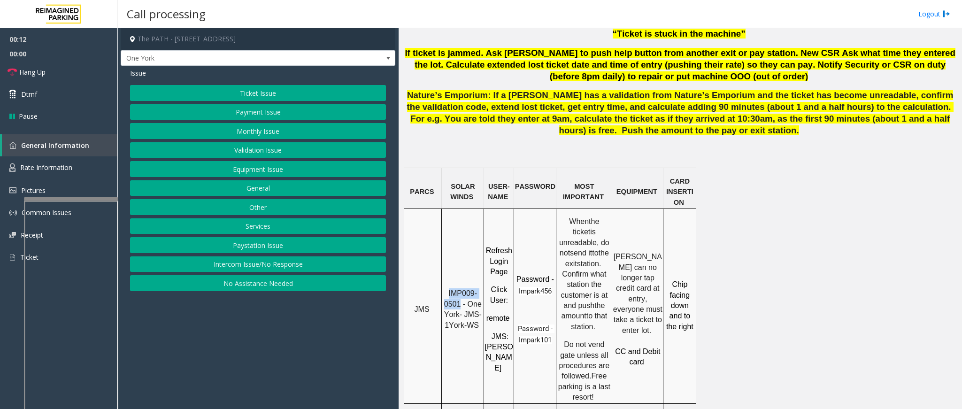
drag, startPoint x: 460, startPoint y: 269, endPoint x: 448, endPoint y: 261, distance: 13.8
click at [448, 288] on p "IMP009-0501 - One York- JMS-1York-WS" at bounding box center [462, 309] width 41 height 42
copy span "IMP009-0501"
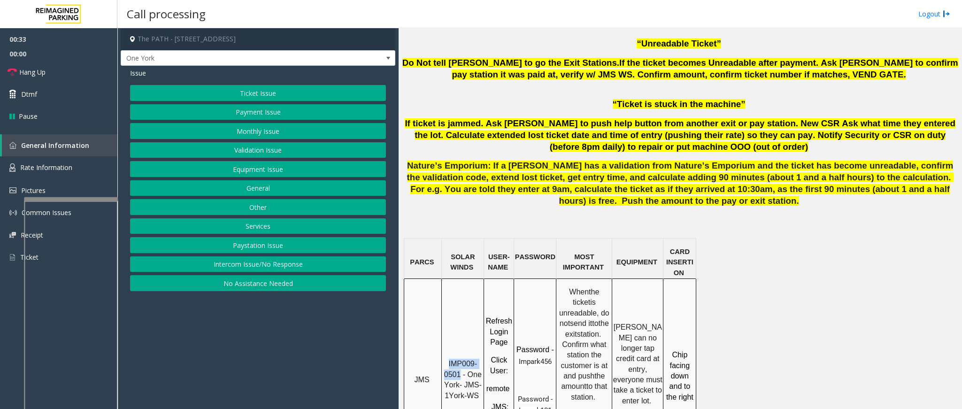
click at [288, 92] on button "Ticket Issue" at bounding box center [258, 93] width 256 height 16
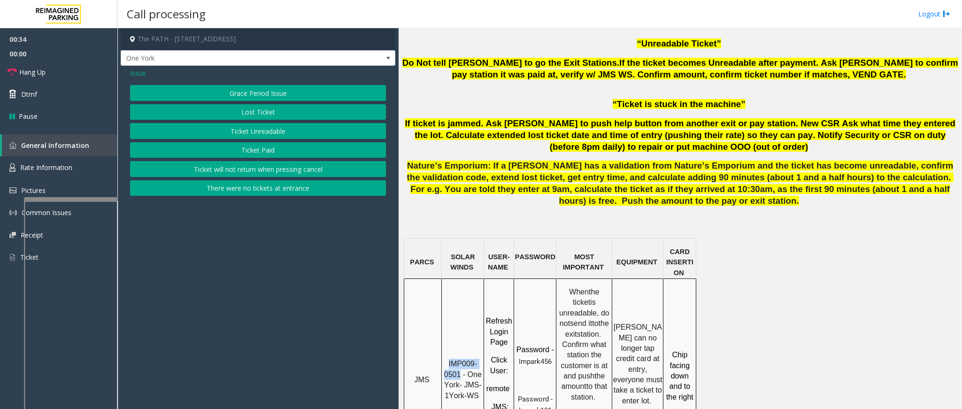
click at [252, 130] on button "Ticket Unreadable" at bounding box center [258, 131] width 256 height 16
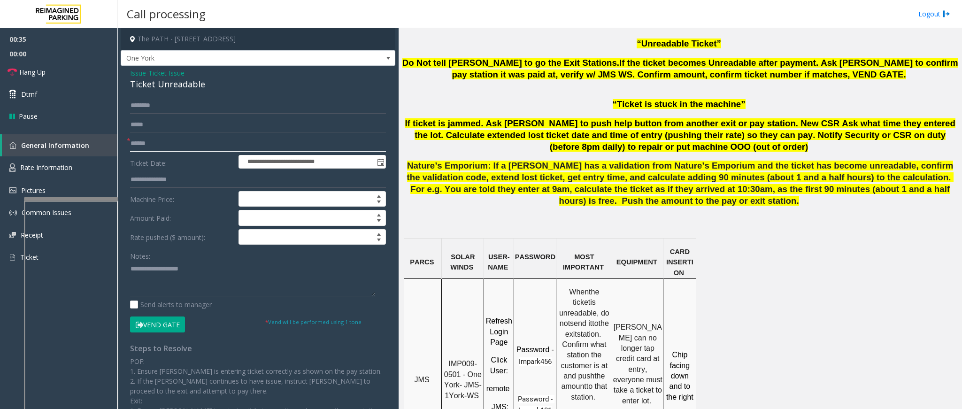
click at [170, 144] on input "text" at bounding box center [258, 144] width 256 height 16
type input "********"
drag, startPoint x: 208, startPoint y: 86, endPoint x: 129, endPoint y: 71, distance: 81.2
click at [129, 71] on div "**********" at bounding box center [258, 280] width 275 height 428
drag, startPoint x: 129, startPoint y: 72, endPoint x: 324, endPoint y: 79, distance: 195.4
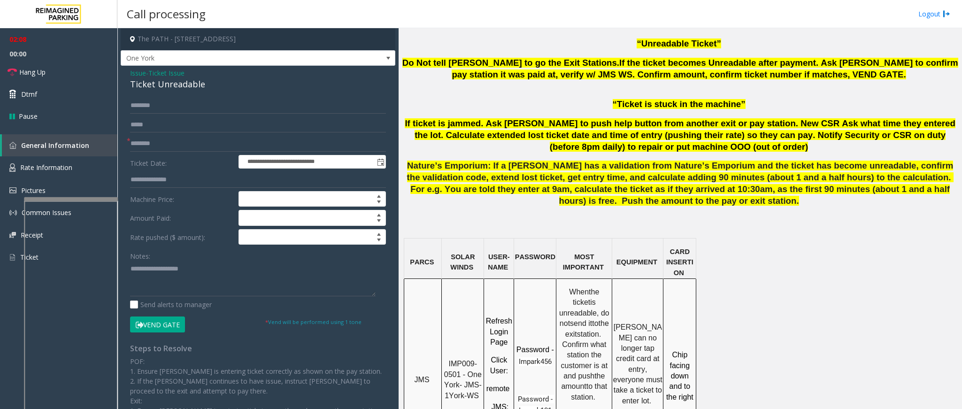
click at [361, 86] on div "Ticket Unreadable" at bounding box center [258, 84] width 256 height 13
drag, startPoint x: 205, startPoint y: 82, endPoint x: 127, endPoint y: 72, distance: 78.1
click at [127, 72] on div "**********" at bounding box center [258, 280] width 275 height 428
drag, startPoint x: 128, startPoint y: 72, endPoint x: 362, endPoint y: 83, distance: 234.5
click at [362, 83] on div "Ticket Unreadable" at bounding box center [258, 84] width 256 height 13
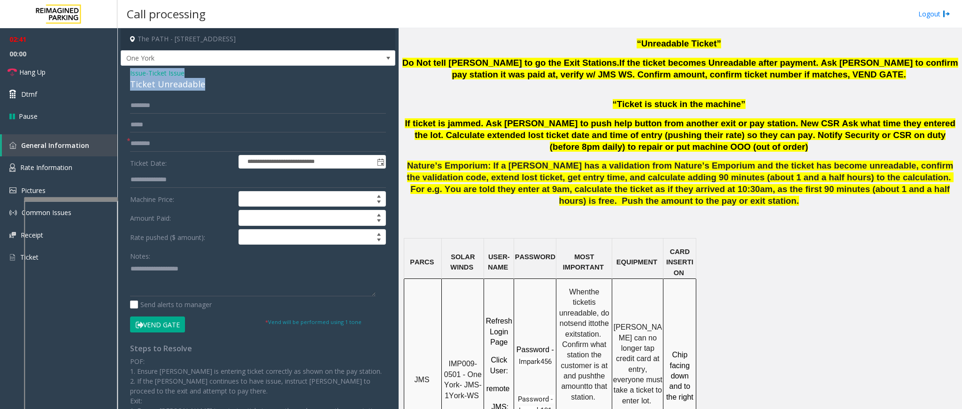
drag, startPoint x: 208, startPoint y: 85, endPoint x: 126, endPoint y: 72, distance: 82.7
click at [126, 72] on div "**********" at bounding box center [258, 280] width 275 height 428
drag, startPoint x: 126, startPoint y: 72, endPoint x: 361, endPoint y: 83, distance: 235.0
click at [363, 83] on div "Ticket Unreadable" at bounding box center [258, 84] width 256 height 13
drag, startPoint x: 210, startPoint y: 82, endPoint x: 131, endPoint y: 76, distance: 79.5
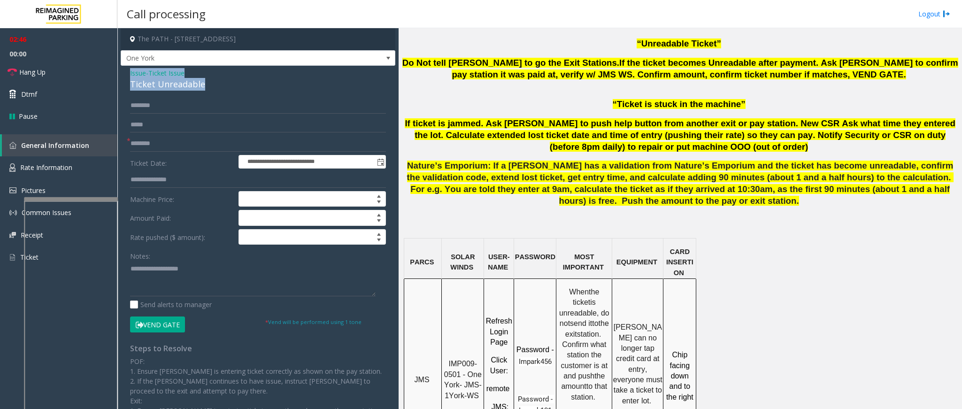
click at [131, 76] on div "Issue - Ticket Issue Ticket Unreadable" at bounding box center [258, 79] width 256 height 23
copy div "Issue - Ticket Issue Ticket Unreadable"
click at [206, 276] on textarea at bounding box center [253, 278] width 246 height 35
paste textarea "**********"
drag, startPoint x: 192, startPoint y: 268, endPoint x: 153, endPoint y: 272, distance: 39.2
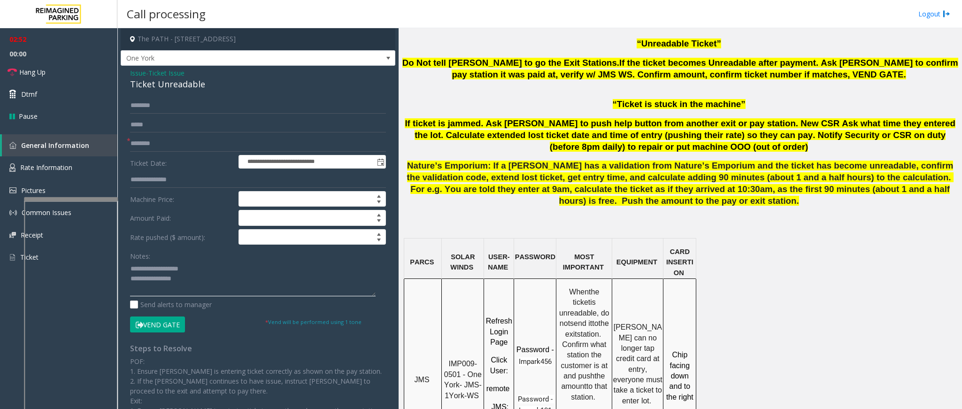
click at [153, 272] on textarea at bounding box center [253, 278] width 246 height 35
click at [203, 280] on textarea at bounding box center [253, 278] width 246 height 35
click at [68, 70] on link "Hang Up" at bounding box center [58, 72] width 117 height 22
click at [183, 289] on textarea at bounding box center [253, 278] width 246 height 35
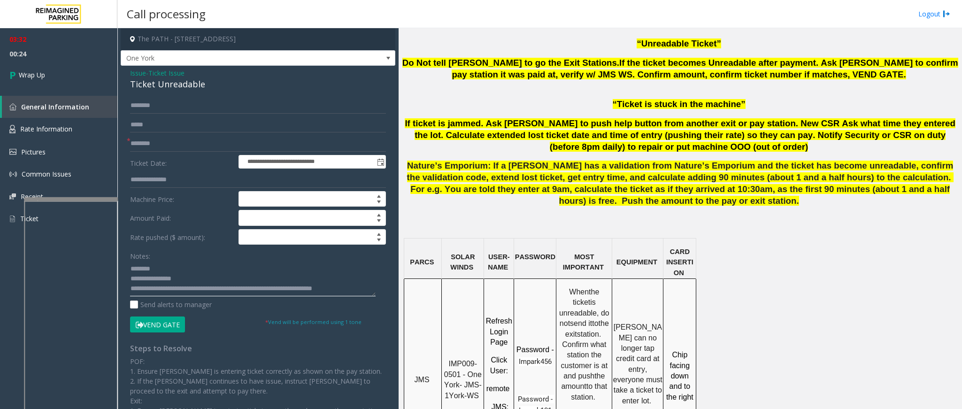
scroll to position [7, 0]
click at [168, 296] on textarea at bounding box center [253, 278] width 246 height 35
drag, startPoint x: 168, startPoint y: 298, endPoint x: 164, endPoint y: 289, distance: 9.7
click at [164, 289] on textarea at bounding box center [253, 278] width 246 height 35
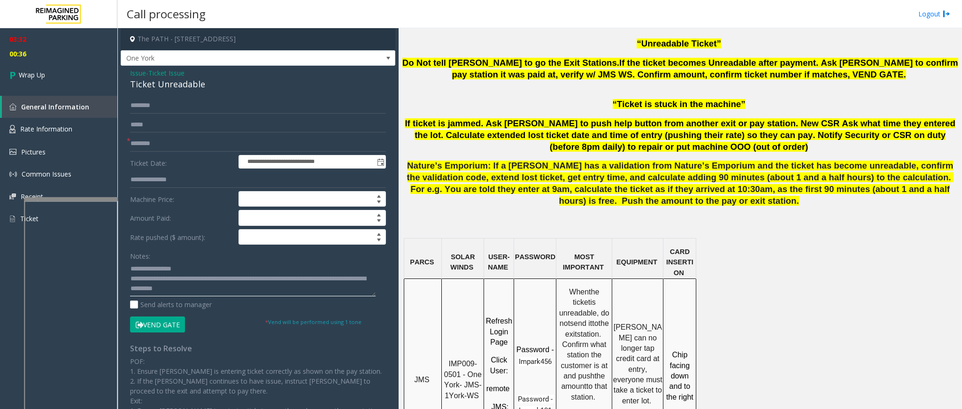
click at [164, 291] on textarea at bounding box center [253, 278] width 246 height 35
click at [167, 291] on textarea at bounding box center [253, 278] width 246 height 35
type textarea "**********"
click at [64, 77] on link "Wrap Up" at bounding box center [58, 75] width 117 height 28
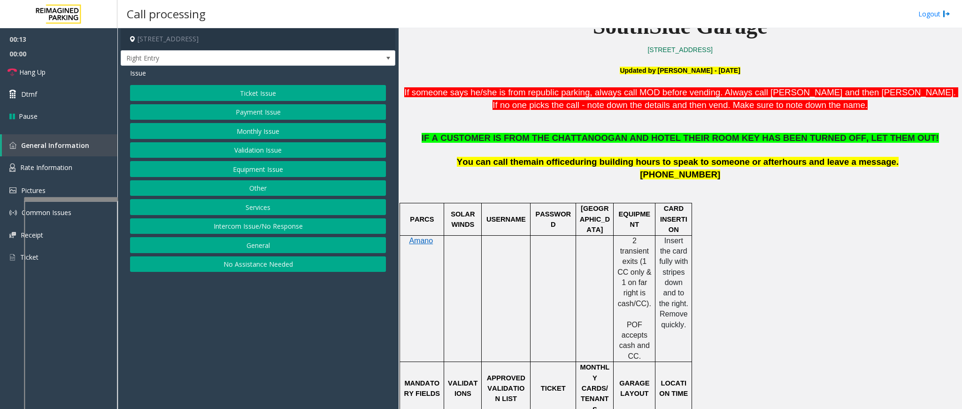
scroll to position [293, 0]
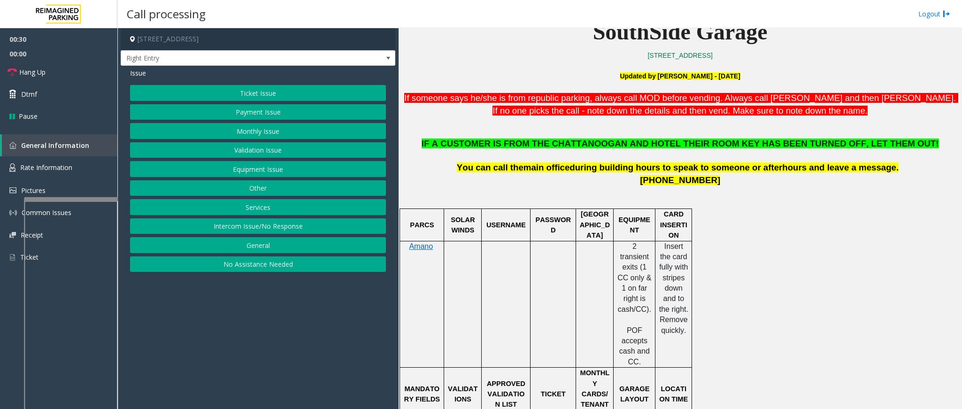
click at [259, 92] on button "Ticket Issue" at bounding box center [258, 93] width 256 height 16
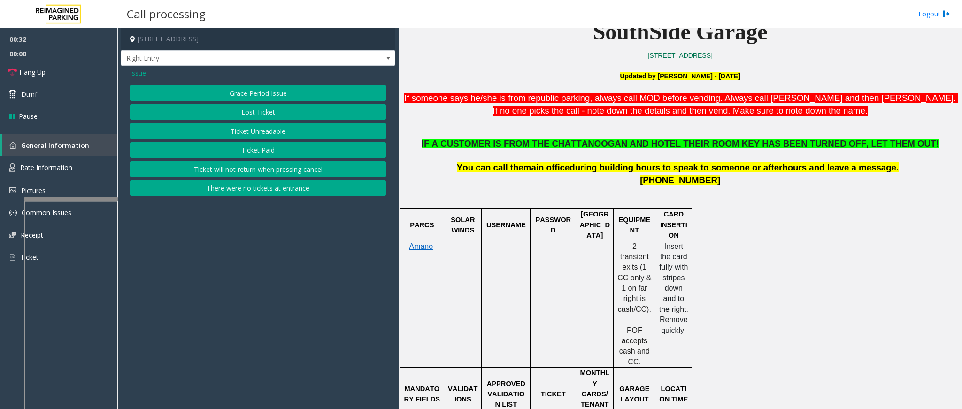
click at [138, 73] on span "Issue" at bounding box center [138, 73] width 16 height 10
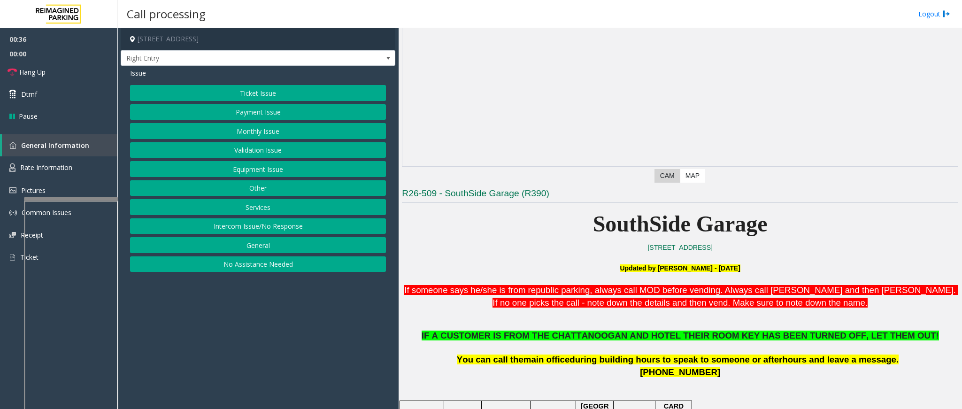
scroll to position [82, 0]
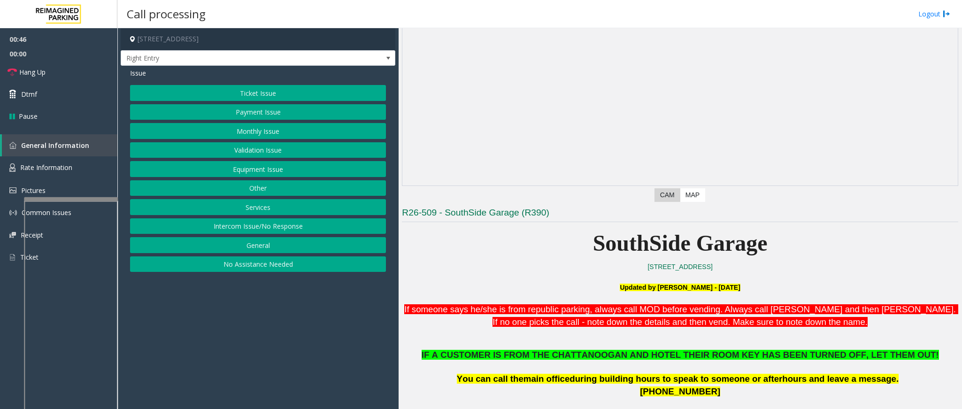
click at [254, 192] on button "Other" at bounding box center [258, 188] width 256 height 16
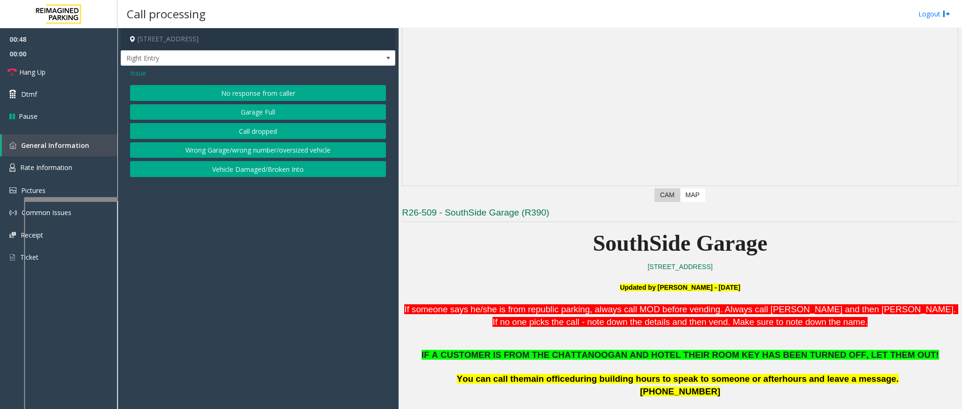
click at [141, 73] on span "Issue" at bounding box center [138, 73] width 16 height 10
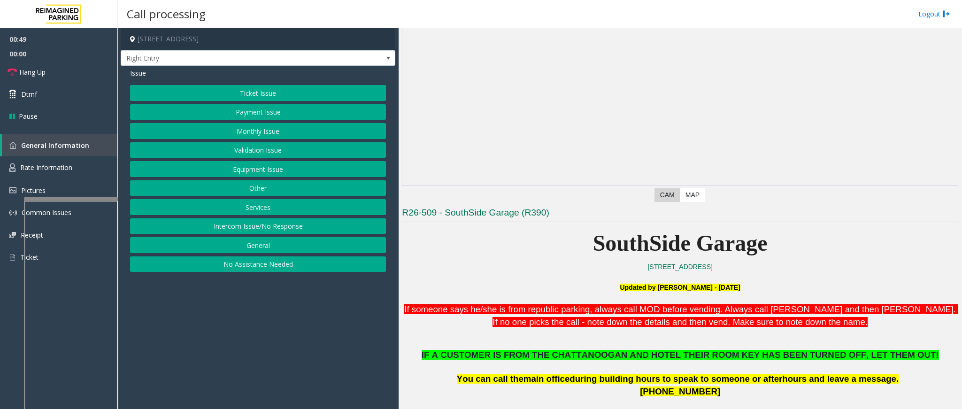
click at [258, 210] on button "Services" at bounding box center [258, 207] width 256 height 16
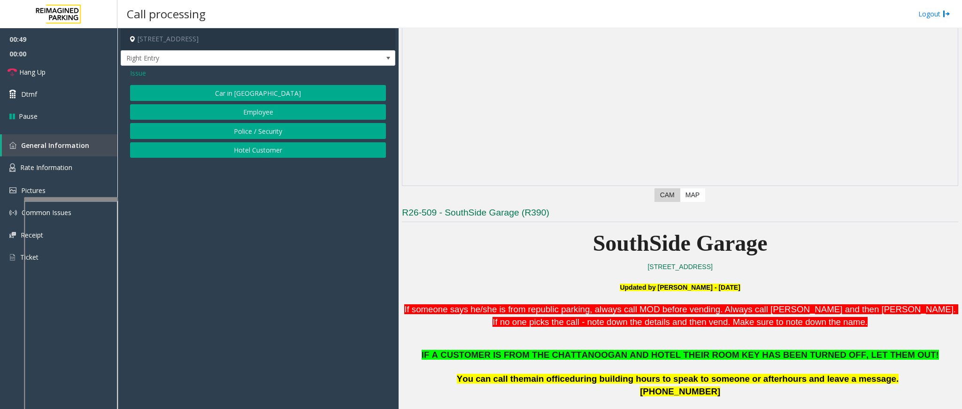
click at [248, 146] on button "Hotel Customer" at bounding box center [258, 150] width 256 height 16
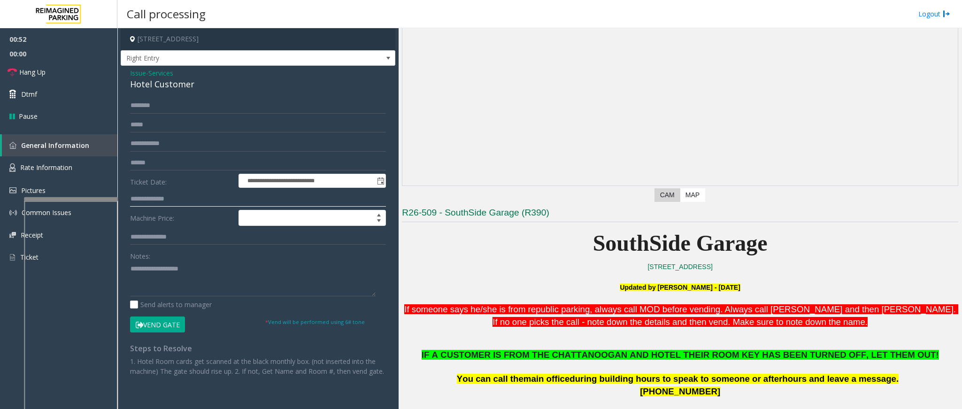
click at [163, 192] on input "text" at bounding box center [258, 199] width 256 height 16
type input "***"
click at [153, 324] on button "Vend Gate" at bounding box center [157, 324] width 55 height 16
drag, startPoint x: 198, startPoint y: 84, endPoint x: 124, endPoint y: 73, distance: 74.0
click at [124, 73] on div "**********" at bounding box center [258, 260] width 275 height 389
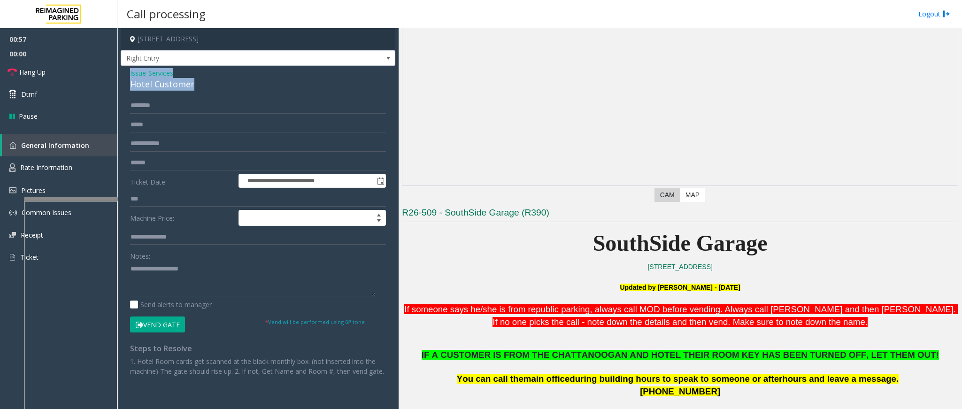
copy div "Issue - Services Hotel Customer"
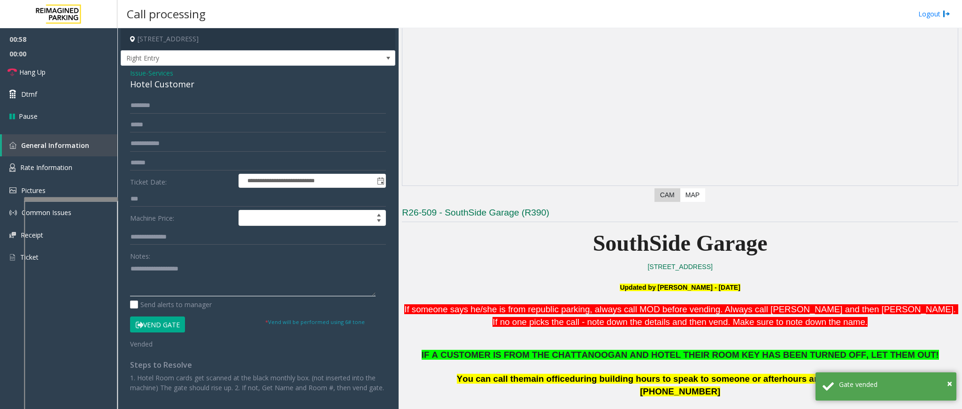
paste textarea "**********"
drag, startPoint x: 193, startPoint y: 282, endPoint x: 199, endPoint y: 279, distance: 5.7
click at [194, 281] on textarea at bounding box center [253, 278] width 246 height 35
drag, startPoint x: 189, startPoint y: 272, endPoint x: 153, endPoint y: 268, distance: 36.8
click at [153, 268] on textarea at bounding box center [253, 278] width 246 height 35
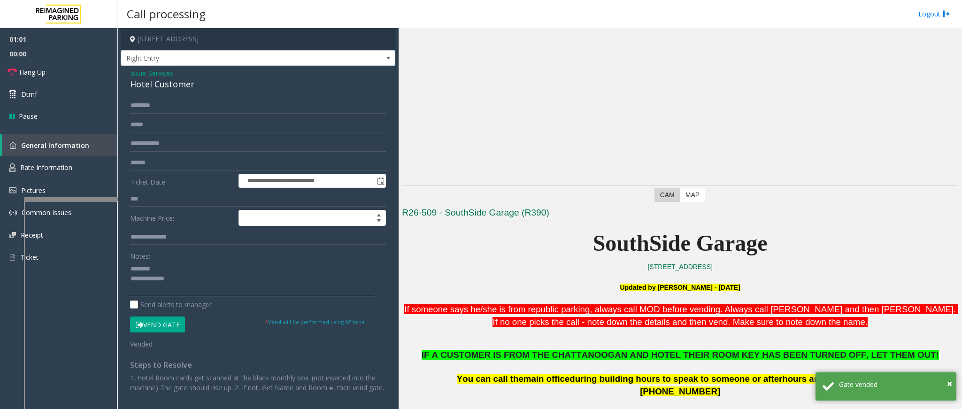
click at [206, 288] on textarea at bounding box center [253, 278] width 246 height 35
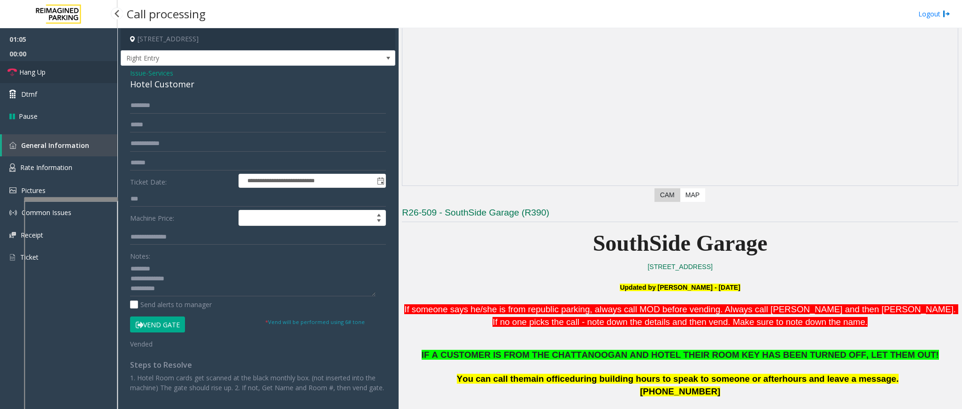
click at [17, 66] on link "Hang Up" at bounding box center [58, 72] width 117 height 22
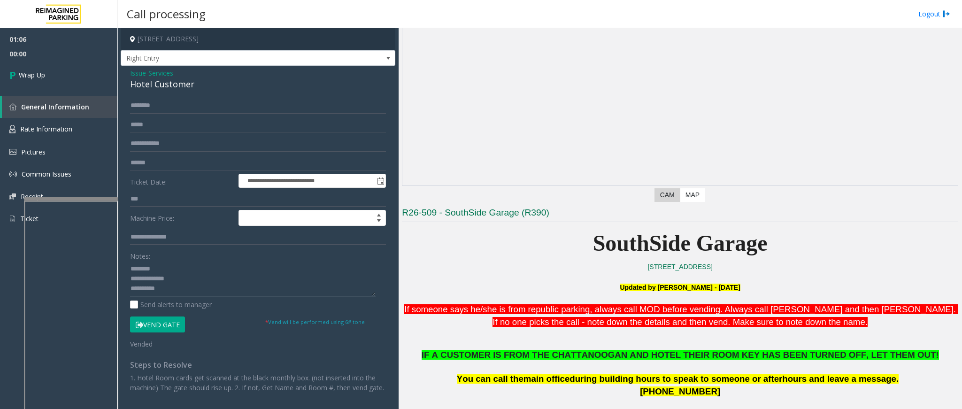
drag, startPoint x: 192, startPoint y: 292, endPoint x: 136, endPoint y: 318, distance: 61.7
click at [190, 293] on textarea at bounding box center [253, 278] width 246 height 35
type textarea "**********"
click at [35, 78] on span "Wrap Up" at bounding box center [32, 75] width 26 height 10
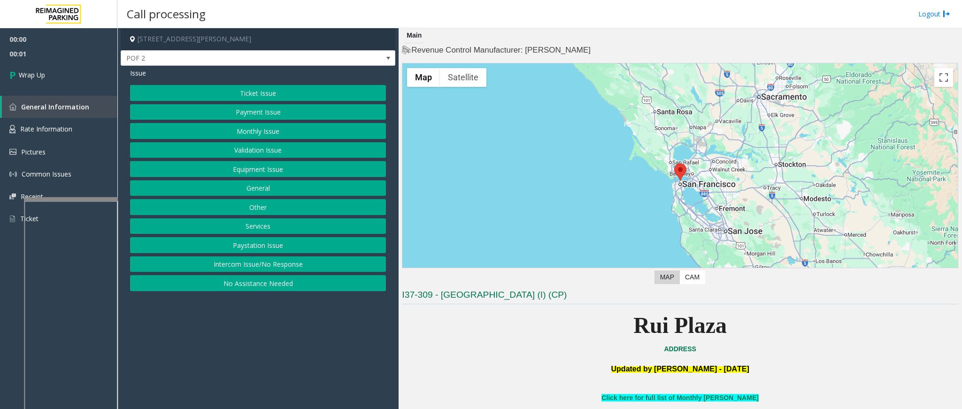
click at [204, 268] on button "Intercom Issue/No Response" at bounding box center [258, 264] width 256 height 16
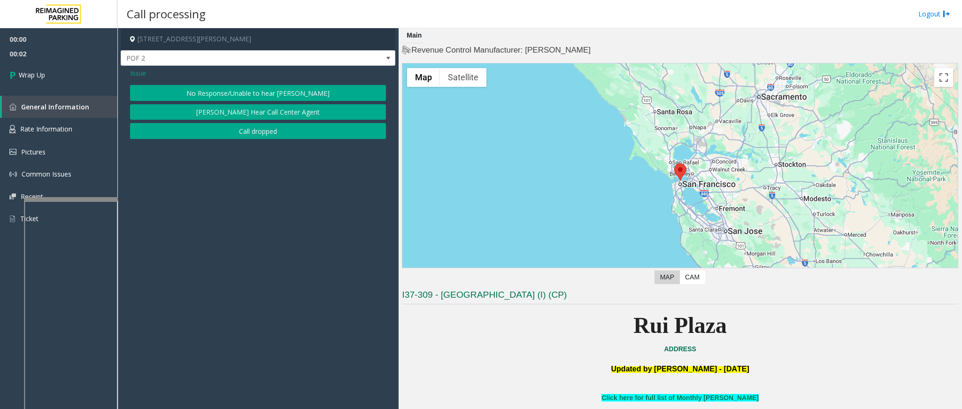
click at [238, 136] on button "Call dropped" at bounding box center [258, 131] width 256 height 16
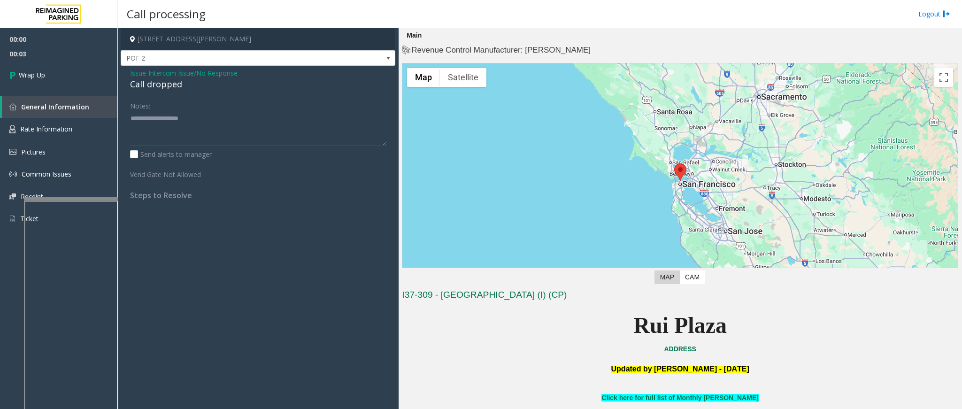
click at [168, 86] on div "Call dropped" at bounding box center [258, 84] width 256 height 13
type textarea "**********"
click at [33, 78] on span "Wrap Up" at bounding box center [32, 75] width 26 height 10
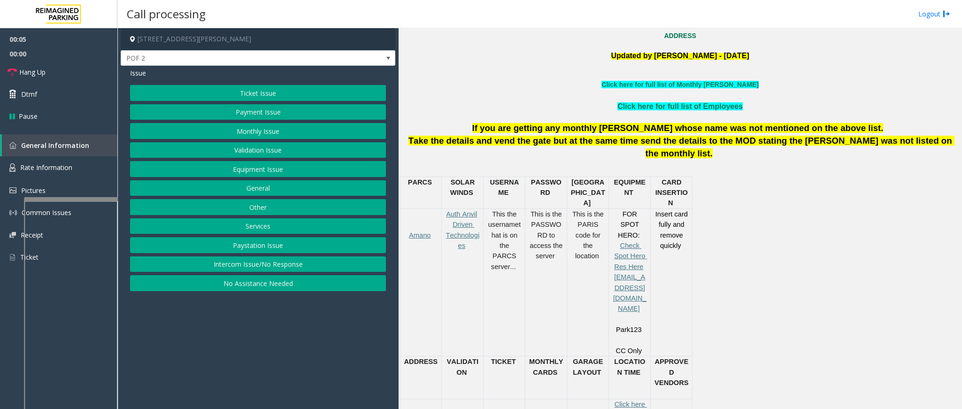
scroll to position [293, 0]
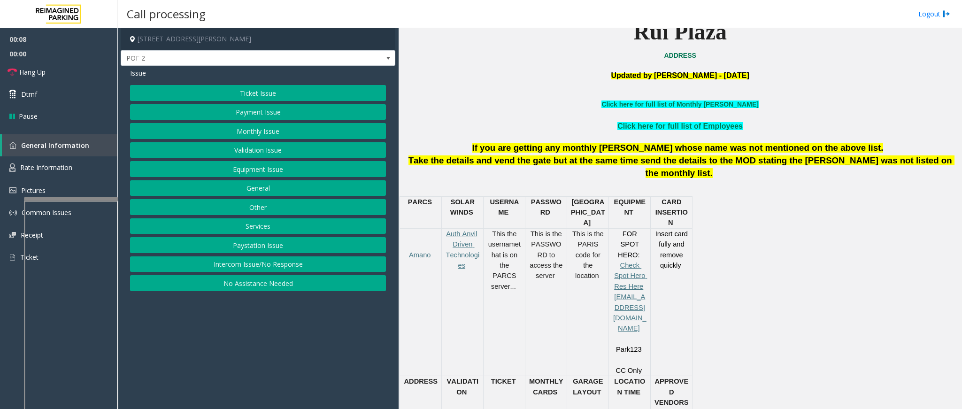
click at [267, 270] on button "Intercom Issue/No Response" at bounding box center [258, 264] width 256 height 16
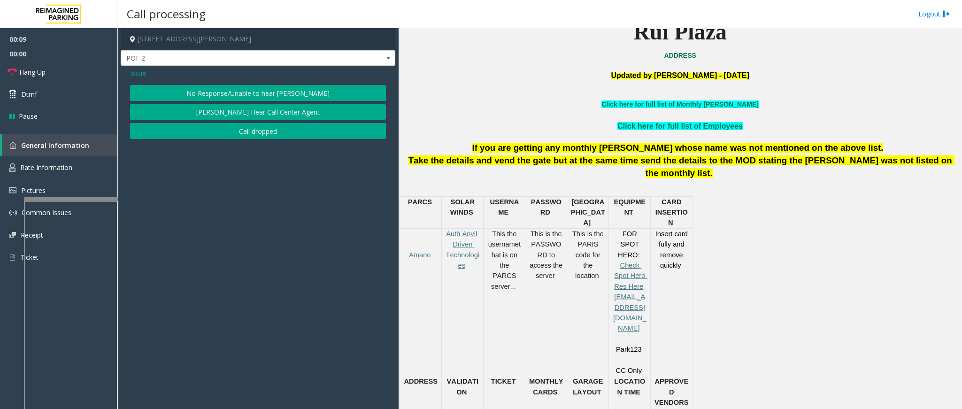
click at [248, 94] on button "No Response/Unable to hear [PERSON_NAME]" at bounding box center [258, 93] width 256 height 16
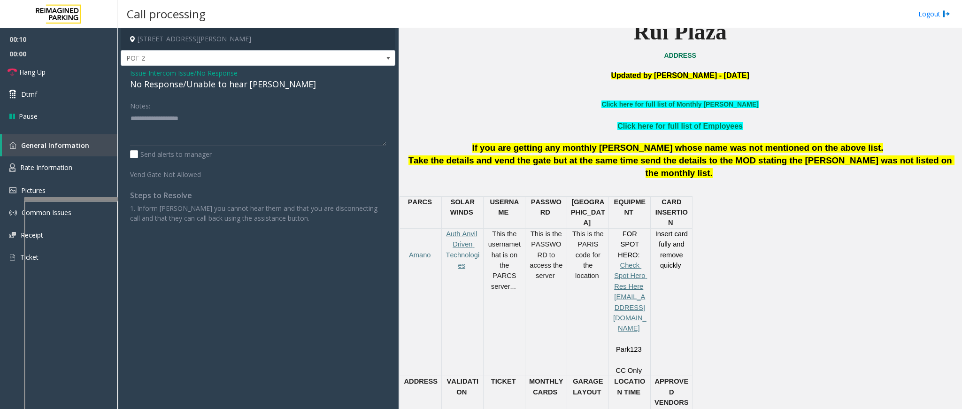
click at [226, 81] on div "No Response/Unable to hear [PERSON_NAME]" at bounding box center [258, 84] width 256 height 13
type textarea "**********"
click at [48, 69] on link "Hang Up" at bounding box center [58, 72] width 117 height 22
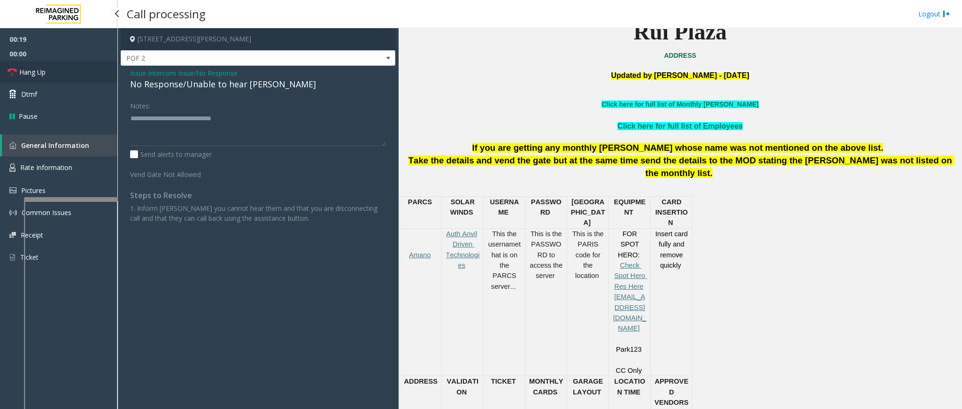
click at [48, 69] on link "Hang Up" at bounding box center [58, 72] width 117 height 22
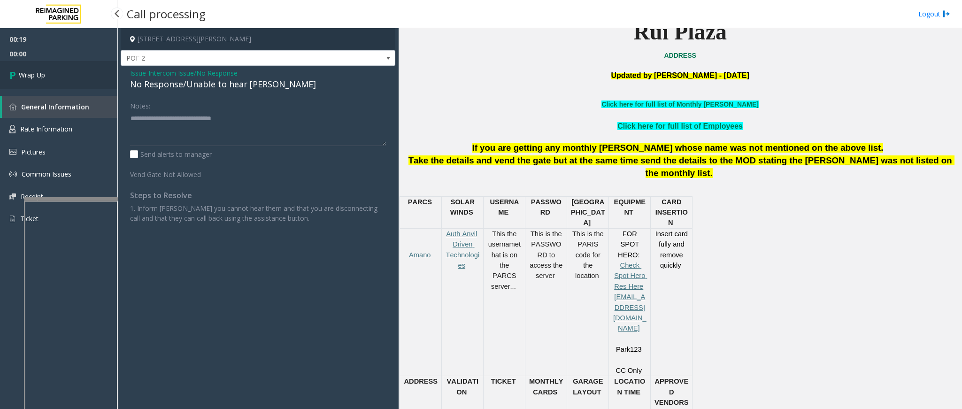
click at [48, 69] on link "Wrap Up" at bounding box center [58, 75] width 117 height 28
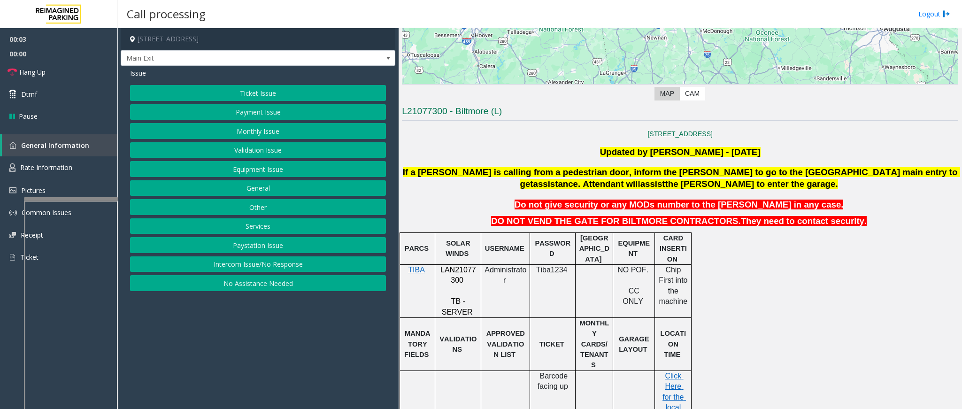
scroll to position [141, 0]
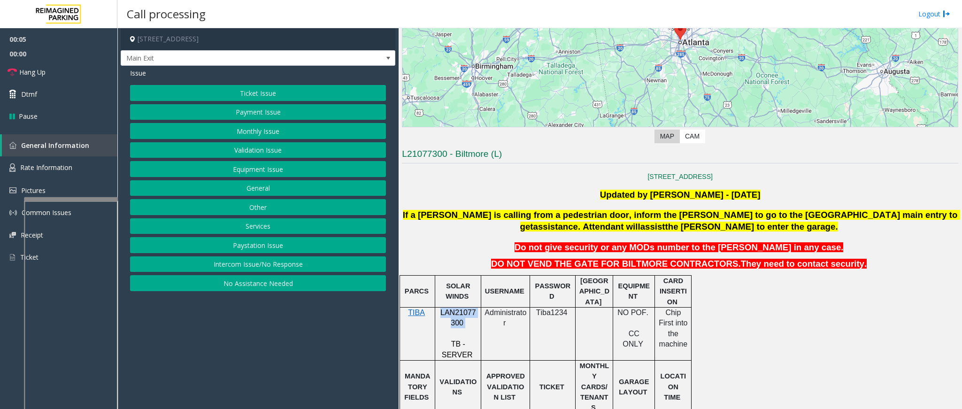
drag, startPoint x: 465, startPoint y: 327, endPoint x: 437, endPoint y: 315, distance: 30.5
click at [437, 315] on div "LAN21077300 TB - SERVER" at bounding box center [458, 334] width 46 height 53
copy p "LAN21077300"
click at [252, 129] on button "Monthly Issue" at bounding box center [258, 131] width 256 height 16
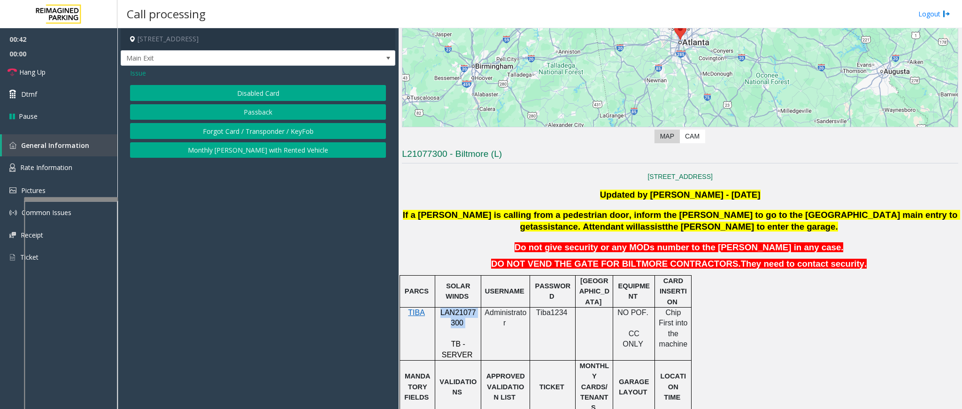
click at [258, 89] on button "Disabled Card" at bounding box center [258, 93] width 256 height 16
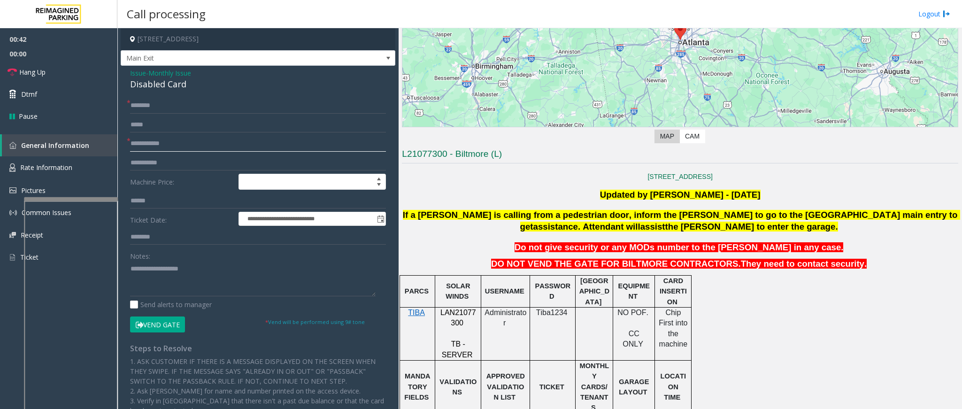
click at [168, 146] on input "text" at bounding box center [258, 144] width 256 height 16
type input "****"
click at [168, 69] on span "Monthly Issue" at bounding box center [169, 73] width 43 height 10
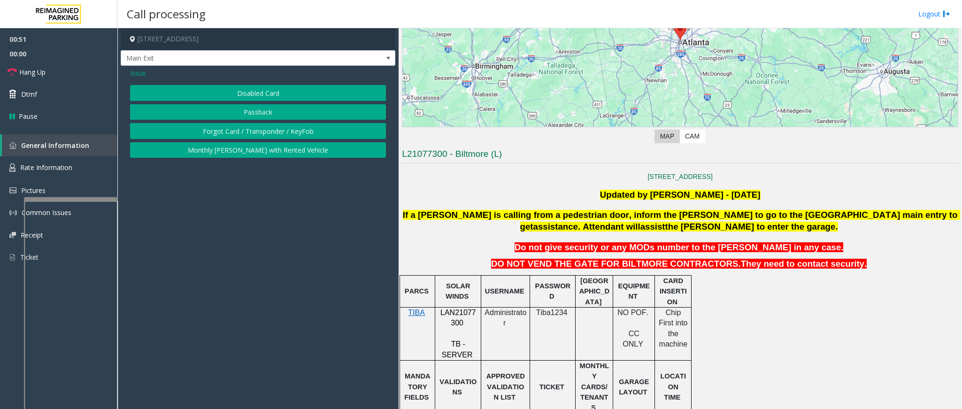
click at [143, 69] on span "Issue" at bounding box center [138, 73] width 16 height 10
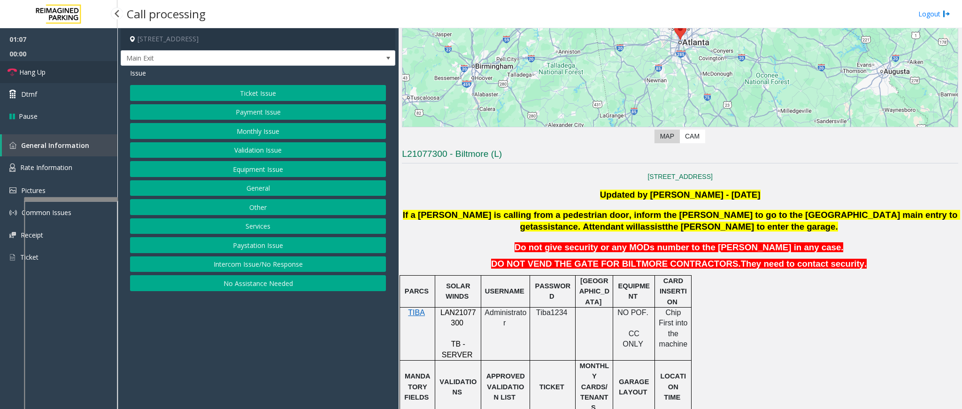
click at [39, 68] on span "Hang Up" at bounding box center [32, 72] width 26 height 10
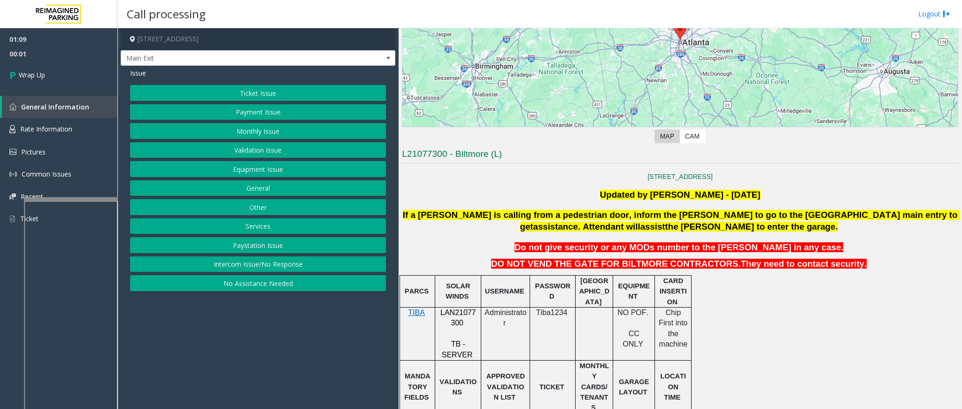
click at [247, 265] on button "Intercom Issue/No Response" at bounding box center [258, 264] width 256 height 16
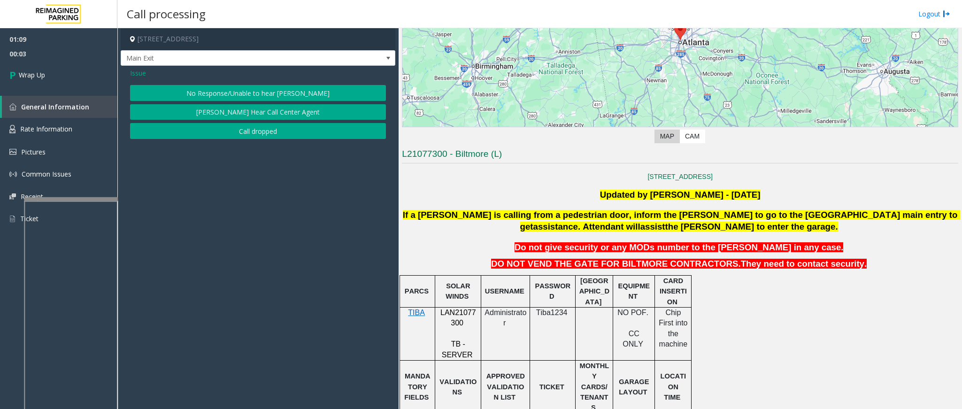
click at [138, 73] on span "Issue" at bounding box center [138, 73] width 16 height 10
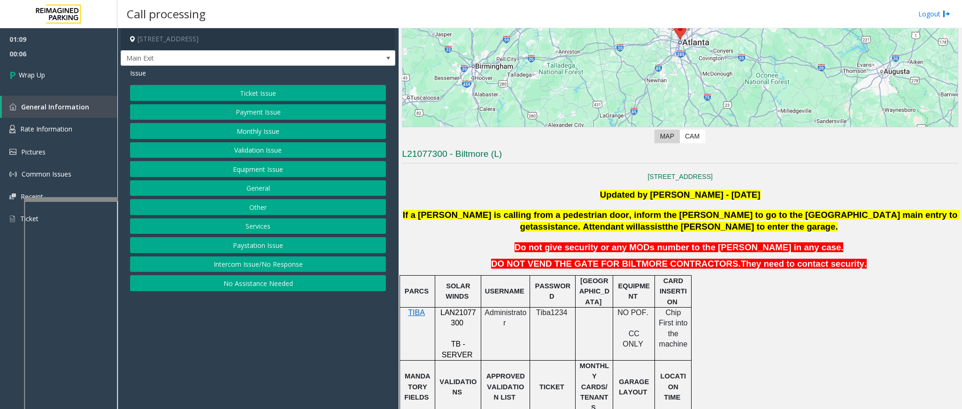
click at [264, 129] on button "Monthly Issue" at bounding box center [258, 131] width 256 height 16
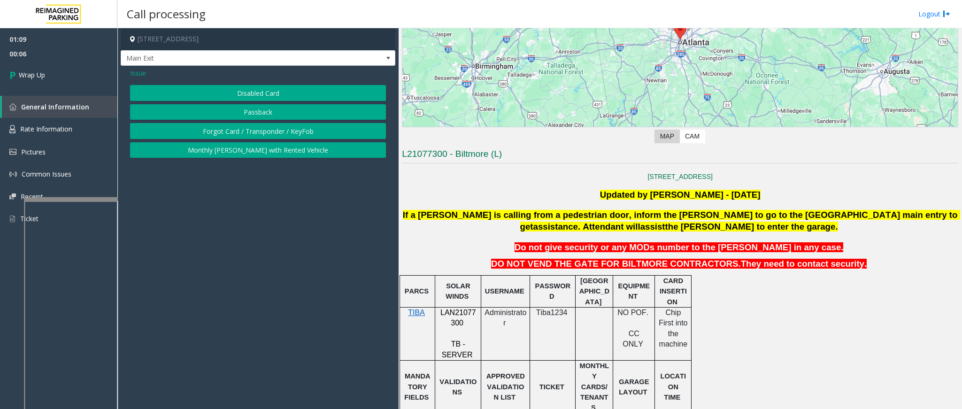
click at [258, 92] on button "Disabled Card" at bounding box center [258, 93] width 256 height 16
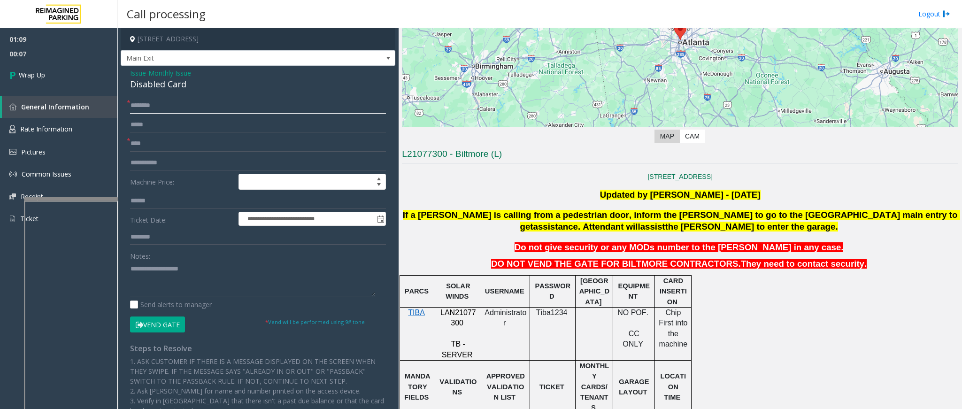
click at [166, 111] on input "text" at bounding box center [258, 106] width 256 height 16
type input "**"
drag, startPoint x: 190, startPoint y: 85, endPoint x: 123, endPoint y: 75, distance: 67.8
click at [123, 75] on div "**********" at bounding box center [258, 304] width 275 height 477
copy div "Issue - Monthly Issue Disabled Card"
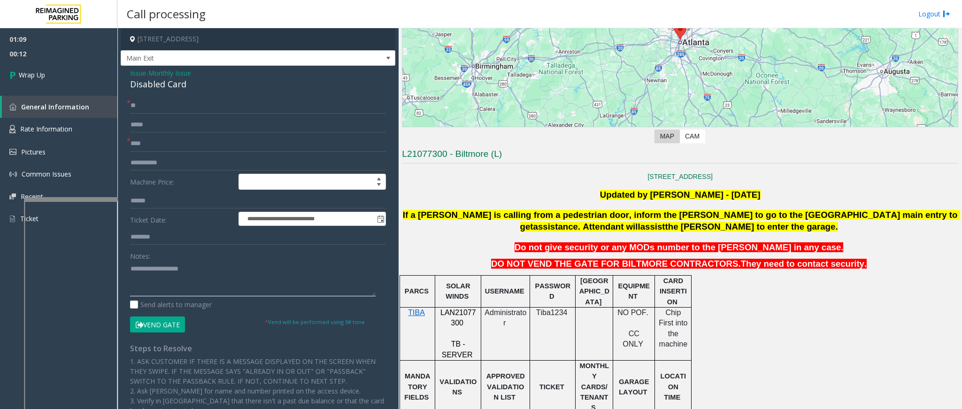
paste textarea "**********"
click at [175, 272] on textarea at bounding box center [253, 278] width 246 height 35
drag, startPoint x: 207, startPoint y: 271, endPoint x: 153, endPoint y: 267, distance: 54.6
click at [153, 267] on textarea at bounding box center [253, 278] width 246 height 35
click at [186, 293] on textarea at bounding box center [253, 278] width 246 height 35
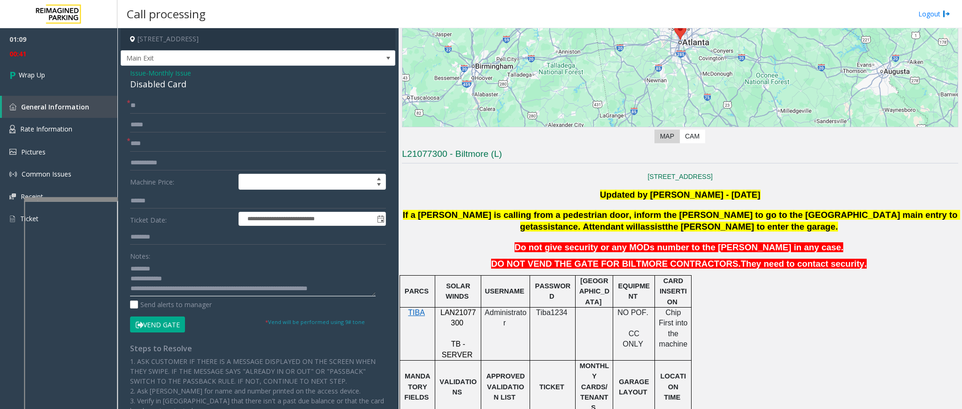
scroll to position [7, 0]
click at [176, 288] on textarea at bounding box center [253, 278] width 246 height 35
drag, startPoint x: 176, startPoint y: 288, endPoint x: 187, endPoint y: 292, distance: 12.0
click at [187, 292] on textarea at bounding box center [253, 278] width 246 height 35
click at [313, 282] on textarea at bounding box center [253, 278] width 246 height 35
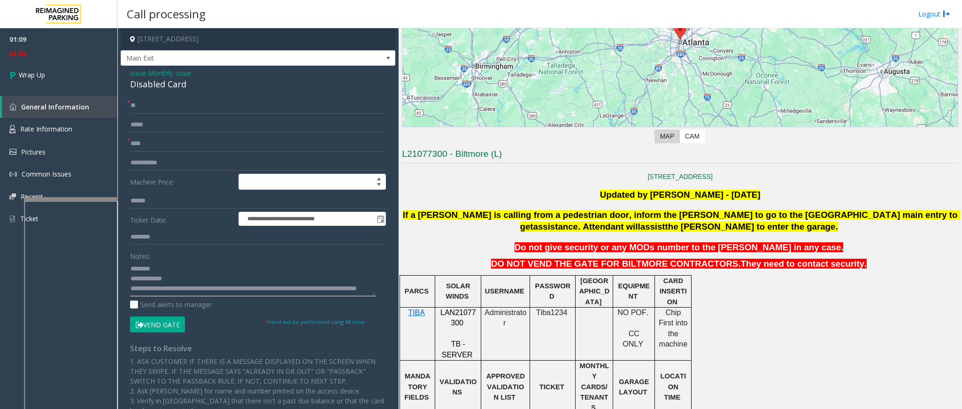
drag, startPoint x: 313, startPoint y: 282, endPoint x: 303, endPoint y: 282, distance: 9.9
click at [303, 282] on textarea at bounding box center [253, 278] width 246 height 35
click at [279, 282] on textarea at bounding box center [253, 278] width 246 height 35
type textarea "**********"
click at [47, 77] on link "Wrap Up" at bounding box center [58, 75] width 117 height 28
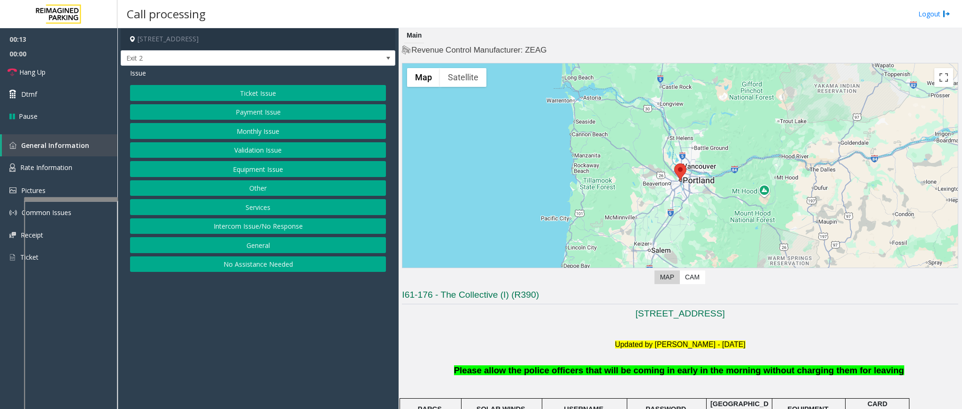
click at [264, 227] on button "Intercom Issue/No Response" at bounding box center [258, 226] width 256 height 16
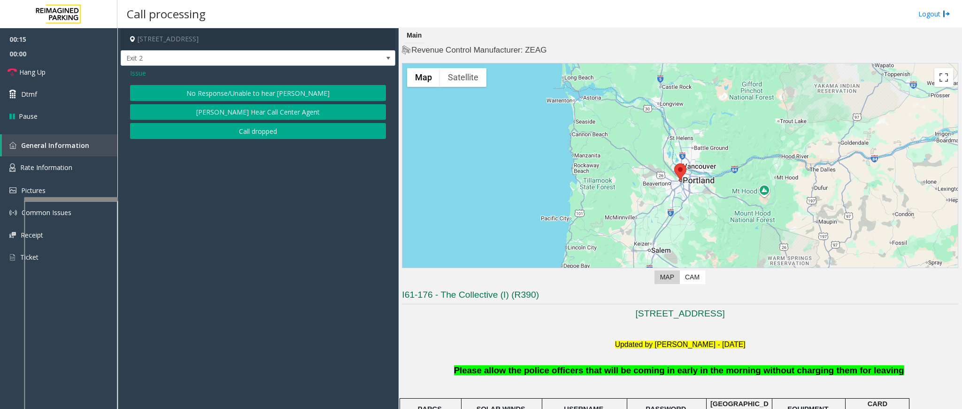
click at [261, 94] on button "No Response/Unable to hear [PERSON_NAME]" at bounding box center [258, 93] width 256 height 16
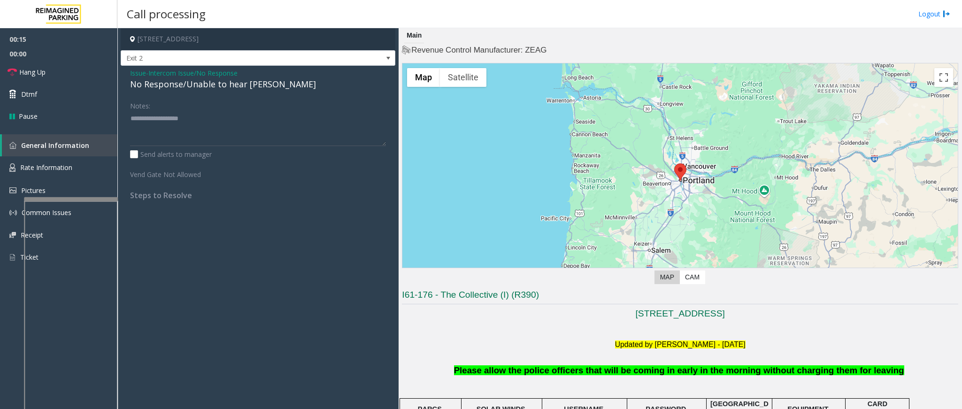
click at [207, 88] on div "No Response/Unable to hear [PERSON_NAME]" at bounding box center [258, 84] width 256 height 13
type textarea "**********"
click at [44, 64] on link "Hang Up" at bounding box center [58, 72] width 117 height 22
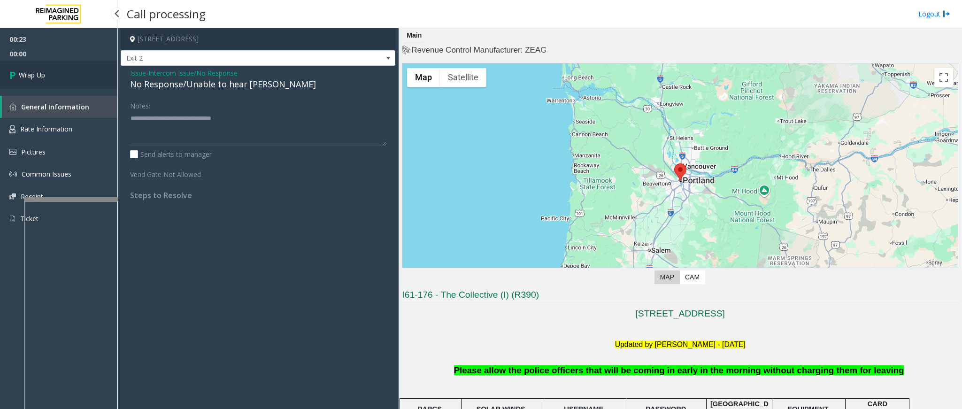
click at [39, 66] on link "Wrap Up" at bounding box center [58, 75] width 117 height 28
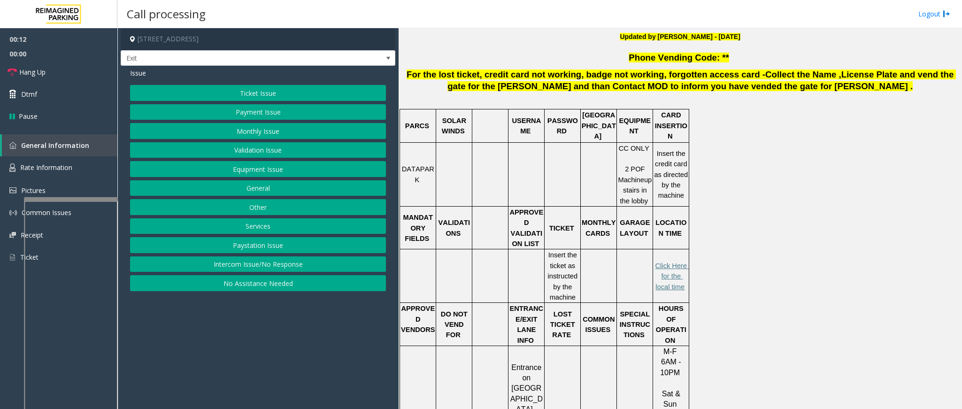
scroll to position [282, 0]
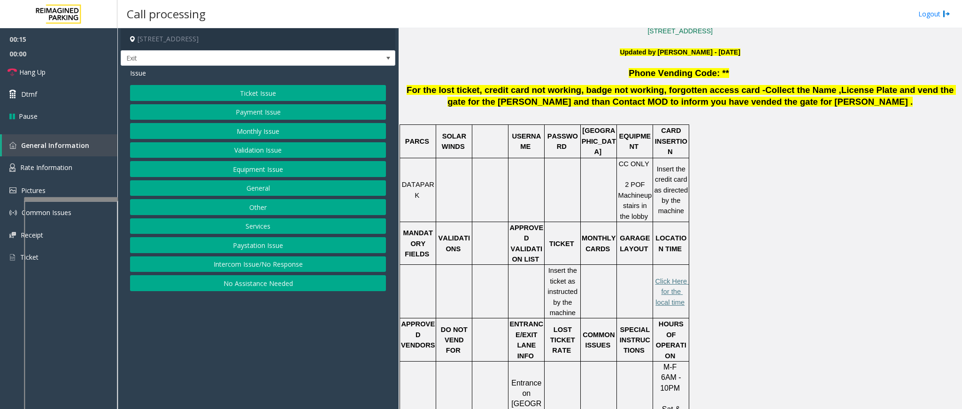
click at [238, 149] on button "Validation Issue" at bounding box center [258, 150] width 256 height 16
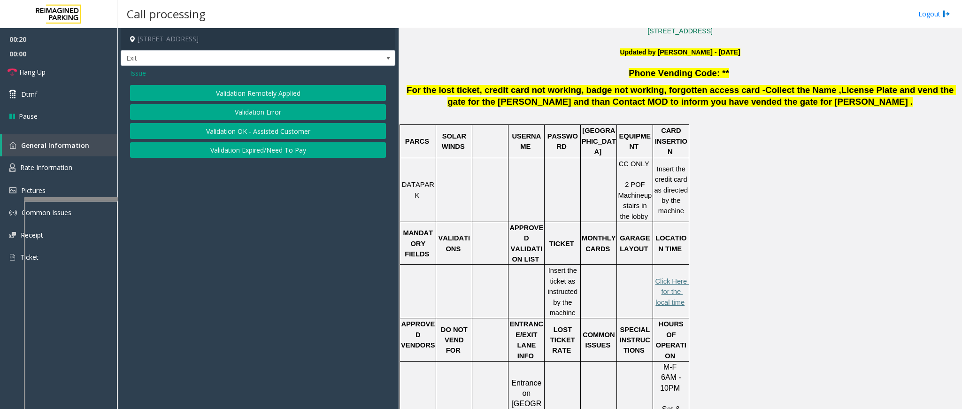
click at [252, 110] on button "Validation Error" at bounding box center [258, 112] width 256 height 16
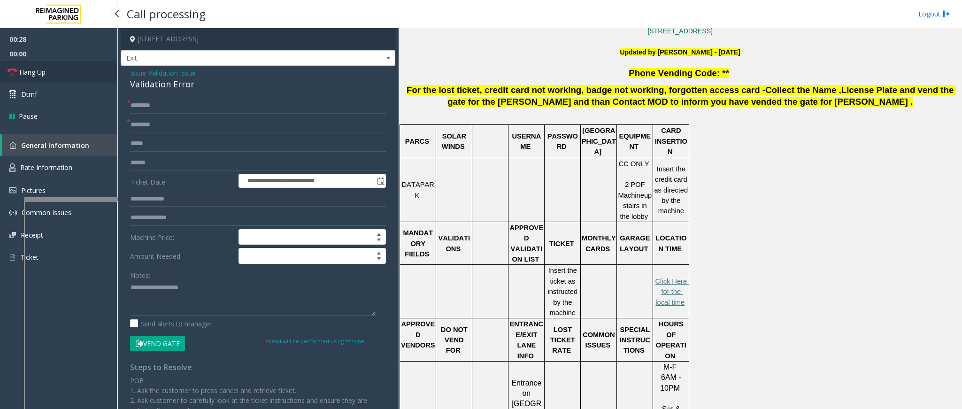
click at [58, 71] on link "Hang Up" at bounding box center [58, 72] width 117 height 22
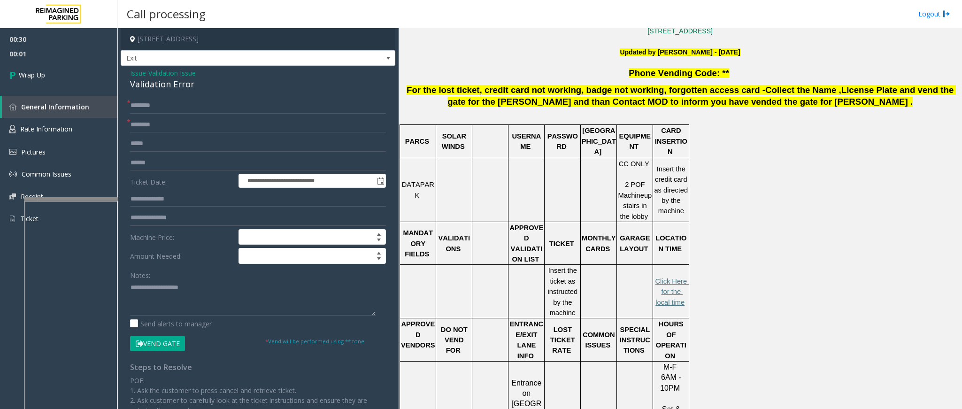
click at [146, 70] on span "- Validation Issue" at bounding box center [171, 73] width 50 height 9
click at [157, 72] on span "Validation Issue" at bounding box center [171, 73] width 47 height 10
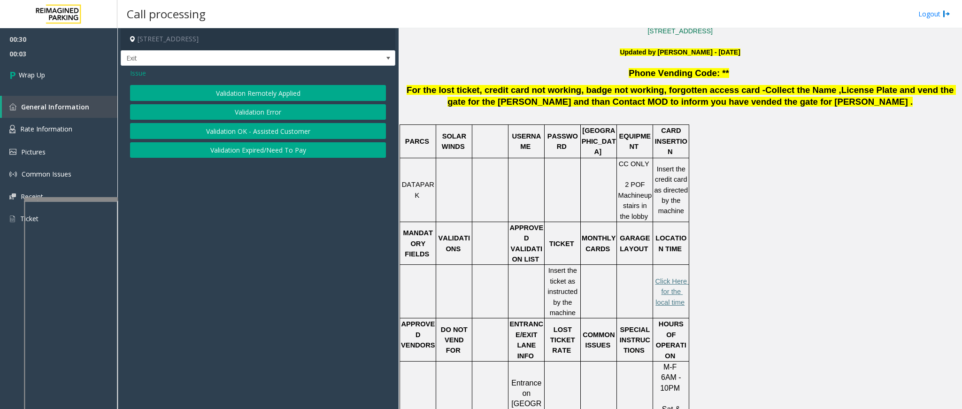
click at [142, 73] on span "Issue" at bounding box center [138, 73] width 16 height 10
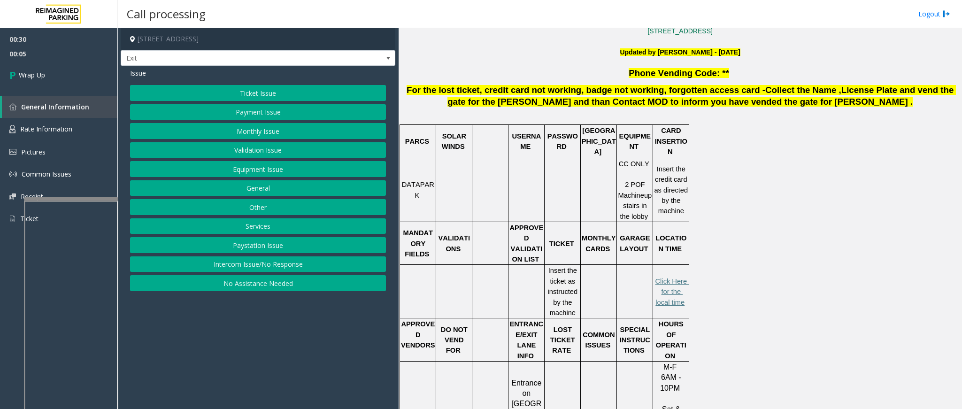
click at [286, 286] on button "No Assistance Needed" at bounding box center [258, 283] width 256 height 16
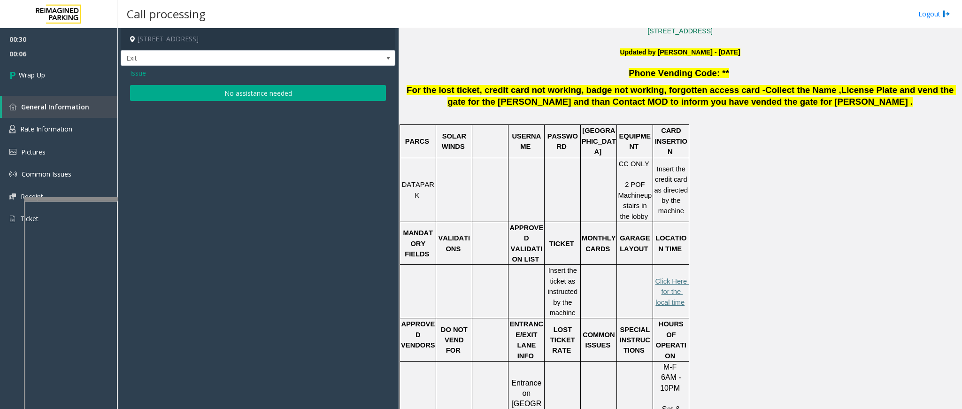
click at [256, 85] on div "Issue No assistance needed" at bounding box center [258, 86] width 275 height 40
click at [241, 97] on button "No assistance needed" at bounding box center [258, 93] width 256 height 16
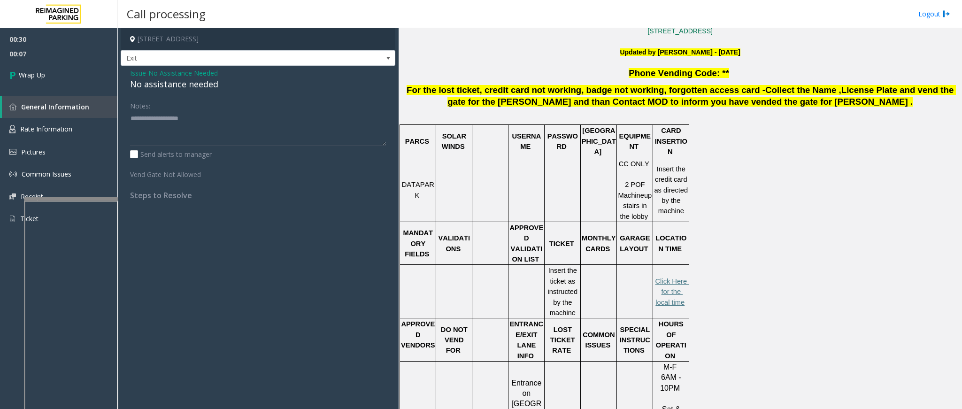
click at [214, 81] on div "No assistance needed" at bounding box center [258, 84] width 256 height 13
type textarea "**********"
click at [57, 75] on link "Wrap Up" at bounding box center [58, 75] width 117 height 28
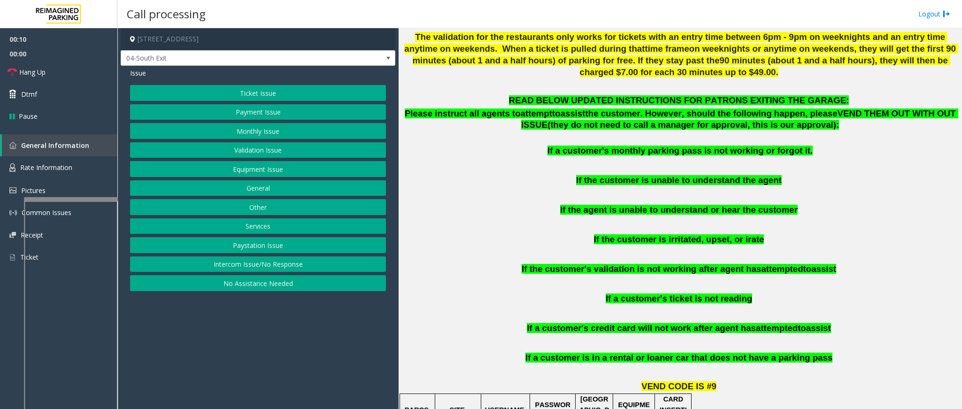
scroll to position [423, 0]
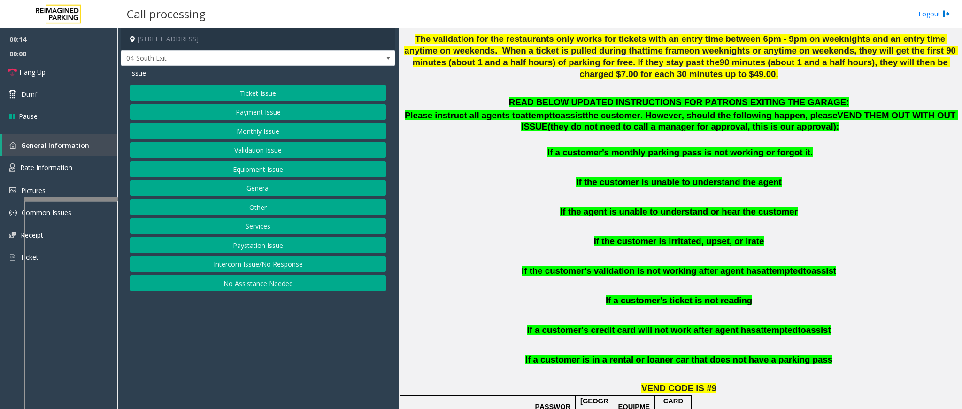
click at [261, 113] on button "Payment Issue" at bounding box center [258, 112] width 256 height 16
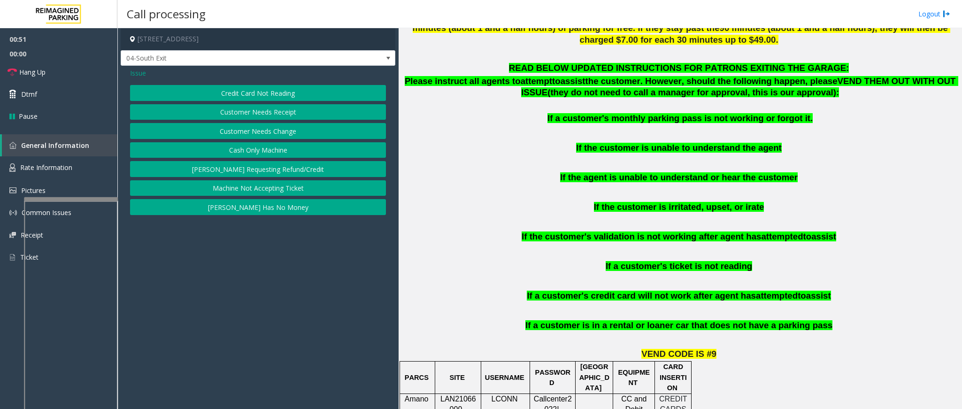
scroll to position [352, 0]
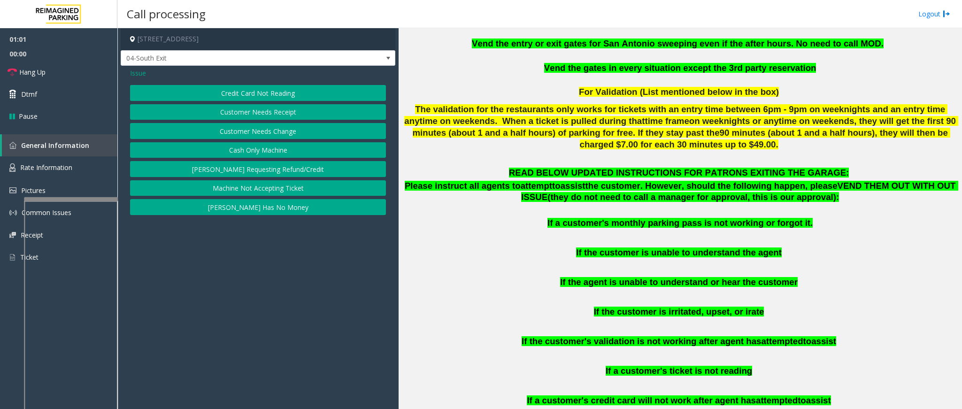
click at [265, 99] on button "Credit Card Not Reading" at bounding box center [258, 93] width 256 height 16
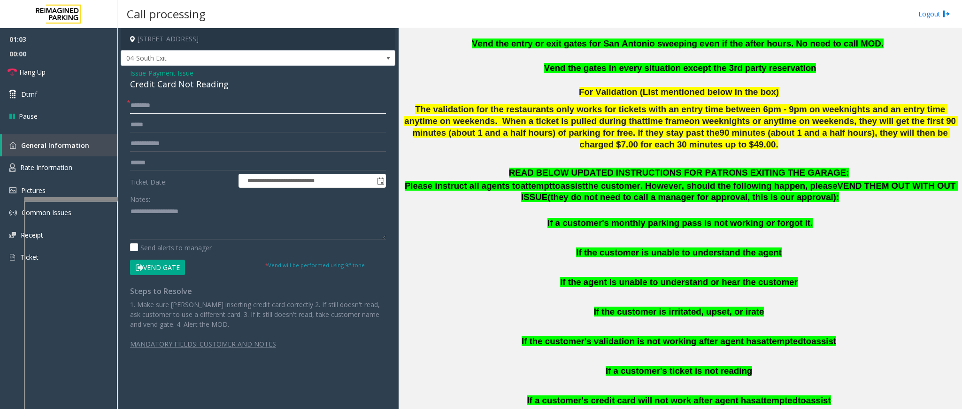
click at [196, 103] on input "text" at bounding box center [258, 106] width 256 height 16
click at [175, 162] on input "text" at bounding box center [258, 163] width 256 height 16
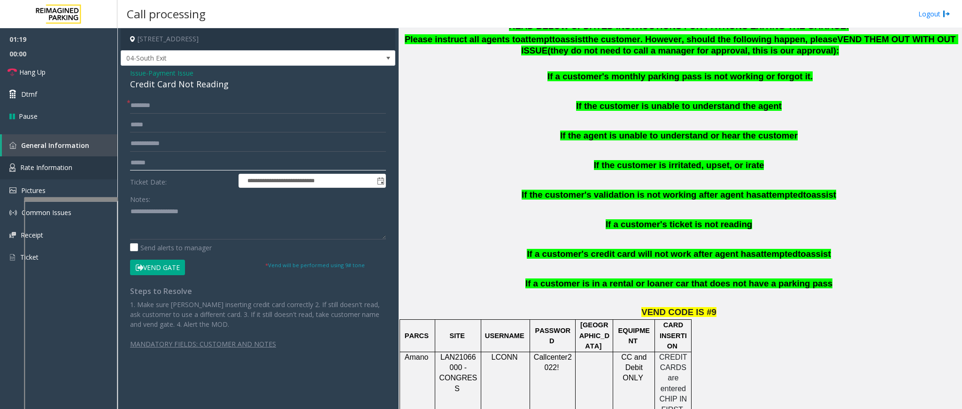
scroll to position [493, 0]
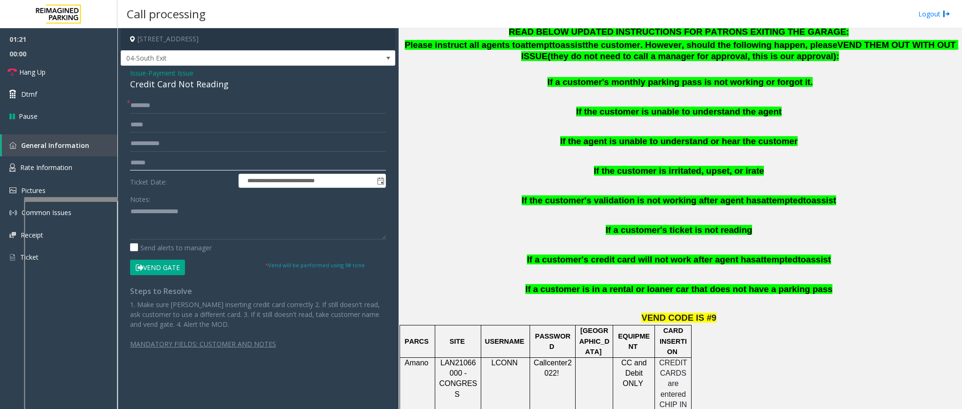
click at [178, 154] on form "**********" at bounding box center [258, 186] width 256 height 177
click at [180, 163] on input "text" at bounding box center [258, 163] width 256 height 16
type input "******"
click at [154, 100] on input "text" at bounding box center [258, 106] width 256 height 16
click at [158, 105] on input "text" at bounding box center [258, 106] width 256 height 16
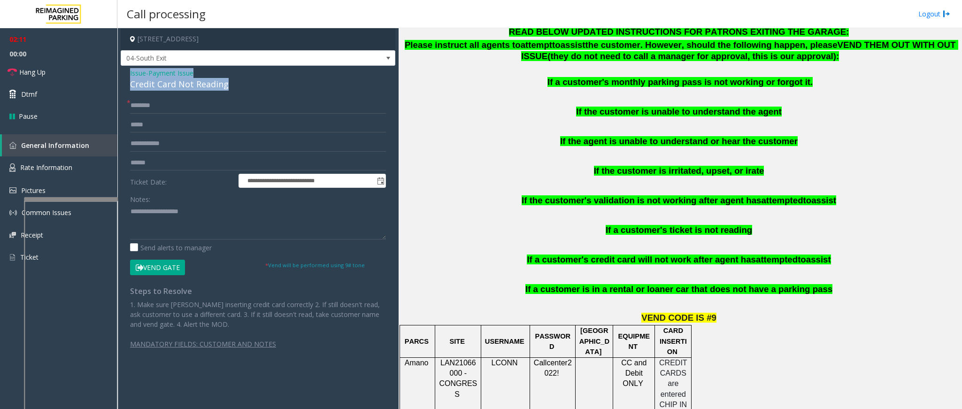
drag, startPoint x: 228, startPoint y: 83, endPoint x: 127, endPoint y: 75, distance: 101.8
click at [127, 75] on div "**********" at bounding box center [258, 217] width 275 height 302
copy div "Issue - Payment Issue Credit Card Not Reading"
paste textarea "**********"
click at [174, 221] on textarea at bounding box center [258, 221] width 256 height 35
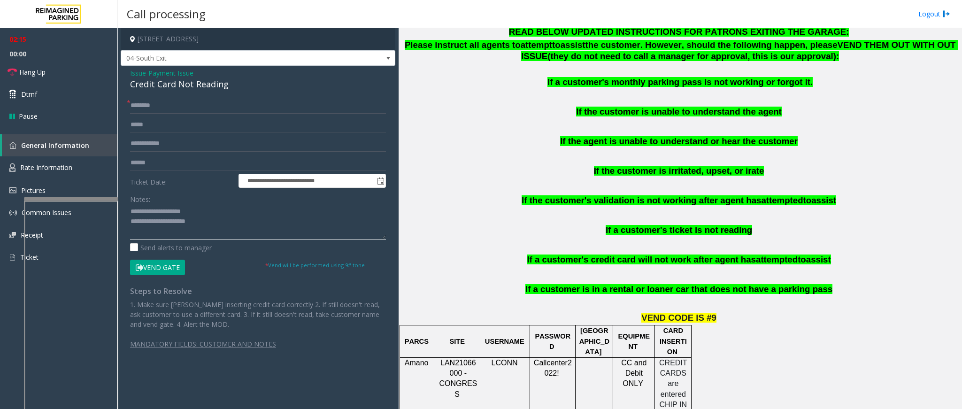
drag, startPoint x: 203, startPoint y: 211, endPoint x: 152, endPoint y: 212, distance: 50.7
click at [152, 212] on textarea at bounding box center [258, 221] width 256 height 35
type textarea "**********"
click at [162, 113] on input "text" at bounding box center [258, 106] width 256 height 16
type input "******"
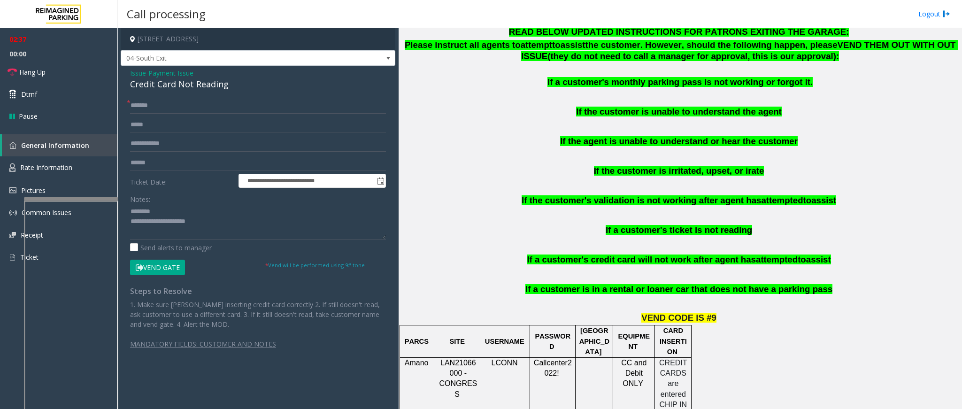
click at [172, 267] on button "Vend Gate" at bounding box center [157, 268] width 55 height 16
click at [224, 231] on textarea at bounding box center [258, 221] width 256 height 35
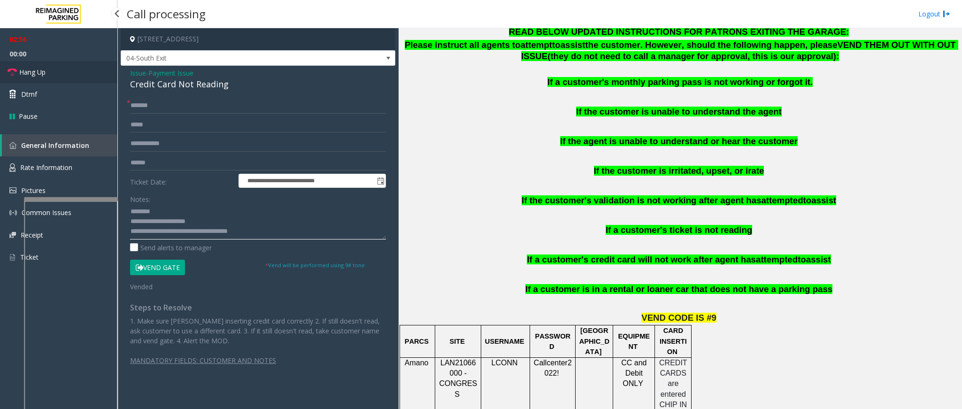
type textarea "**********"
click at [39, 68] on span "Hang Up" at bounding box center [32, 72] width 26 height 10
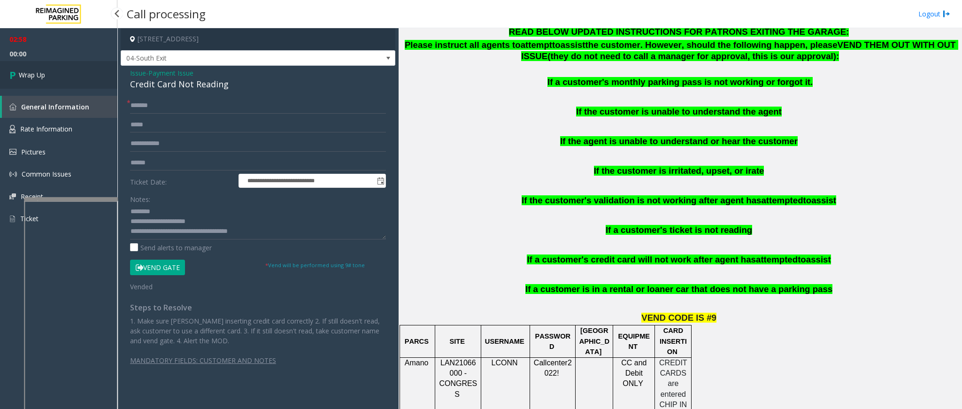
click at [38, 63] on link "Wrap Up" at bounding box center [58, 75] width 117 height 28
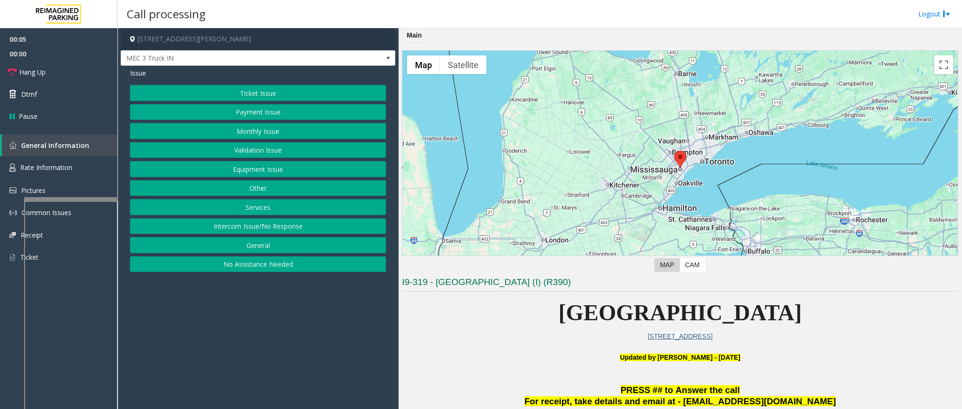
click at [288, 213] on button "Services" at bounding box center [258, 207] width 256 height 16
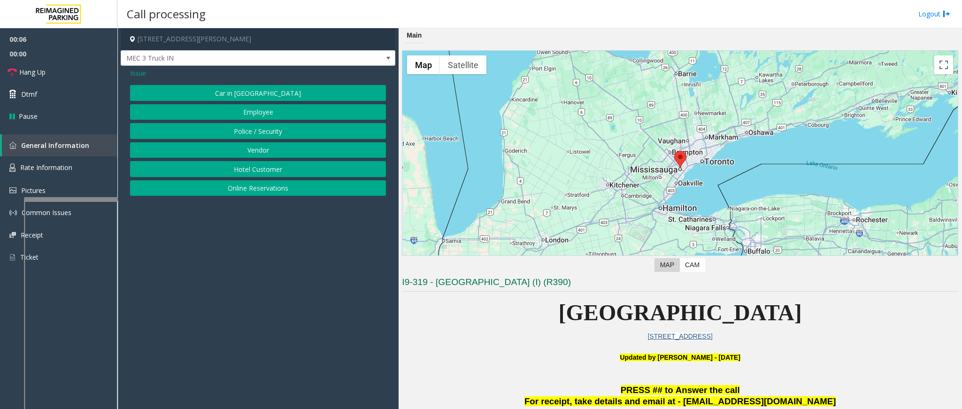
click at [268, 148] on button "Vendor" at bounding box center [258, 150] width 256 height 16
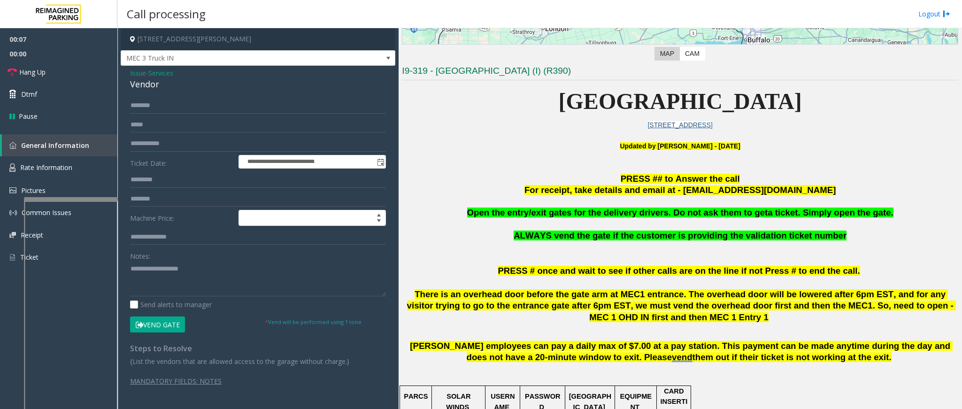
scroll to position [282, 0]
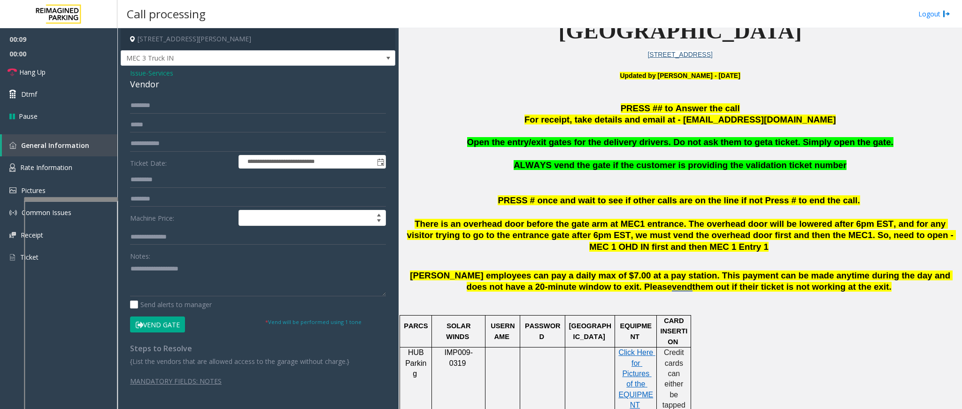
click at [165, 324] on button "Vend Gate" at bounding box center [157, 324] width 55 height 16
drag, startPoint x: 165, startPoint y: 81, endPoint x: 140, endPoint y: 76, distance: 25.8
click at [134, 76] on div "Issue - Services Vendor" at bounding box center [258, 79] width 256 height 23
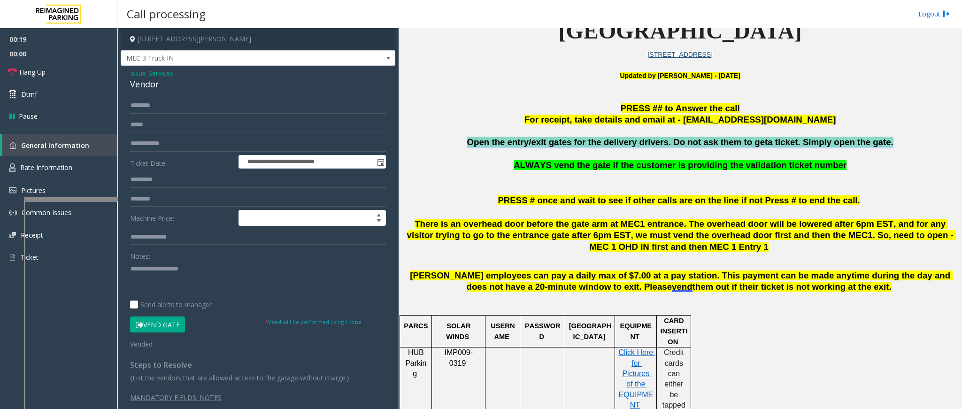
drag, startPoint x: 882, startPoint y: 137, endPoint x: 906, endPoint y: 150, distance: 27.7
copy div "Open the entry/exit gates for the delivery drivers. Do not ask them to get a ti…"
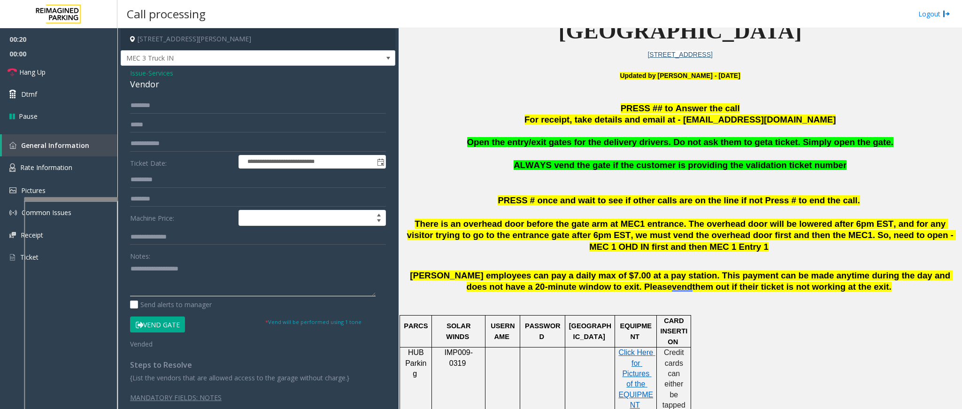
click at [231, 277] on textarea at bounding box center [253, 278] width 246 height 35
paste textarea "**********"
type textarea "**********"
click at [31, 66] on link "Hang Up" at bounding box center [58, 72] width 117 height 22
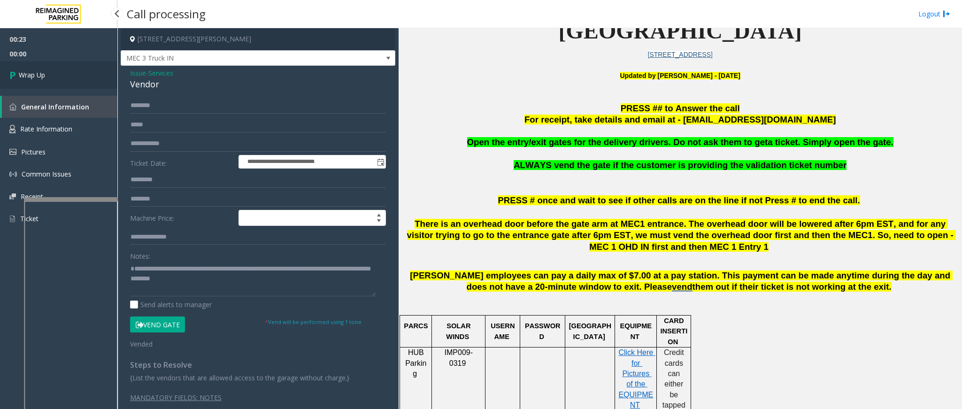
click at [31, 66] on link "Wrap Up" at bounding box center [58, 75] width 117 height 28
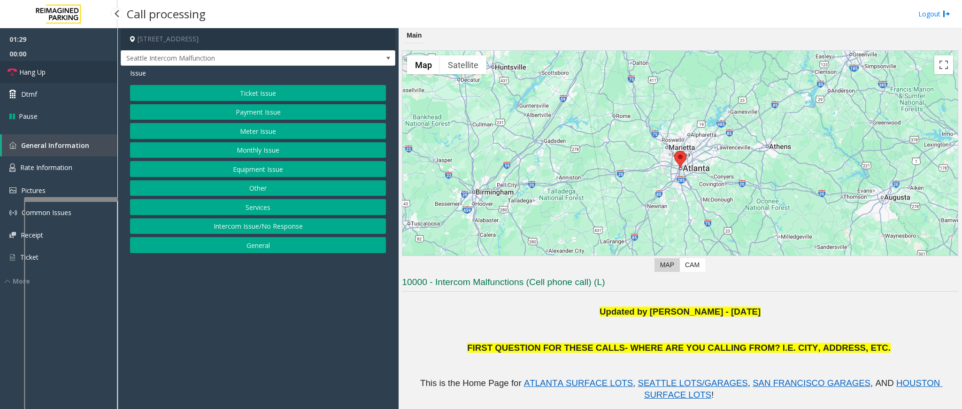
click at [27, 68] on link "Hang Up" at bounding box center [58, 72] width 117 height 22
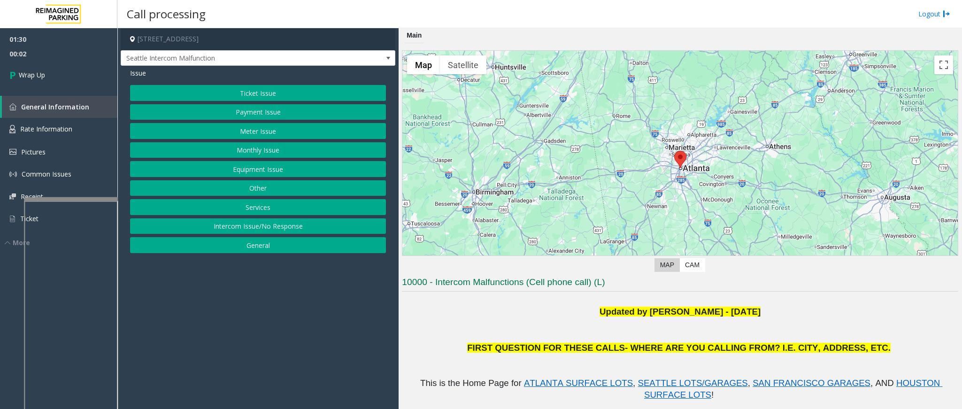
click at [272, 173] on button "Equipment Issue" at bounding box center [258, 169] width 256 height 16
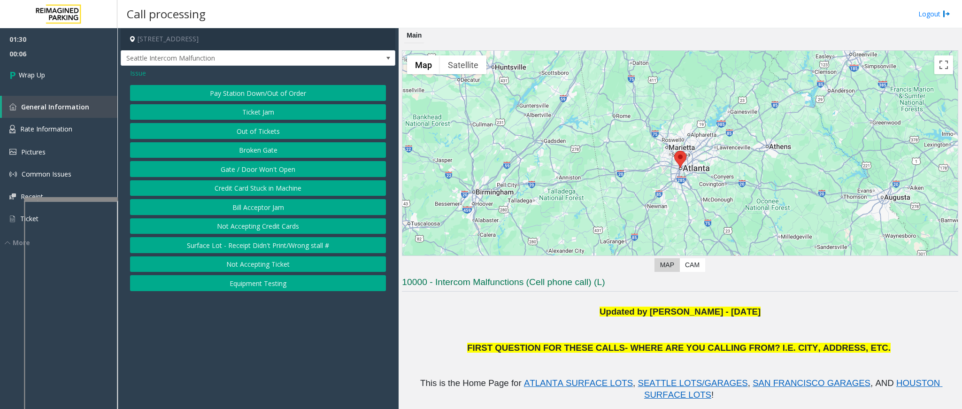
click at [273, 128] on button "Out of Tickets" at bounding box center [258, 131] width 256 height 16
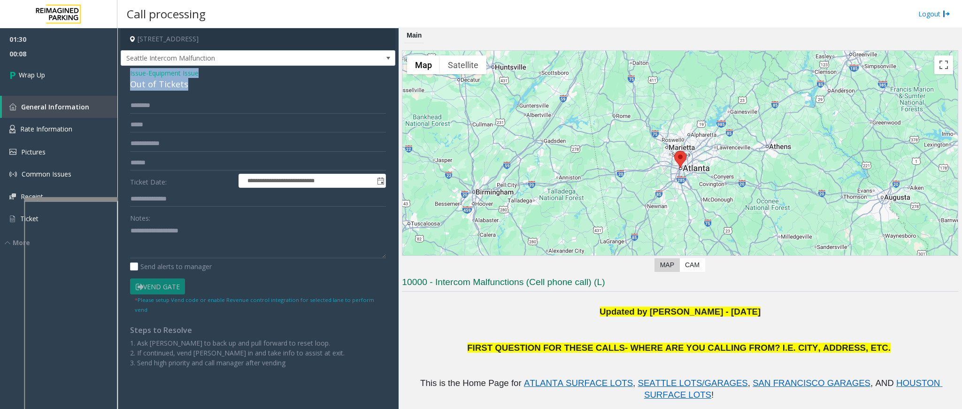
drag, startPoint x: 184, startPoint y: 85, endPoint x: 128, endPoint y: 77, distance: 55.9
click at [128, 77] on div "**********" at bounding box center [258, 221] width 275 height 311
copy div "Issue - Equipment Issue Out of Tickets"
paste textarea "**********"
click at [212, 239] on textarea at bounding box center [258, 240] width 256 height 35
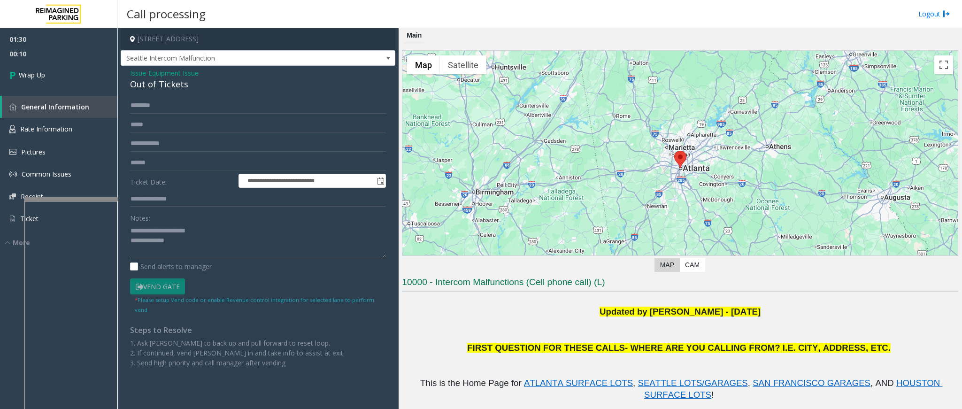
drag, startPoint x: 213, startPoint y: 231, endPoint x: 154, endPoint y: 224, distance: 60.0
click at [154, 224] on textarea at bounding box center [258, 240] width 256 height 35
click at [228, 241] on textarea at bounding box center [258, 240] width 256 height 35
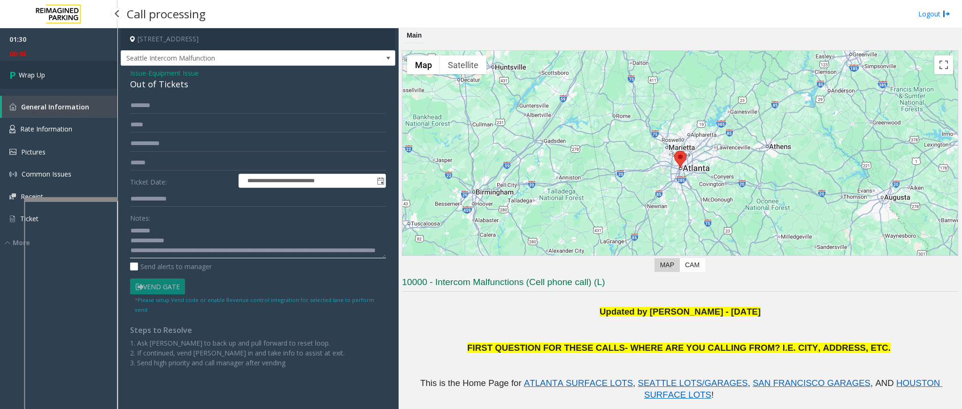
type textarea "**********"
click at [27, 71] on span "Wrap Up" at bounding box center [32, 75] width 26 height 10
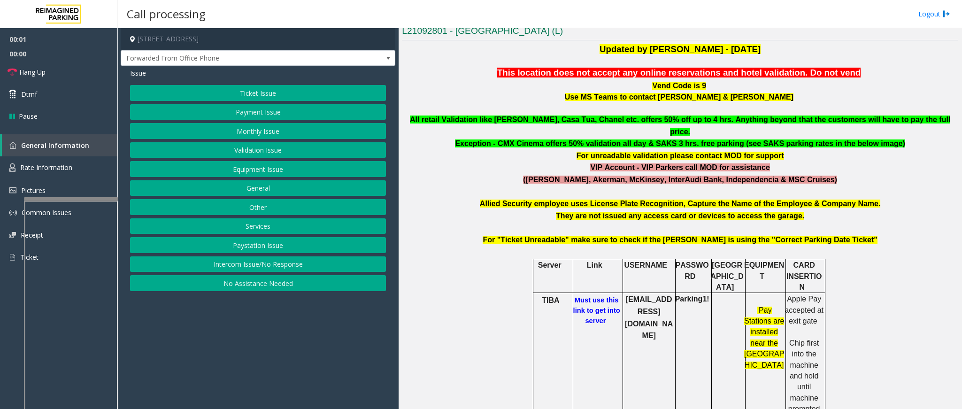
scroll to position [211, 0]
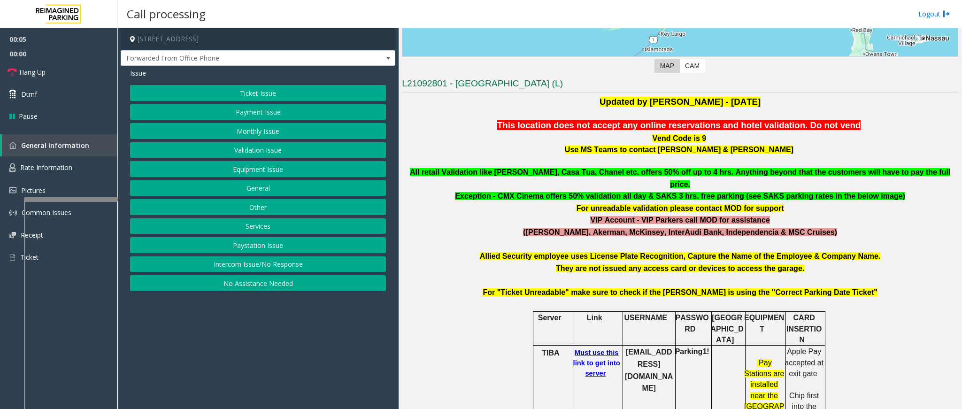
click at [606, 347] on h6 "Must use this link to get into server" at bounding box center [596, 362] width 51 height 31
click at [601, 349] on b "Must use this link to get into server" at bounding box center [596, 363] width 47 height 28
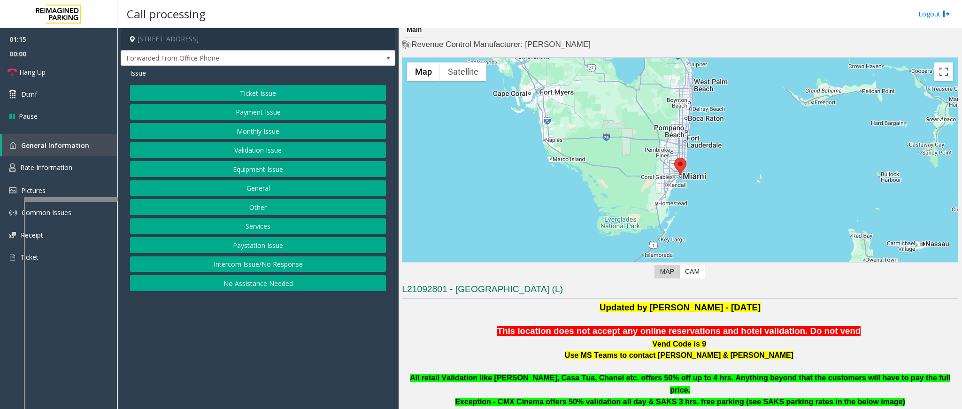
scroll to position [0, 0]
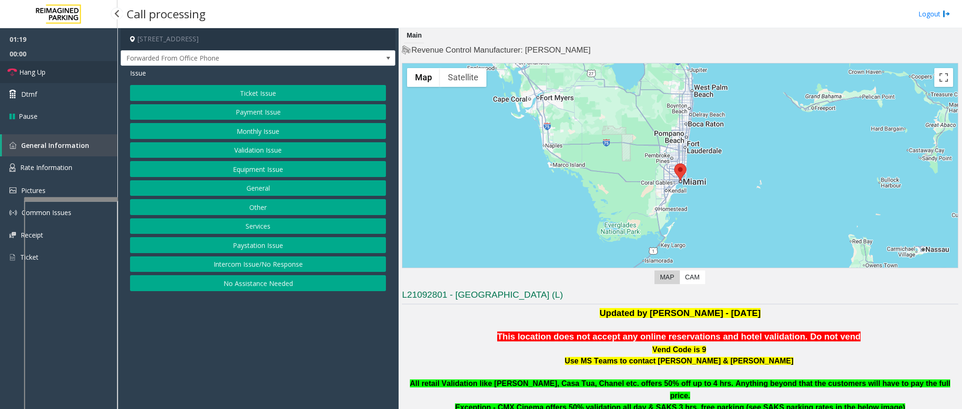
click at [37, 69] on span "Hang Up" at bounding box center [32, 72] width 26 height 10
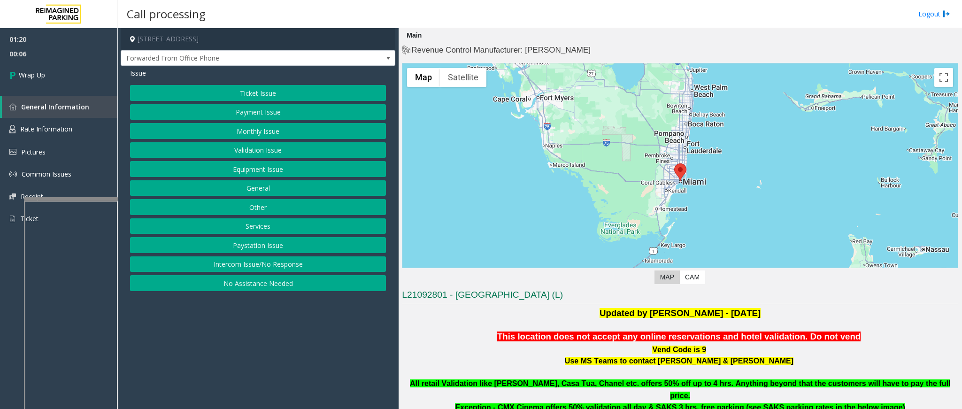
click at [275, 115] on button "Payment Issue" at bounding box center [258, 112] width 256 height 16
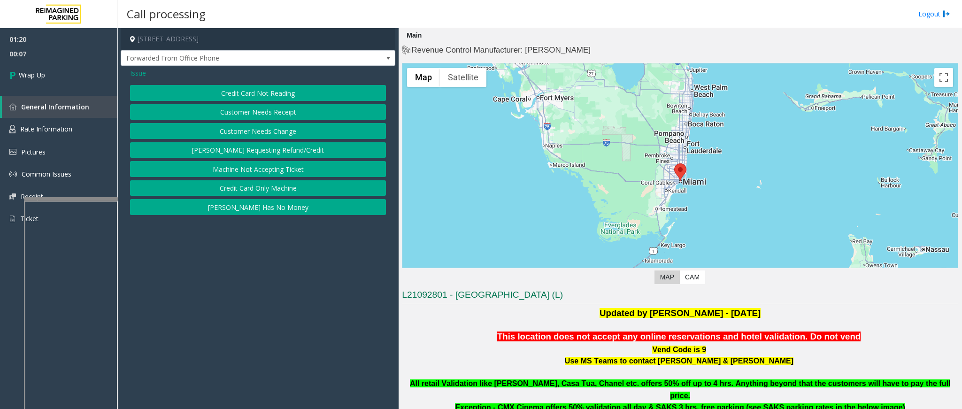
click at [270, 207] on button "[PERSON_NAME] Has No Money" at bounding box center [258, 207] width 256 height 16
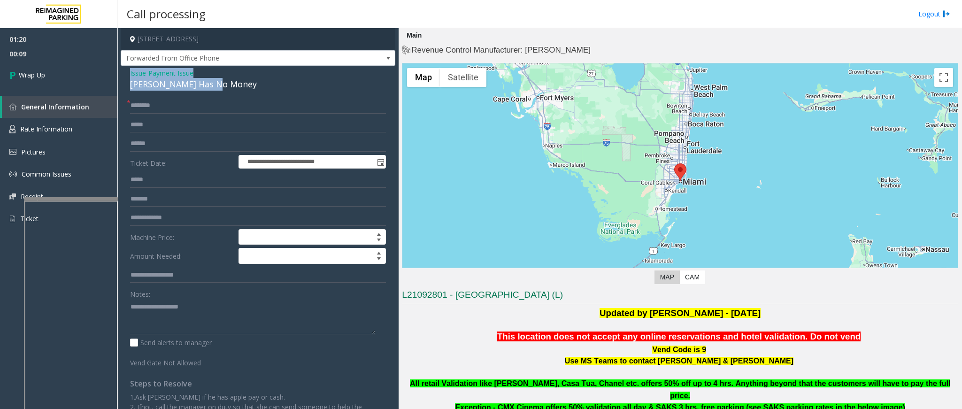
drag, startPoint x: 228, startPoint y: 85, endPoint x: 127, endPoint y: 72, distance: 102.2
click at [127, 72] on div "**********" at bounding box center [258, 263] width 275 height 394
drag, startPoint x: 127, startPoint y: 73, endPoint x: 358, endPoint y: 93, distance: 232.3
click at [358, 93] on div "**********" at bounding box center [258, 263] width 275 height 394
click at [205, 82] on div "[PERSON_NAME] Has No Money" at bounding box center [258, 84] width 256 height 13
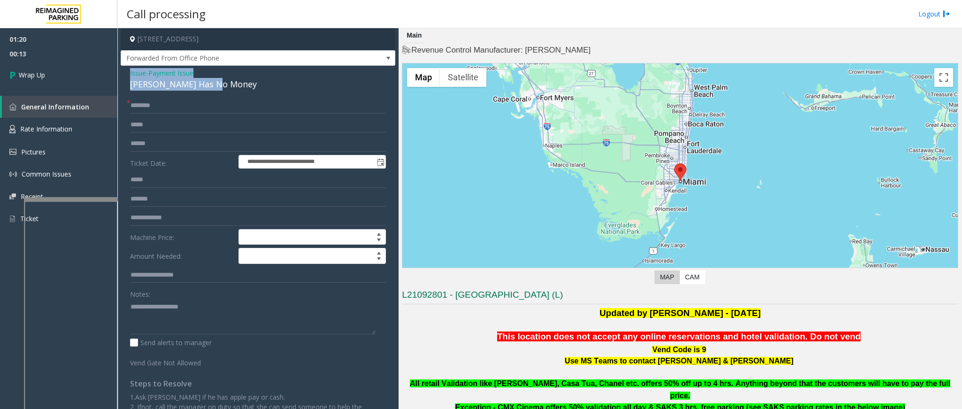
drag, startPoint x: 226, startPoint y: 82, endPoint x: 124, endPoint y: 74, distance: 101.7
click at [124, 74] on div "**********" at bounding box center [258, 263] width 275 height 394
drag, startPoint x: 124, startPoint y: 74, endPoint x: 365, endPoint y: 85, distance: 241.1
click at [366, 85] on div "[PERSON_NAME] Has No Money" at bounding box center [258, 84] width 256 height 13
drag, startPoint x: 217, startPoint y: 85, endPoint x: 122, endPoint y: 72, distance: 96.7
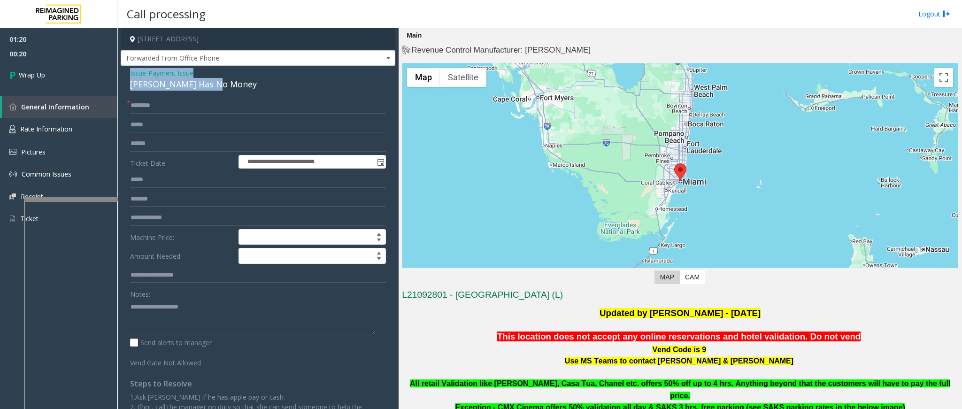
click at [122, 72] on div "**********" at bounding box center [258, 263] width 275 height 394
paste textarea "**********"
click at [220, 306] on textarea at bounding box center [253, 316] width 246 height 35
drag, startPoint x: 205, startPoint y: 305, endPoint x: 151, endPoint y: 308, distance: 54.1
click at [151, 308] on textarea at bounding box center [253, 316] width 246 height 35
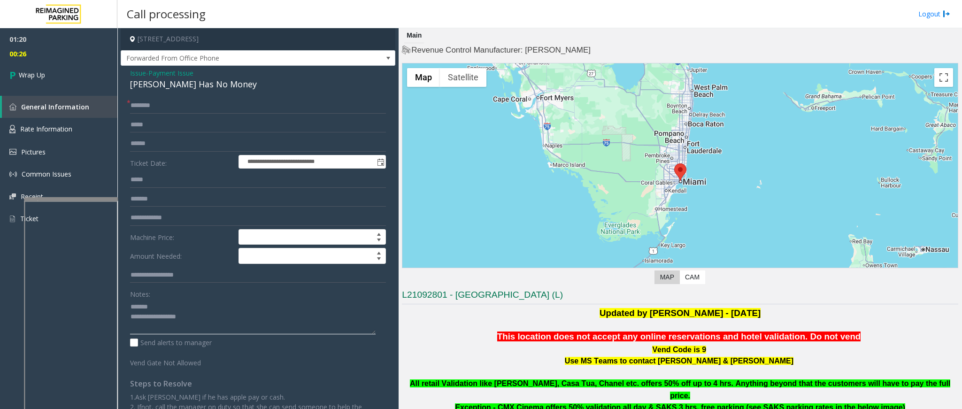
click at [299, 317] on textarea at bounding box center [253, 316] width 246 height 35
type textarea "**********"
click at [48, 74] on link "Wrap Up" at bounding box center [58, 75] width 117 height 28
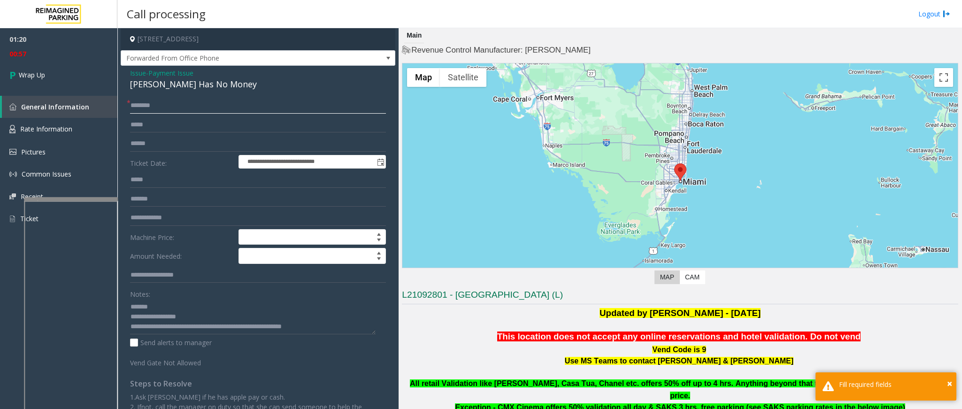
click at [143, 108] on input "text" at bounding box center [258, 106] width 256 height 16
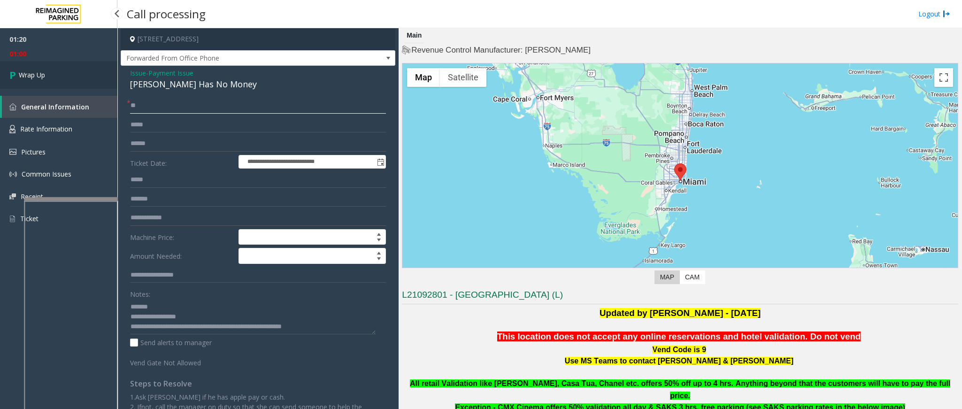
type input "**"
click at [59, 73] on link "Wrap Up" at bounding box center [58, 75] width 117 height 28
